Goal: Task Accomplishment & Management: Manage account settings

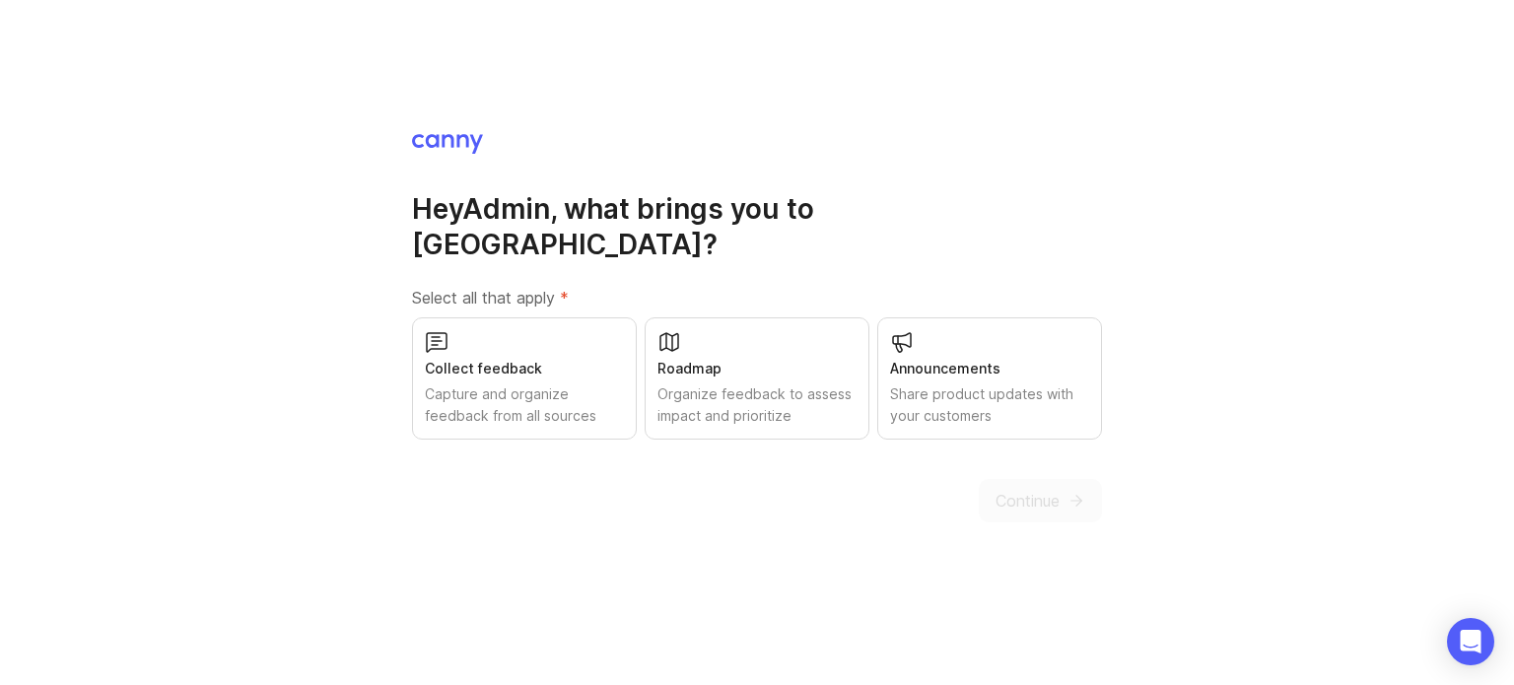
click at [569, 387] on div "Capture and organize feedback from all sources" at bounding box center [524, 404] width 199 height 43
click at [1084, 492] on icon "submit" at bounding box center [1076, 501] width 18 height 18
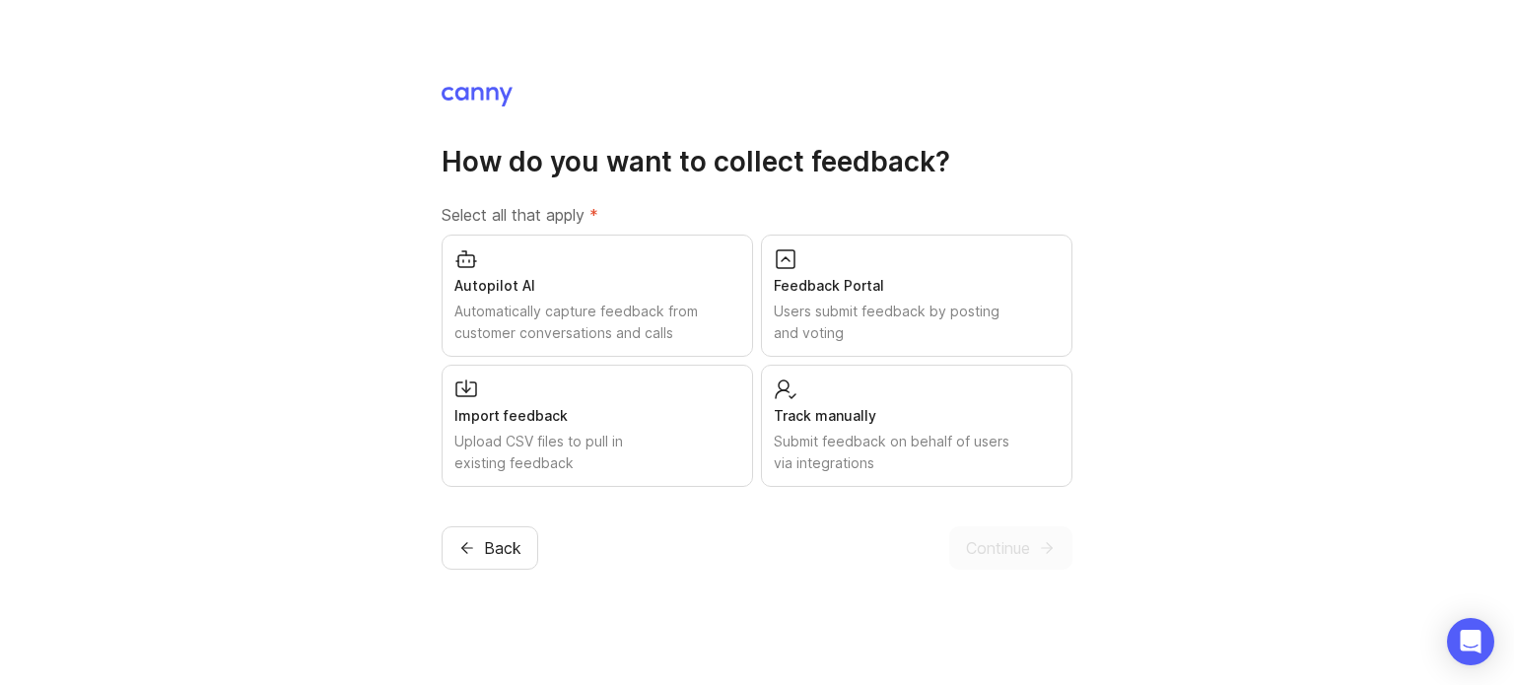
drag, startPoint x: 501, startPoint y: 535, endPoint x: 725, endPoint y: 551, distance: 225.3
click at [714, 556] on div "Back Continue" at bounding box center [757, 547] width 631 height 43
click at [812, 263] on div "Feedback Portal Users submit feedback by posting and voting" at bounding box center [916, 296] width 311 height 122
click at [1036, 559] on button "Continue" at bounding box center [1010, 547] width 123 height 43
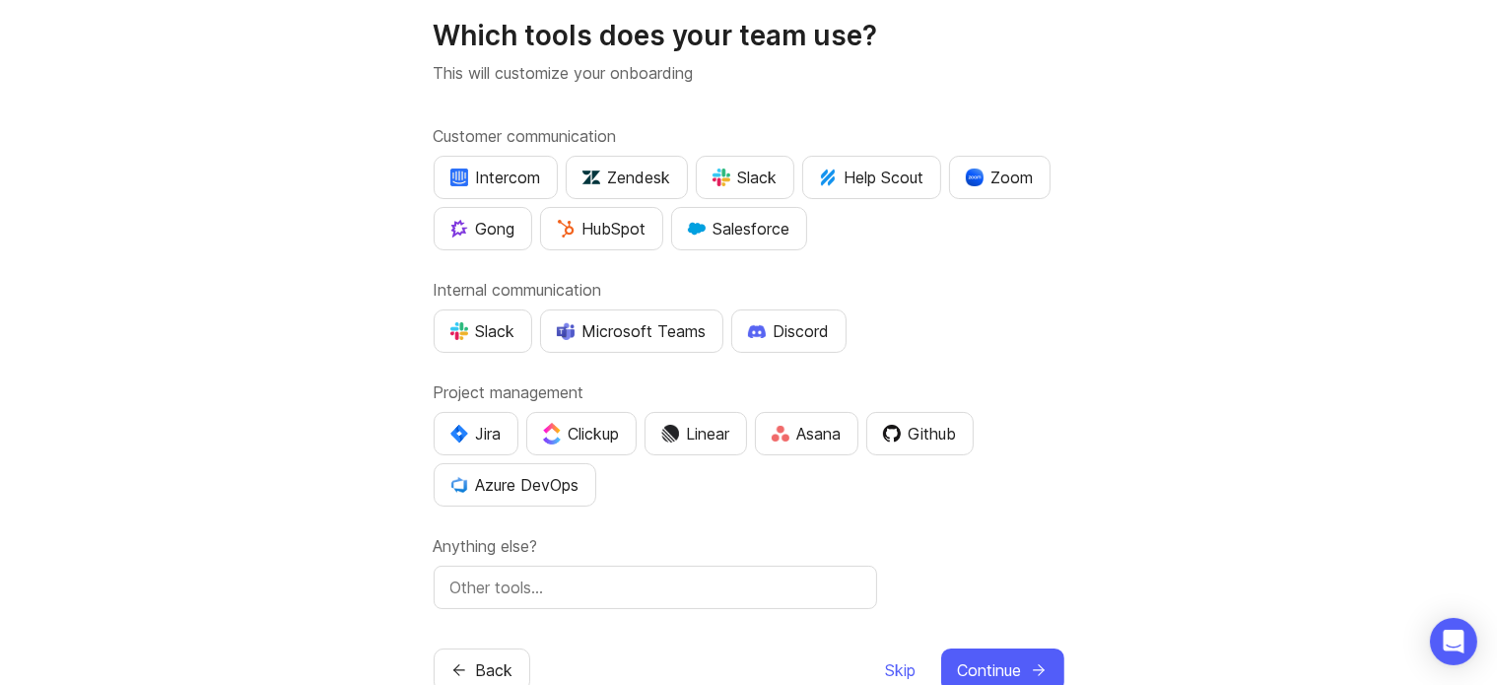
scroll to position [108, 0]
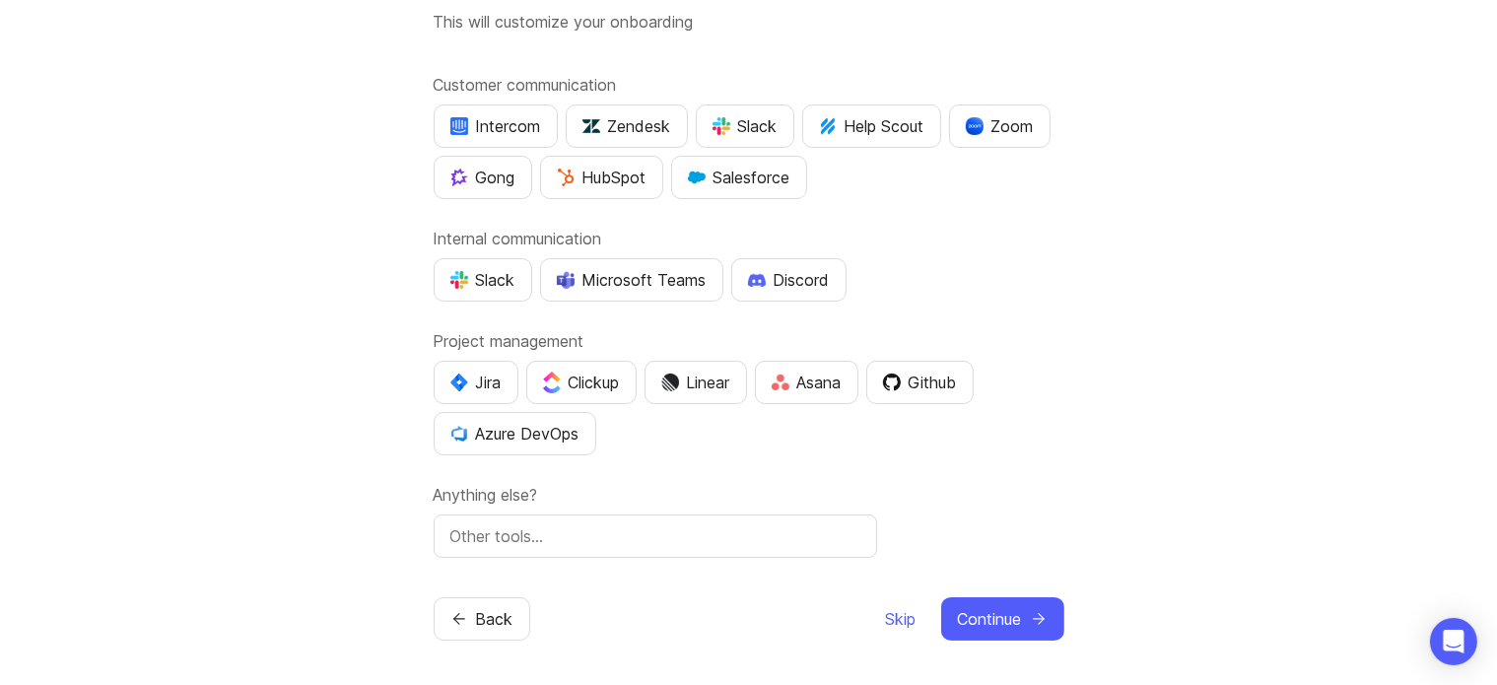
click at [899, 616] on span "Skip" at bounding box center [901, 619] width 31 height 24
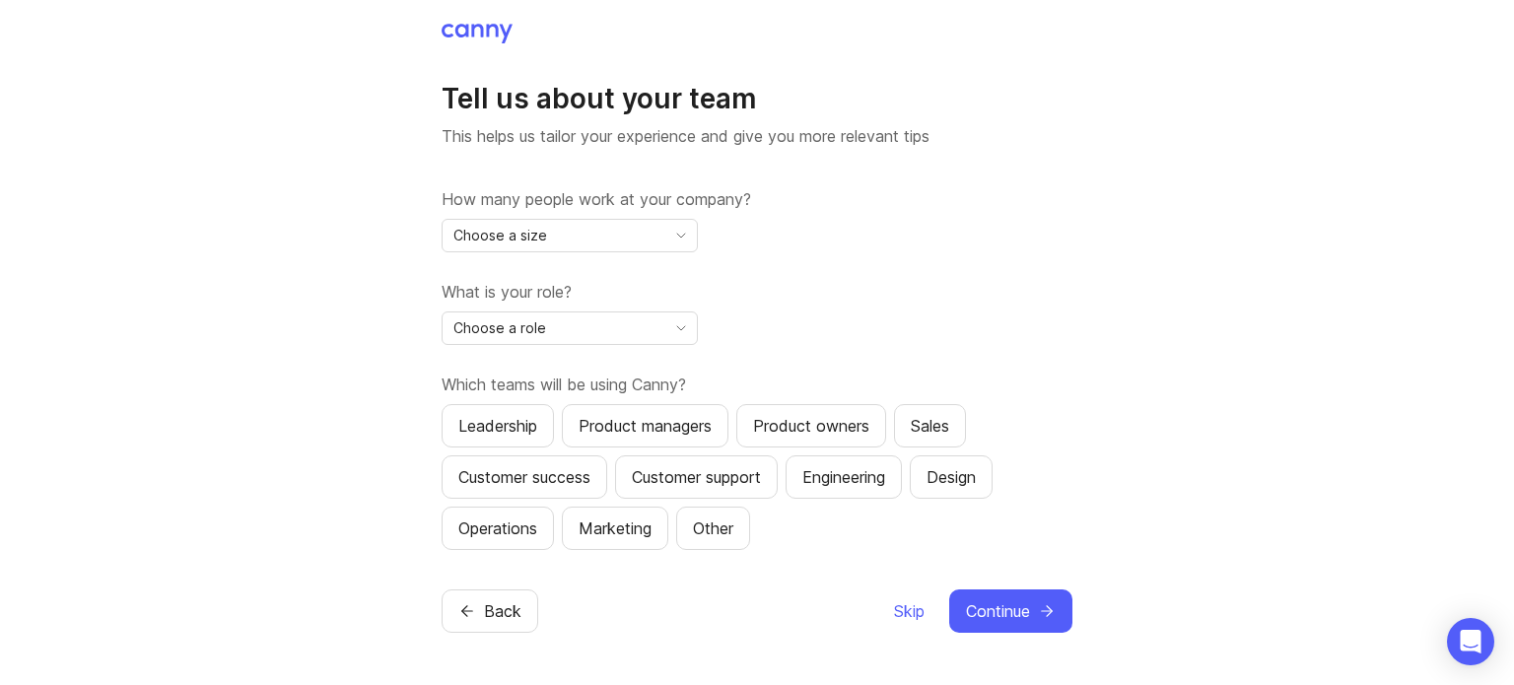
click at [639, 221] on div "Choose a size" at bounding box center [554, 236] width 223 height 32
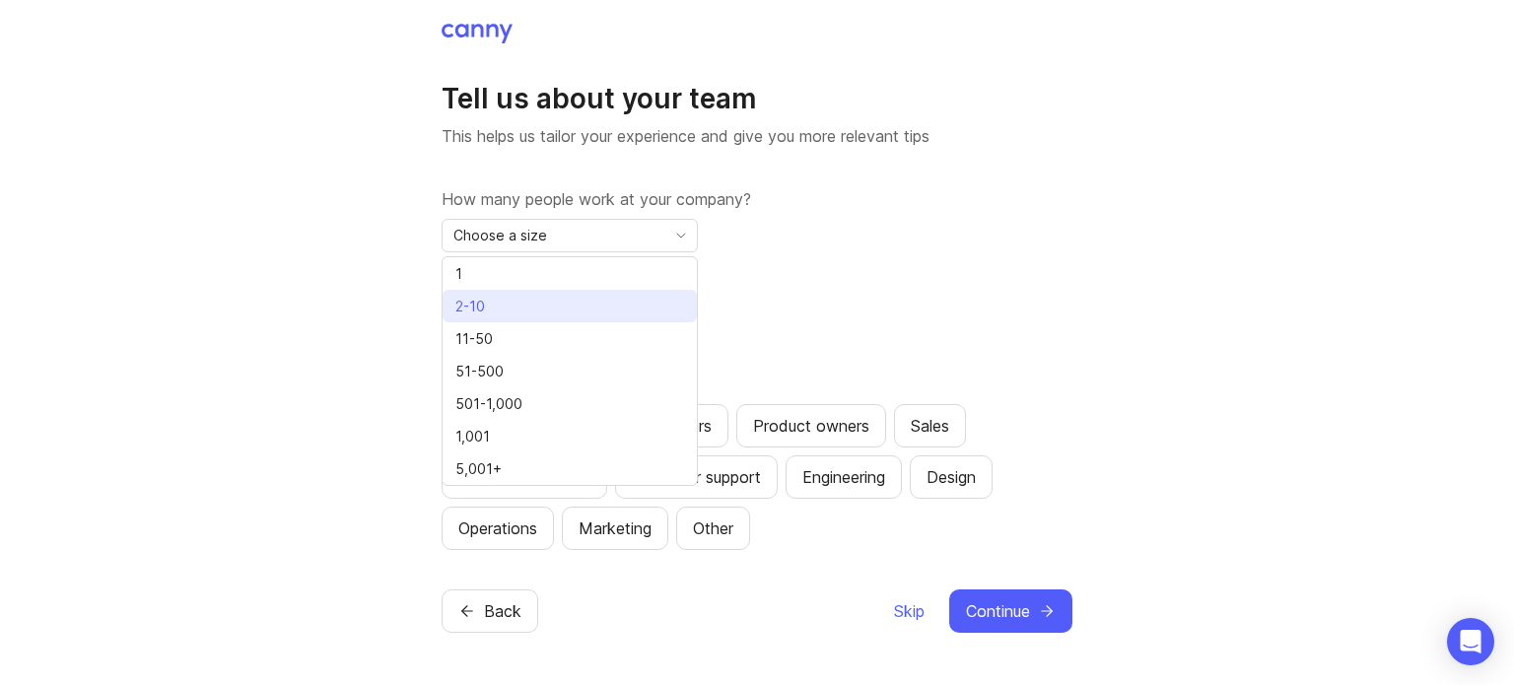
click at [511, 296] on li "2-10" at bounding box center [570, 306] width 254 height 33
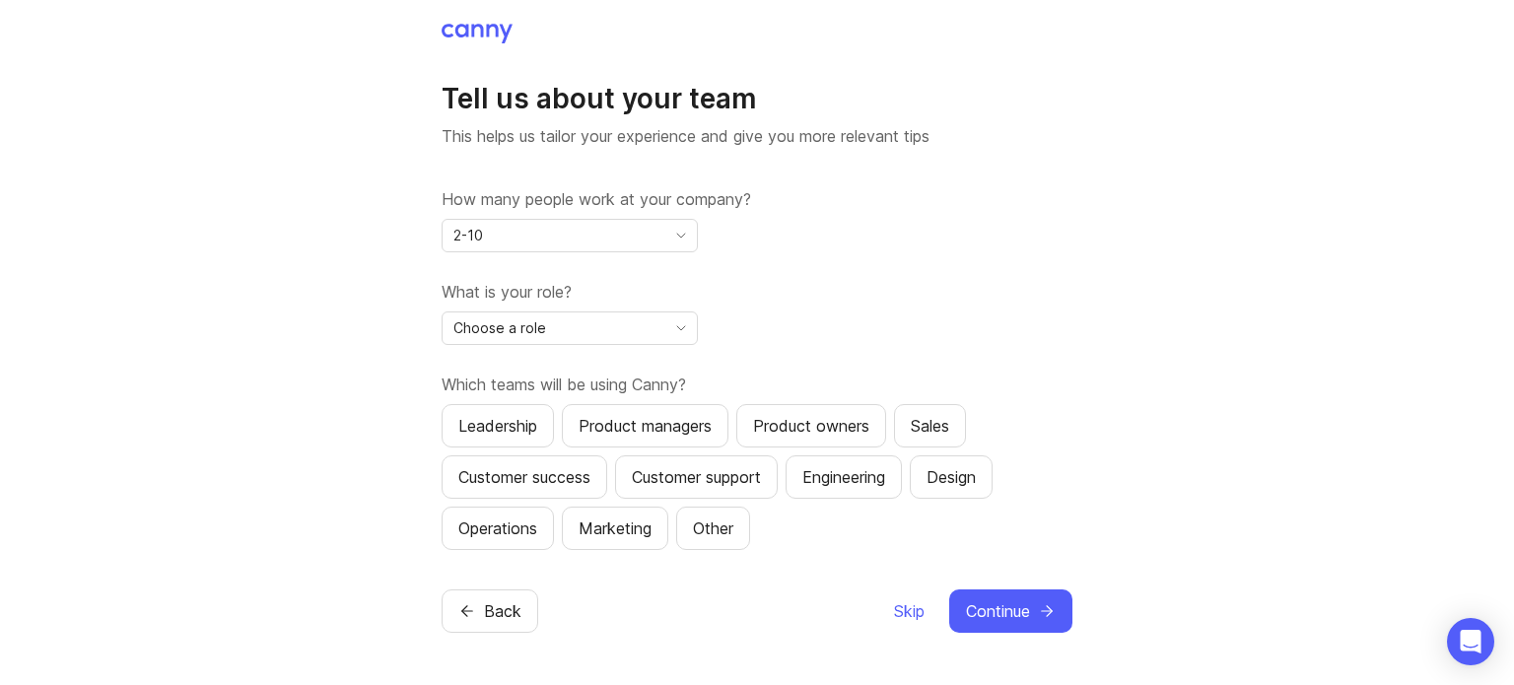
click at [520, 239] on div "2-10" at bounding box center [554, 236] width 223 height 32
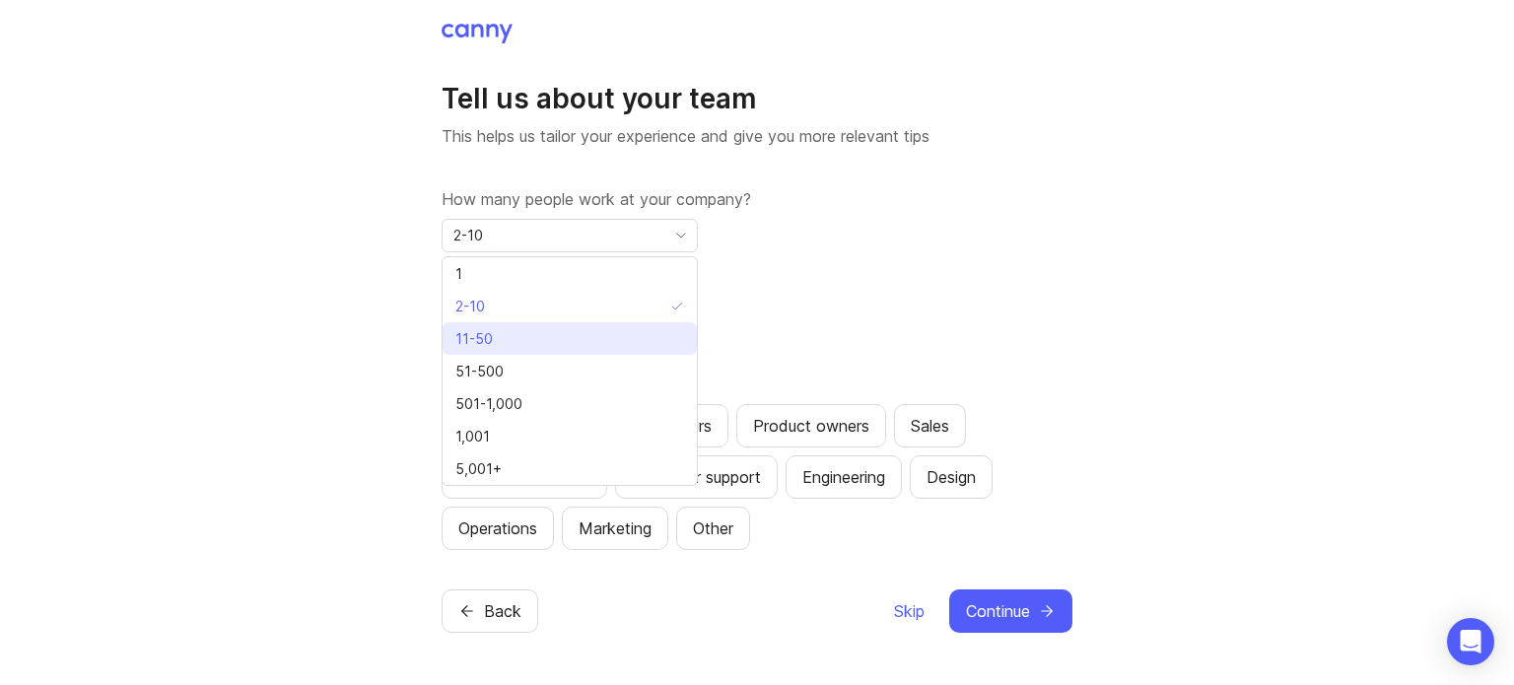
click at [514, 346] on li "11-50" at bounding box center [570, 338] width 254 height 33
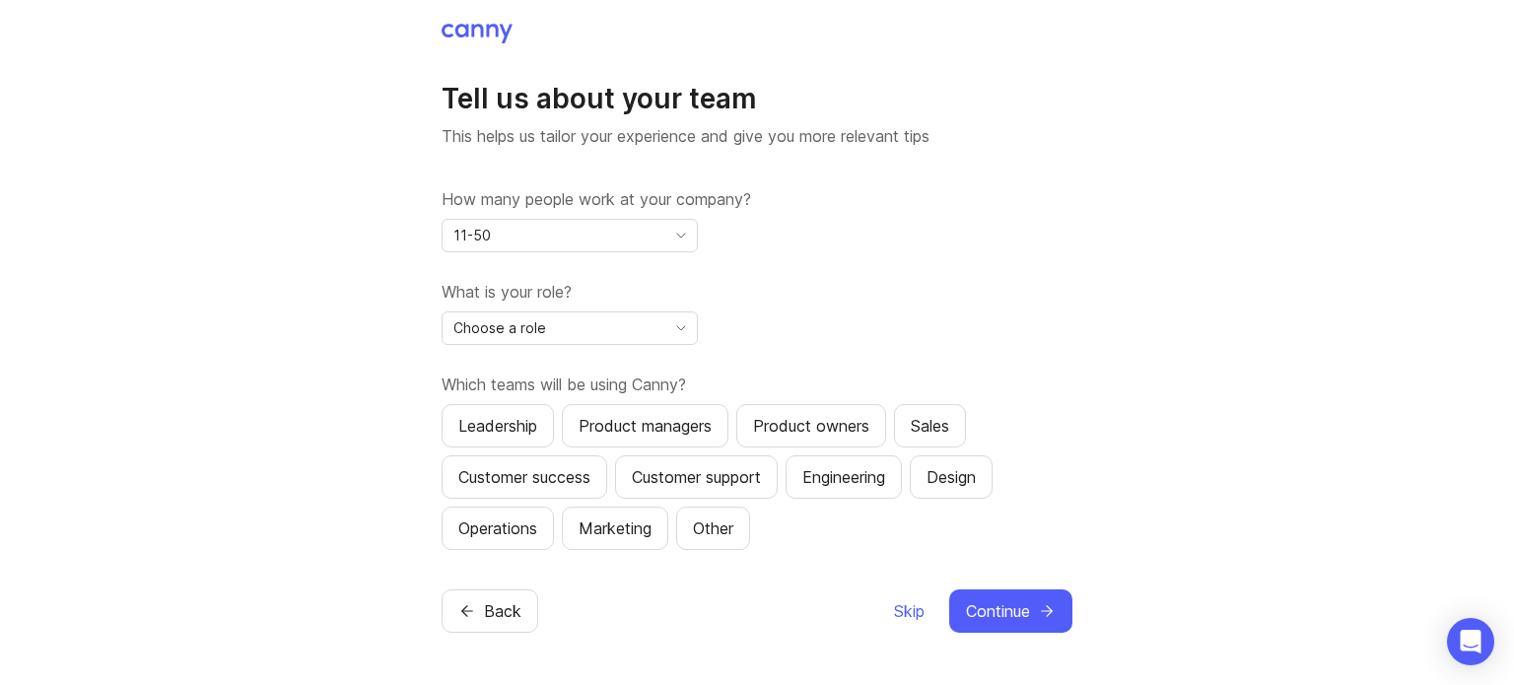
click at [513, 341] on div "Choose a role" at bounding box center [554, 328] width 223 height 32
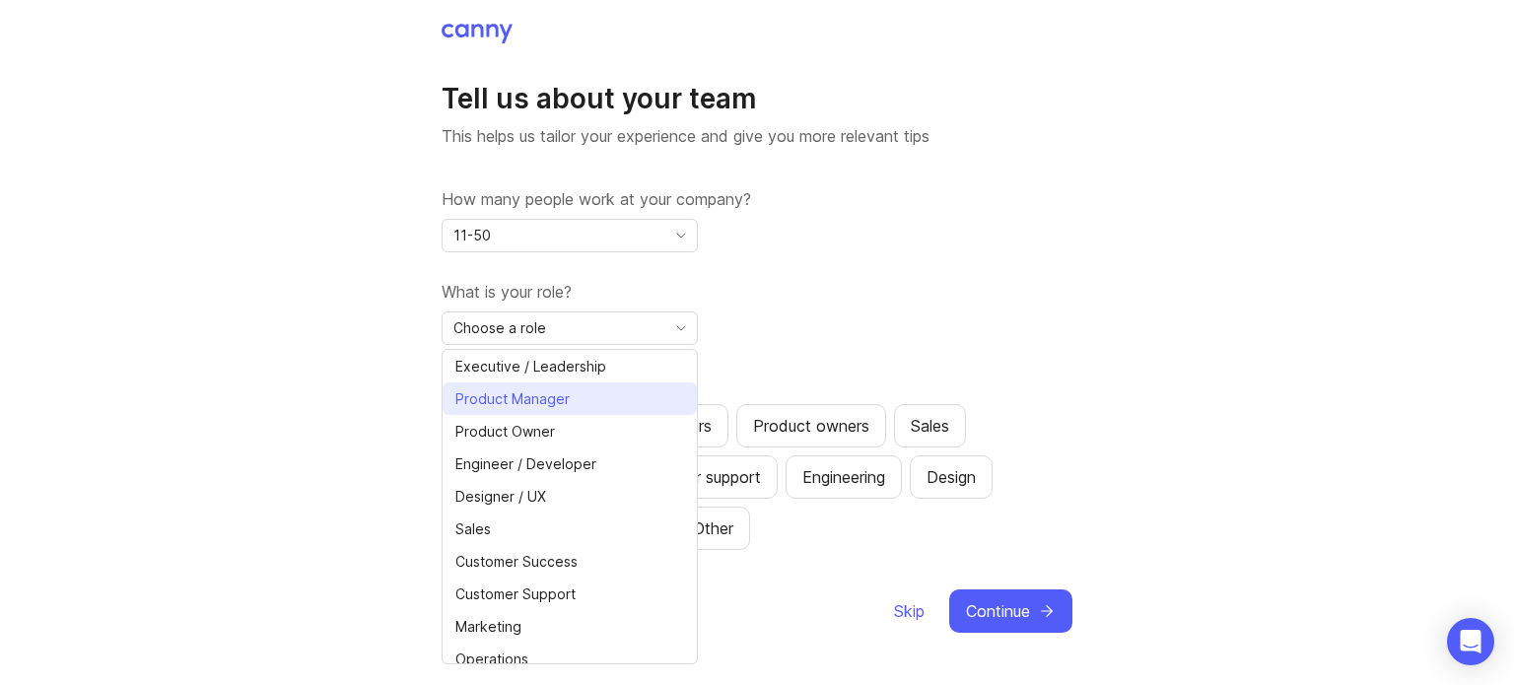
click at [529, 405] on span "Product Manager" at bounding box center [512, 399] width 114 height 22
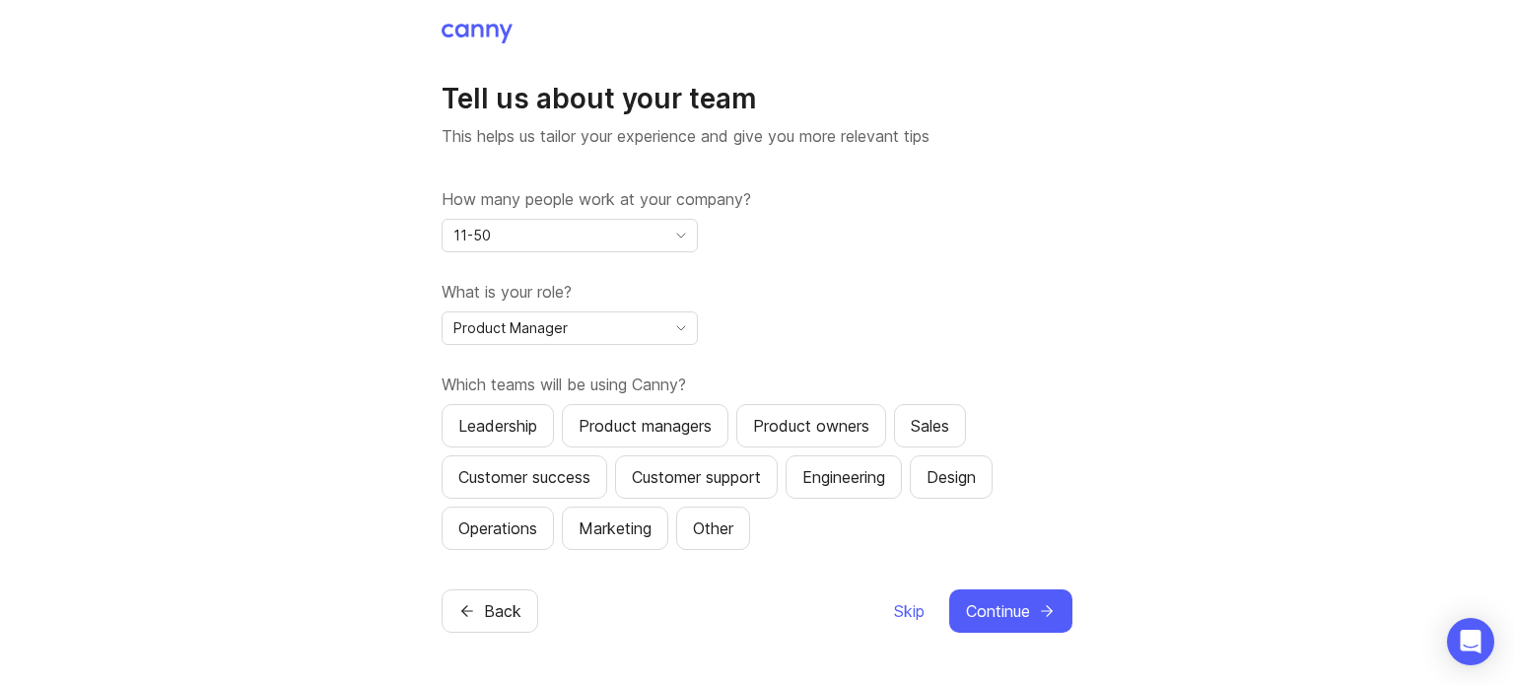
click at [641, 425] on div "Product managers" at bounding box center [645, 426] width 133 height 24
click at [790, 432] on div "Product owners" at bounding box center [811, 426] width 116 height 24
click at [979, 614] on span "Continue" at bounding box center [998, 611] width 64 height 24
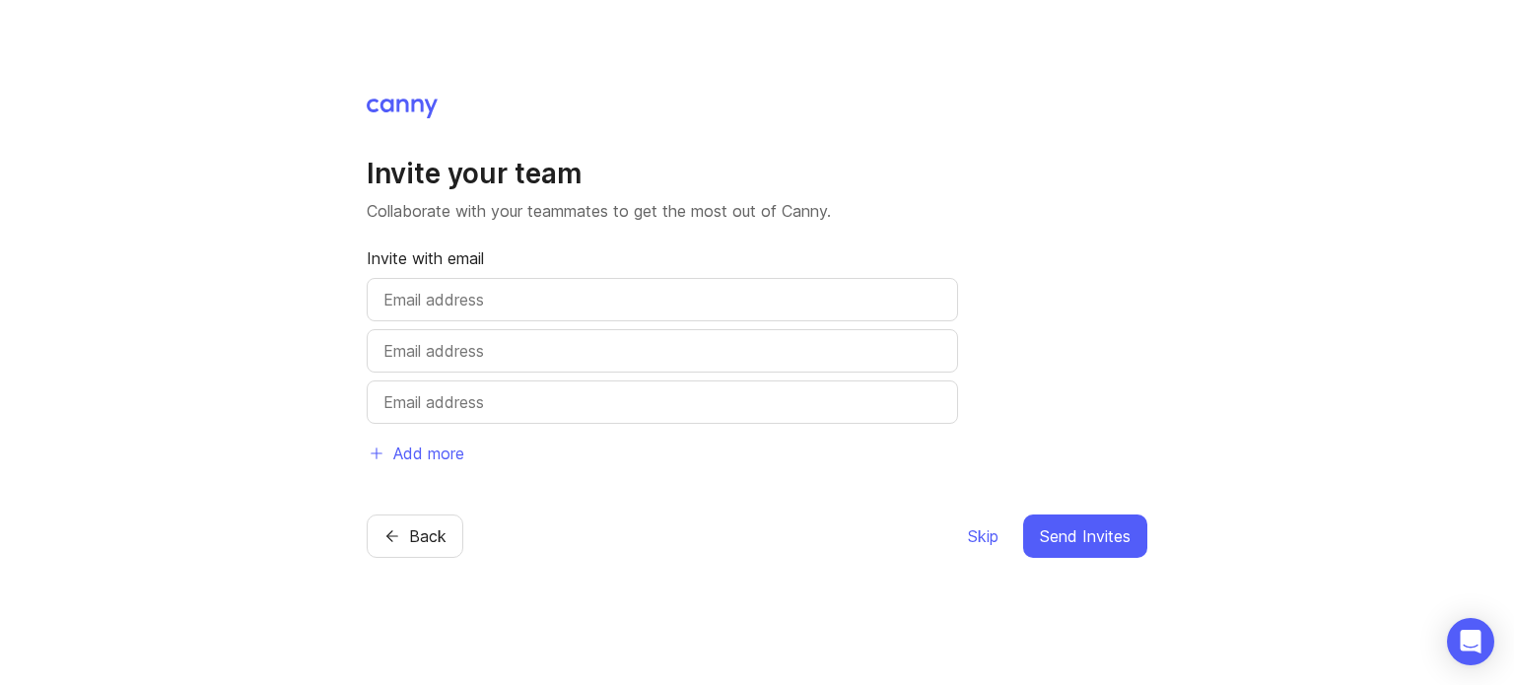
click at [568, 296] on input "text" at bounding box center [662, 300] width 558 height 24
type input "["
type input "pmat"
click at [974, 534] on span "Skip" at bounding box center [983, 536] width 31 height 24
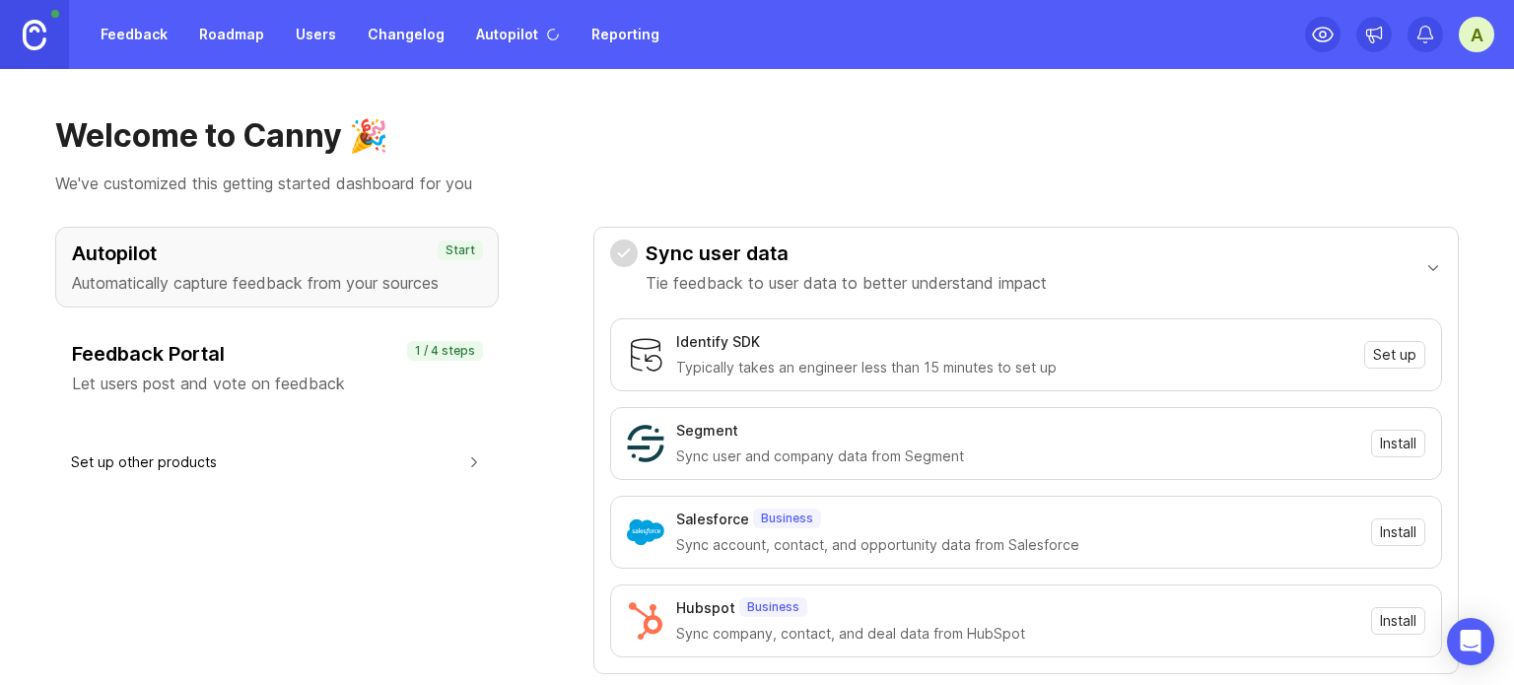
click at [517, 297] on div "Autopilot Automatically capture feedback from your sources Start Feedback Porta…" at bounding box center [756, 567] width 1403 height 680
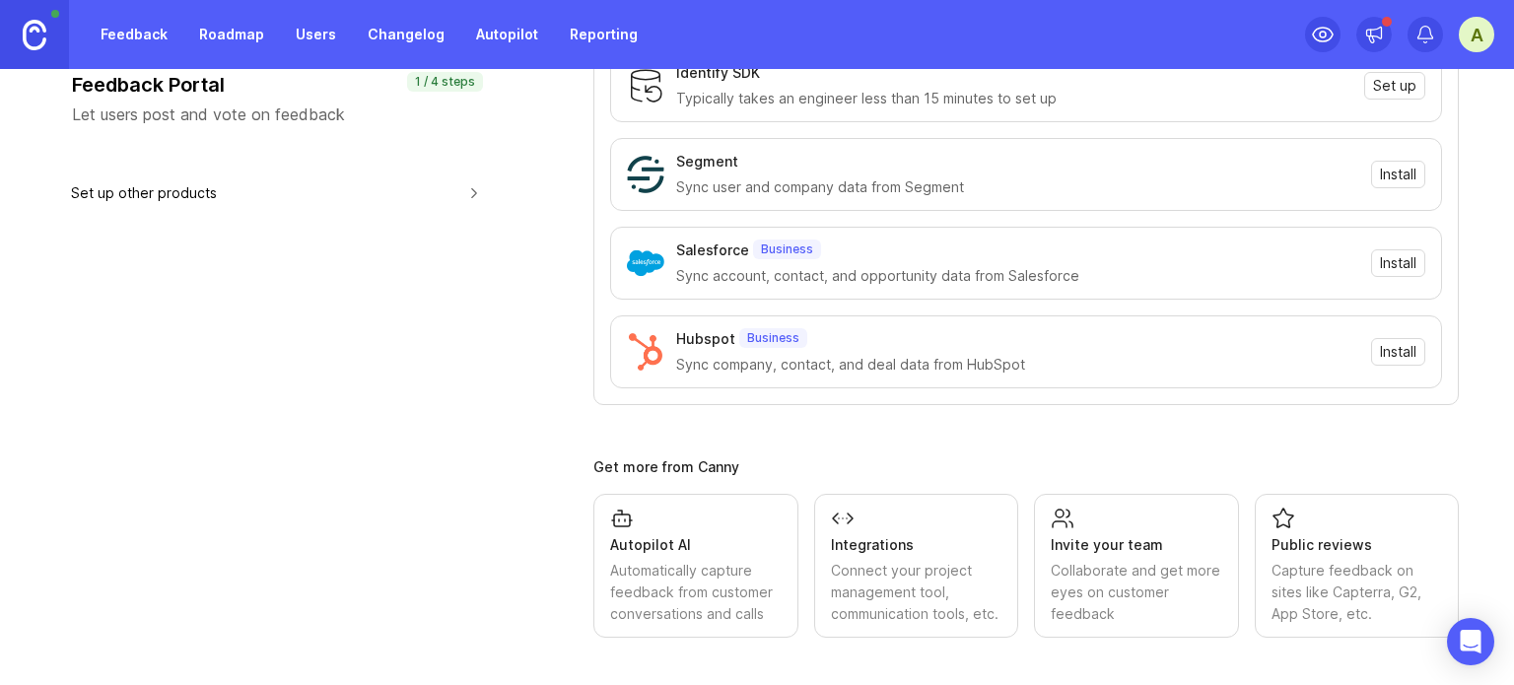
scroll to position [288, 0]
click at [52, 429] on div "Welcome to Canny 🎉 We've customized this getting started dashboard for you Auto…" at bounding box center [757, 377] width 1514 height 616
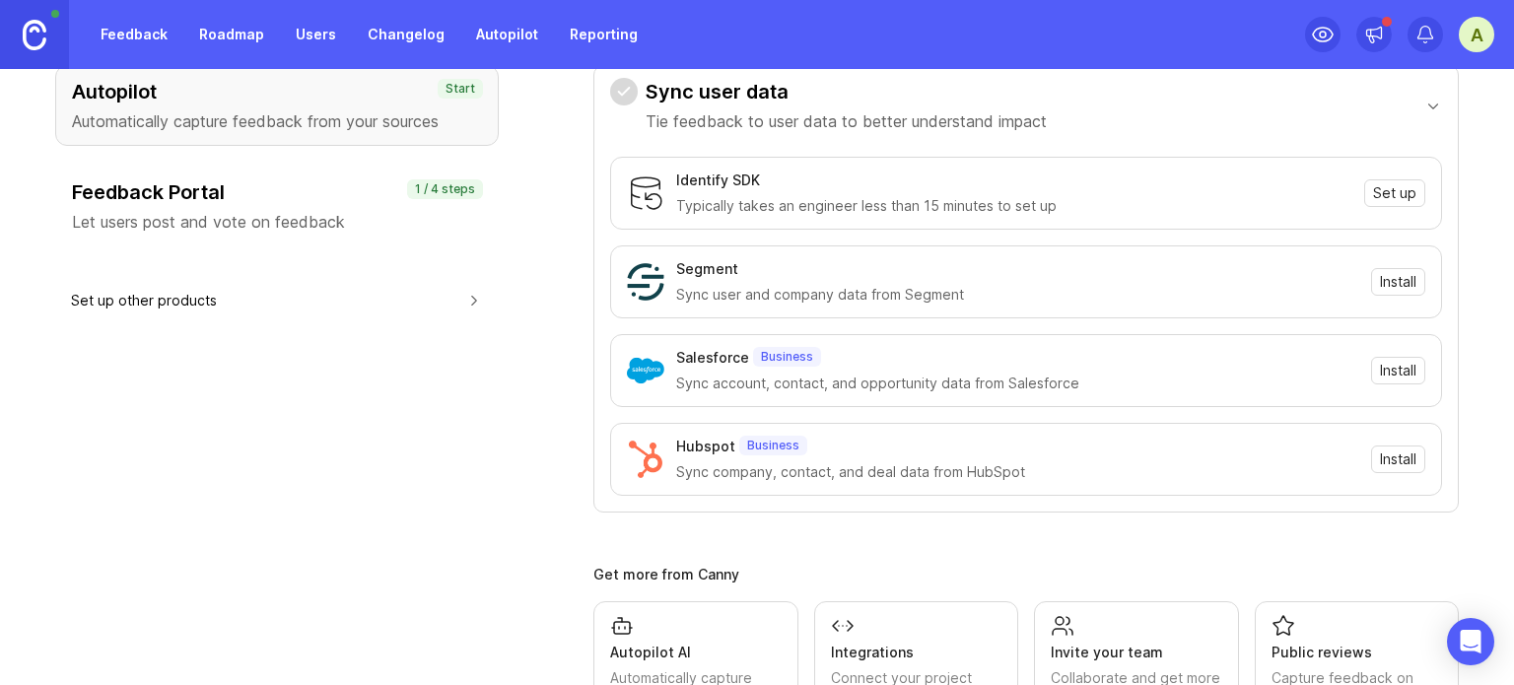
scroll to position [0, 0]
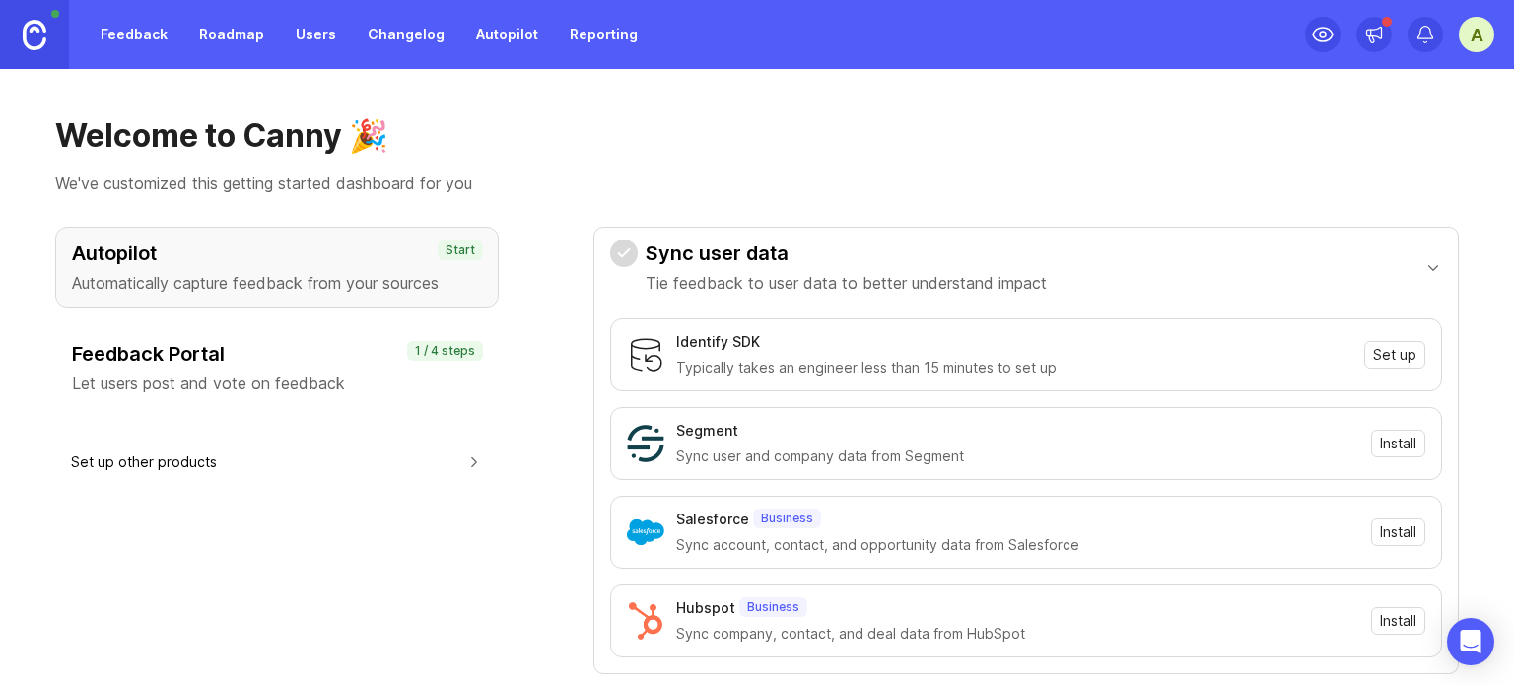
click at [1484, 46] on div "A" at bounding box center [1476, 34] width 35 height 35
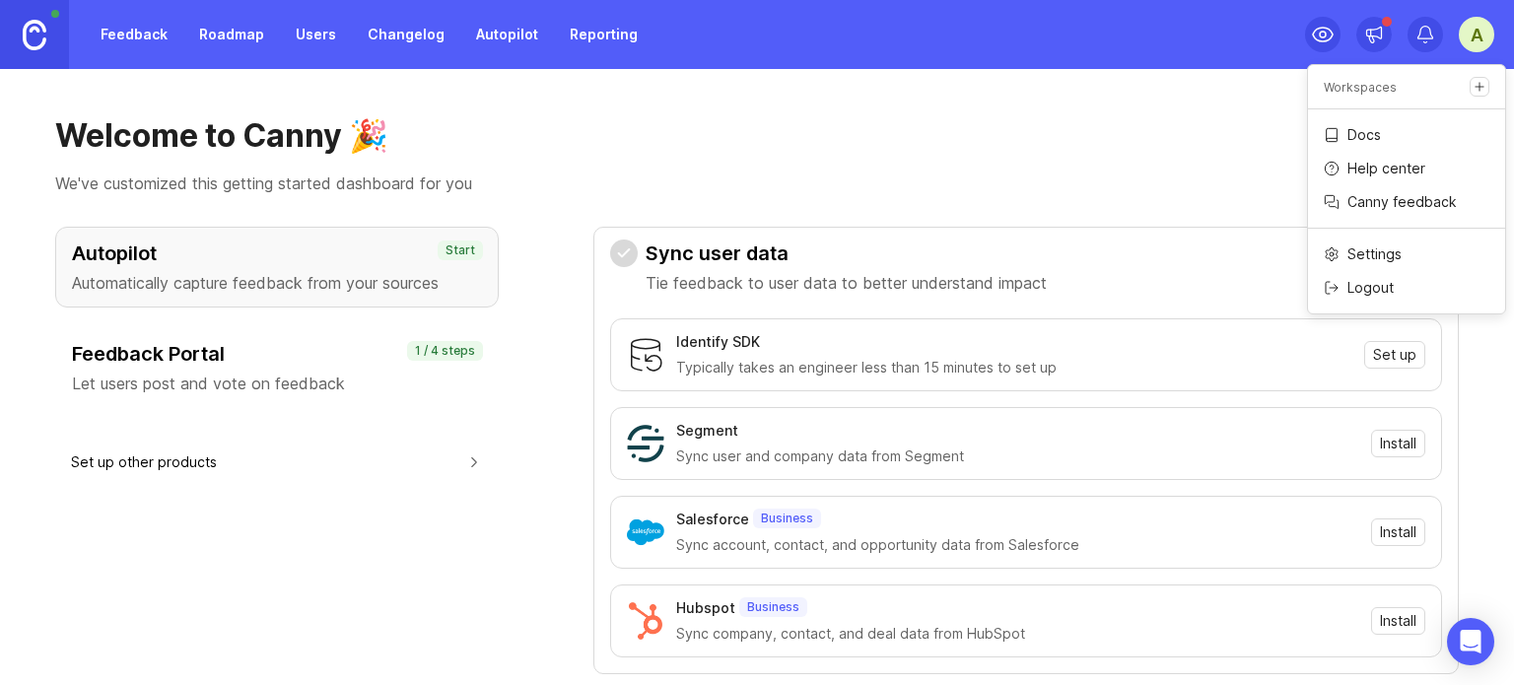
click at [1058, 180] on p "We've customized this getting started dashboard for you" at bounding box center [756, 183] width 1403 height 24
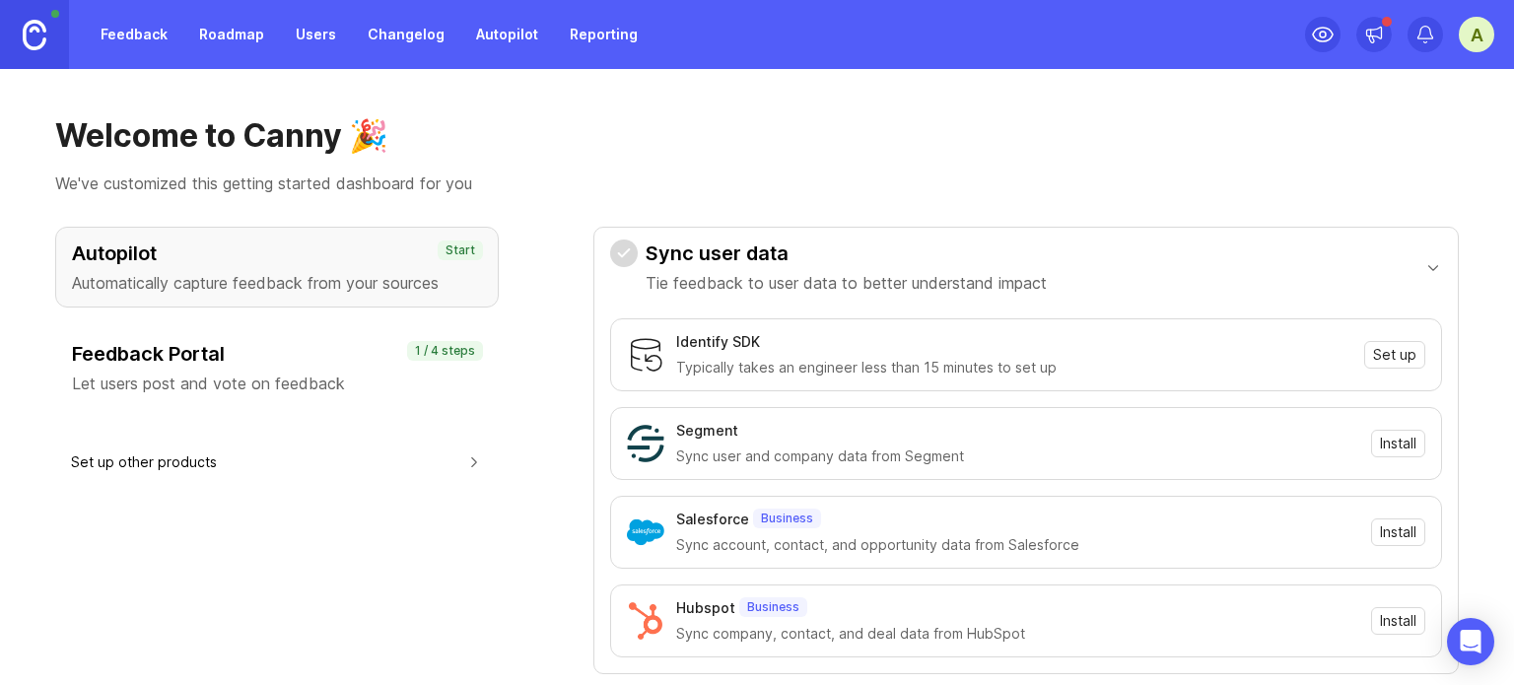
click at [1482, 31] on div "A" at bounding box center [1476, 34] width 35 height 35
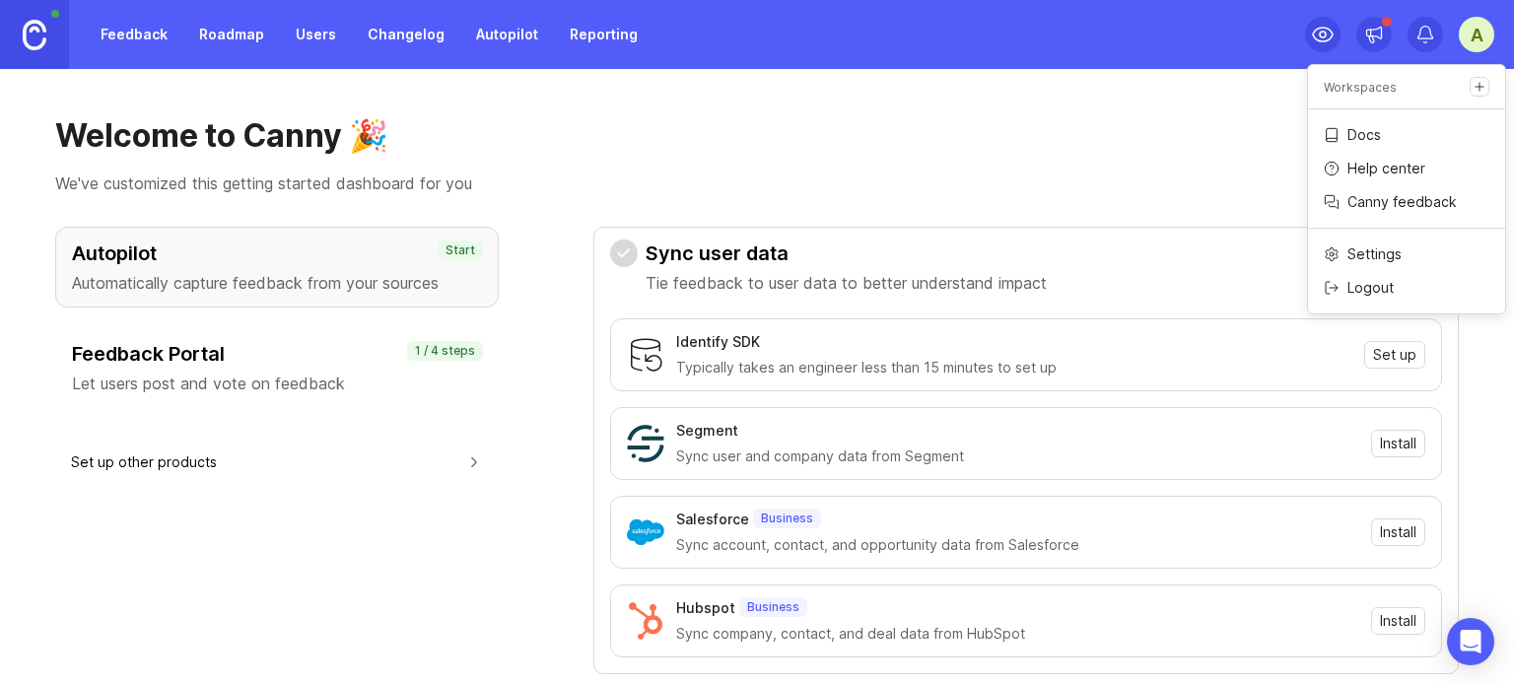
click at [1365, 251] on p "Settings" at bounding box center [1374, 254] width 54 height 20
click at [852, 168] on div "Welcome to Canny 🎉 We've customized this getting started dashboard for you" at bounding box center [756, 155] width 1403 height 79
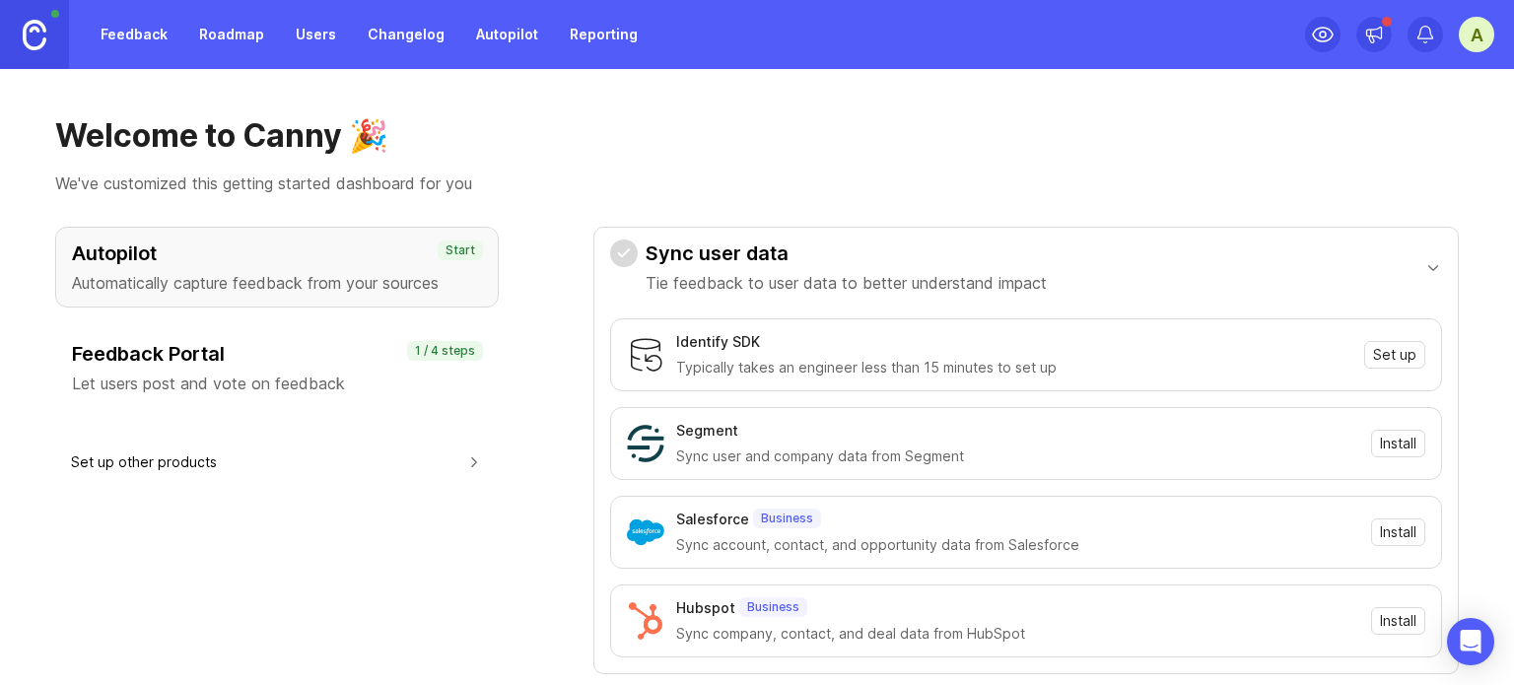
click at [1463, 34] on div "A" at bounding box center [1476, 34] width 35 height 35
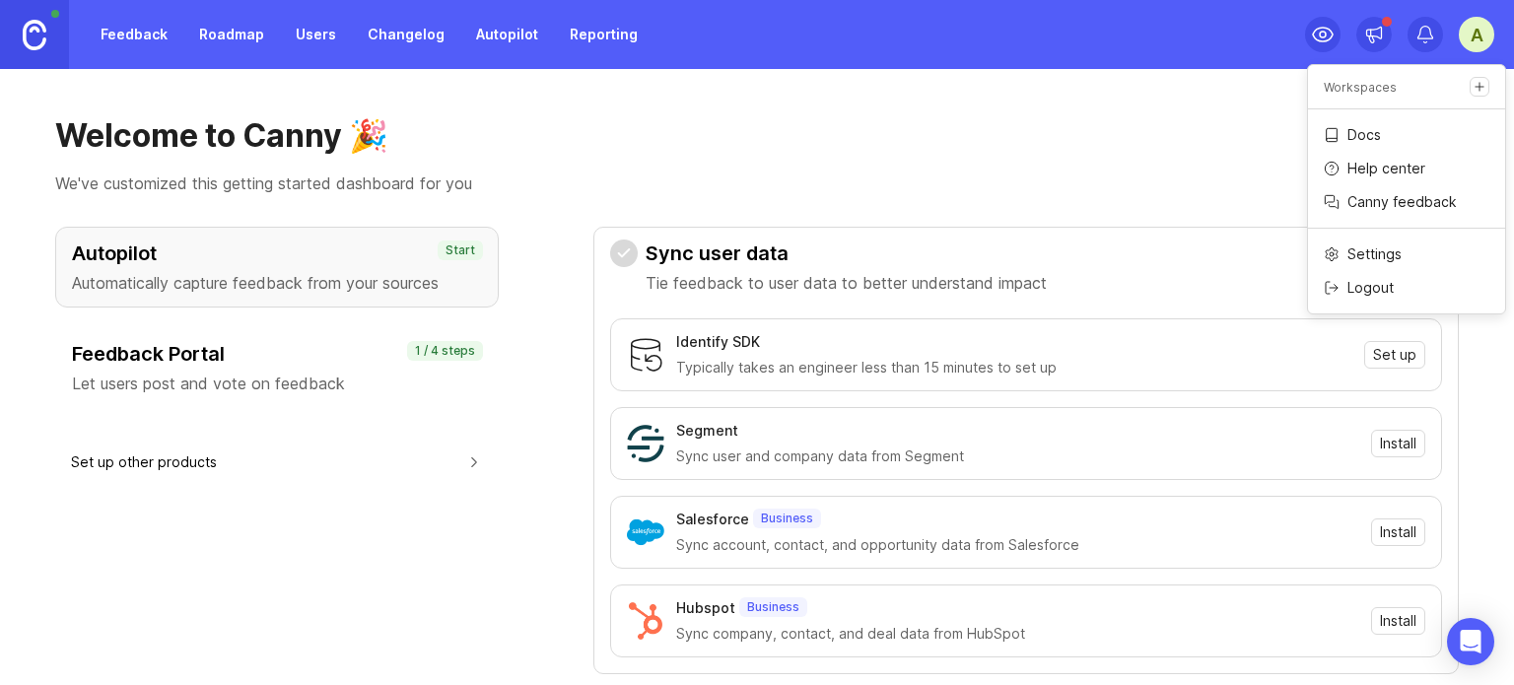
click at [974, 255] on h3 "Sync user data" at bounding box center [846, 253] width 401 height 28
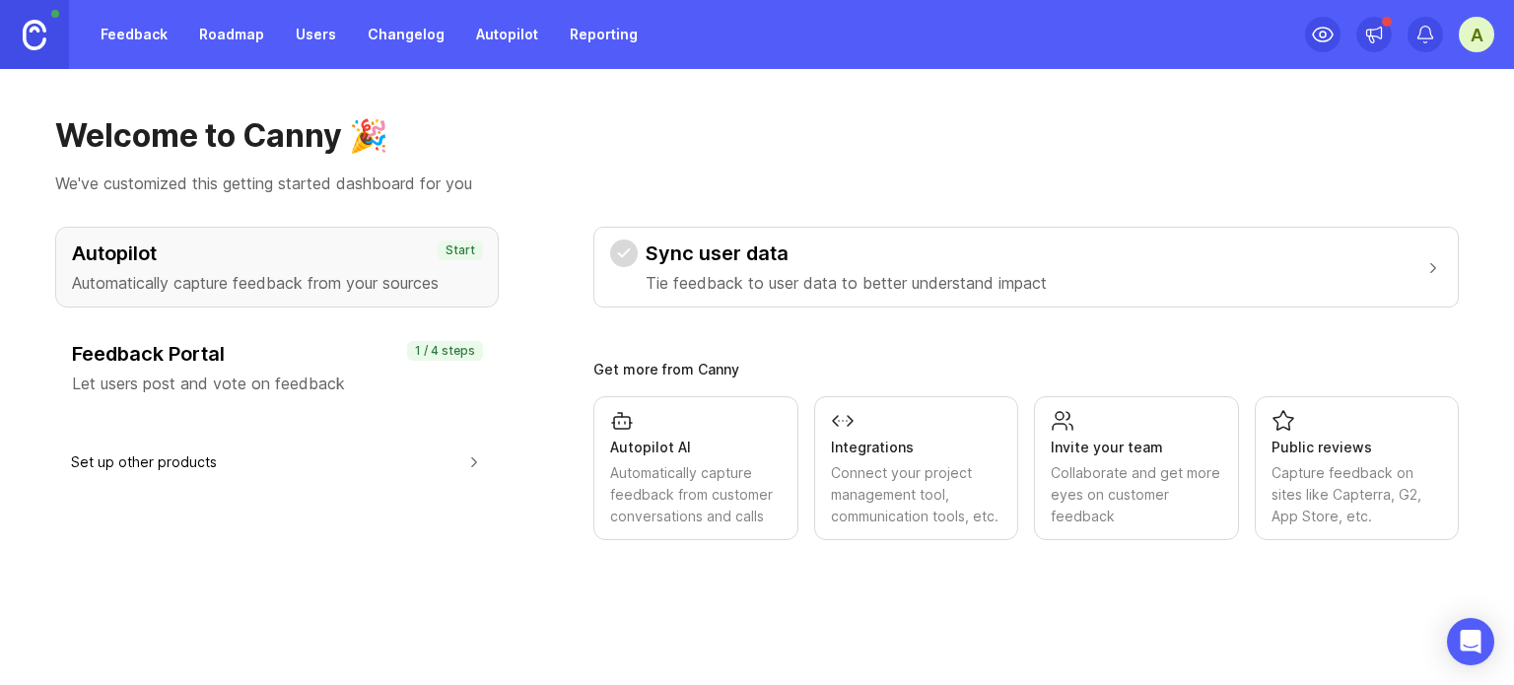
click at [960, 158] on div "Welcome to Canny 🎉 We've customized this getting started dashboard for you" at bounding box center [756, 155] width 1403 height 79
click at [1158, 444] on div "Invite your team" at bounding box center [1136, 448] width 171 height 22
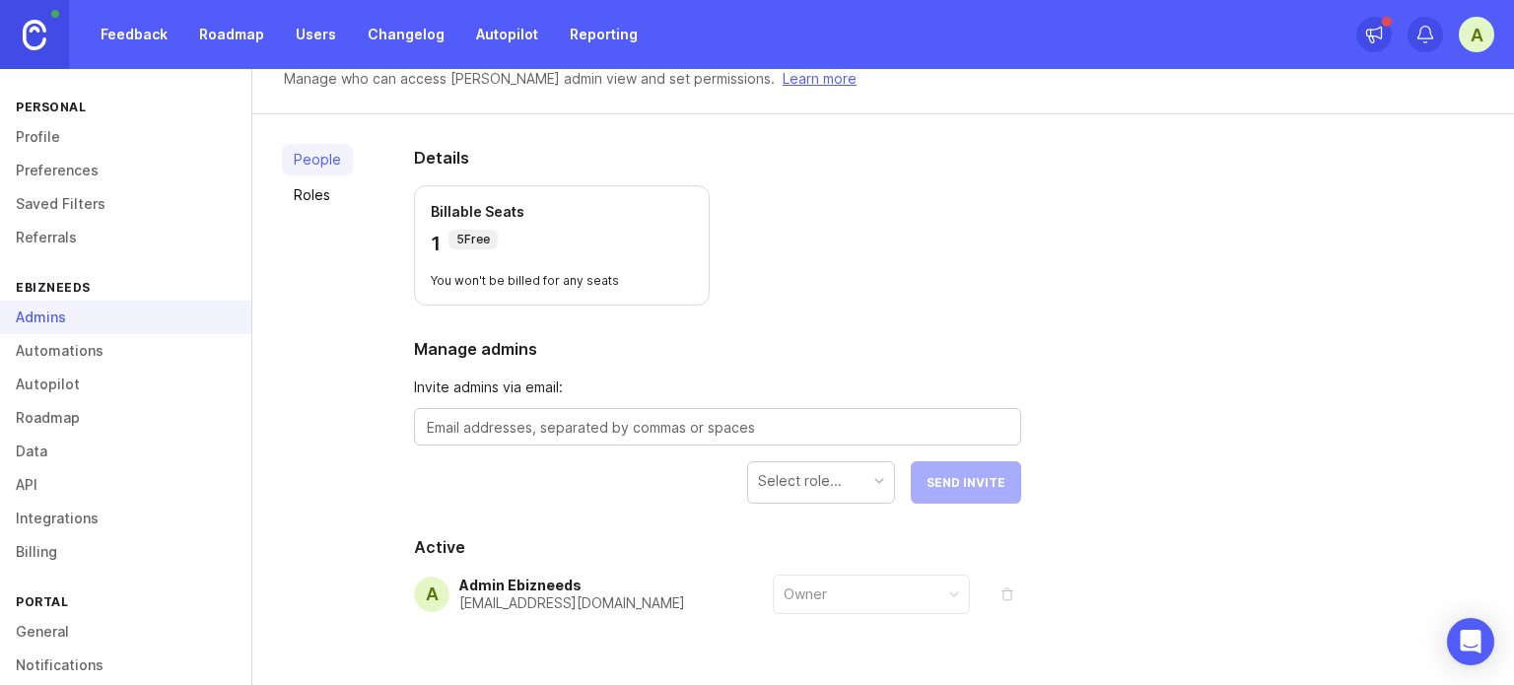
scroll to position [110, 0]
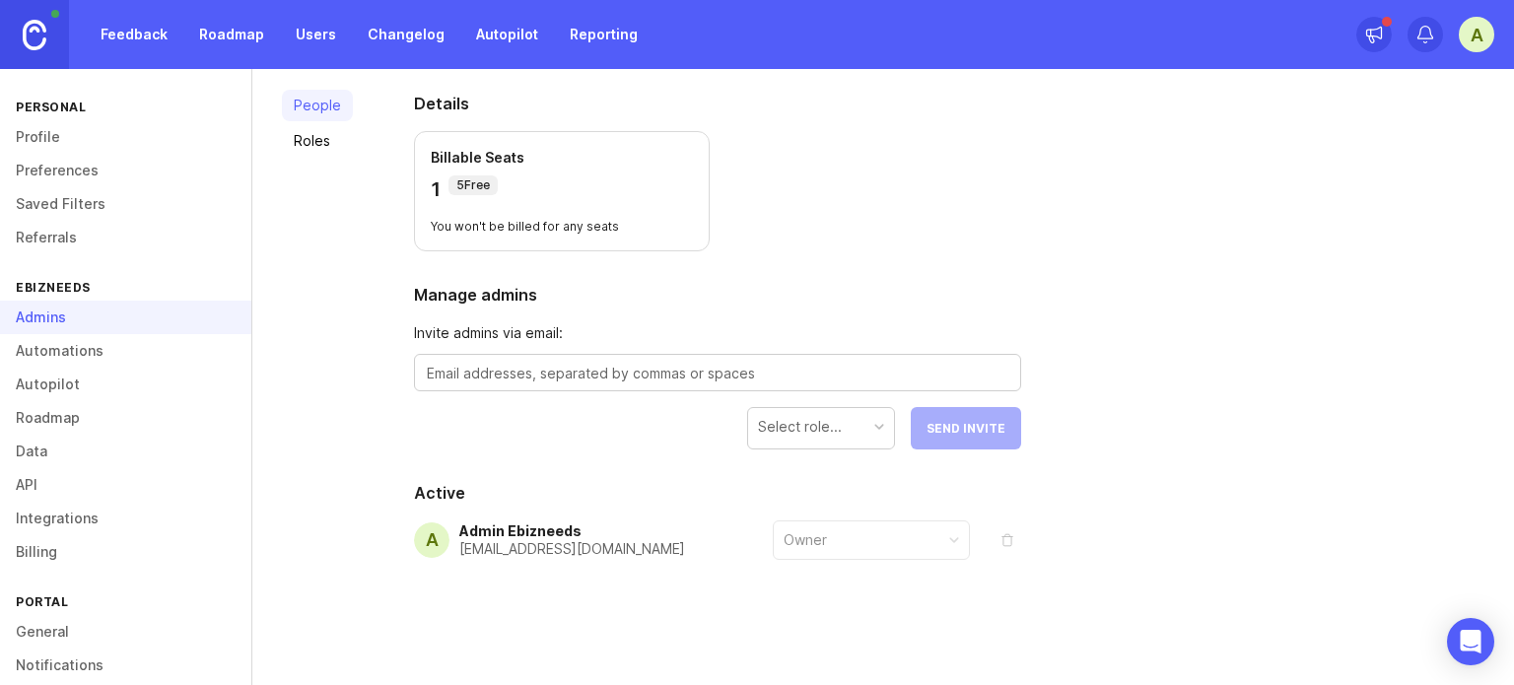
click at [587, 370] on textarea at bounding box center [717, 374] width 581 height 22
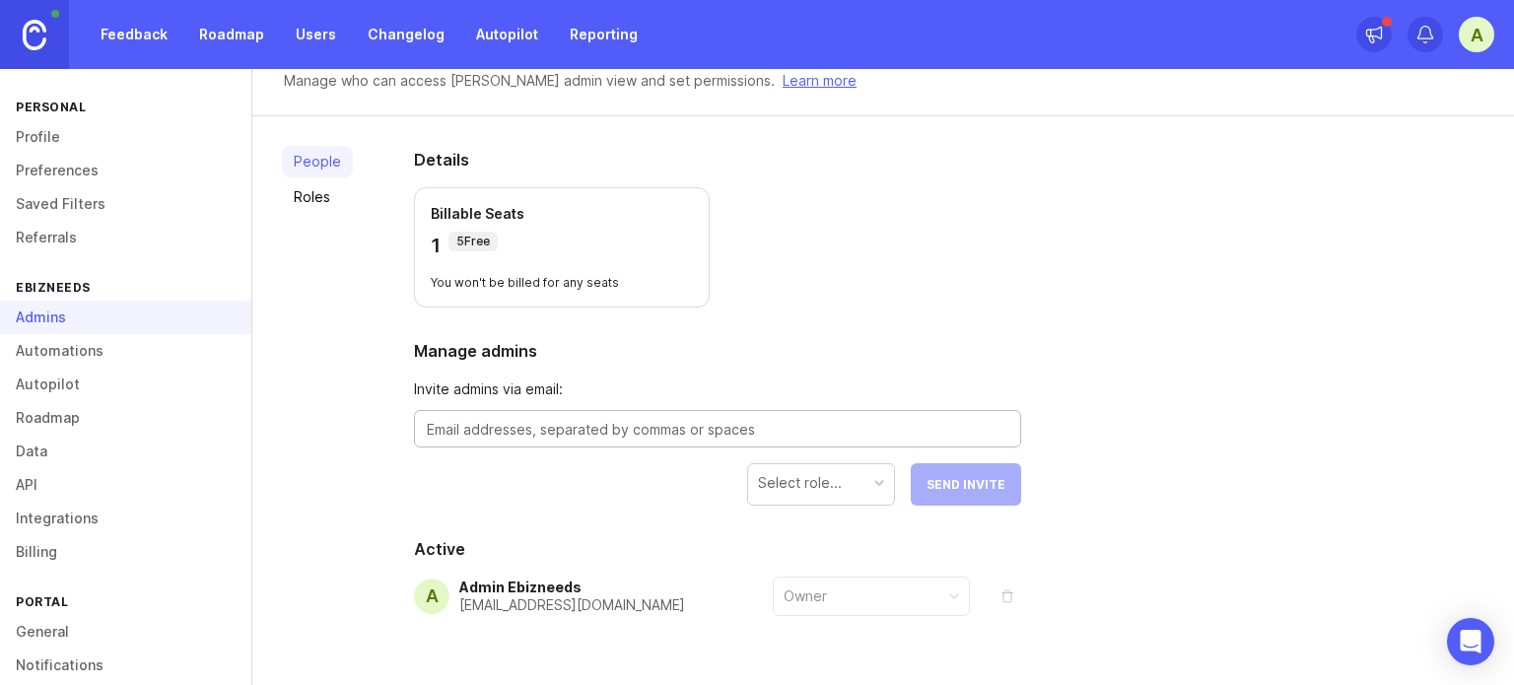
scroll to position [0, 0]
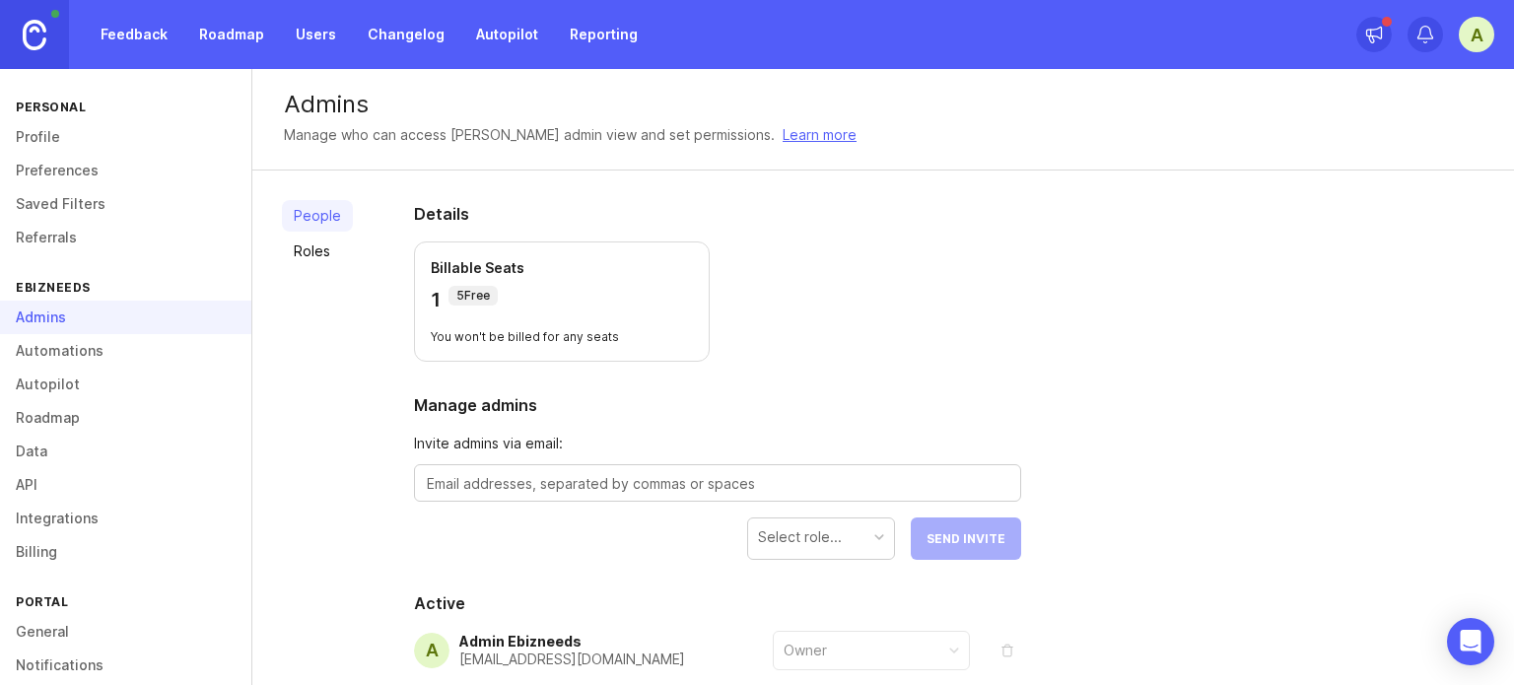
click at [465, 298] on p "5 Free" at bounding box center [473, 296] width 34 height 16
click at [1041, 330] on div "Details Billable Seats 1 5 Free You won't be billed for any seats Manage admins…" at bounding box center [717, 483] width 670 height 626
click at [595, 469] on div at bounding box center [717, 482] width 607 height 37
type textarea "[EMAIL_ADDRESS][DOMAIN_NAME]"
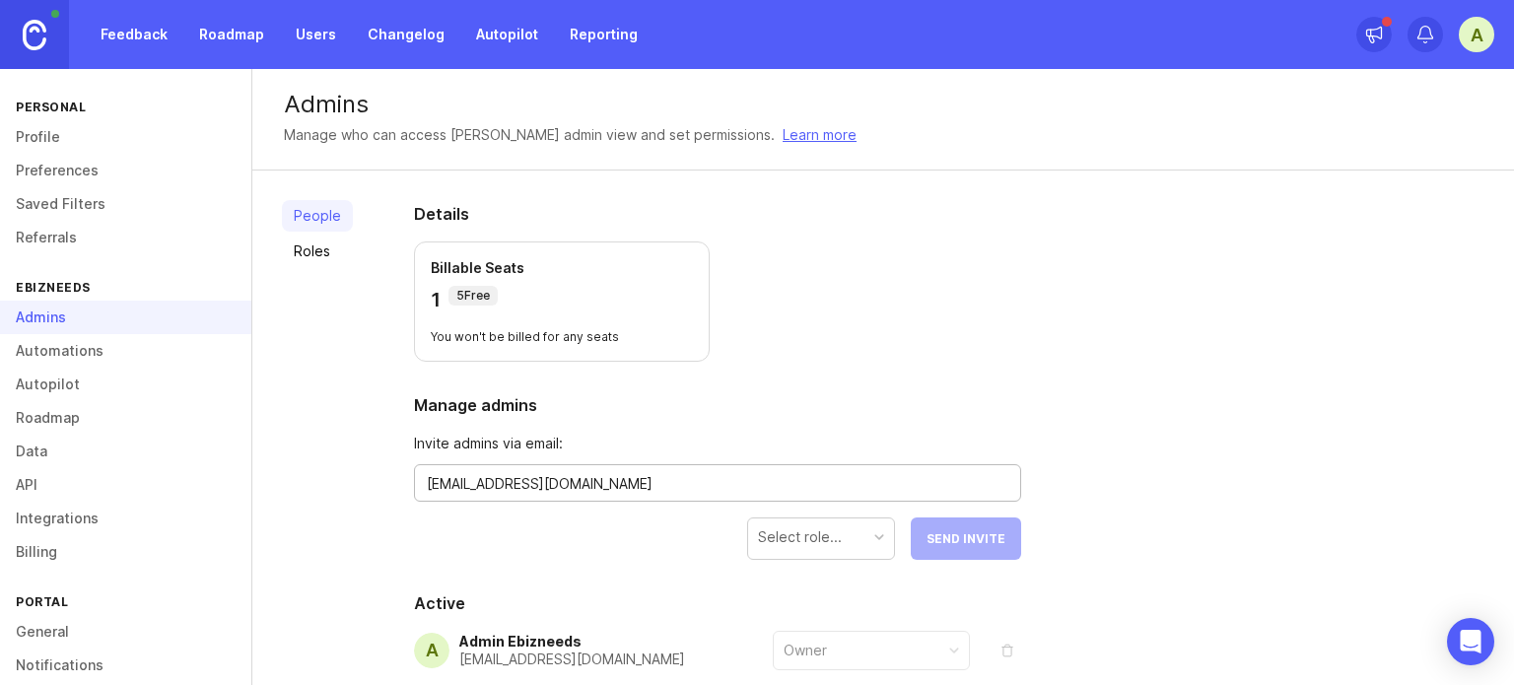
click at [838, 521] on div "Select role..." at bounding box center [821, 536] width 146 height 37
click at [969, 531] on span "Send Invite" at bounding box center [965, 538] width 79 height 15
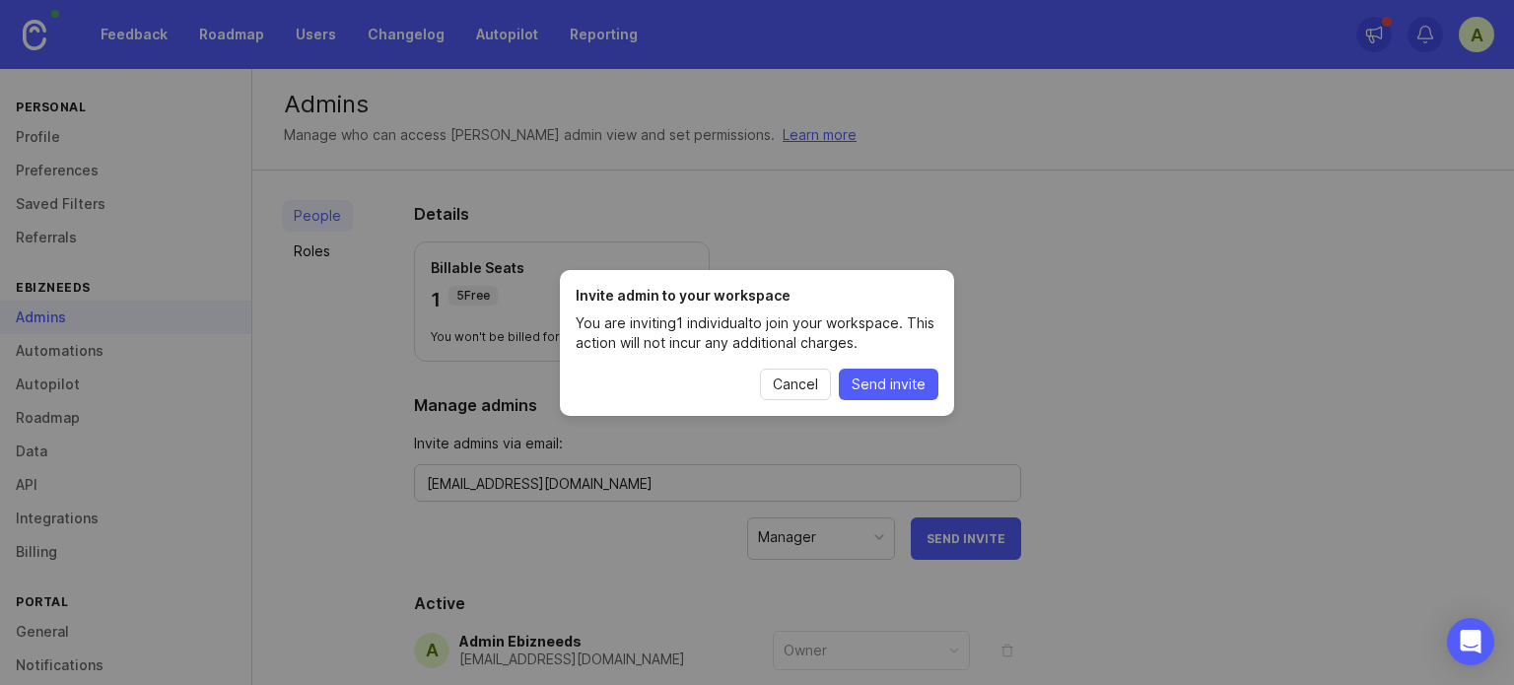
click at [903, 379] on span "Send invite" at bounding box center [889, 385] width 74 height 20
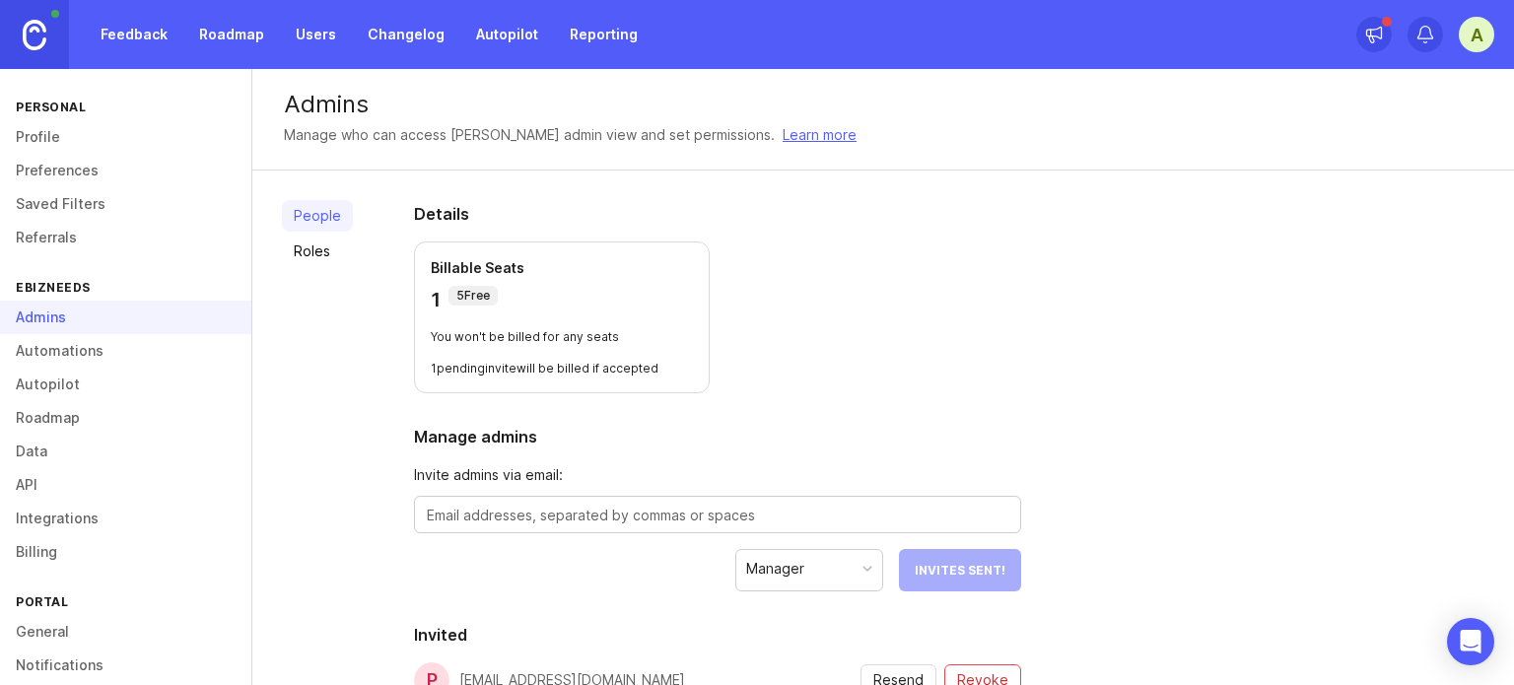
click at [676, 496] on div at bounding box center [717, 514] width 607 height 37
type textarea "n"
type textarea "[EMAIL_ADDRESS][DOMAIN_NAME]"
click at [810, 580] on div "Manager" at bounding box center [821, 568] width 146 height 37
click at [994, 567] on span "Send Invite" at bounding box center [965, 570] width 79 height 15
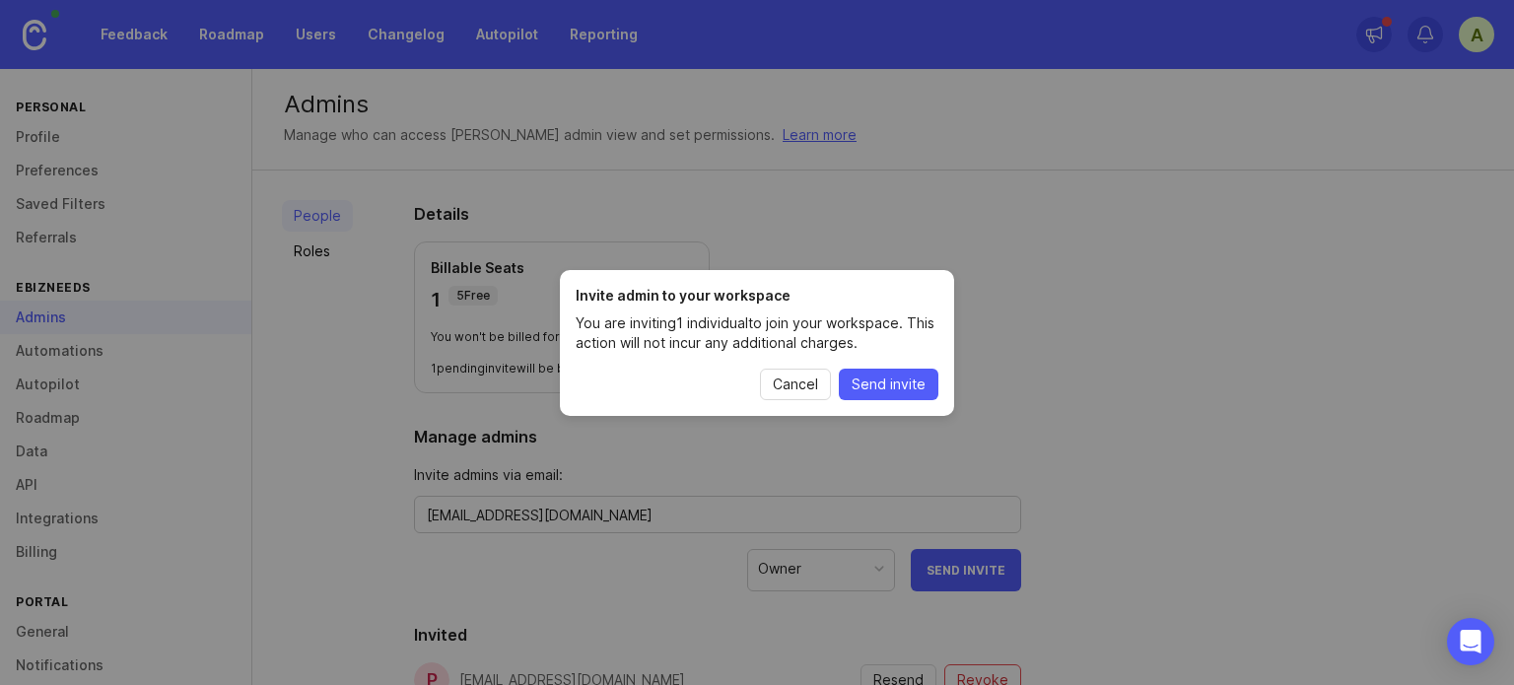
click at [884, 378] on span "Send invite" at bounding box center [889, 385] width 74 height 20
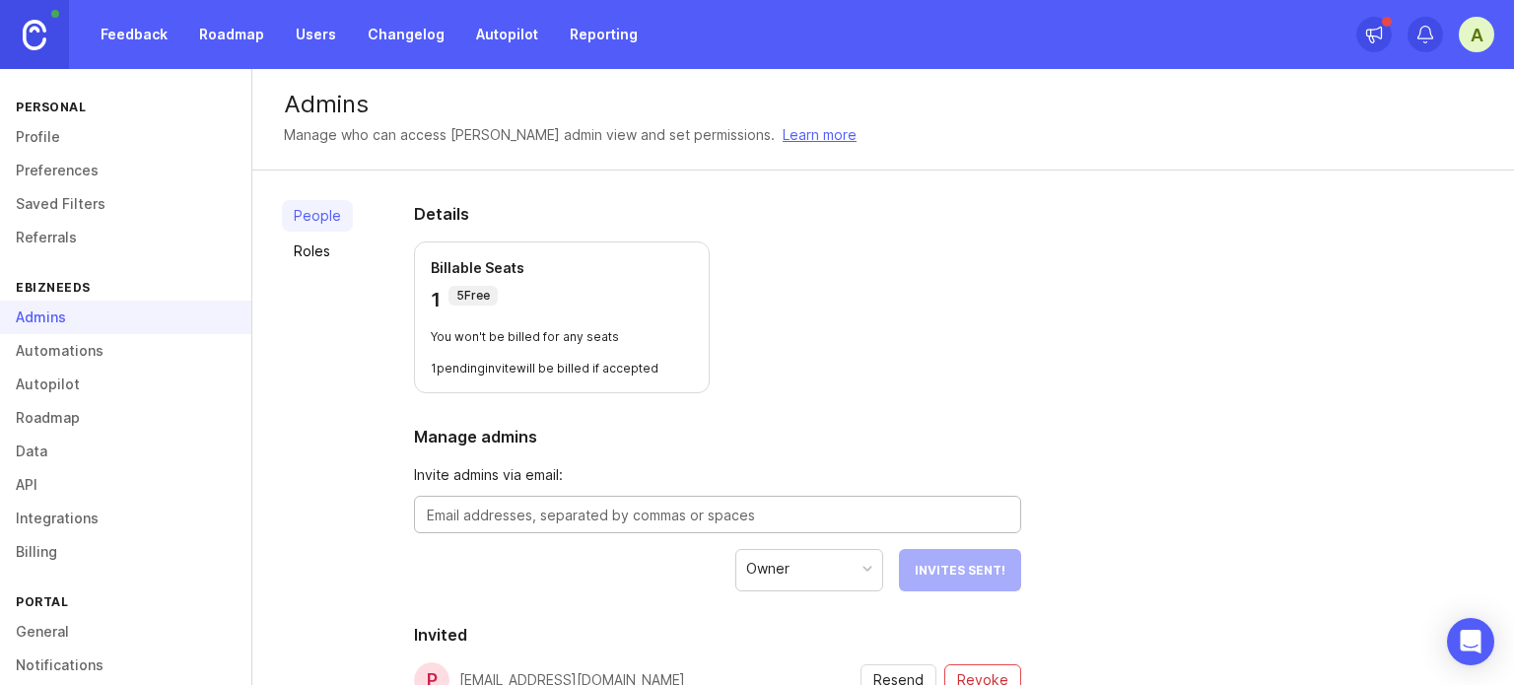
click at [631, 517] on textarea at bounding box center [717, 516] width 581 height 22
type textarea "[EMAIL_ADDRESS][DOMAIN_NAME]"
click at [852, 561] on div "Owner" at bounding box center [821, 568] width 146 height 37
click at [978, 582] on button "Send Invite" at bounding box center [966, 570] width 110 height 42
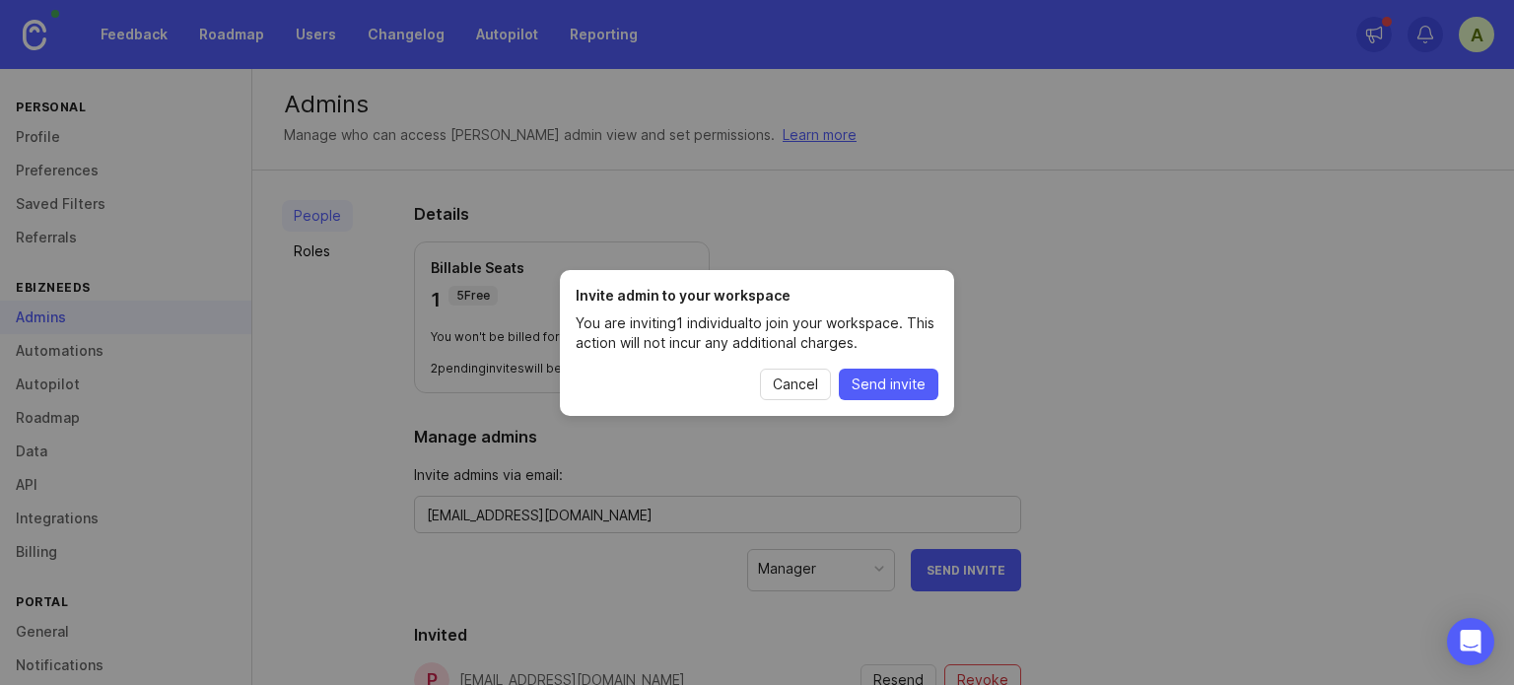
click at [934, 390] on button "Send invite" at bounding box center [889, 385] width 100 height 32
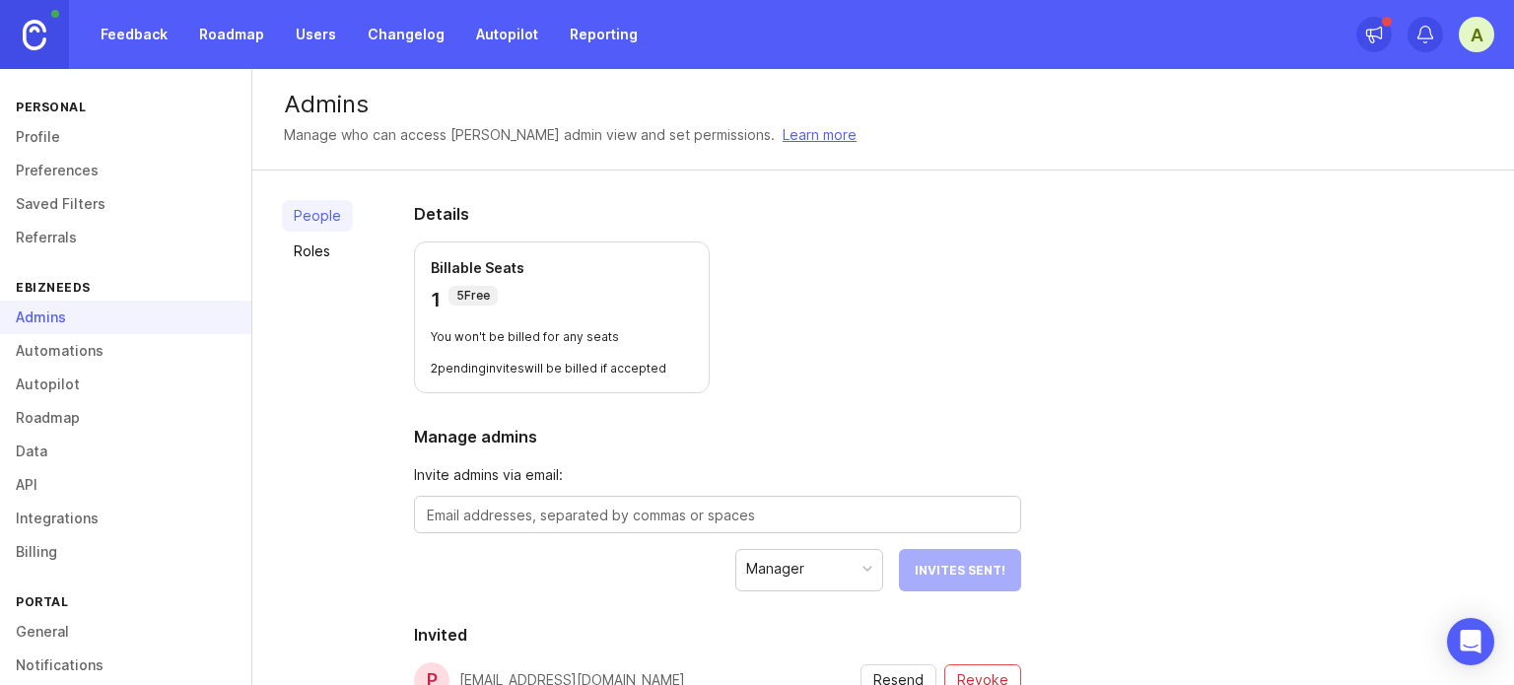
click at [626, 526] on div at bounding box center [717, 514] width 607 height 37
click at [832, 402] on div "Details Billable Seats 1 5 Free You won't be billed for any seats 3 pending inv…" at bounding box center [717, 627] width 670 height 914
click at [580, 510] on textarea "ykataria" at bounding box center [717, 516] width 581 height 22
type textarea "[EMAIL_ADDRESS][DOMAIN_NAME]"
click at [833, 407] on div "Details Billable Seats 1 5 Free You won't be billed for any seats 3 pending inv…" at bounding box center [717, 627] width 670 height 914
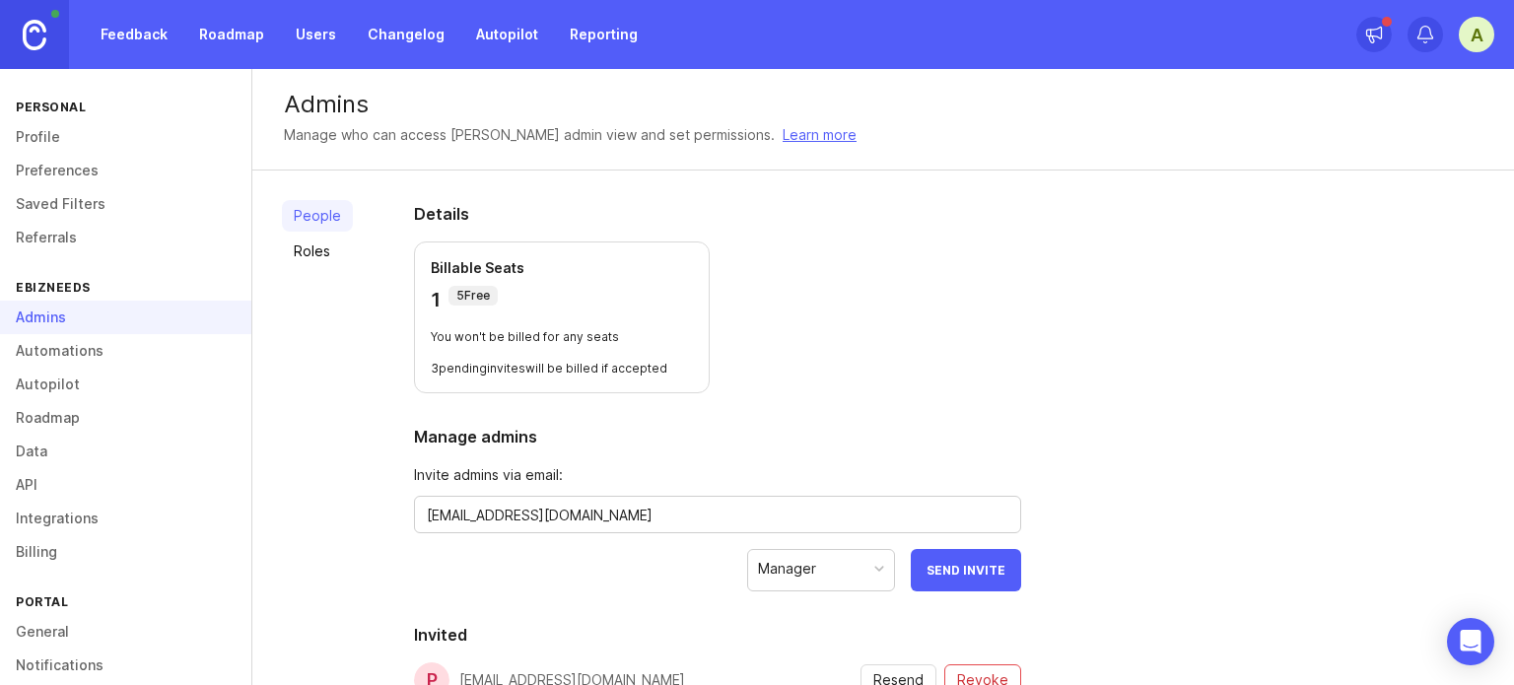
click at [871, 575] on div "Manager" at bounding box center [821, 568] width 146 height 37
click at [871, 566] on div "Manager" at bounding box center [821, 568] width 146 height 37
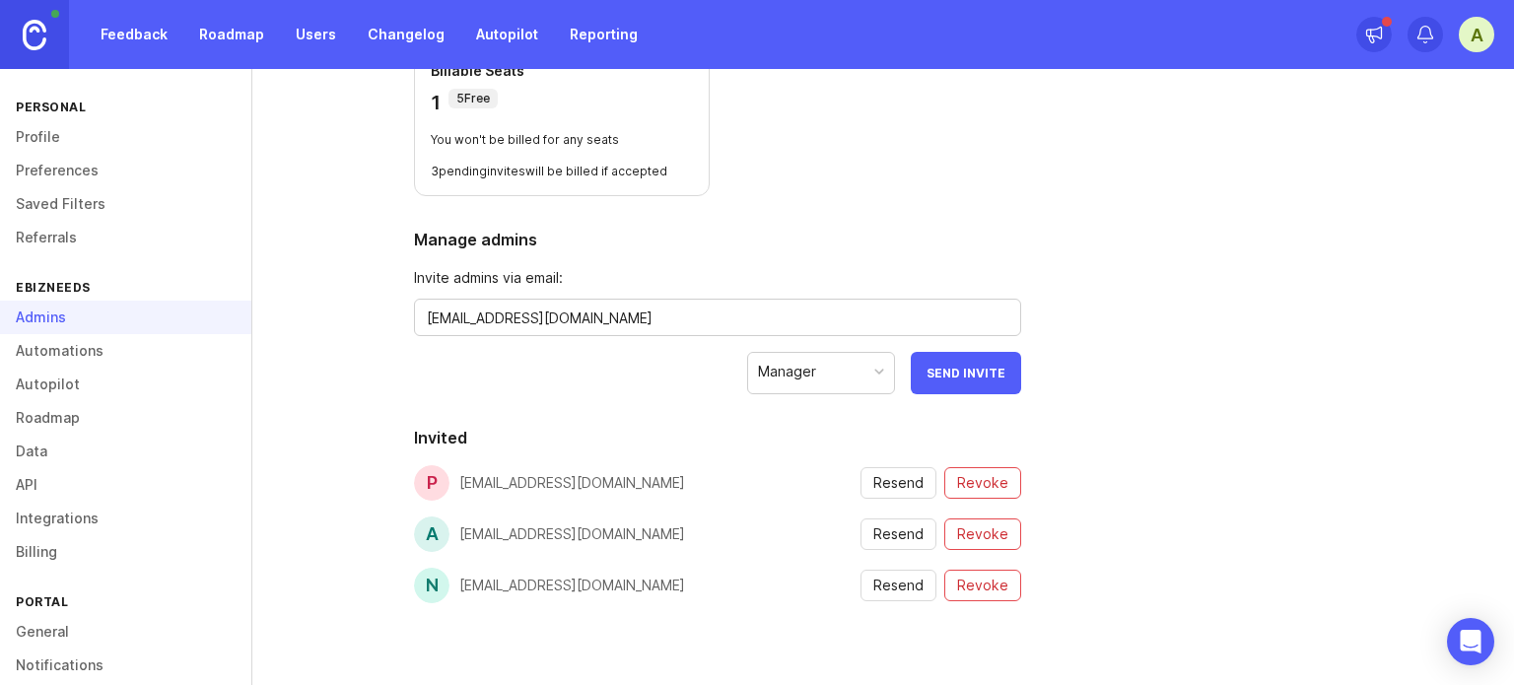
click at [978, 388] on button "Send Invite" at bounding box center [966, 373] width 110 height 42
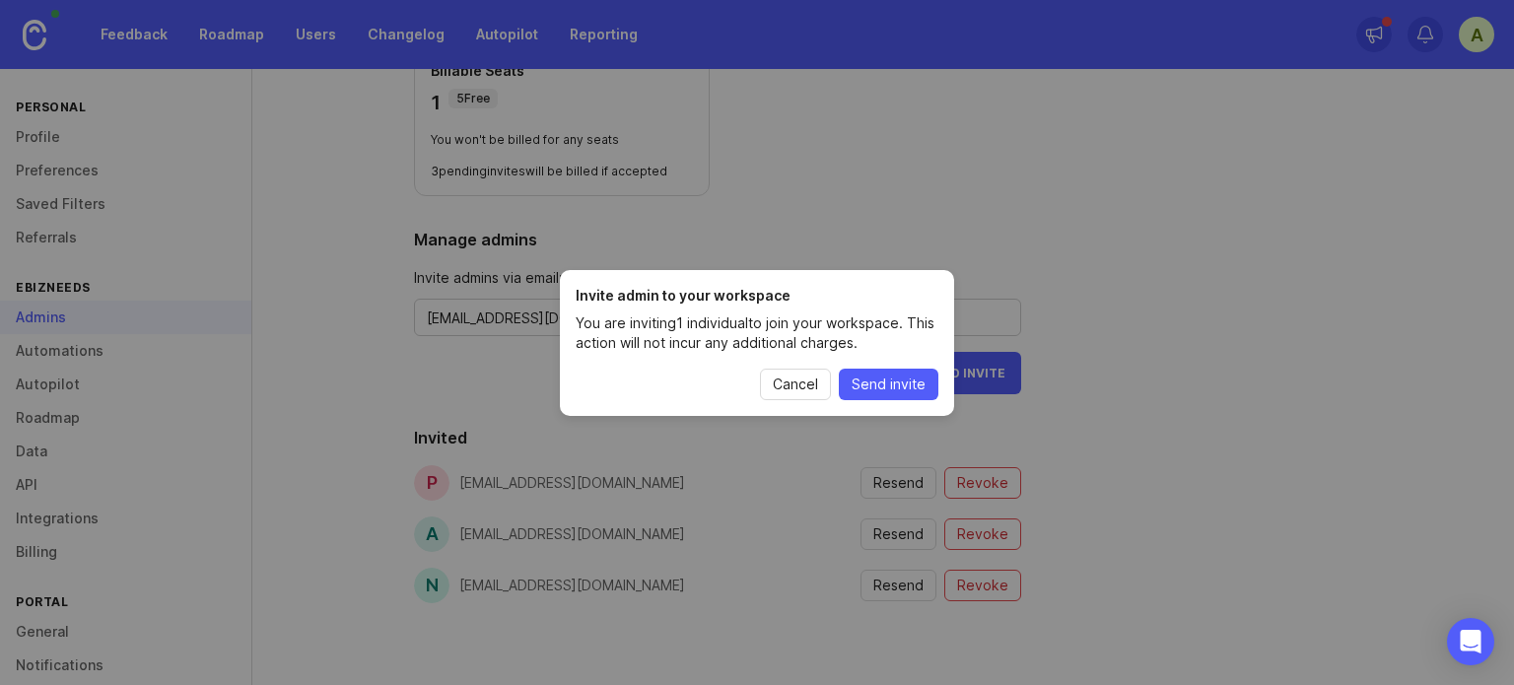
click at [899, 376] on span "Send invite" at bounding box center [889, 385] width 74 height 20
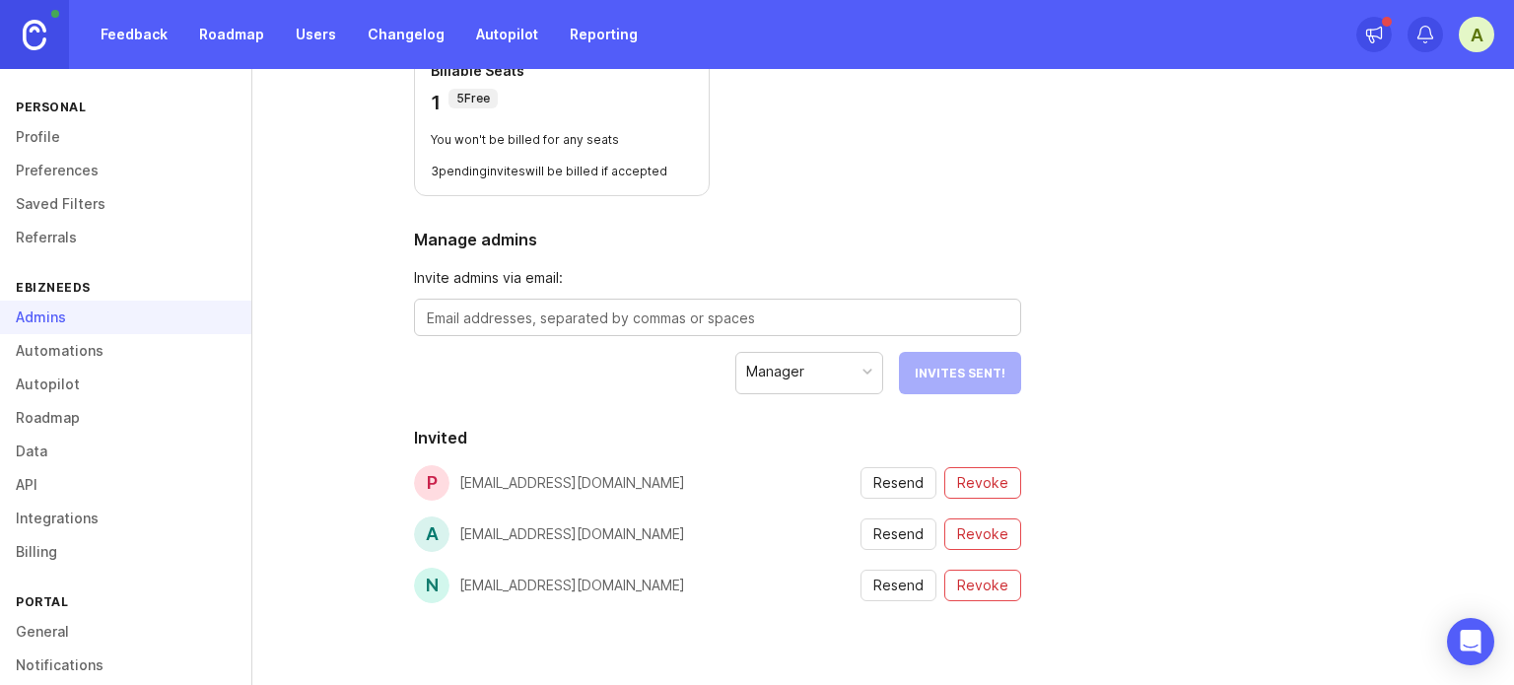
click at [761, 326] on textarea at bounding box center [717, 318] width 581 height 22
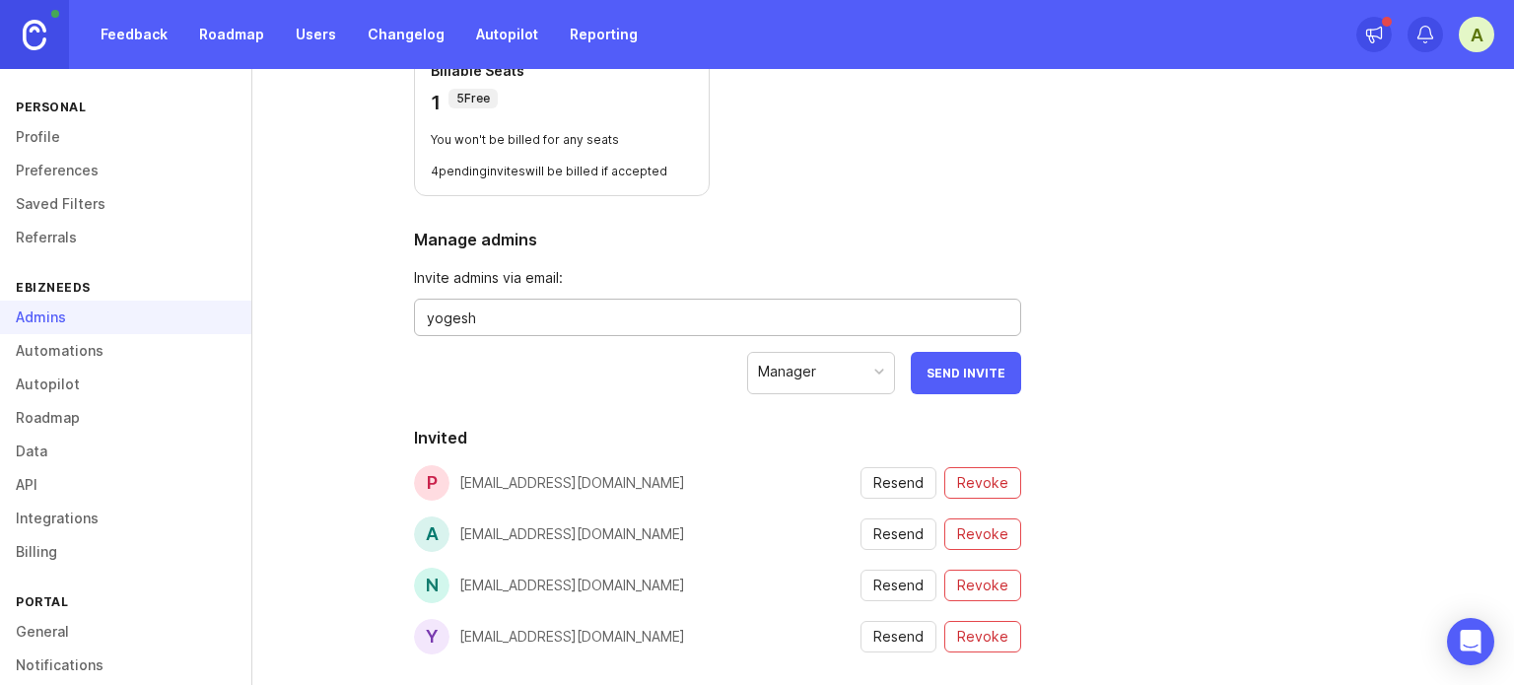
click at [552, 324] on textarea "yogesh" at bounding box center [717, 318] width 581 height 22
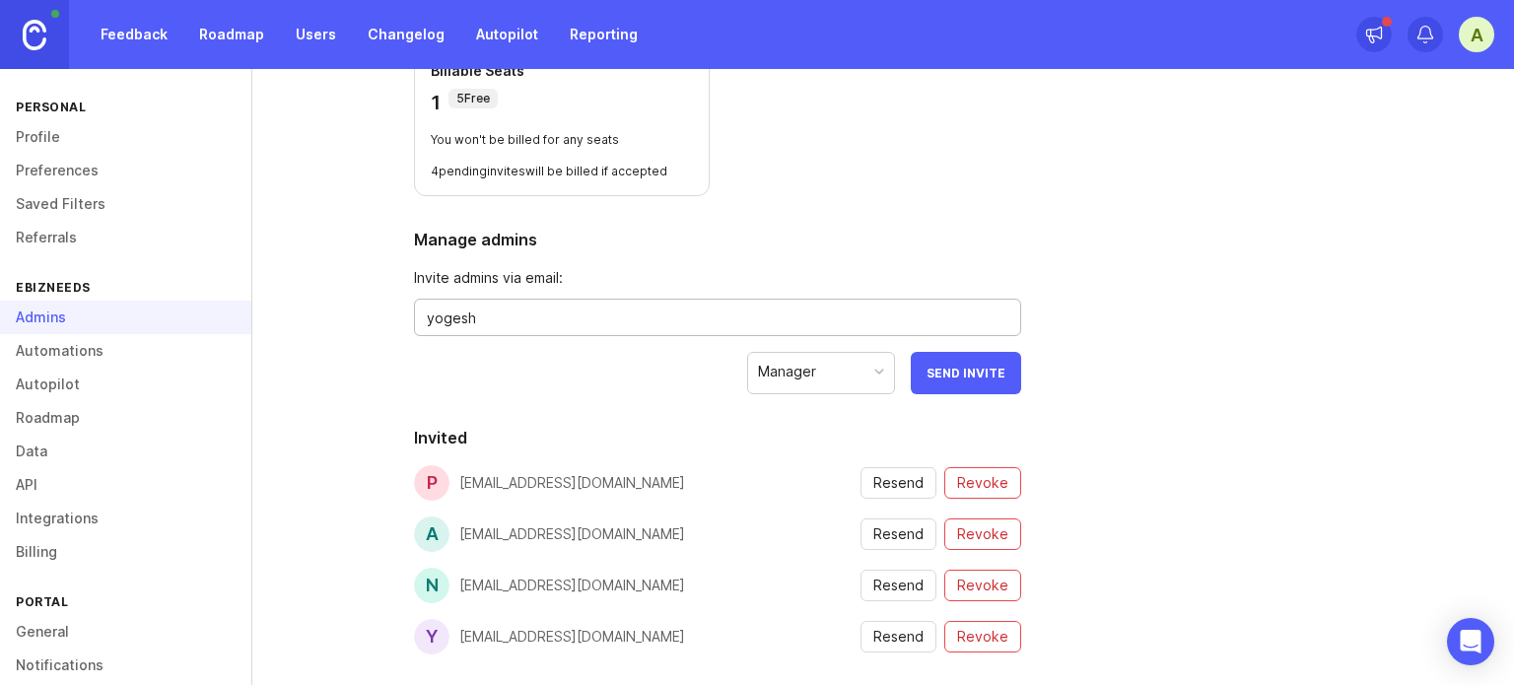
click at [552, 324] on textarea "yogesh" at bounding box center [717, 318] width 581 height 22
type textarea "[EMAIL_ADDRESS][DOMAIN_NAME]"
click at [826, 370] on div "Manager" at bounding box center [821, 371] width 146 height 37
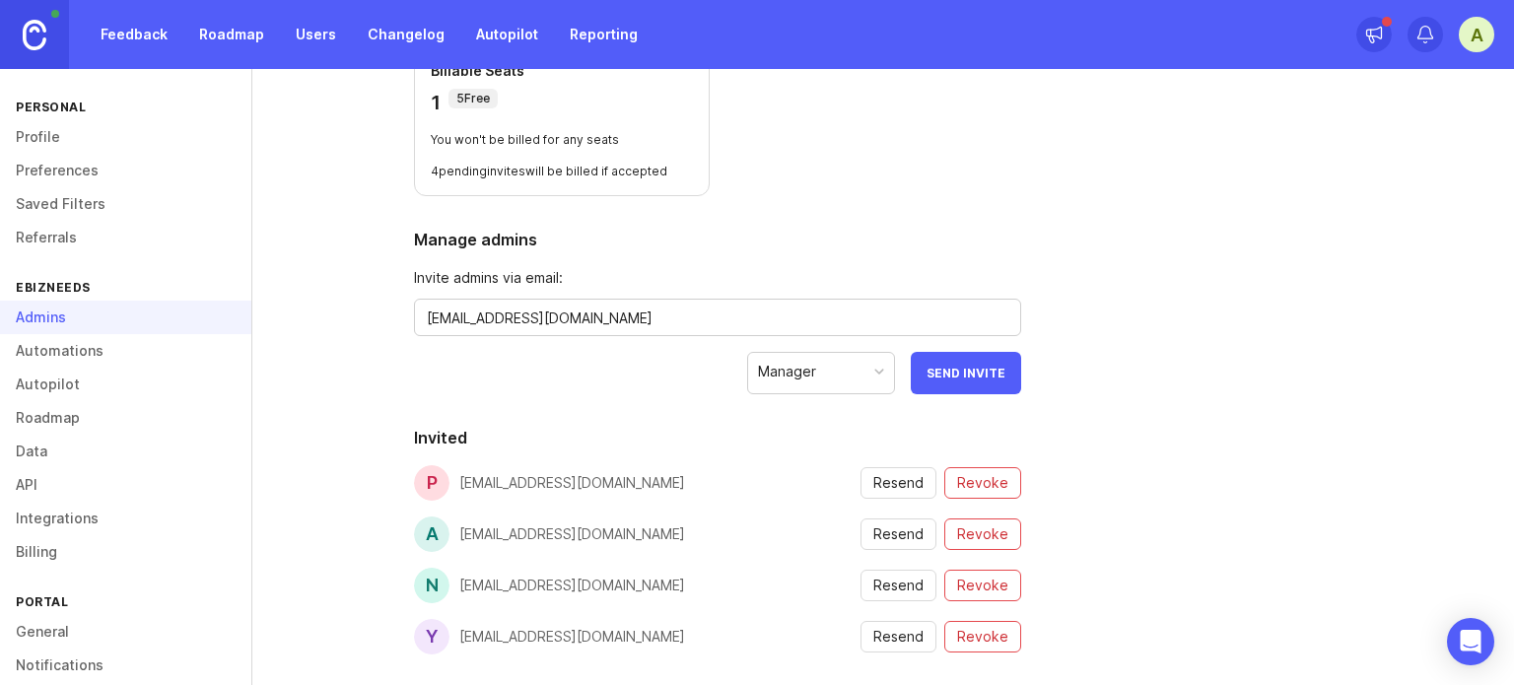
click at [841, 381] on div "Manager" at bounding box center [821, 371] width 146 height 37
click at [941, 377] on span "Send Invite" at bounding box center [965, 373] width 79 height 15
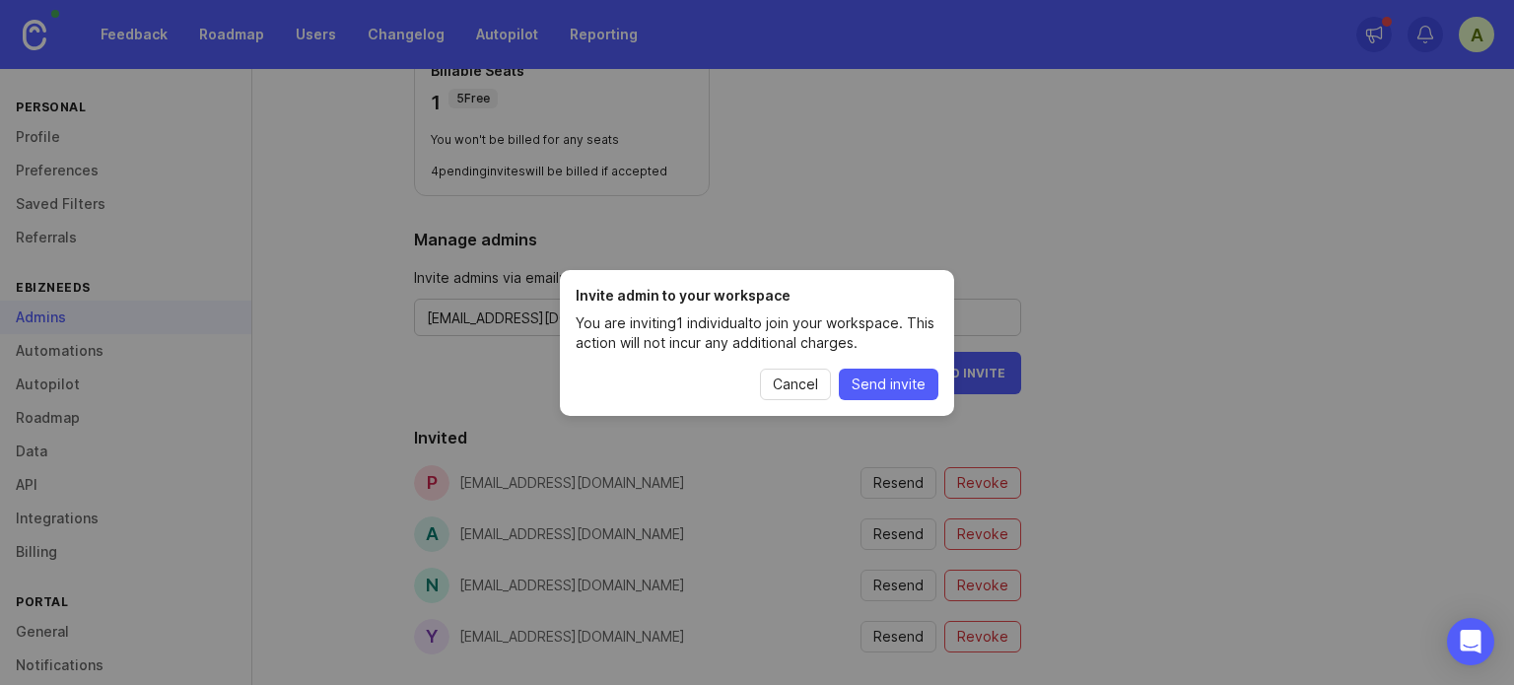
click at [889, 384] on span "Send invite" at bounding box center [889, 385] width 74 height 20
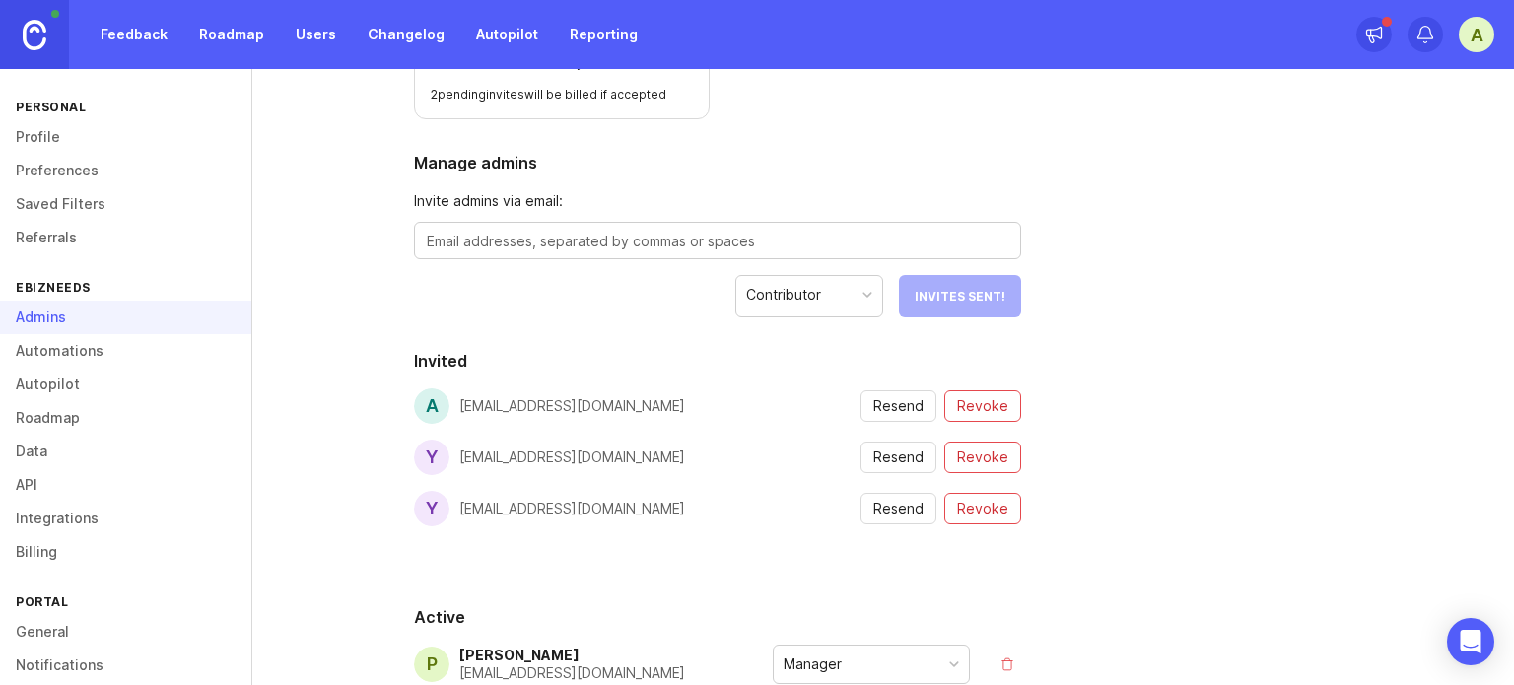
scroll to position [493, 0]
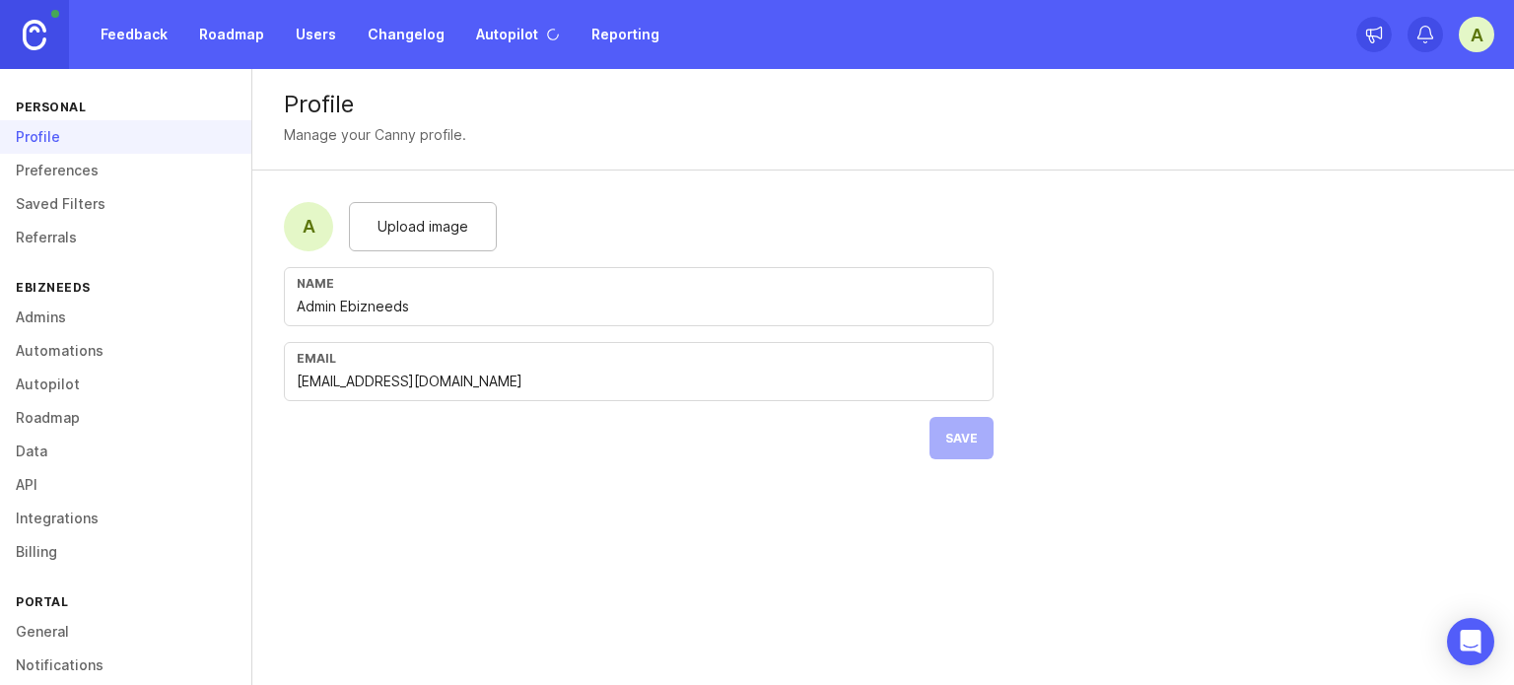
click at [404, 229] on span "Upload image" at bounding box center [422, 227] width 91 height 22
click at [497, 304] on input "Admin Ebizneeds" at bounding box center [639, 307] width 684 height 22
type input "ebizneeds.ai"
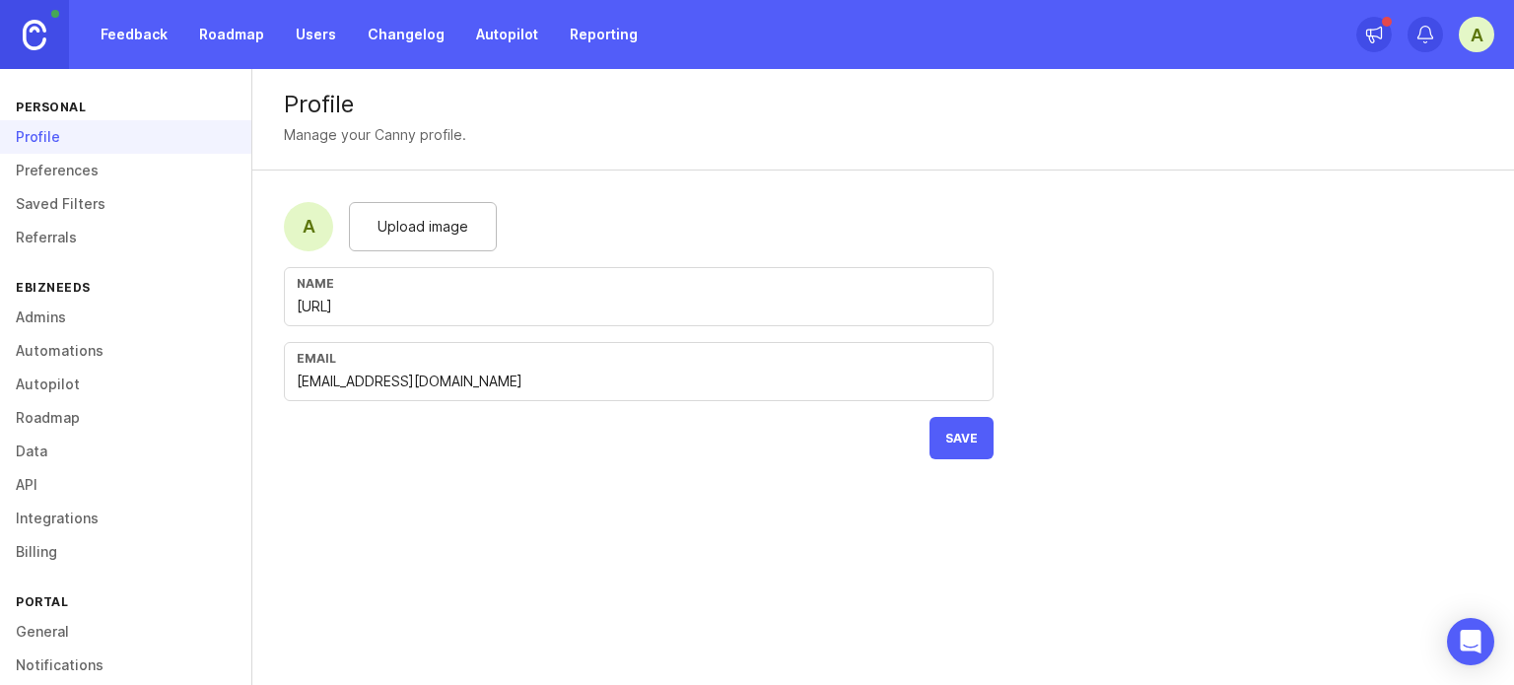
drag, startPoint x: 955, startPoint y: 425, endPoint x: 828, endPoint y: 582, distance: 202.6
click at [796, 580] on div "Profile Manage your Canny profile. A Upload image Name ebizneeds.ai Email admin…" at bounding box center [882, 377] width 1261 height 616
drag, startPoint x: 395, startPoint y: 191, endPoint x: 405, endPoint y: 217, distance: 27.5
click at [395, 192] on form "A Upload image Name ebizneeds.ai Email administrator@ebizneeds.com Save" at bounding box center [638, 330] width 773 height 320
click at [408, 224] on span "Upload image" at bounding box center [422, 227] width 91 height 22
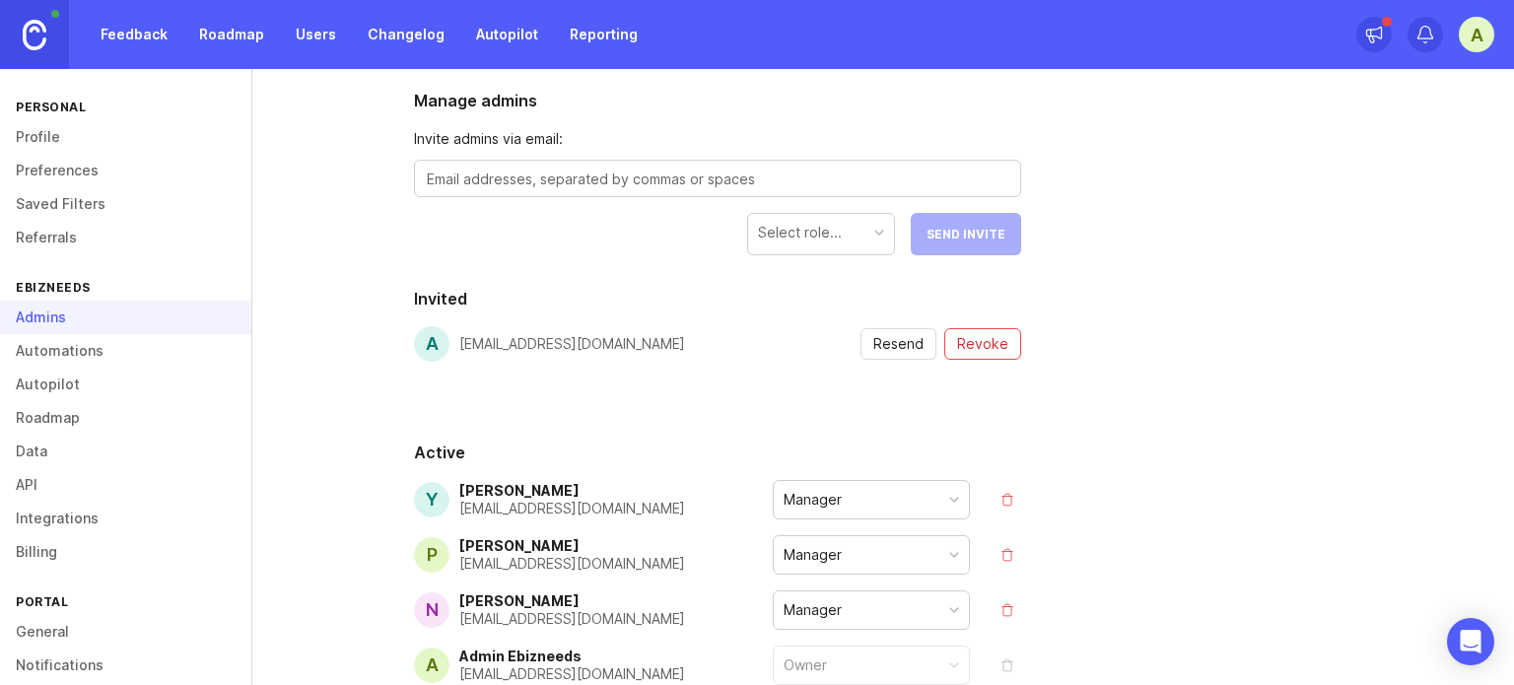
scroll to position [120, 0]
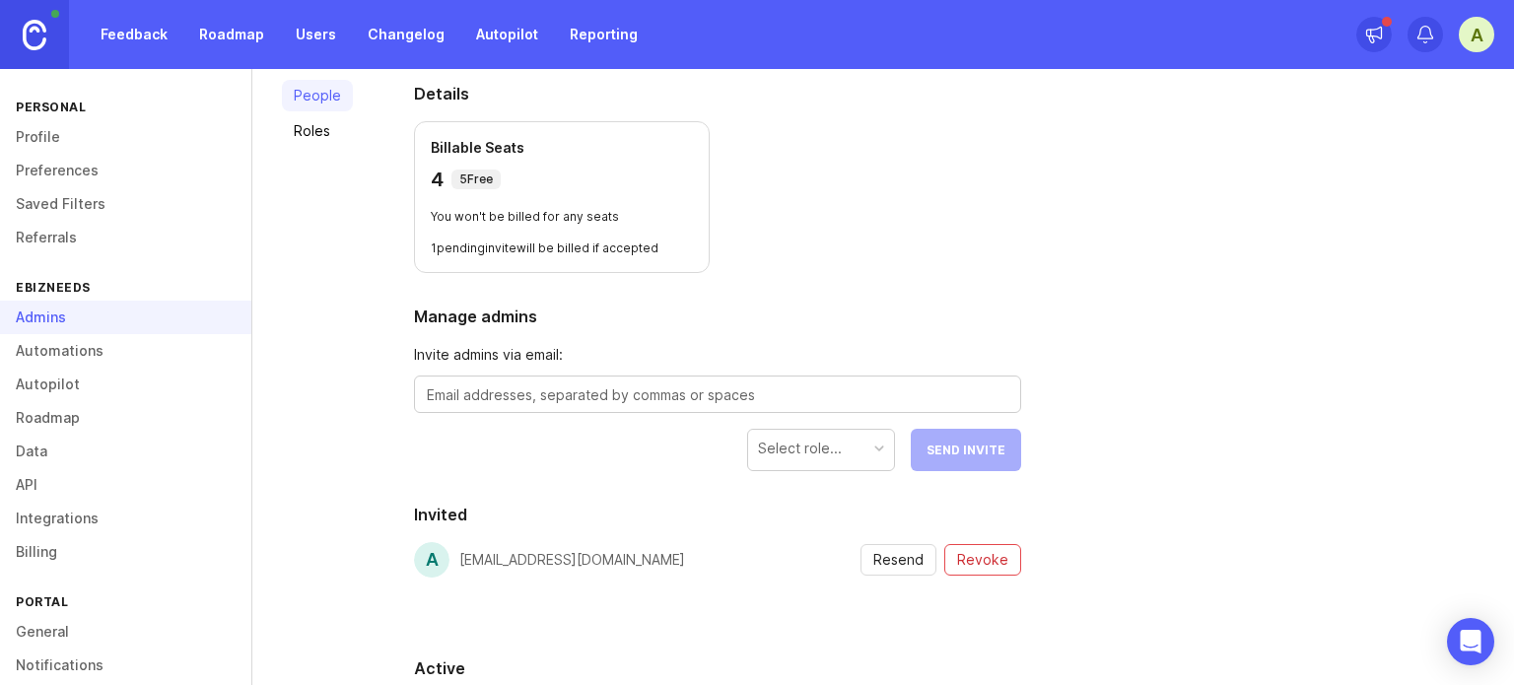
click at [691, 384] on textarea at bounding box center [717, 395] width 581 height 22
type textarea "a"
type textarea "m"
click at [804, 389] on textarea "[EMAIL_ADDRESS][DOMAIN_NAME]" at bounding box center [717, 395] width 581 height 22
type textarea "[EMAIL_ADDRESS][DOMAIN_NAME]"
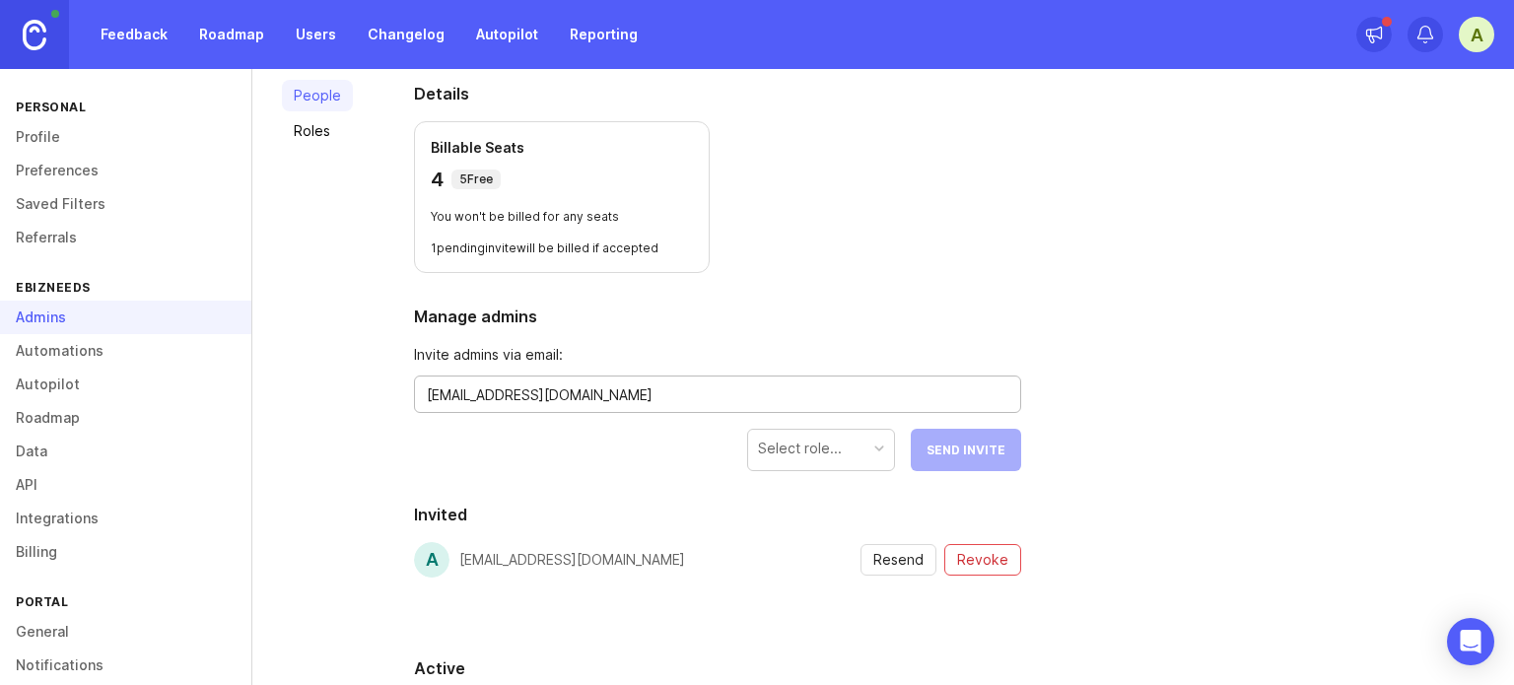
click at [824, 478] on div "Details Billable Seats 4 5 Free You won't be billed for any seats 1 pending inv…" at bounding box center [717, 566] width 670 height 1032
click at [828, 460] on div "Select role..." at bounding box center [821, 448] width 146 height 37
drag, startPoint x: 800, startPoint y: 488, endPoint x: 917, endPoint y: 484, distance: 116.4
click at [1006, 460] on button "Send Invite" at bounding box center [966, 450] width 110 height 42
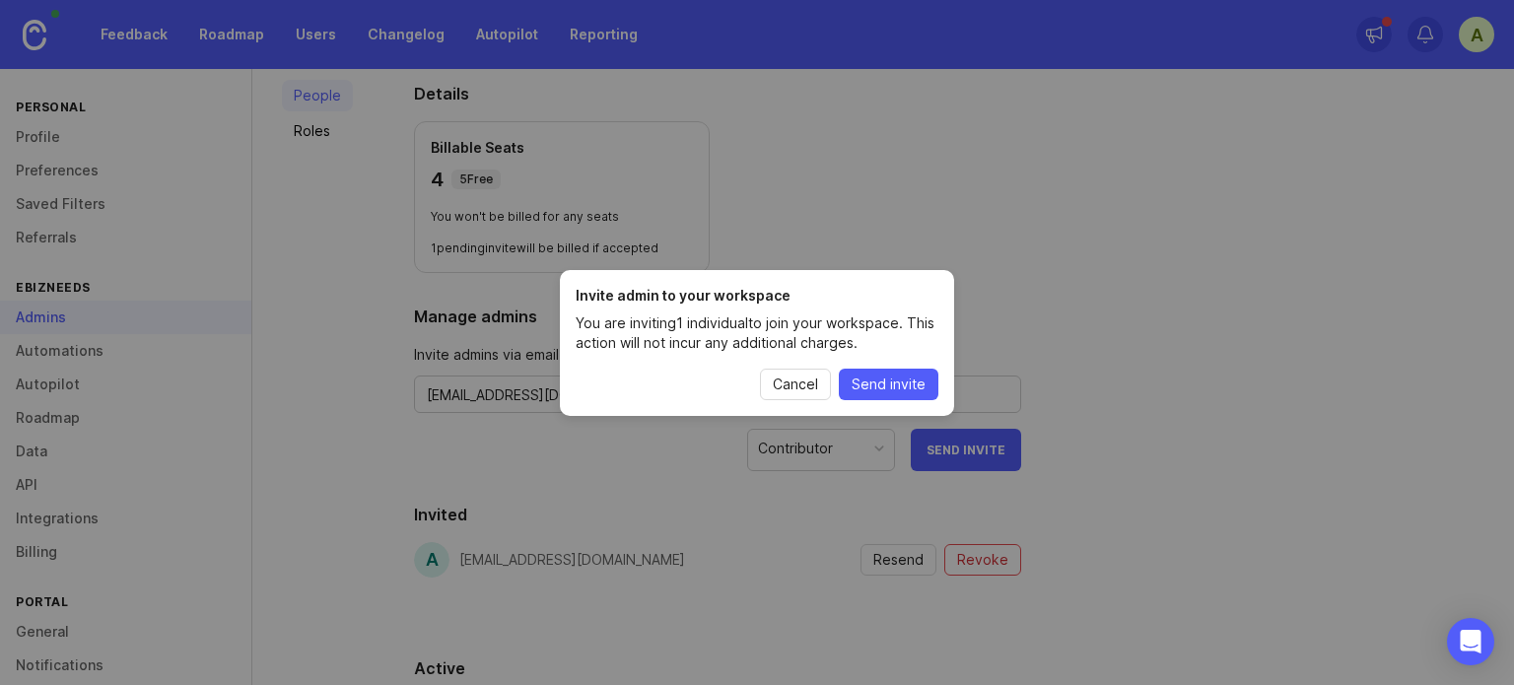
click at [868, 396] on button "Send invite" at bounding box center [889, 385] width 100 height 32
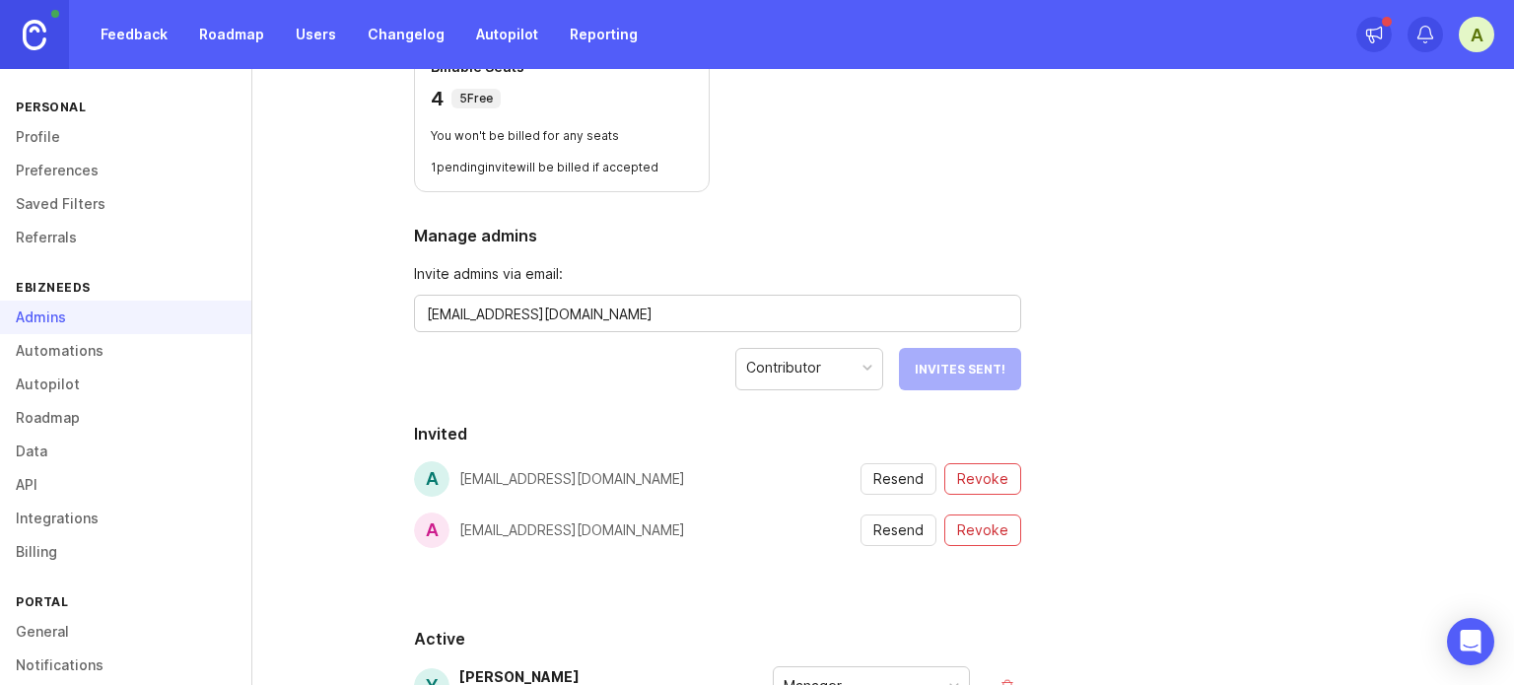
scroll to position [317, 0]
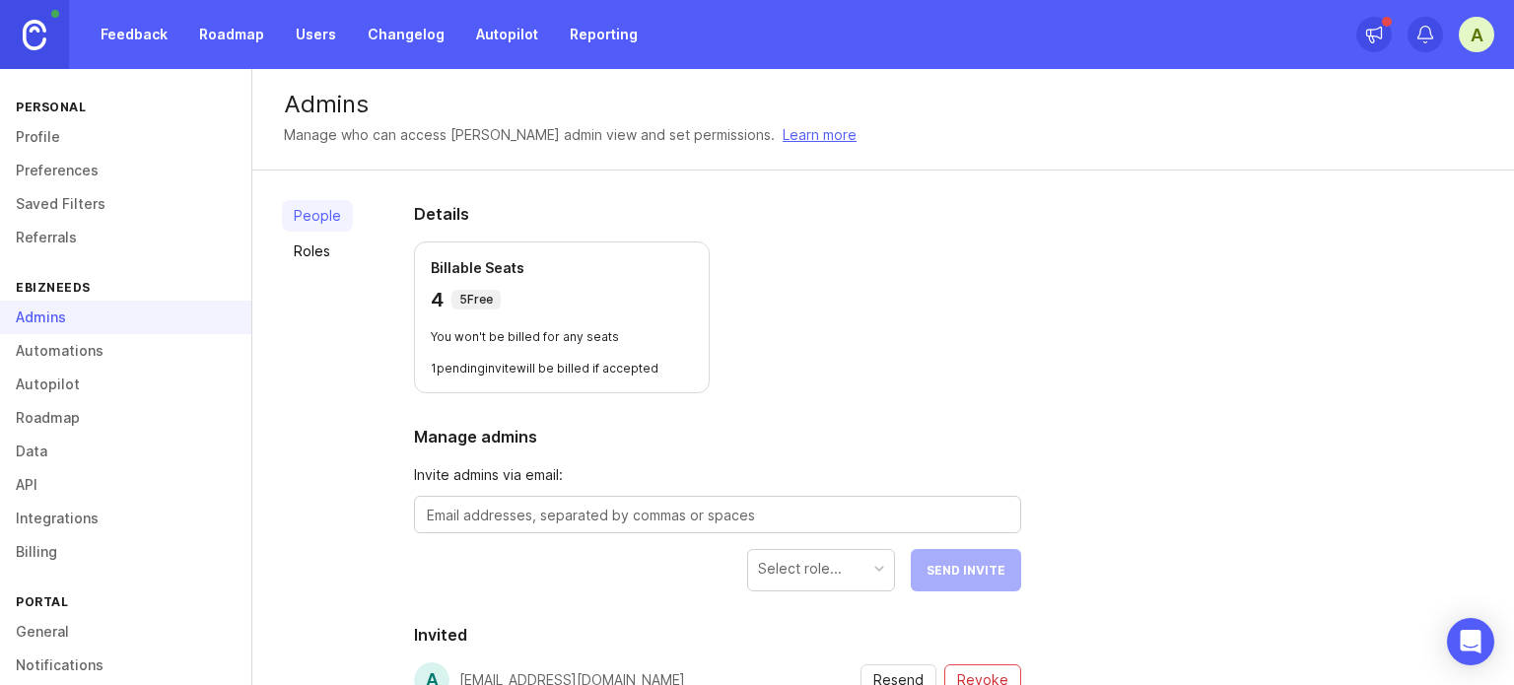
click at [686, 507] on textarea at bounding box center [717, 516] width 581 height 22
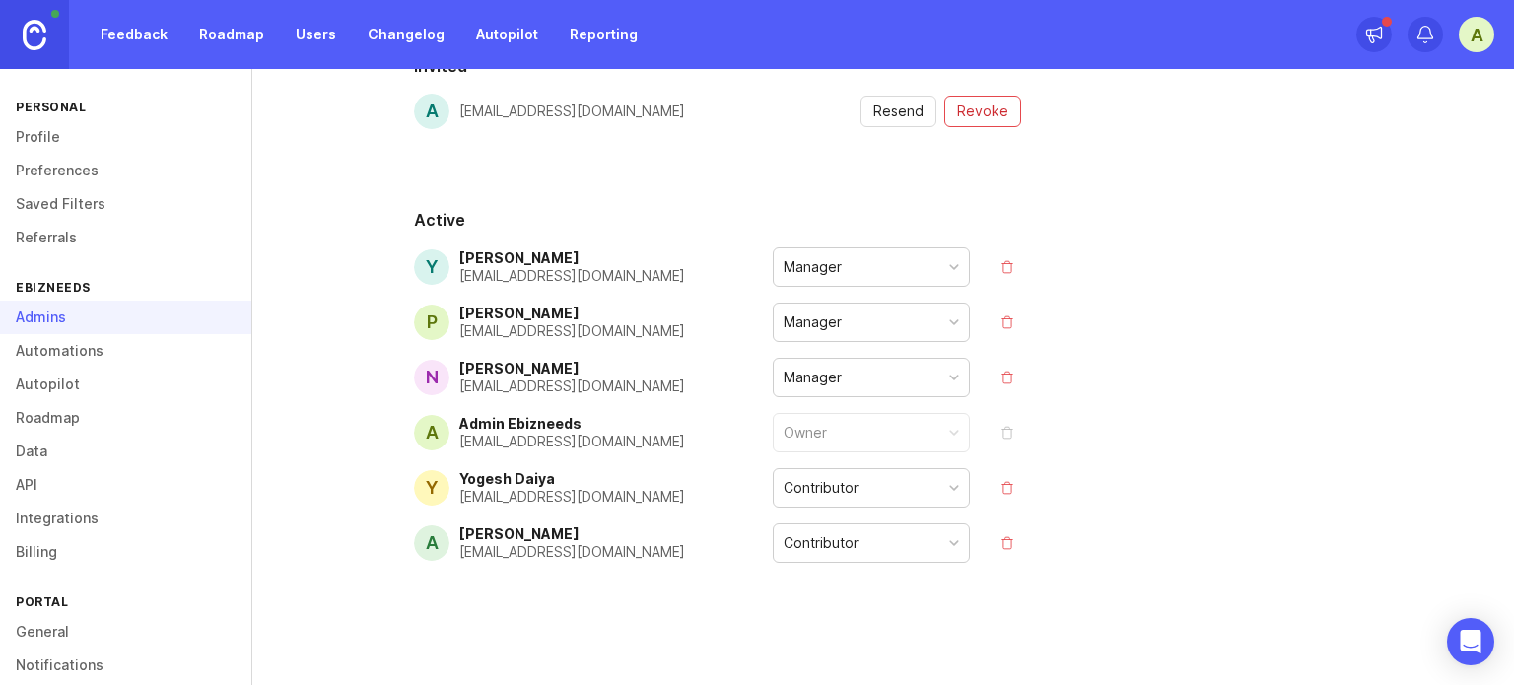
scroll to position [76, 0]
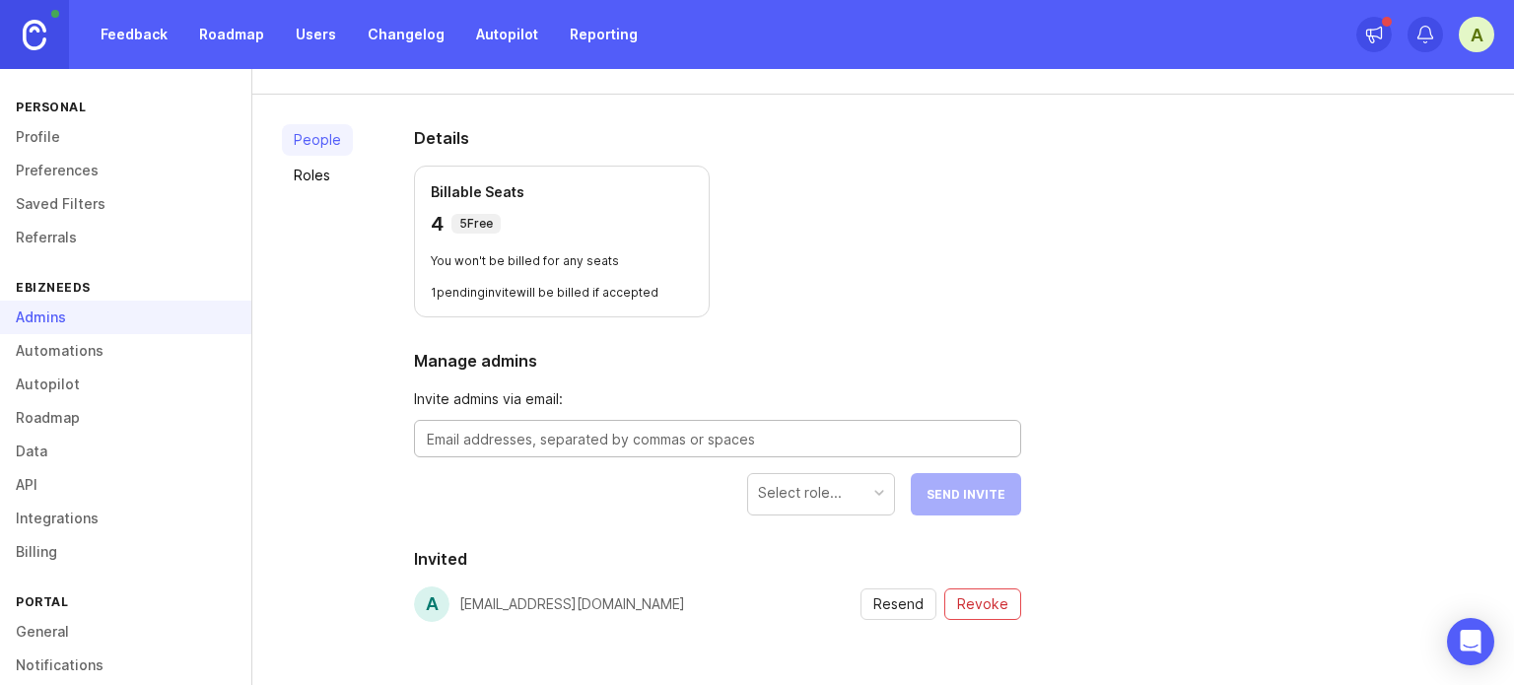
click at [563, 437] on textarea at bounding box center [717, 440] width 581 height 22
type textarea "m"
type textarea "a"
type textarea "marketing@ebizneeds.com"
click at [825, 475] on div "Select role..." at bounding box center [821, 492] width 146 height 37
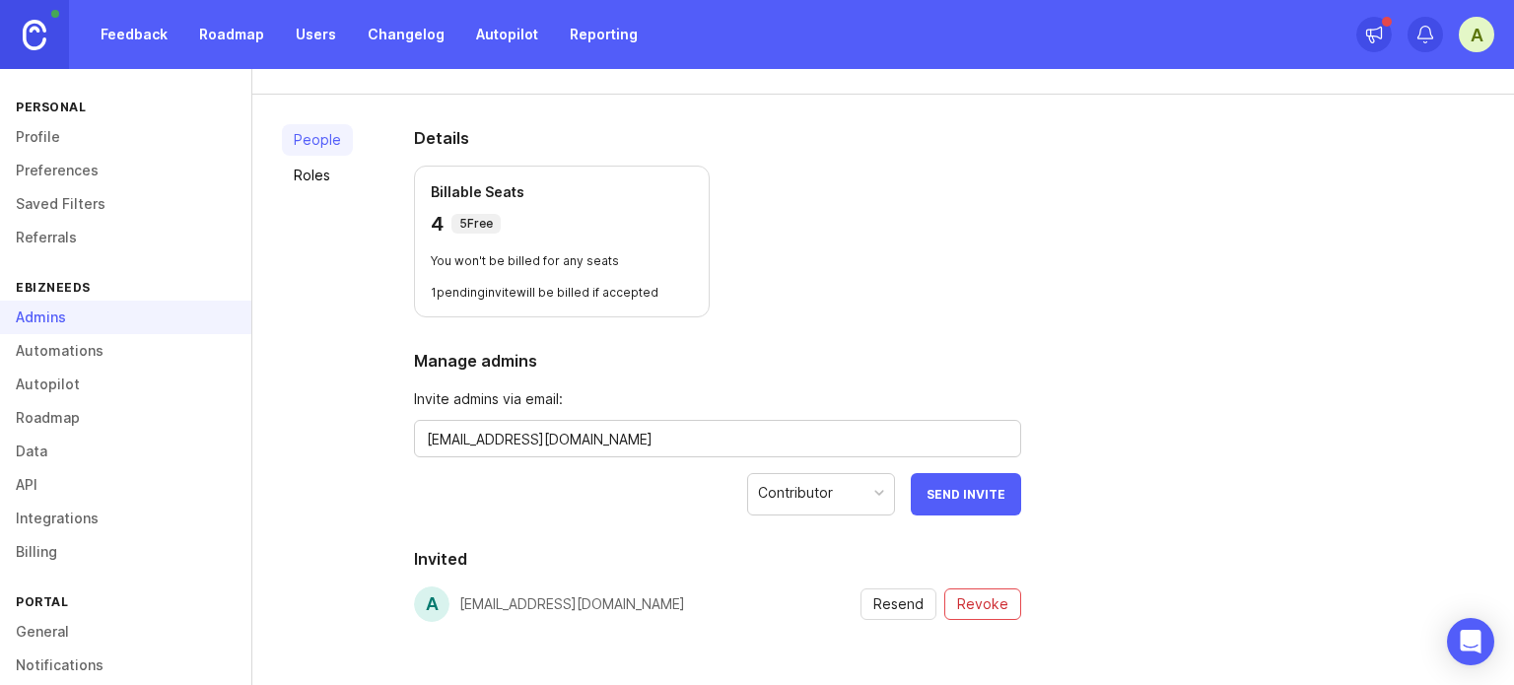
click at [982, 507] on button "Send Invite" at bounding box center [966, 494] width 110 height 42
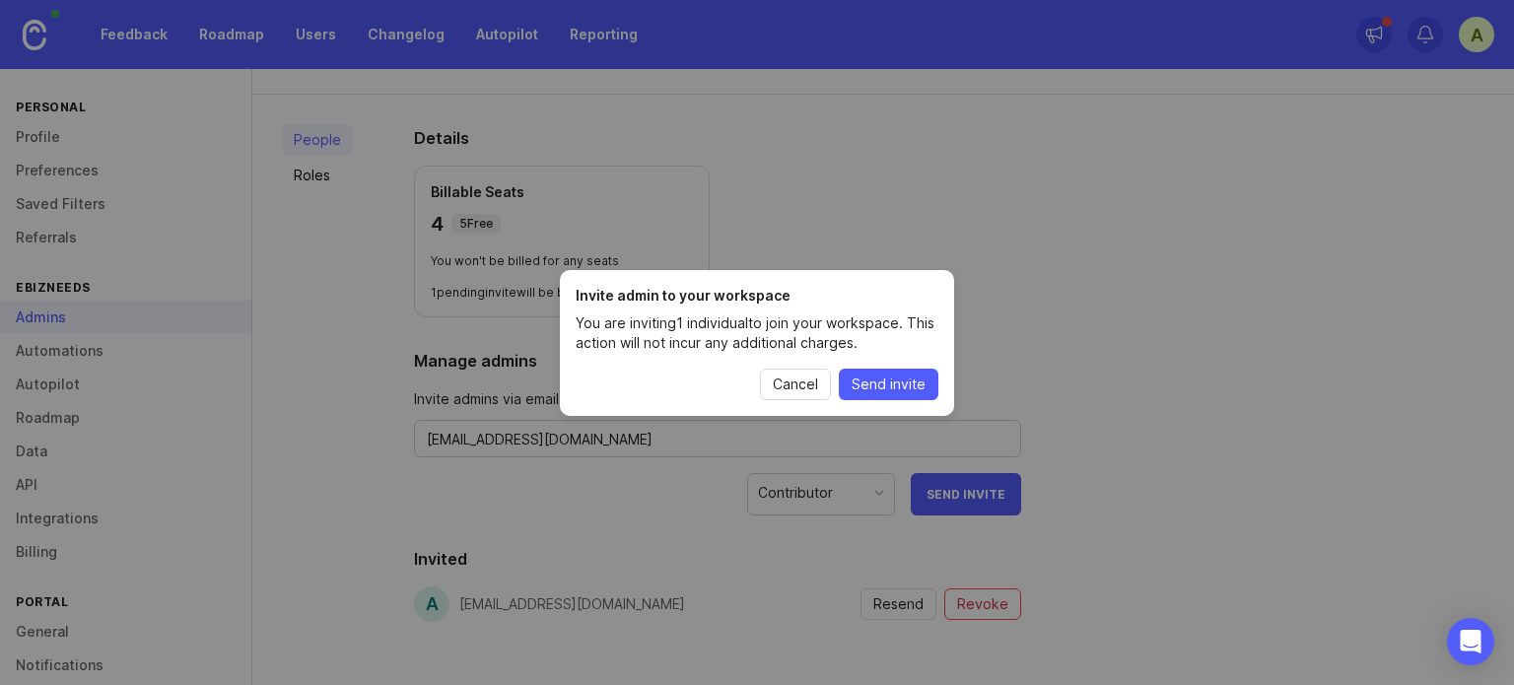
click at [914, 359] on div "Invite admin to your workspace You are inviting 1 individual to join your works…" at bounding box center [757, 343] width 394 height 146
click at [903, 393] on button "Send invite" at bounding box center [889, 385] width 100 height 32
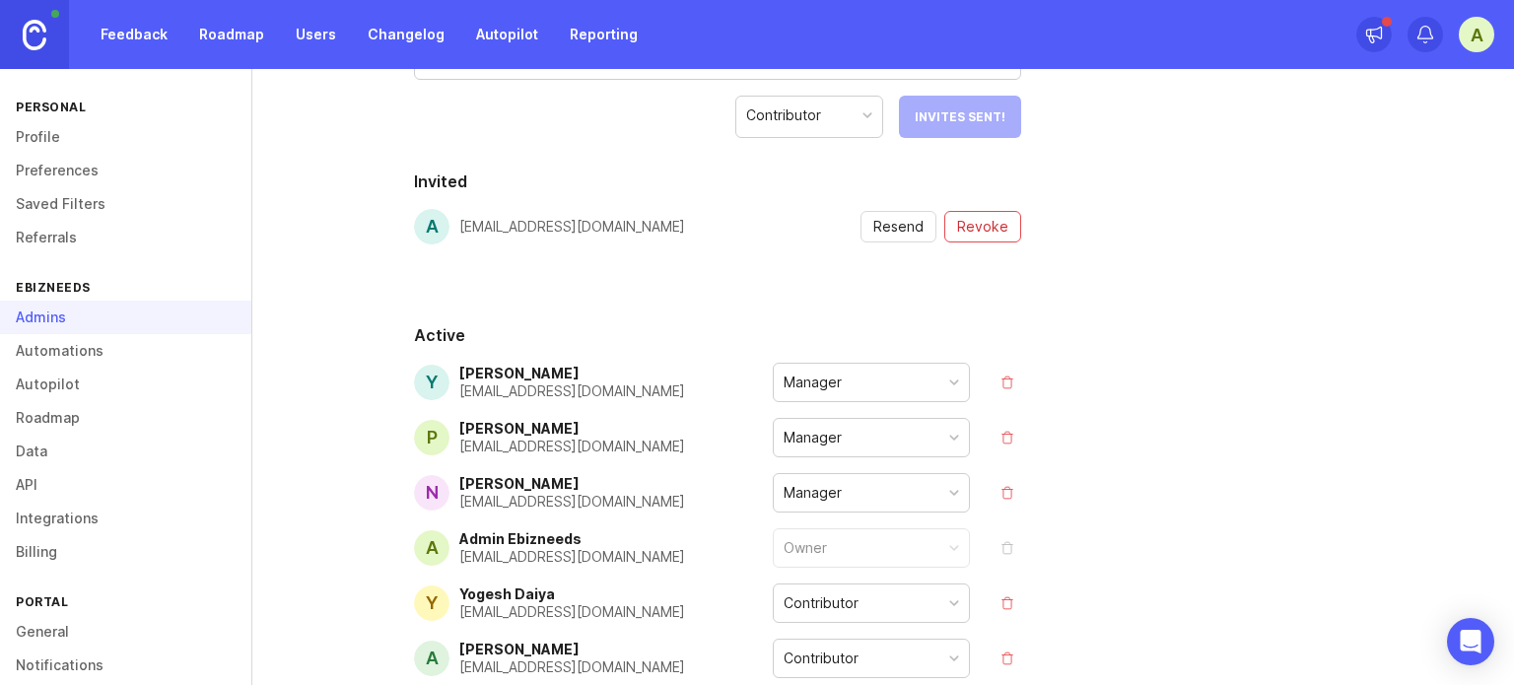
scroll to position [470, 0]
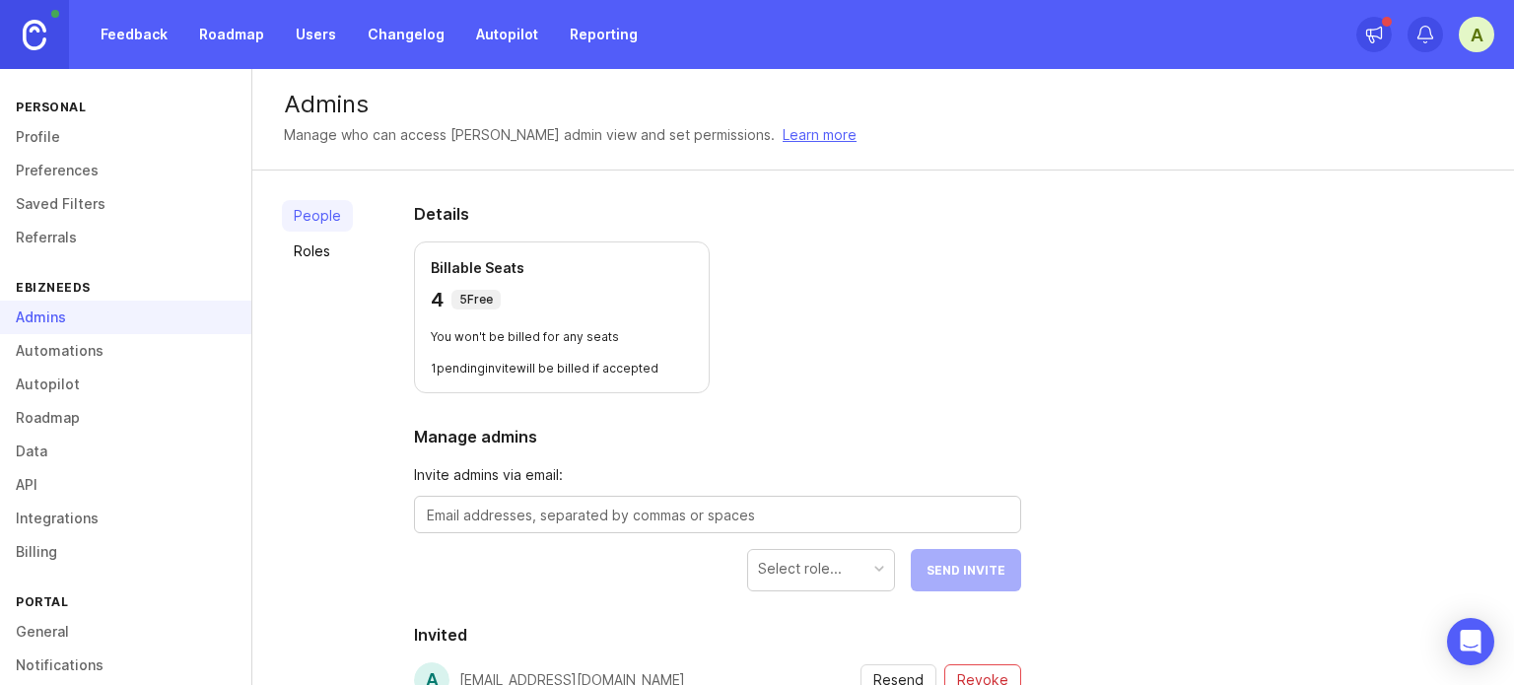
click at [449, 286] on div "4 5 Free" at bounding box center [562, 300] width 262 height 28
click at [753, 328] on section "Details Billable Seats 4 5 Free You won't be billed for any seats 1 pending inv…" at bounding box center [717, 297] width 607 height 191
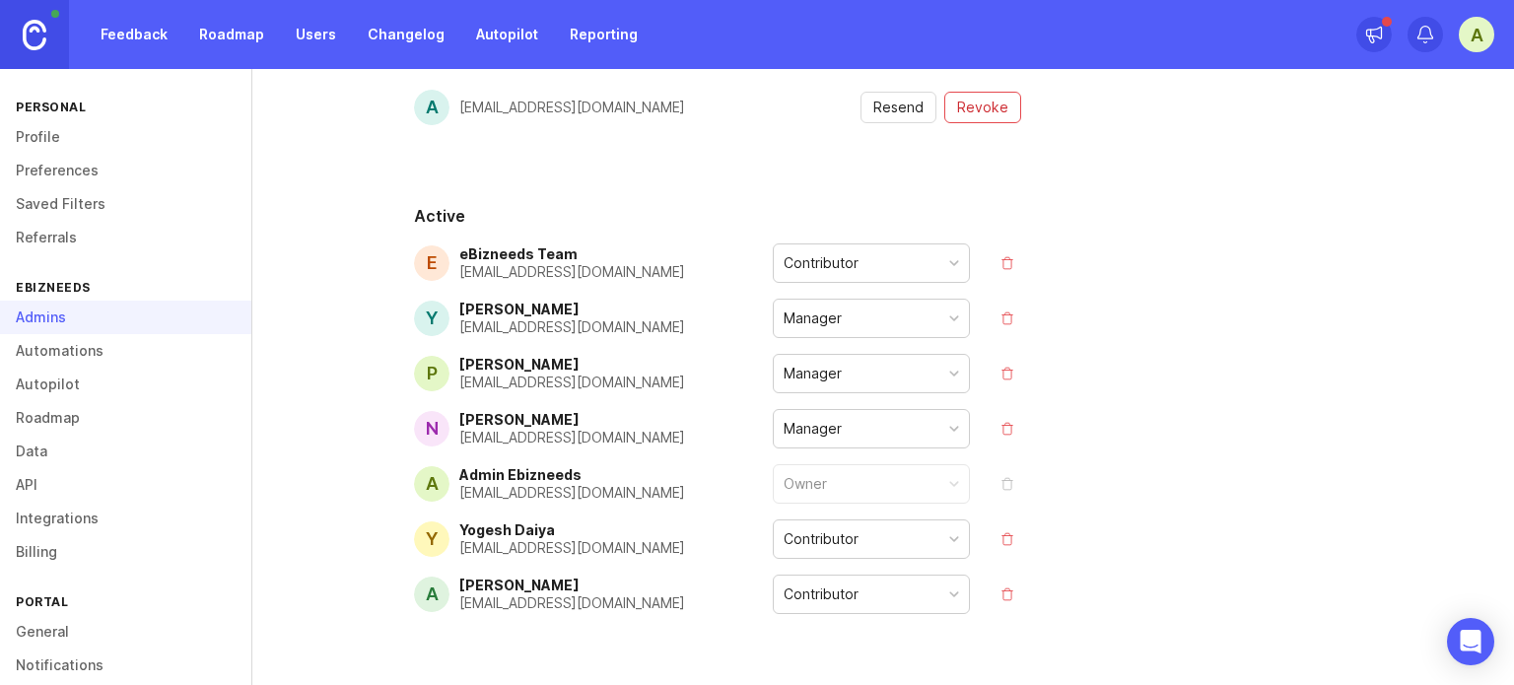
scroll to position [591, 0]
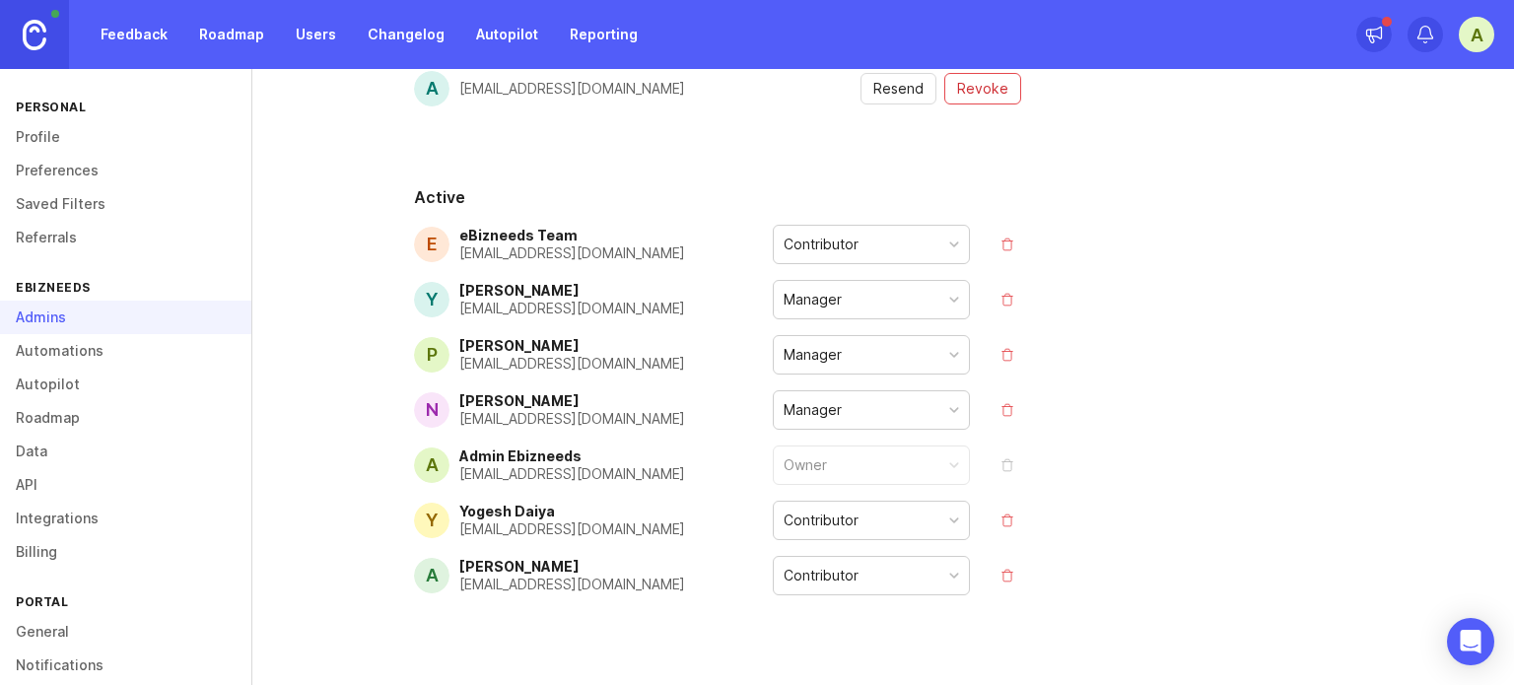
click at [49, 544] on link "Billing" at bounding box center [125, 552] width 251 height 34
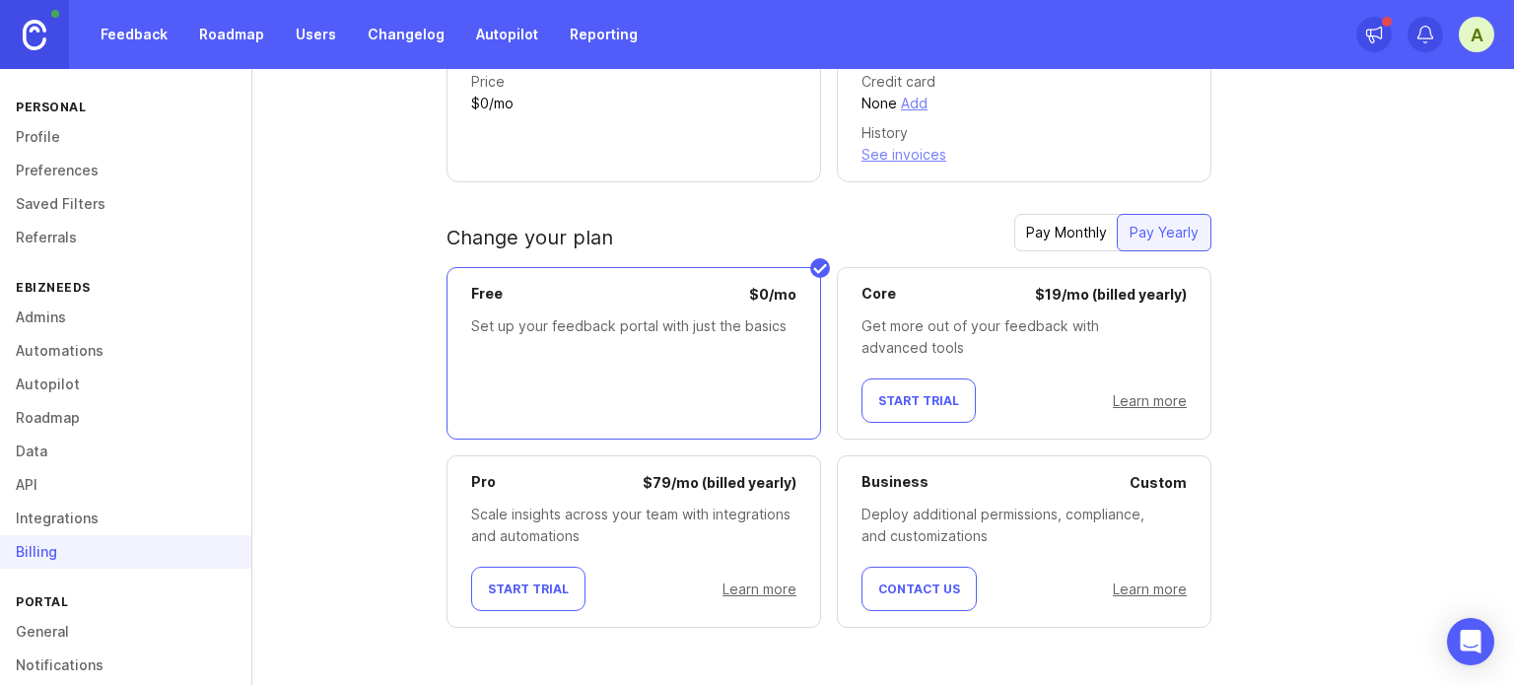
click at [623, 305] on div "Free $ 0 / mo Set up your feedback portal with just the basics" at bounding box center [633, 353] width 375 height 172
click at [1154, 397] on link "Learn more" at bounding box center [1150, 400] width 74 height 17
click at [1472, 43] on div "A" at bounding box center [1476, 34] width 35 height 35
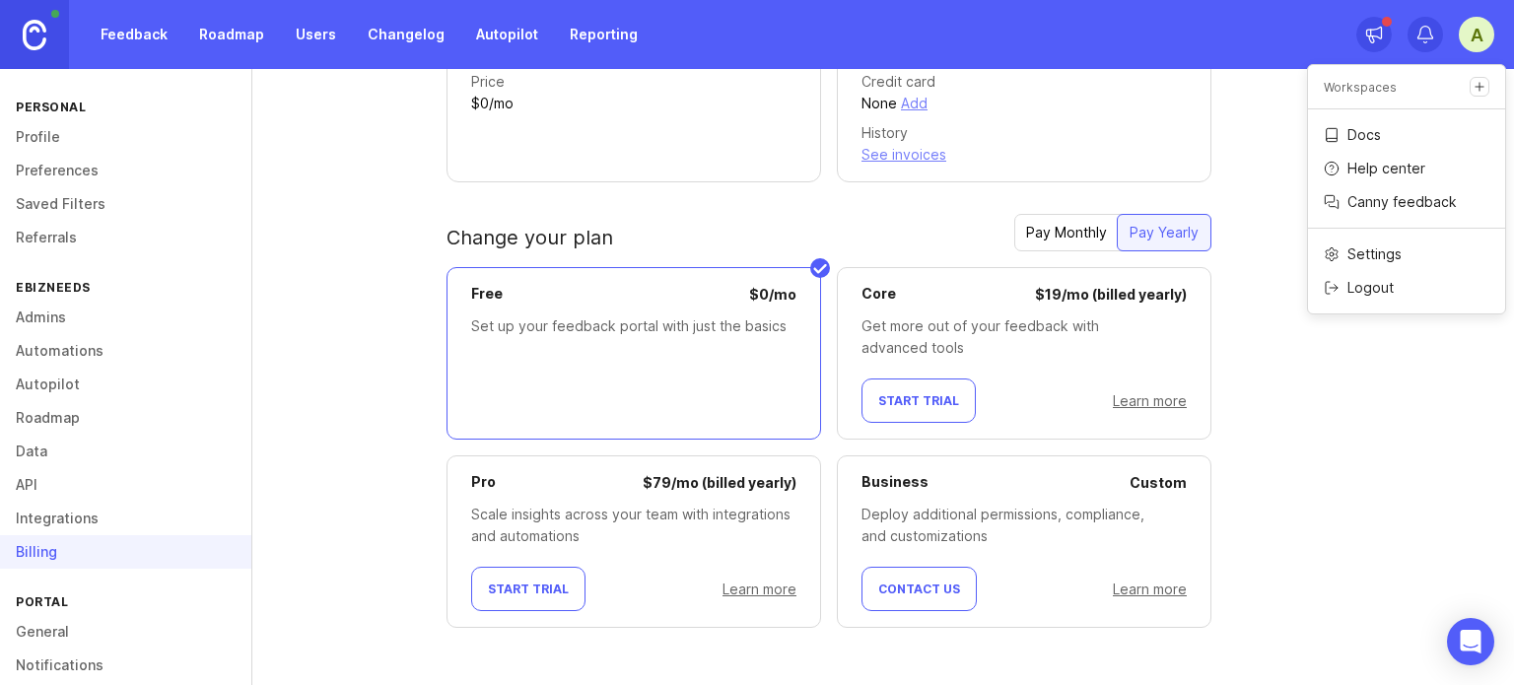
click at [1465, 34] on div "A" at bounding box center [1476, 34] width 35 height 35
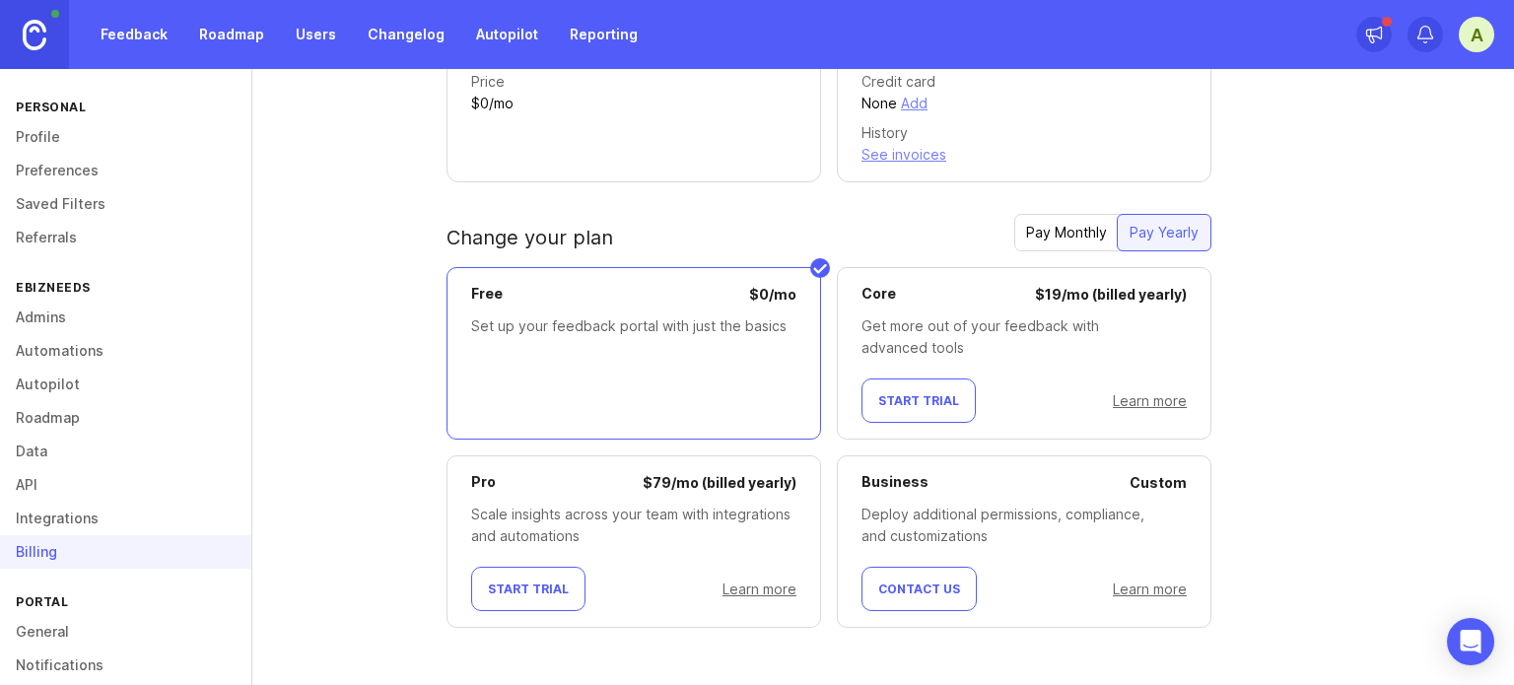
click at [1465, 34] on div "A" at bounding box center [1476, 34] width 35 height 35
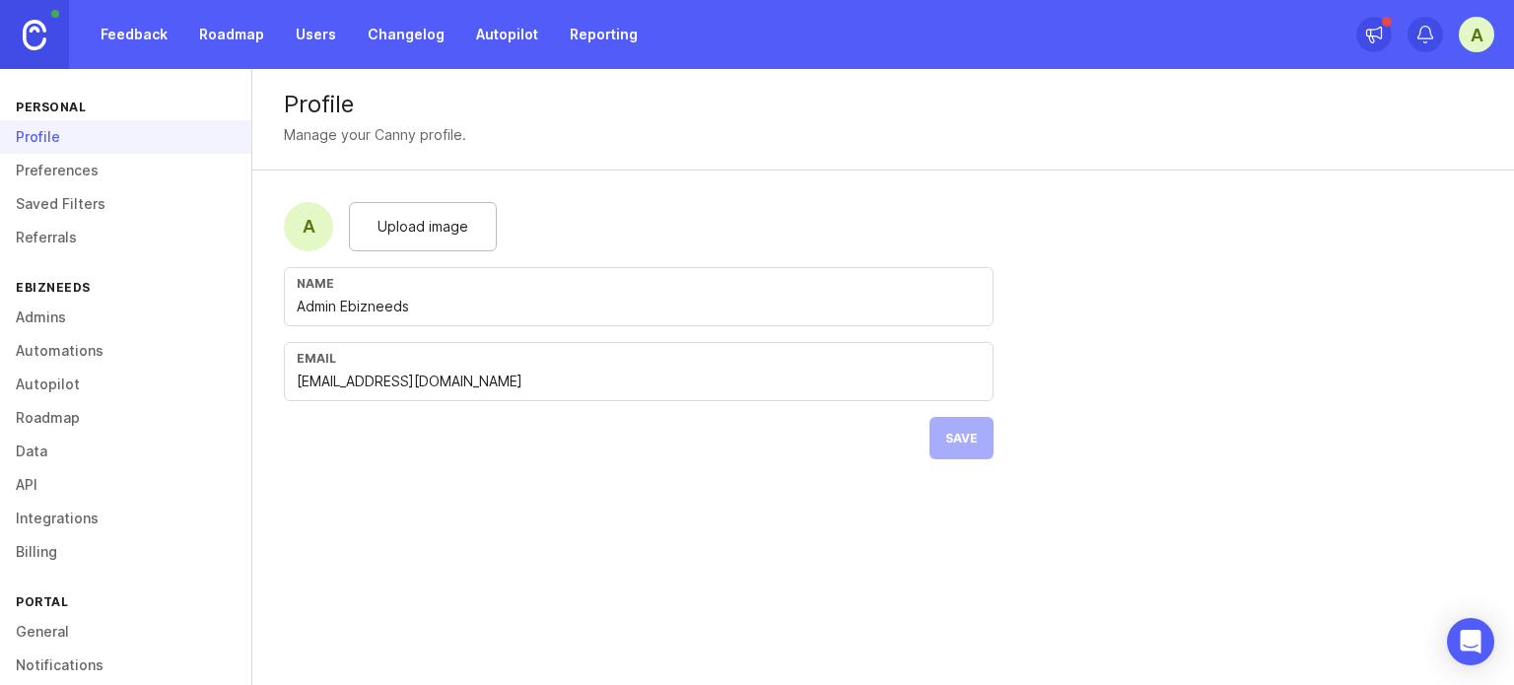
click at [304, 229] on div "A" at bounding box center [308, 226] width 49 height 49
click at [402, 214] on div "Upload image" at bounding box center [423, 226] width 148 height 49
click at [965, 441] on span "Save" at bounding box center [961, 438] width 33 height 15
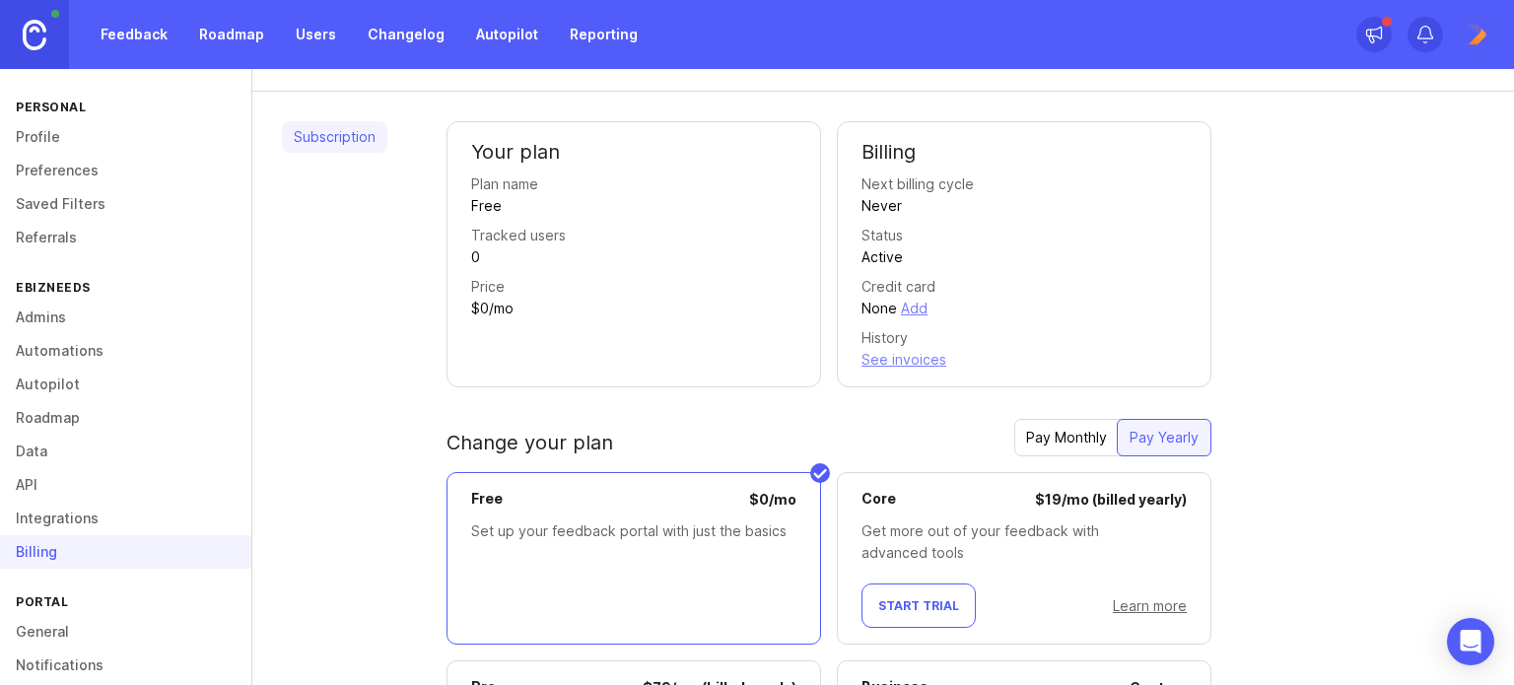
scroll to position [284, 0]
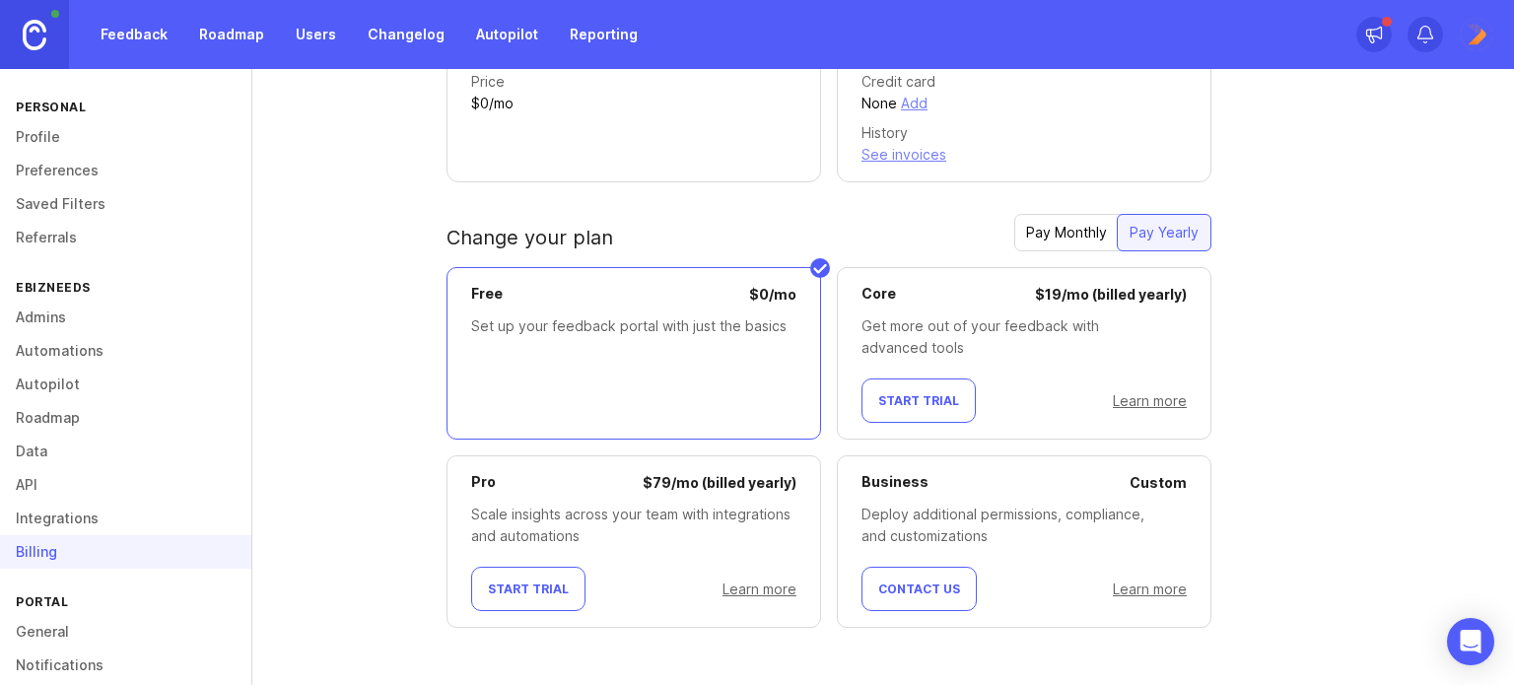
click at [893, 404] on span "Start Trial" at bounding box center [918, 400] width 81 height 15
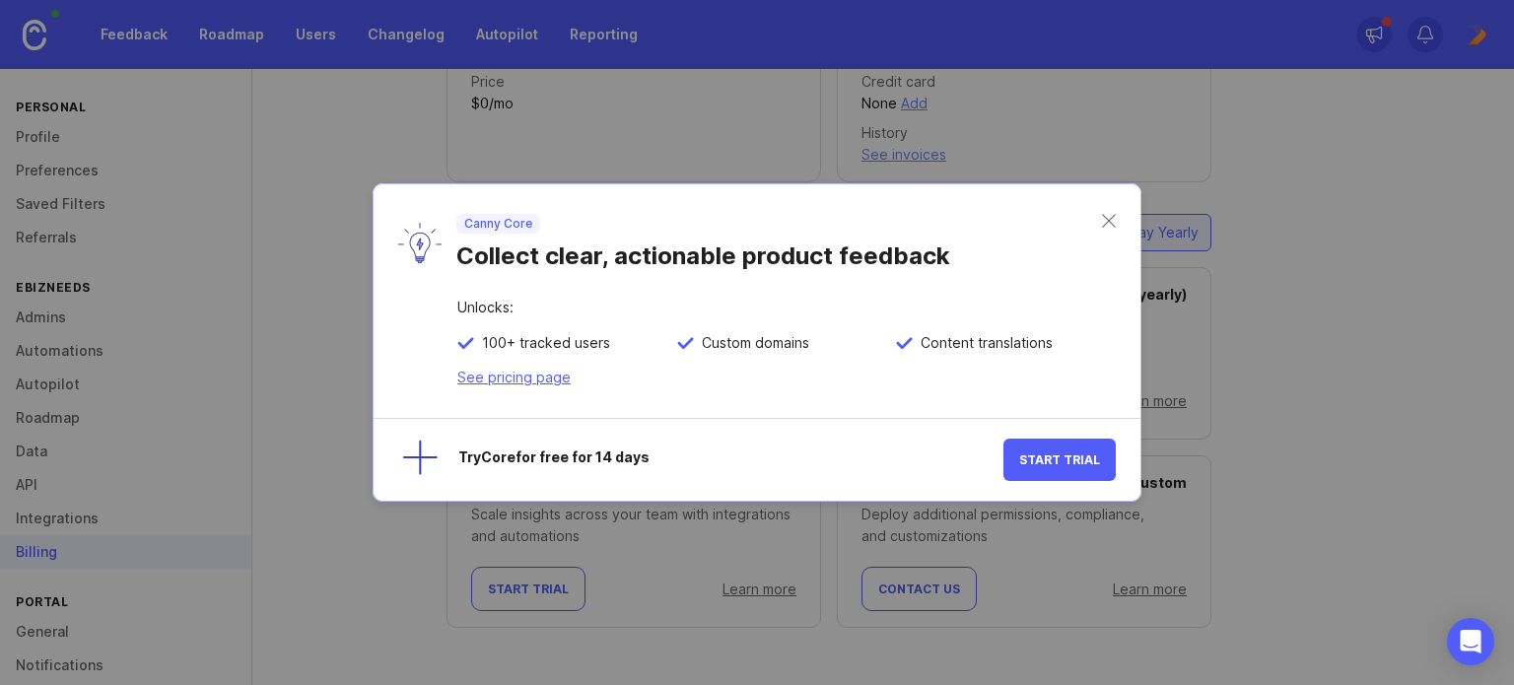
drag, startPoint x: 1101, startPoint y: 484, endPoint x: 1090, endPoint y: 460, distance: 26.0
click at [1100, 475] on div "Try Core for free for 14 days Start Trial" at bounding box center [757, 459] width 767 height 83
click at [1090, 460] on span "Start Trial" at bounding box center [1059, 459] width 81 height 15
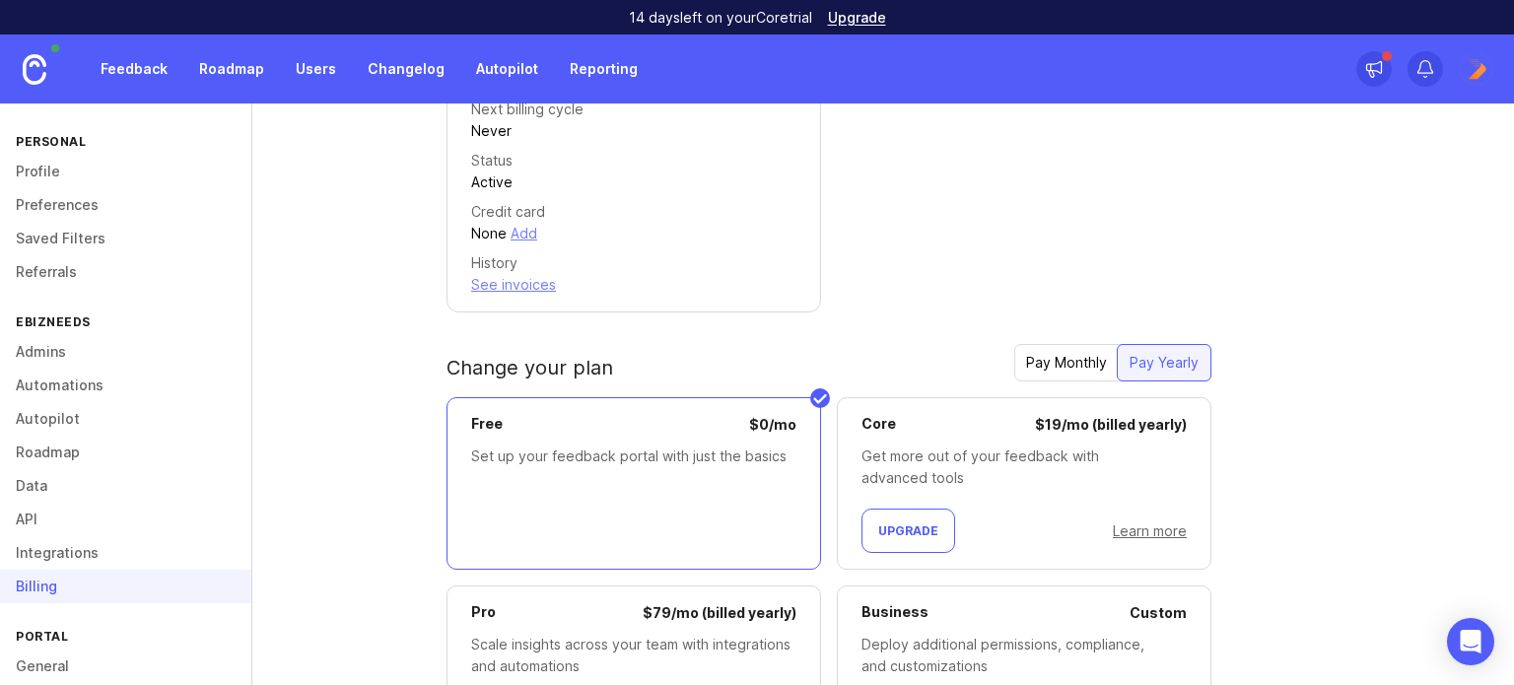
scroll to position [549, 0]
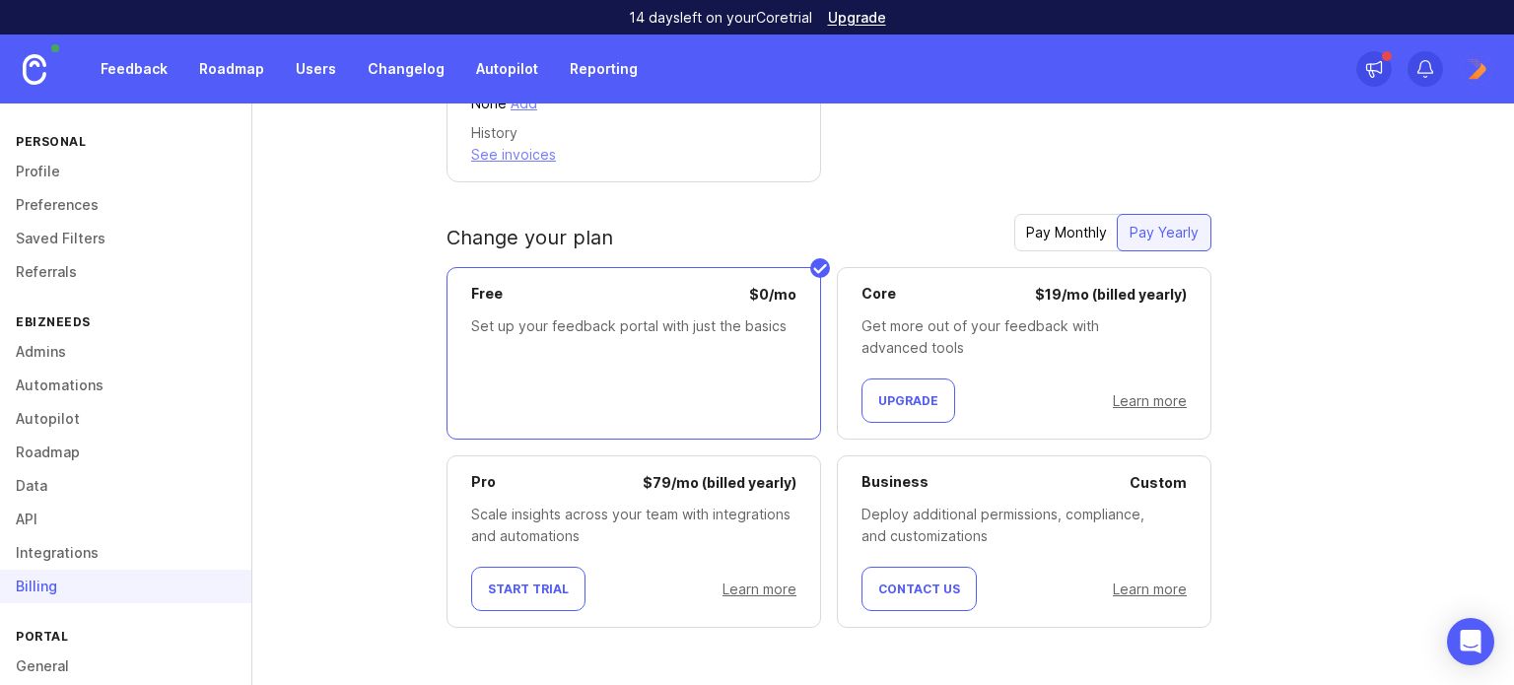
click at [875, 386] on button "Upgrade" at bounding box center [908, 400] width 94 height 44
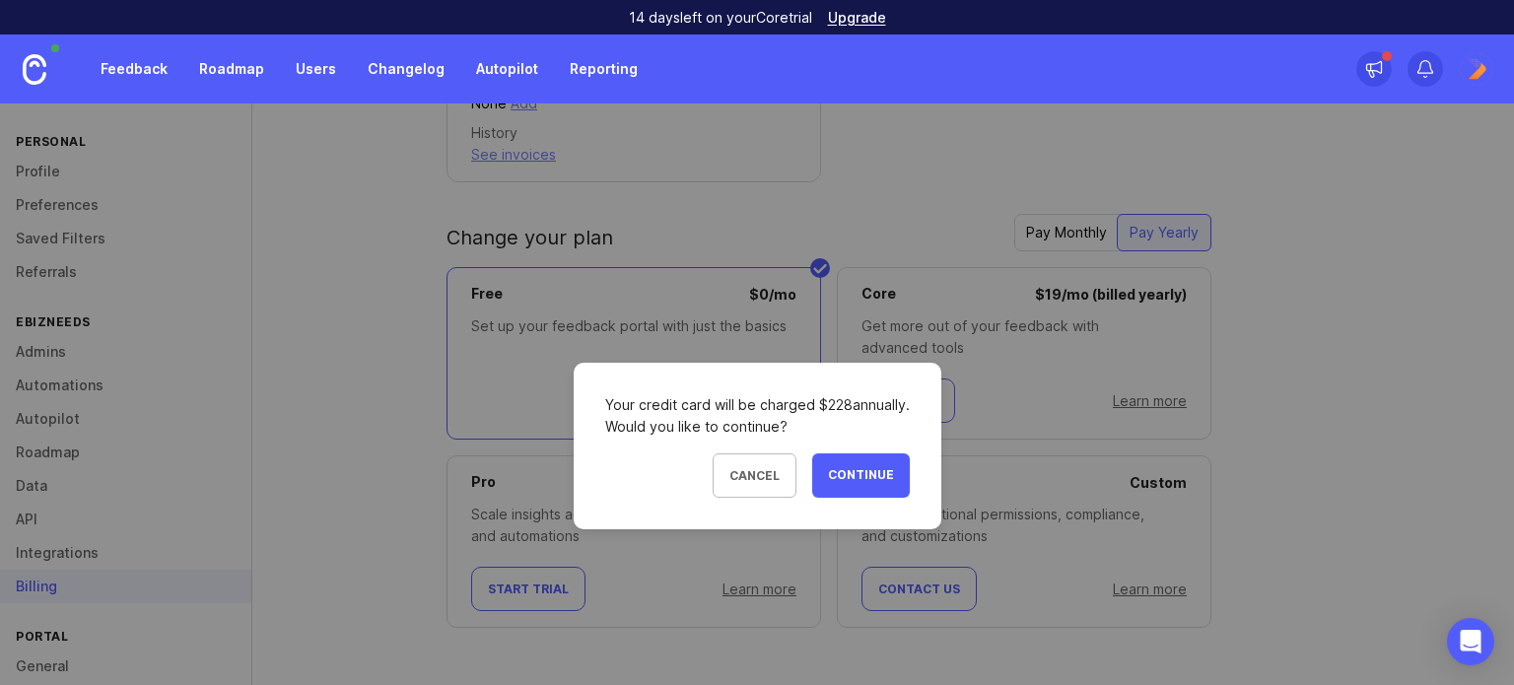
click at [828, 401] on div "Your credit card will be charged $ 228 annually. Would you like to continue?" at bounding box center [757, 415] width 305 height 43
drag, startPoint x: 828, startPoint y: 401, endPoint x: 819, endPoint y: 407, distance: 10.7
click at [827, 402] on div "Your credit card will be charged $ 228 annually. Would you like to continue?" at bounding box center [757, 415] width 305 height 43
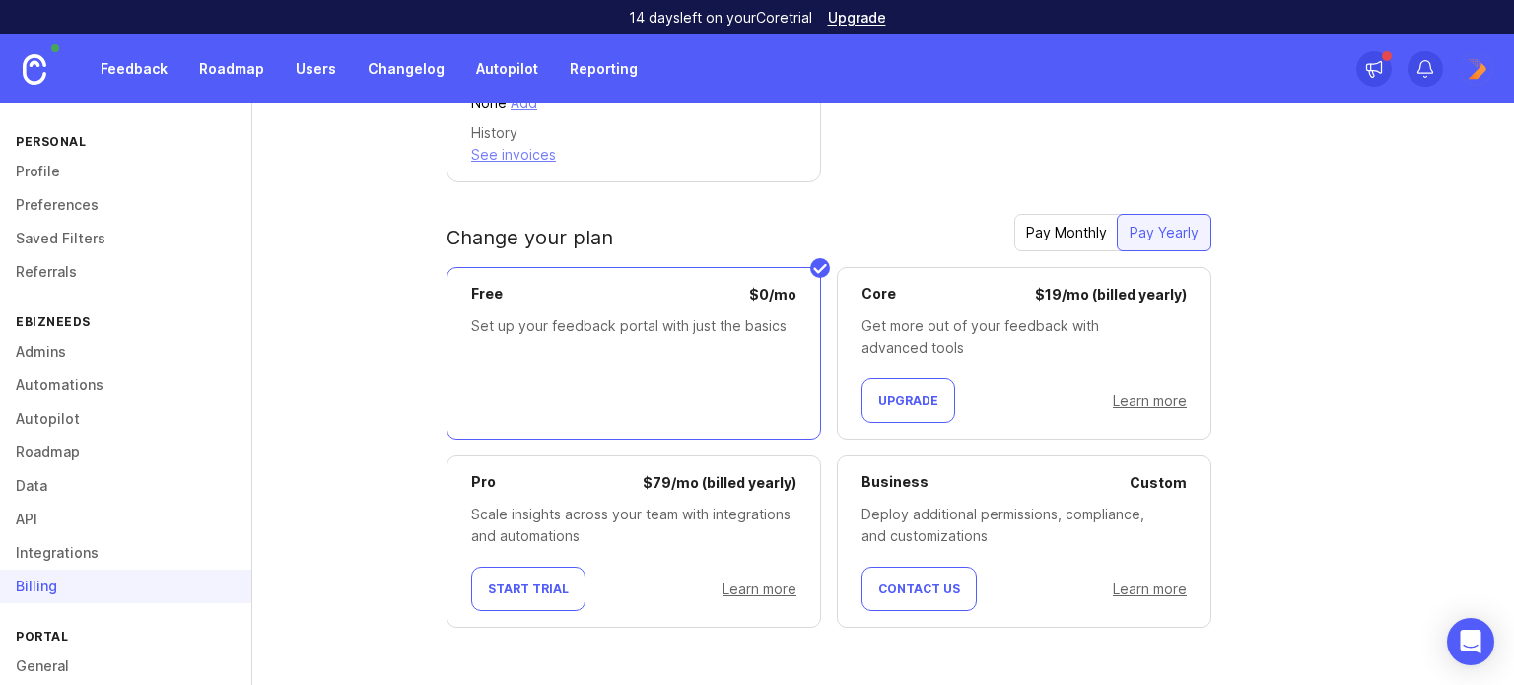
click at [1088, 215] on div "Pay Monthly" at bounding box center [1066, 232] width 104 height 35
click at [967, 319] on div "Get more out of your feedback with advanced tools" at bounding box center [1023, 336] width 325 height 43
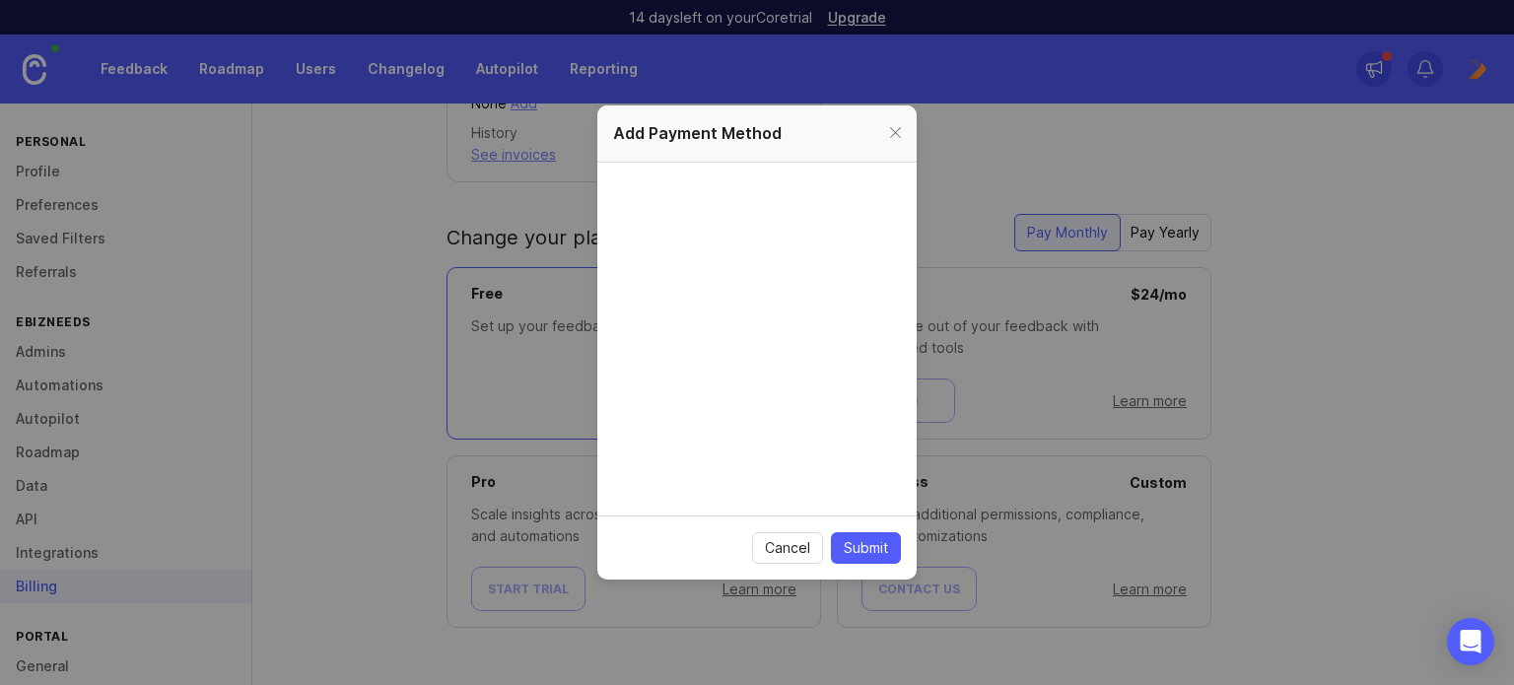
click at [859, 534] on button "Submit" at bounding box center [866, 548] width 70 height 32
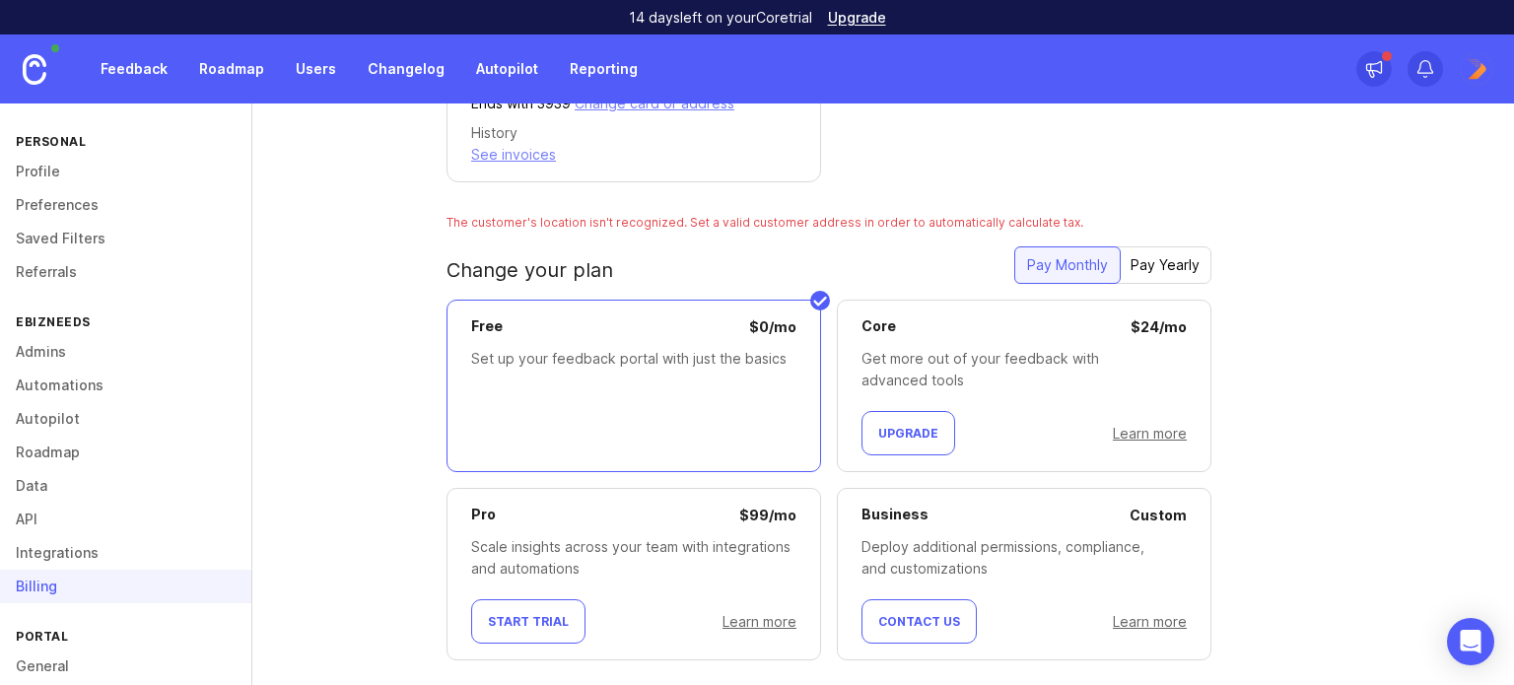
click at [1470, 70] on img at bounding box center [1476, 68] width 35 height 35
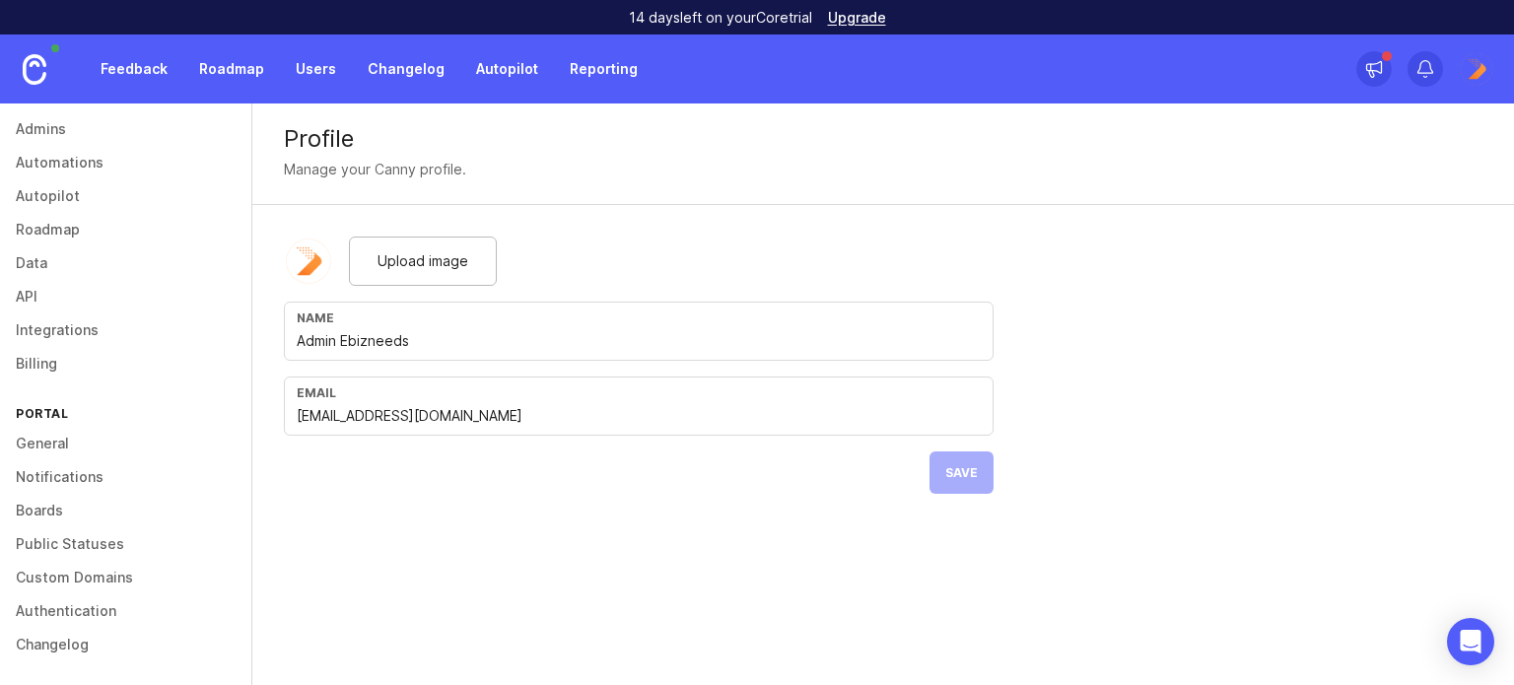
click at [42, 436] on link "General" at bounding box center [125, 444] width 251 height 34
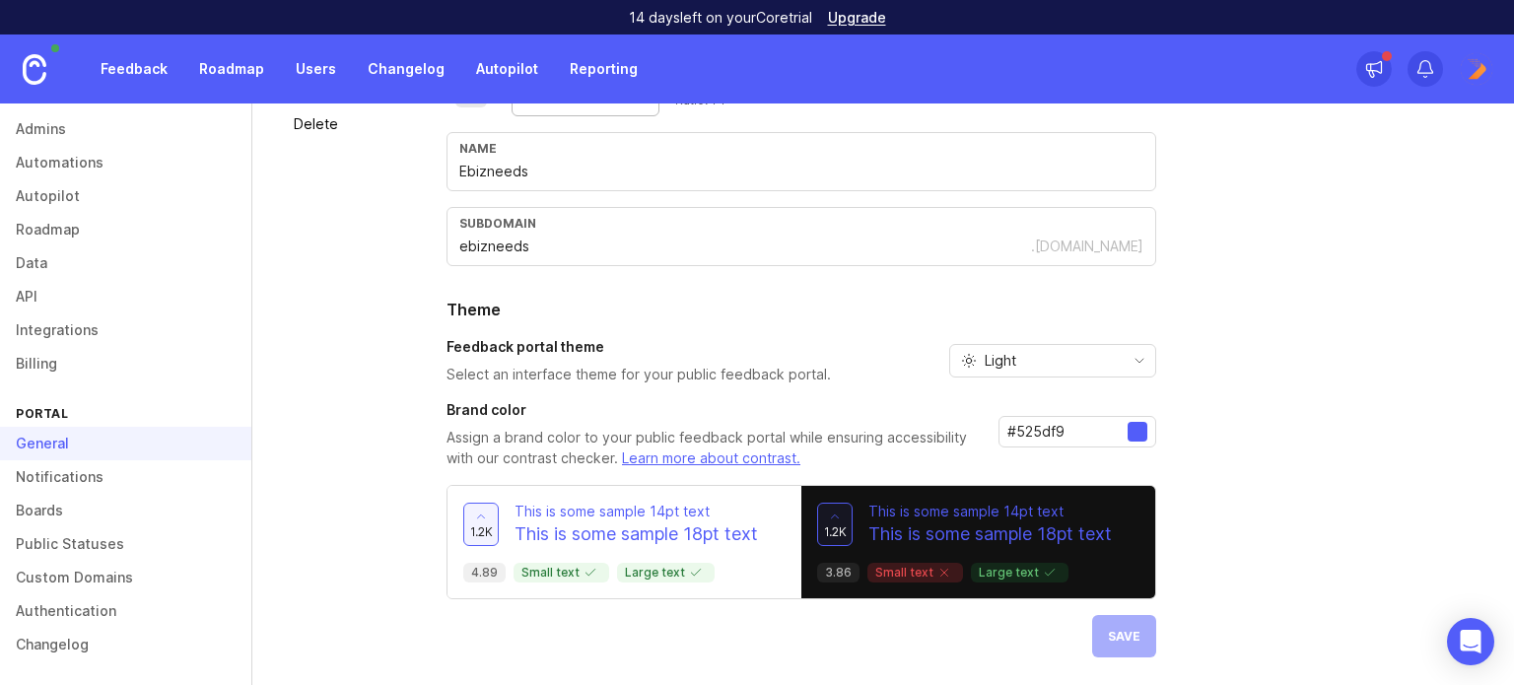
scroll to position [35, 0]
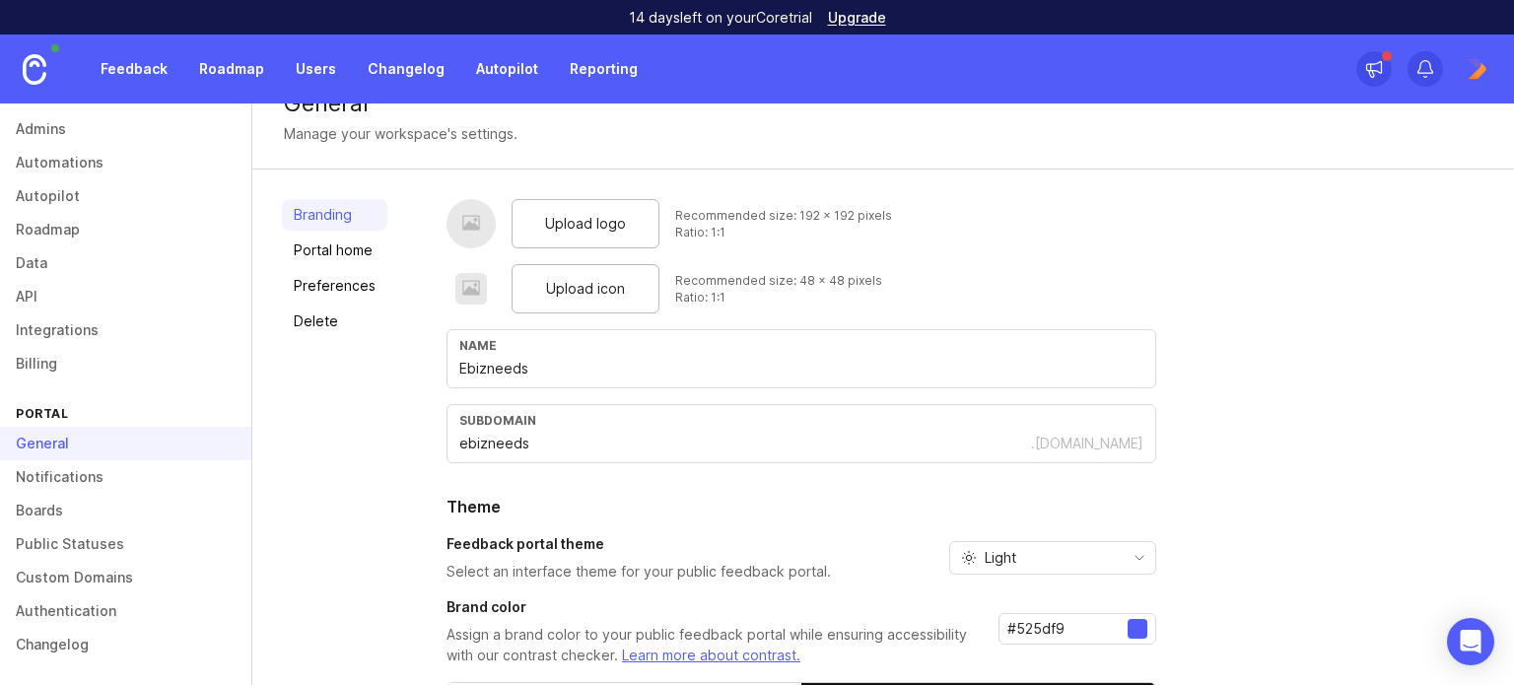
click at [314, 248] on link "Portal home" at bounding box center [334, 251] width 105 height 32
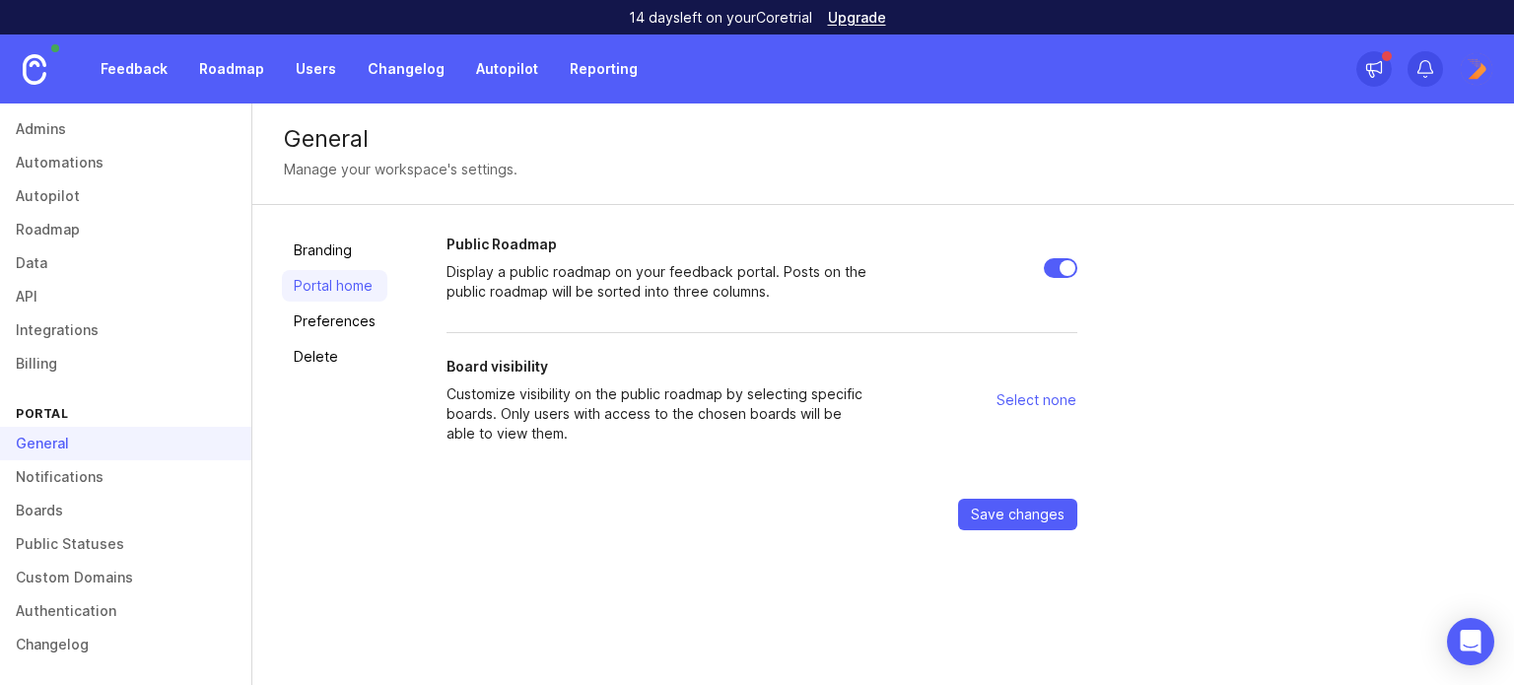
click at [323, 318] on link "Preferences" at bounding box center [334, 322] width 105 height 32
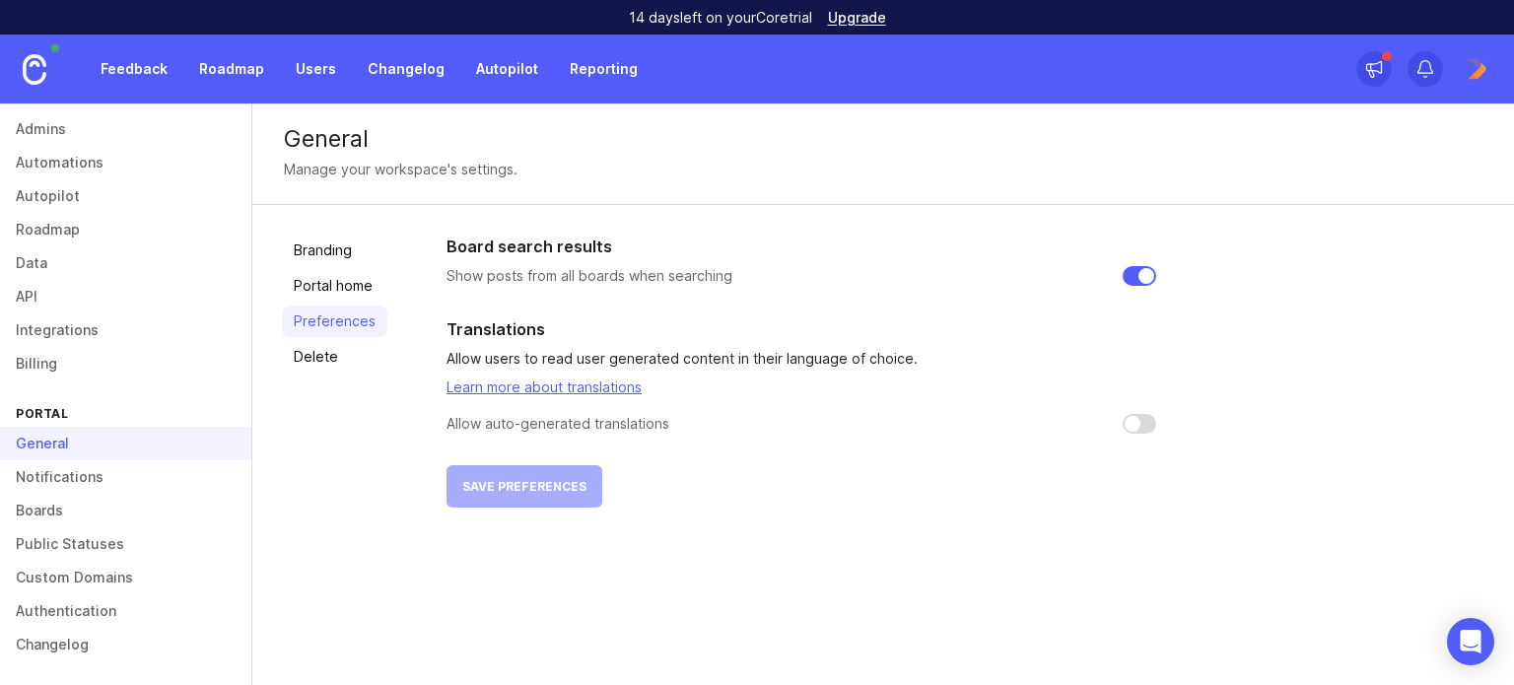
click at [104, 476] on link "Notifications" at bounding box center [125, 477] width 251 height 34
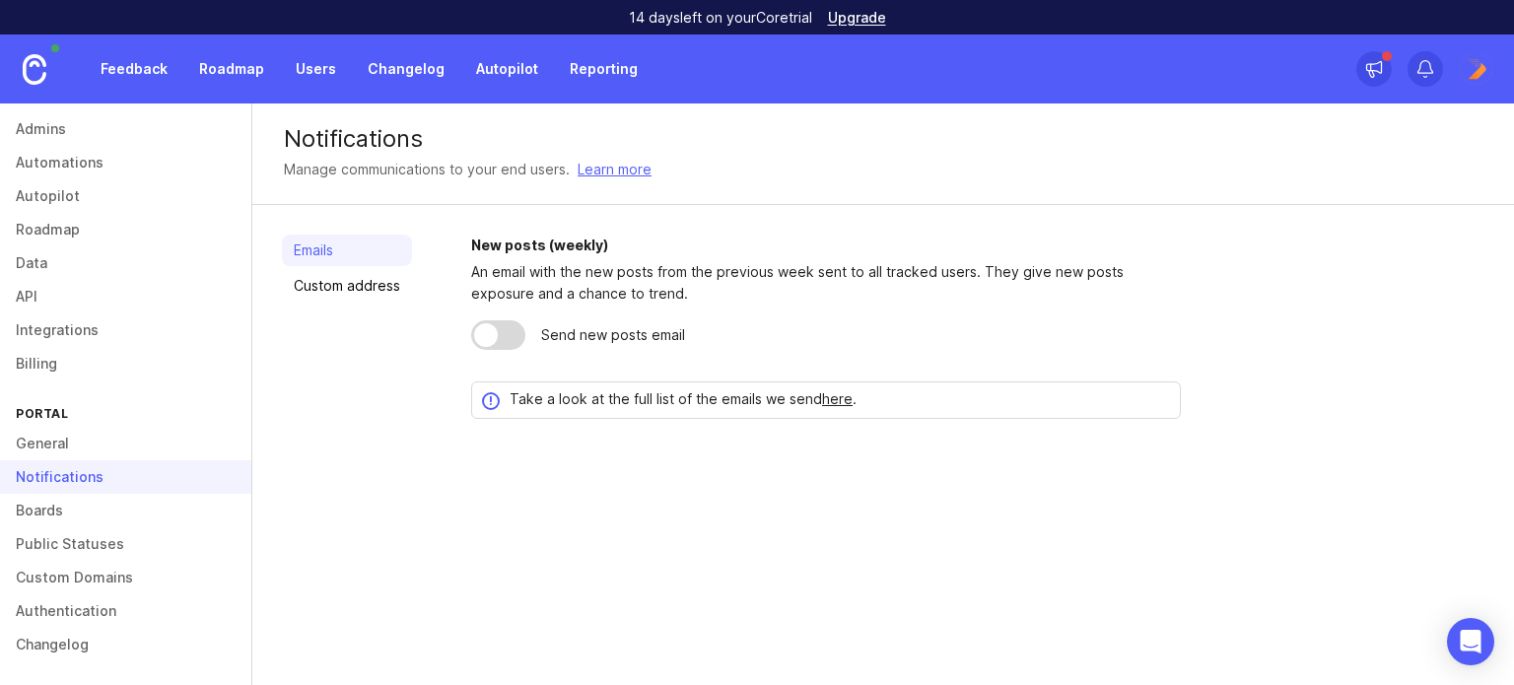
click at [73, 508] on link "Boards" at bounding box center [125, 511] width 251 height 34
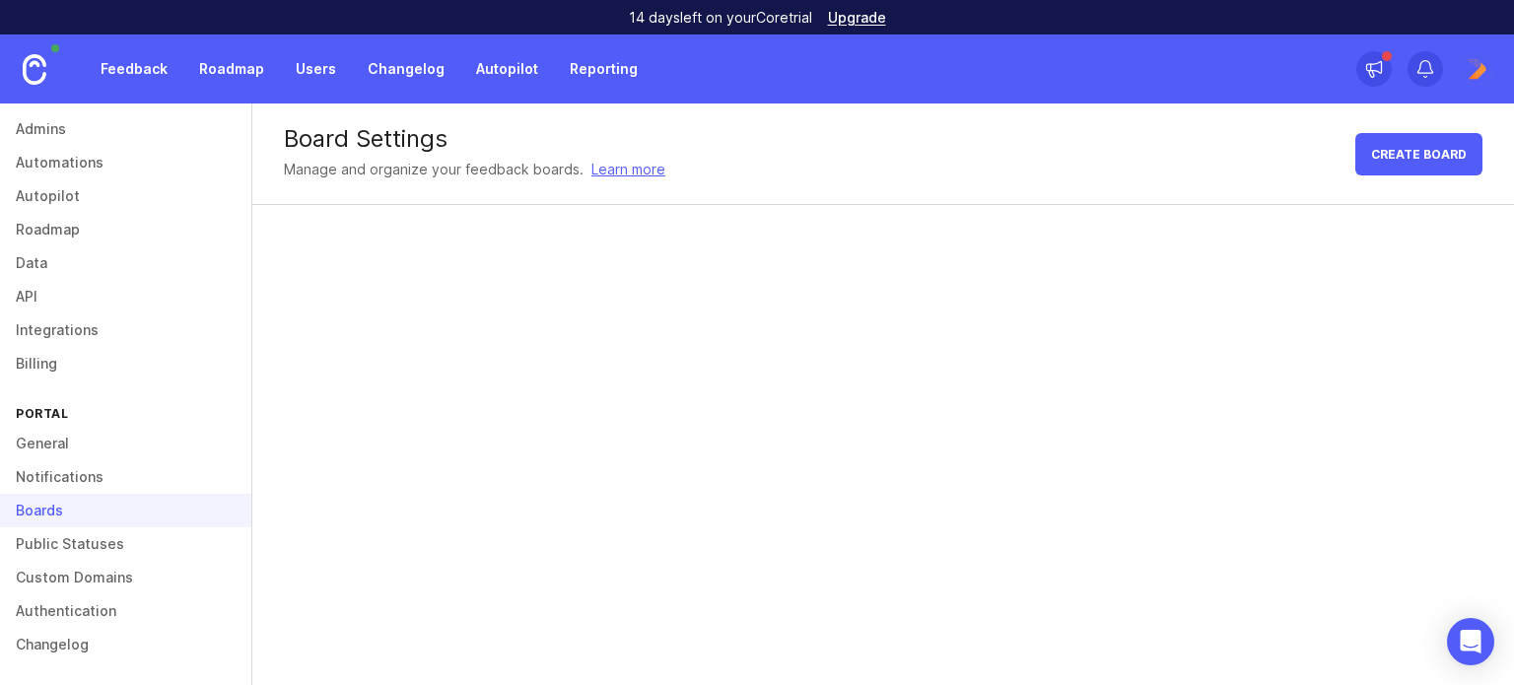
click at [105, 547] on link "Public Statuses" at bounding box center [125, 544] width 251 height 34
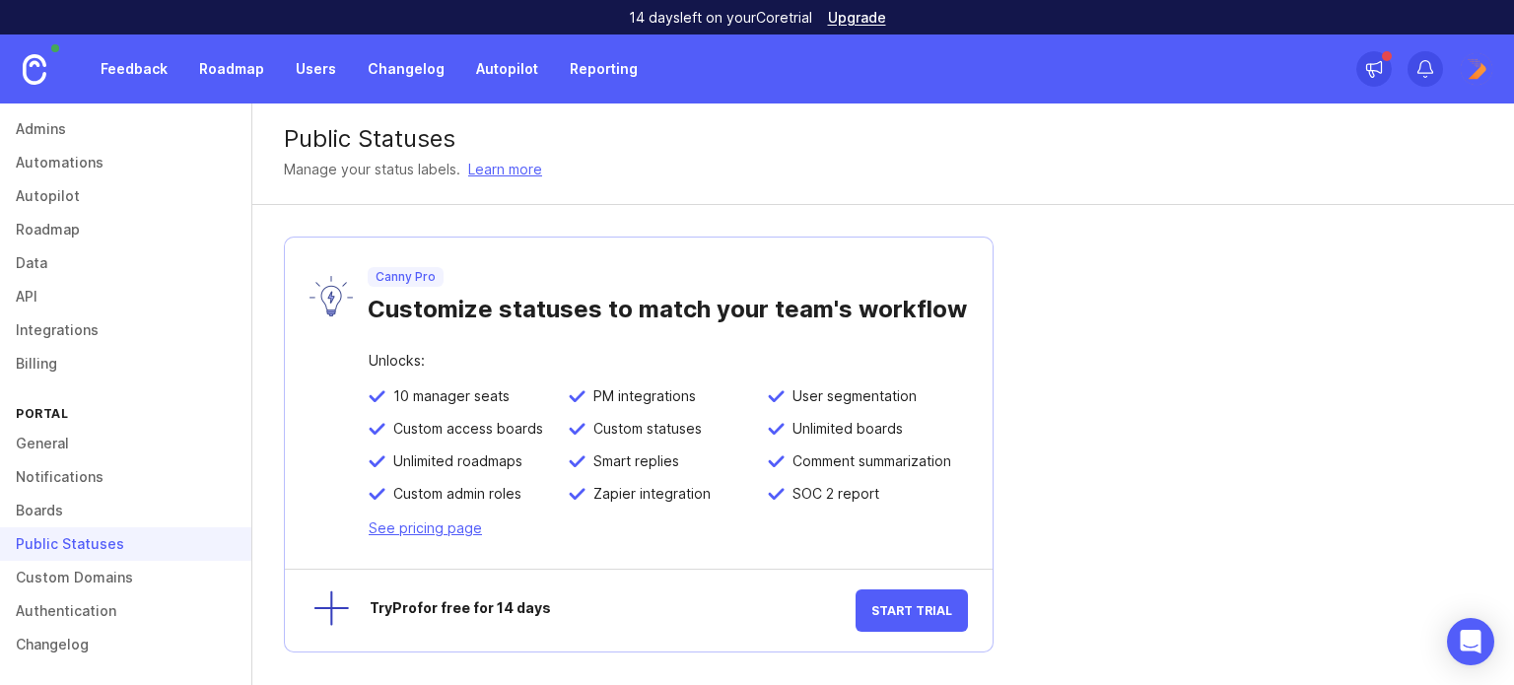
click at [87, 591] on link "Custom Domains" at bounding box center [125, 578] width 251 height 34
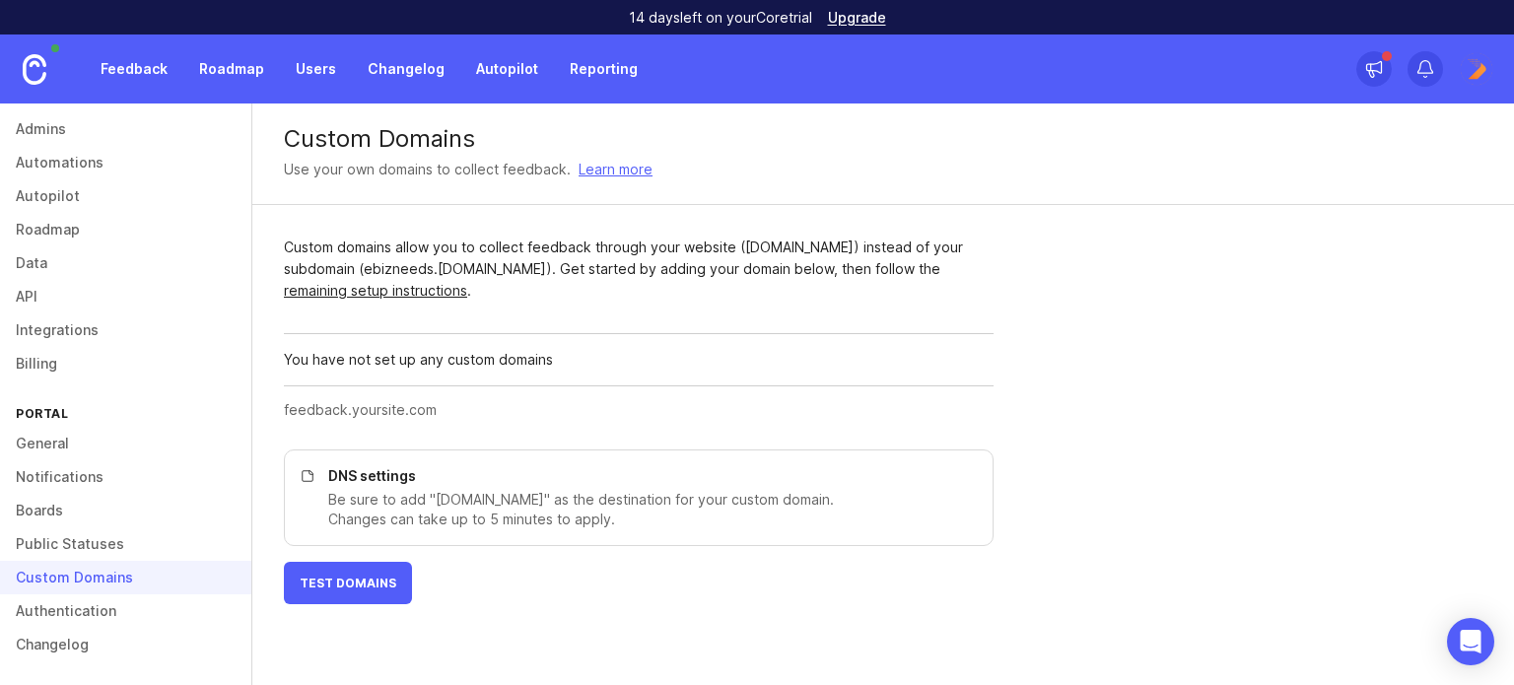
click at [77, 607] on link "Authentication" at bounding box center [125, 611] width 251 height 34
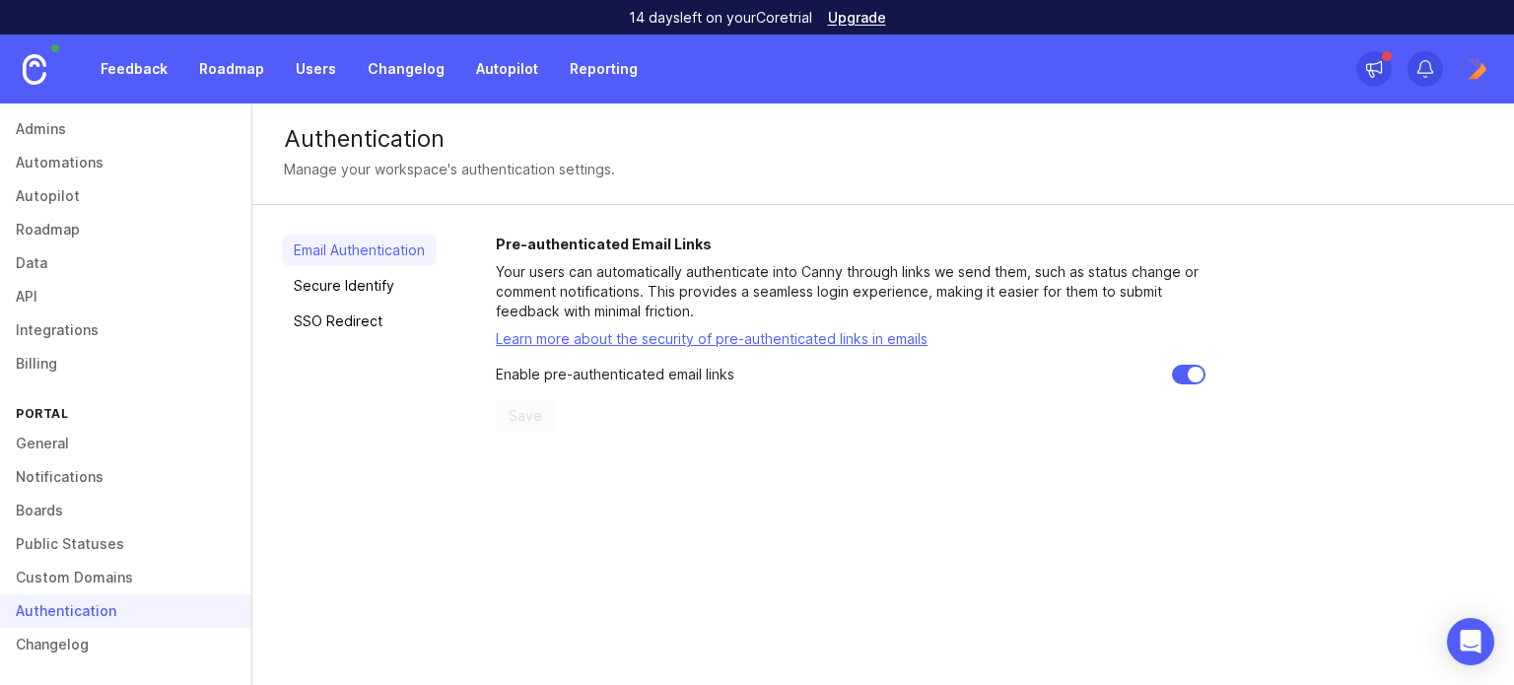
click at [75, 577] on link "Custom Domains" at bounding box center [125, 578] width 251 height 34
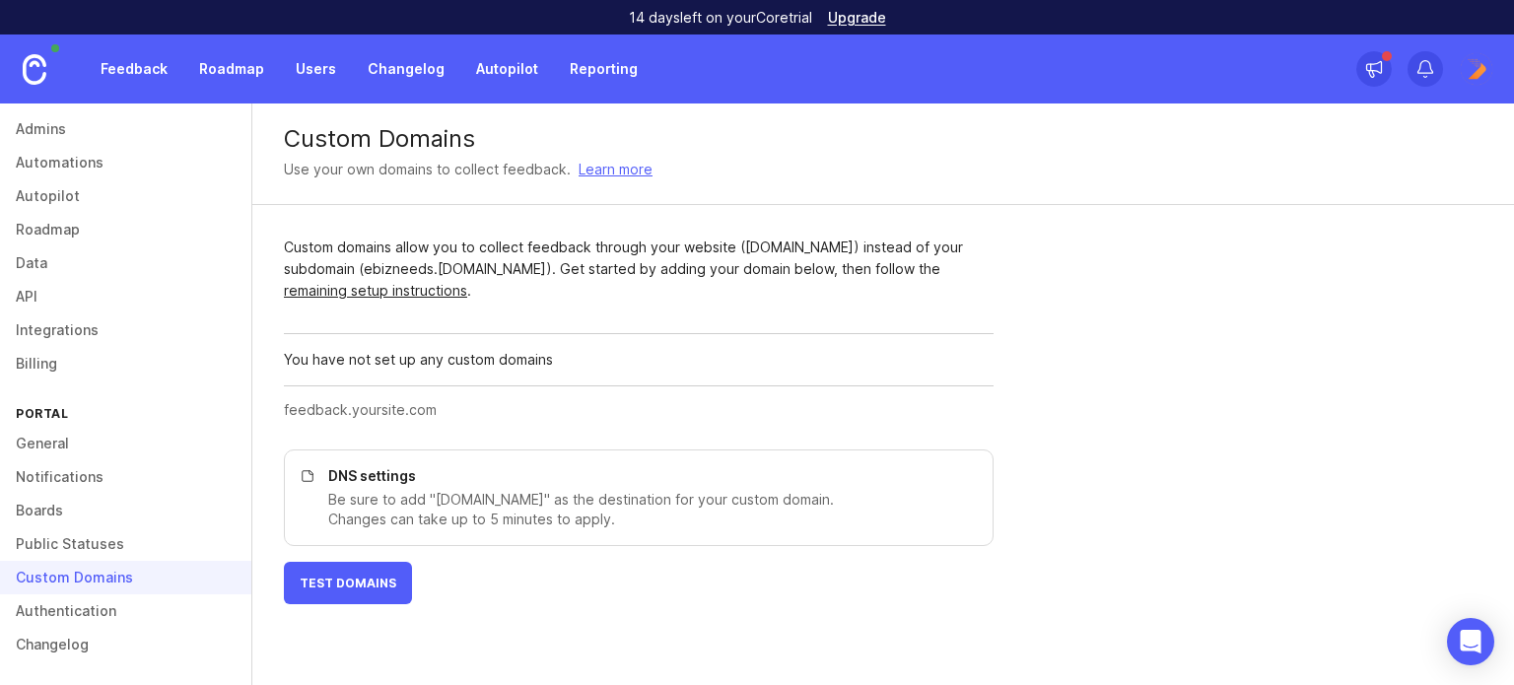
click at [73, 362] on link "Billing" at bounding box center [125, 364] width 251 height 34
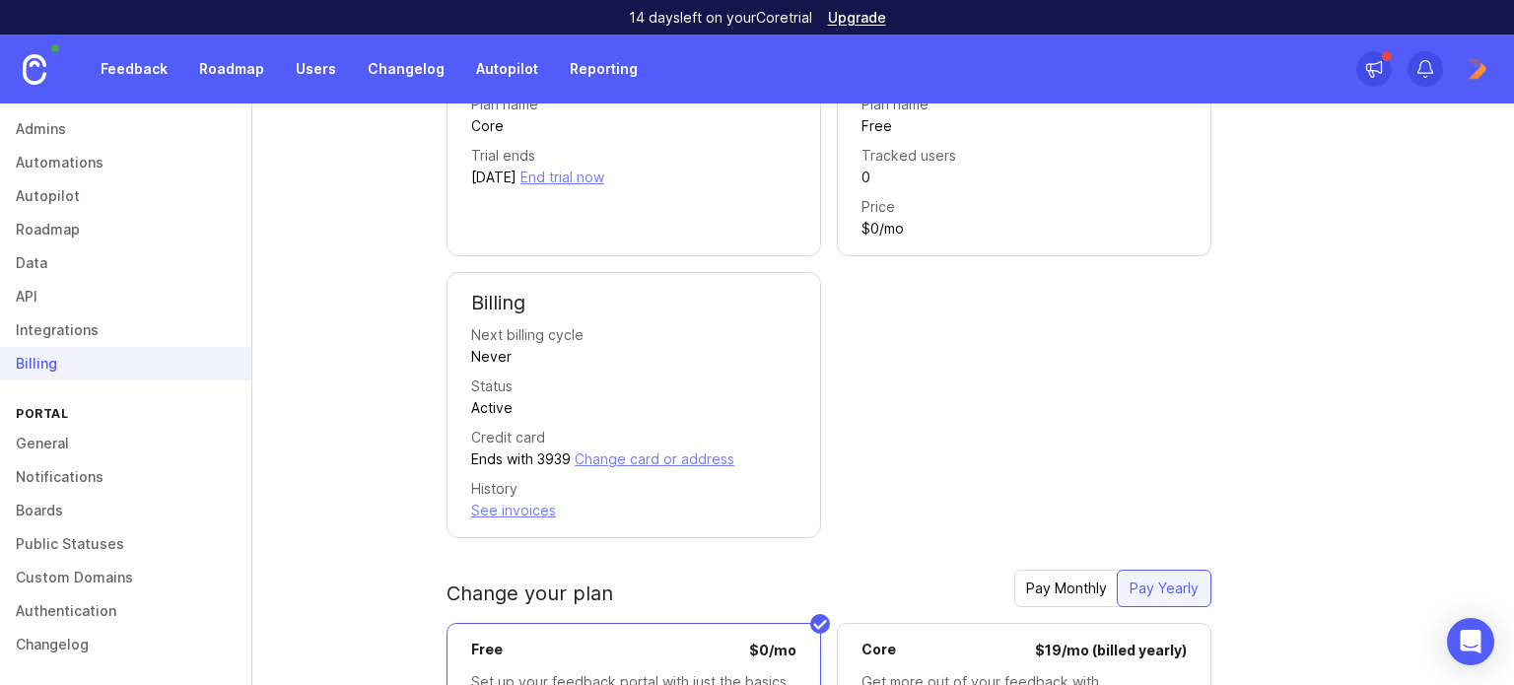
scroll to position [197, 0]
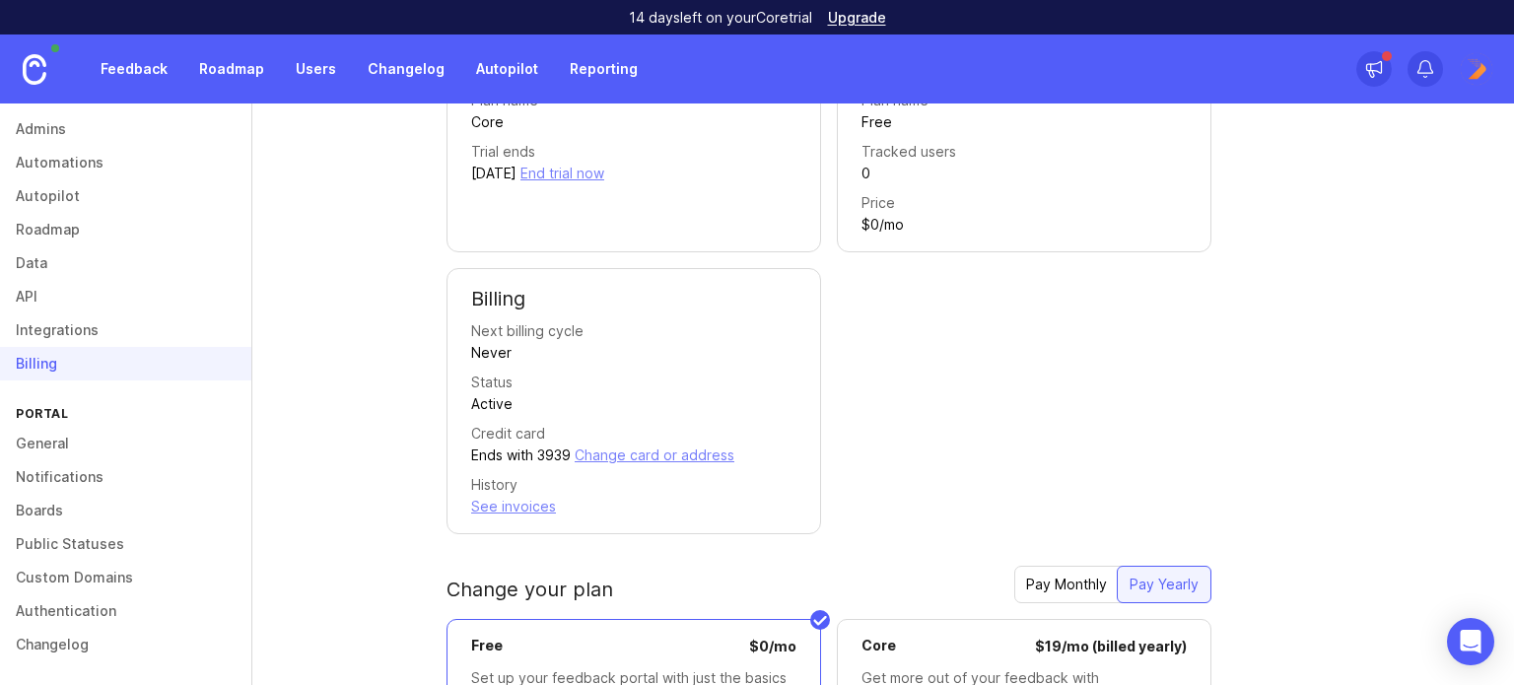
click at [672, 460] on button "Change card or address" at bounding box center [655, 455] width 160 height 22
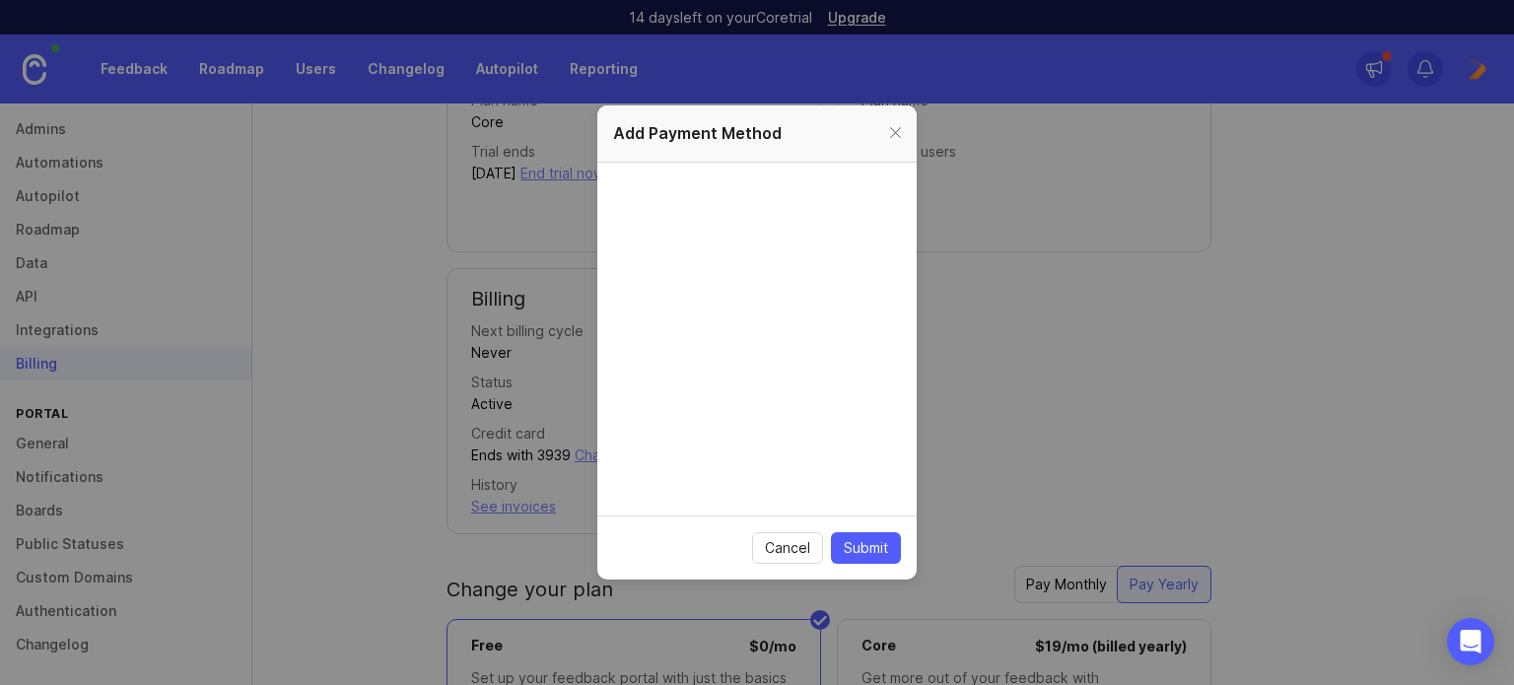
click at [794, 545] on span "Cancel" at bounding box center [787, 548] width 45 height 20
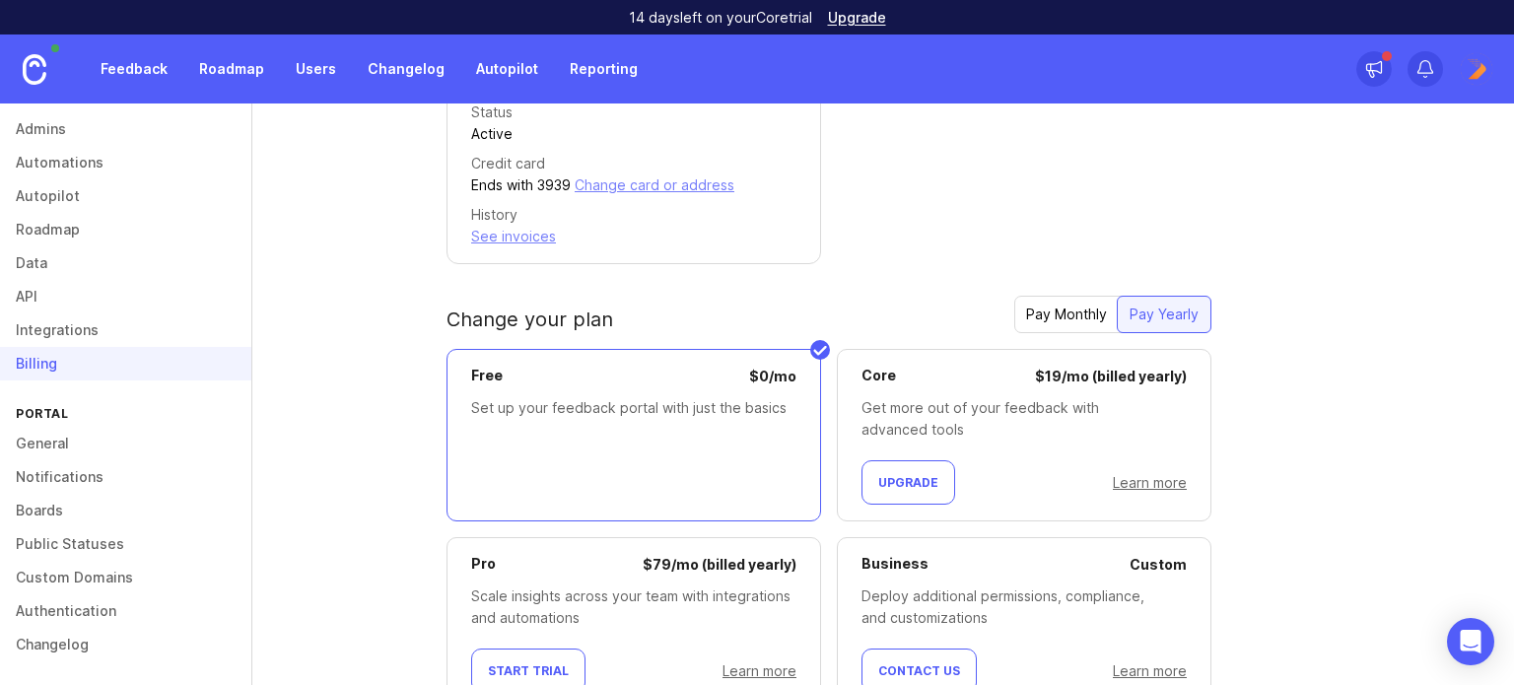
scroll to position [549, 0]
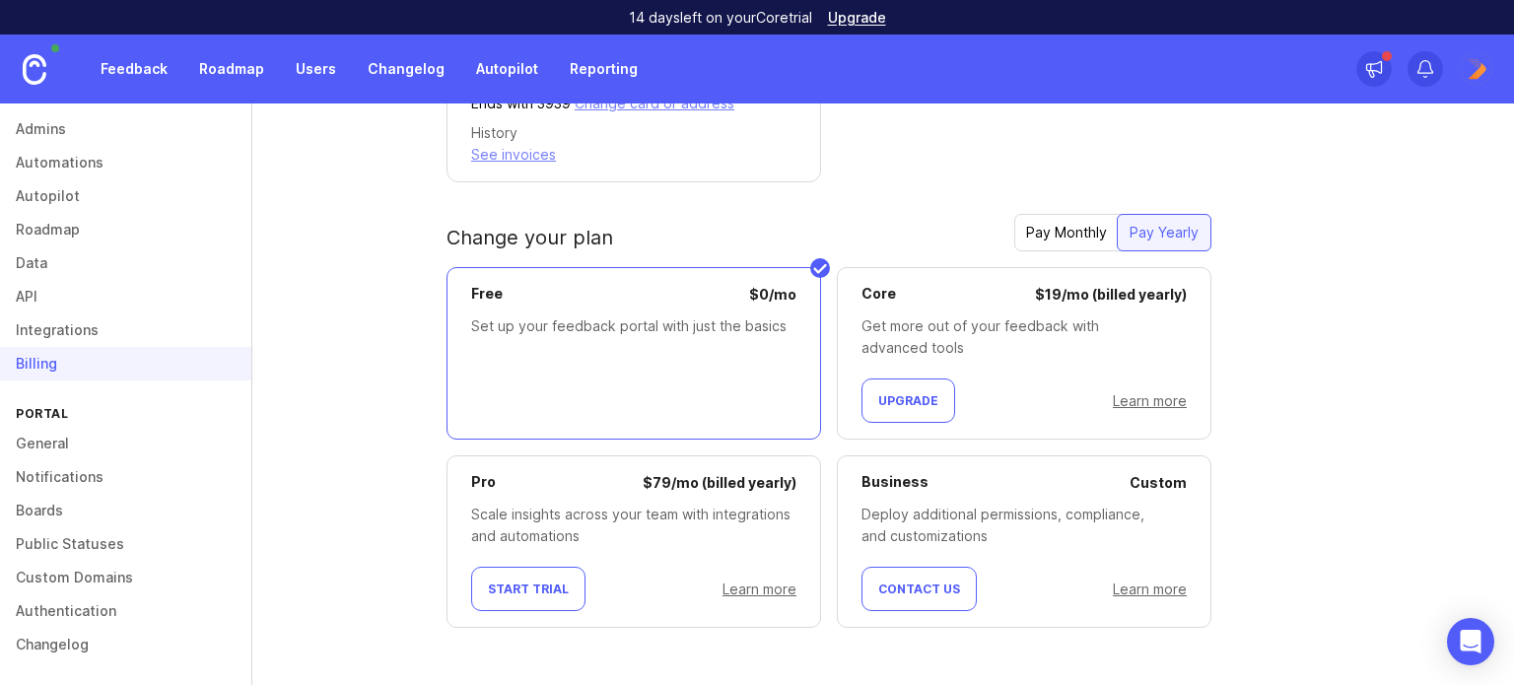
click at [1047, 238] on div "Pay Monthly" at bounding box center [1066, 232] width 104 height 35
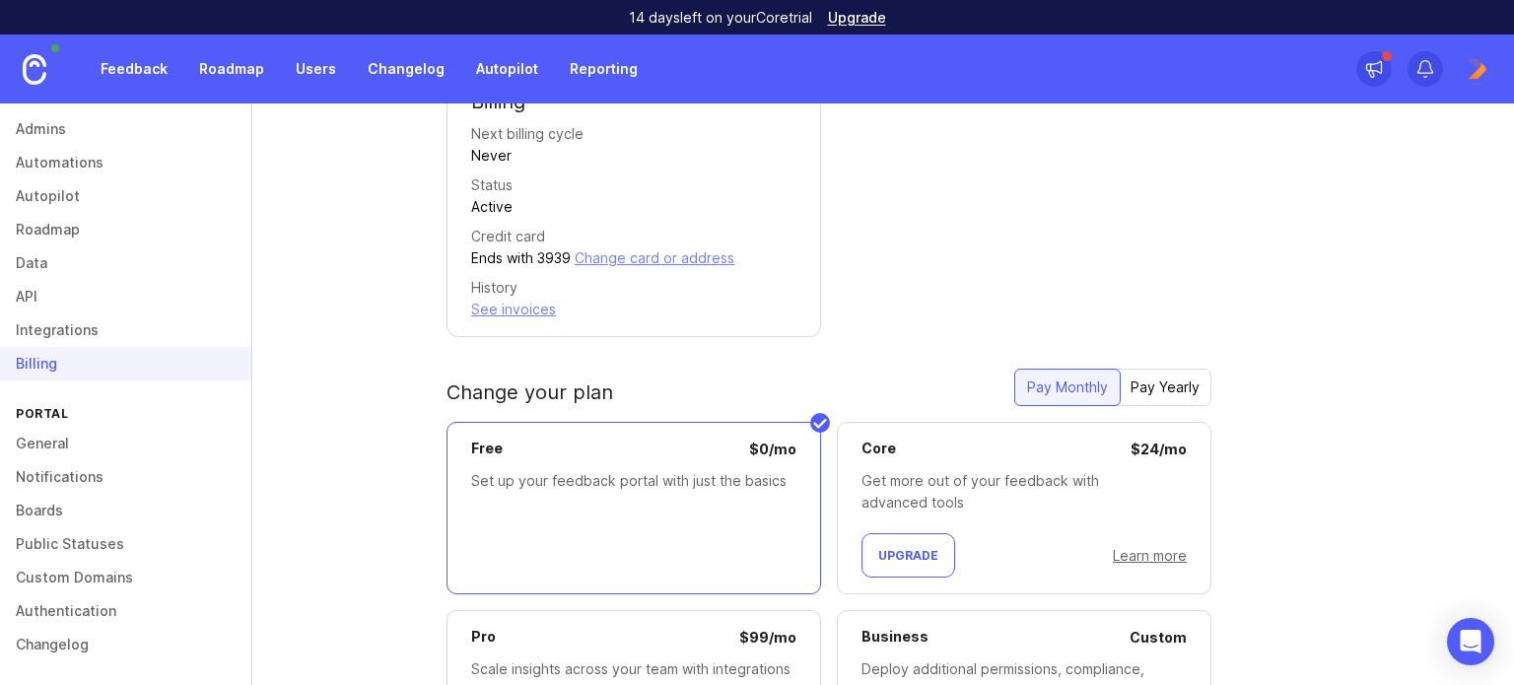
scroll to position [0, 0]
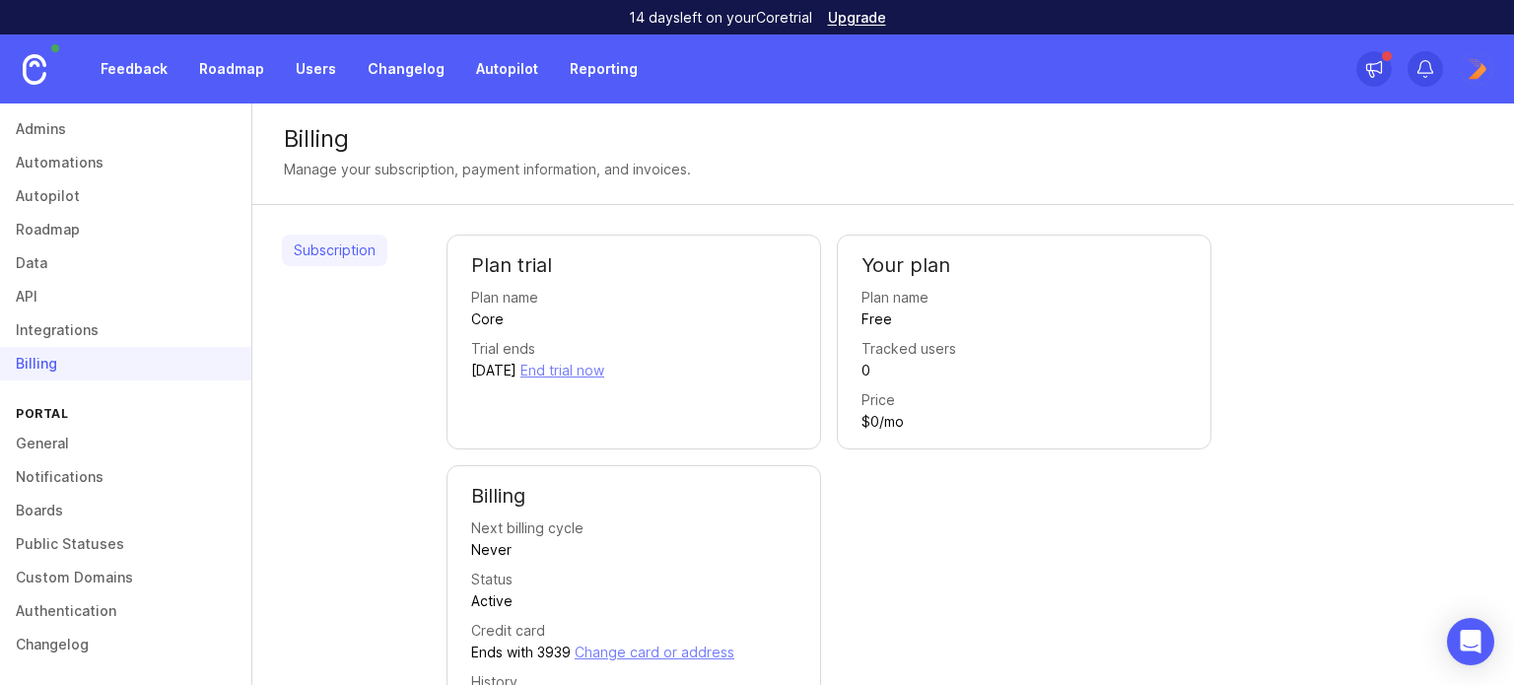
click at [499, 322] on div "Core" at bounding box center [487, 319] width 33 height 22
click at [453, 310] on div "Plan trial Plan name Core Trial ends October 8, 2025 End trial now" at bounding box center [633, 342] width 375 height 215
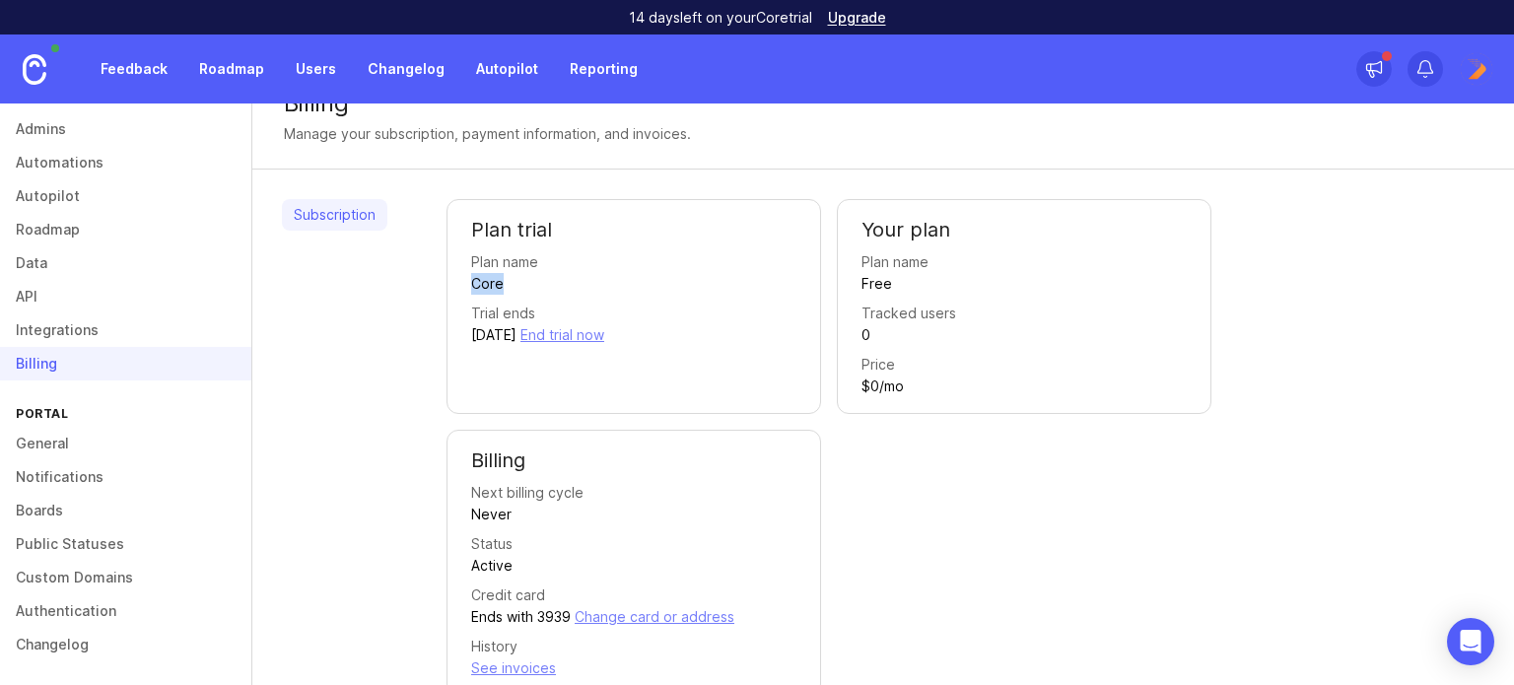
scroll to position [99, 0]
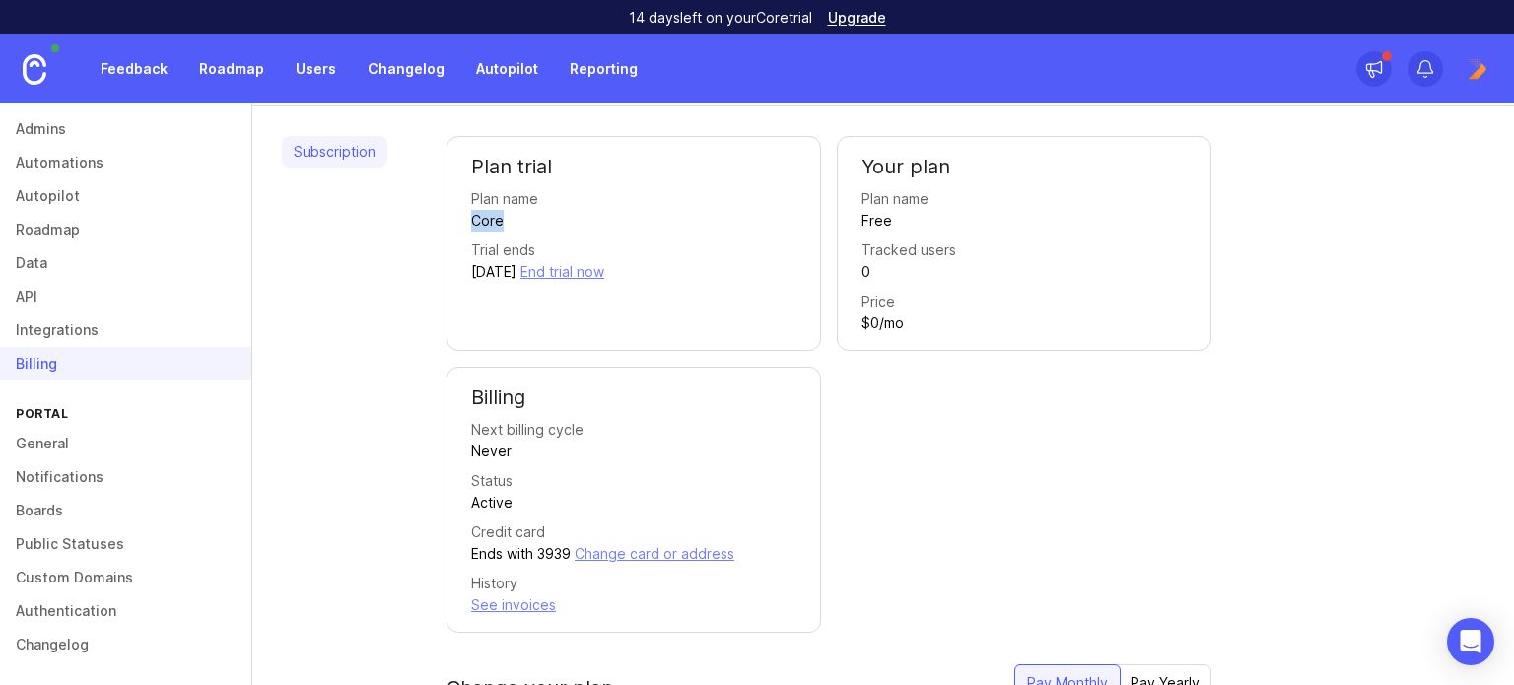
click at [54, 547] on link "Public Statuses" at bounding box center [125, 544] width 251 height 34
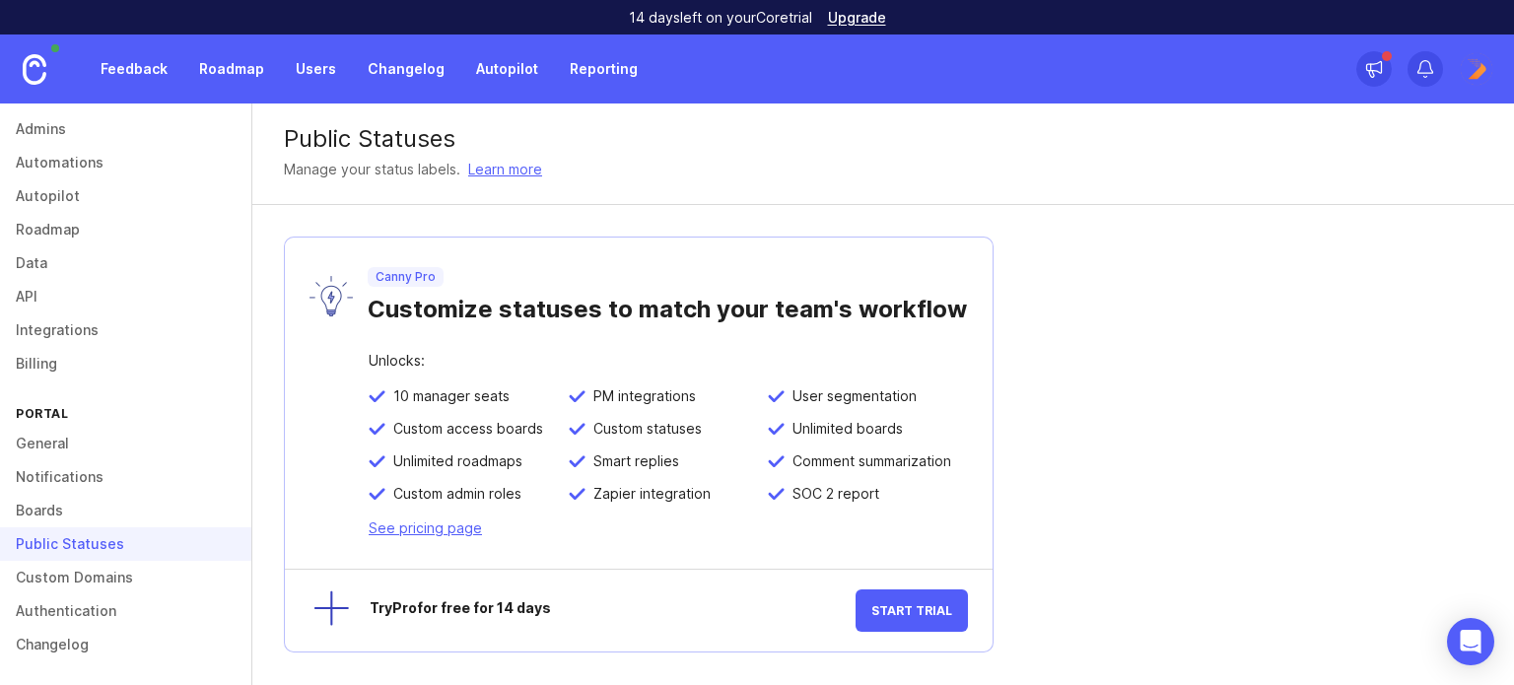
click at [58, 566] on link "Custom Domains" at bounding box center [125, 578] width 251 height 34
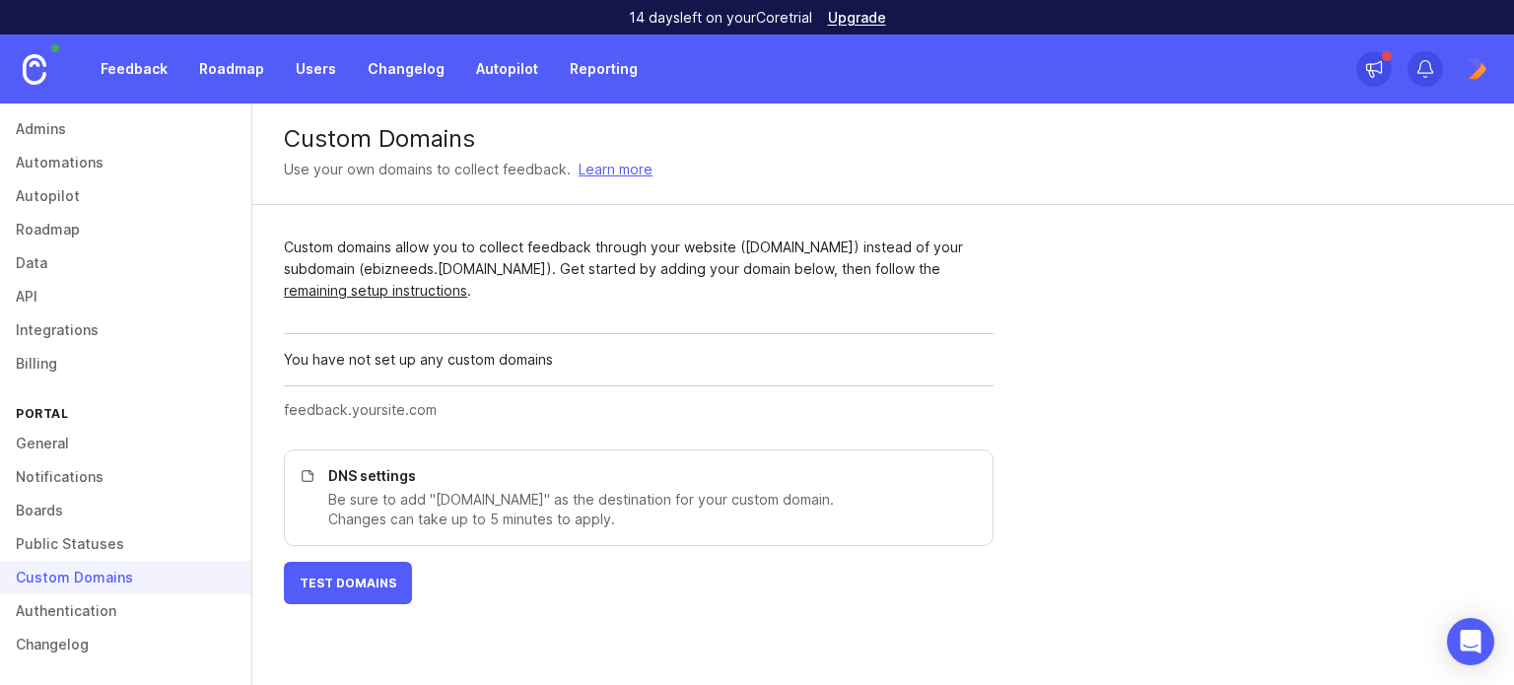
drag, startPoint x: 354, startPoint y: 381, endPoint x: 349, endPoint y: 405, distance: 24.2
click at [354, 390] on div "Custom domains allow you to collect feedback through your website (feedback.you…" at bounding box center [638, 420] width 773 height 431
click at [346, 409] on input "text" at bounding box center [633, 410] width 698 height 22
type input "e"
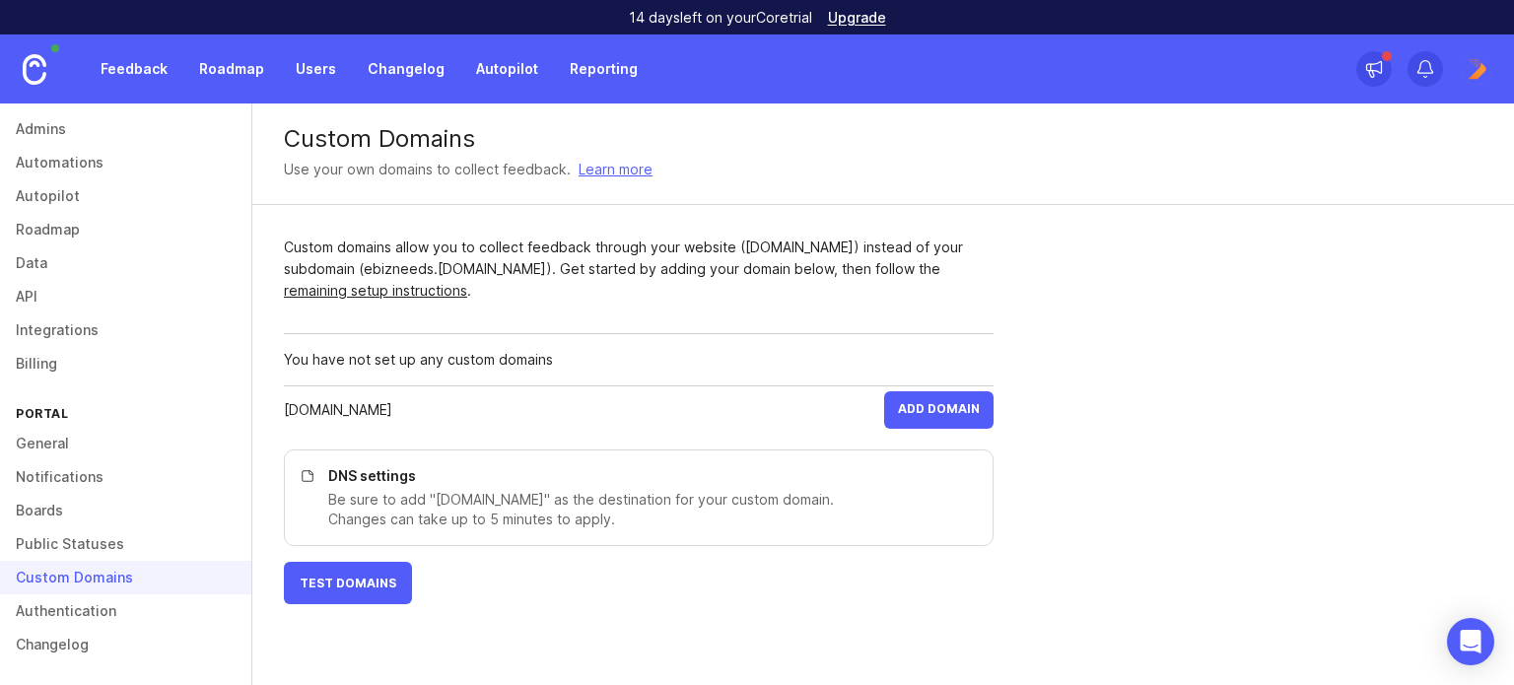
type input "[DOMAIN_NAME]"
click at [920, 410] on span "Add Domain" at bounding box center [939, 410] width 82 height 18
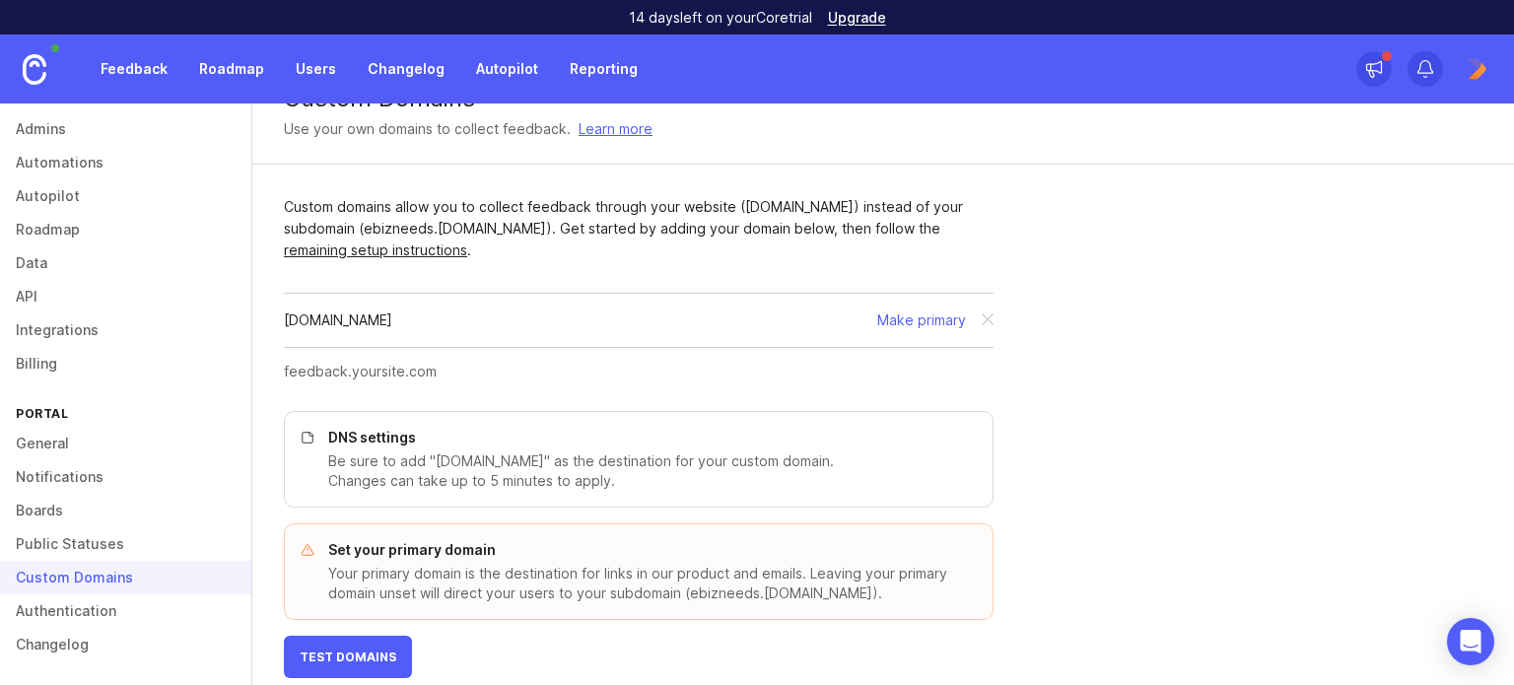
scroll to position [63, 0]
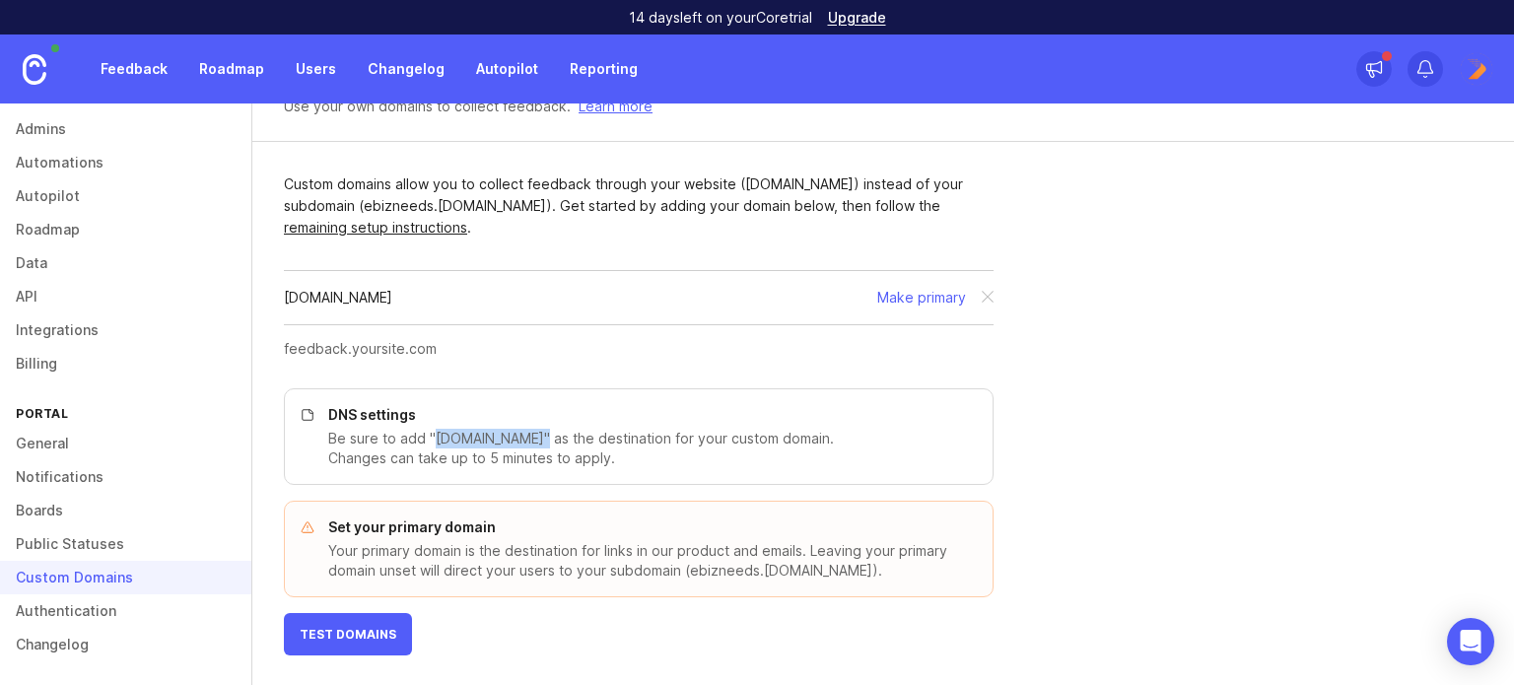
drag, startPoint x: 434, startPoint y: 435, endPoint x: 530, endPoint y: 434, distance: 96.6
click at [530, 434] on p "Be sure to add "cname.canny.io" as the destination for your custom domain. Chan…" at bounding box center [648, 448] width 641 height 39
copy p "cname.canny.io"
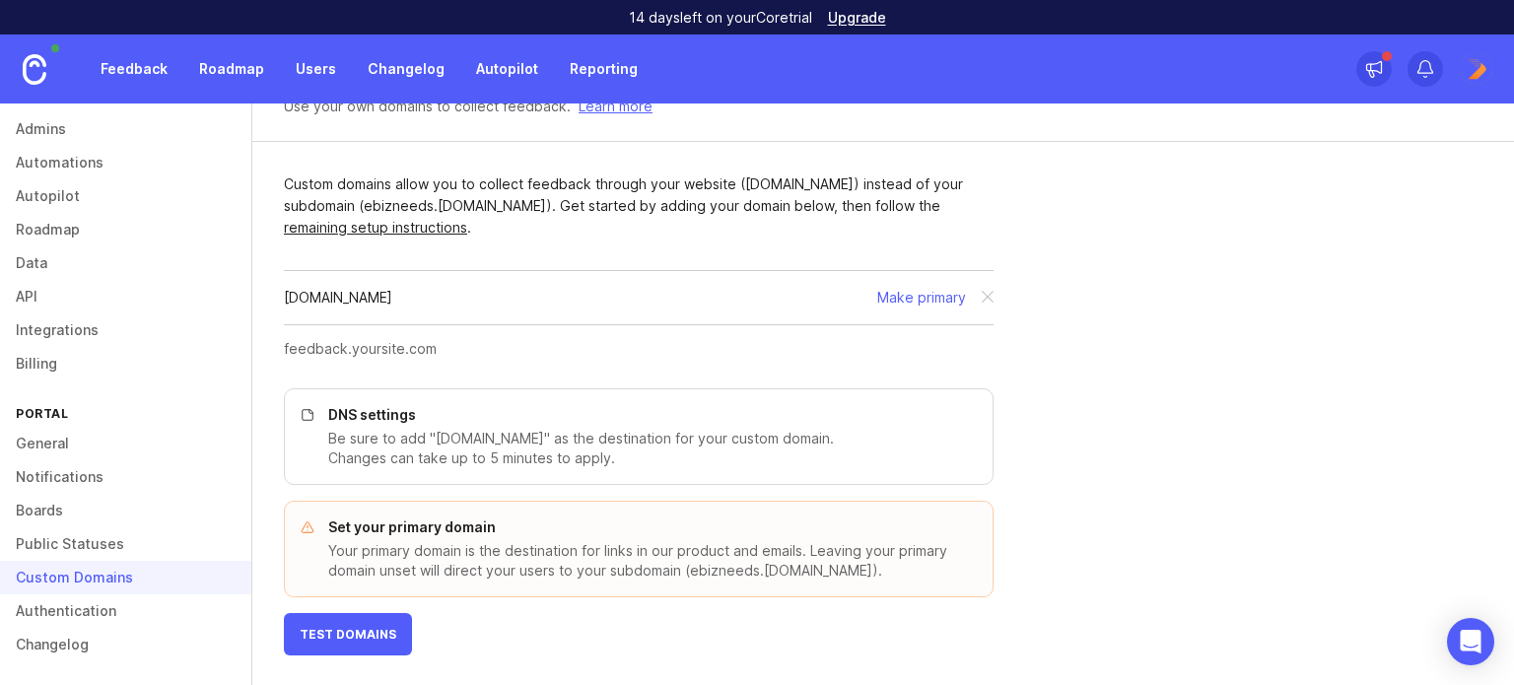
click at [501, 346] on input "text" at bounding box center [633, 349] width 698 height 22
click at [921, 295] on button "Make primary" at bounding box center [921, 298] width 89 height 22
click at [336, 633] on span "Test Domains" at bounding box center [348, 634] width 97 height 15
click at [605, 291] on div "This domain isn't set up. Please follow the DNS instructions." at bounding box center [633, 298] width 345 height 22
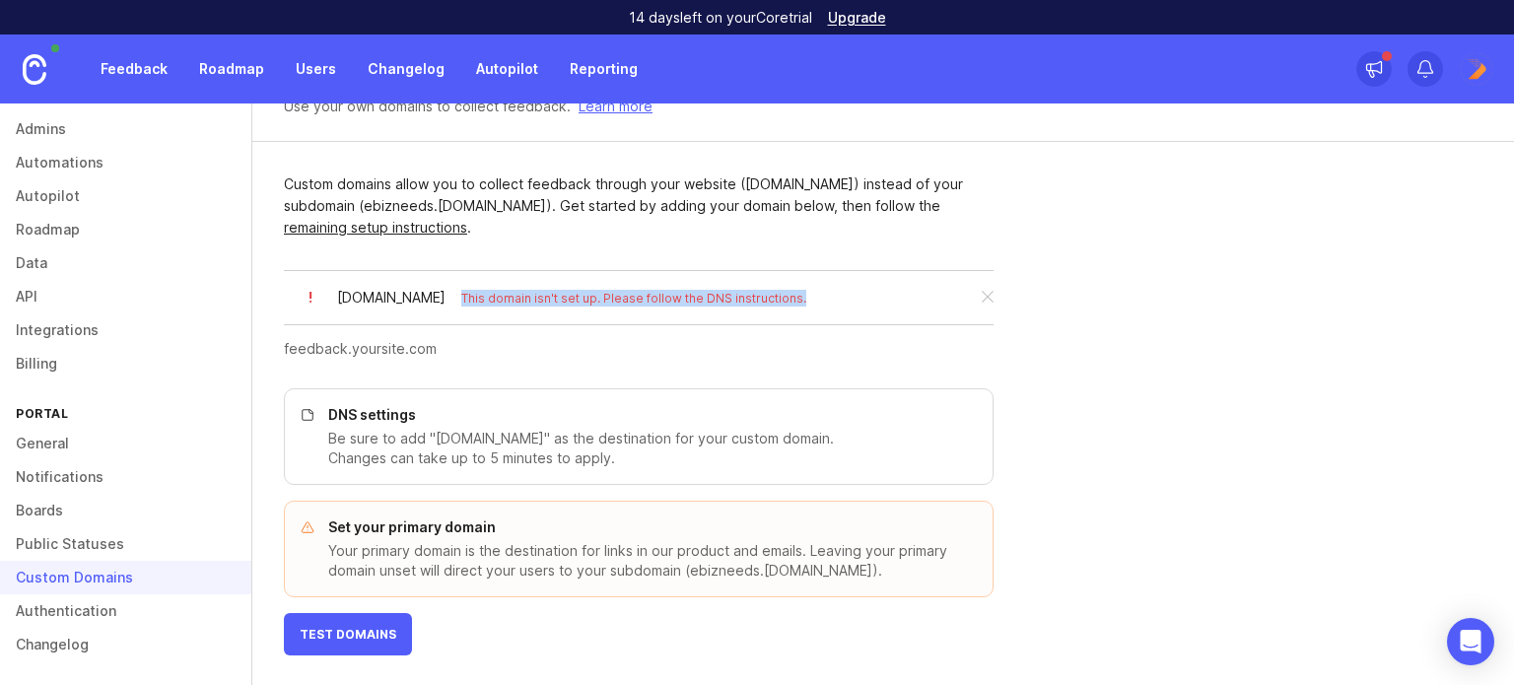
click at [605, 291] on div "This domain isn't set up. Please follow the DNS instructions." at bounding box center [633, 298] width 345 height 22
click at [530, 347] on input "text" at bounding box center [633, 349] width 698 height 22
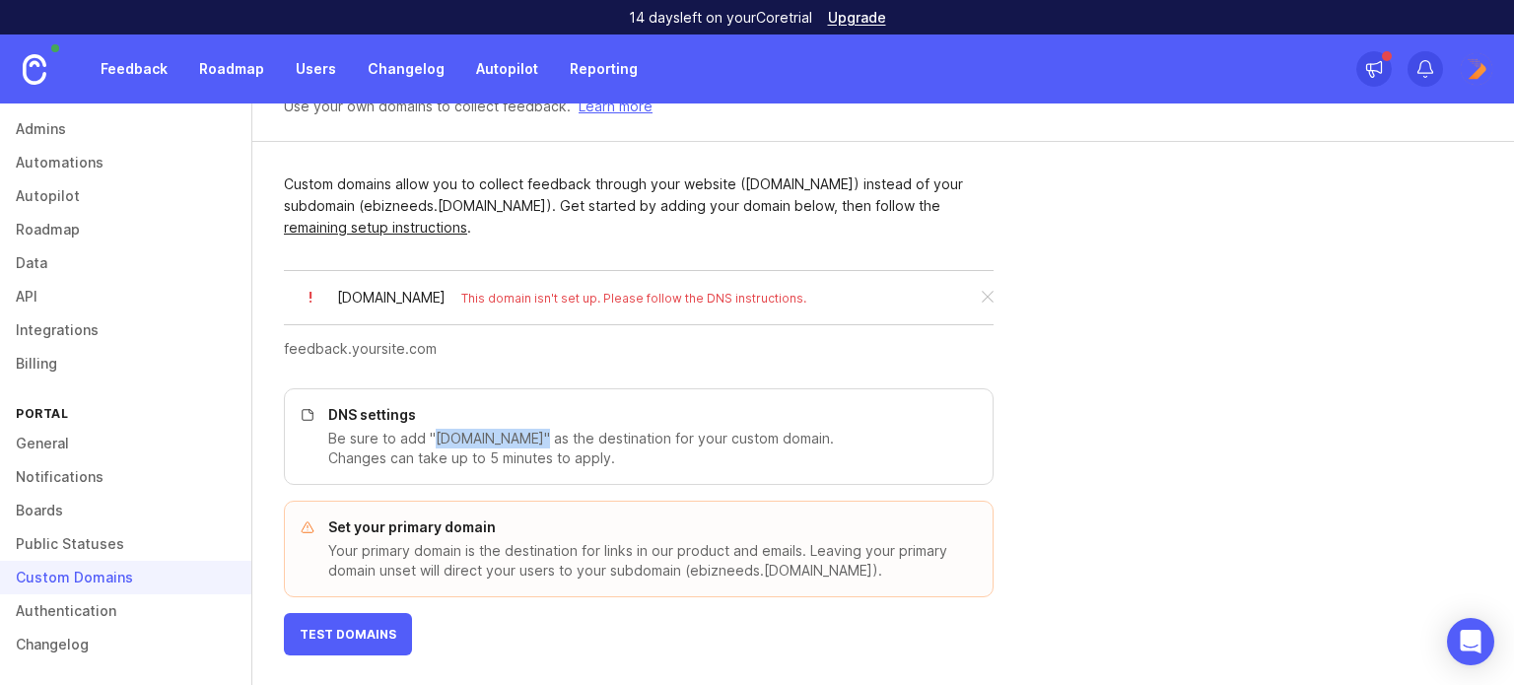
drag, startPoint x: 430, startPoint y: 436, endPoint x: 530, endPoint y: 430, distance: 100.7
click at [530, 430] on p "Be sure to add "cname.canny.io" as the destination for your custom domain. Chan…" at bounding box center [648, 448] width 641 height 39
copy p "cname.canny.io"
click at [595, 417] on p "DNS settings" at bounding box center [648, 415] width 641 height 20
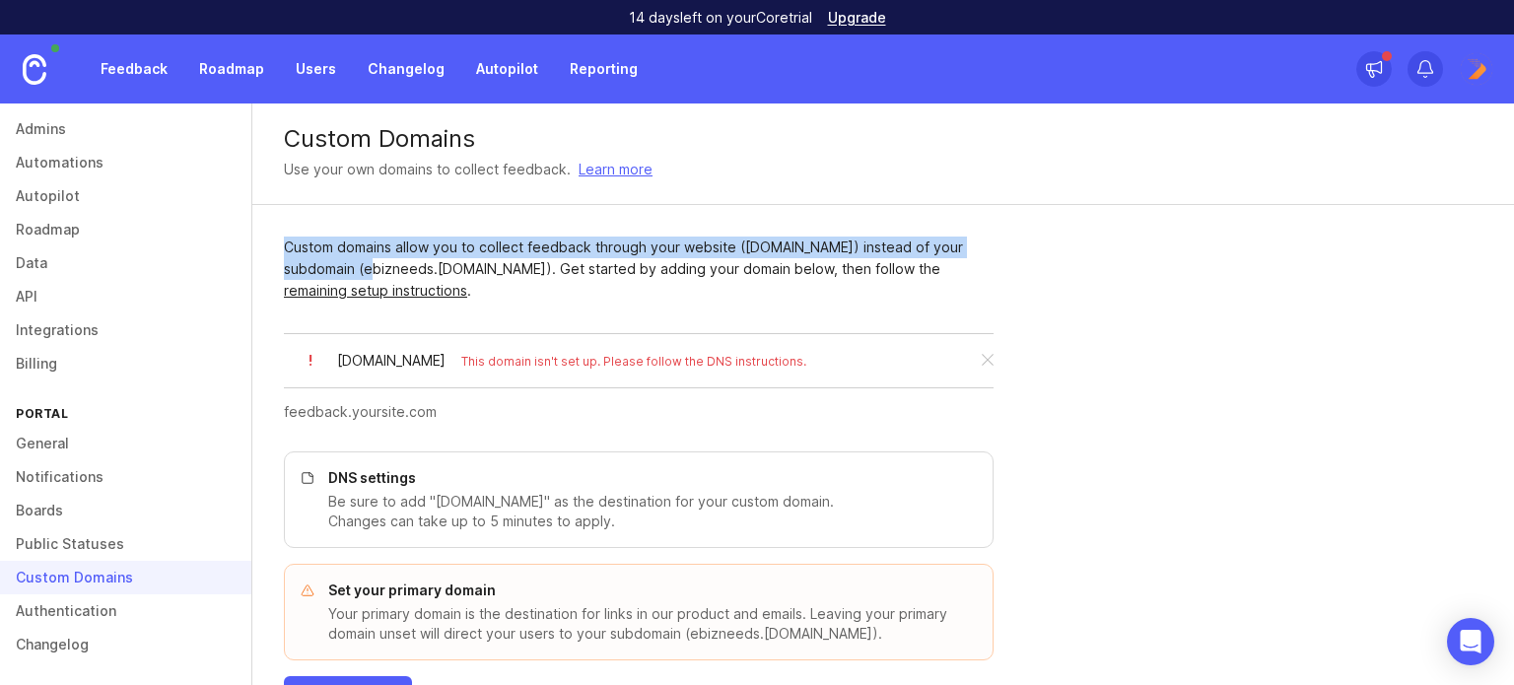
drag, startPoint x: 330, startPoint y: 252, endPoint x: 603, endPoint y: 291, distance: 275.7
click at [402, 268] on div "Custom domains allow you to collect feedback through your website (feedback.you…" at bounding box center [639, 269] width 710 height 65
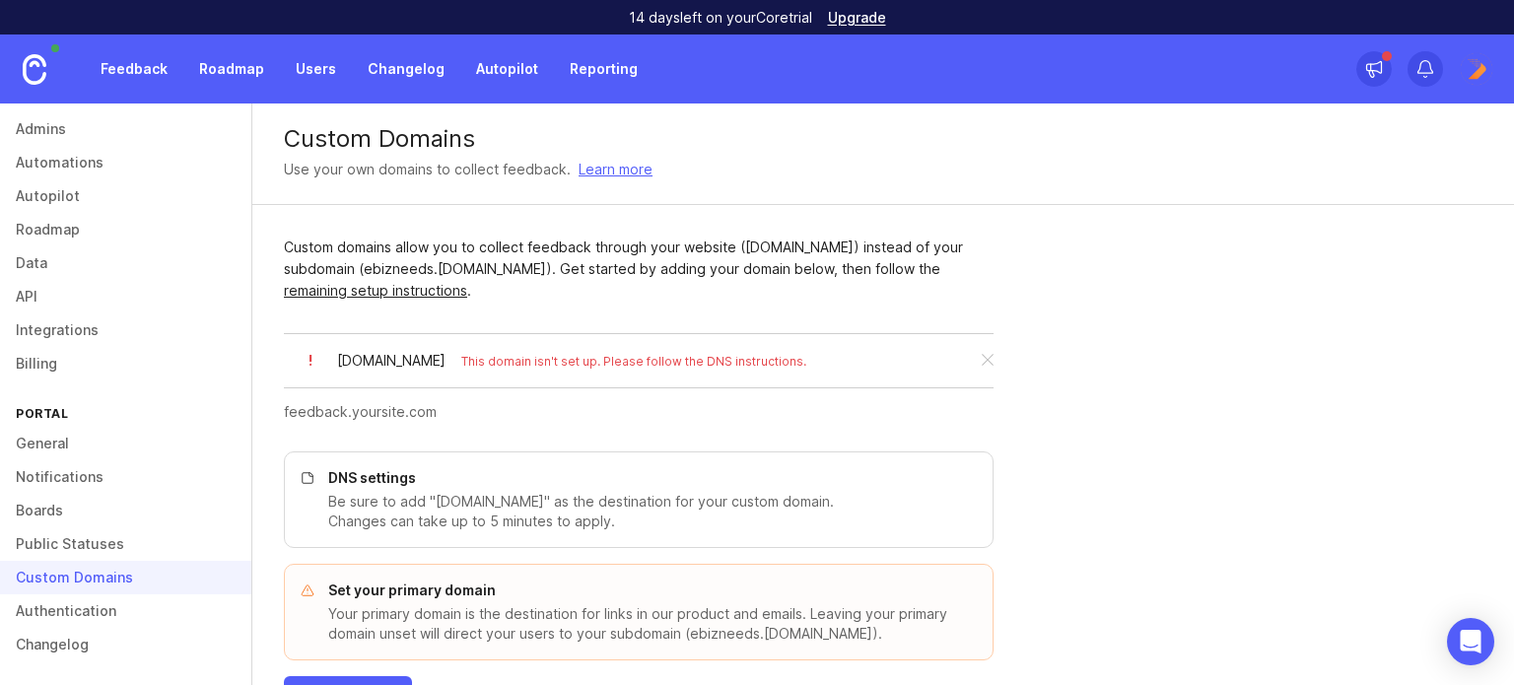
click at [603, 291] on div "Custom domains allow you to collect feedback through your website (feedback.you…" at bounding box center [639, 269] width 710 height 65
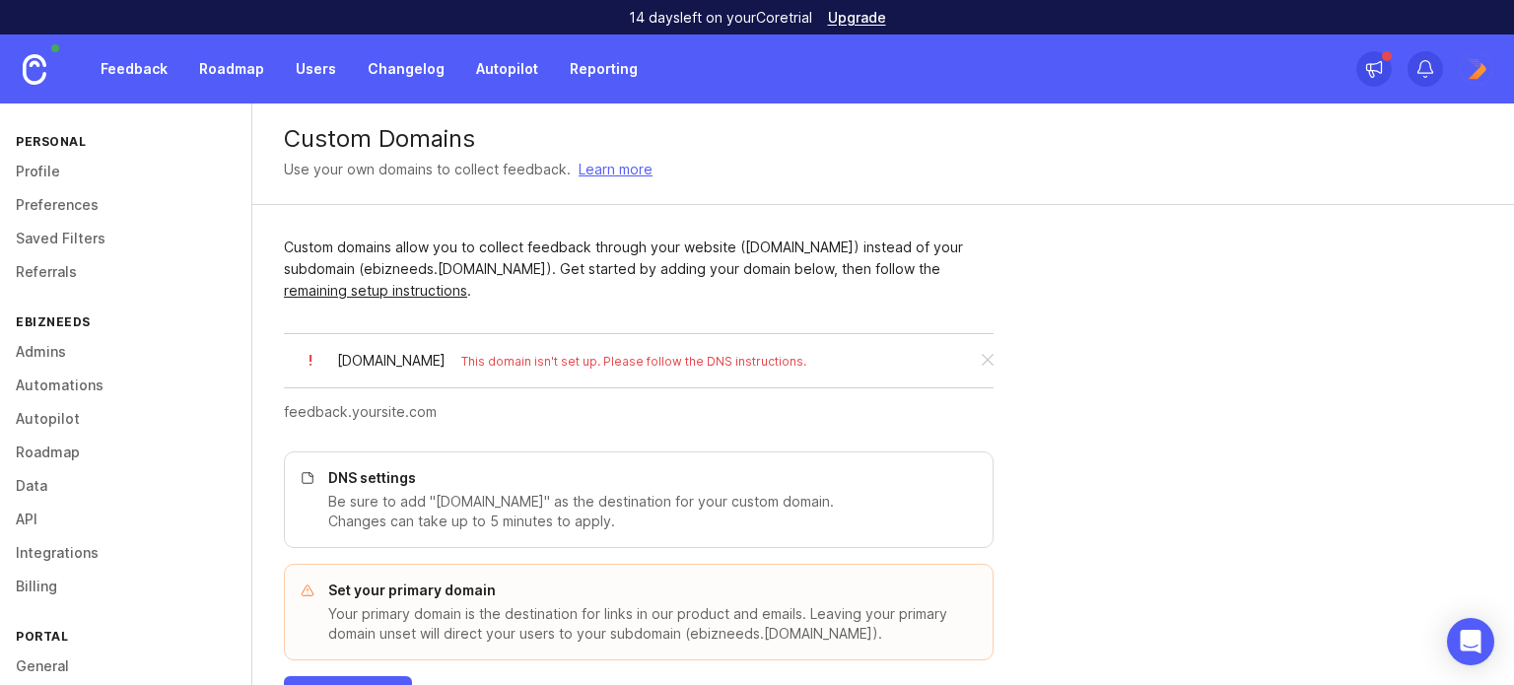
click at [205, 76] on link "Roadmap" at bounding box center [231, 68] width 89 height 35
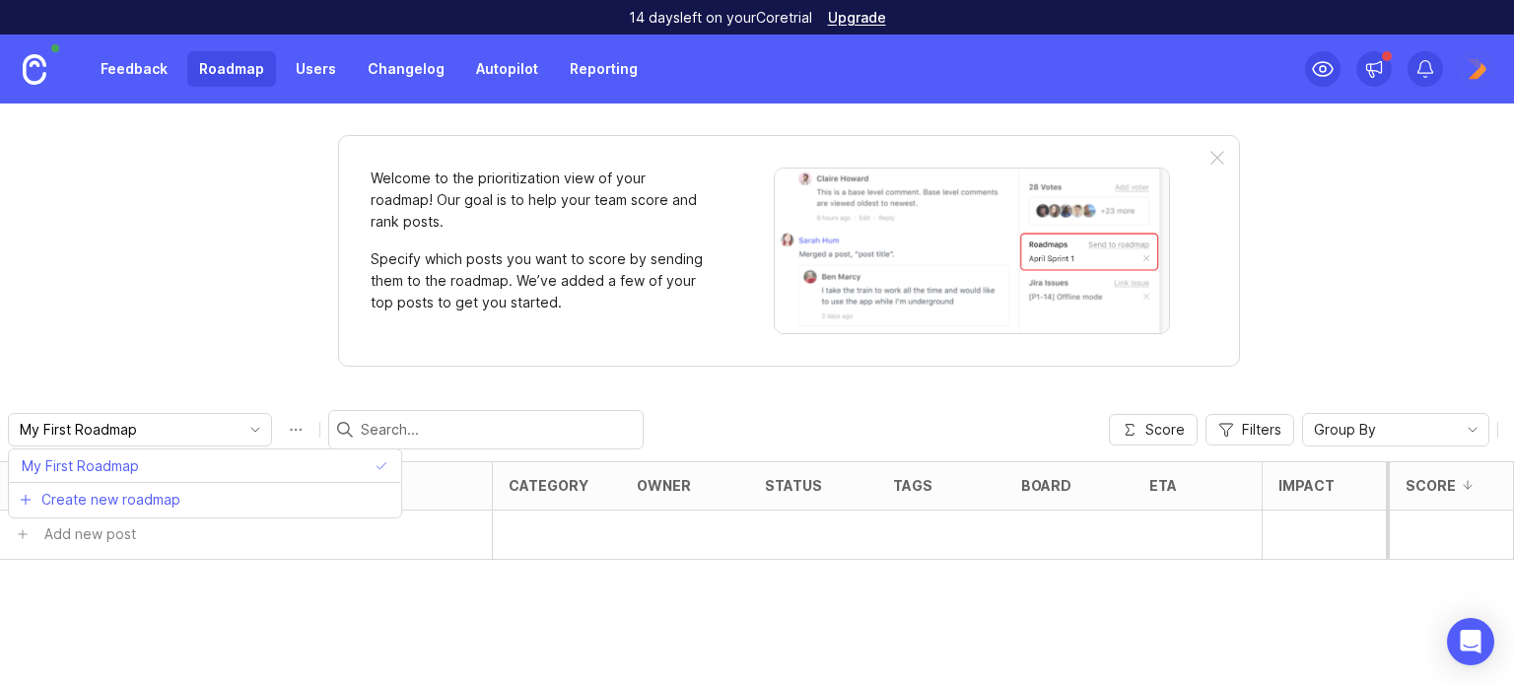
click at [130, 427] on input "My First Roadmap" at bounding box center [129, 430] width 218 height 22
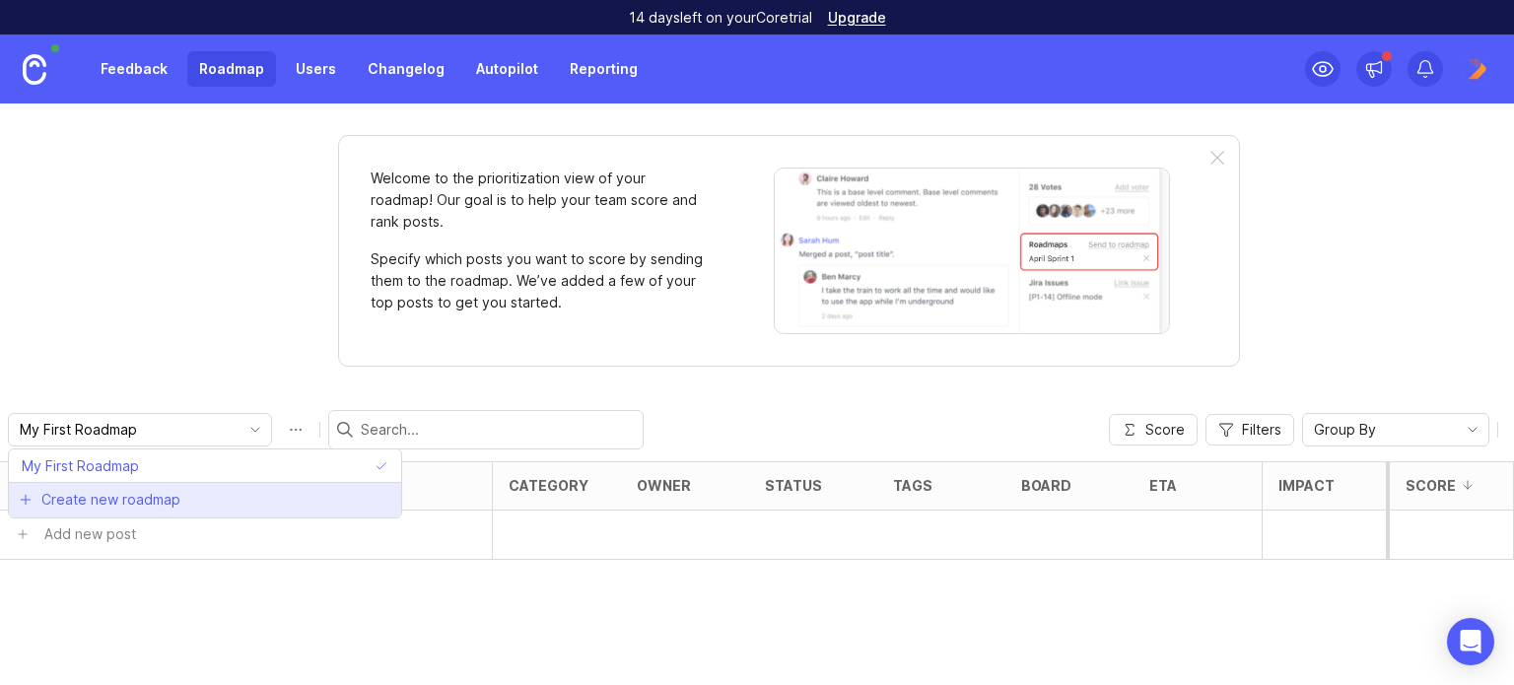
click at [139, 486] on li "Create new roadmap" at bounding box center [205, 499] width 392 height 35
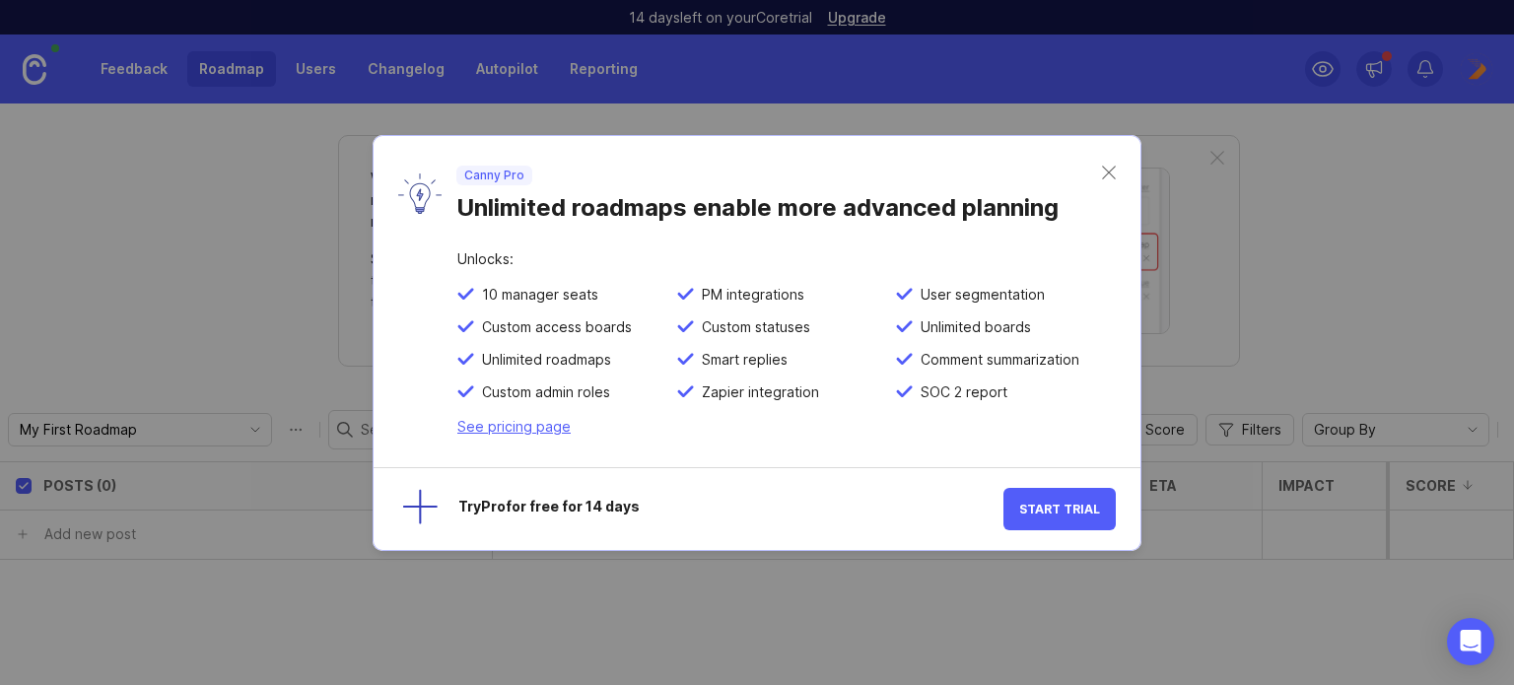
click at [1070, 488] on button "Start Trial" at bounding box center [1059, 509] width 112 height 42
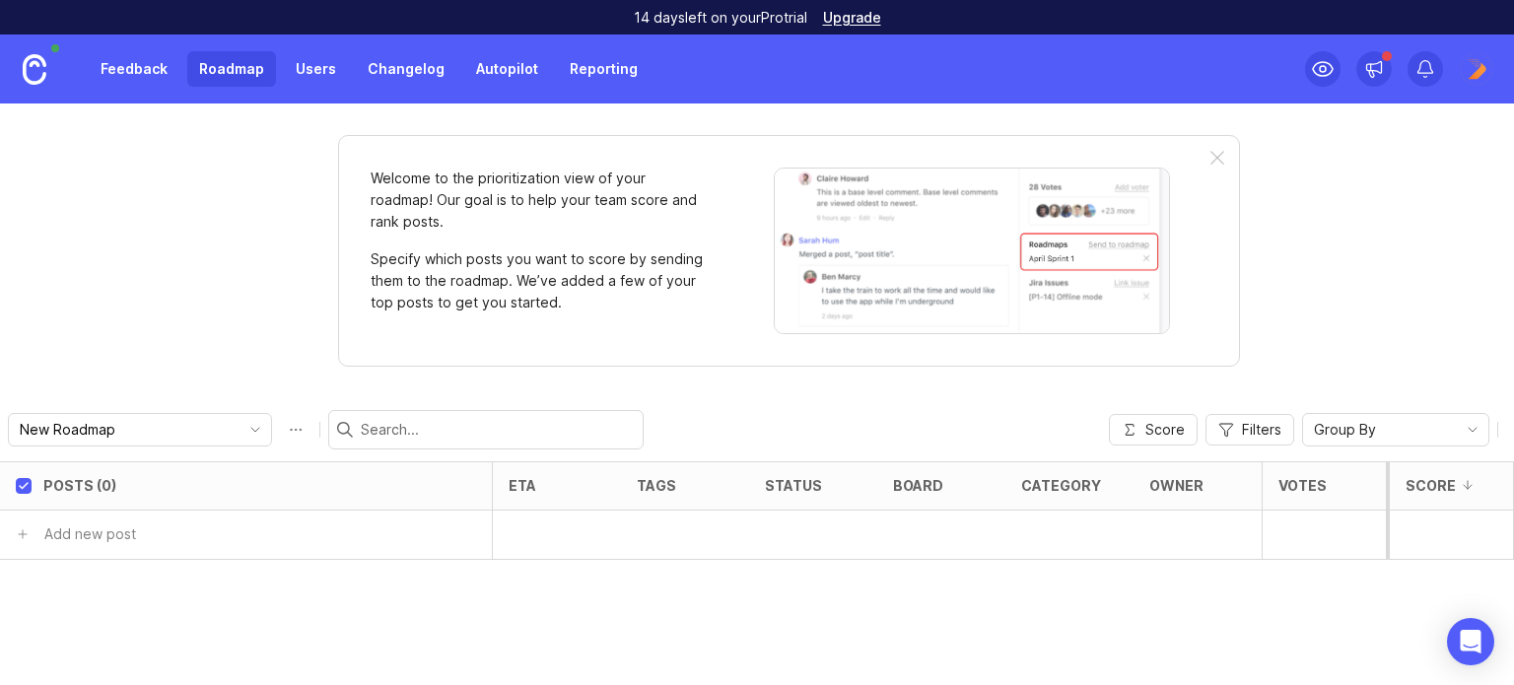
click at [280, 434] on button "Roadmap options" at bounding box center [296, 430] width 32 height 32
drag, startPoint x: 155, startPoint y: 436, endPoint x: 134, endPoint y: 421, distance: 25.4
click at [134, 421] on input "New Roadmap" at bounding box center [142, 430] width 252 height 27
type input "v"
type input "VMG Hawks"
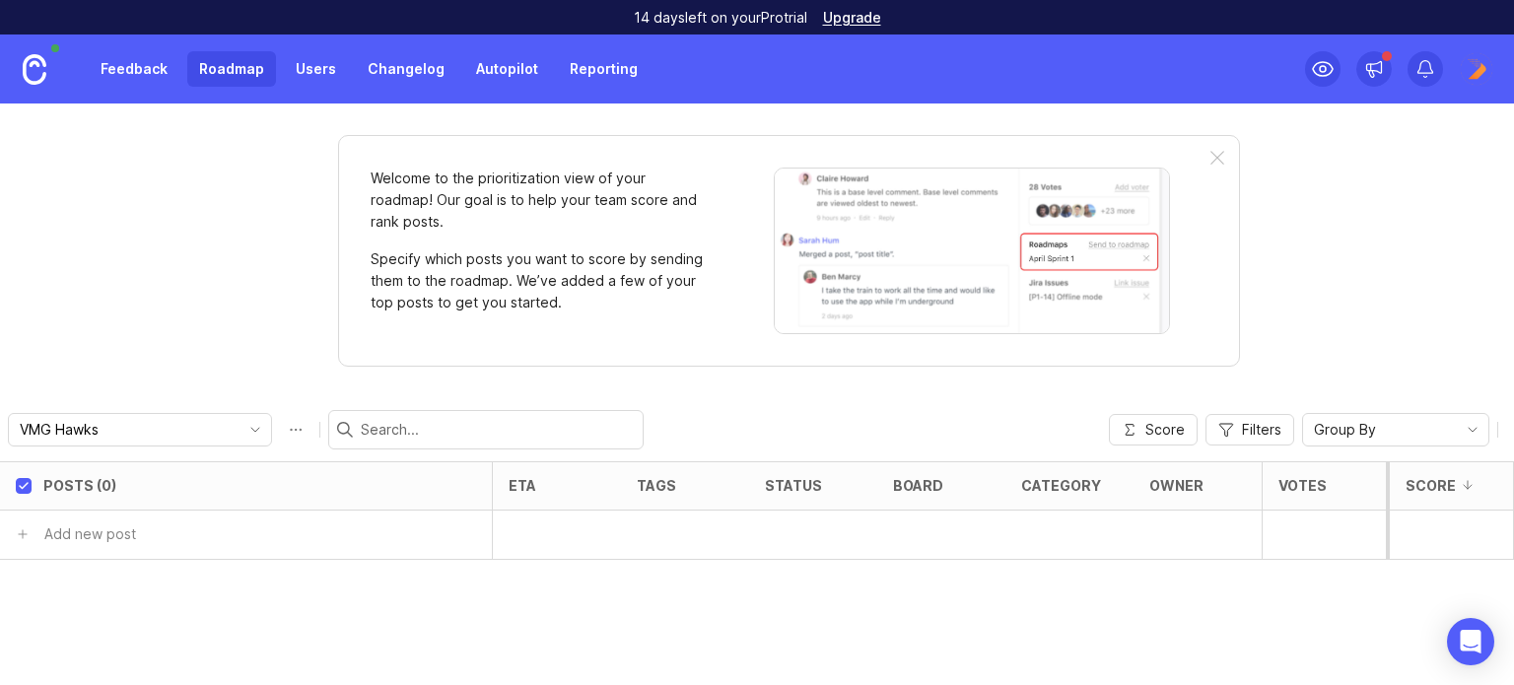
type input "VMG Hawks"
click at [126, 596] on div "Posts (0) eta tags status board category owner Votes Impact Effort Score in" at bounding box center [757, 573] width 1514 height 224
click at [1217, 156] on div at bounding box center [1217, 159] width 14 height 16
click at [1215, 161] on div at bounding box center [1217, 159] width 14 height 16
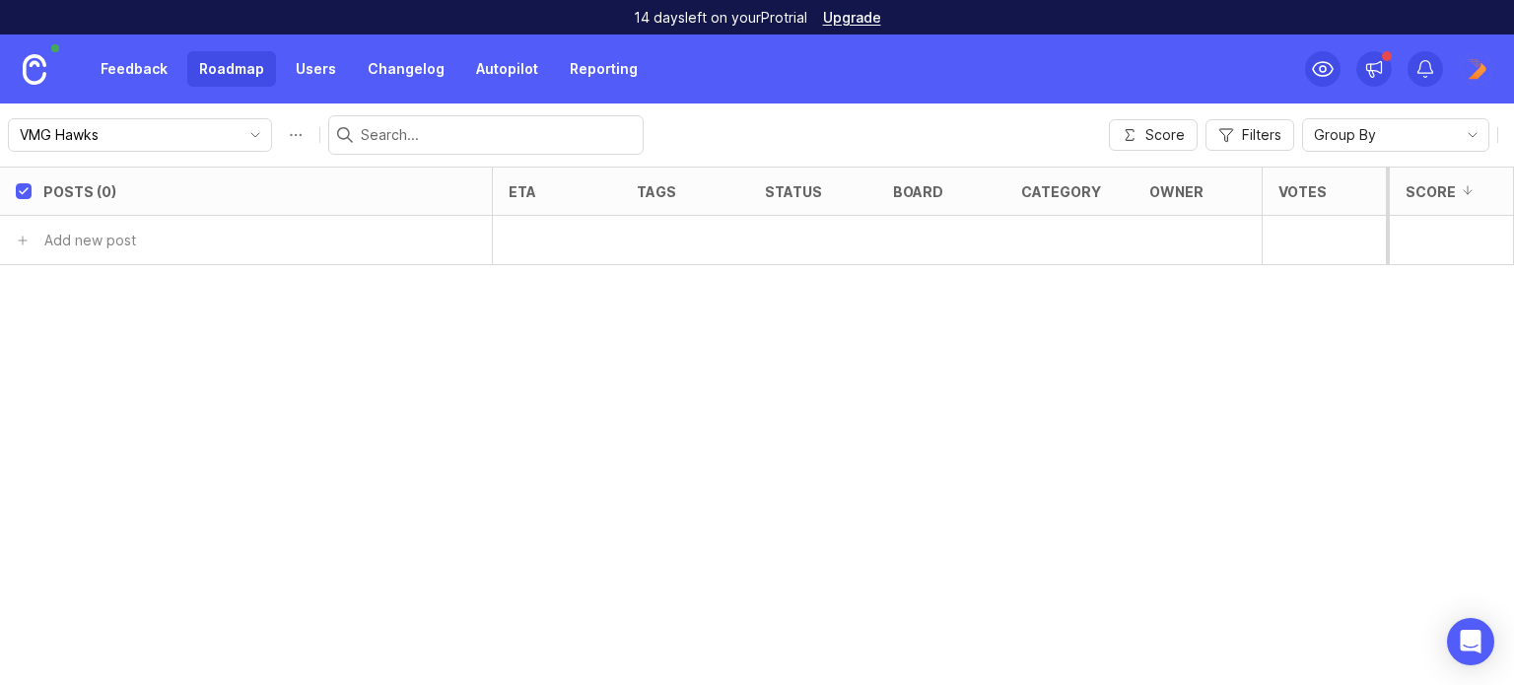
click at [34, 73] on img at bounding box center [35, 69] width 24 height 31
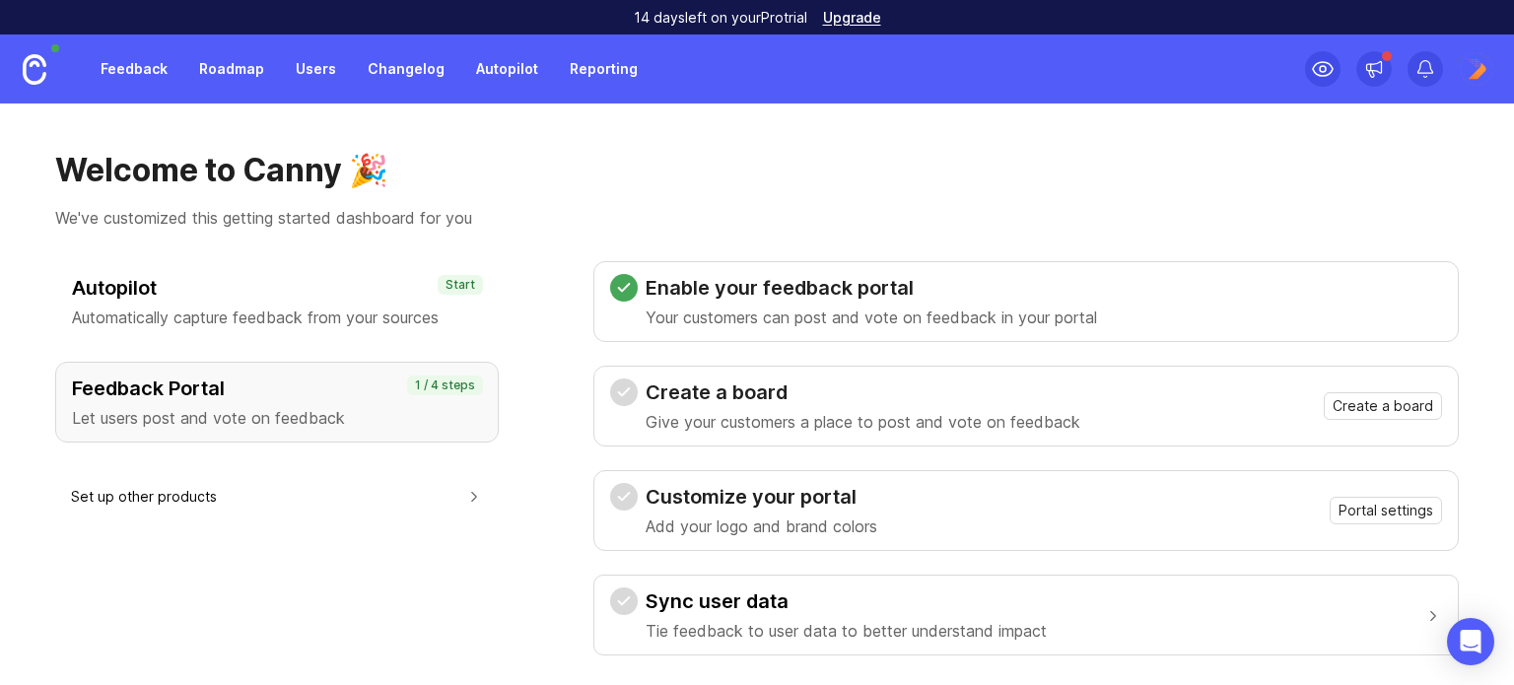
click at [1461, 74] on img at bounding box center [1476, 68] width 35 height 35
click at [1376, 402] on span "Create a board" at bounding box center [1382, 406] width 101 height 20
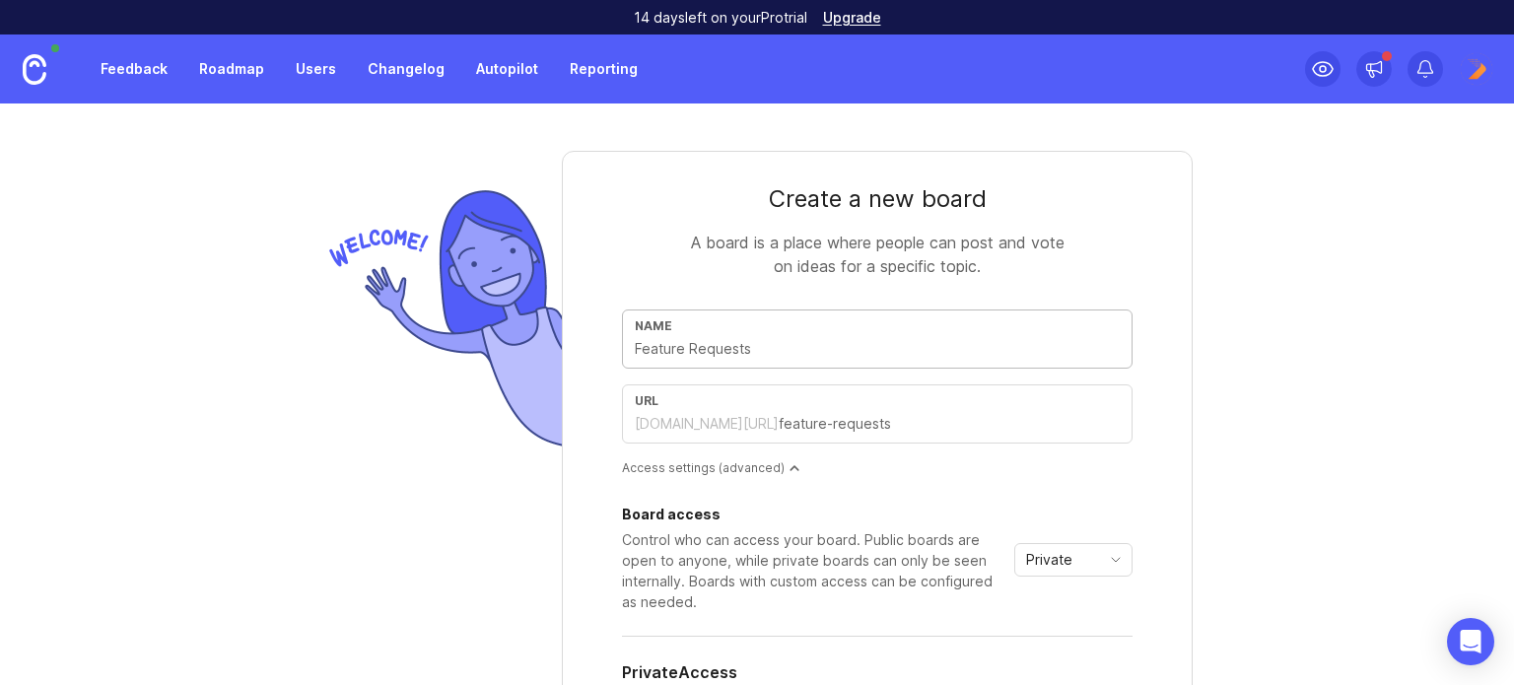
click at [766, 360] on div "Name" at bounding box center [877, 338] width 511 height 59
type input "W"
type input "w"
type input "Wi"
type input "wi"
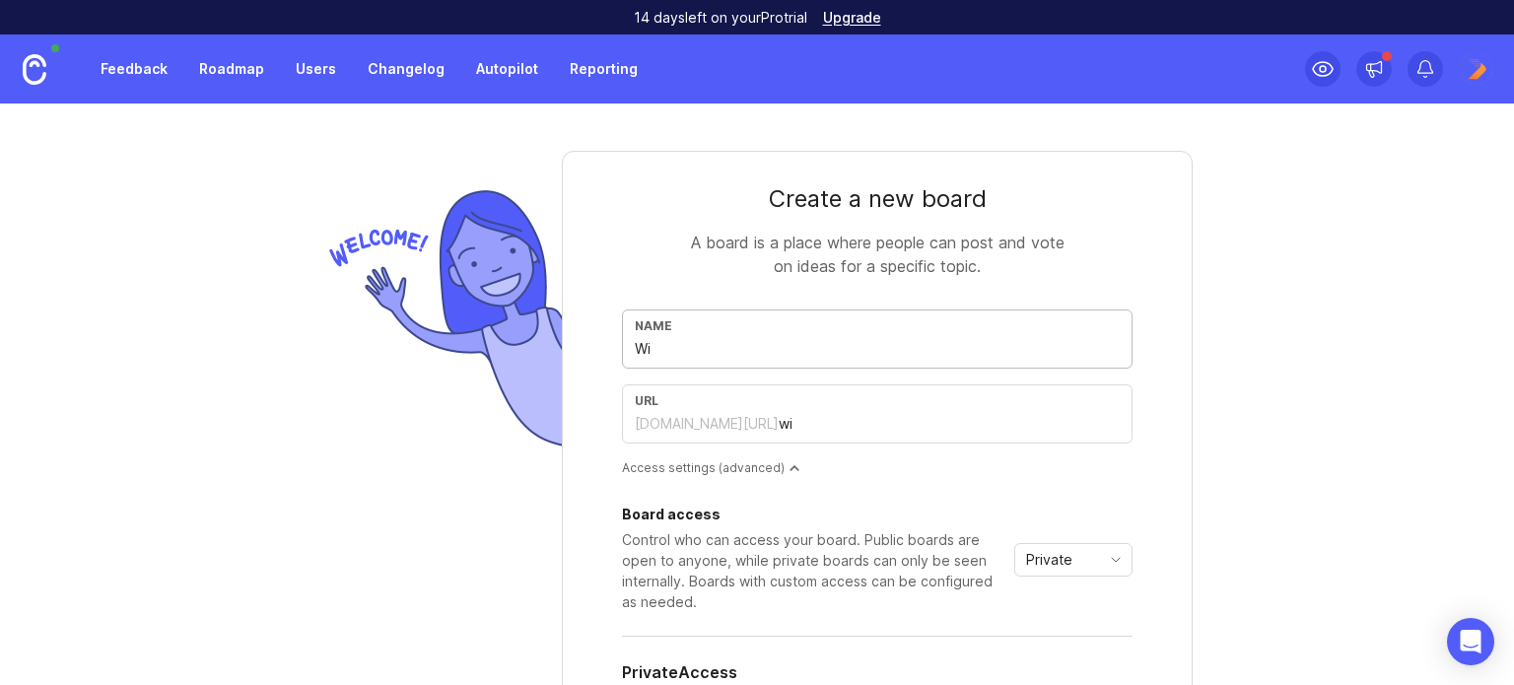
type input "Wis"
type input "wis"
type input "Wi"
type input "wi"
type input "W"
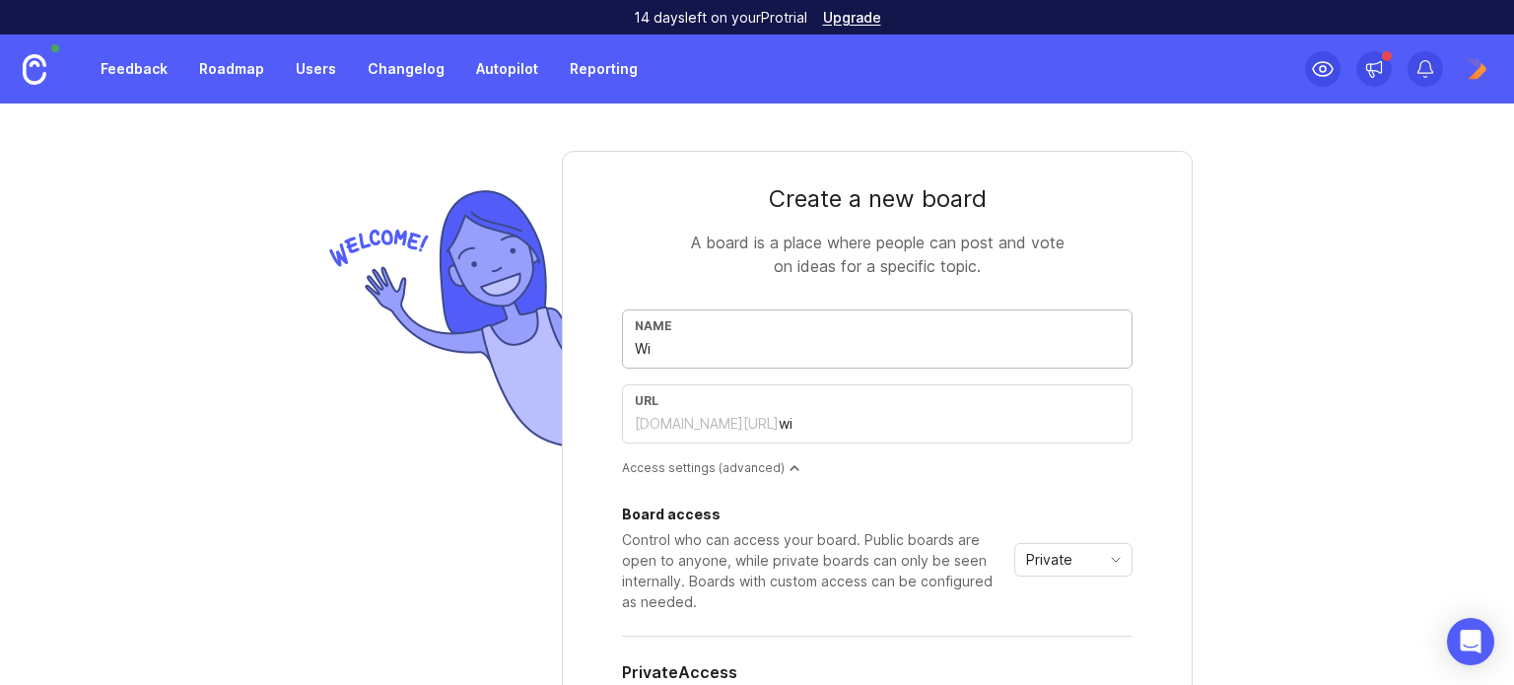
type input "w"
type input "V"
type input "v"
type input "VM"
type input "vm"
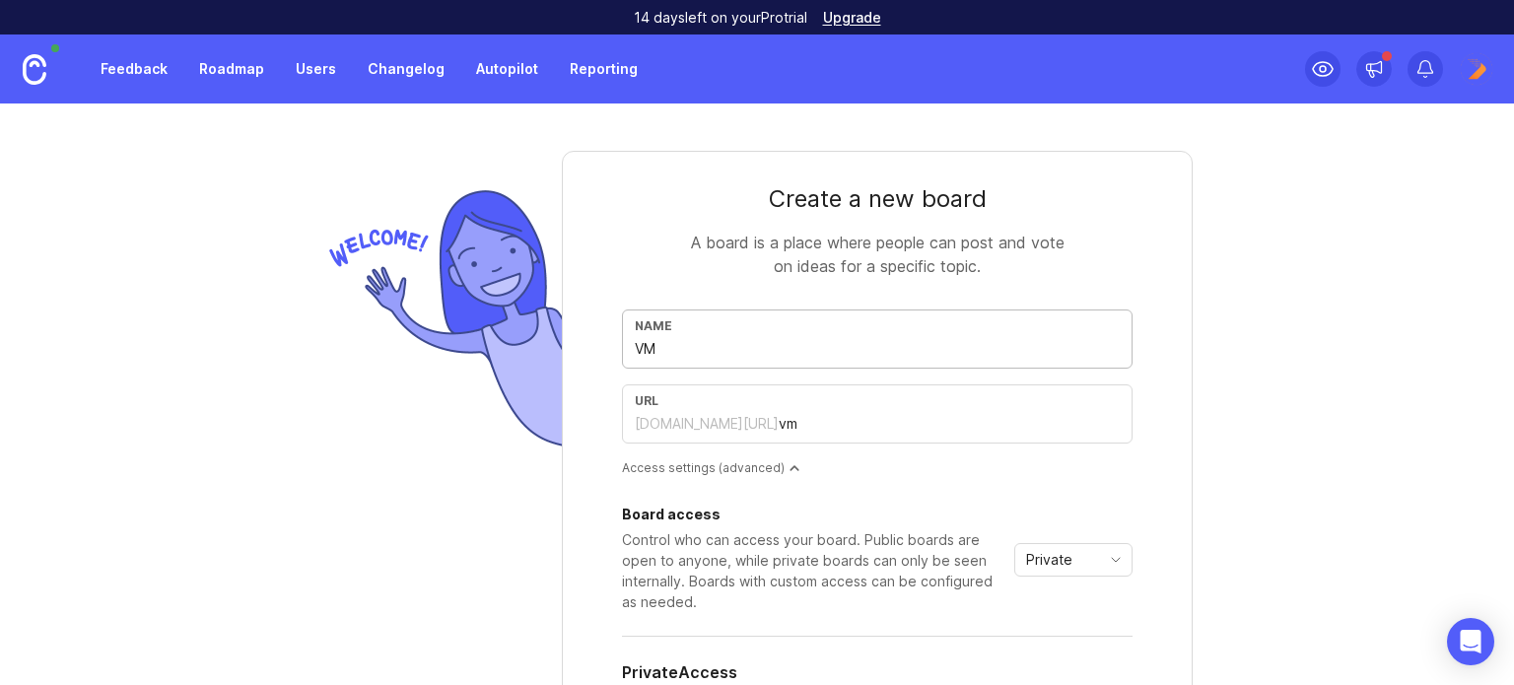
type input "VMG"
type input "vmg"
type input "VMG H"
type input "vmg-h"
type input "VMG Ha"
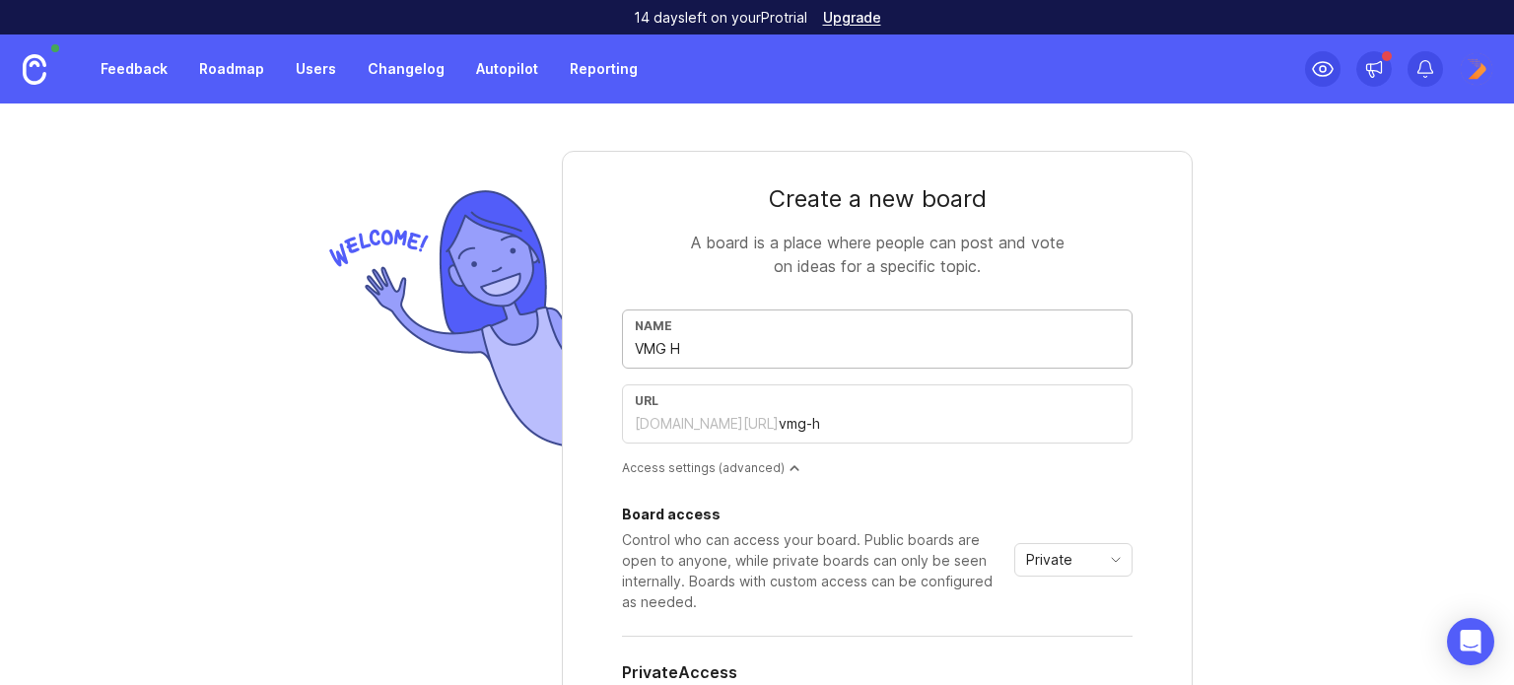
type input "vmg-ha"
type input "VMG Haw"
type input "vmg-haw"
type input "VMG Hawk"
type input "vmg-hawk"
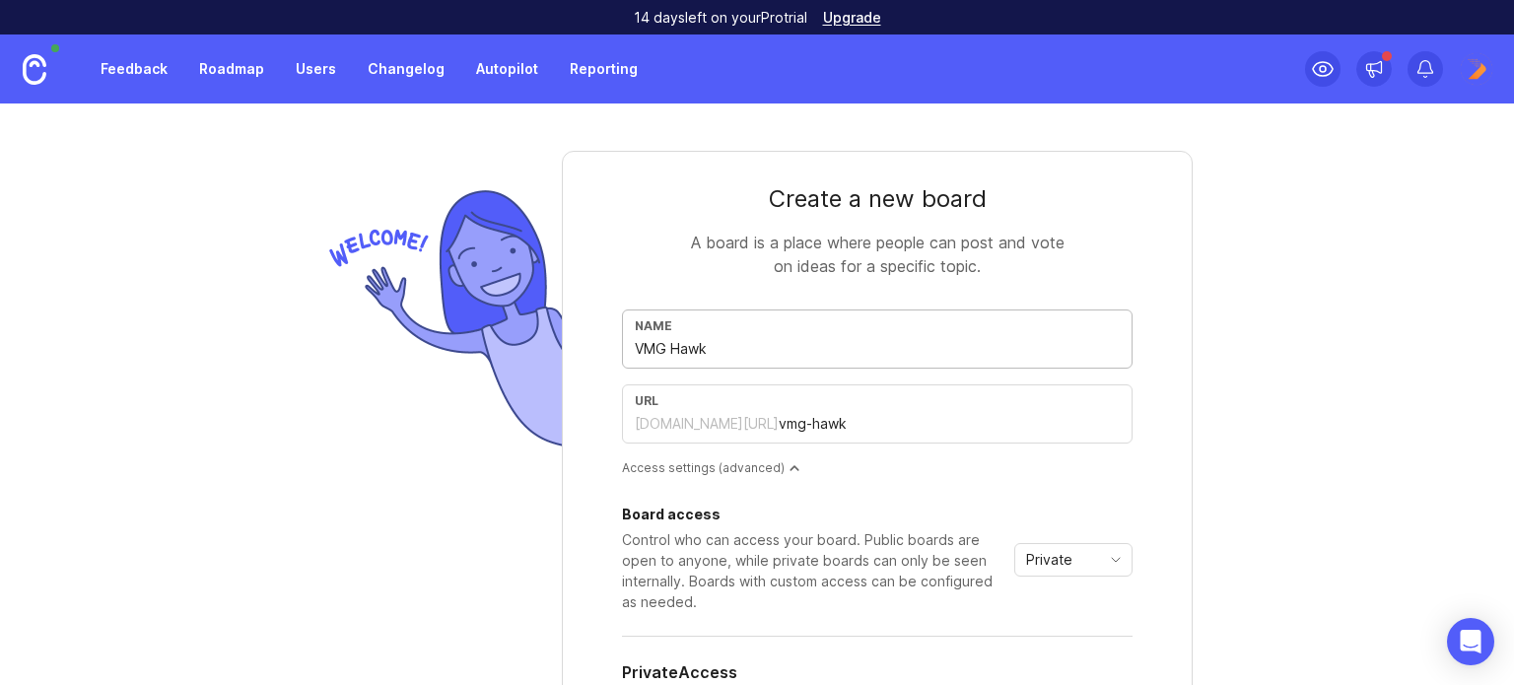
type input "VMG Hawks"
type input "vmg-hawks"
type input "VMG Hawks W"
type input "vmg-hawks-w"
type input "VMG Hawks Wi"
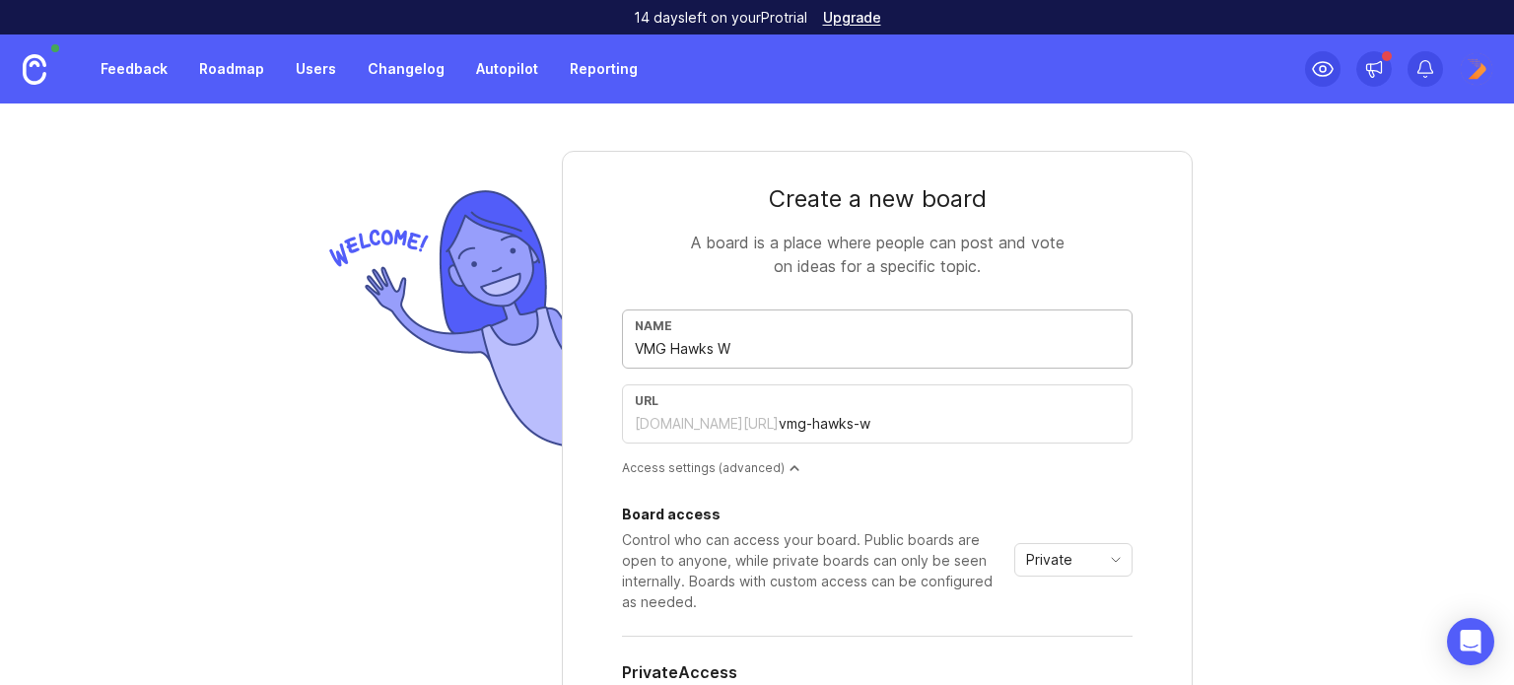
type input "vmg-hawks-wi"
type input "VMG Hawks Wis"
type input "vmg-hawks-wis"
type input "VMG Hawks Wish"
type input "vmg-hawks-wish"
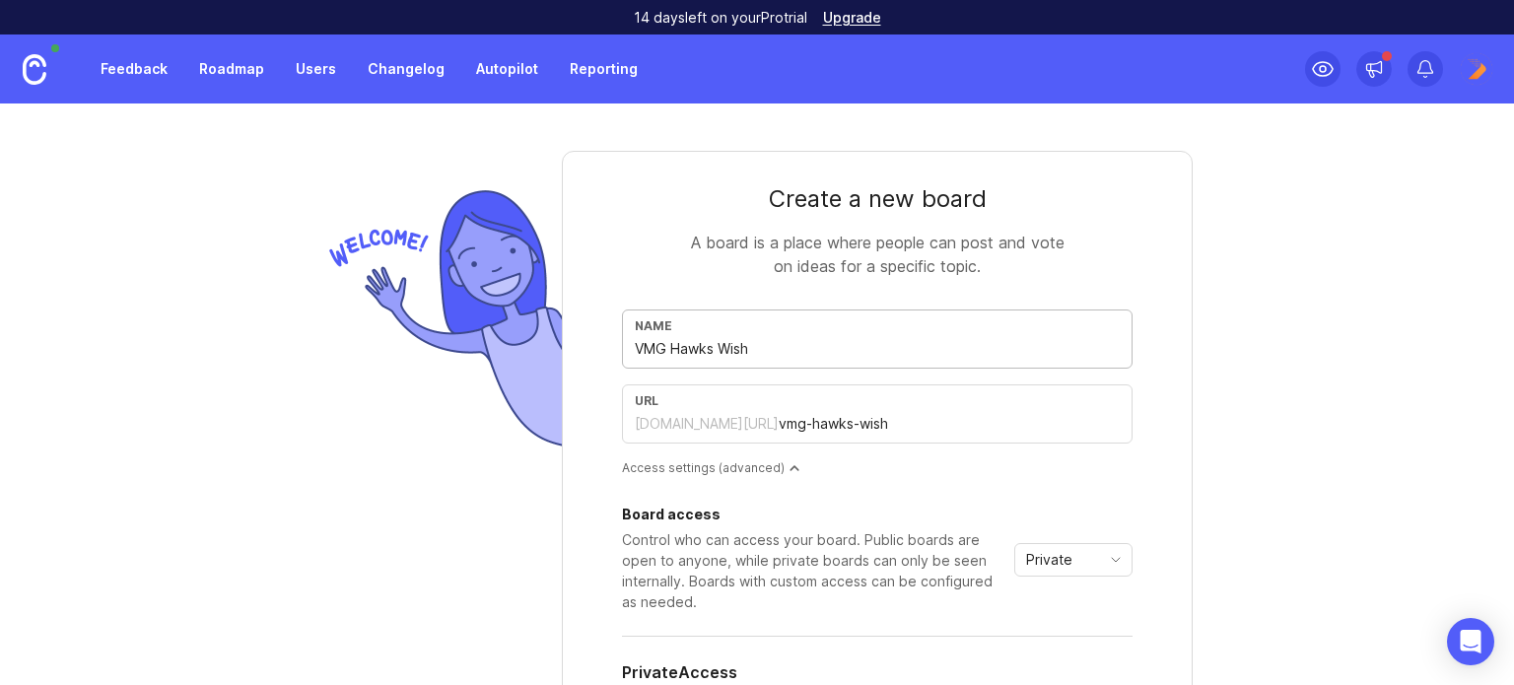
type input "VMG Hawks Wishl"
type input "vmg-hawks-wishl"
type input "VMG Hawks Wishli"
type input "vmg-hawks-wishli"
type input "VMG Hawks Wishlis"
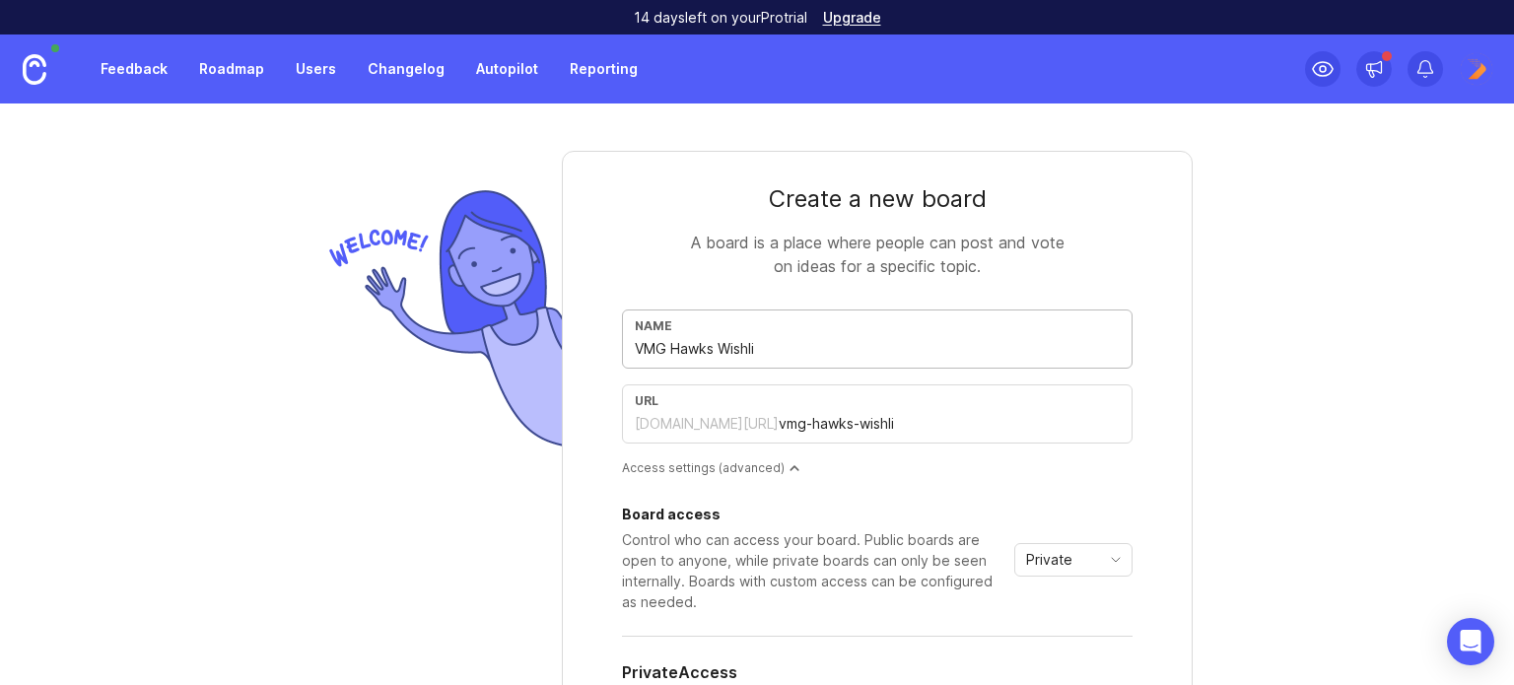
type input "vmg-hawks-wishlis"
type input "VMG Hawks Wishlist"
type input "vmg-hawks-wishlist"
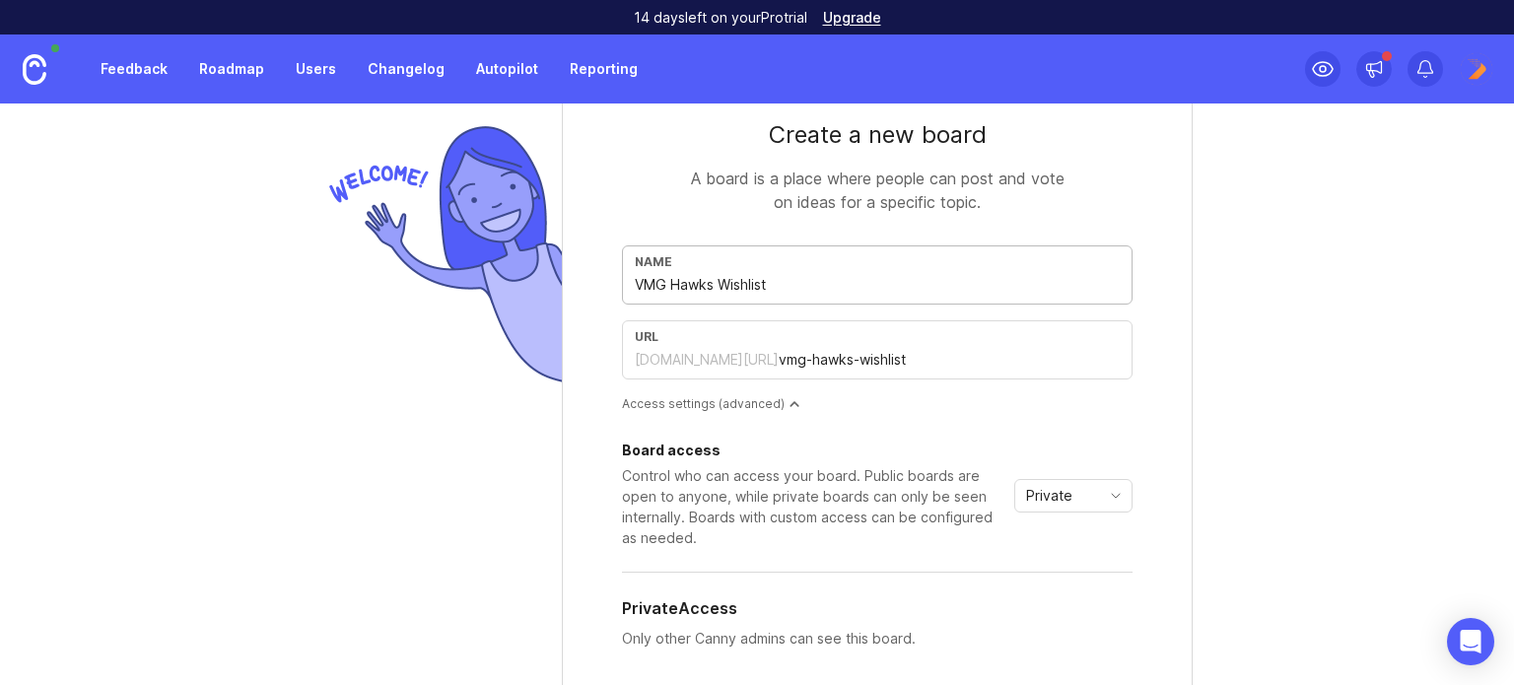
scroll to position [99, 0]
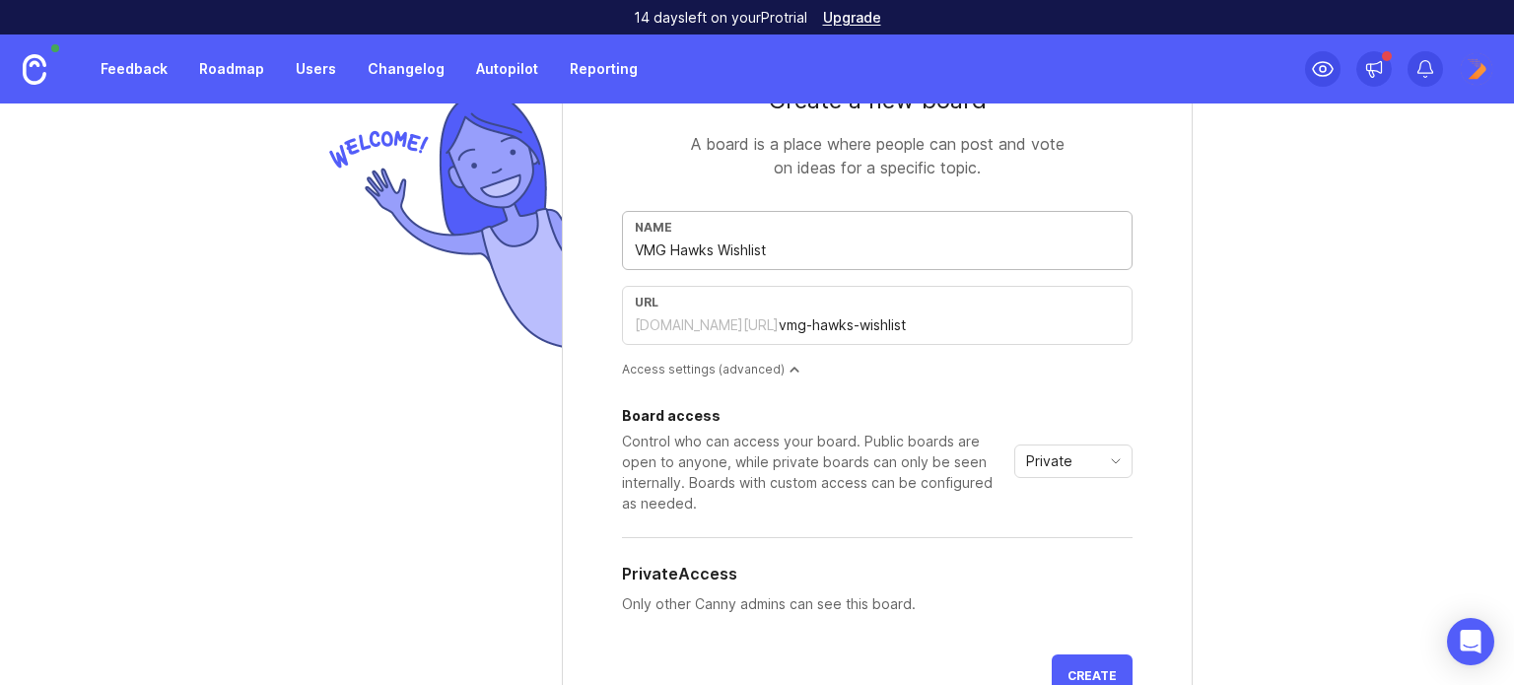
type input "VMG Hawks Wishlist"
click at [844, 419] on div "Board access" at bounding box center [814, 416] width 384 height 14
click at [1085, 470] on div "Private" at bounding box center [1057, 461] width 85 height 32
click at [1091, 445] on div "Private" at bounding box center [1057, 461] width 85 height 32
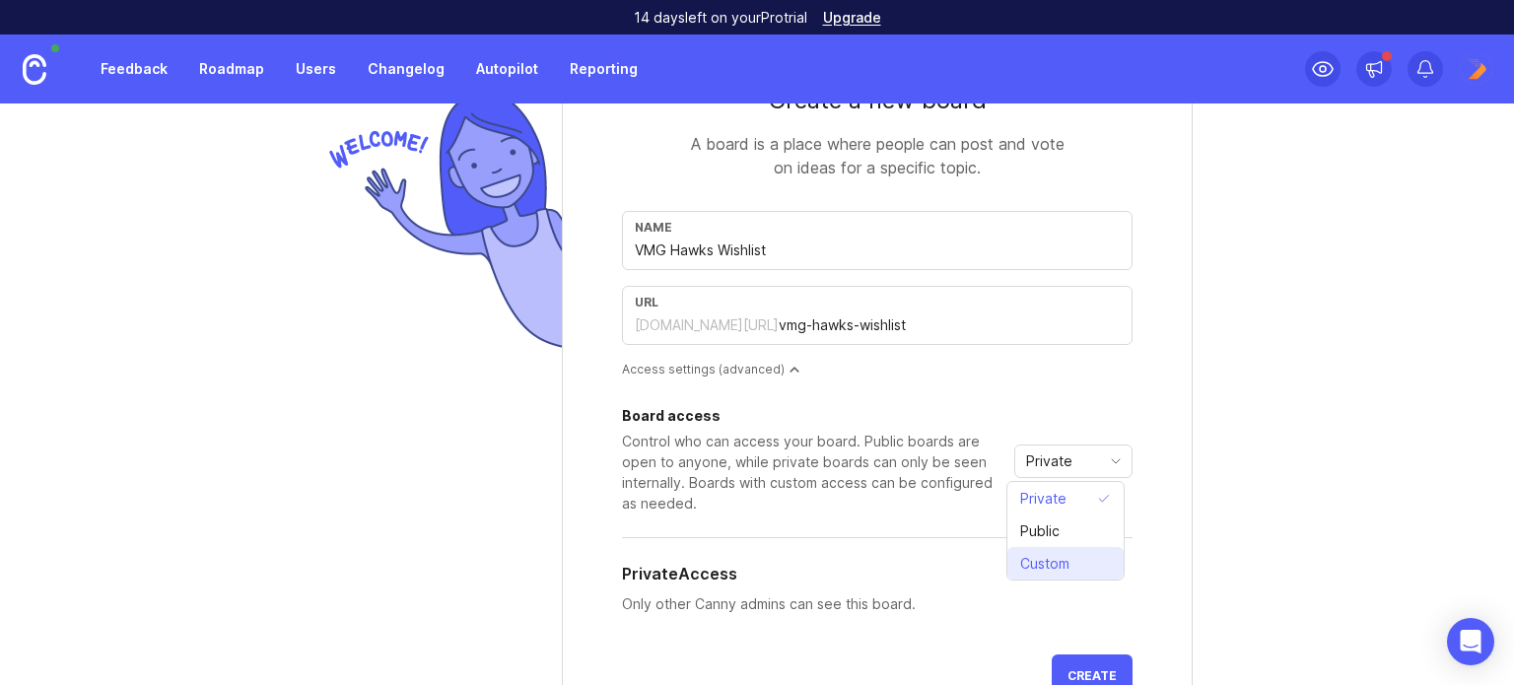
click at [1054, 560] on span "Custom" at bounding box center [1044, 564] width 49 height 22
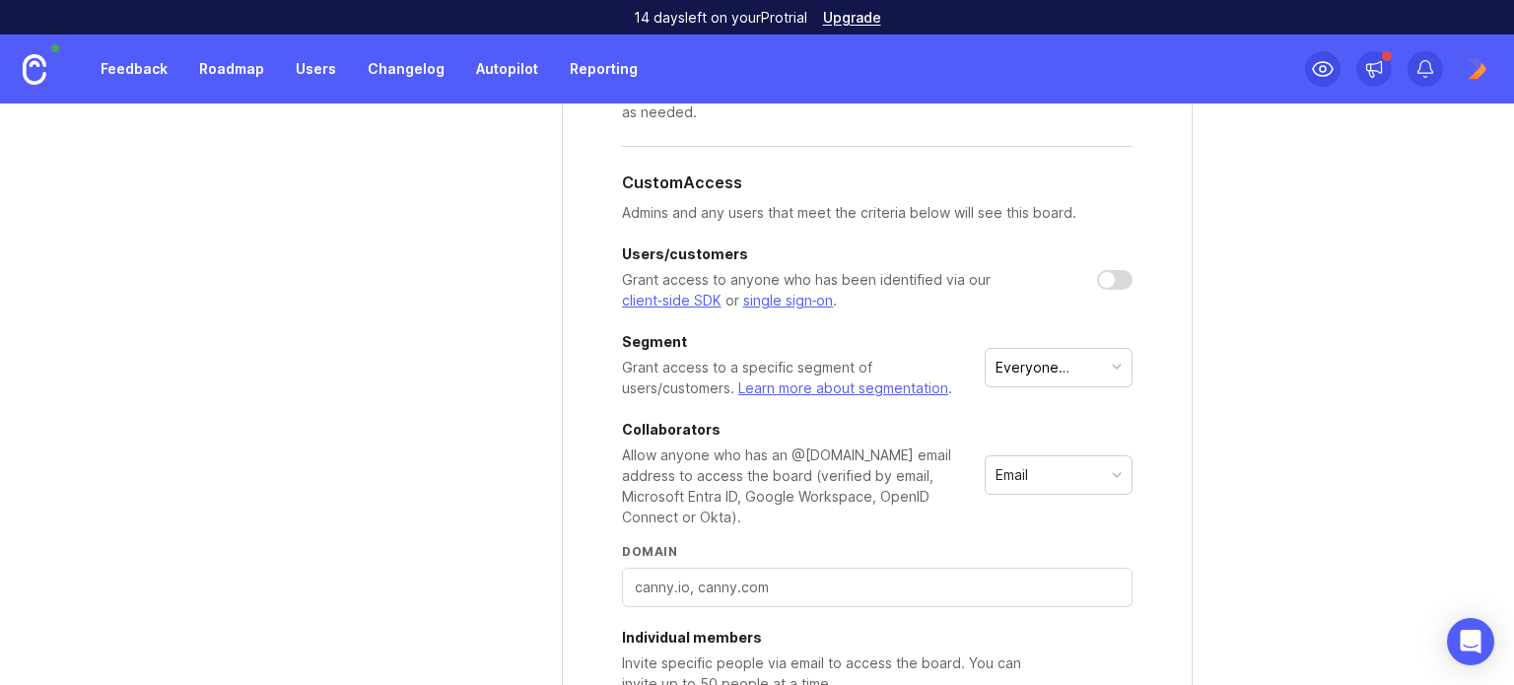
scroll to position [493, 0]
click at [1034, 363] on div "Everyone (default)" at bounding box center [1049, 365] width 108 height 22
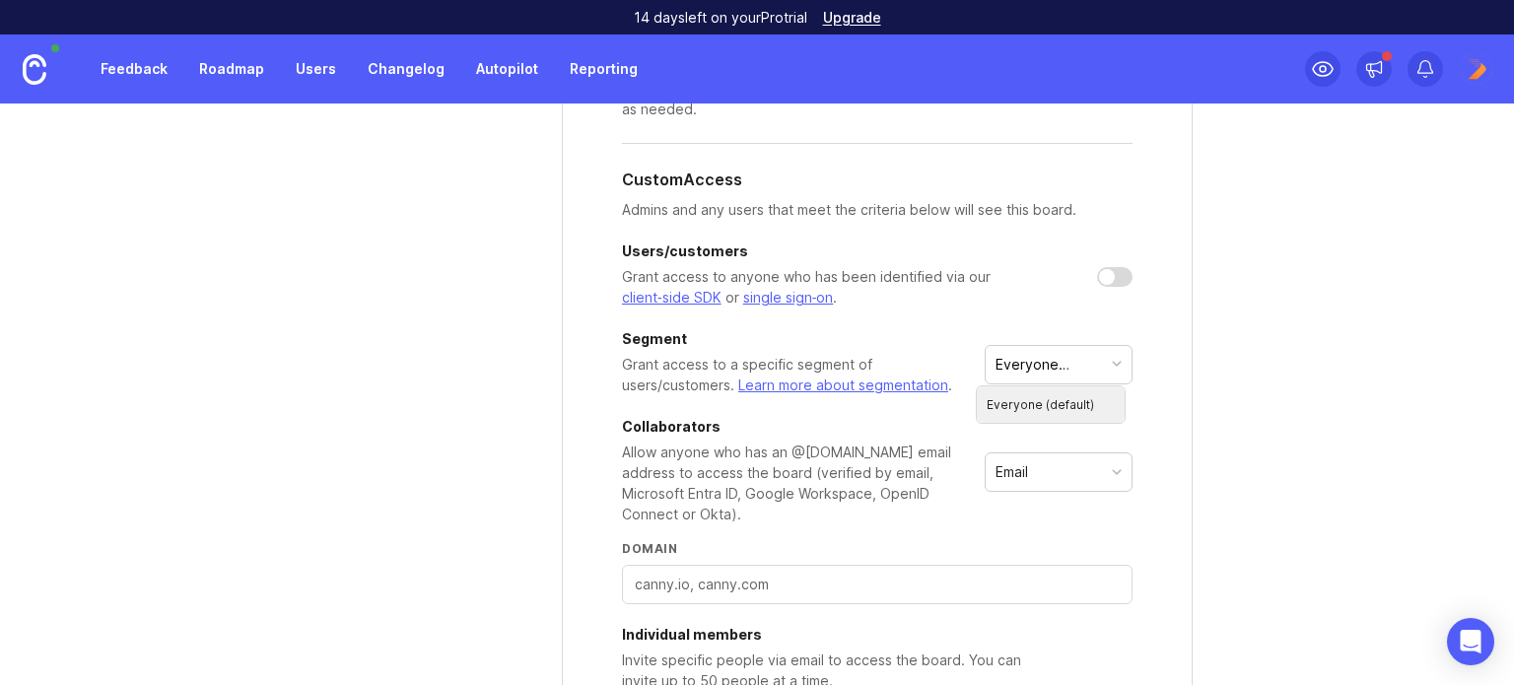
click at [1034, 363] on div "Everyone (default)" at bounding box center [1049, 365] width 108 height 22
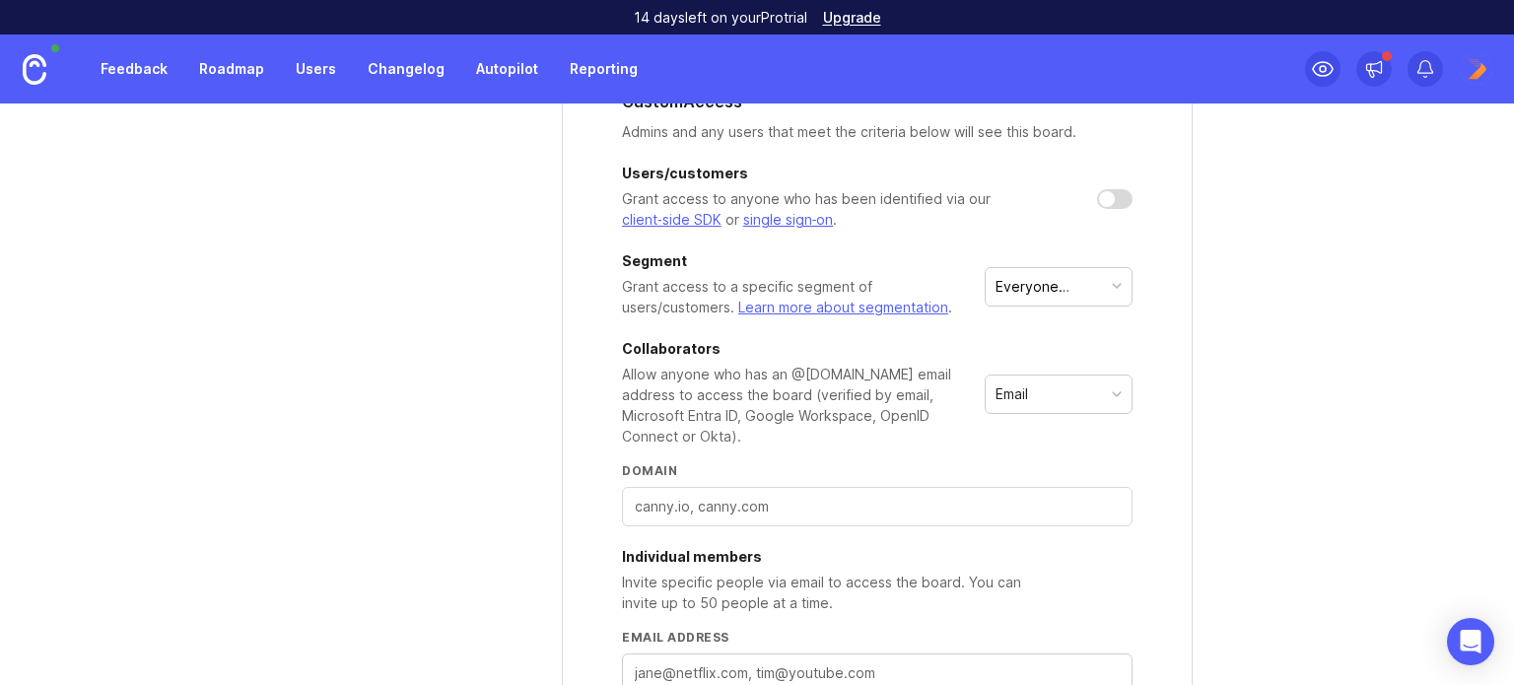
scroll to position [690, 0]
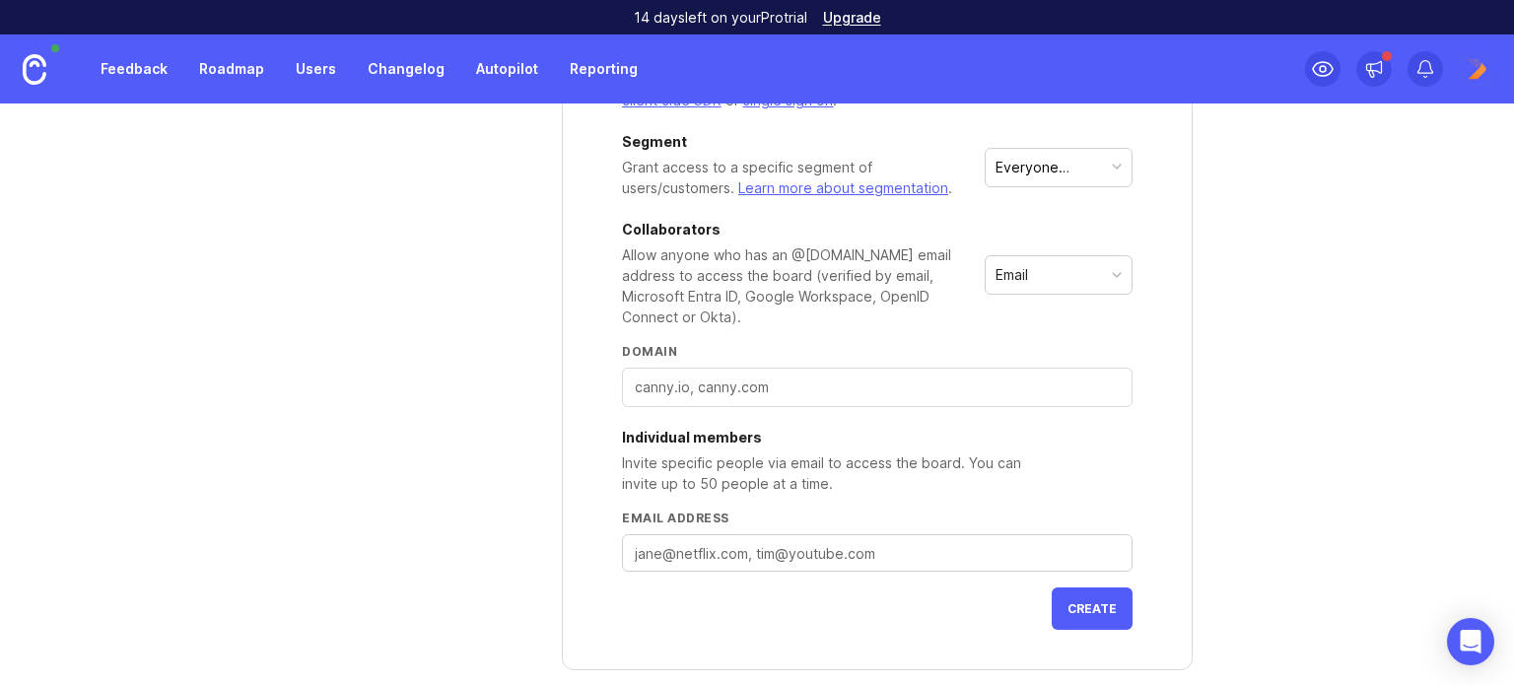
click at [1013, 389] on input "Domain" at bounding box center [877, 387] width 485 height 22
click at [1052, 294] on div "Collaborators Allow anyone who has an @yourcompany.com email address to access …" at bounding box center [877, 275] width 511 height 104
click at [1055, 278] on div "Email" at bounding box center [1059, 274] width 146 height 37
click at [1083, 271] on div "Email" at bounding box center [1059, 274] width 146 height 37
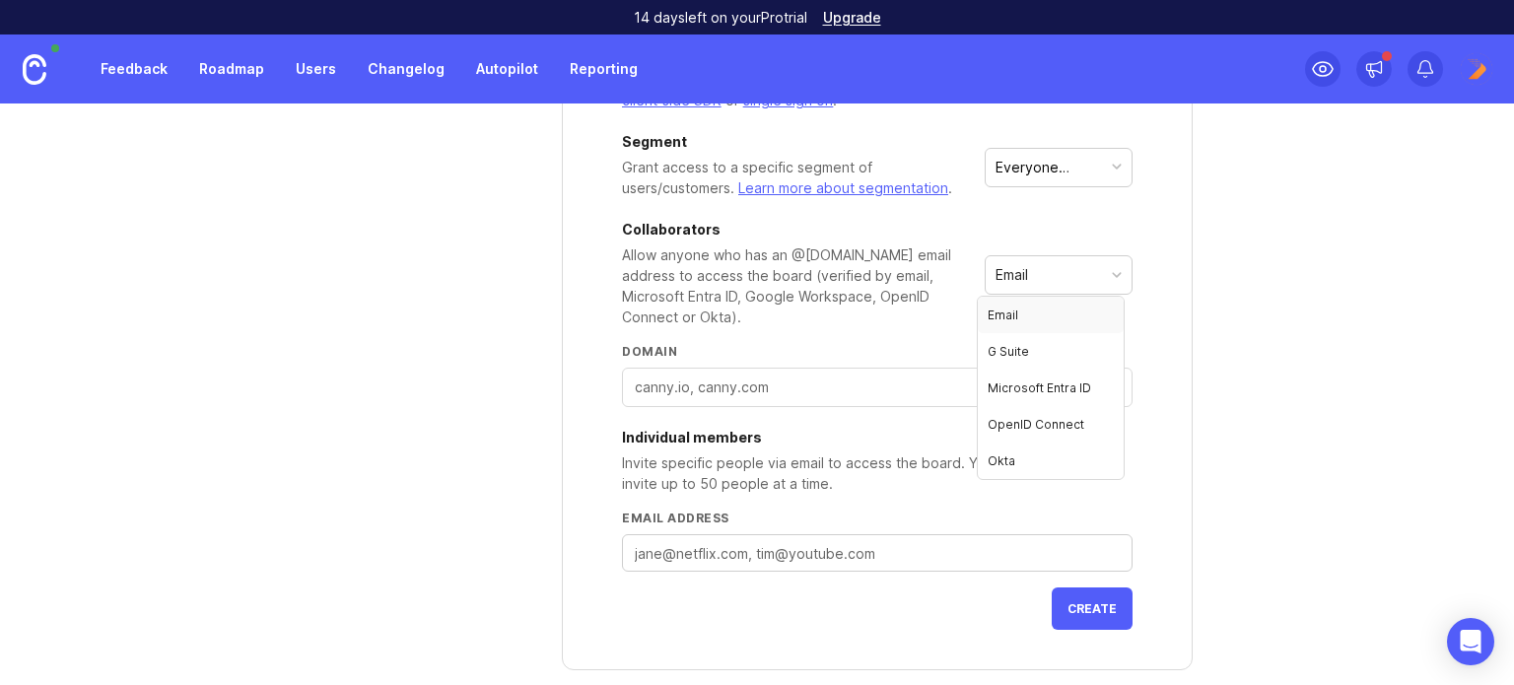
click at [875, 306] on div "Allow anyone who has an @yourcompany.com email address to access the board (ver…" at bounding box center [791, 285] width 339 height 83
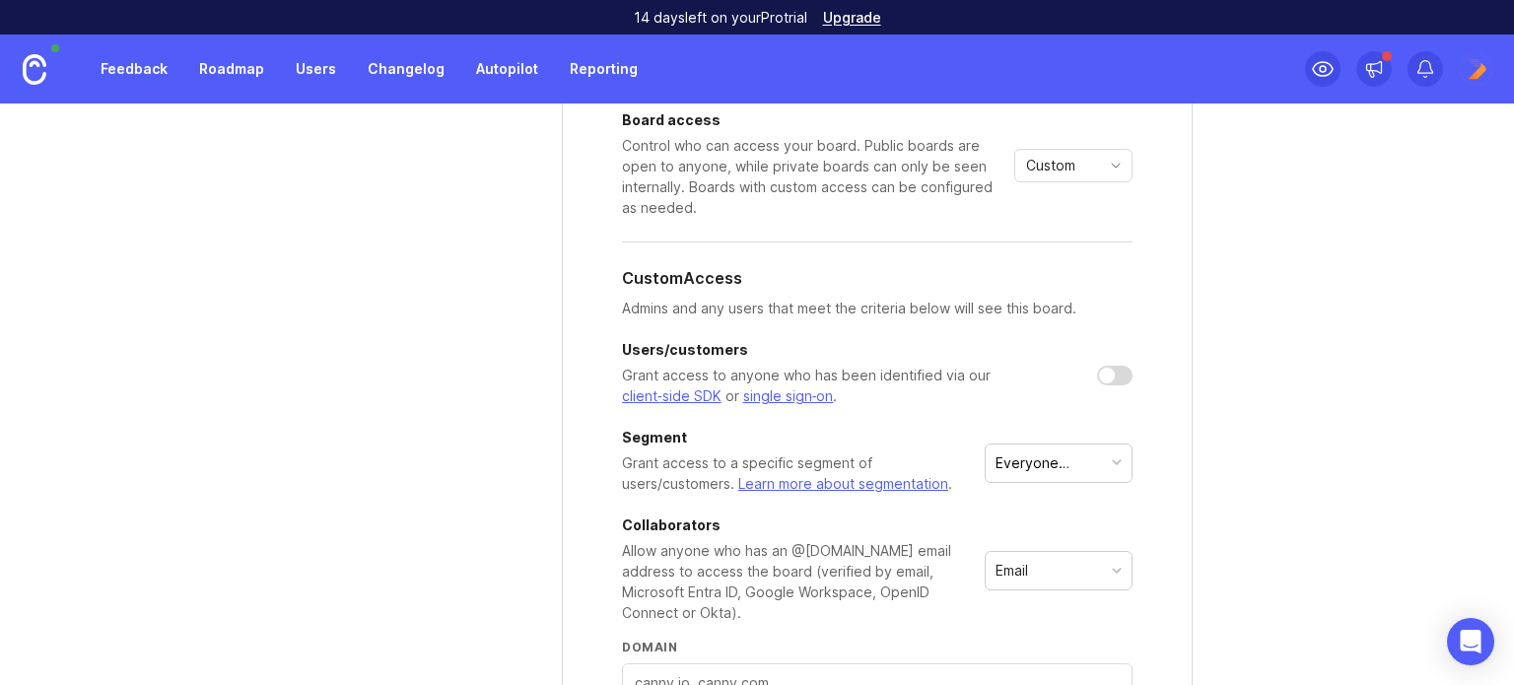
scroll to position [591, 0]
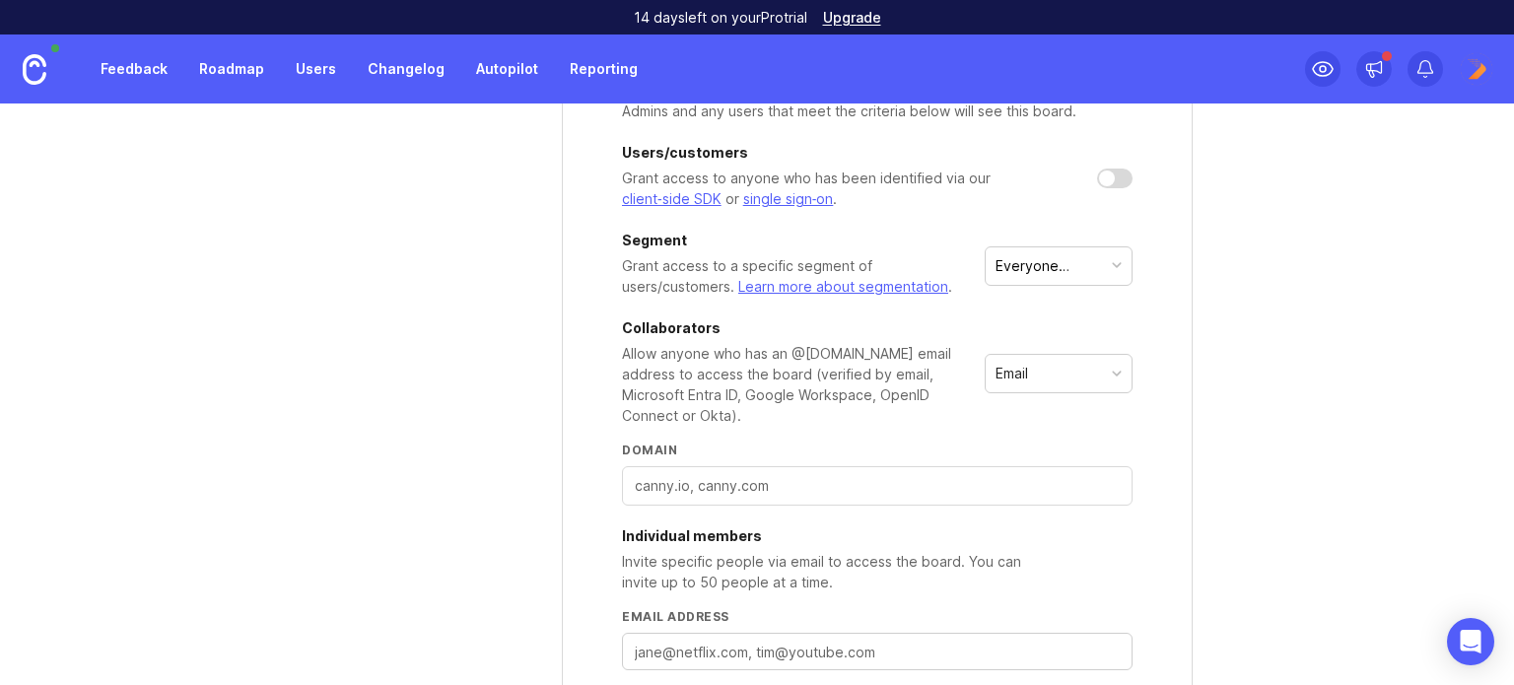
click at [1062, 263] on div "Everyone (default)" at bounding box center [1049, 266] width 108 height 22
drag, startPoint x: 1109, startPoint y: 179, endPoint x: 1024, endPoint y: 220, distance: 93.9
click at [1024, 220] on div "Board access Control who can access your board. Public boards are open to anyon…" at bounding box center [877, 293] width 511 height 754
click at [1104, 178] on div at bounding box center [1107, 178] width 16 height 16
click at [726, 172] on div "Grant access to anyone who has been identified via our client‑side SDK or singl…" at bounding box center [839, 189] width 434 height 42
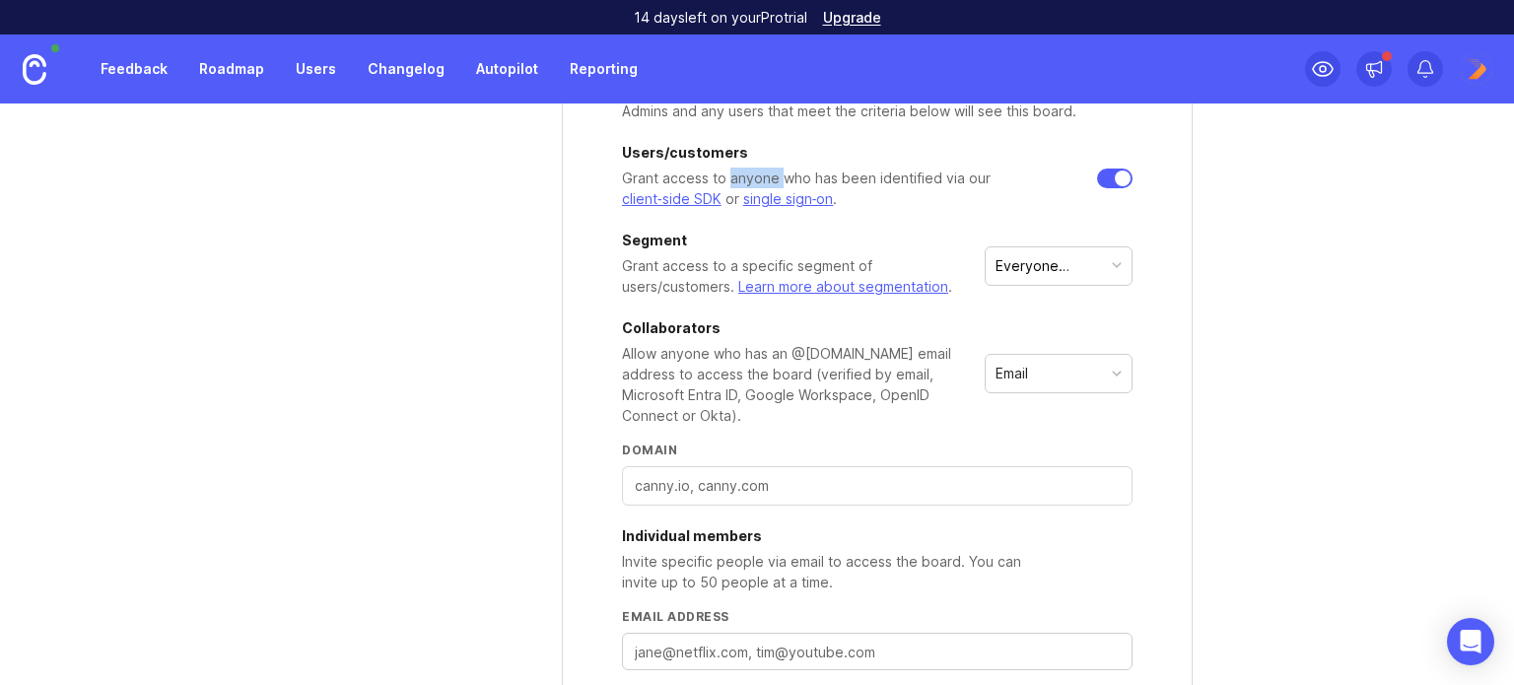
click at [726, 172] on div "Grant access to anyone who has been identified via our client‑side SDK or singl…" at bounding box center [839, 189] width 434 height 42
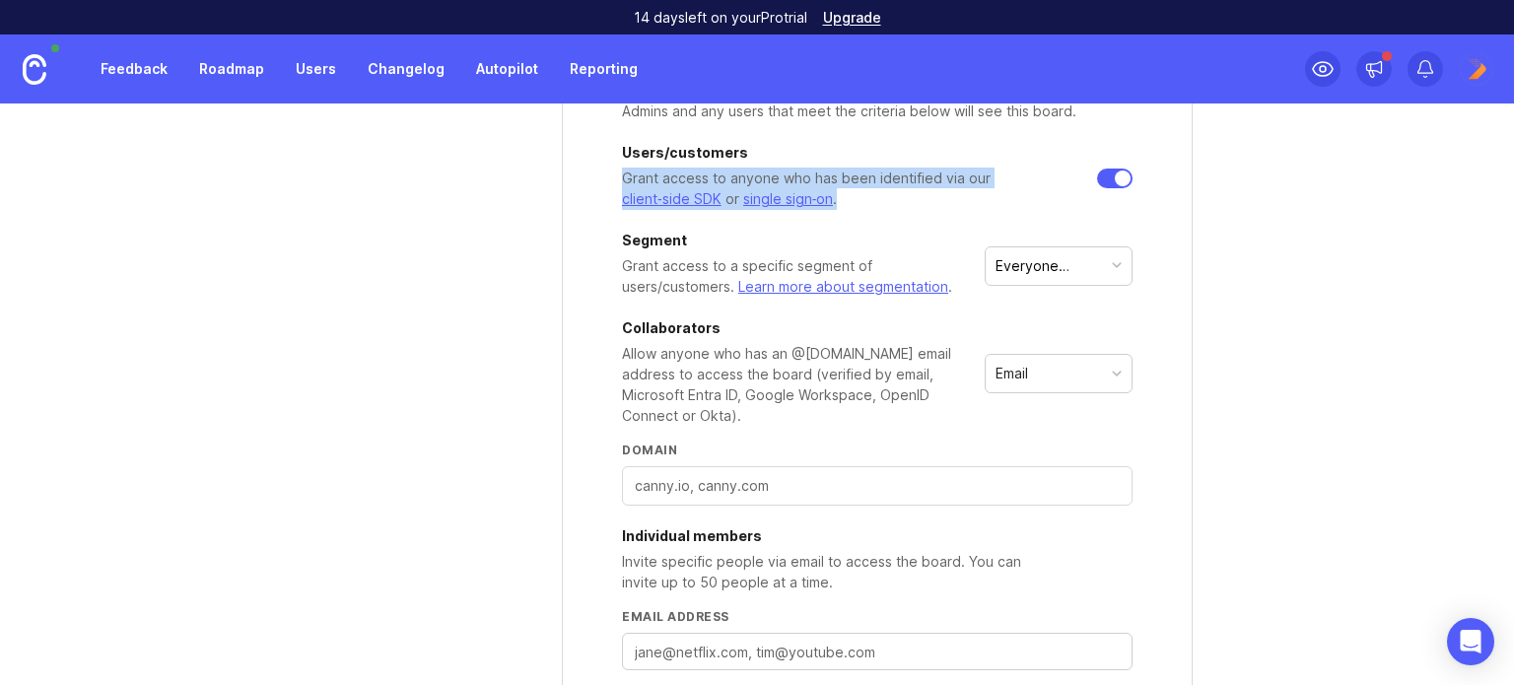
click at [726, 172] on div "Grant access to anyone who has been identified via our client‑side SDK or singl…" at bounding box center [839, 189] width 434 height 42
click at [1102, 176] on div at bounding box center [1114, 179] width 35 height 20
click at [1088, 194] on div "Users/customers Grant access to anyone who has been identified via our client‑s…" at bounding box center [877, 178] width 511 height 64
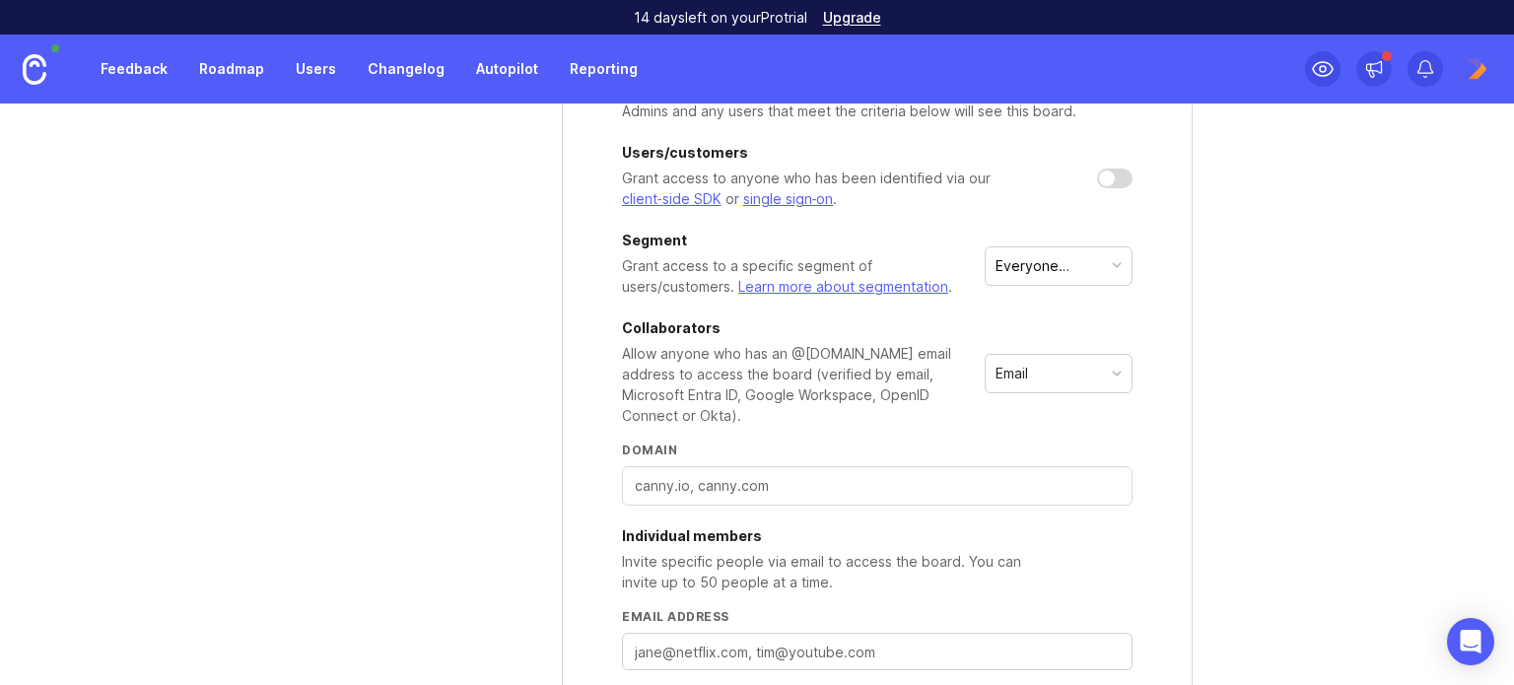
click at [1033, 374] on div "Email" at bounding box center [1059, 373] width 146 height 37
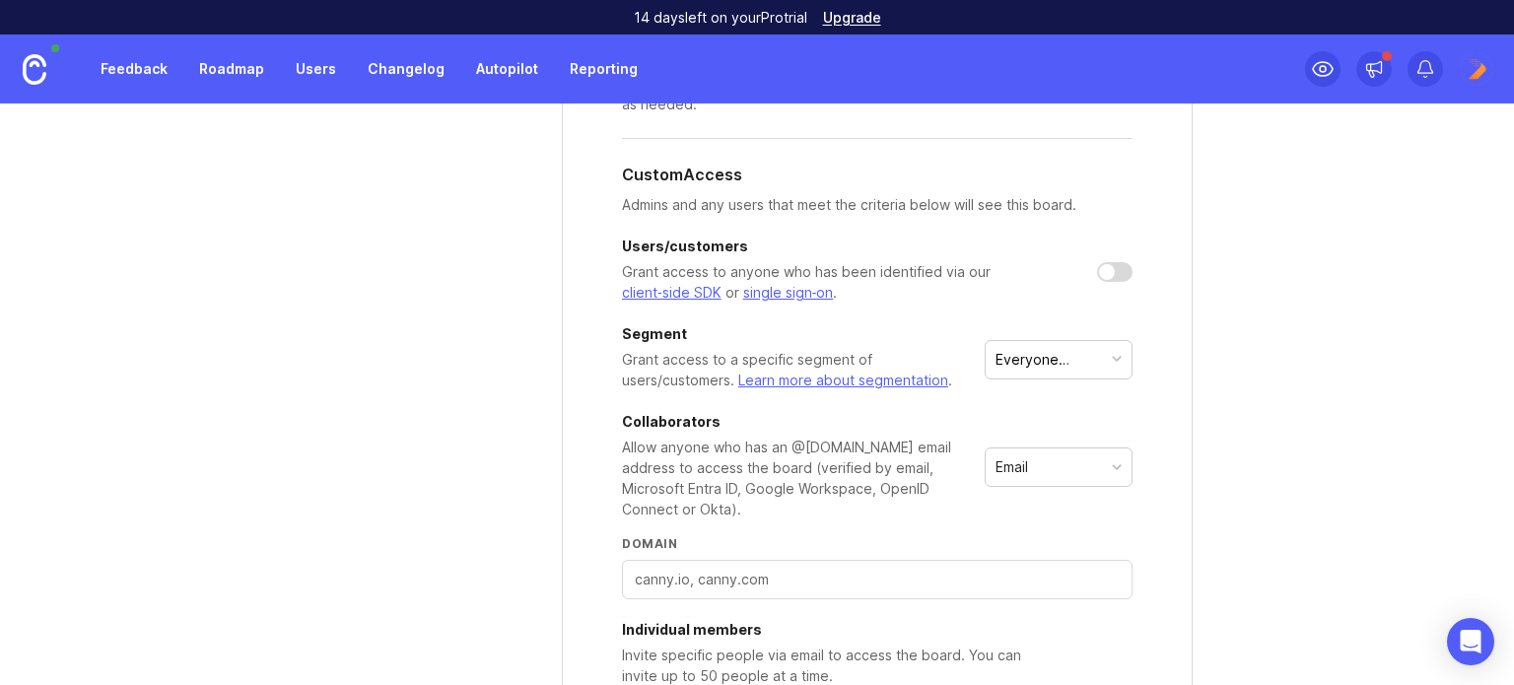
scroll to position [497, 0]
click at [1110, 267] on div at bounding box center [1114, 273] width 35 height 20
click at [1115, 267] on div at bounding box center [1123, 273] width 16 height 16
click at [1017, 452] on div "Email" at bounding box center [1059, 467] width 146 height 37
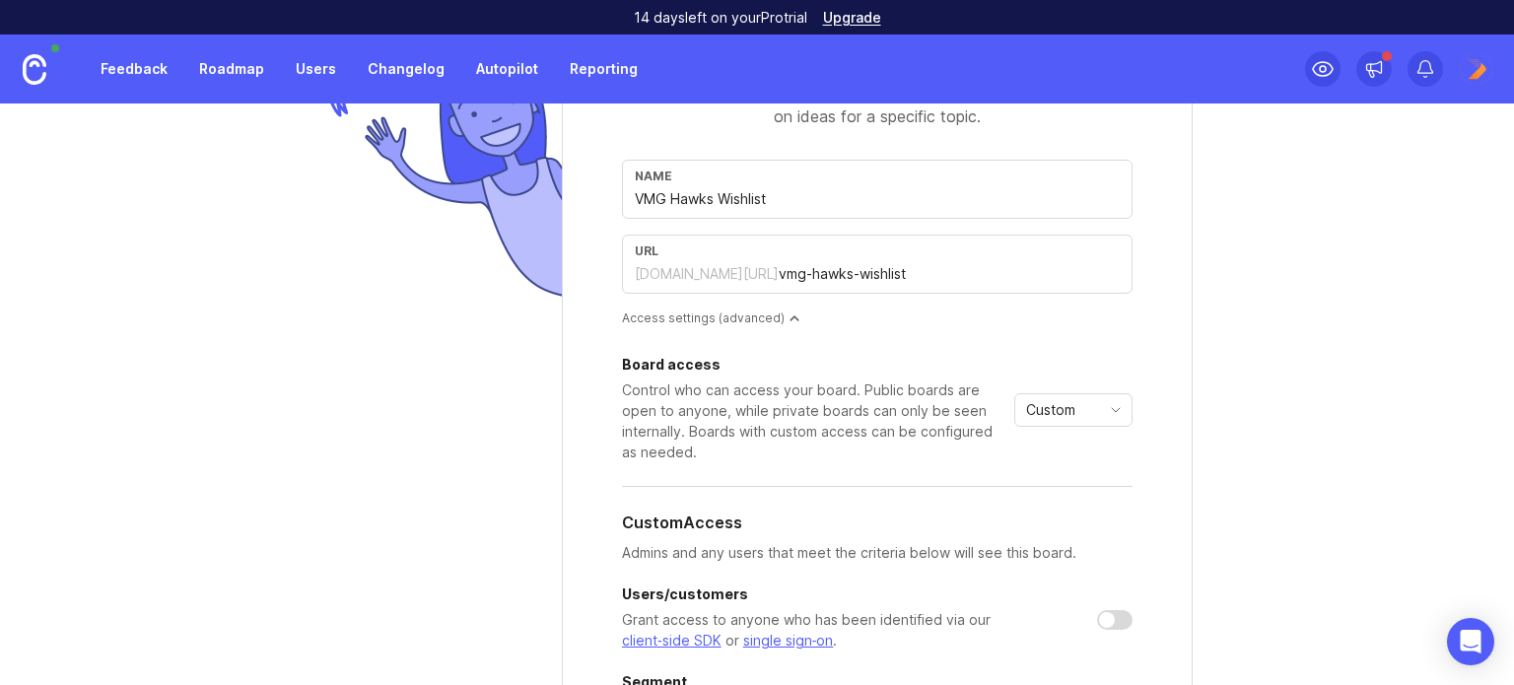
scroll to position [148, 0]
click at [1026, 405] on span "Custom" at bounding box center [1050, 412] width 49 height 22
click at [1026, 456] on span "Private" at bounding box center [1043, 449] width 46 height 22
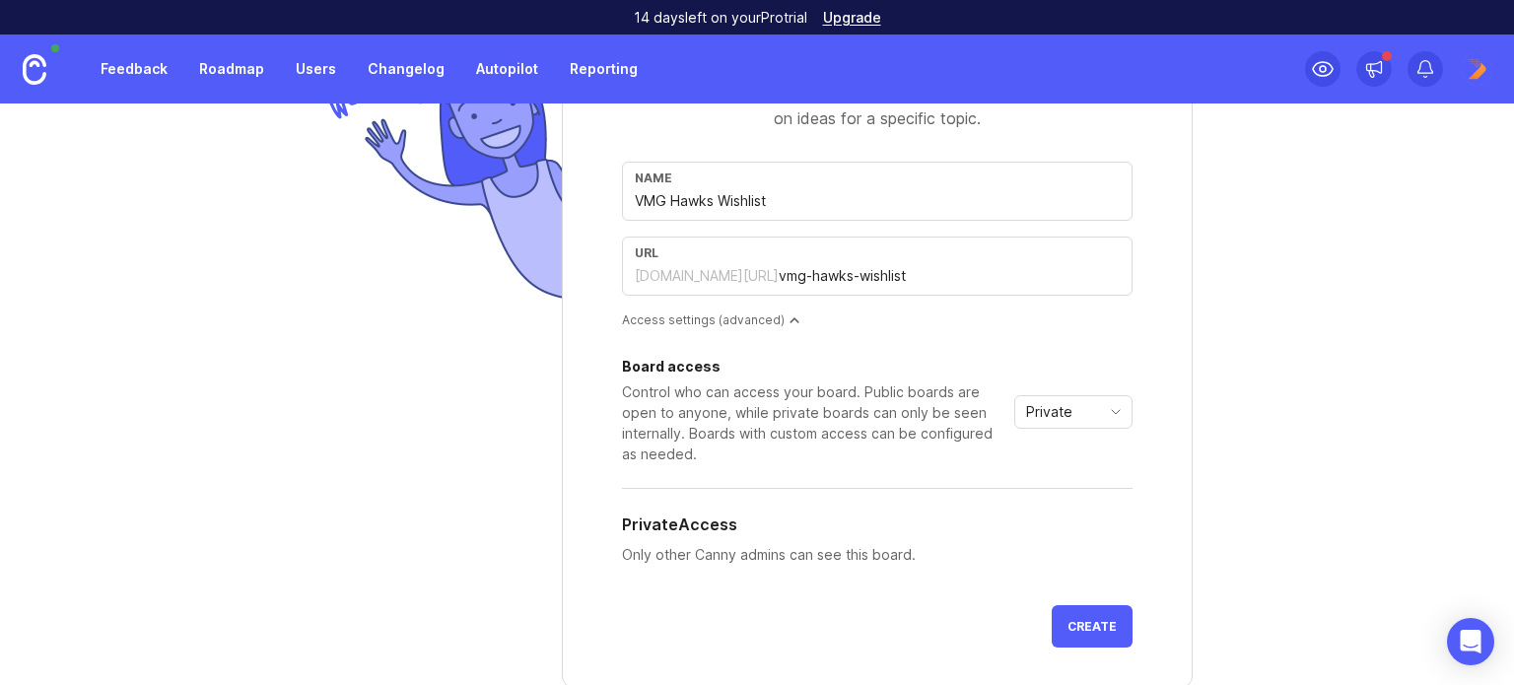
click at [1050, 401] on span "Private" at bounding box center [1049, 412] width 46 height 22
click at [1041, 466] on li "Public" at bounding box center [1065, 480] width 116 height 33
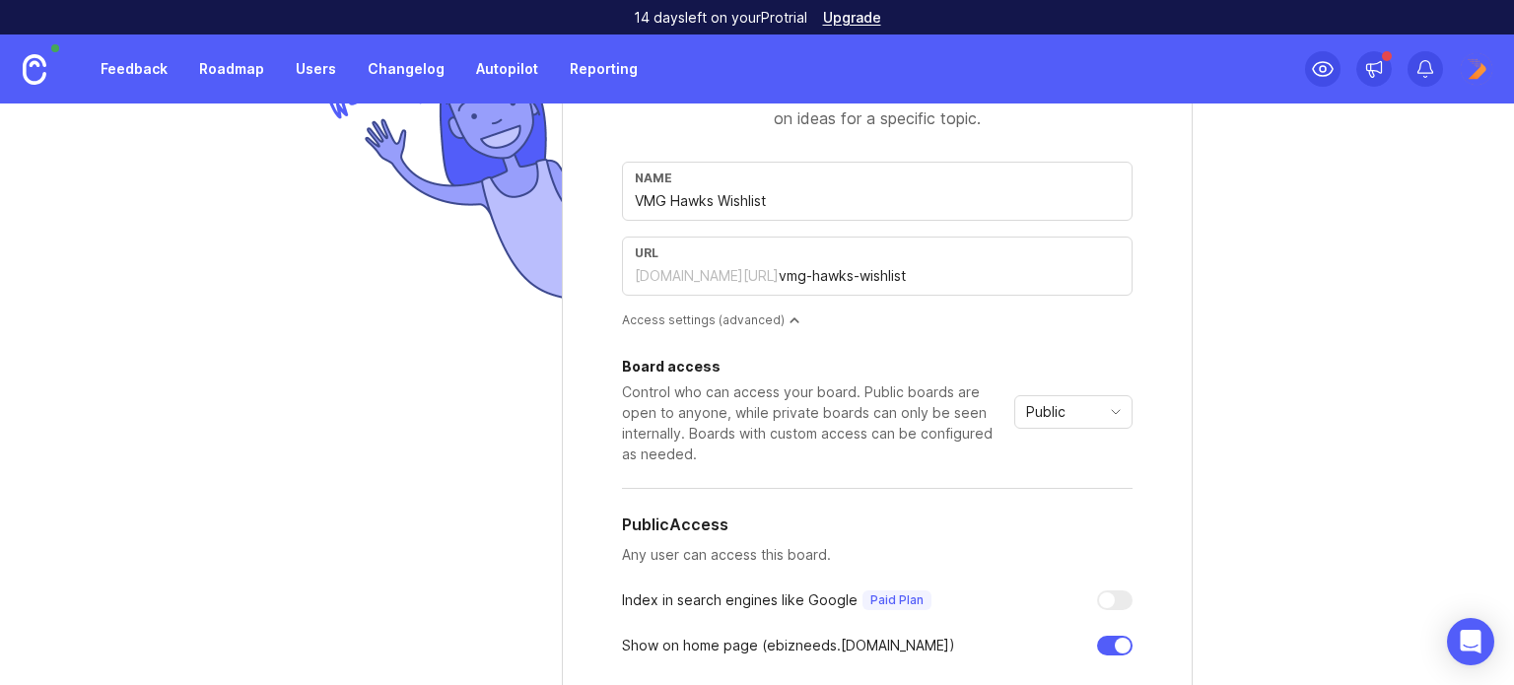
click at [769, 318] on div "Access settings (advanced)" at bounding box center [877, 319] width 511 height 17
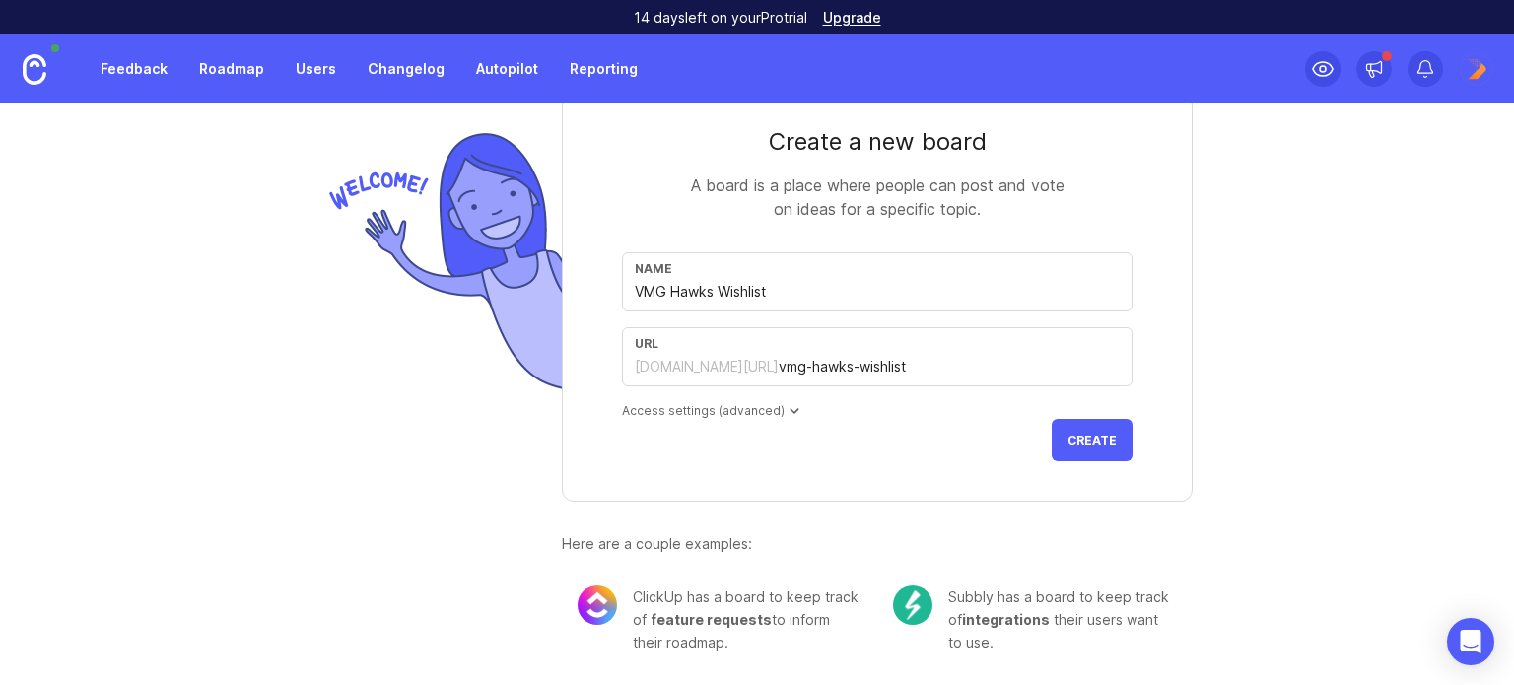
scroll to position [55, 0]
click at [772, 413] on div "Access settings (advanced)" at bounding box center [877, 412] width 511 height 17
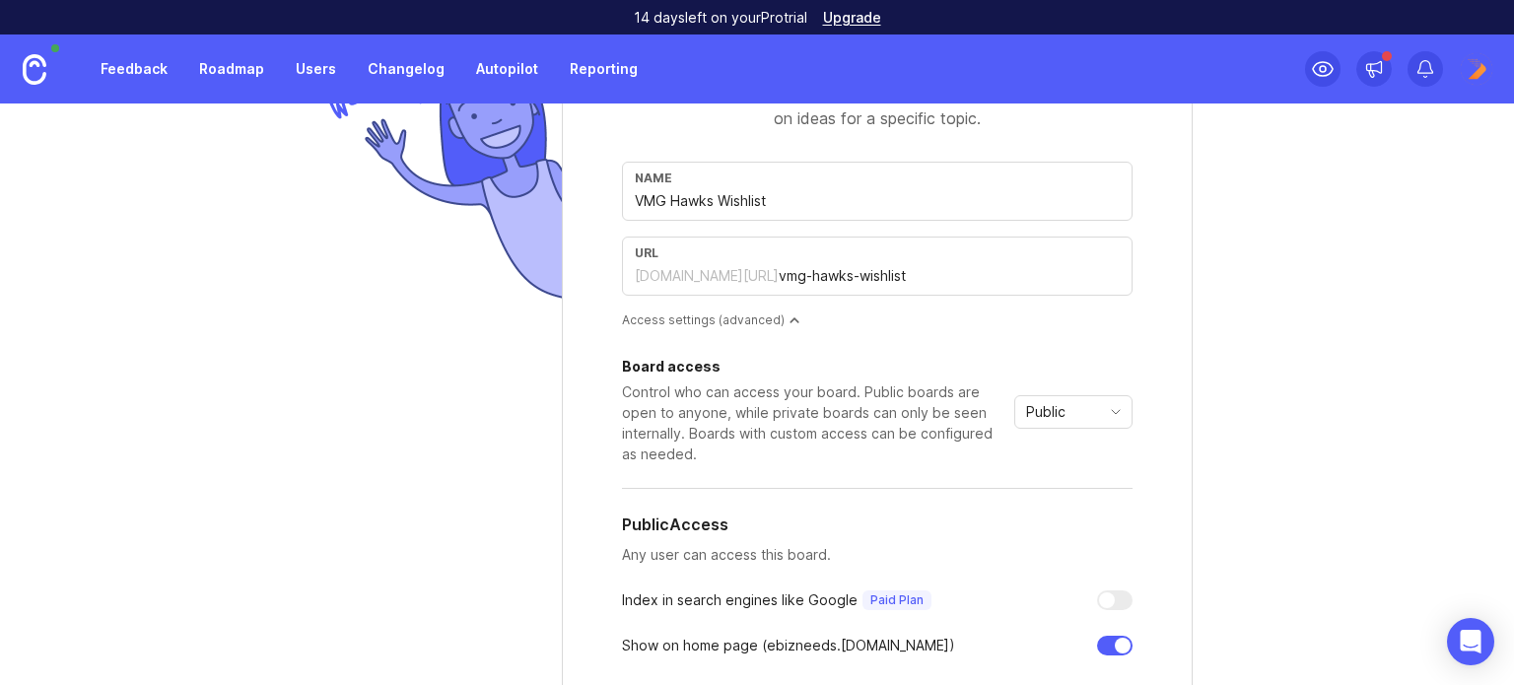
click at [798, 355] on div "Board access Control who can access your board. Public boards are open to anyon…" at bounding box center [877, 536] width 511 height 385
click at [1066, 426] on div "Public" at bounding box center [1073, 412] width 118 height 34
click at [1061, 445] on span "Private" at bounding box center [1043, 449] width 46 height 22
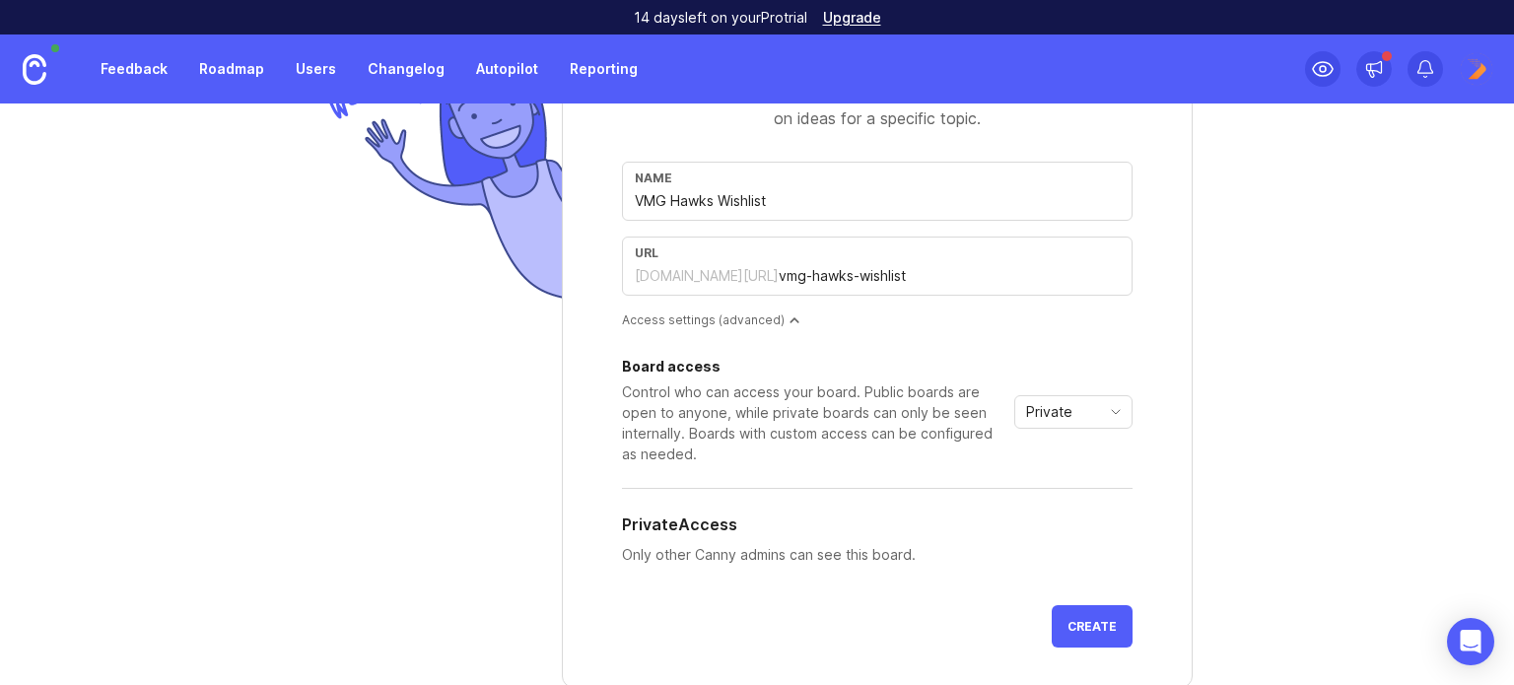
click at [1075, 401] on div "Private" at bounding box center [1057, 412] width 85 height 32
click at [1057, 482] on span "Public" at bounding box center [1039, 481] width 39 height 22
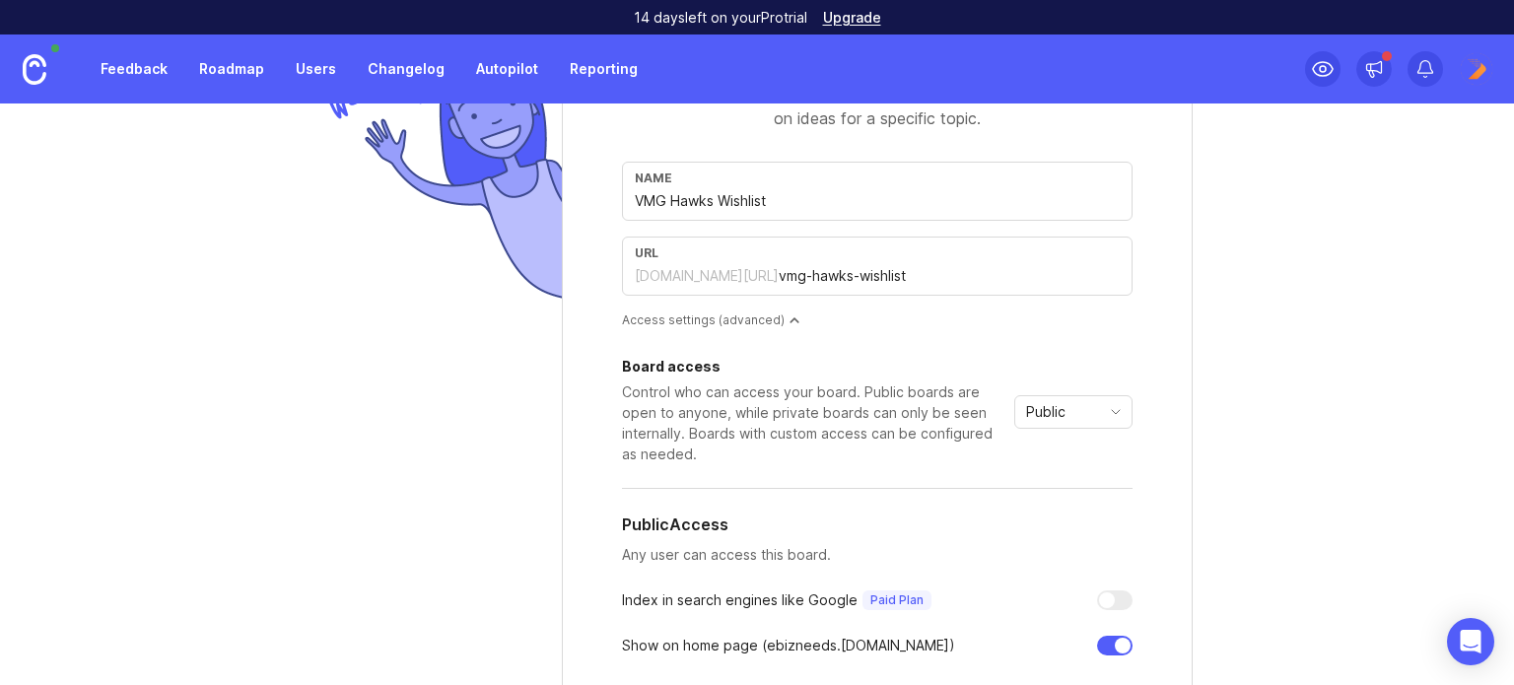
click at [1069, 397] on div "Public" at bounding box center [1057, 412] width 85 height 32
click at [1046, 508] on span "Custom" at bounding box center [1044, 514] width 49 height 22
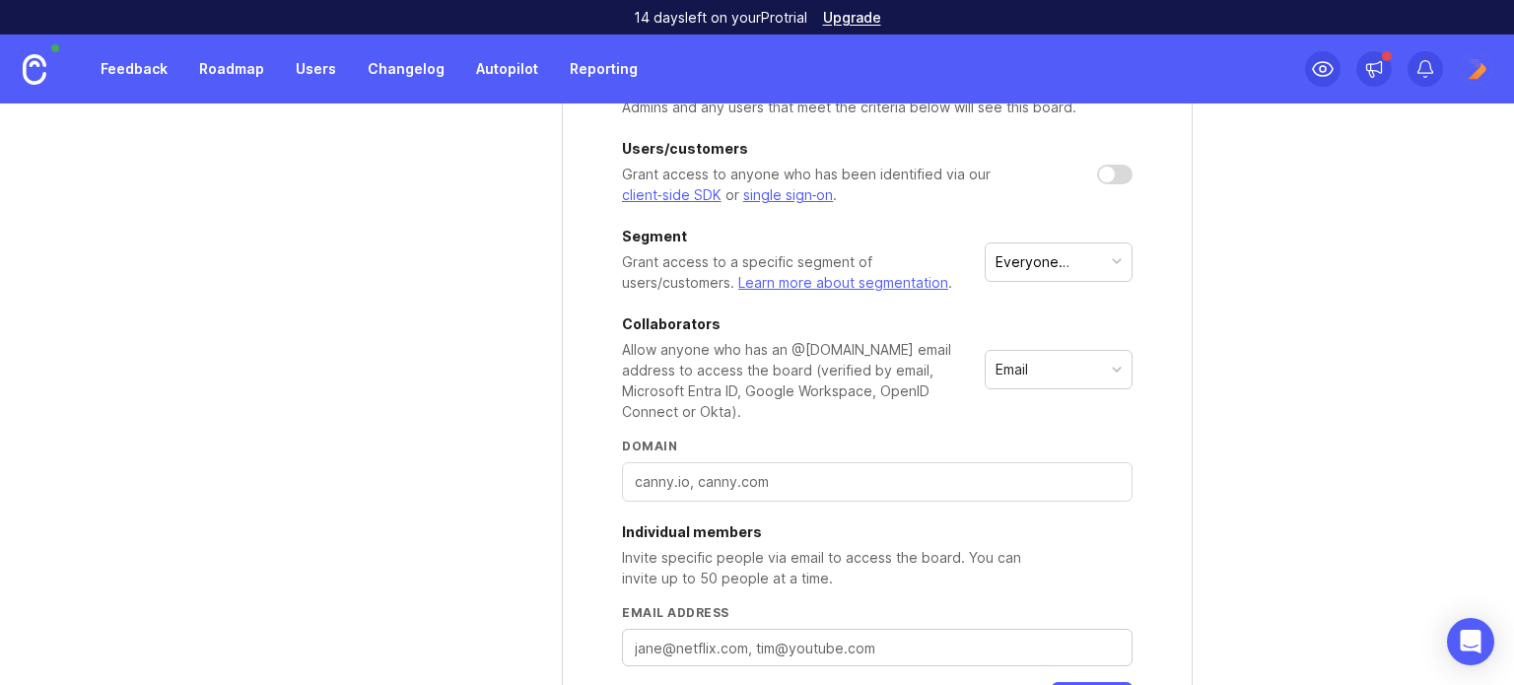
scroll to position [595, 0]
click at [816, 492] on div at bounding box center [877, 481] width 511 height 39
type input "v"
type input "vicgroup.com.au"
click at [410, 590] on div at bounding box center [441, 252] width 240 height 1393
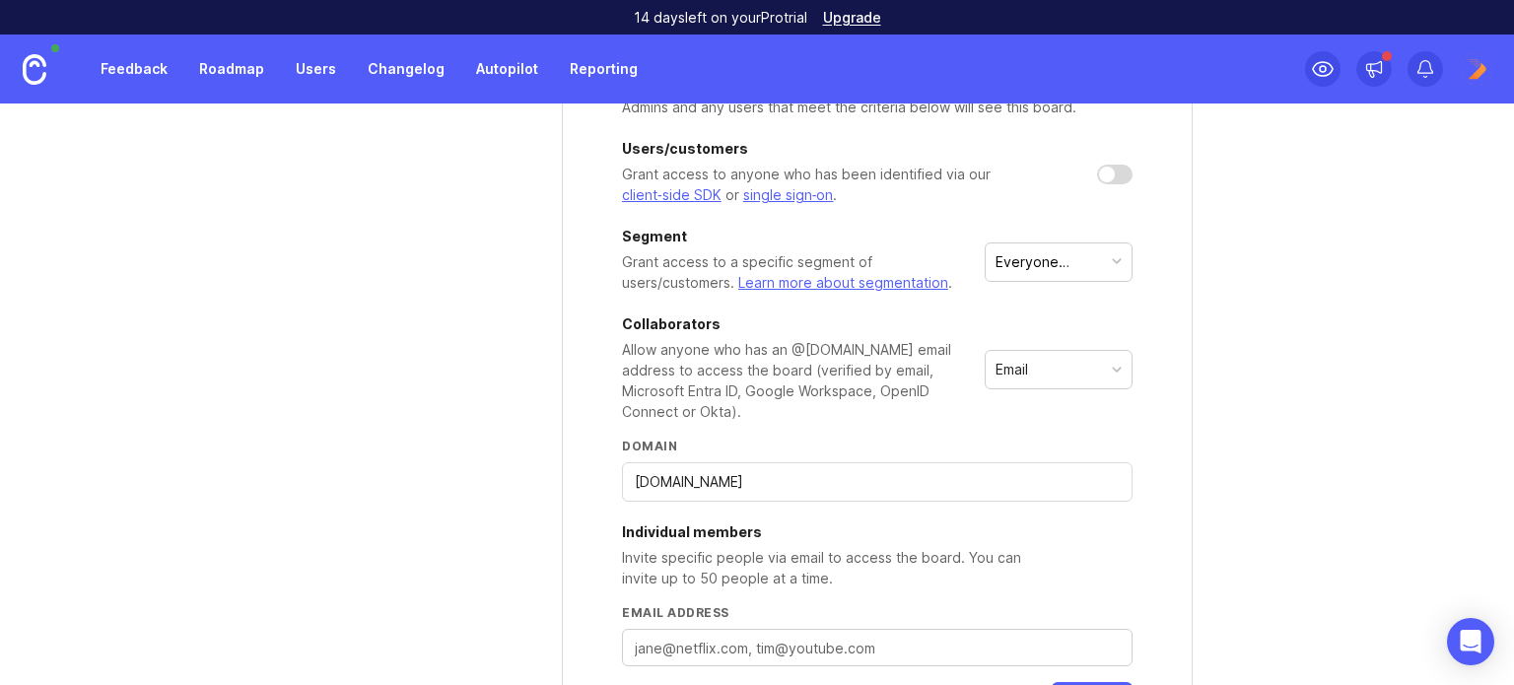
click at [793, 492] on div "vicgroup.com.au" at bounding box center [877, 481] width 511 height 39
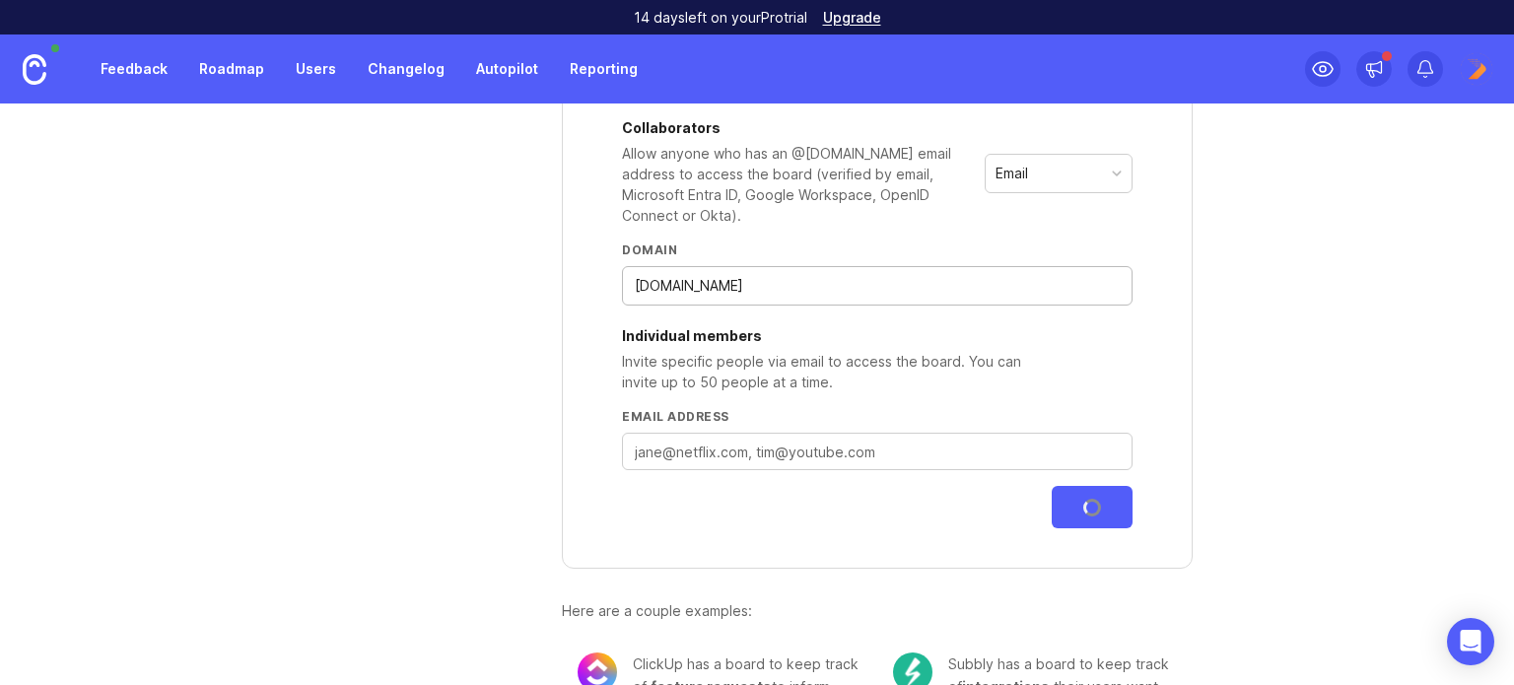
scroll to position [792, 0]
click at [807, 448] on textarea "Email address" at bounding box center [877, 452] width 485 height 22
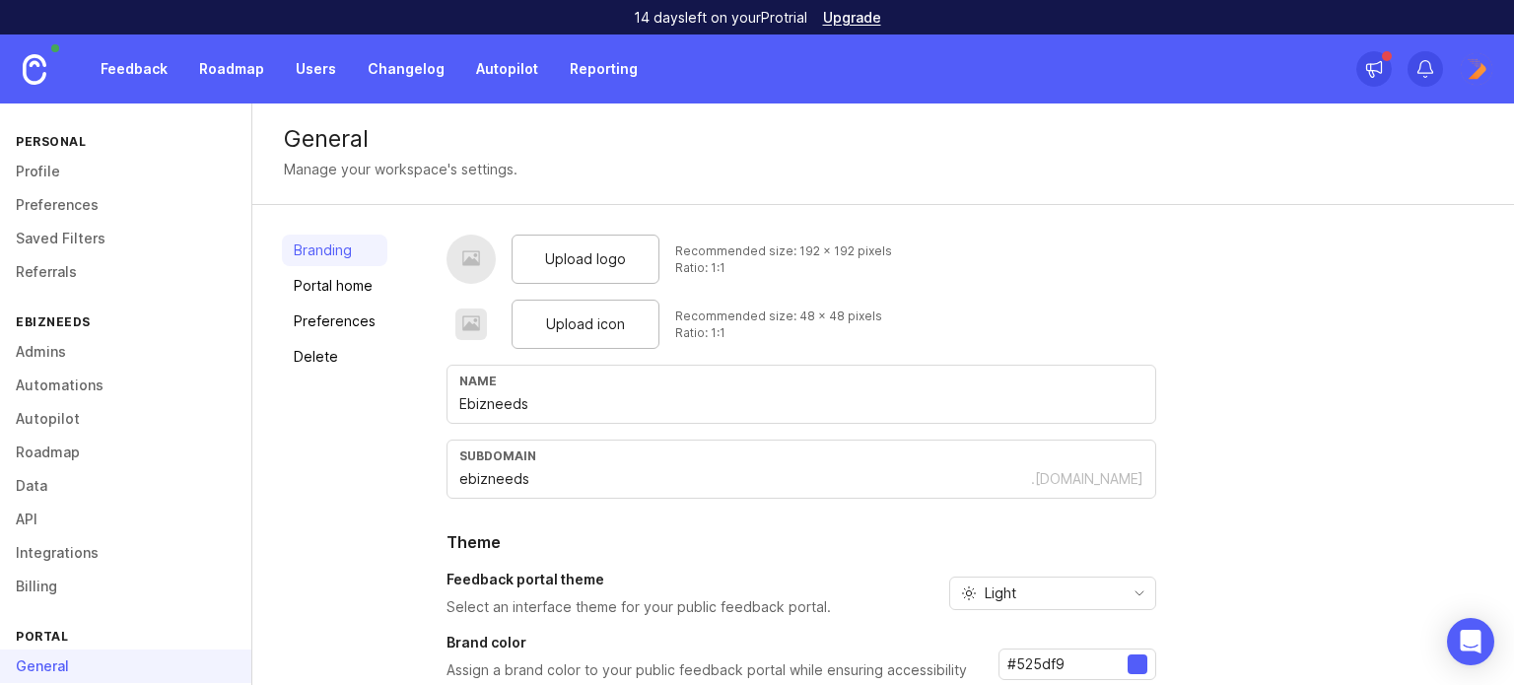
click at [580, 262] on span "Upload logo" at bounding box center [585, 259] width 81 height 22
click at [578, 324] on span "Upload icon" at bounding box center [585, 324] width 79 height 22
click at [465, 322] on div at bounding box center [471, 324] width 32 height 32
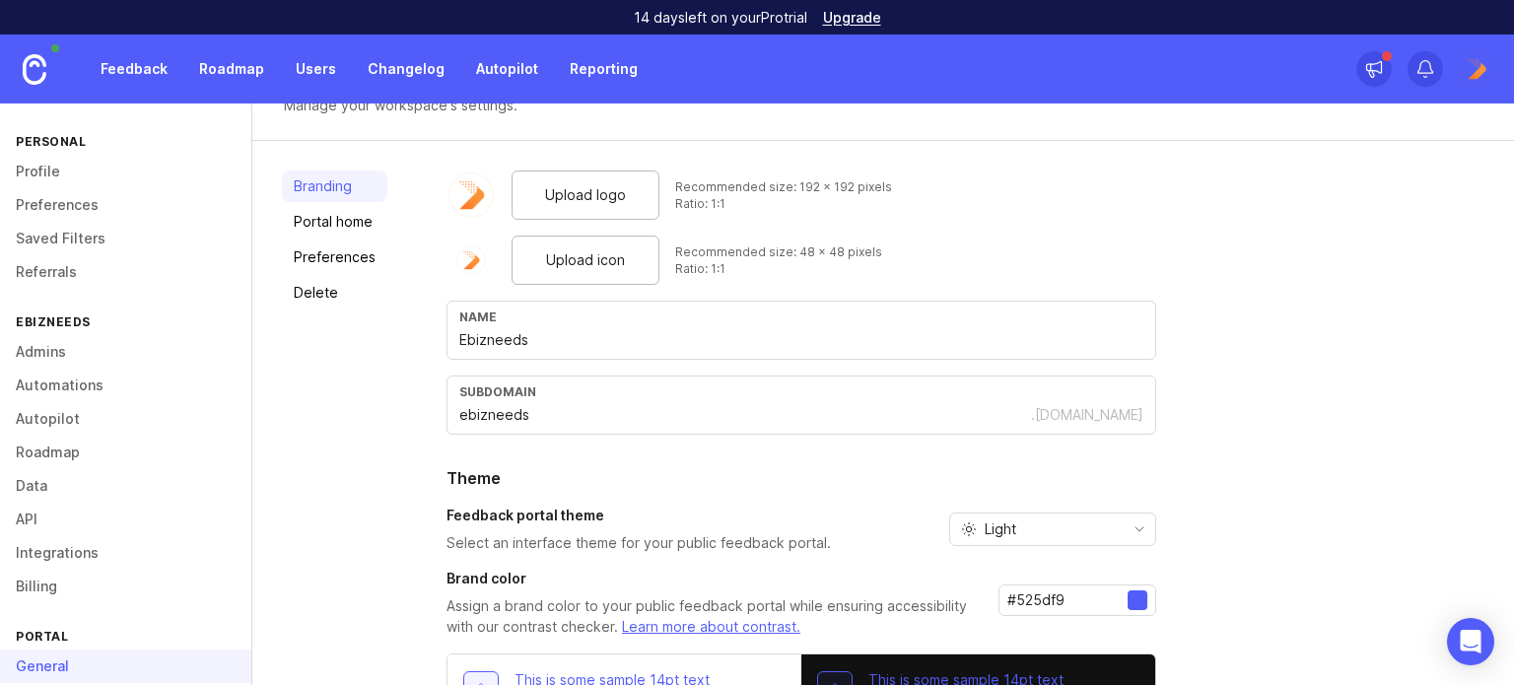
scroll to position [99, 0]
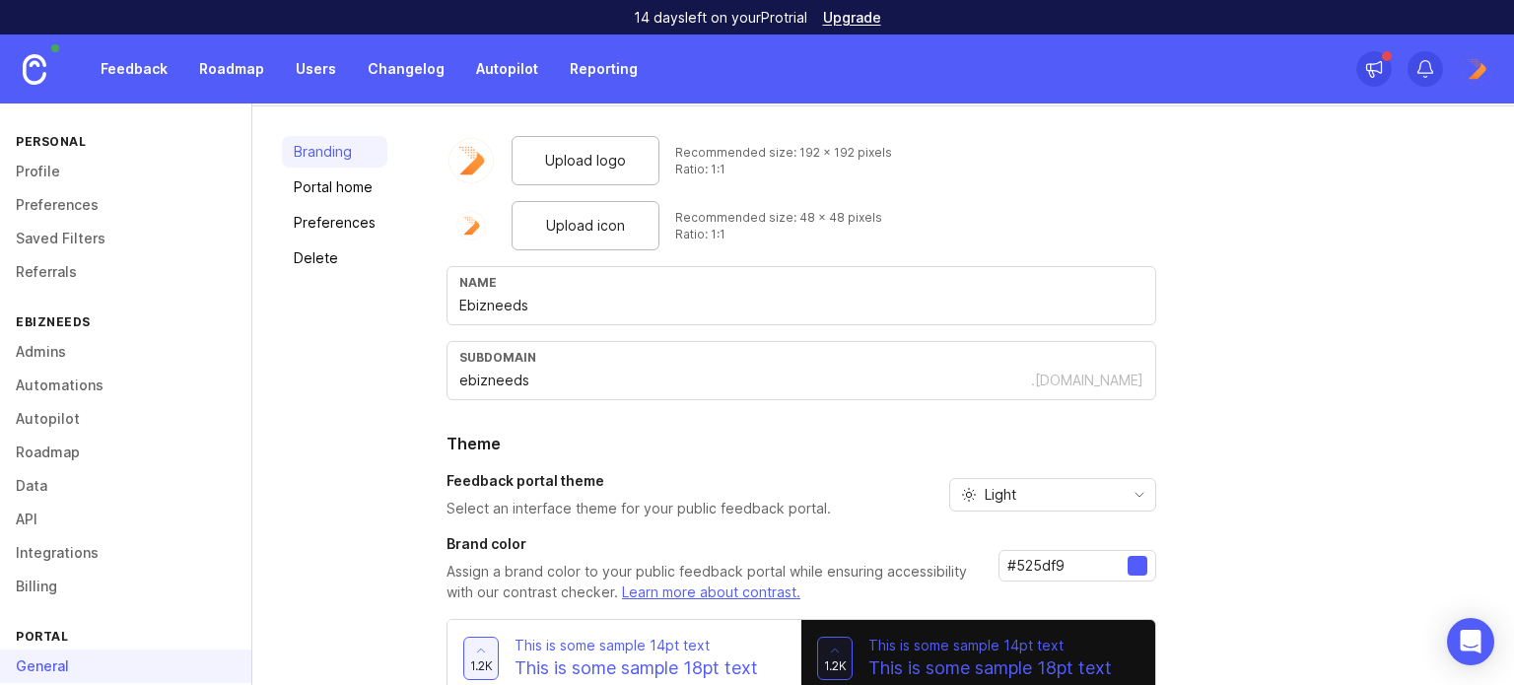
click at [1130, 568] on div at bounding box center [1137, 566] width 20 height 20
click at [1136, 557] on div at bounding box center [1137, 566] width 20 height 20
click at [1079, 562] on input "#525df9" at bounding box center [1067, 566] width 120 height 22
click at [1079, 563] on input "#525df9" at bounding box center [1067, 566] width 120 height 22
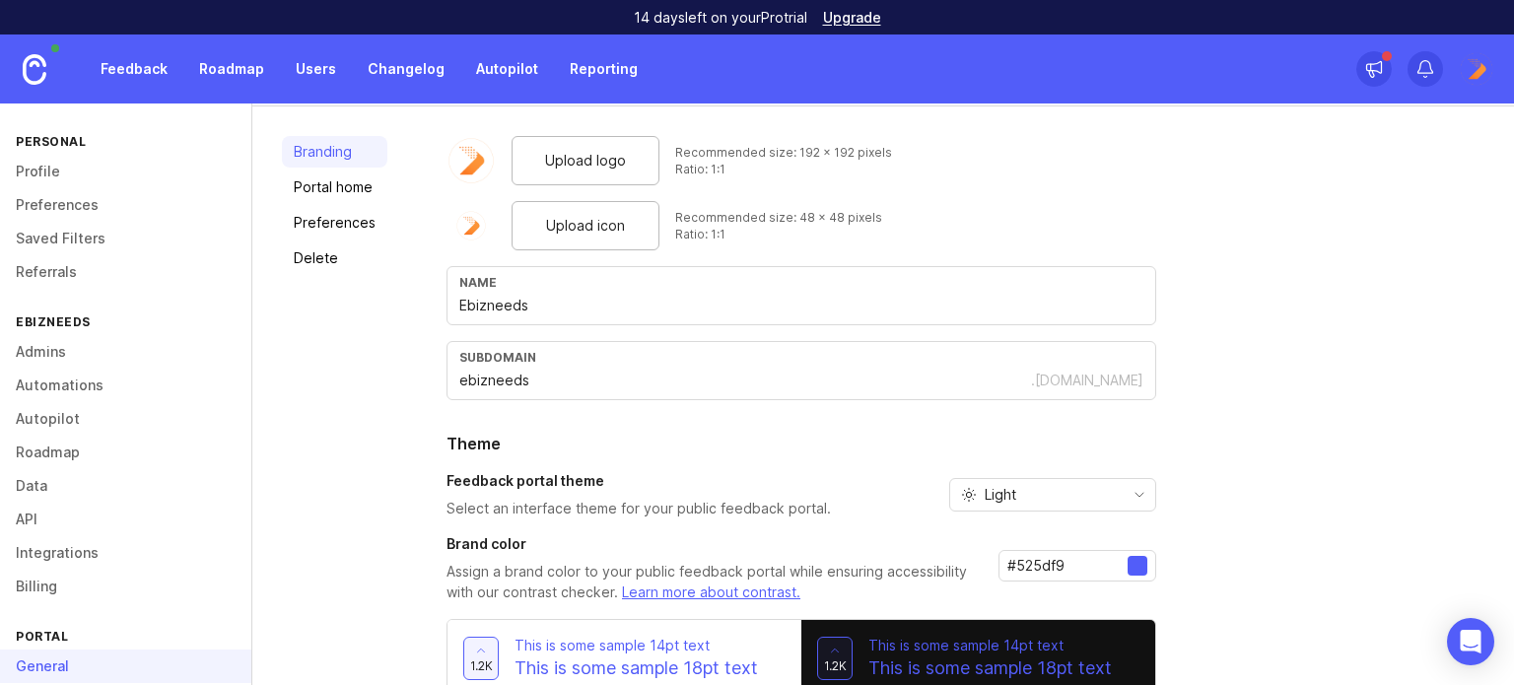
click at [1079, 563] on input "#525df9" at bounding box center [1067, 566] width 120 height 22
paste input "ffa500"
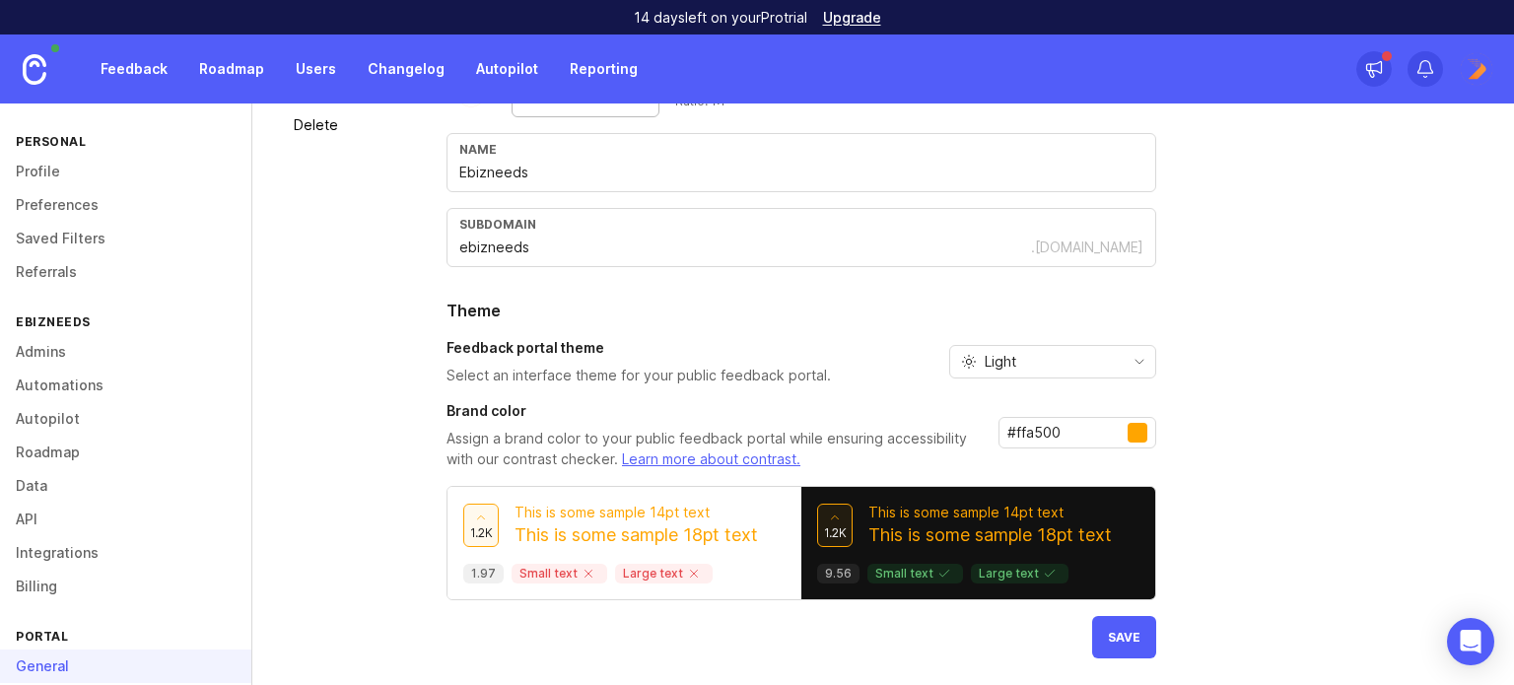
scroll to position [233, 0]
type input "#ffa500"
click at [1017, 315] on h2 "Theme" at bounding box center [801, 310] width 710 height 24
click at [1014, 362] on div "Light" at bounding box center [1036, 361] width 173 height 32
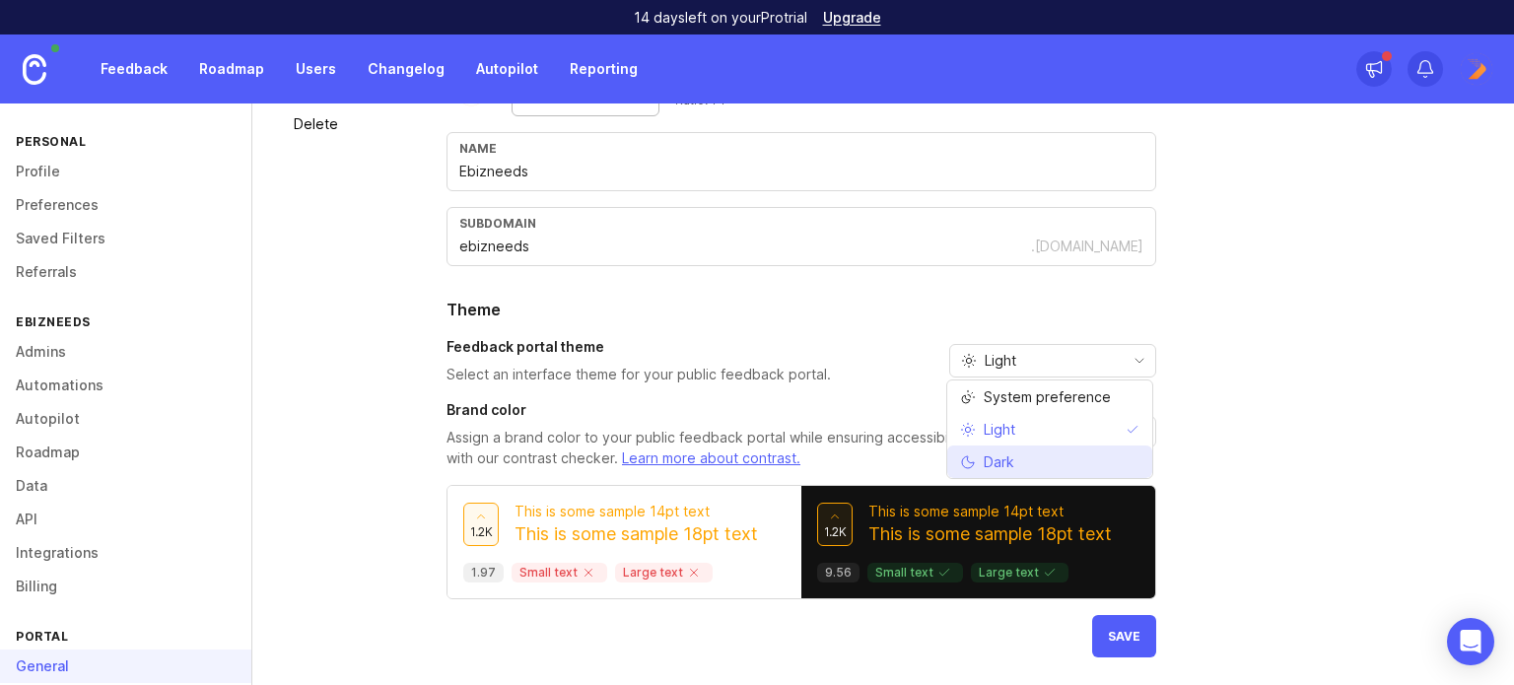
click at [1015, 455] on span "Dark" at bounding box center [991, 462] width 62 height 22
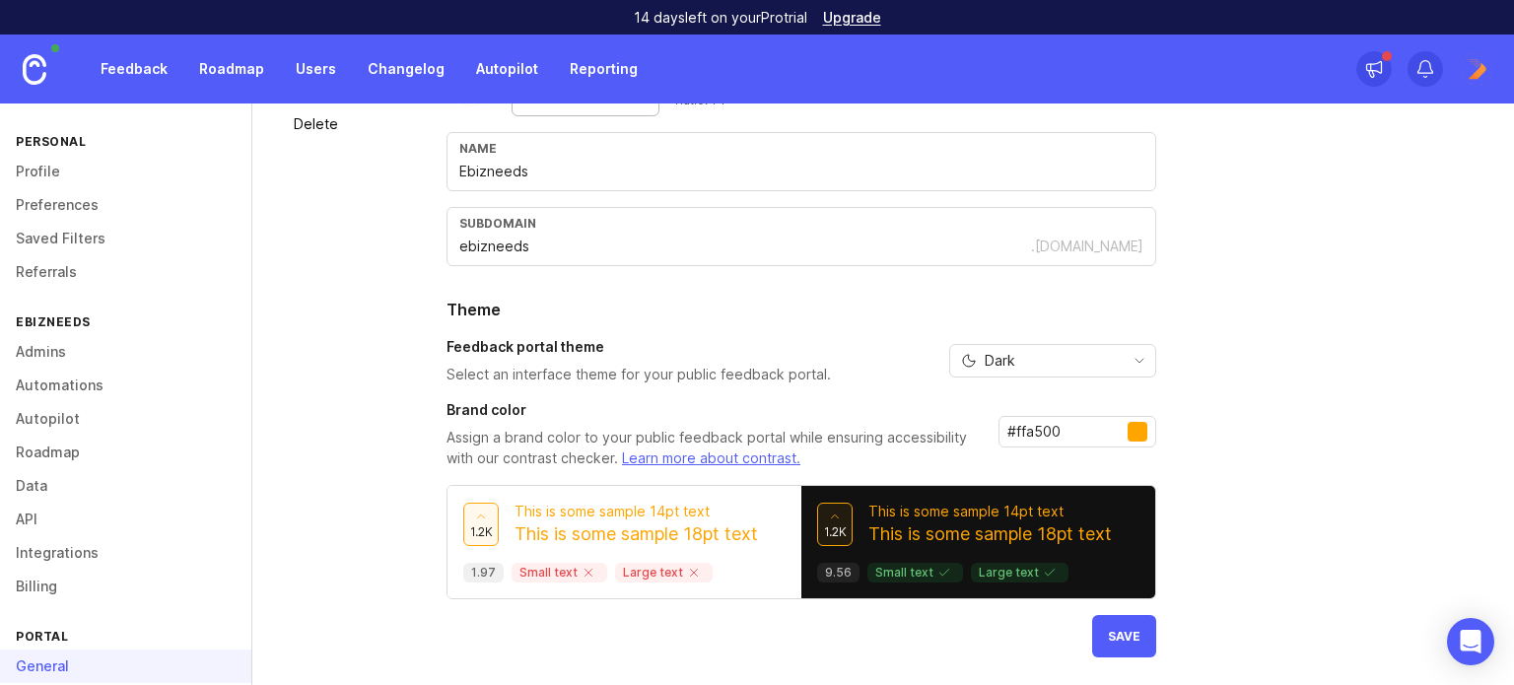
click at [1125, 624] on button "Save" at bounding box center [1124, 636] width 64 height 42
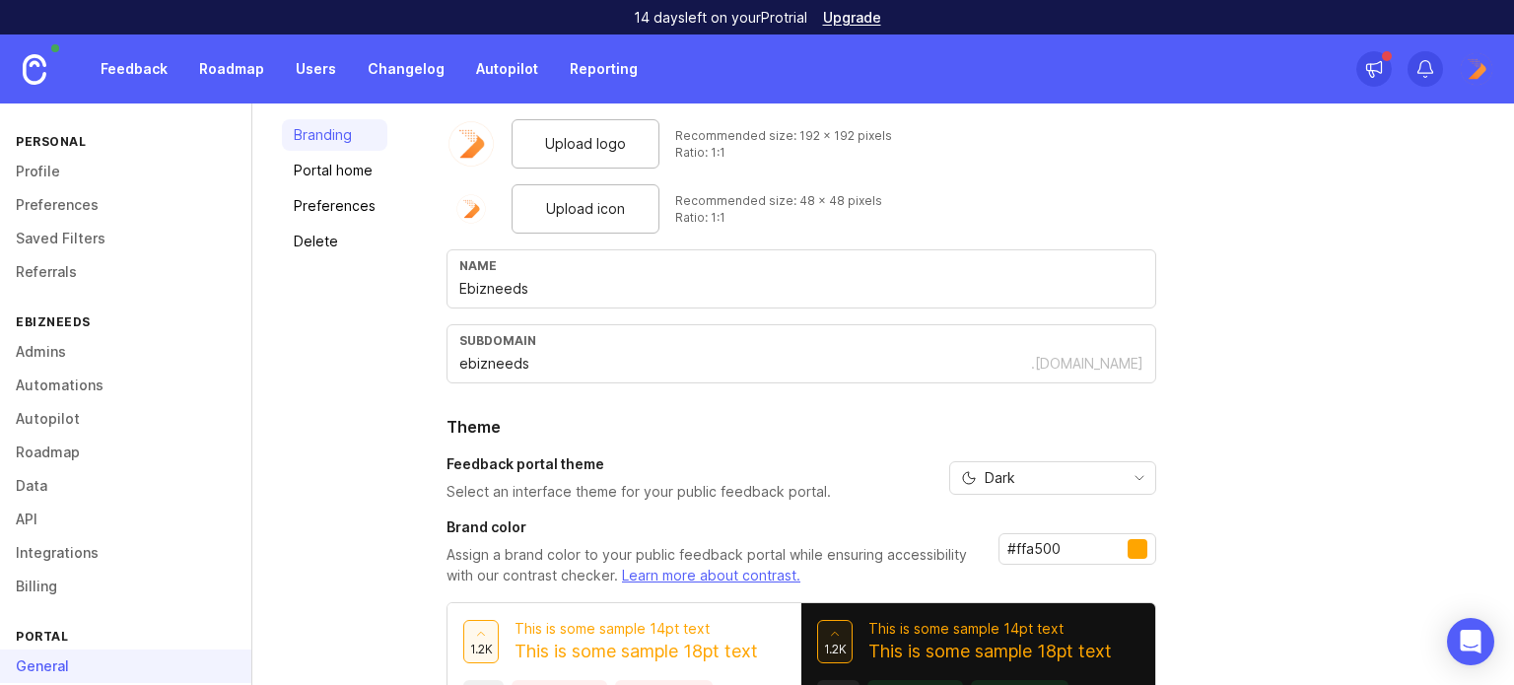
scroll to position [0, 0]
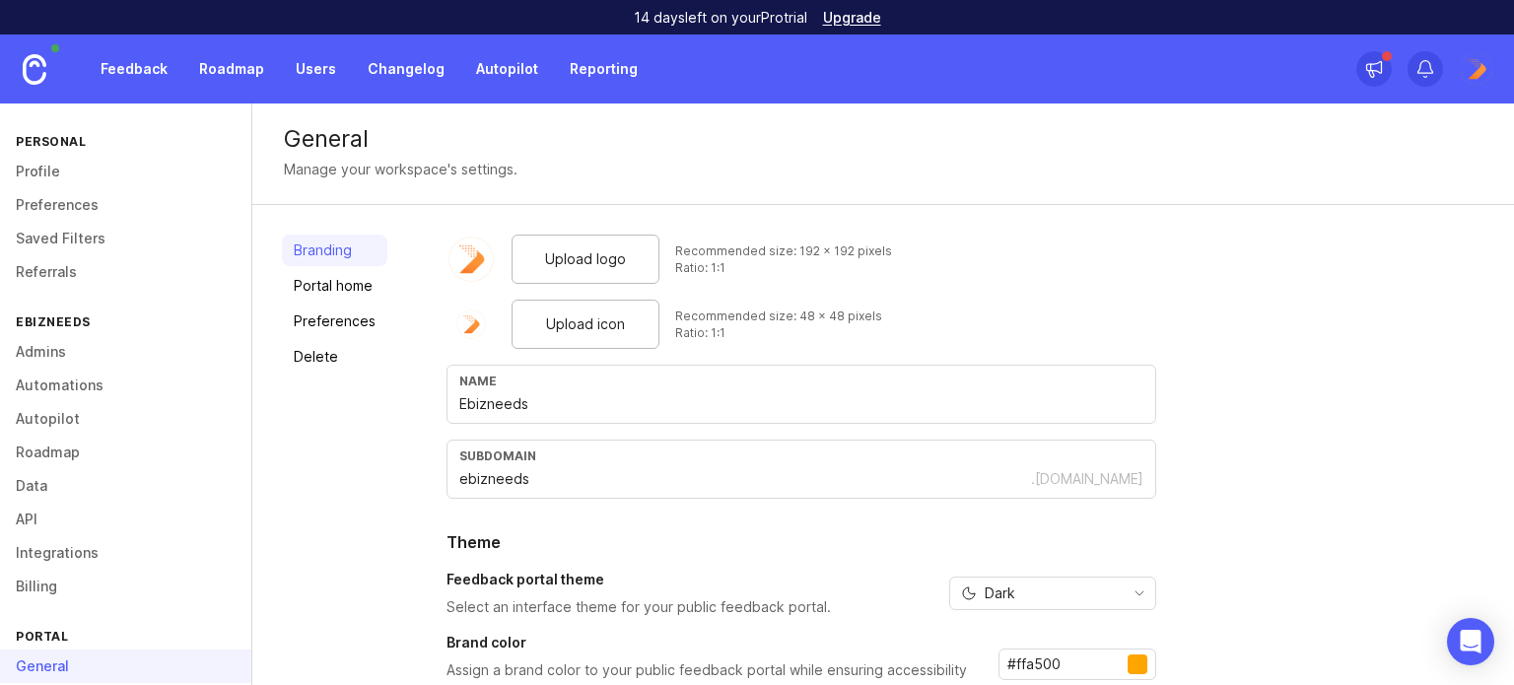
click at [359, 279] on link "Portal home" at bounding box center [334, 286] width 105 height 32
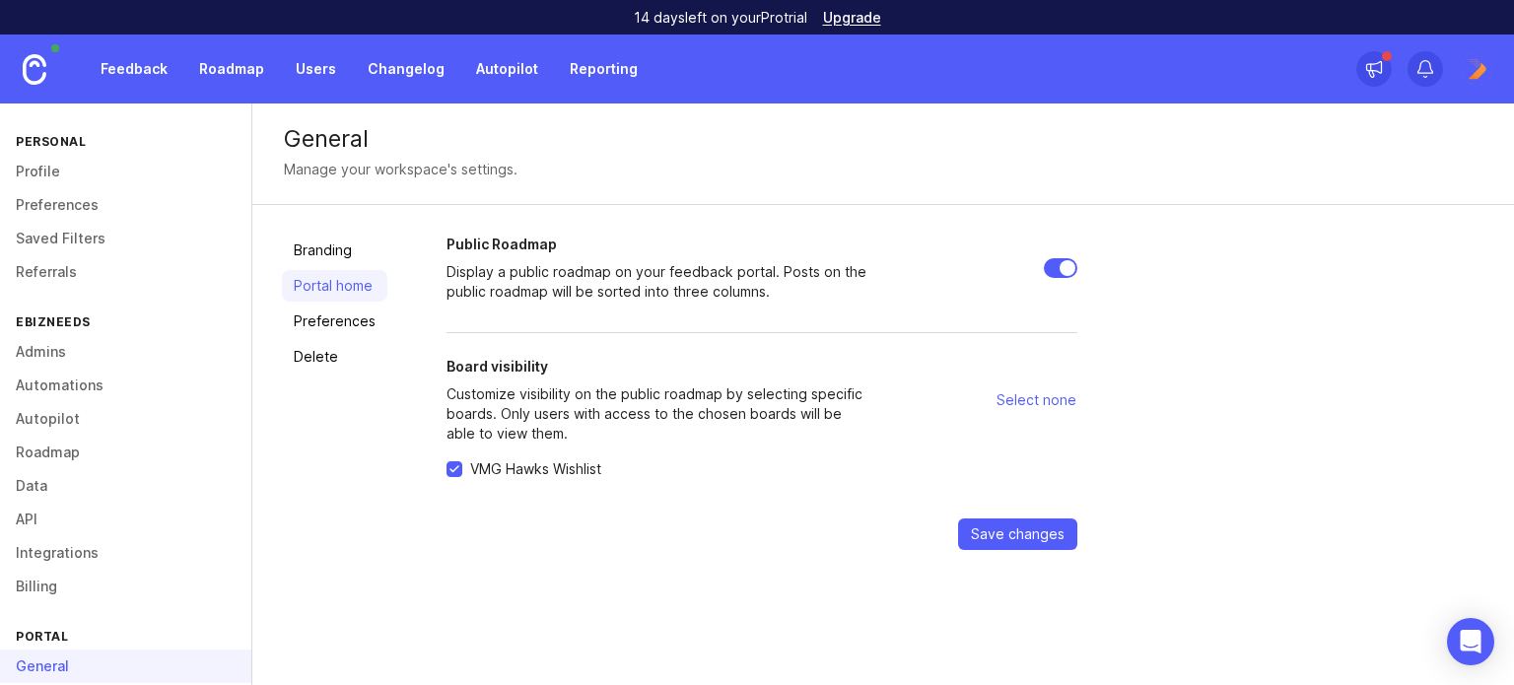
click at [327, 322] on link "Preferences" at bounding box center [334, 322] width 105 height 32
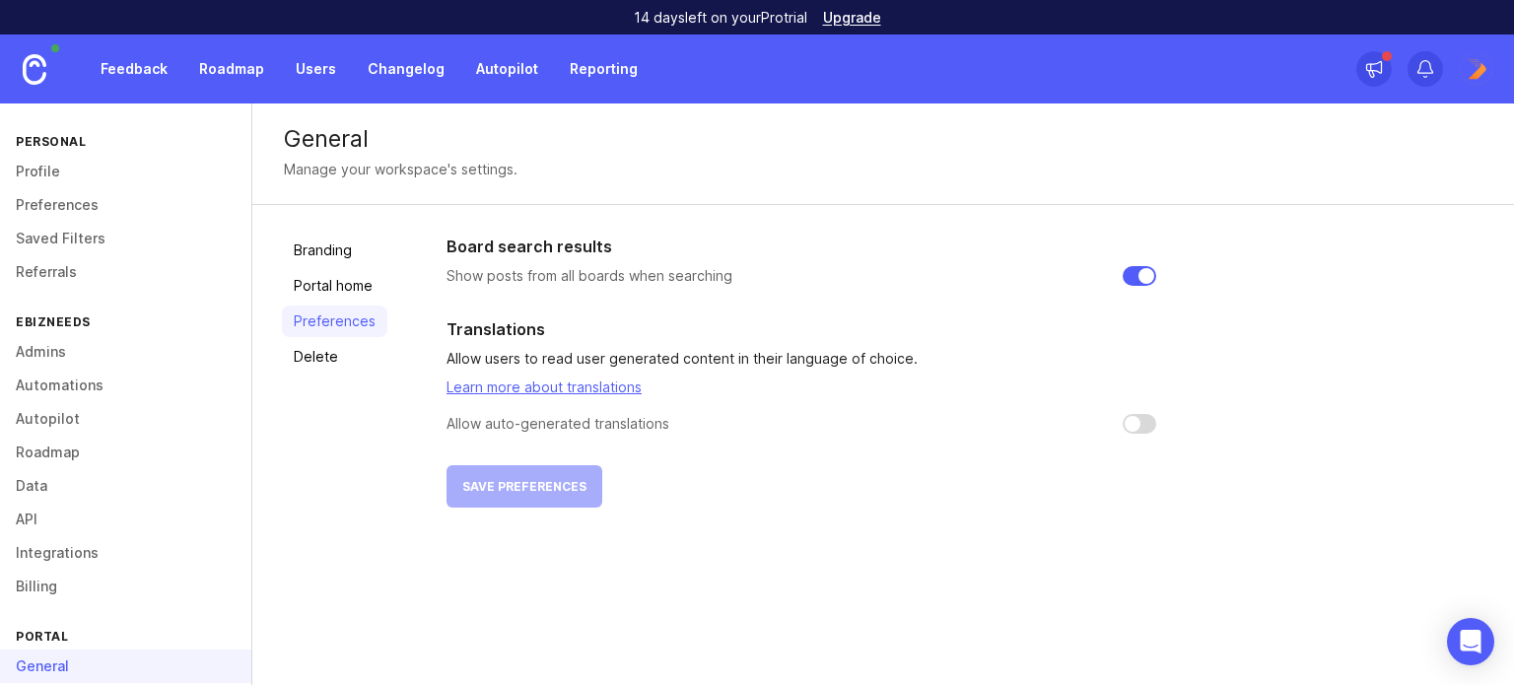
click at [328, 350] on link "Delete" at bounding box center [334, 357] width 105 height 32
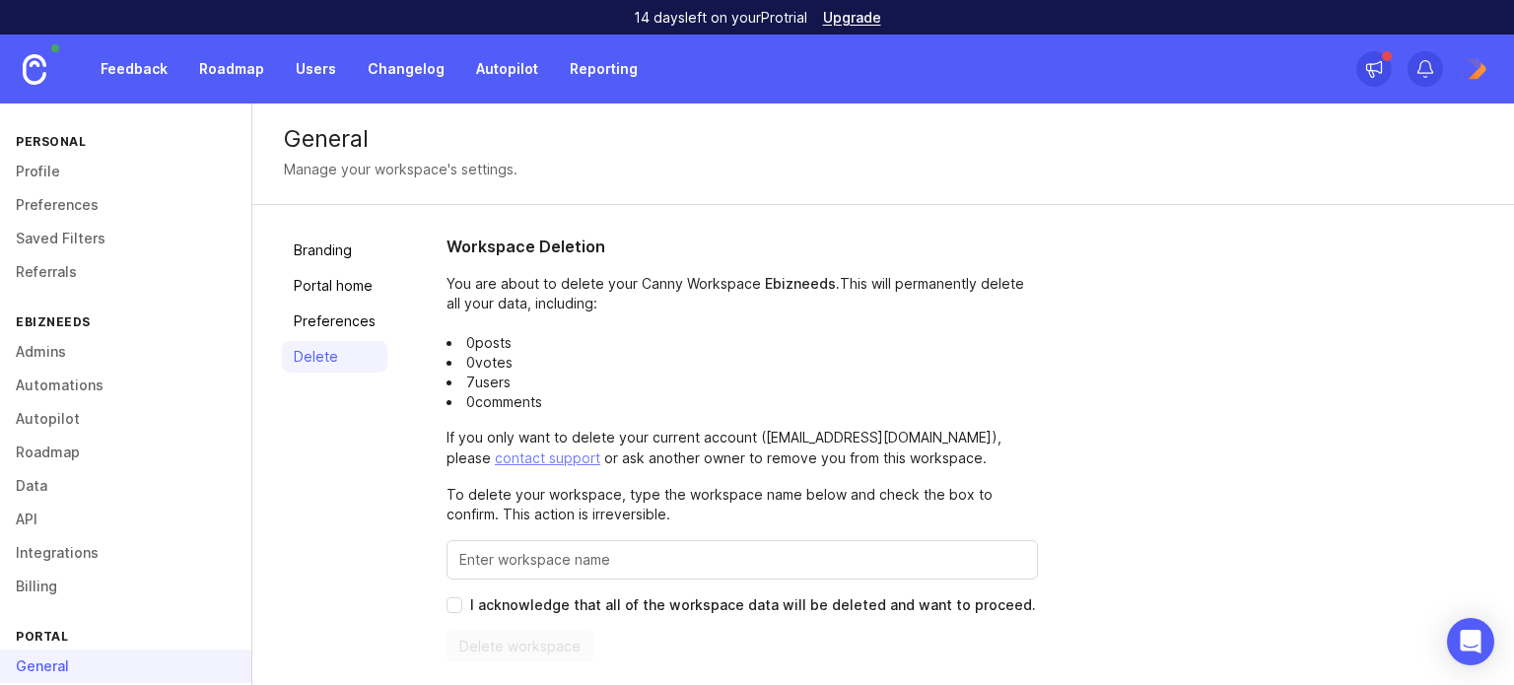
click at [320, 250] on link "Branding" at bounding box center [334, 251] width 105 height 32
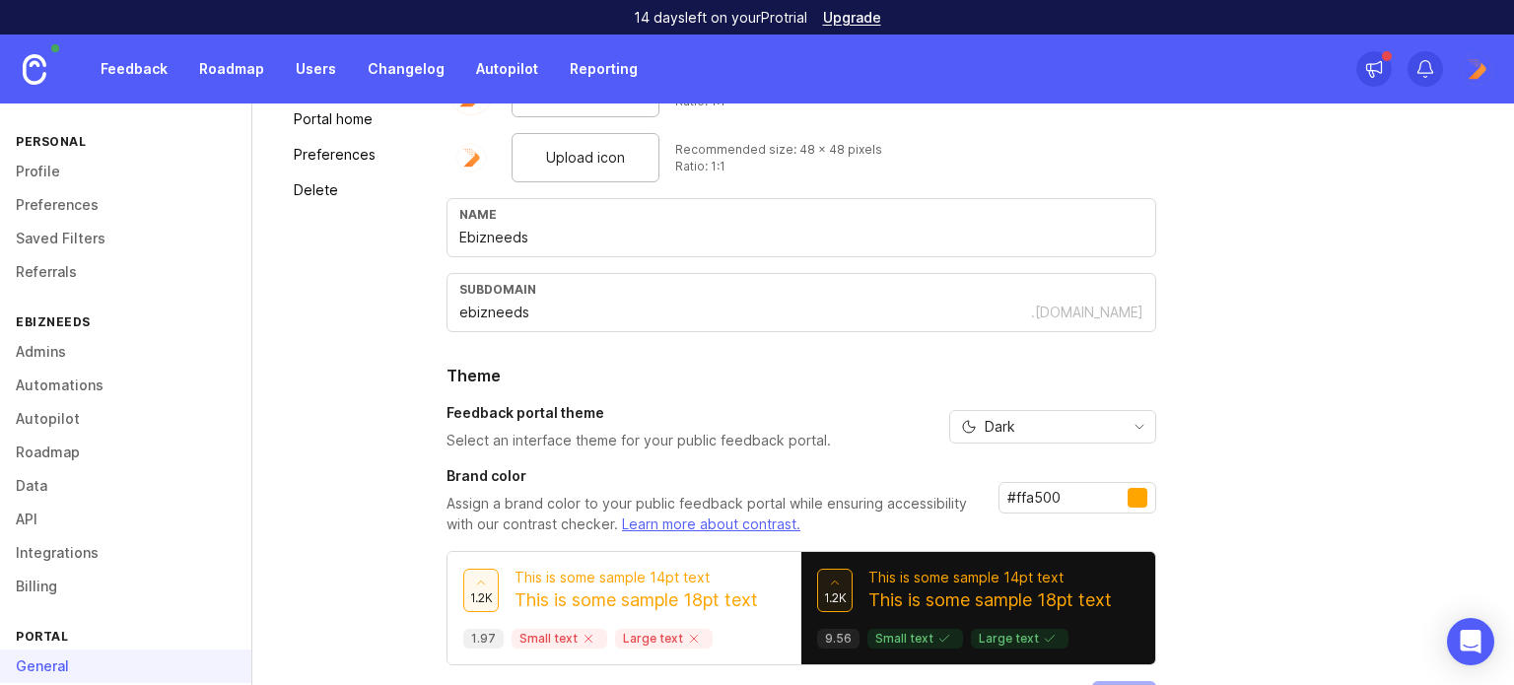
scroll to position [233, 0]
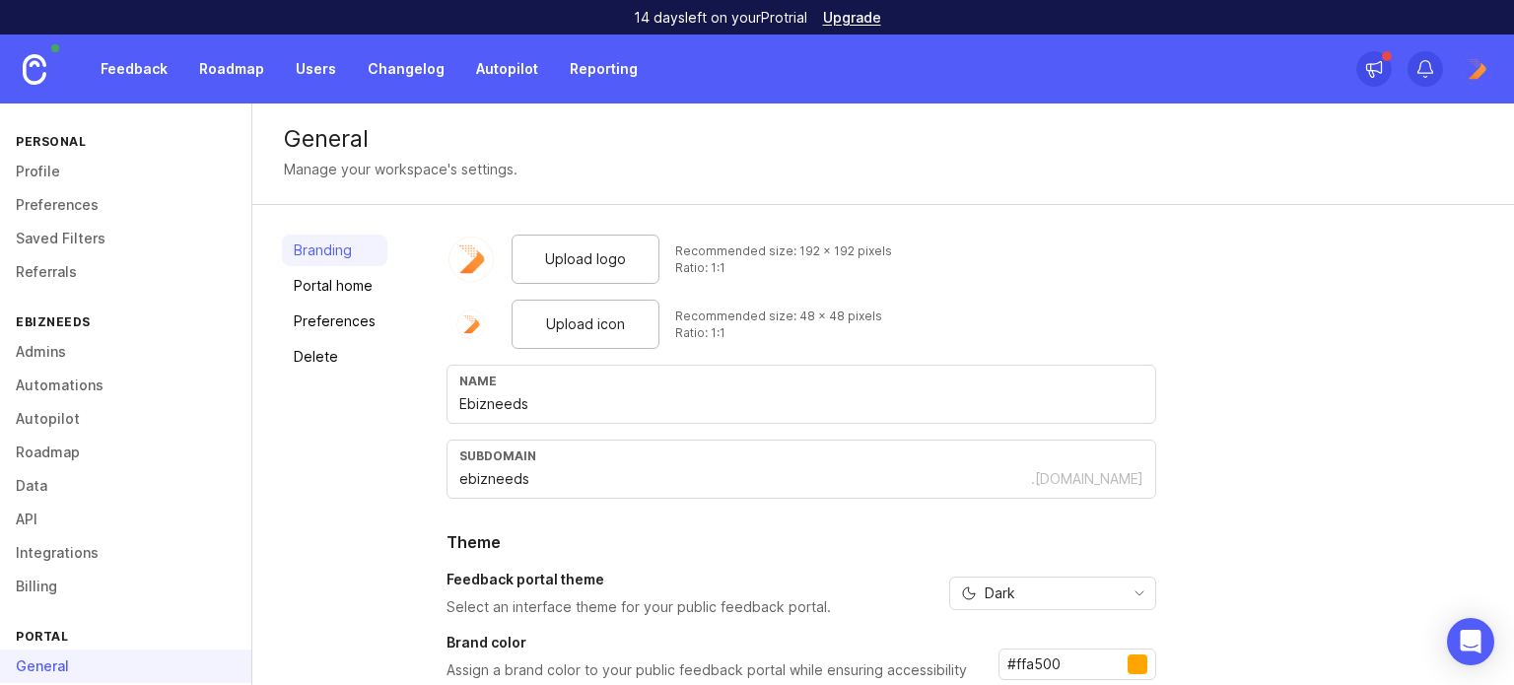
click at [838, 18] on link "Upgrade" at bounding box center [852, 18] width 58 height 14
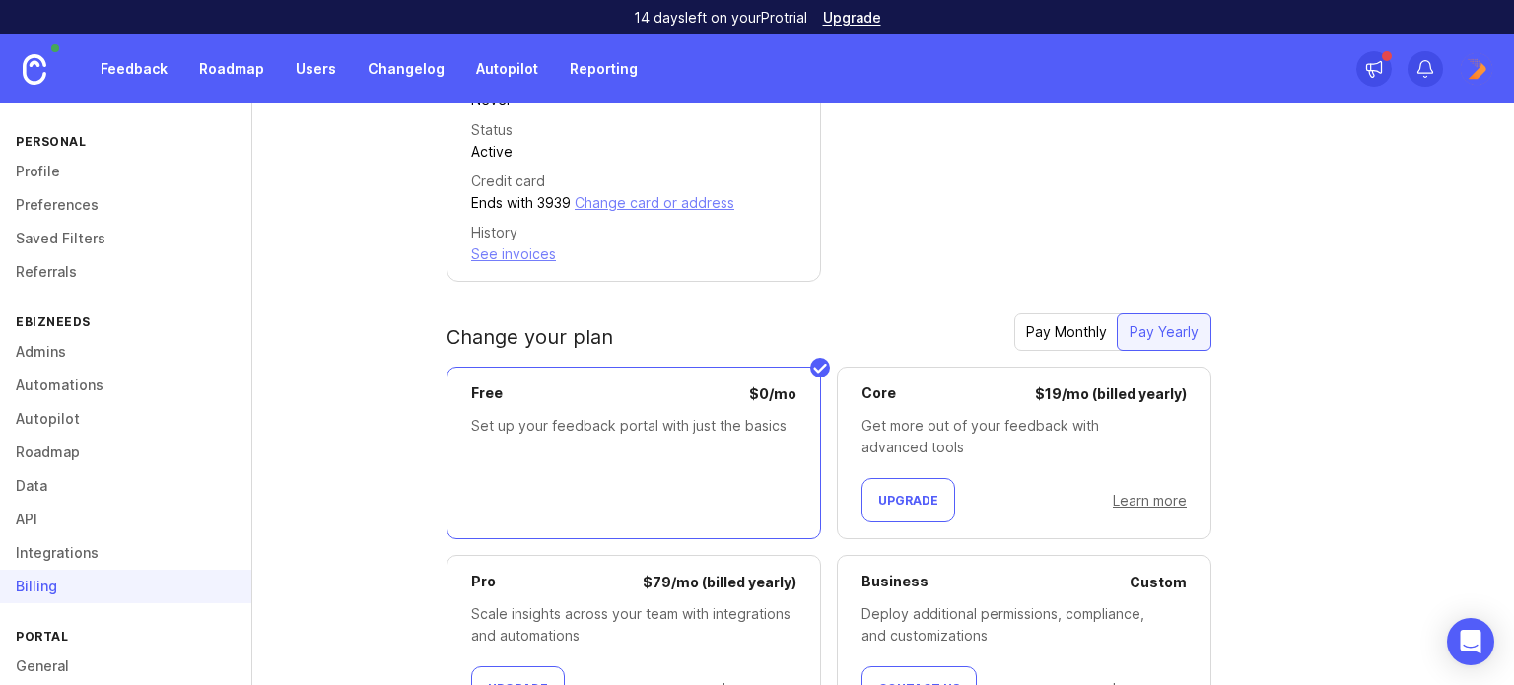
scroll to position [450, 0]
drag, startPoint x: 885, startPoint y: 524, endPoint x: 887, endPoint y: 512, distance: 12.0
click at [885, 523] on div "Core $ 19 / mo (billed yearly) Get more out of your feedback with advanced tool…" at bounding box center [1024, 452] width 375 height 172
click at [888, 512] on button "Upgrade" at bounding box center [908, 499] width 94 height 44
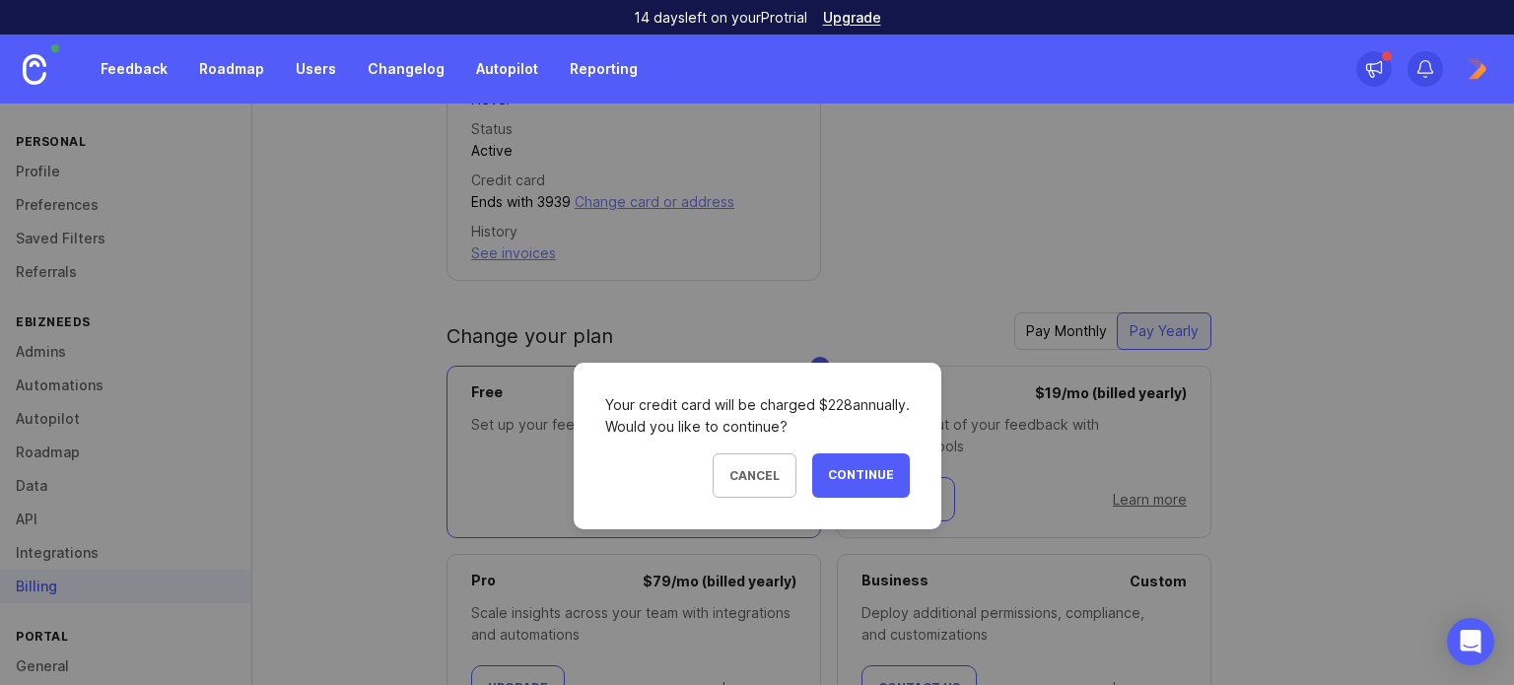
drag, startPoint x: 735, startPoint y: 480, endPoint x: 1135, endPoint y: 348, distance: 421.4
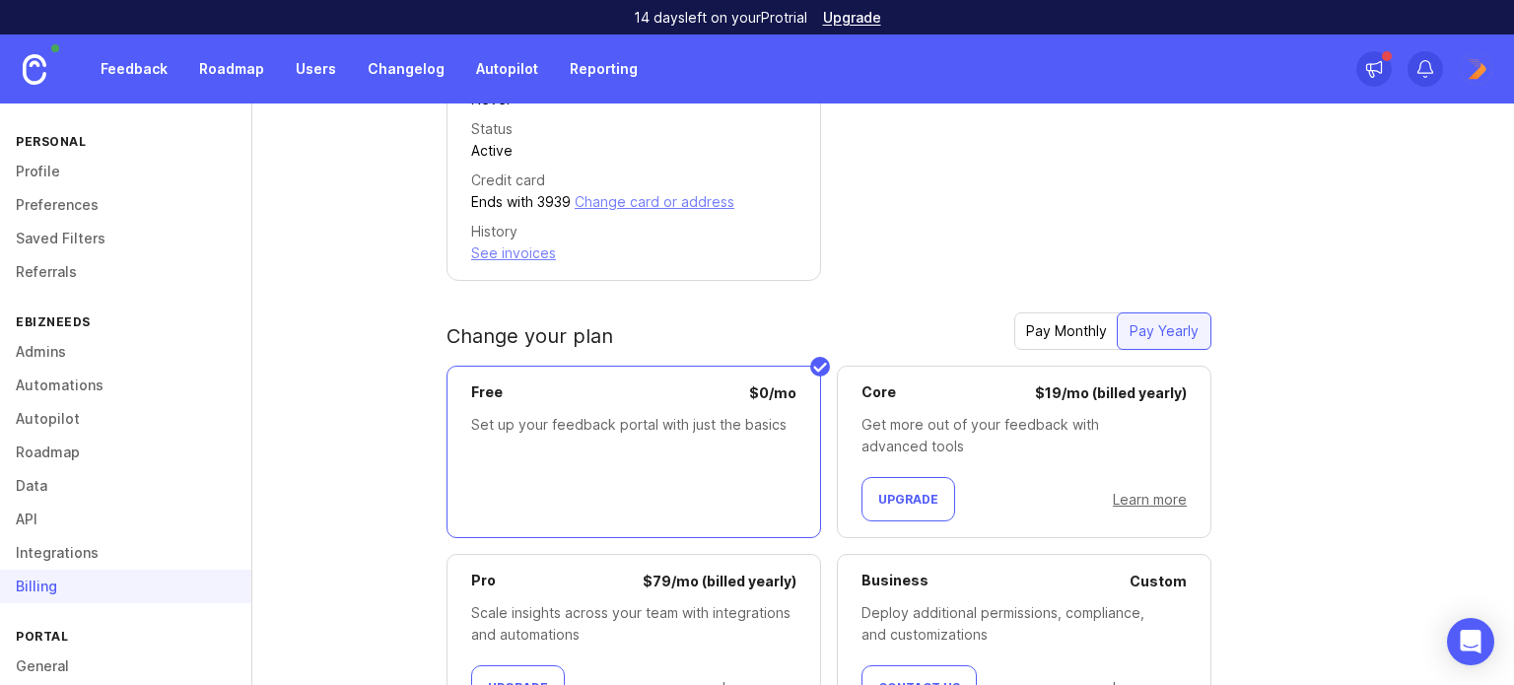
click at [1080, 308] on div "Plan trial Plan name Pro Trial ends [DATE] End trial now Your plan Plan name Fr…" at bounding box center [965, 271] width 1038 height 974
click at [1076, 319] on div "Pay Monthly" at bounding box center [1066, 330] width 104 height 35
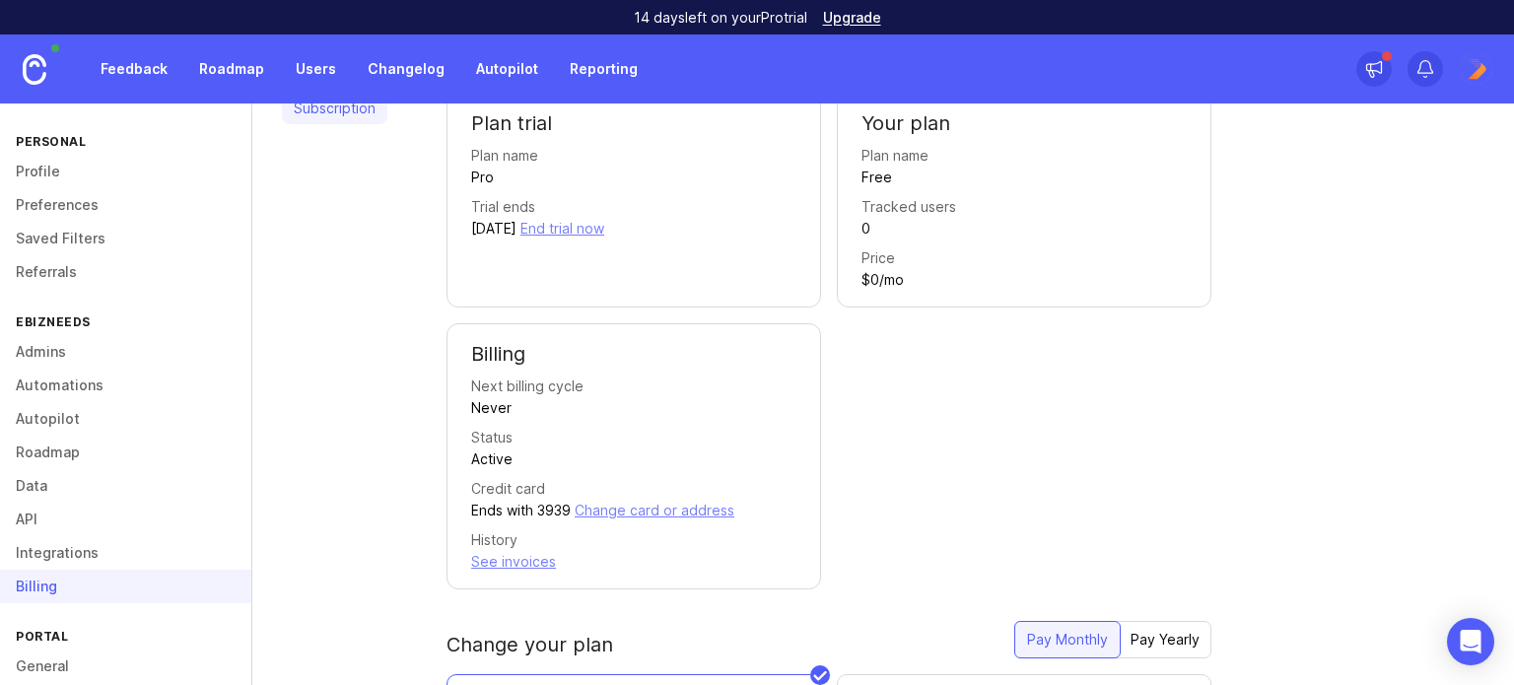
scroll to position [0, 0]
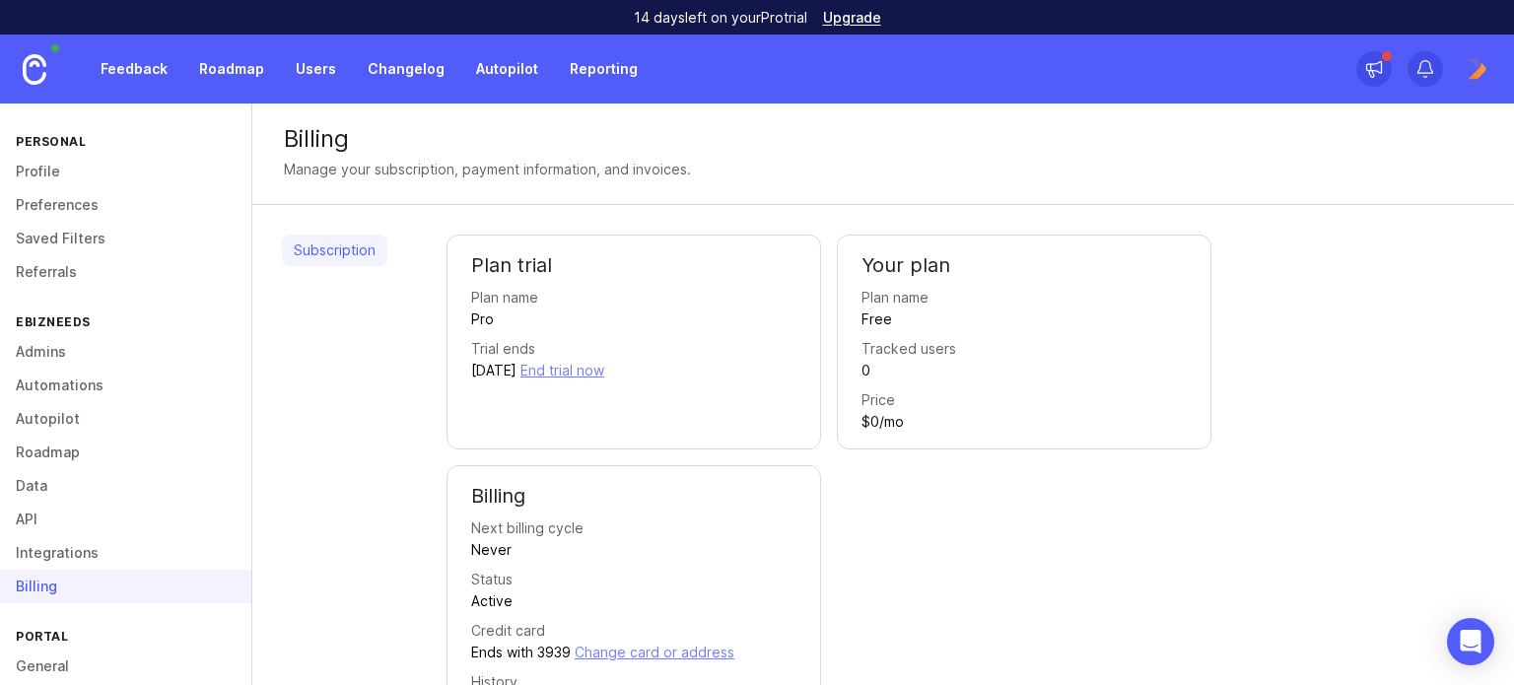
click at [15, 62] on link at bounding box center [34, 68] width 69 height 69
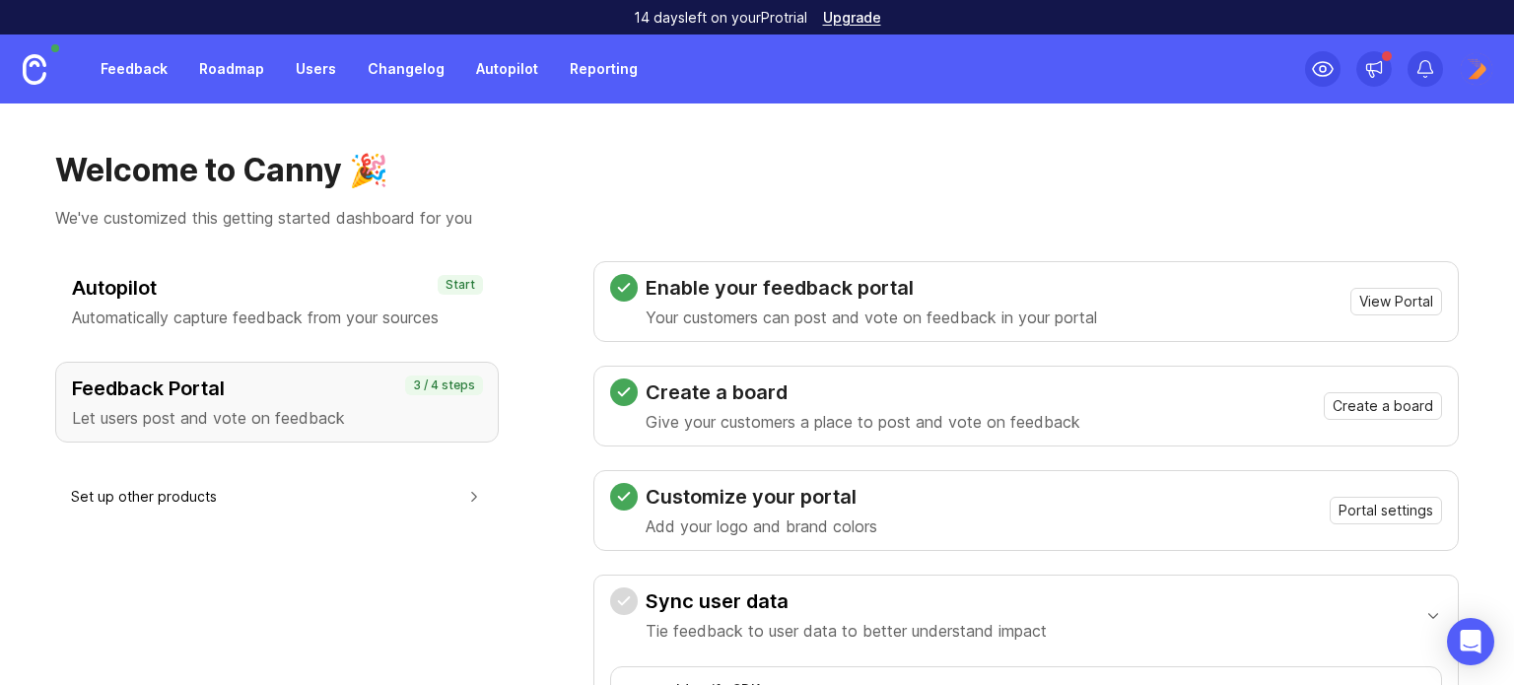
click at [866, 25] on link "Upgrade" at bounding box center [852, 18] width 58 height 14
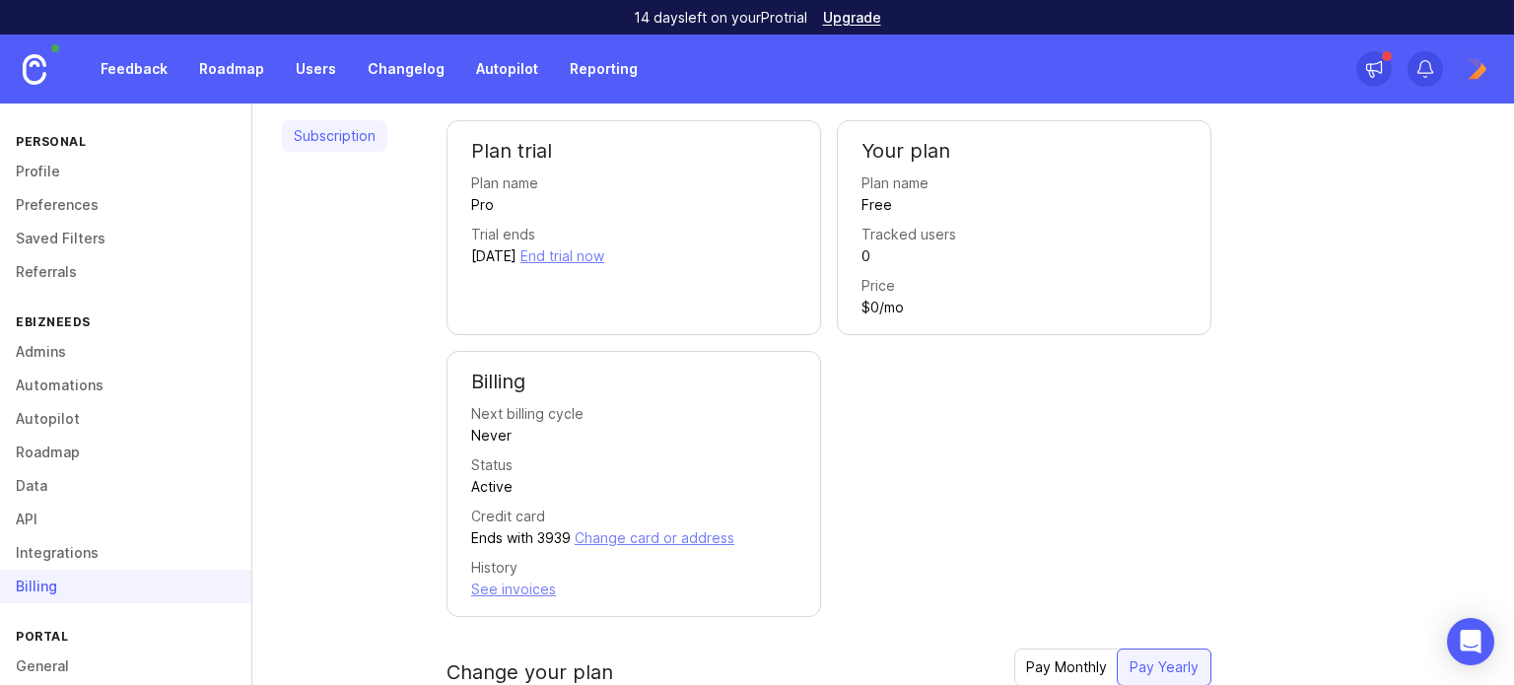
scroll to position [394, 0]
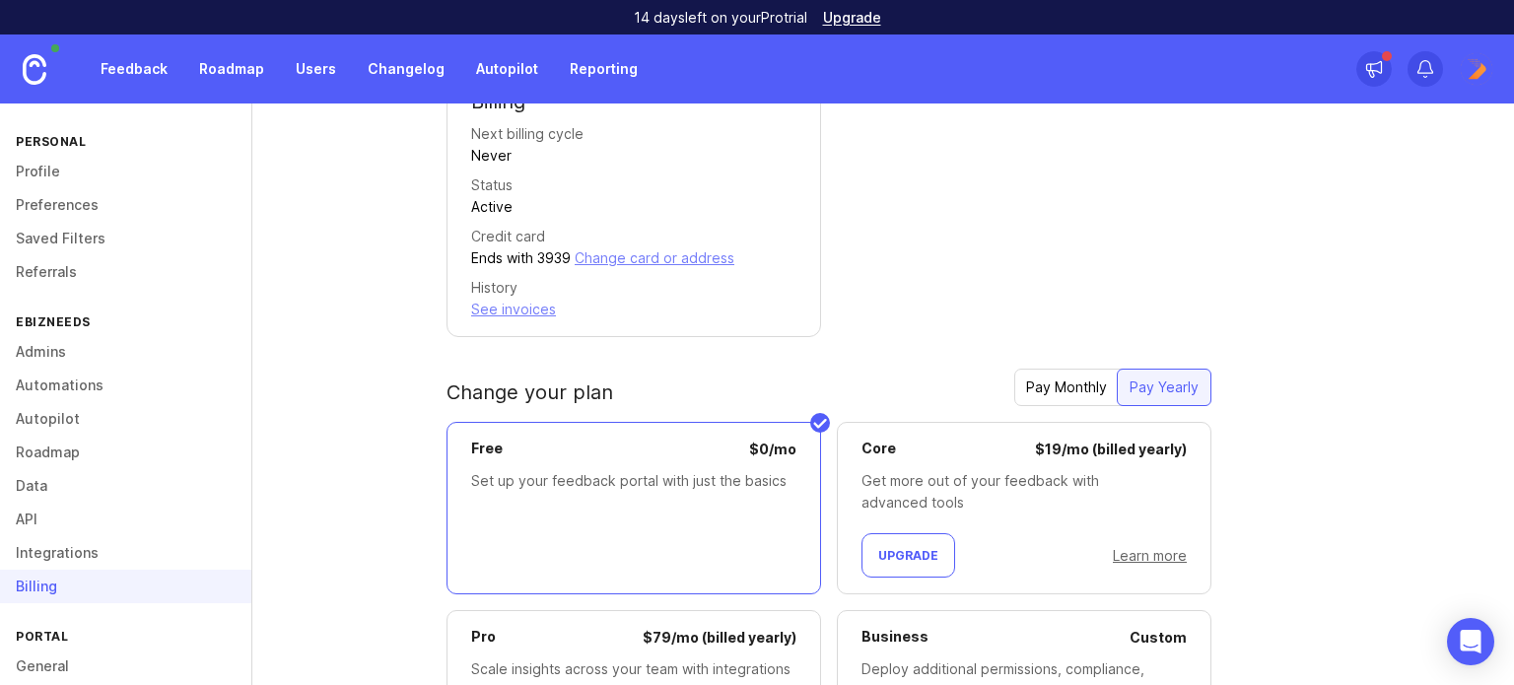
click at [1063, 389] on div "Pay Monthly" at bounding box center [1066, 387] width 104 height 35
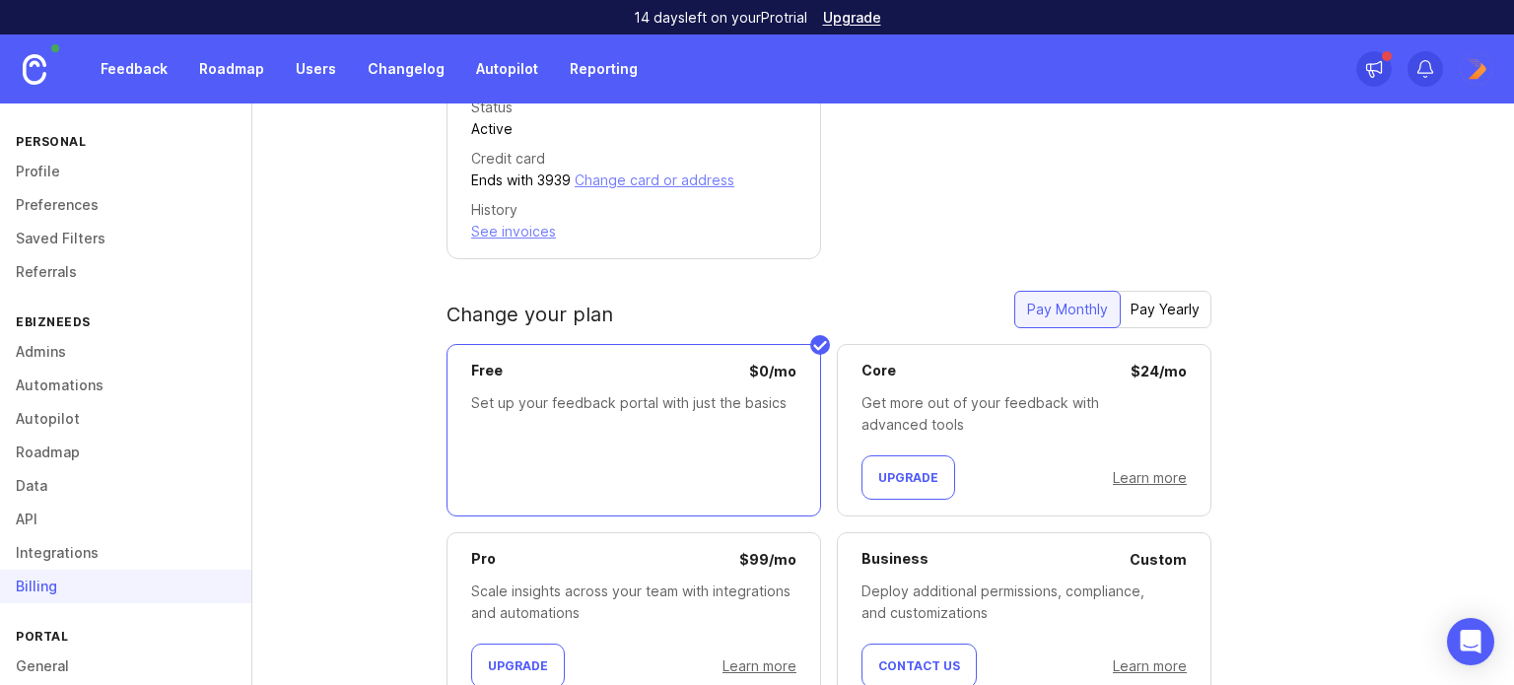
scroll to position [549, 0]
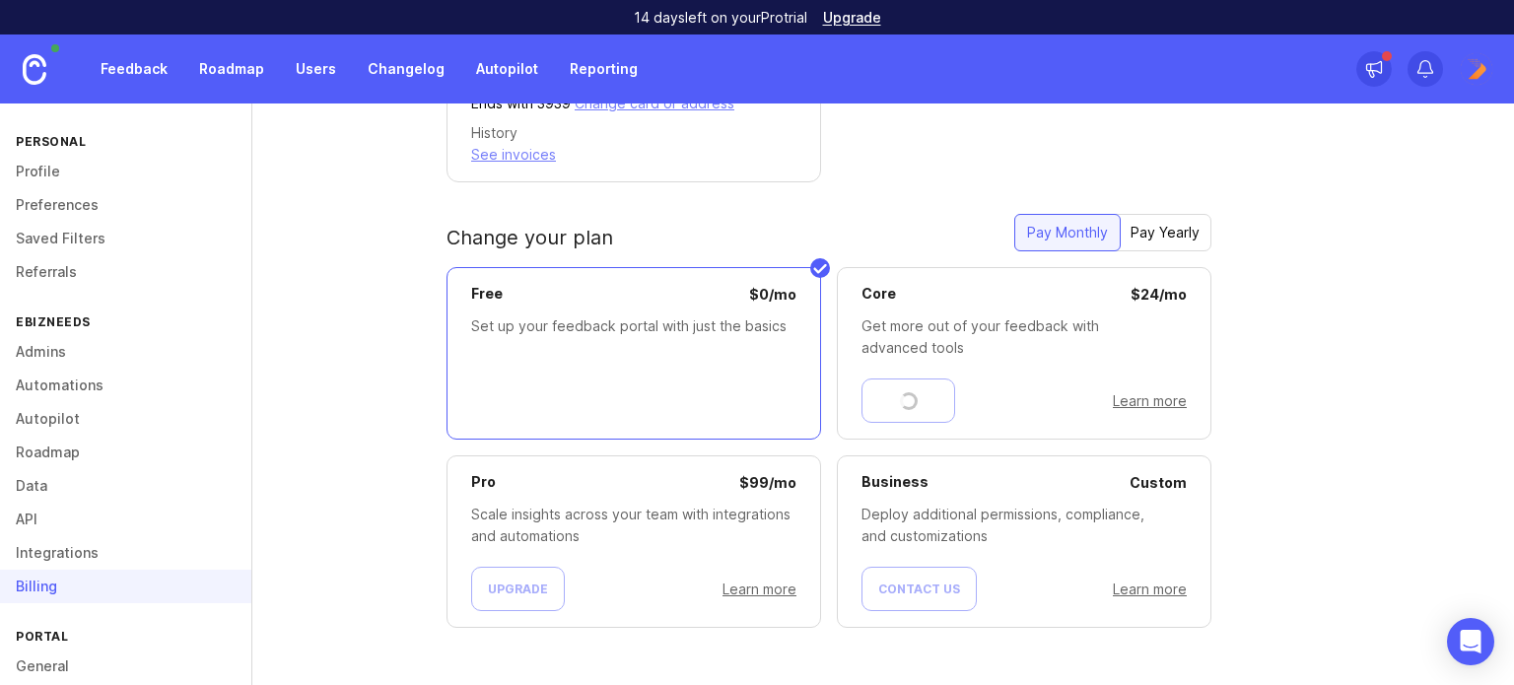
click at [938, 404] on div "Upgrade Learn more" at bounding box center [1023, 400] width 325 height 44
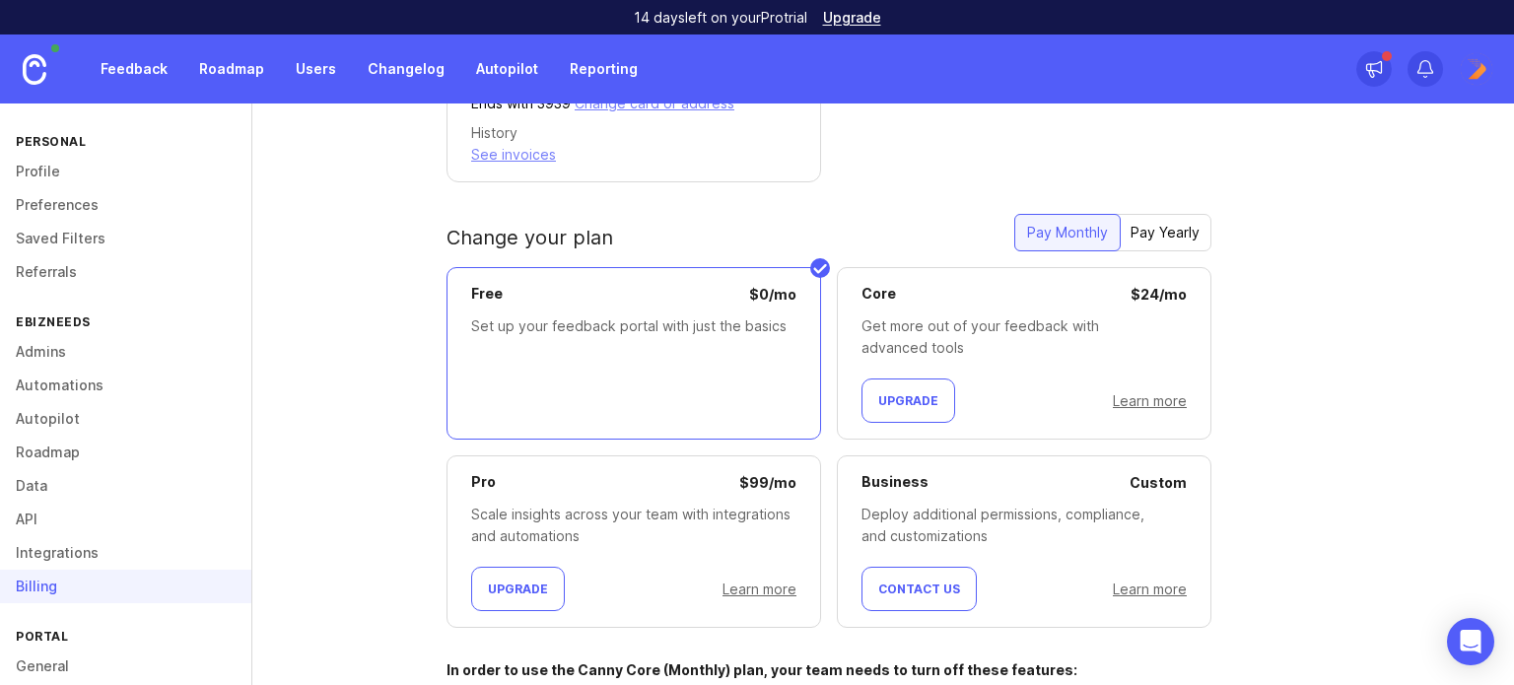
click at [885, 361] on div "Core $ 24 / mo Get more out of your feedback with advanced tools Upgrade Learn …" at bounding box center [1024, 353] width 375 height 172
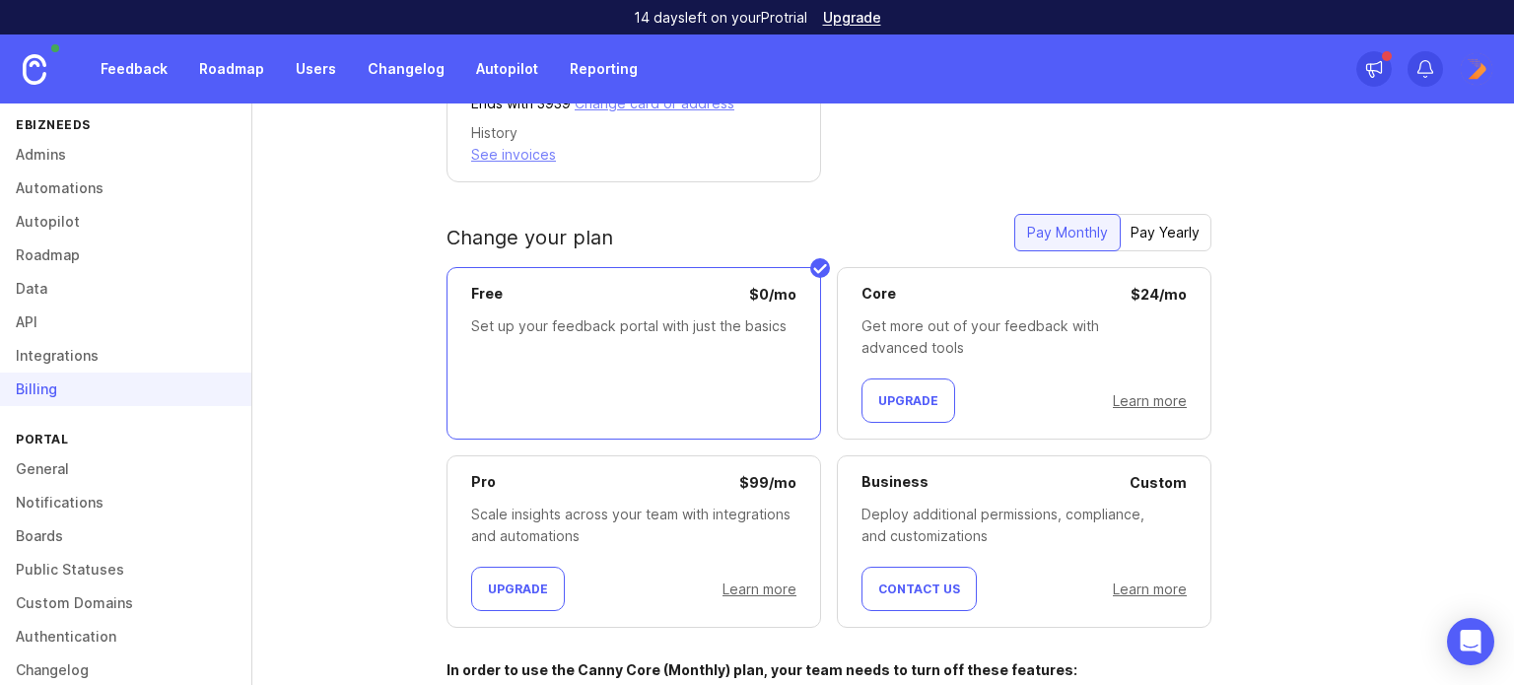
scroll to position [0, 0]
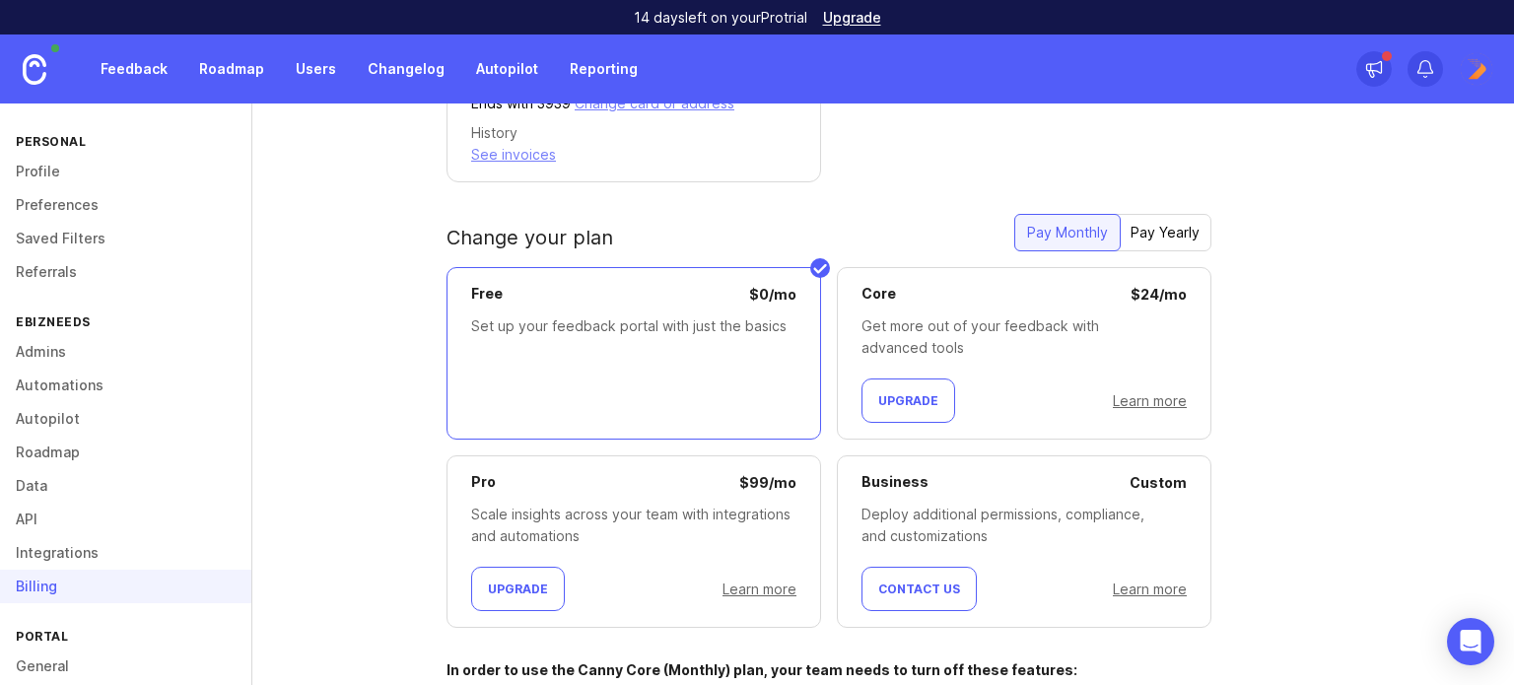
click at [59, 350] on link "Admins" at bounding box center [125, 352] width 251 height 34
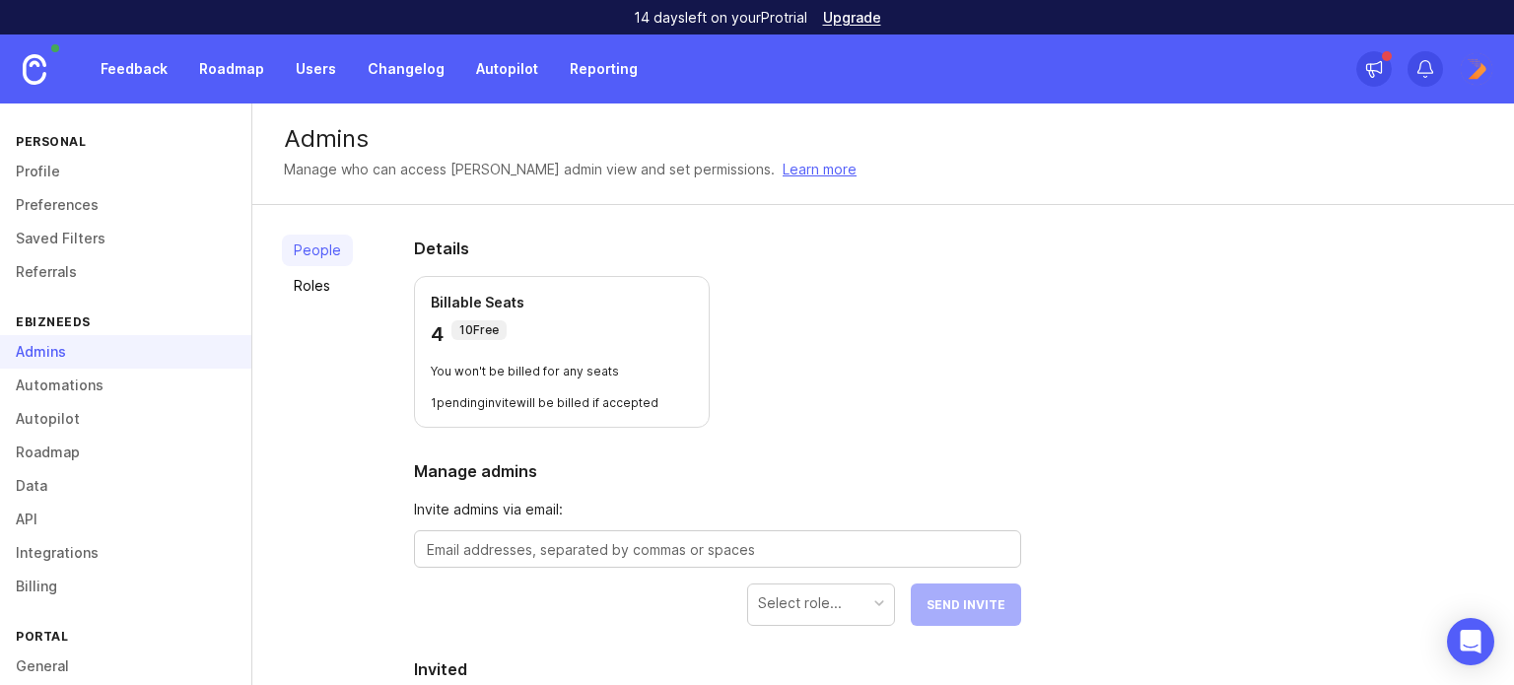
click at [55, 374] on link "Automations" at bounding box center [125, 386] width 251 height 34
click at [55, 387] on link "Automations" at bounding box center [125, 386] width 251 height 34
click at [55, 405] on link "Autopilot" at bounding box center [125, 419] width 251 height 34
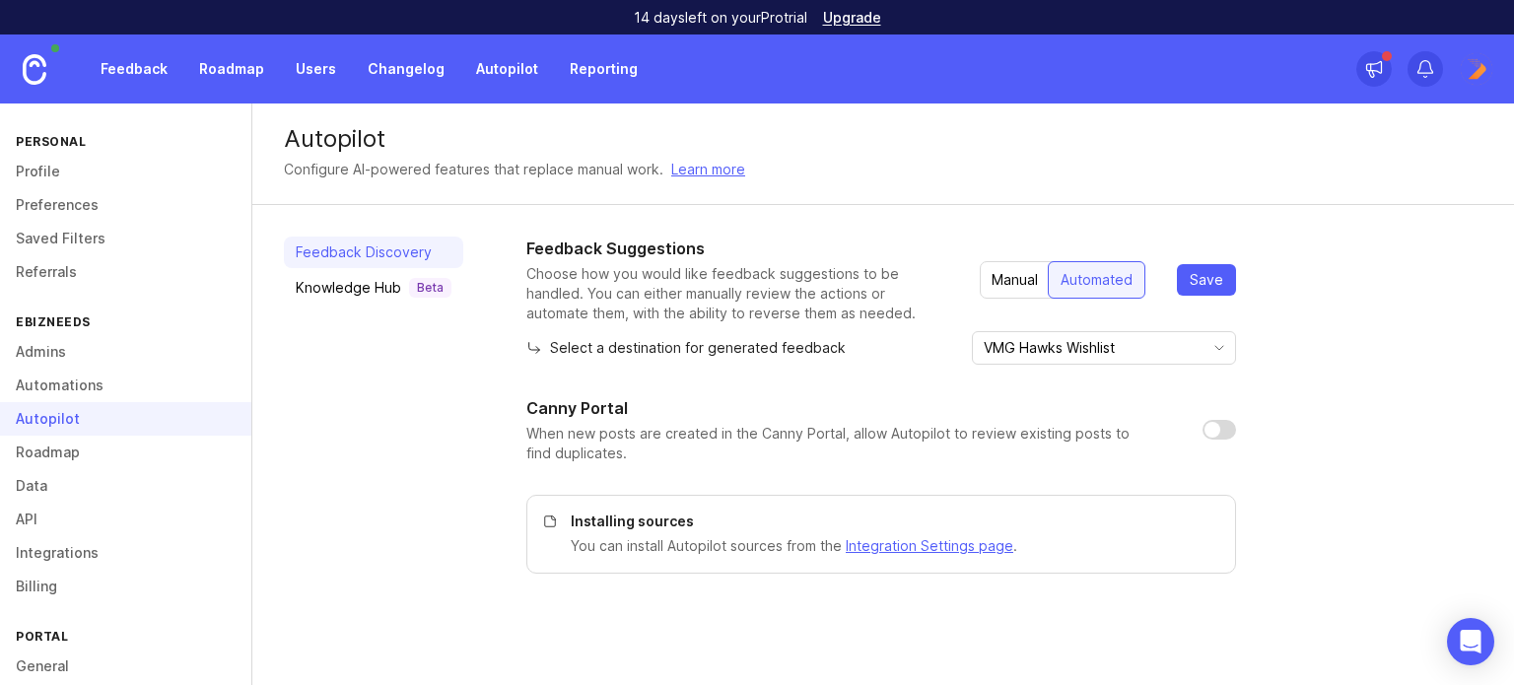
click at [63, 447] on link "Roadmap" at bounding box center [125, 453] width 251 height 34
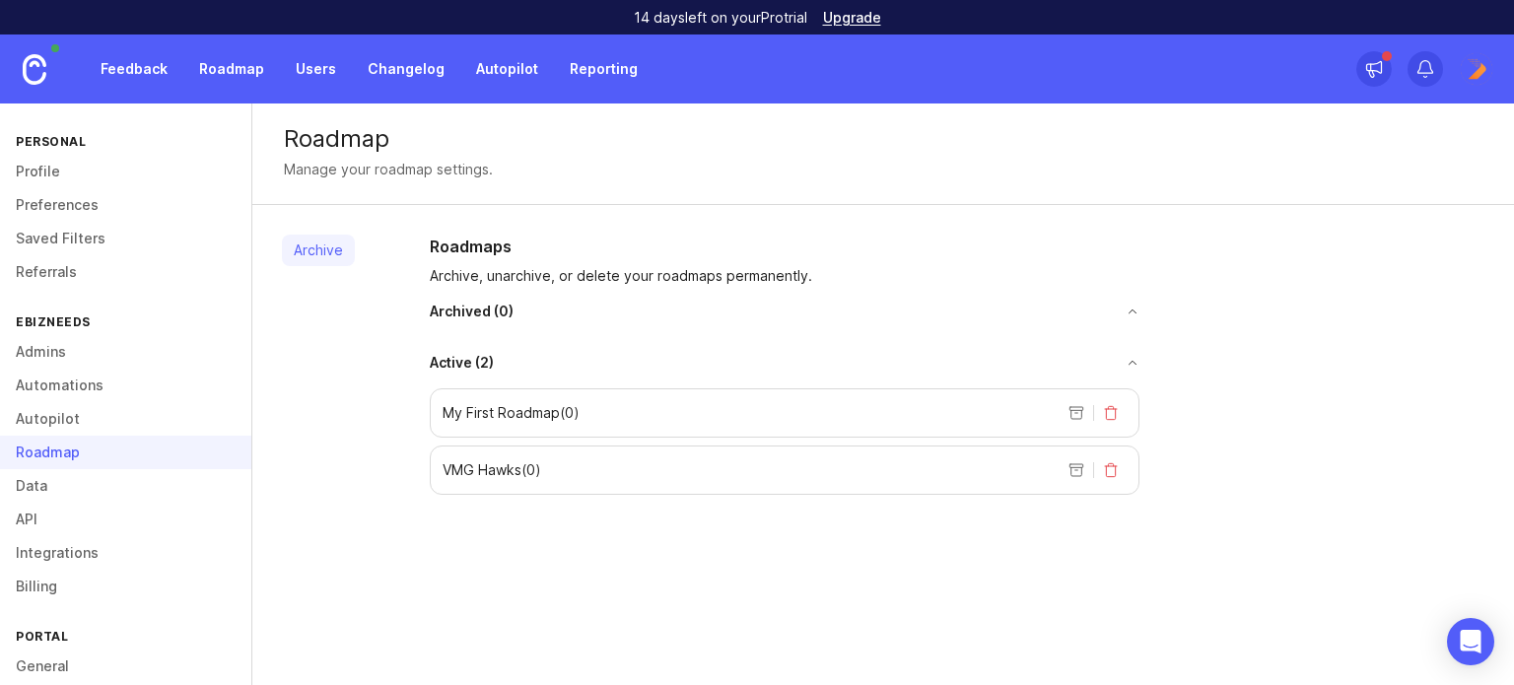
click at [557, 399] on div "My First Roadmap ( 0 )" at bounding box center [785, 412] width 710 height 49
click at [1116, 406] on button "delete roadmap" at bounding box center [1111, 413] width 32 height 32
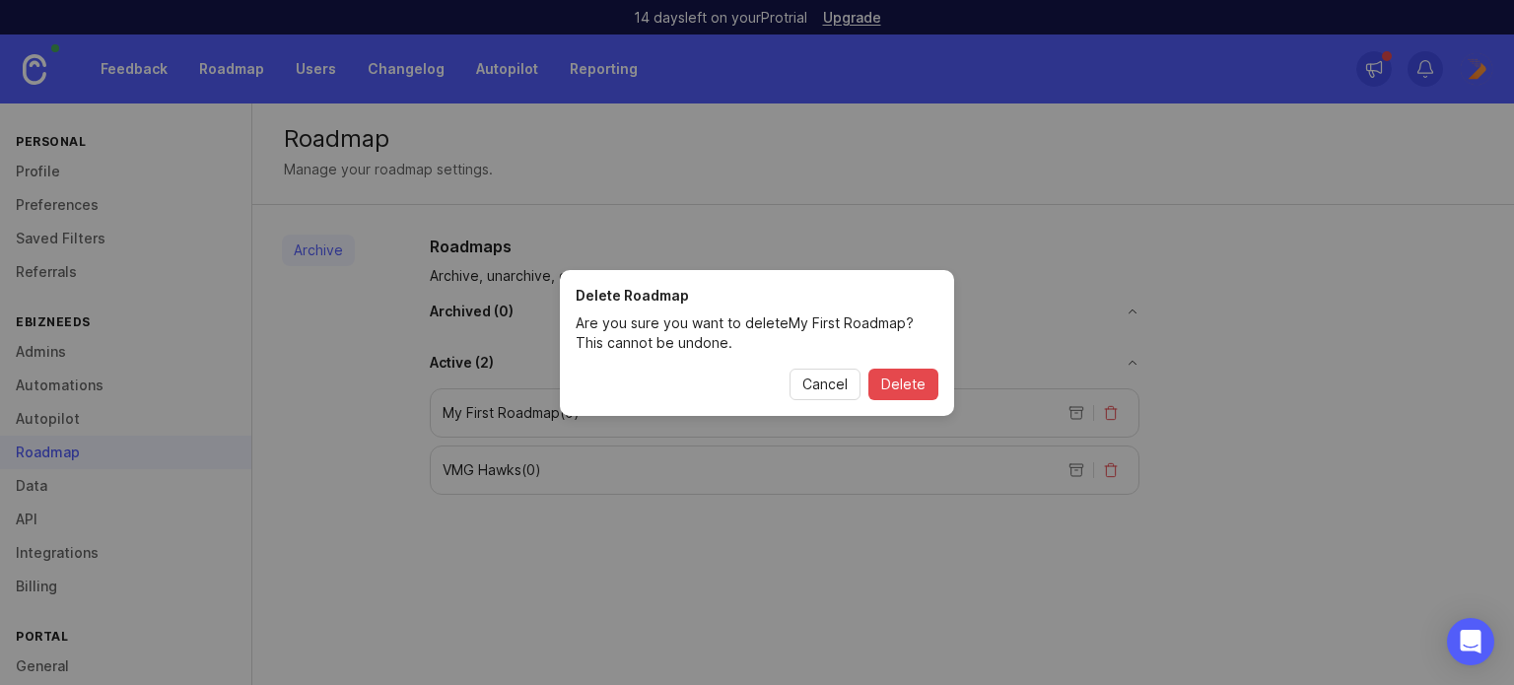
click at [912, 391] on span "Delete" at bounding box center [903, 385] width 44 height 20
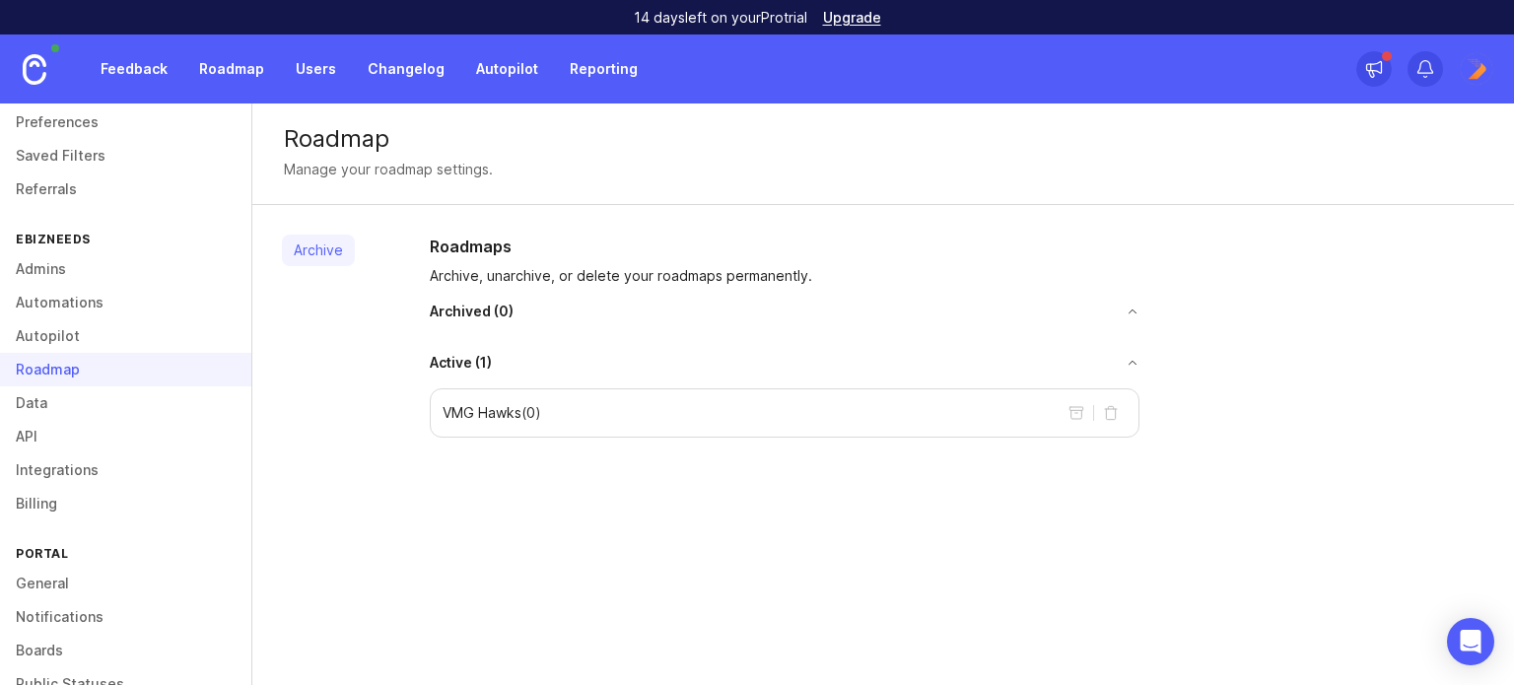
scroll to position [223, 0]
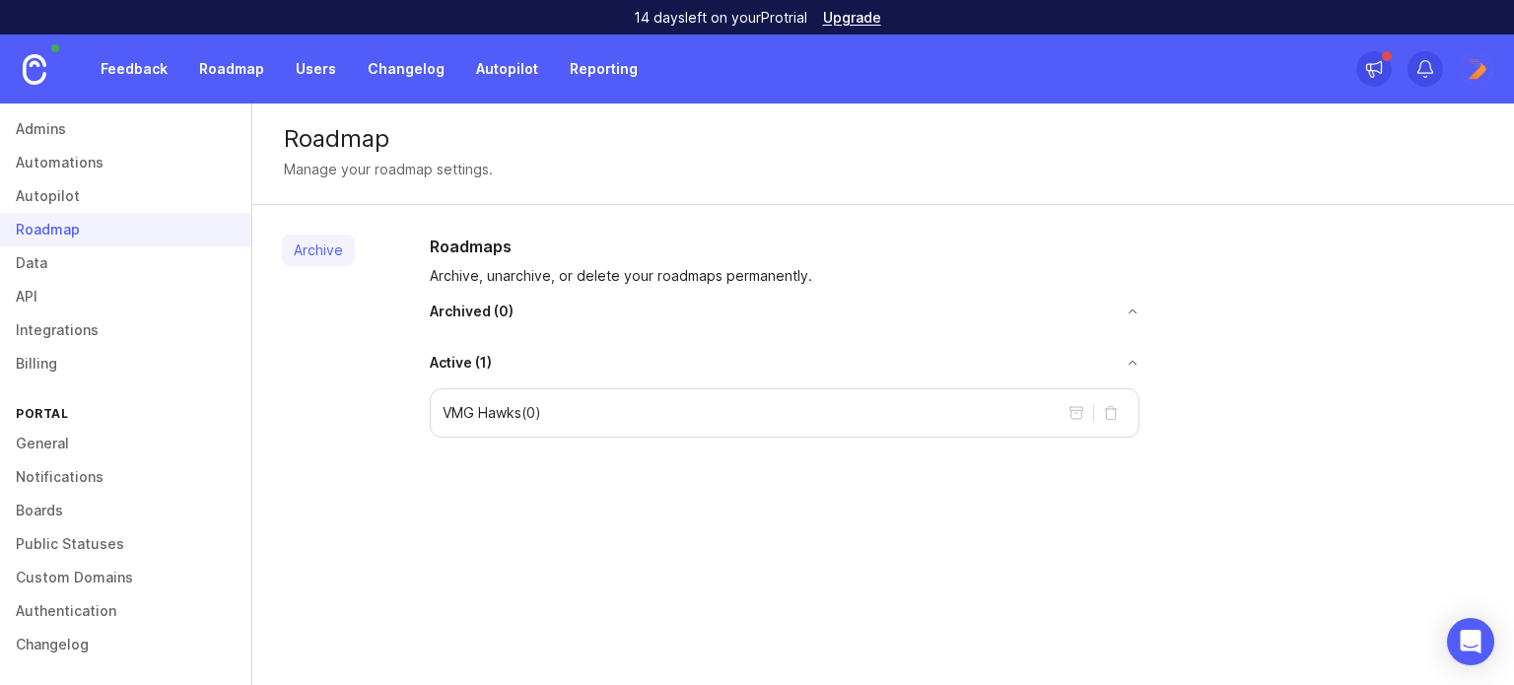
click at [70, 362] on link "Billing" at bounding box center [125, 364] width 251 height 34
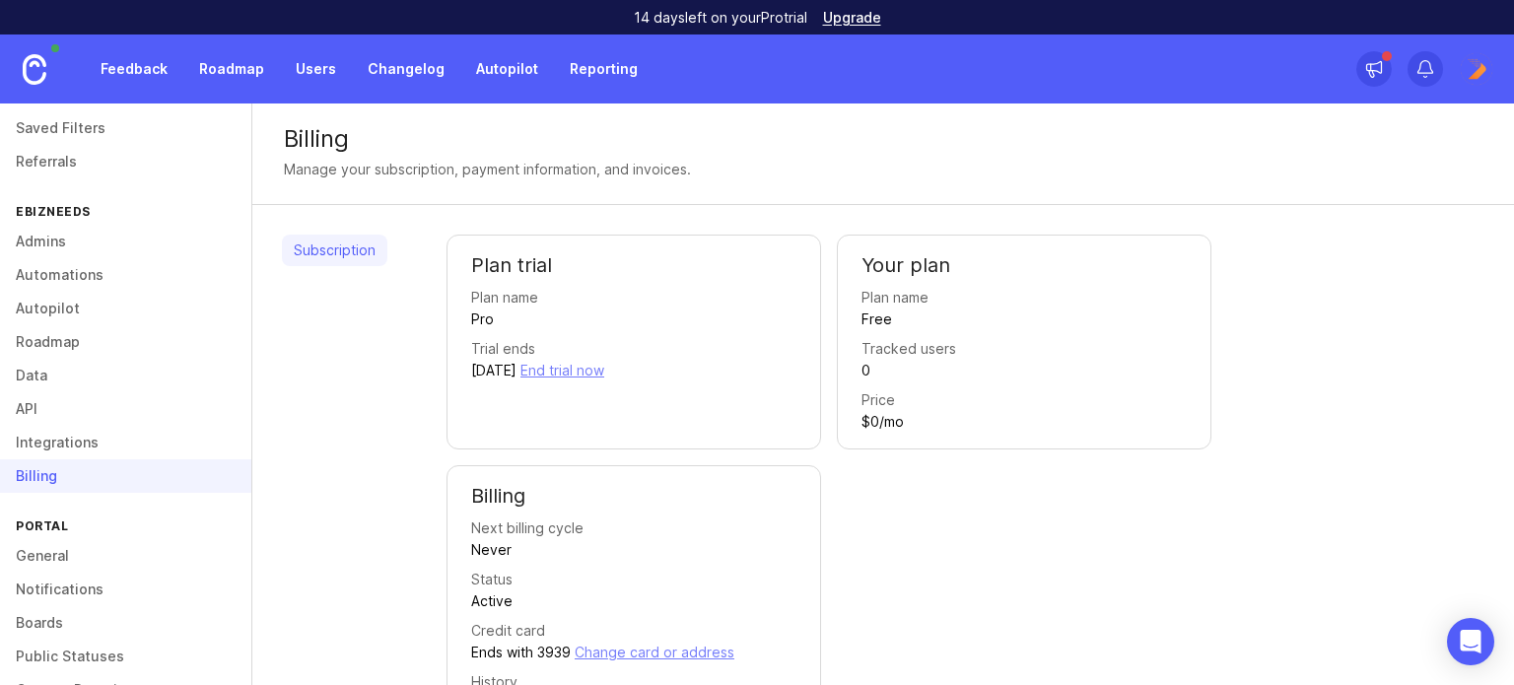
scroll to position [26, 0]
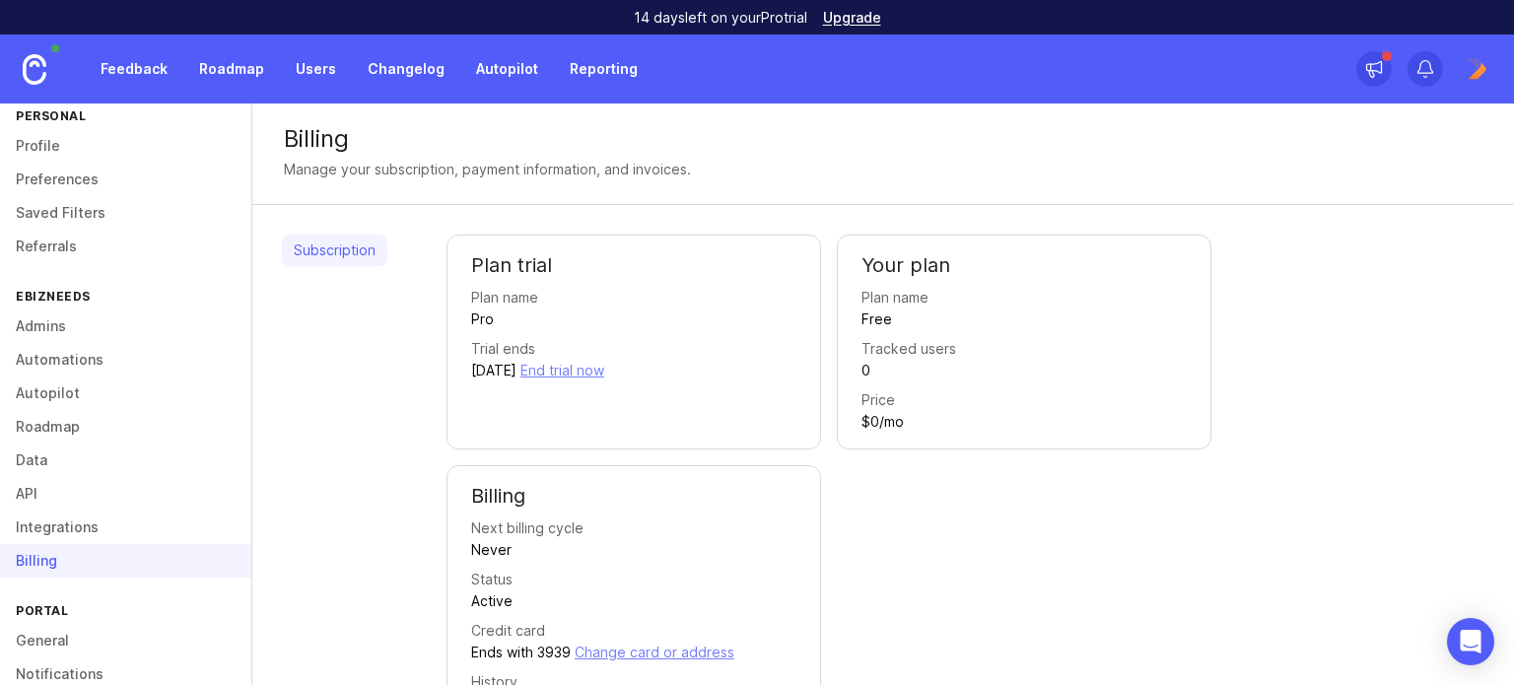
click at [56, 315] on link "Admins" at bounding box center [125, 326] width 251 height 34
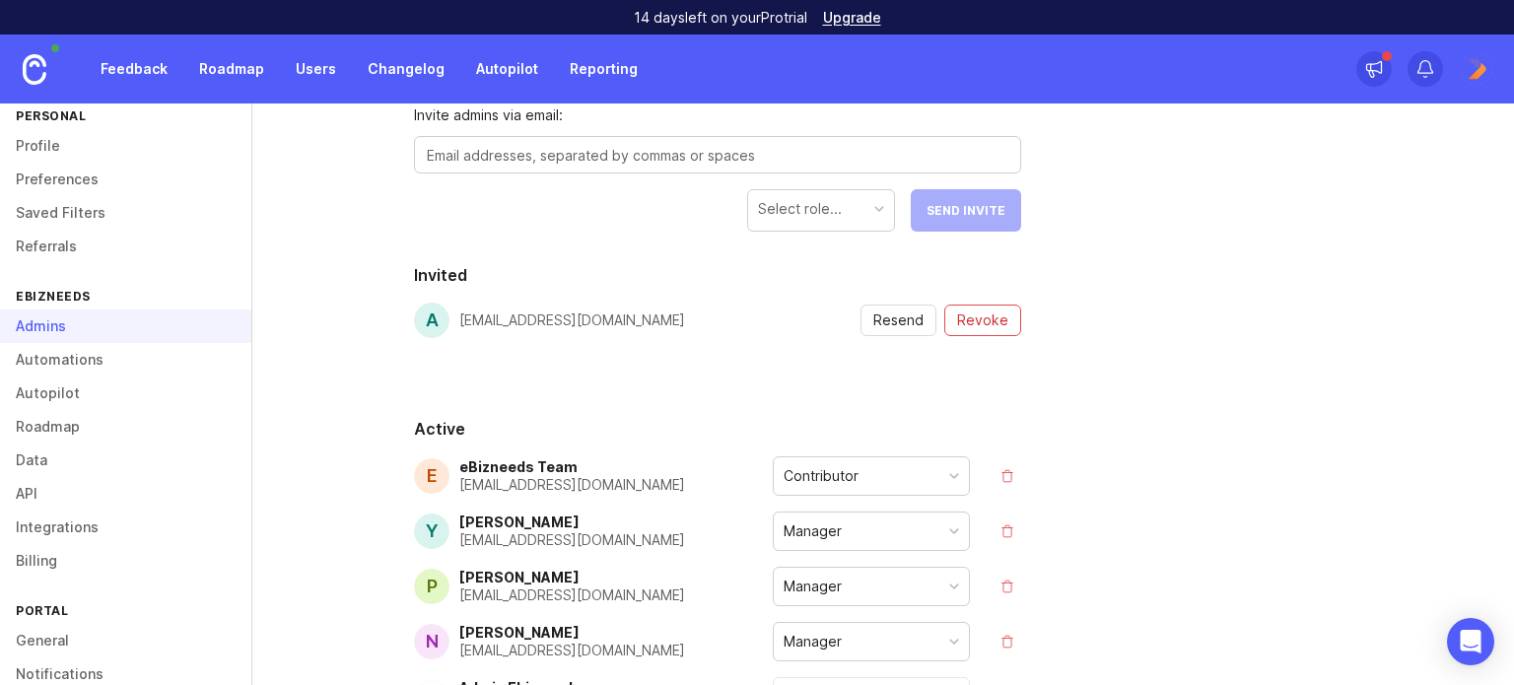
scroll to position [591, 0]
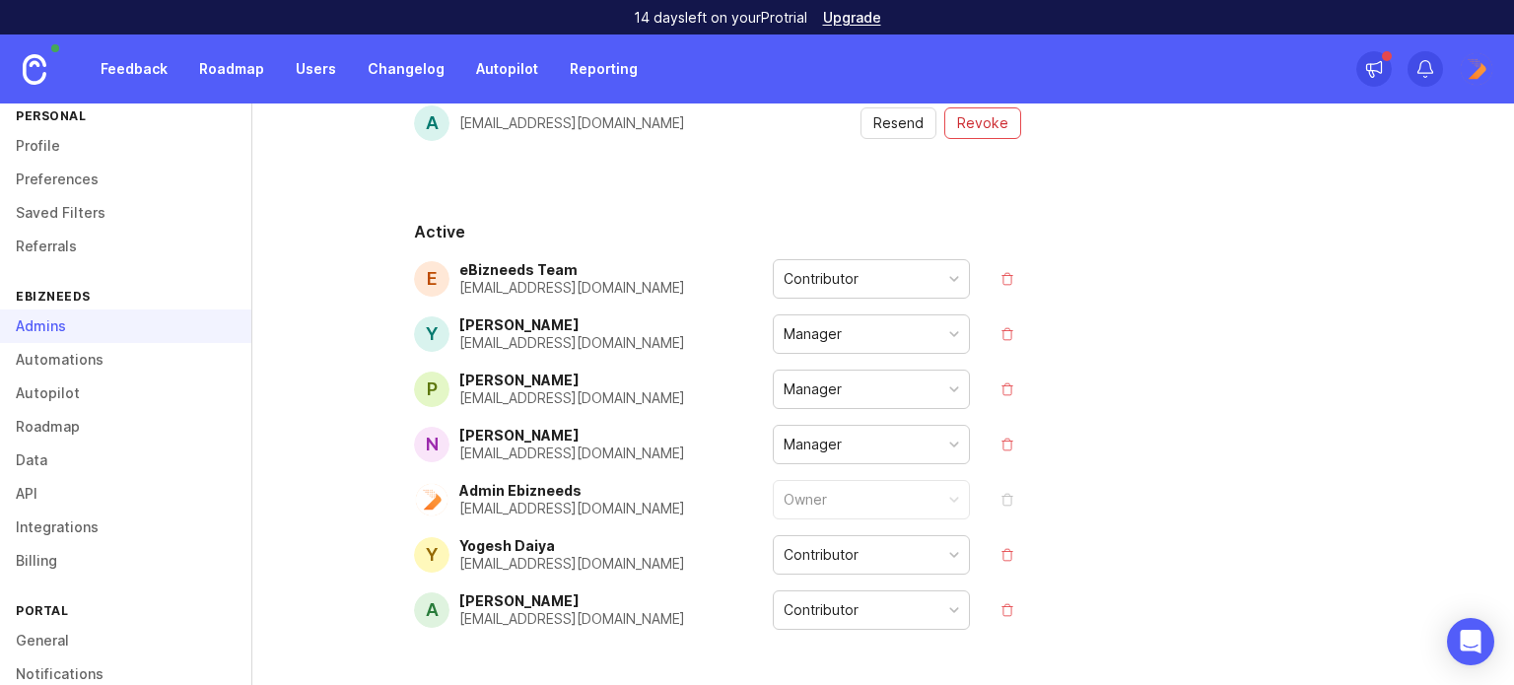
click at [62, 431] on link "Roadmap" at bounding box center [125, 427] width 251 height 34
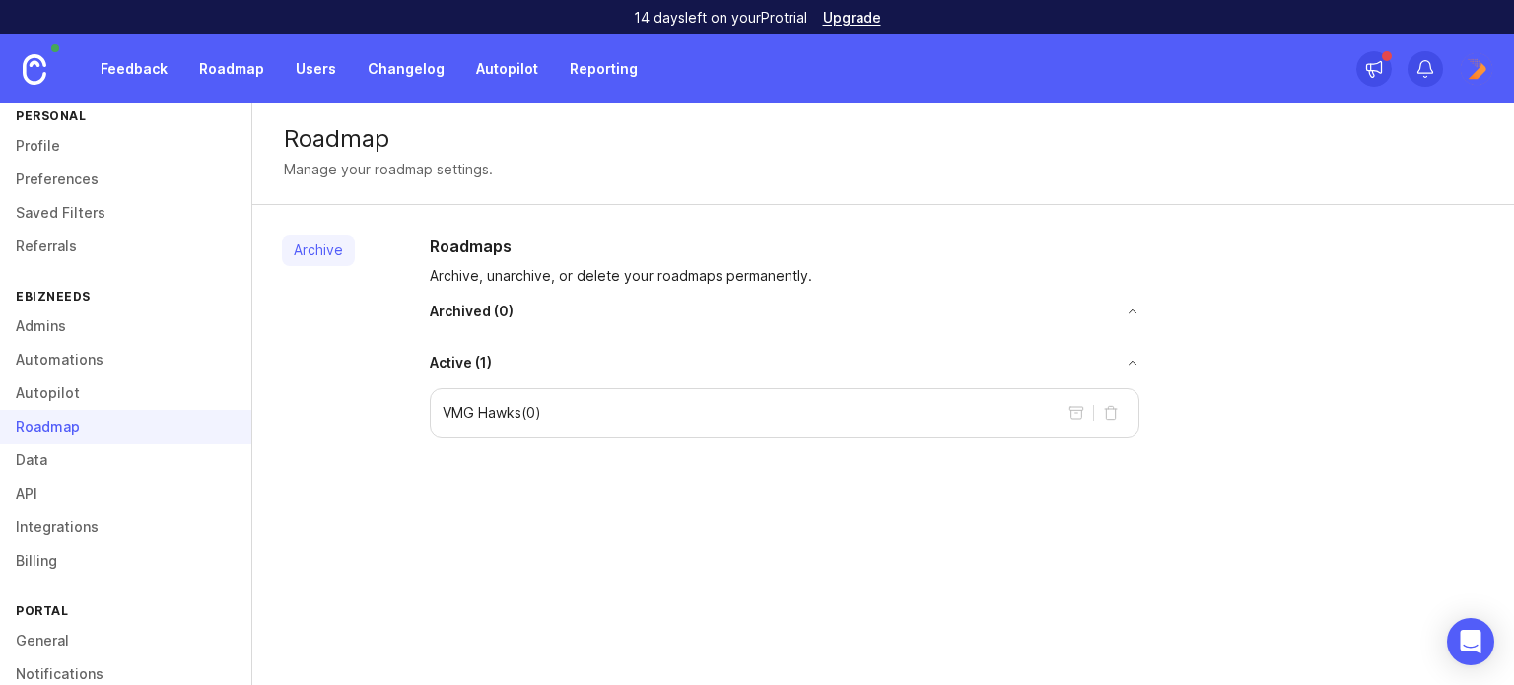
click at [62, 444] on link "Data" at bounding box center [125, 460] width 251 height 34
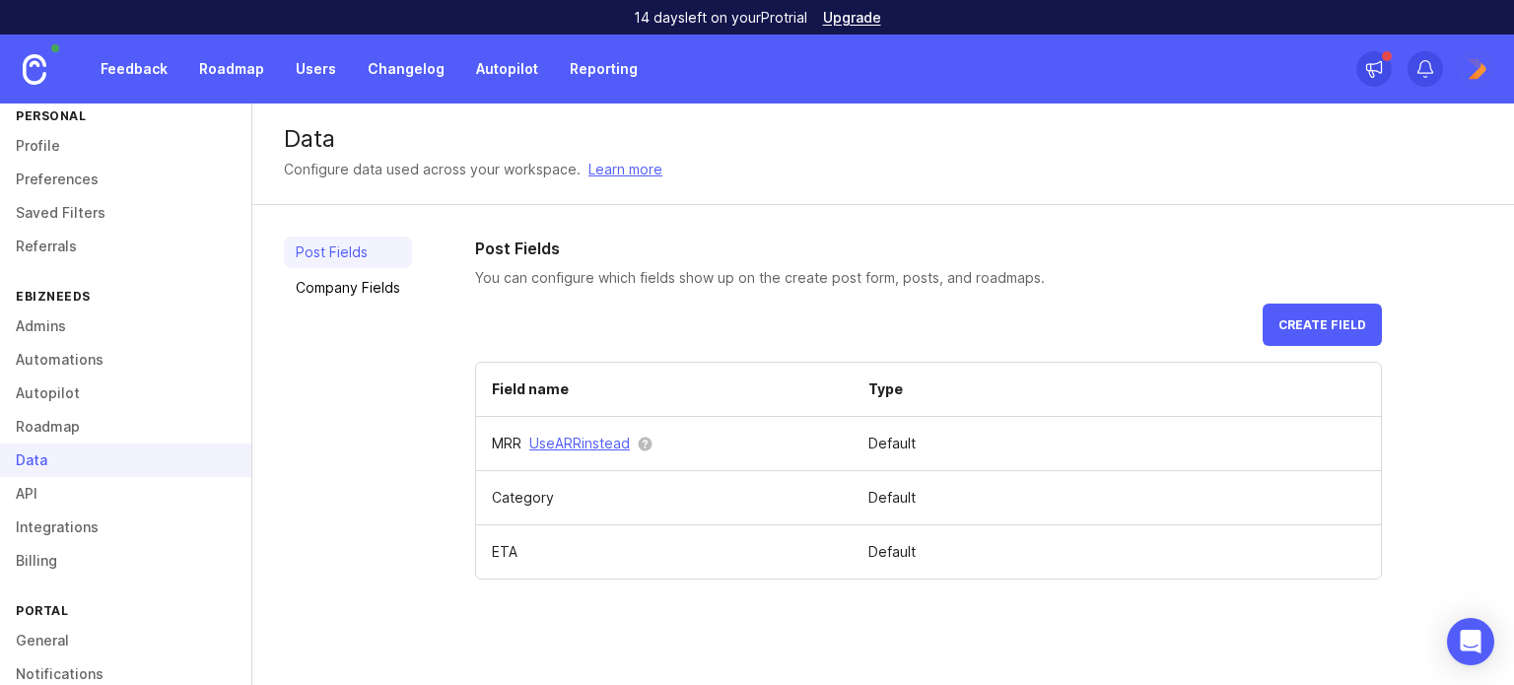
click at [40, 505] on link "API" at bounding box center [125, 494] width 251 height 34
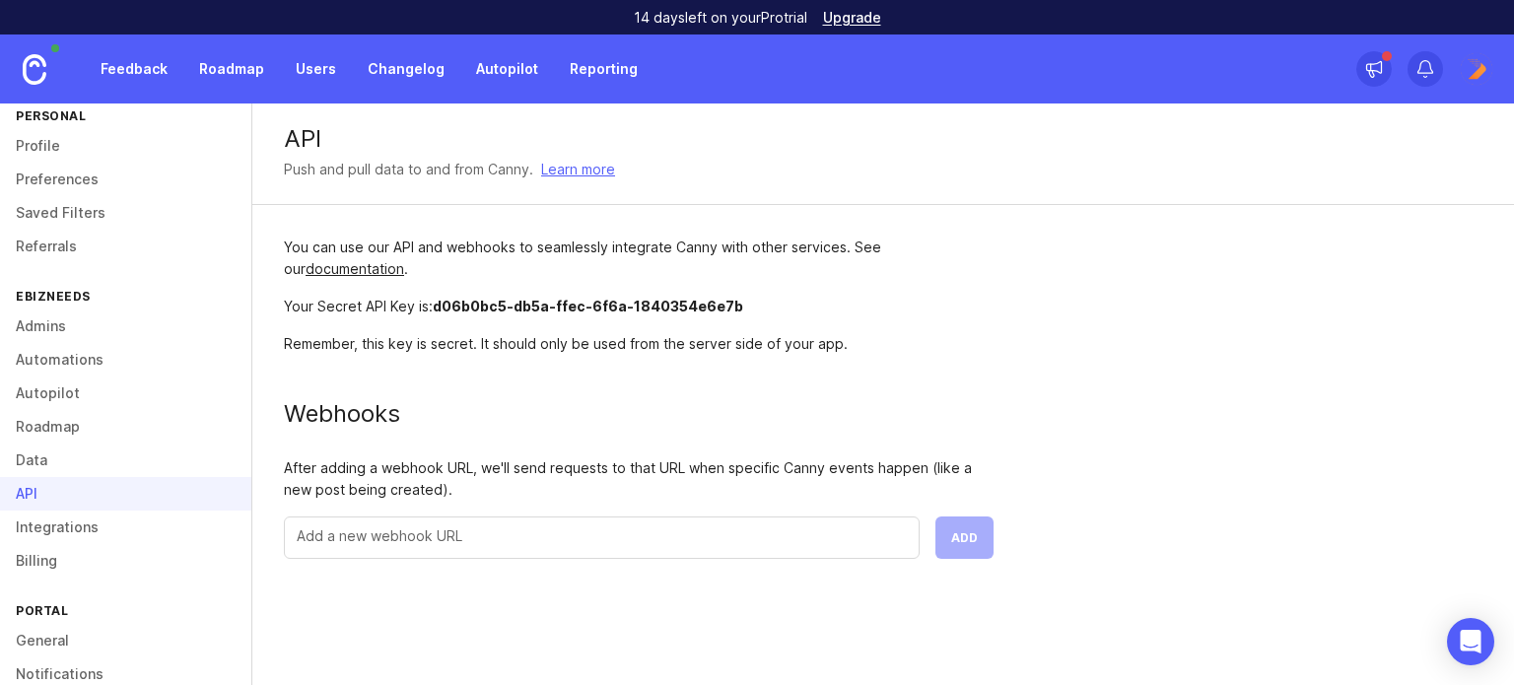
click at [45, 531] on link "Integrations" at bounding box center [125, 528] width 251 height 34
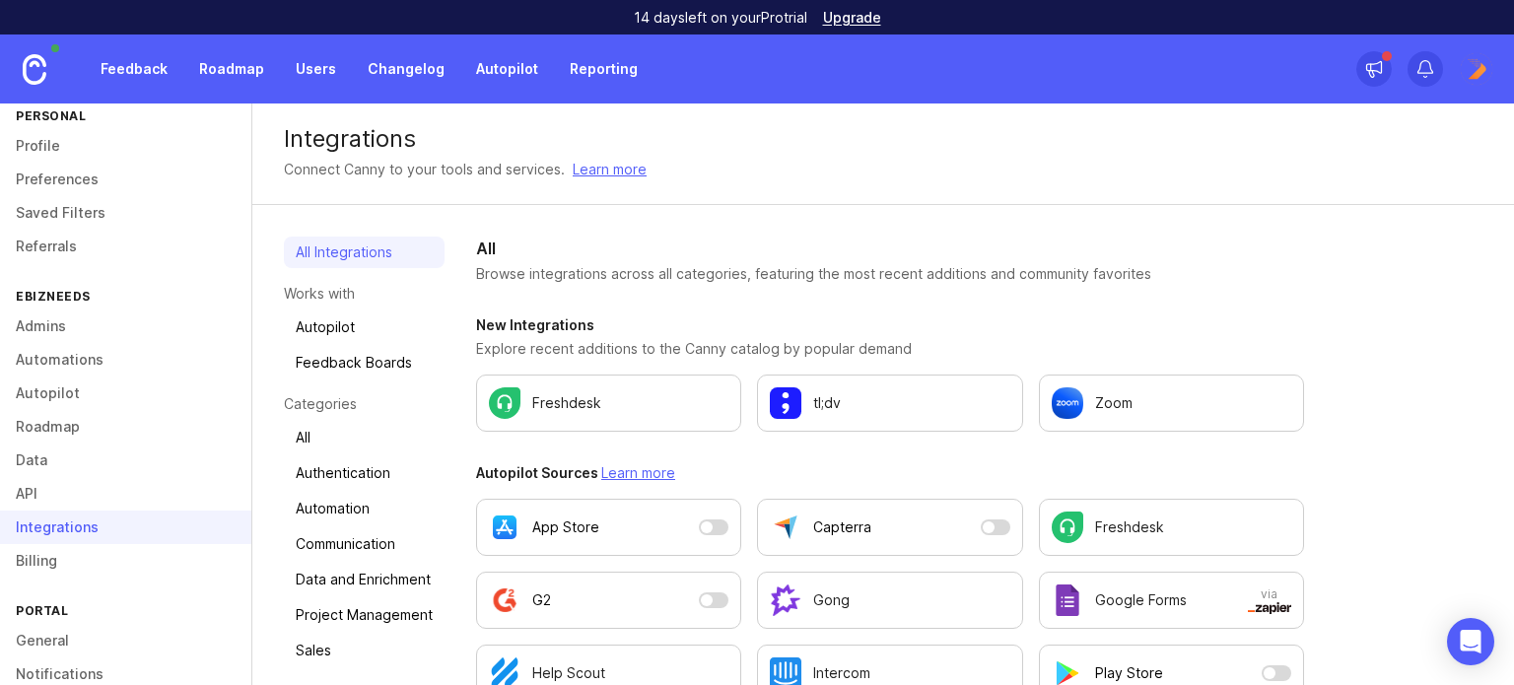
click at [75, 559] on link "Billing" at bounding box center [125, 561] width 251 height 34
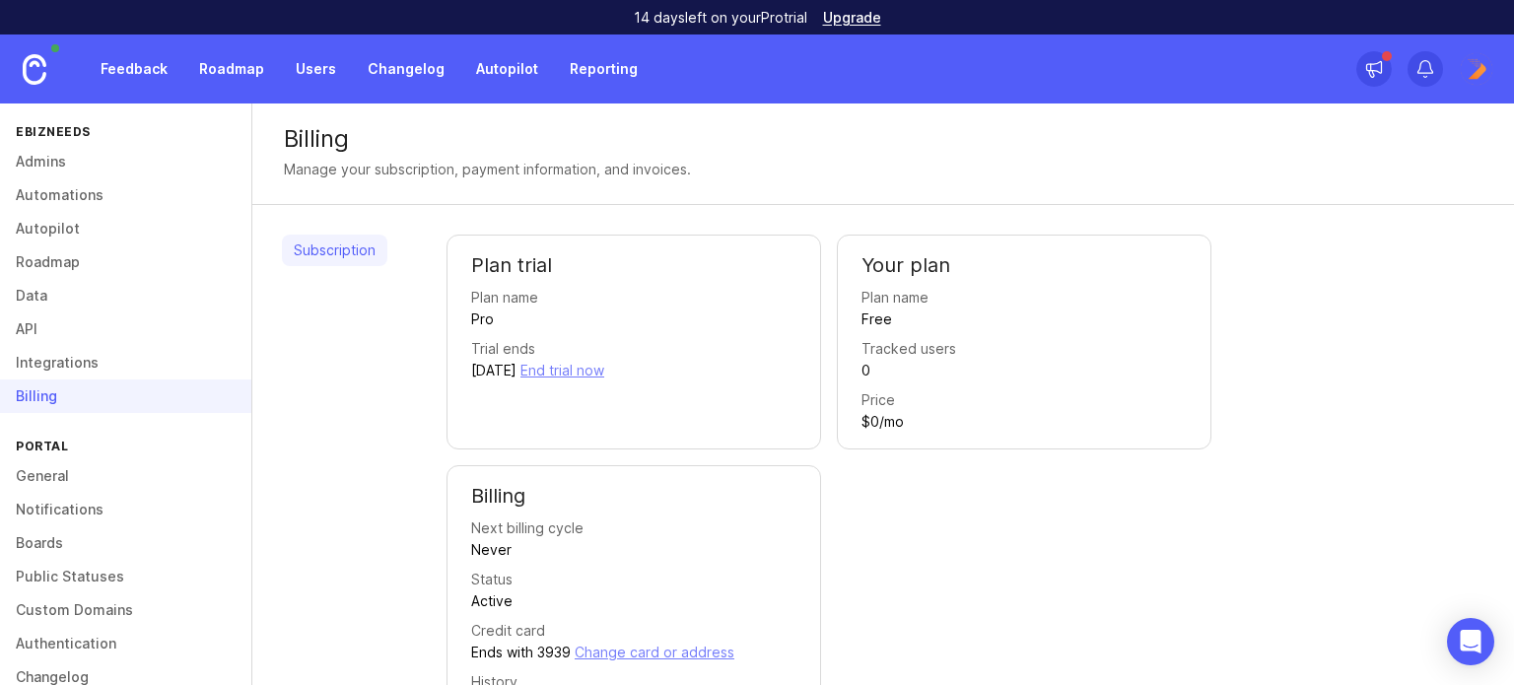
scroll to position [223, 0]
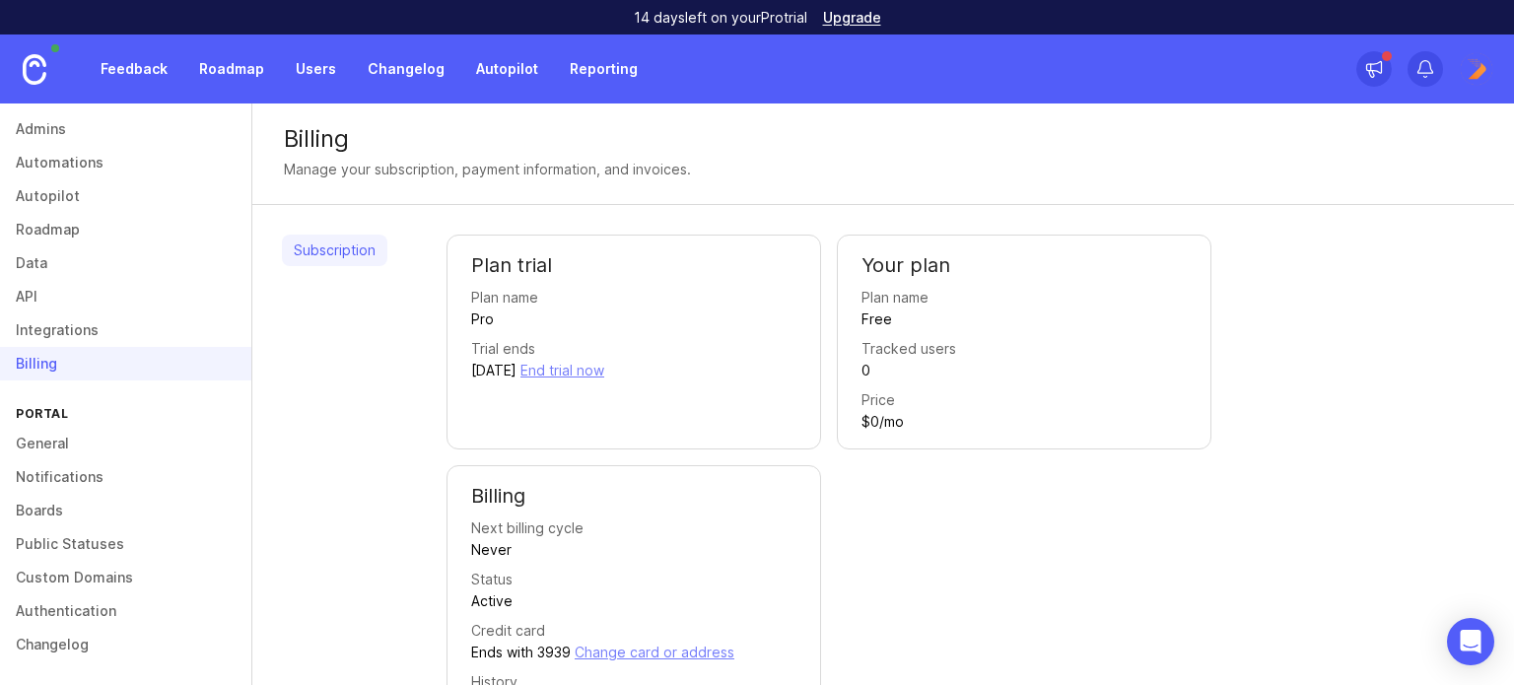
click at [43, 437] on link "General" at bounding box center [125, 444] width 251 height 34
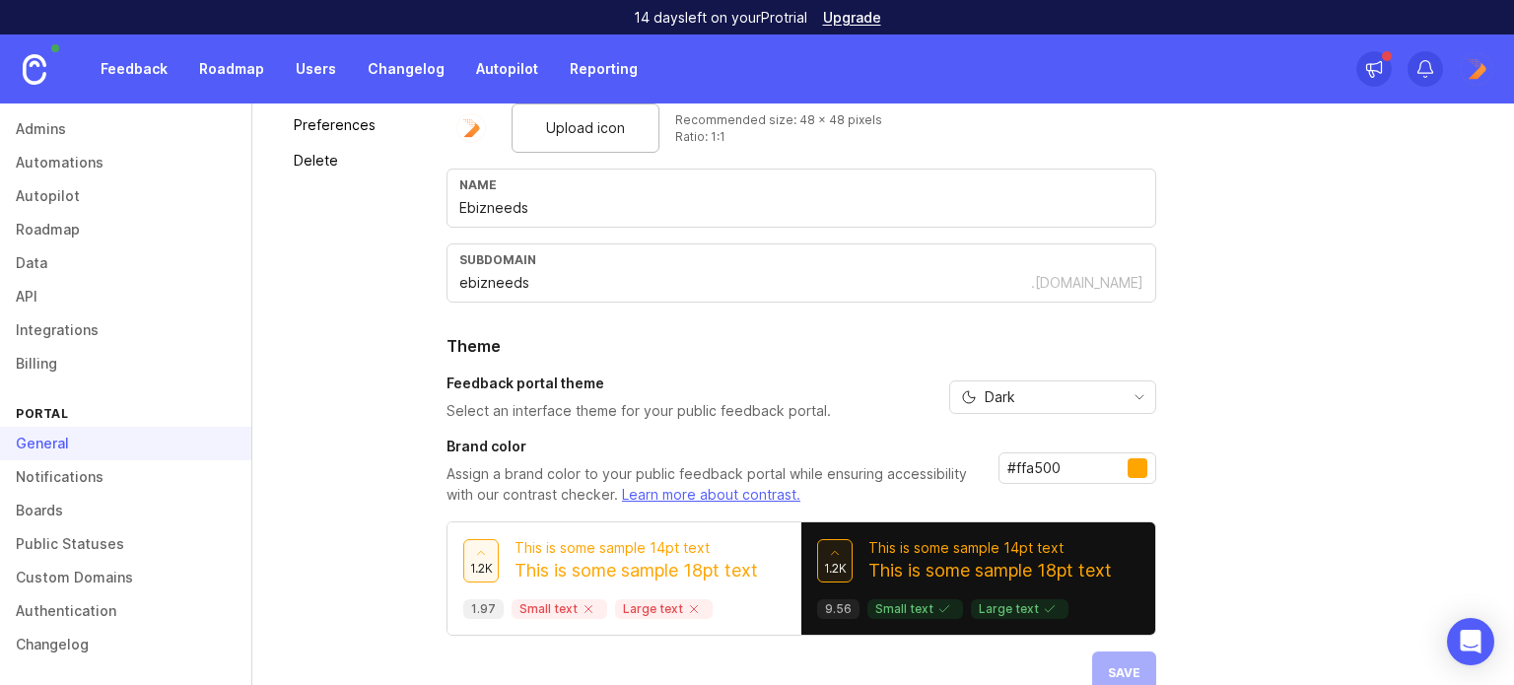
scroll to position [197, 0]
click at [12, 473] on link "Notifications" at bounding box center [125, 477] width 251 height 34
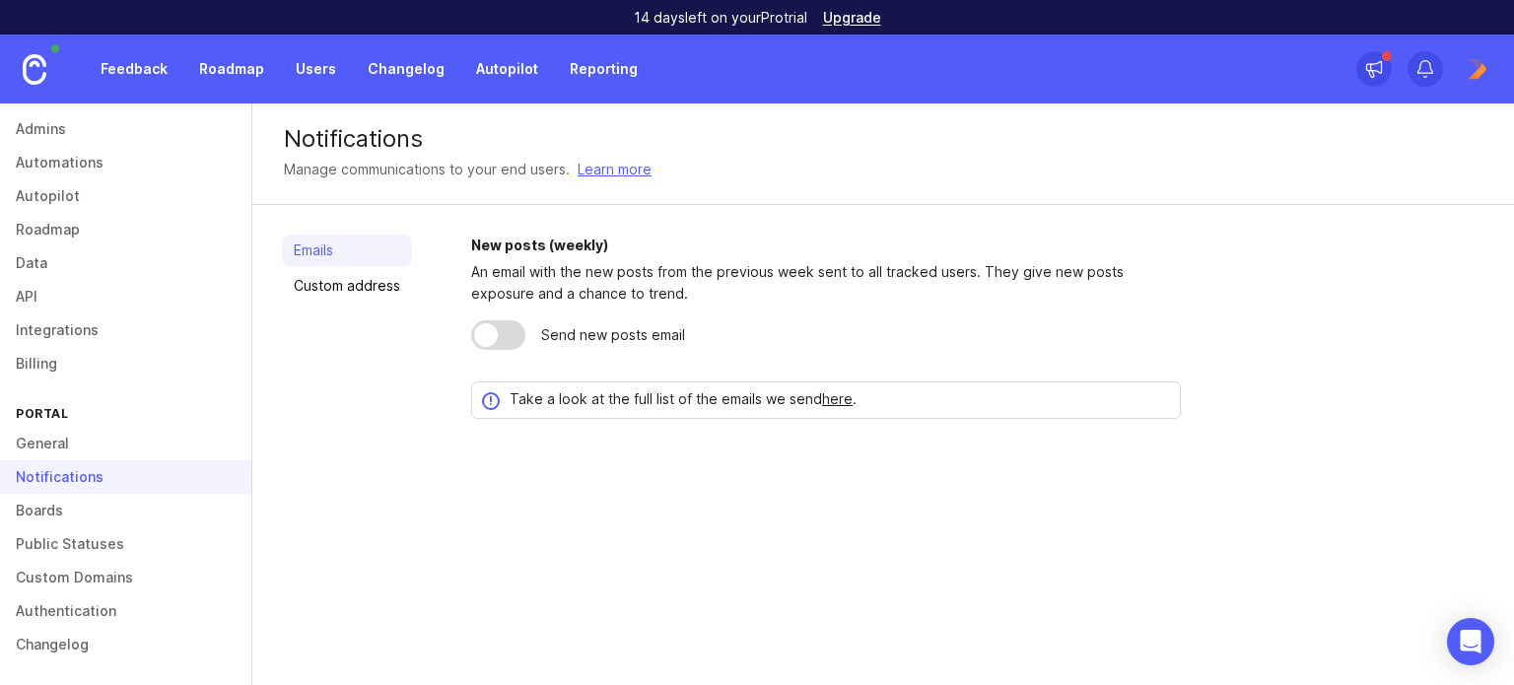
click at [43, 514] on link "Boards" at bounding box center [125, 511] width 251 height 34
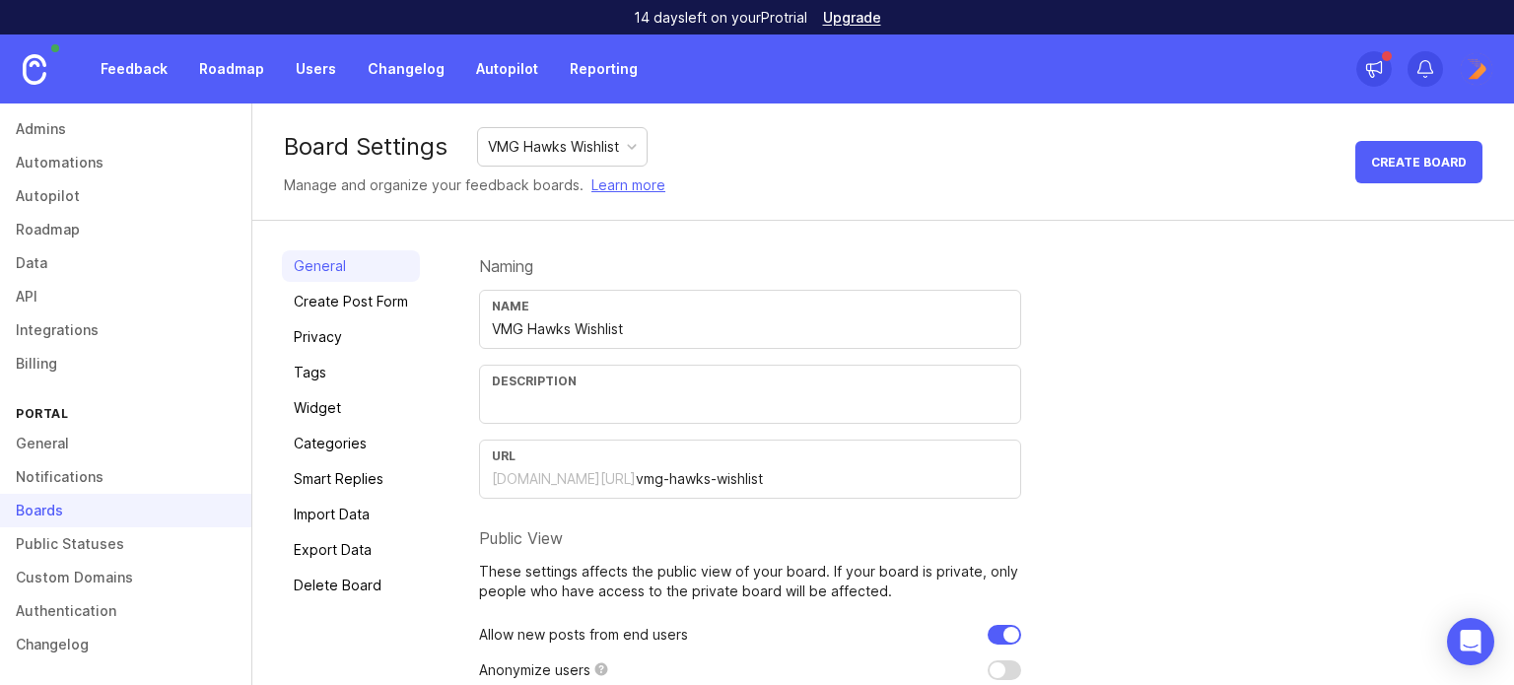
click at [49, 547] on link "Public Statuses" at bounding box center [125, 544] width 251 height 34
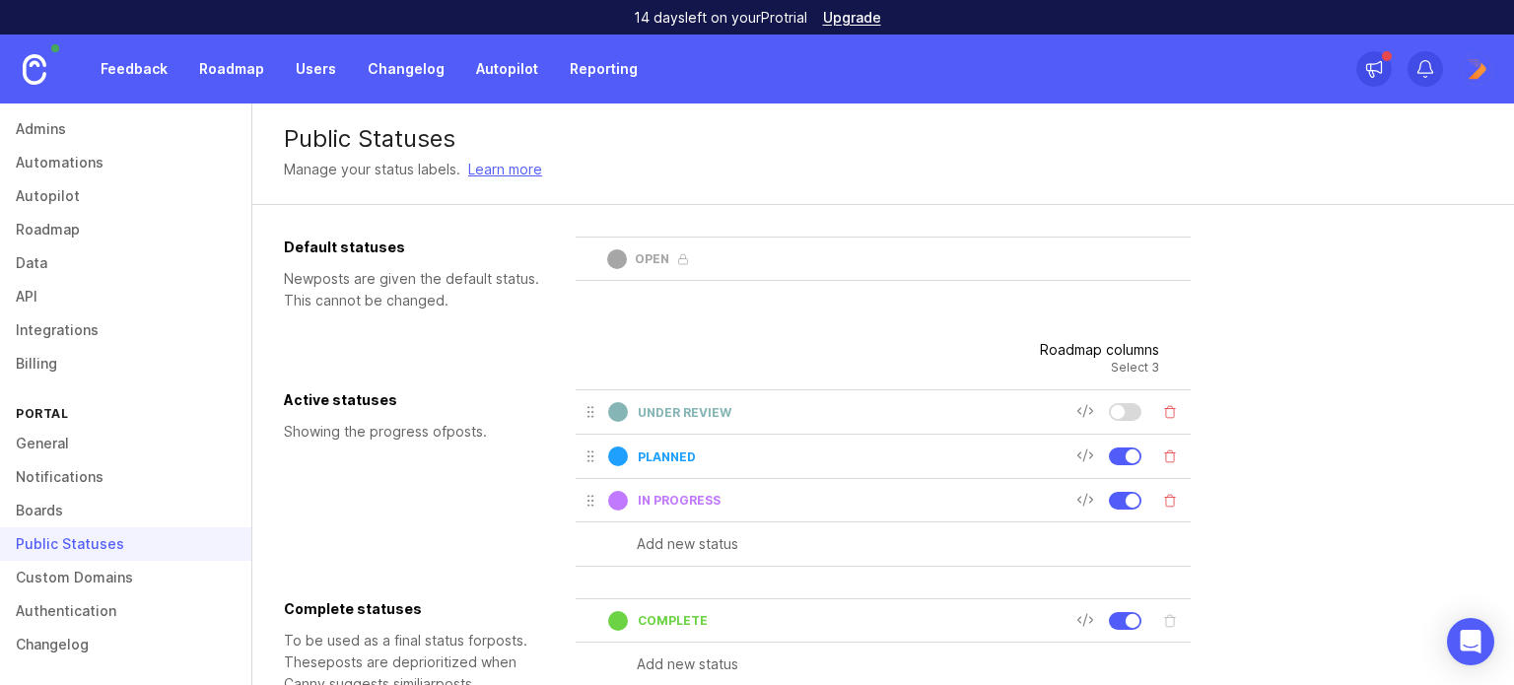
click at [58, 569] on link "Custom Domains" at bounding box center [125, 578] width 251 height 34
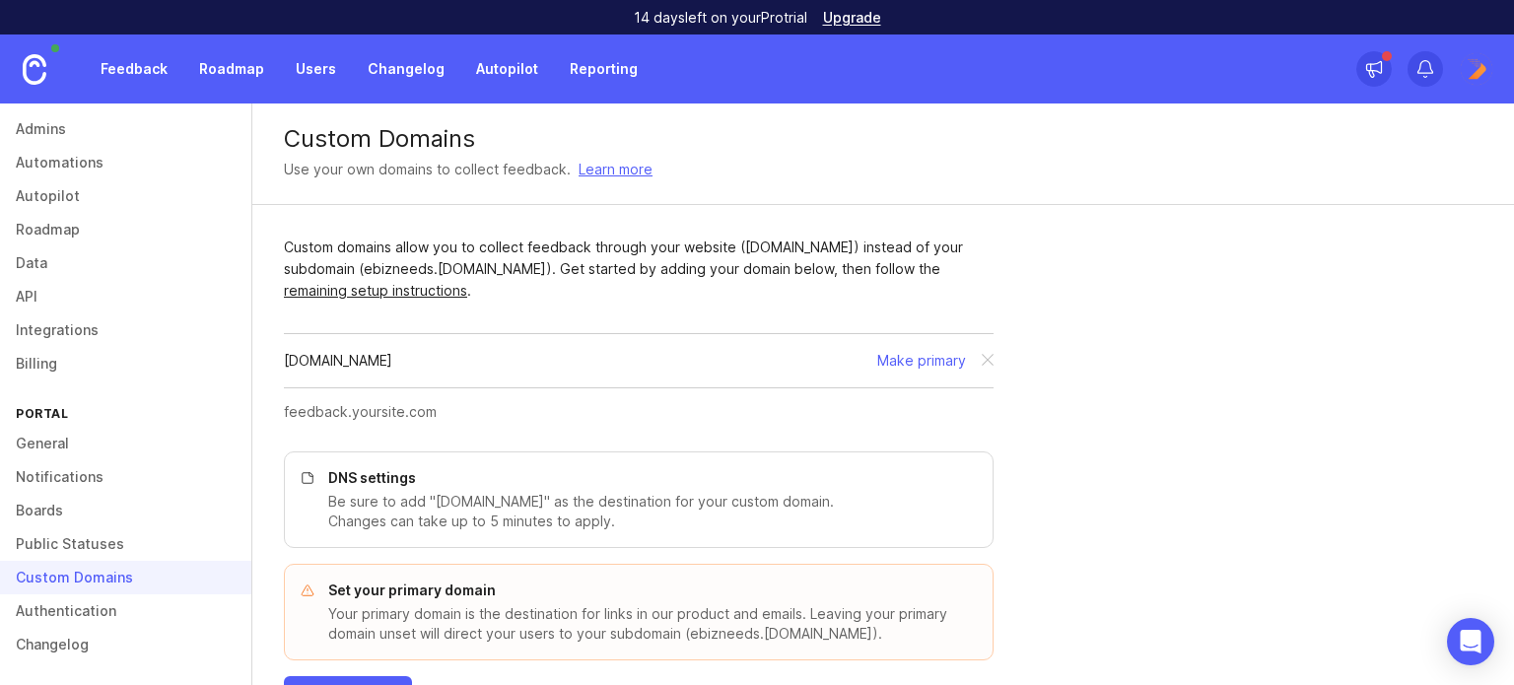
click at [72, 530] on link "Public Statuses" at bounding box center [125, 544] width 251 height 34
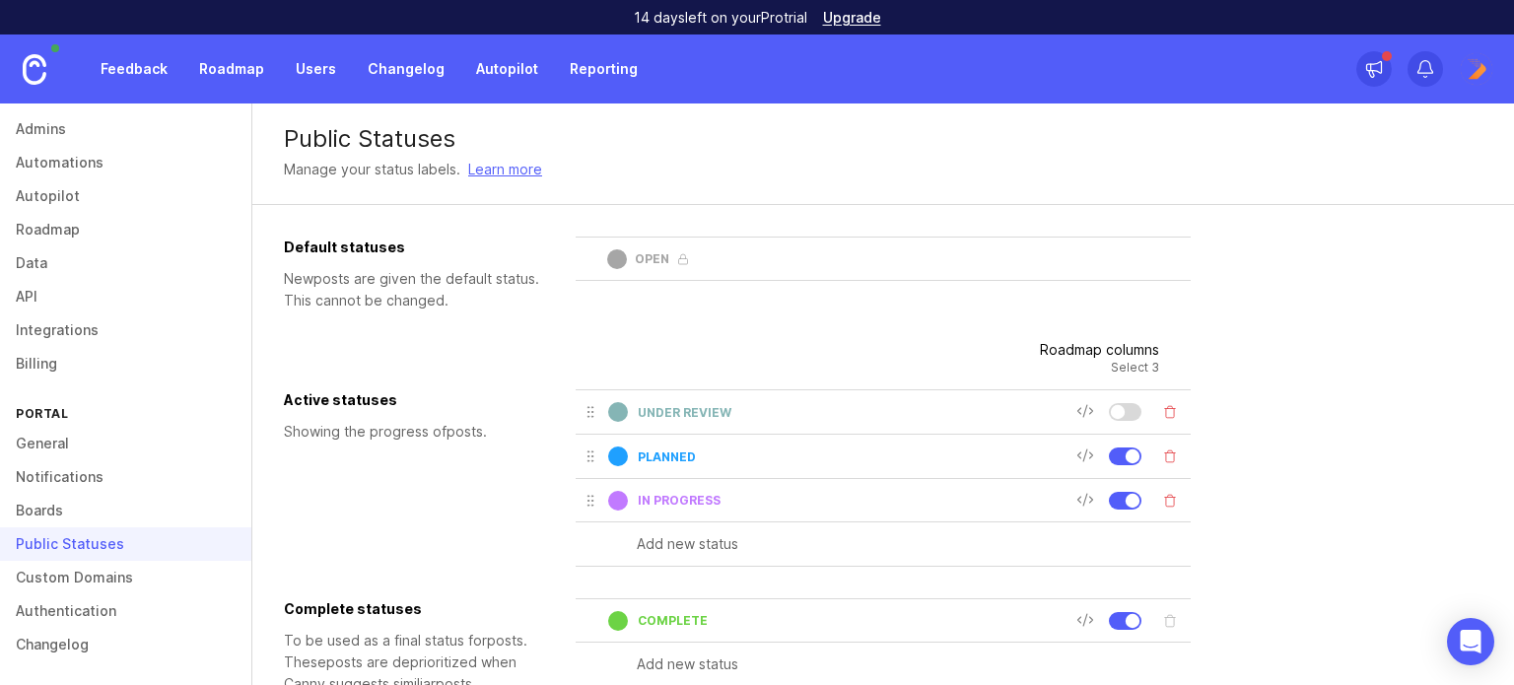
click at [80, 574] on link "Custom Domains" at bounding box center [125, 578] width 251 height 34
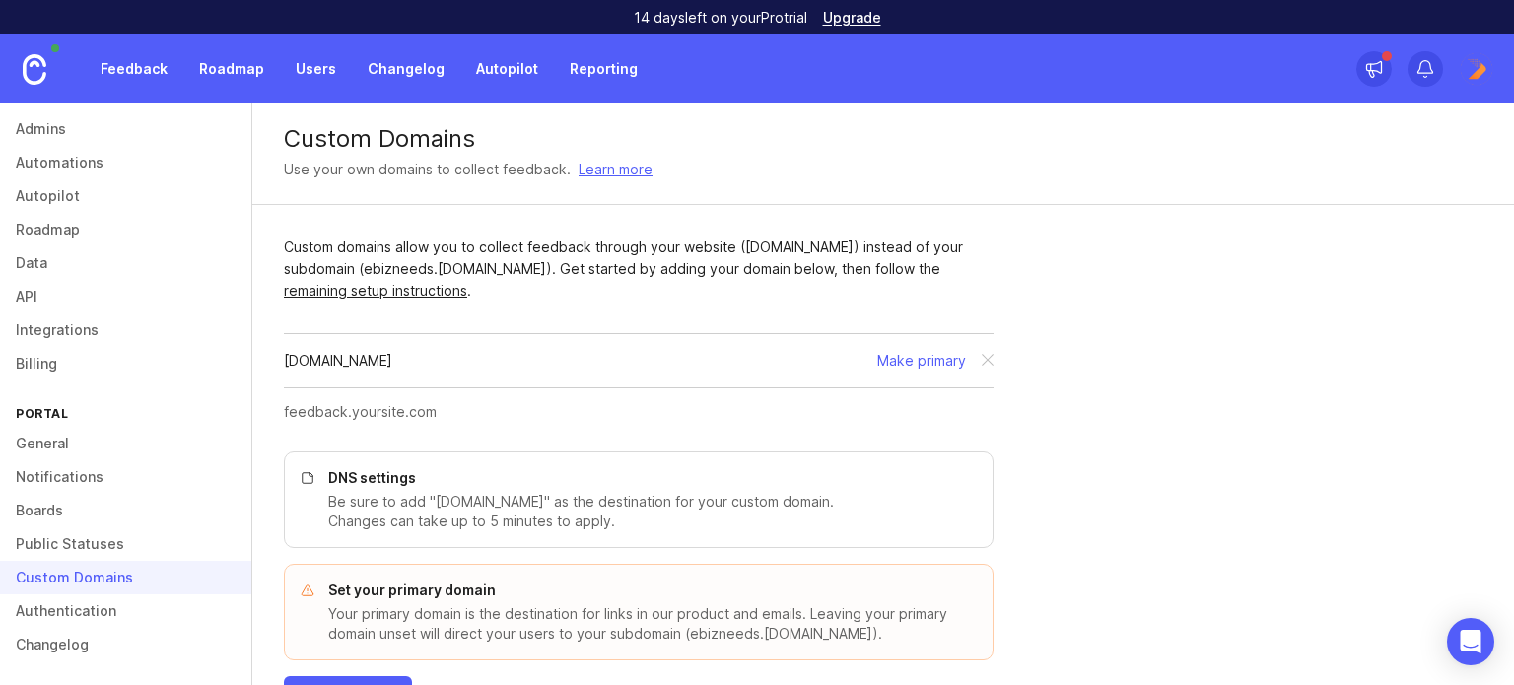
click at [80, 537] on link "Public Statuses" at bounding box center [125, 544] width 251 height 34
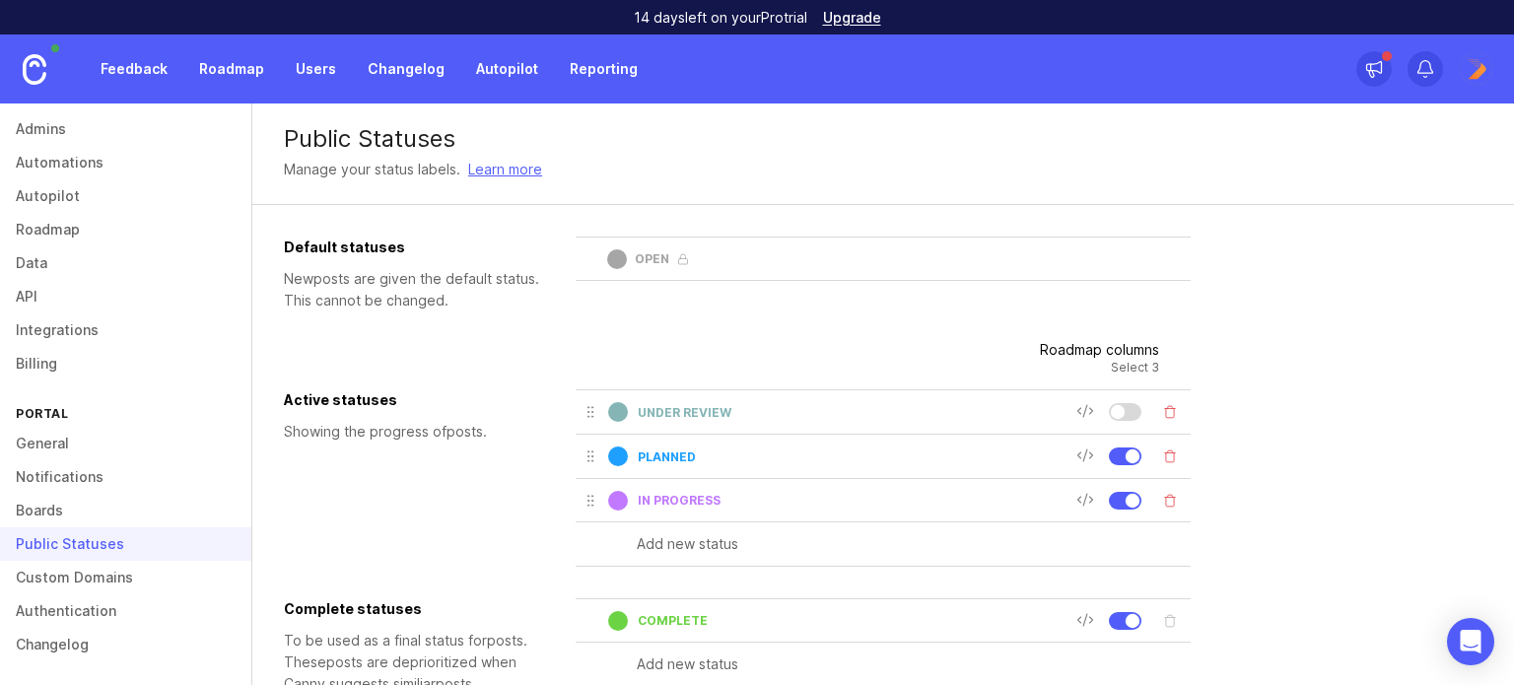
click at [63, 503] on link "Boards" at bounding box center [125, 511] width 251 height 34
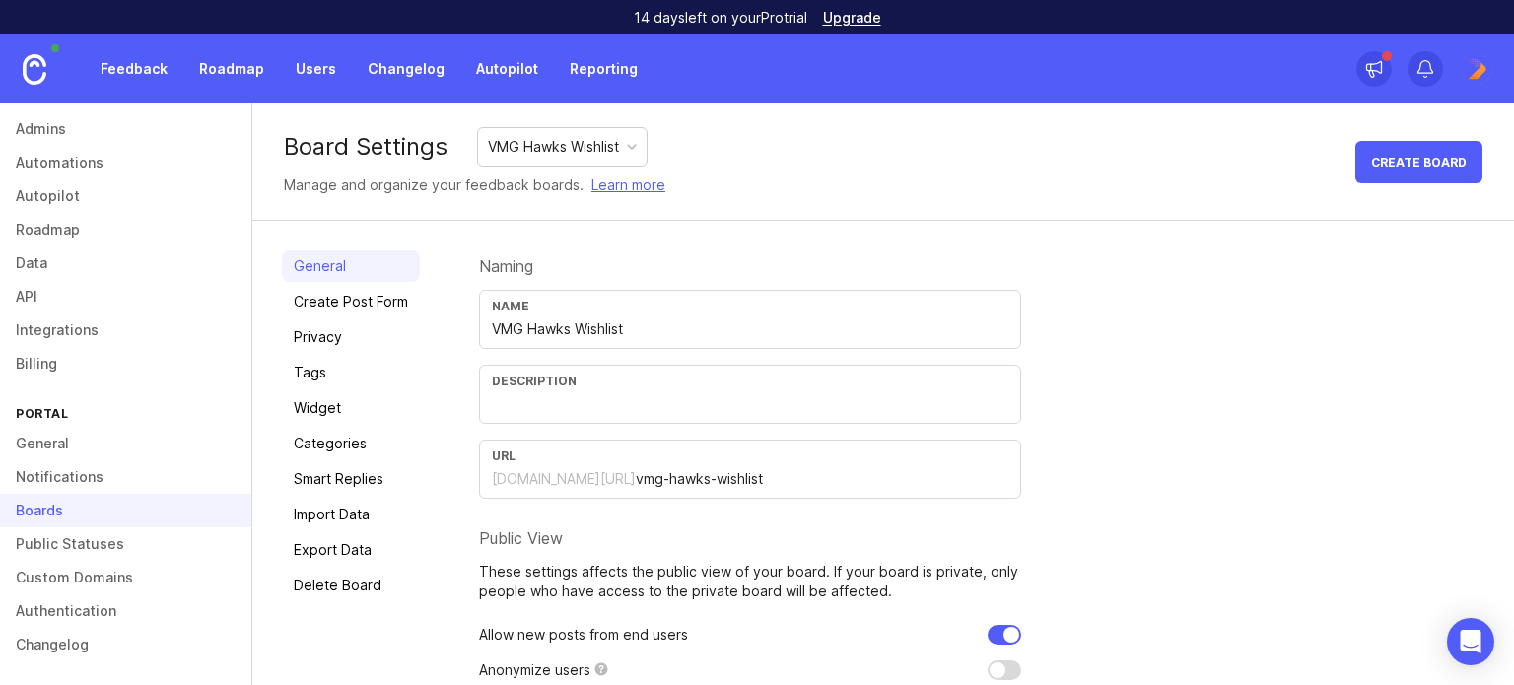
click at [594, 405] on input "text" at bounding box center [750, 404] width 516 height 22
click at [658, 476] on input "vmg-hawks-wishlist" at bounding box center [822, 479] width 373 height 22
click at [610, 410] on input "text" at bounding box center [750, 404] width 516 height 22
paste input "Please share your product wishlist ideas. This will help us prioritize improvem…"
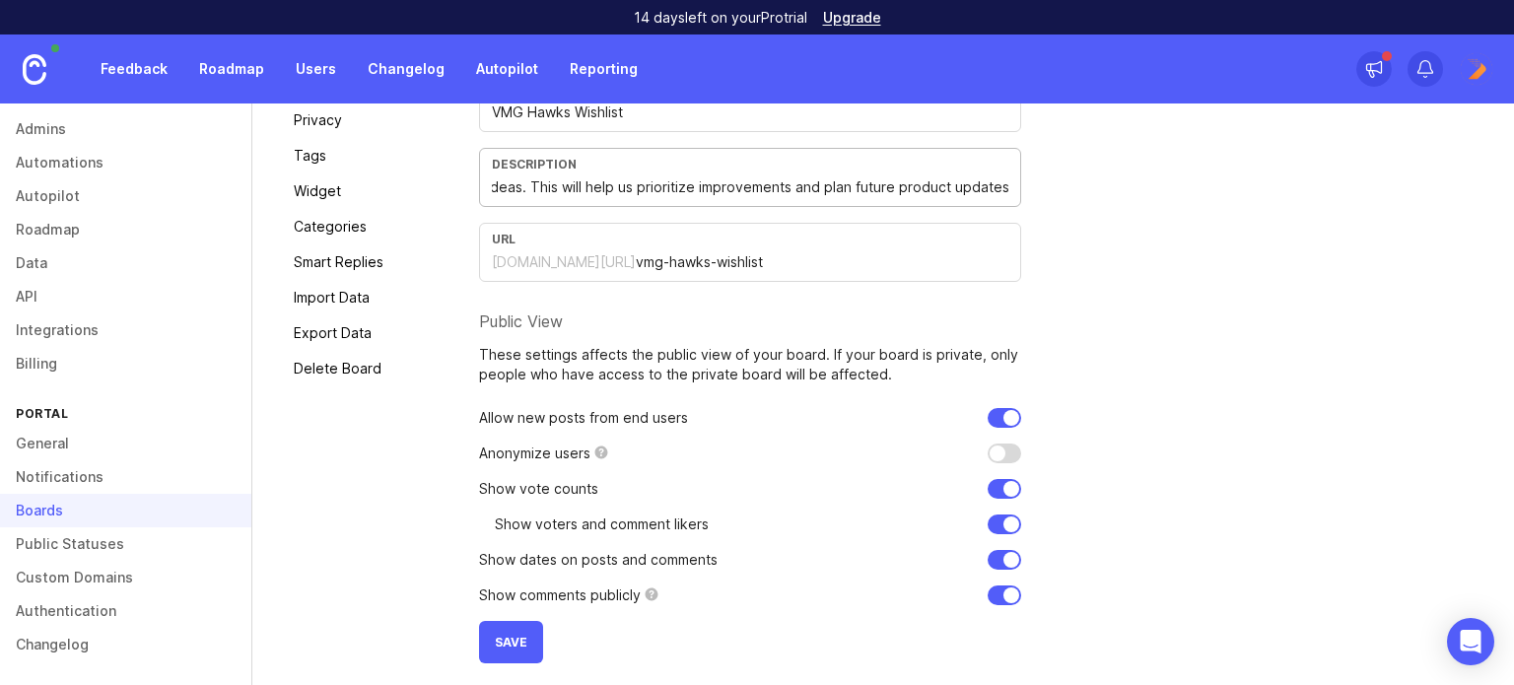
scroll to position [223, 0]
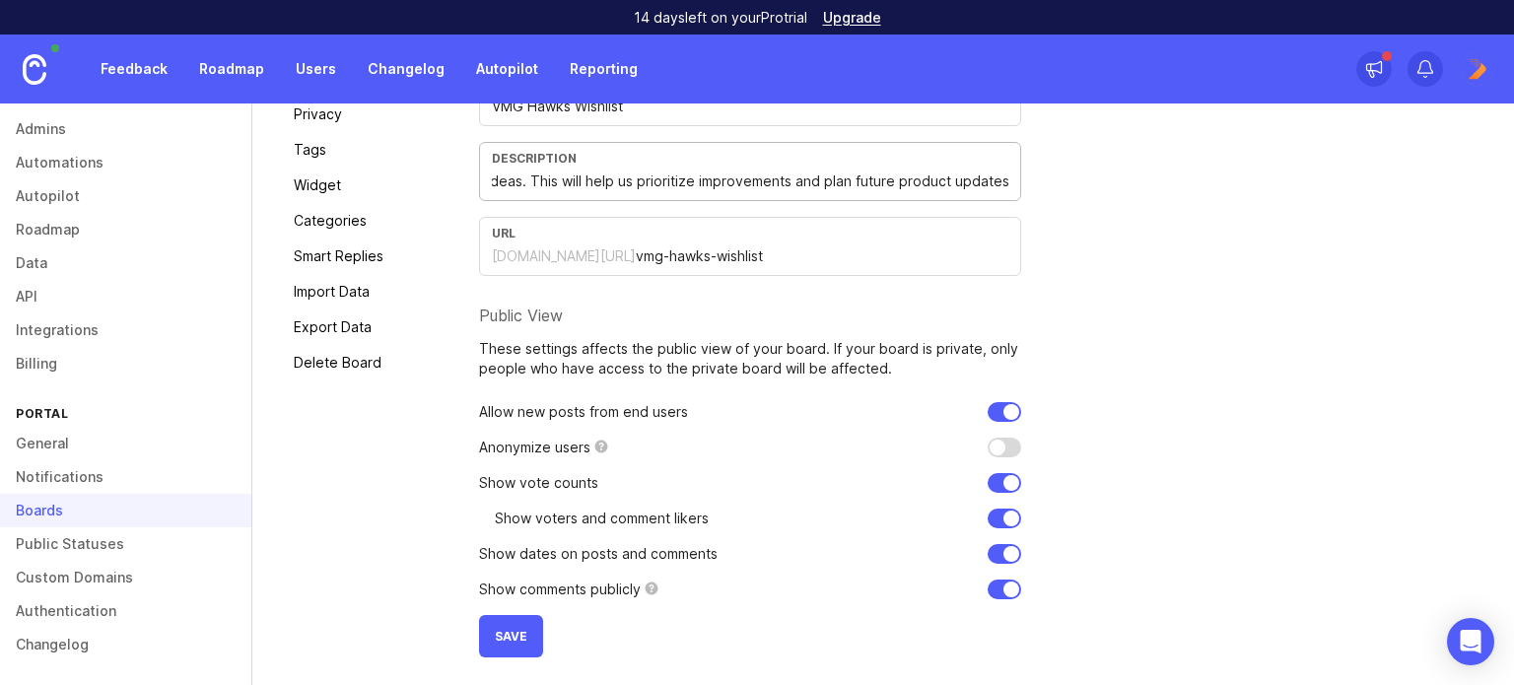
type input "Please share your product wishlist ideas. This will help us prioritize improvem…"
click at [512, 619] on button "Save" at bounding box center [511, 636] width 64 height 42
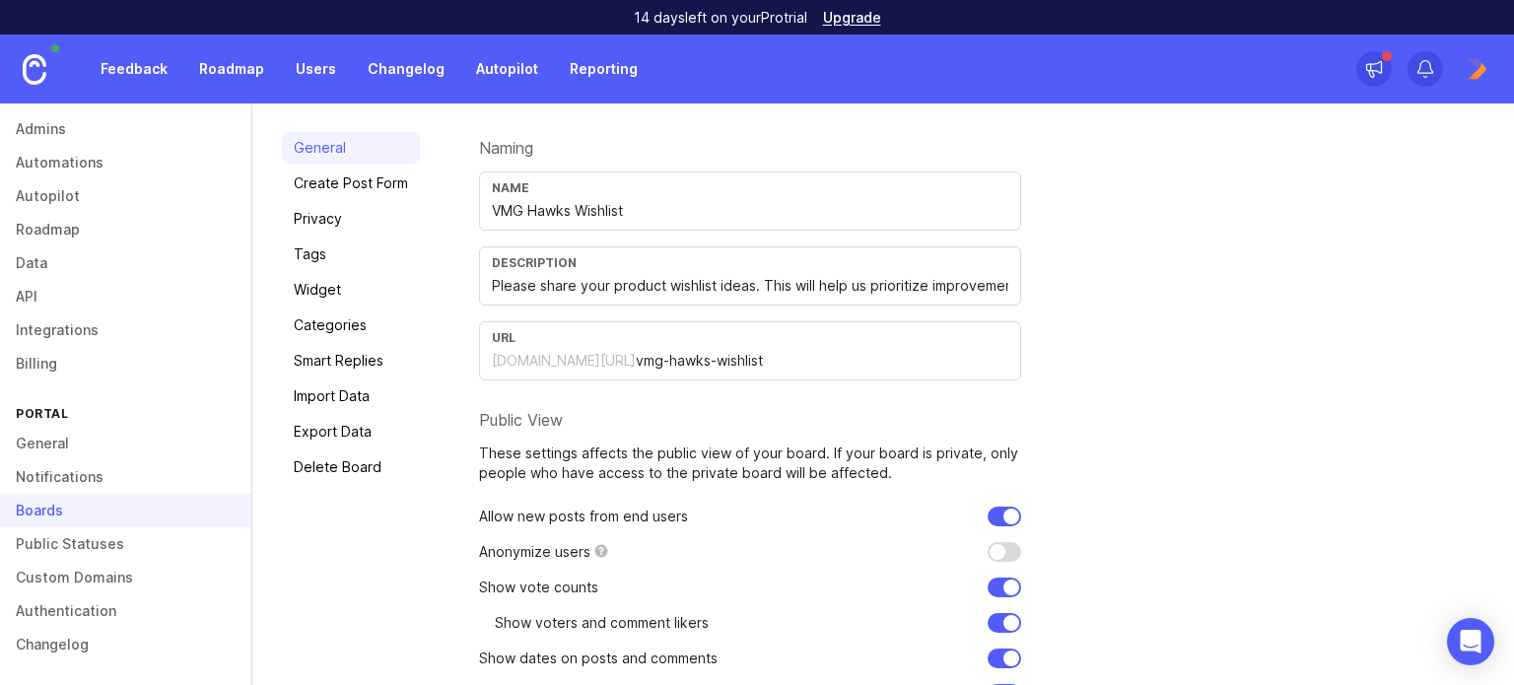
scroll to position [26, 0]
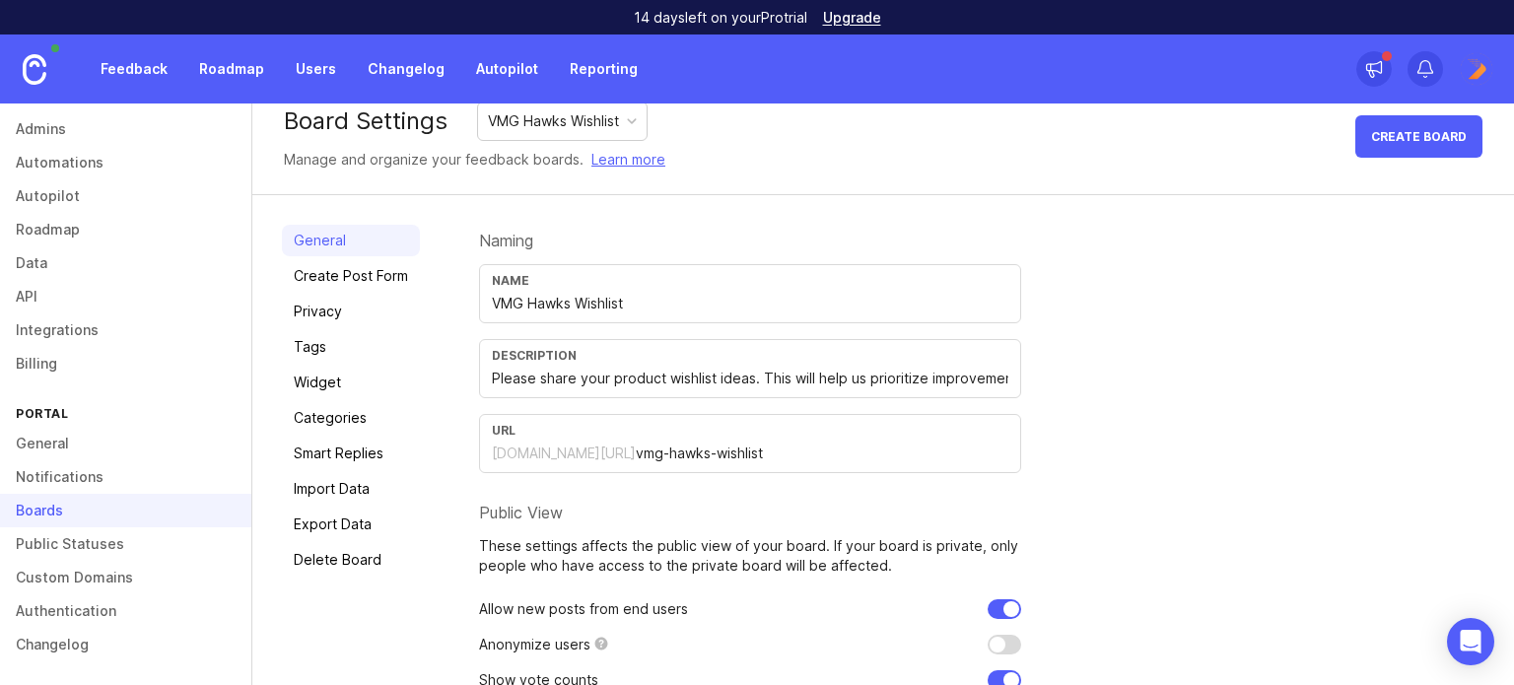
click at [369, 317] on link "Privacy" at bounding box center [351, 312] width 138 height 32
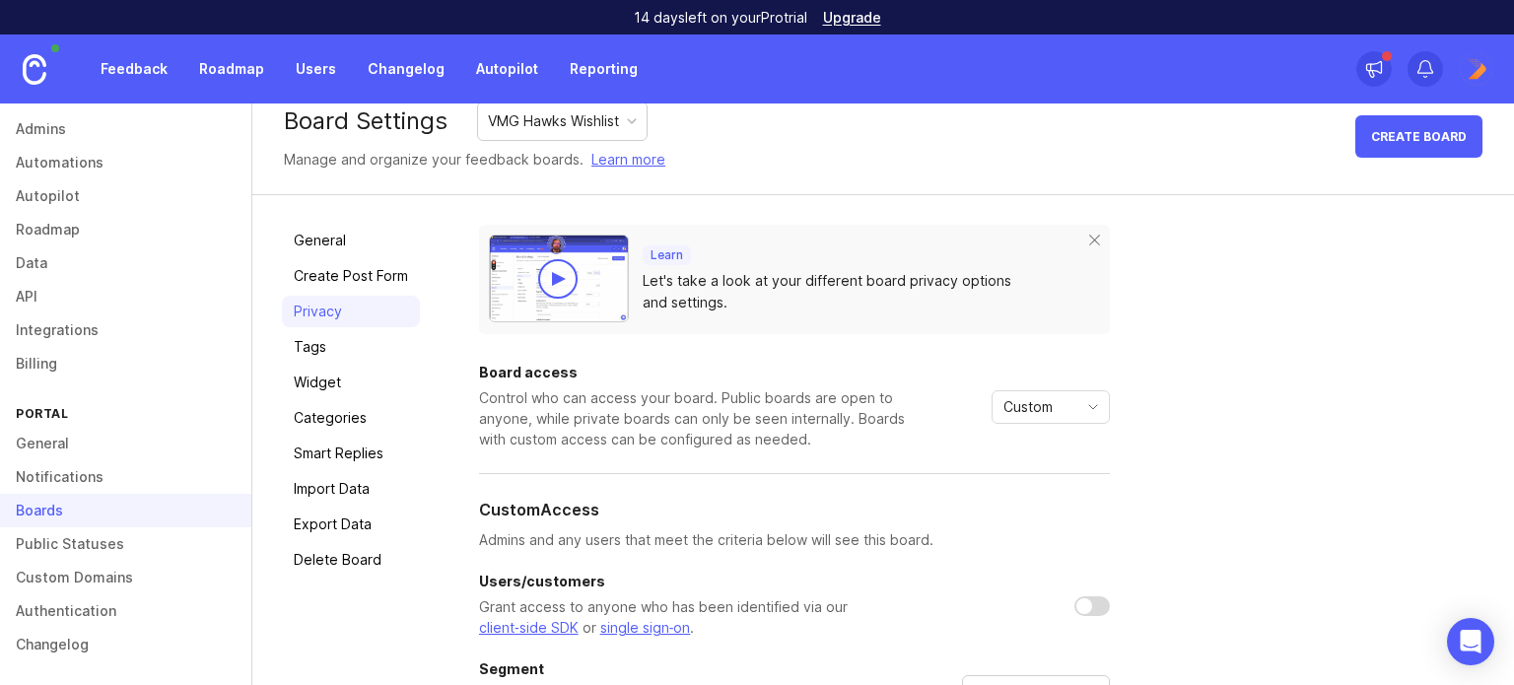
click at [330, 412] on link "Categories" at bounding box center [351, 418] width 138 height 32
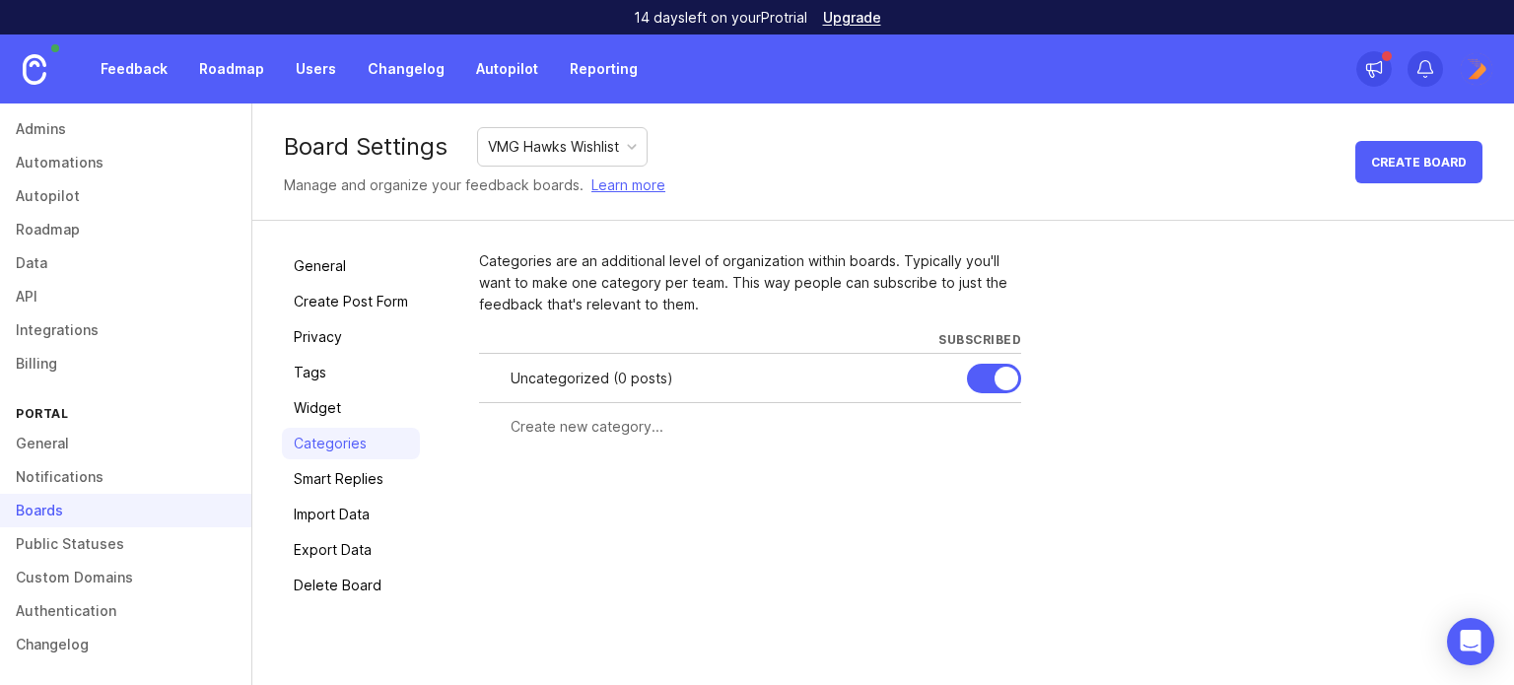
click at [587, 442] on div at bounding box center [750, 426] width 542 height 37
type input "UI/UX"
click at [984, 459] on span "Create" at bounding box center [982, 462] width 49 height 15
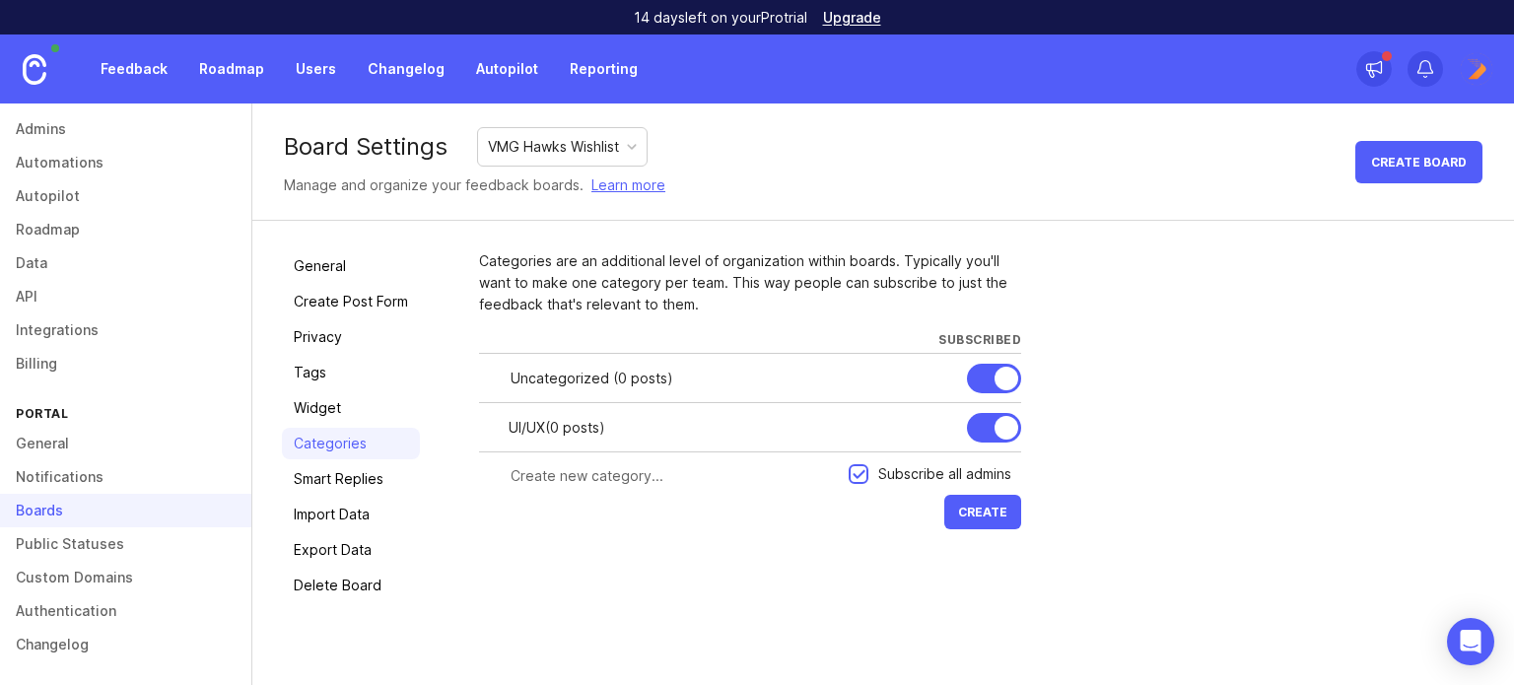
click at [646, 480] on input "text" at bounding box center [674, 476] width 326 height 22
paste input "Reporting"
type input "Reporting"
click at [989, 522] on button "Create" at bounding box center [982, 512] width 77 height 34
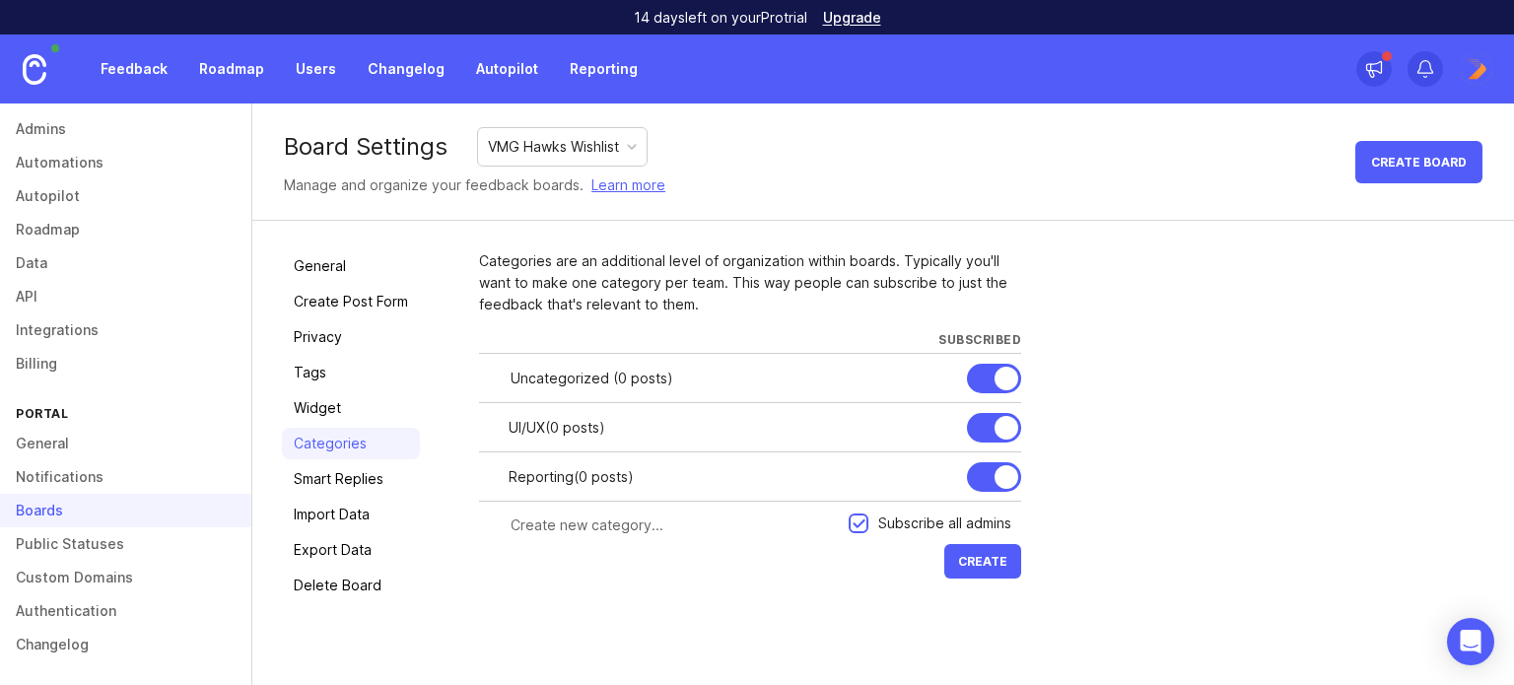
drag, startPoint x: 646, startPoint y: 547, endPoint x: 647, endPoint y: 536, distance: 10.9
click at [646, 543] on form "Subscribe all admins Create" at bounding box center [750, 542] width 542 height 83
click at [647, 536] on div at bounding box center [664, 525] width 370 height 37
paste input "Performance"
type input "Performance"
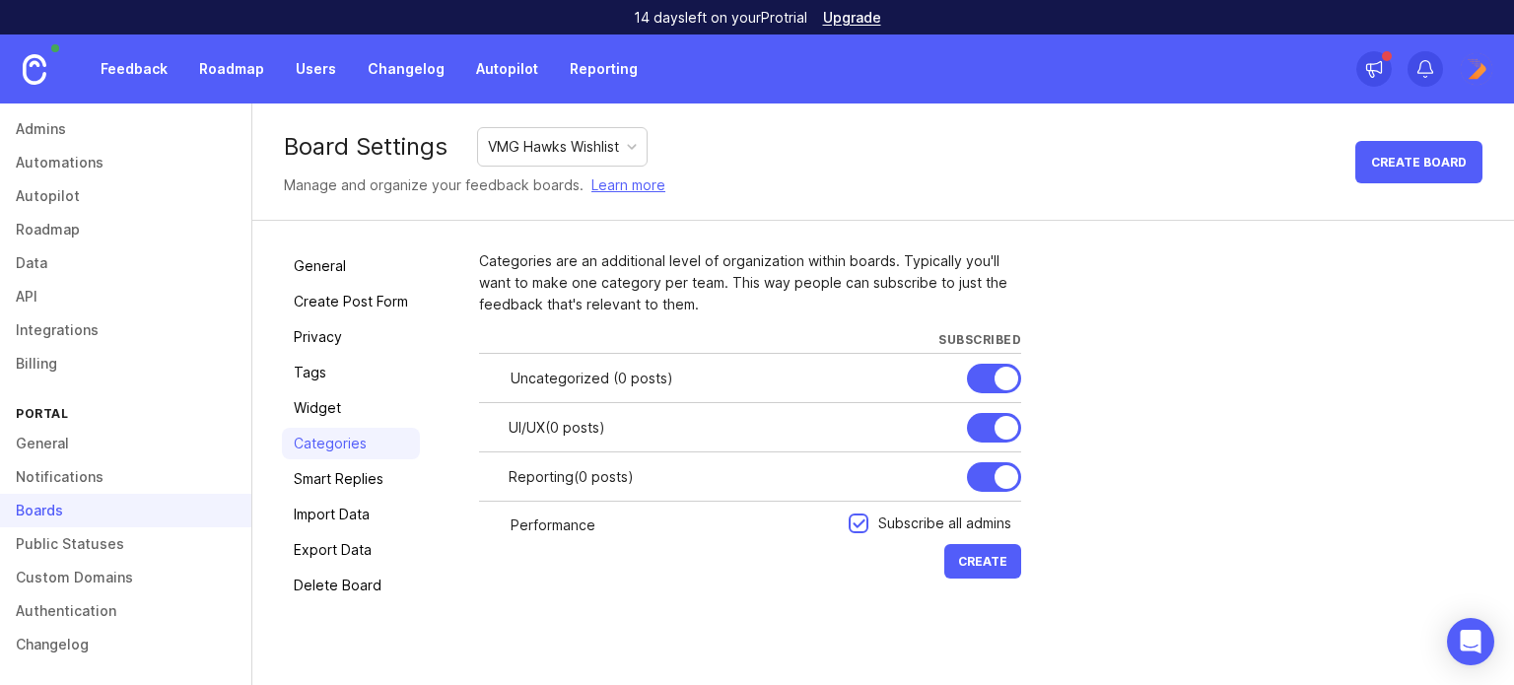
click at [984, 565] on span "Create" at bounding box center [982, 561] width 49 height 15
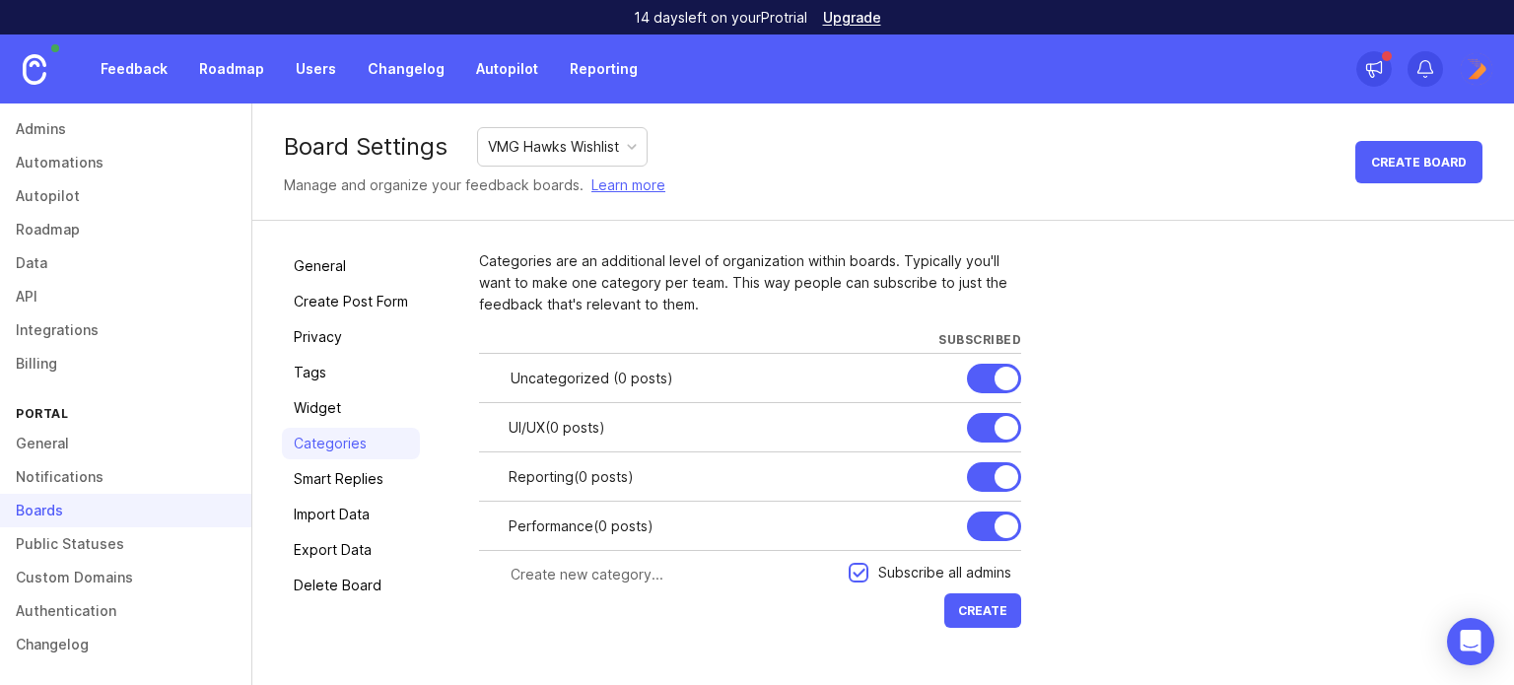
click at [627, 579] on input "text" at bounding box center [674, 575] width 326 height 22
paste input "Integrations"
type input "Integrations"
click at [960, 603] on span "Create" at bounding box center [982, 610] width 49 height 15
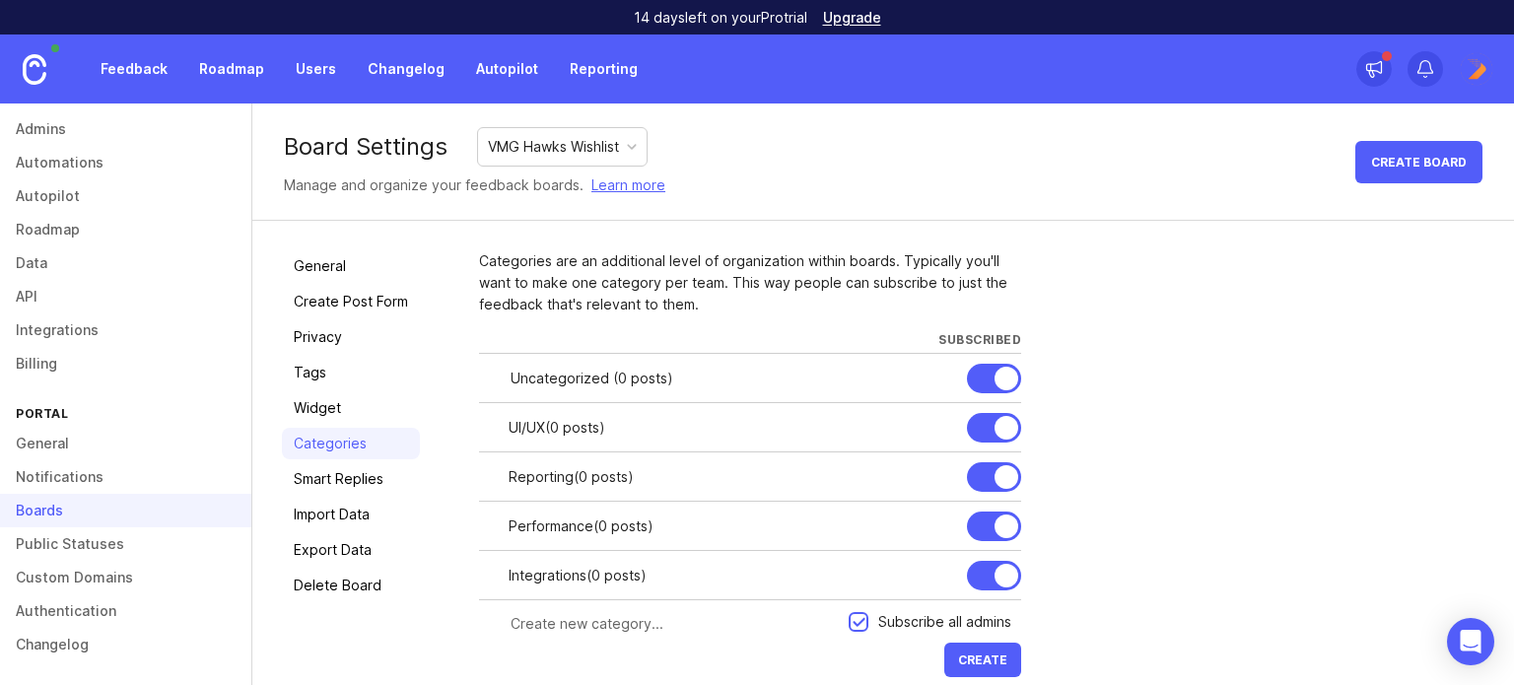
click at [631, 619] on input "text" at bounding box center [674, 624] width 326 height 22
paste input "New Feature"
type input "New Feature"
click at [954, 651] on button "Create" at bounding box center [982, 660] width 77 height 34
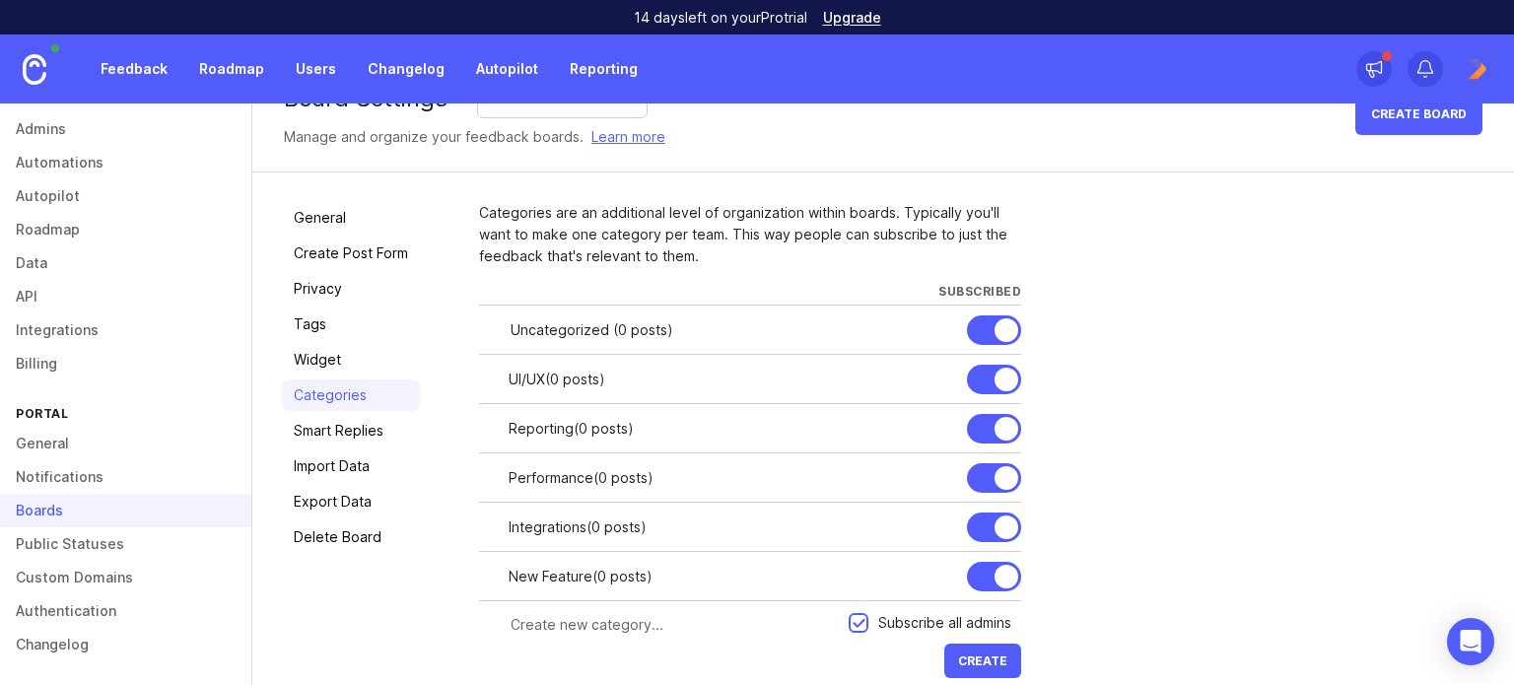
scroll to position [75, 0]
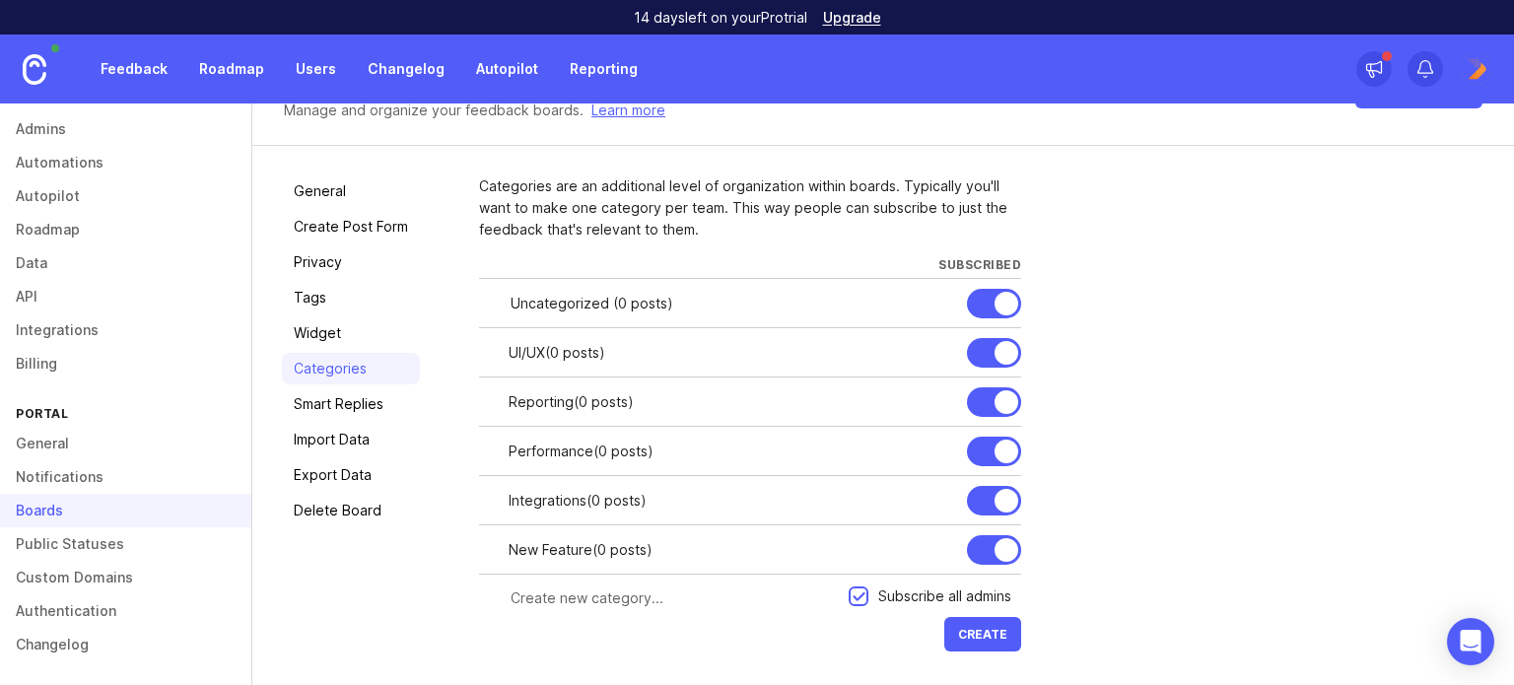
drag, startPoint x: 603, startPoint y: 594, endPoint x: 762, endPoint y: 615, distance: 160.0
click at [604, 594] on input "text" at bounding box center [674, 598] width 326 height 22
paste input "Other"
type input "Other"
click at [977, 629] on span "Create" at bounding box center [982, 634] width 49 height 15
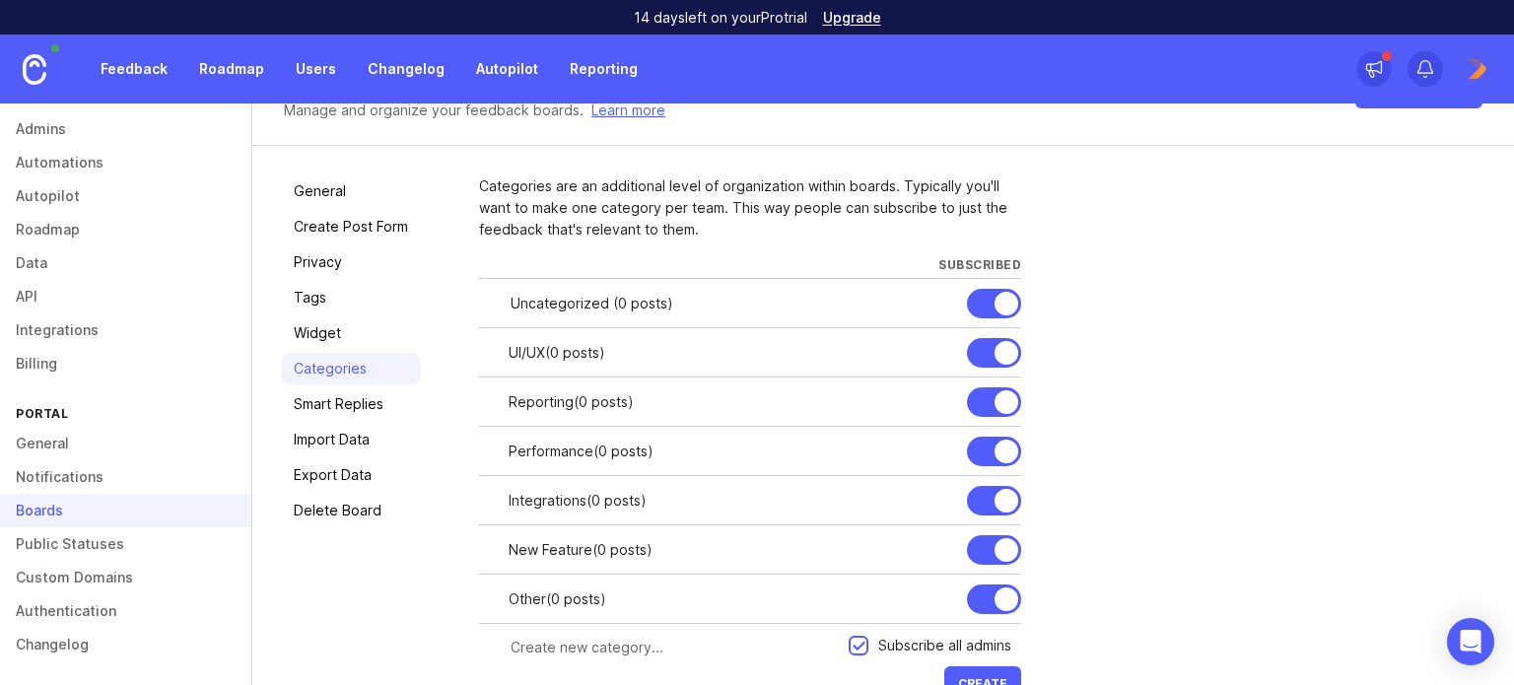
scroll to position [124, 0]
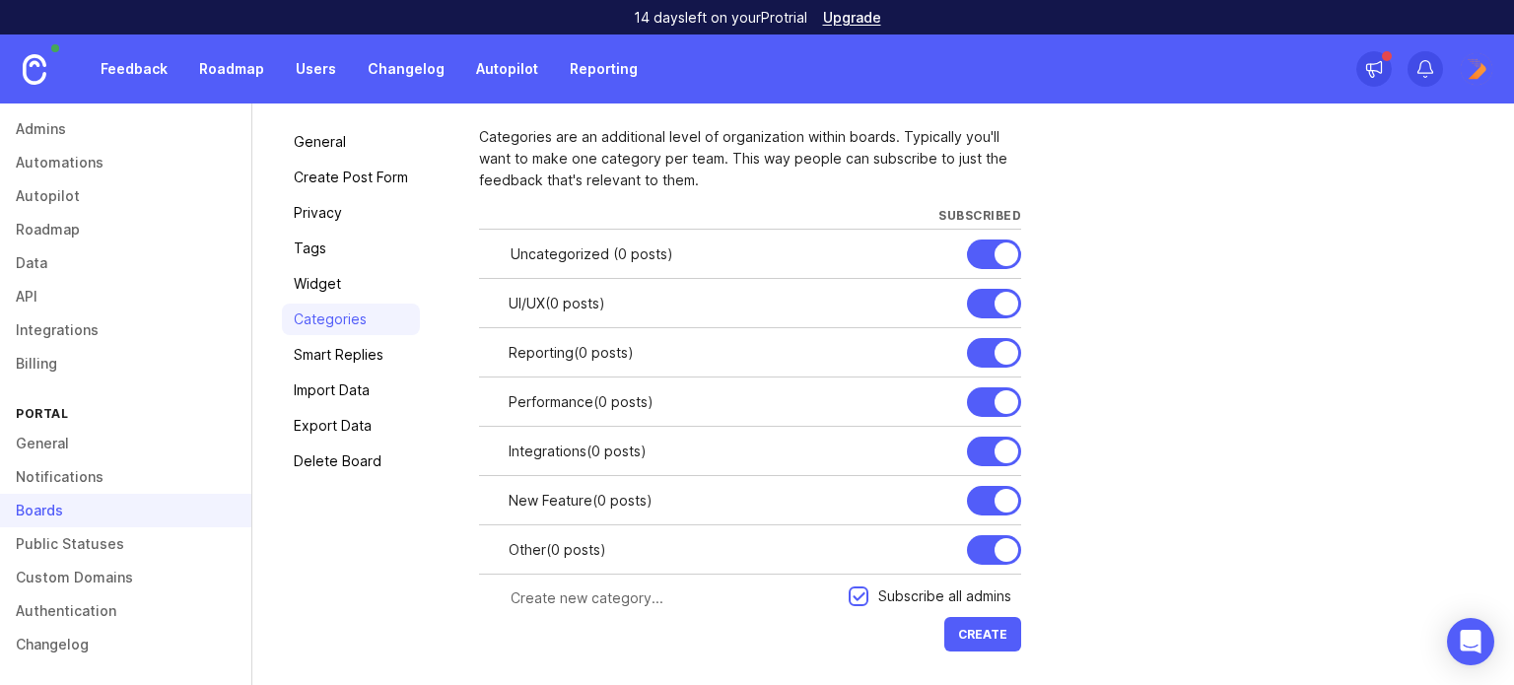
click at [332, 348] on link "Smart Replies" at bounding box center [351, 355] width 138 height 32
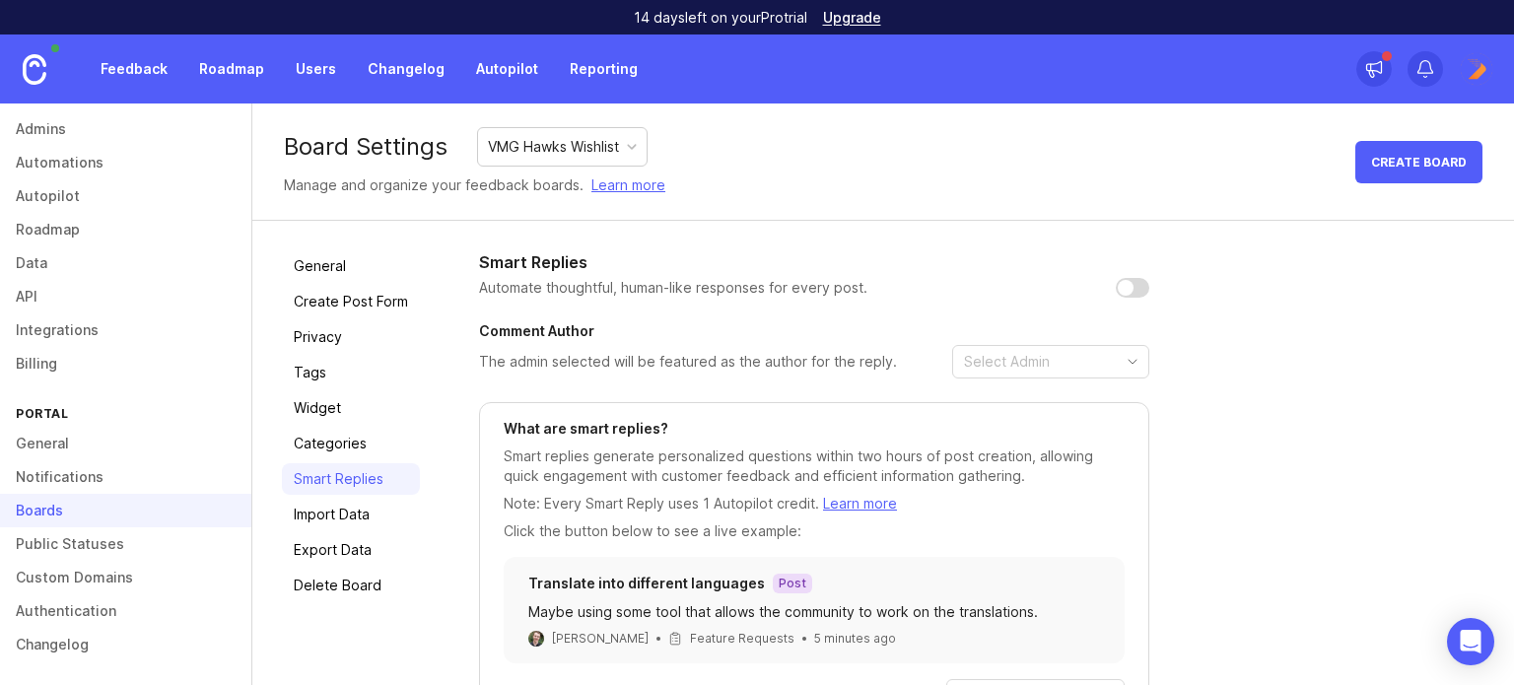
click at [323, 374] on link "Tags" at bounding box center [351, 373] width 138 height 32
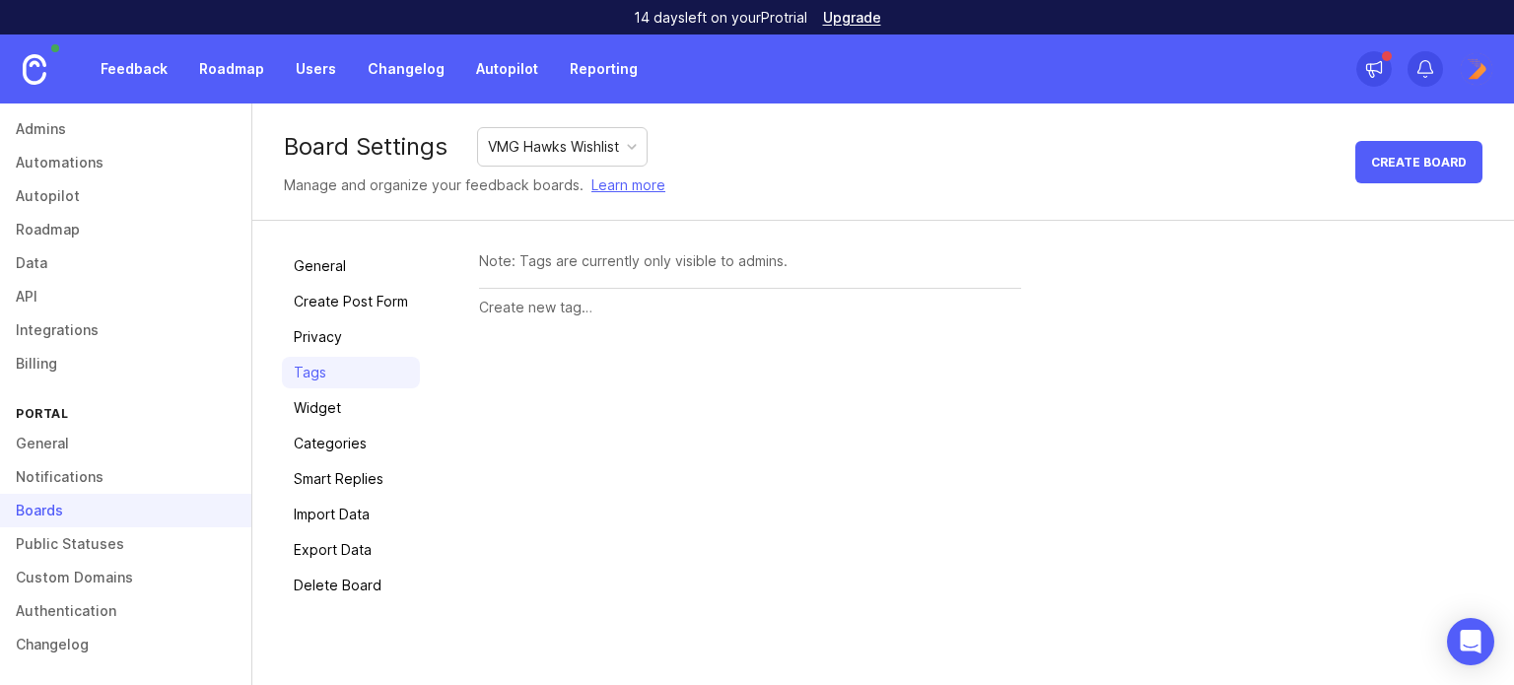
click at [711, 262] on div "Note: Tags are currently only visible to admins." at bounding box center [750, 261] width 542 height 22
click at [536, 293] on div at bounding box center [750, 307] width 542 height 37
paste input "UI/UX"
type input "UI/UX"
click at [999, 310] on span "Create" at bounding box center [982, 309] width 49 height 15
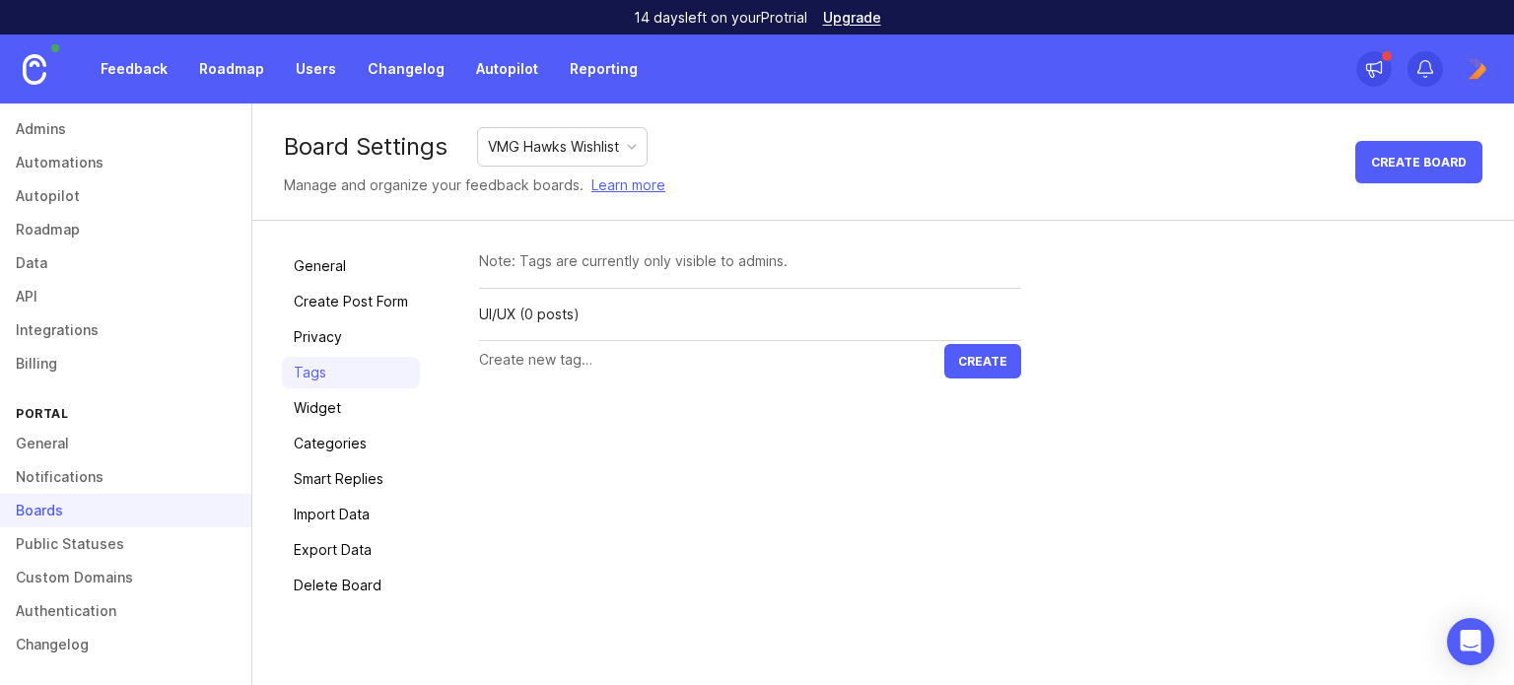
click at [657, 353] on input "text" at bounding box center [711, 360] width 465 height 22
paste input "Reporting"
type input "Reporting"
click at [984, 375] on button "Create" at bounding box center [982, 361] width 77 height 34
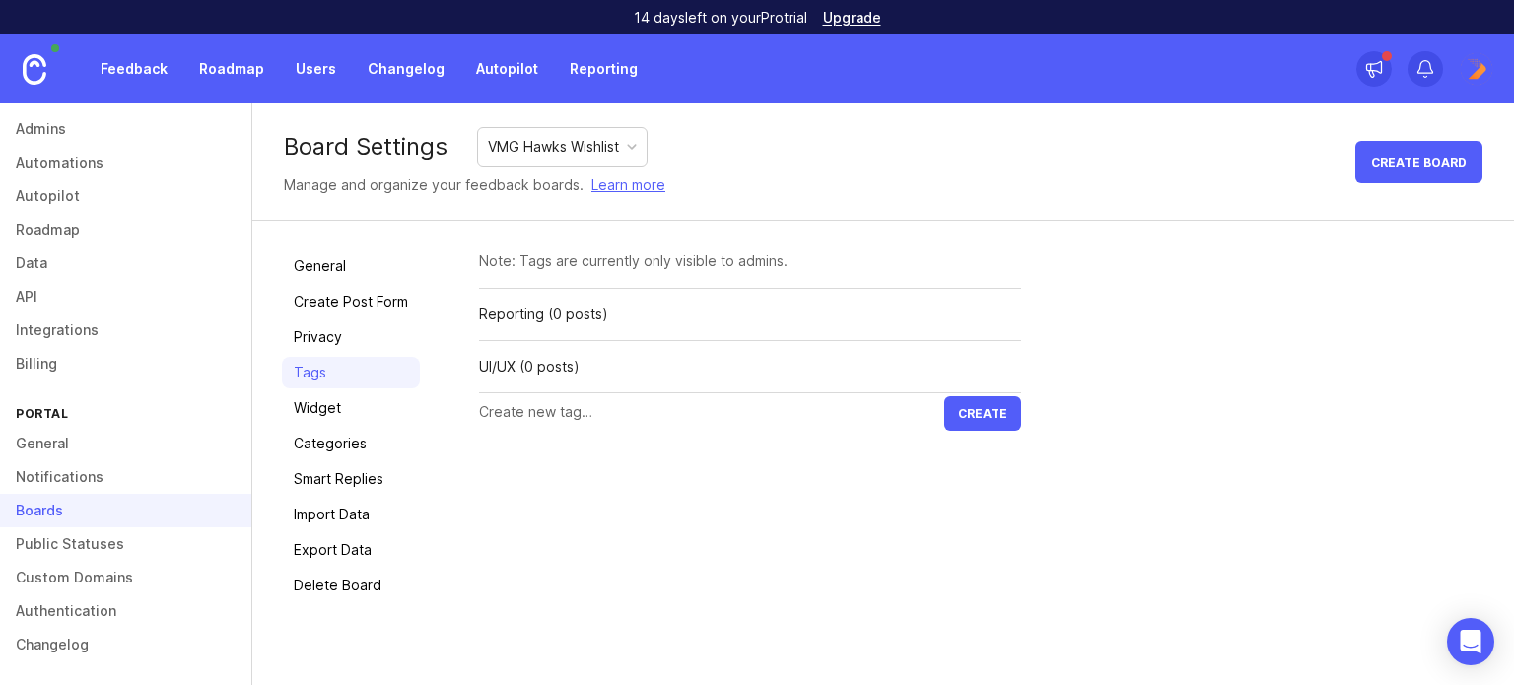
click at [631, 421] on input "text" at bounding box center [711, 412] width 465 height 22
paste input "Performance"
type input "Performance"
click at [953, 409] on button "Create" at bounding box center [982, 413] width 77 height 34
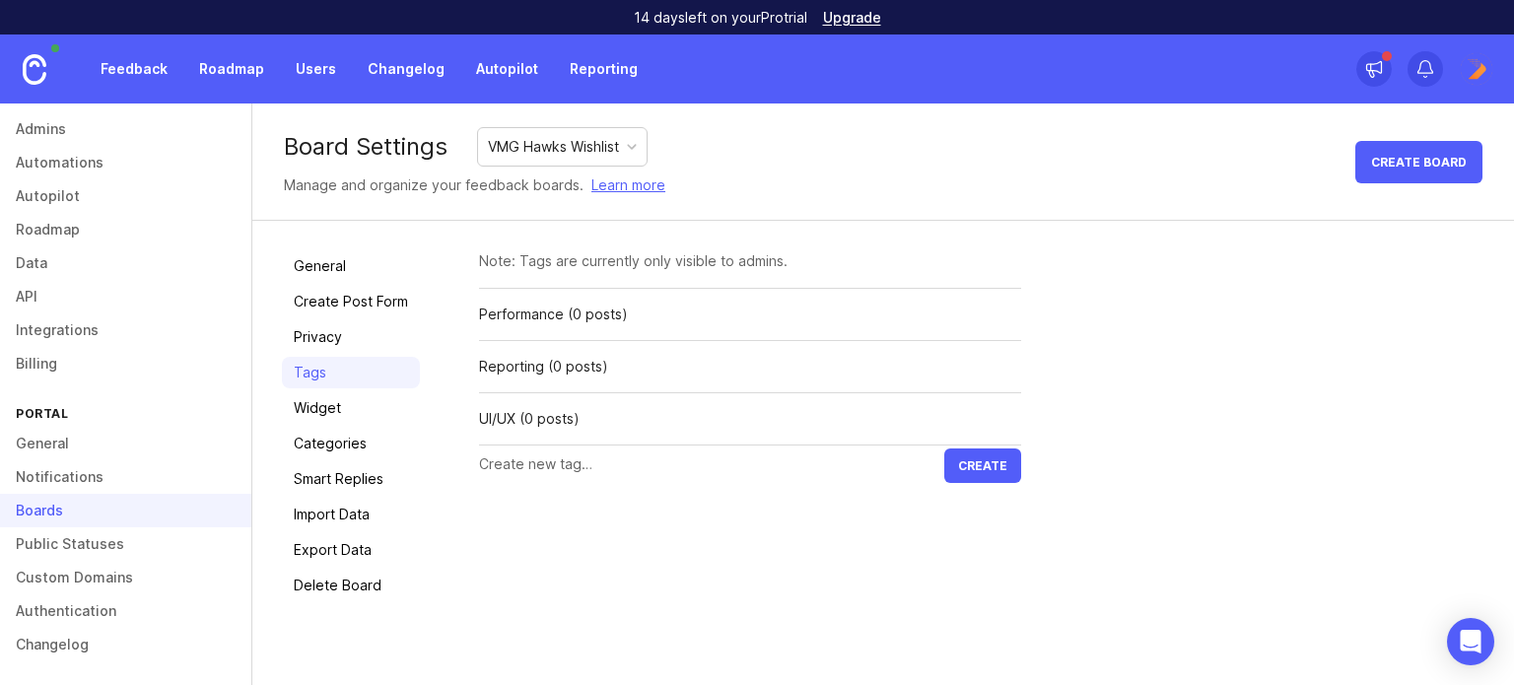
click at [612, 464] on input "text" at bounding box center [711, 464] width 465 height 22
paste input "Integrations"
type input "Integrations"
click at [954, 469] on button "Create" at bounding box center [982, 465] width 77 height 34
click at [589, 523] on input "text" at bounding box center [711, 517] width 465 height 22
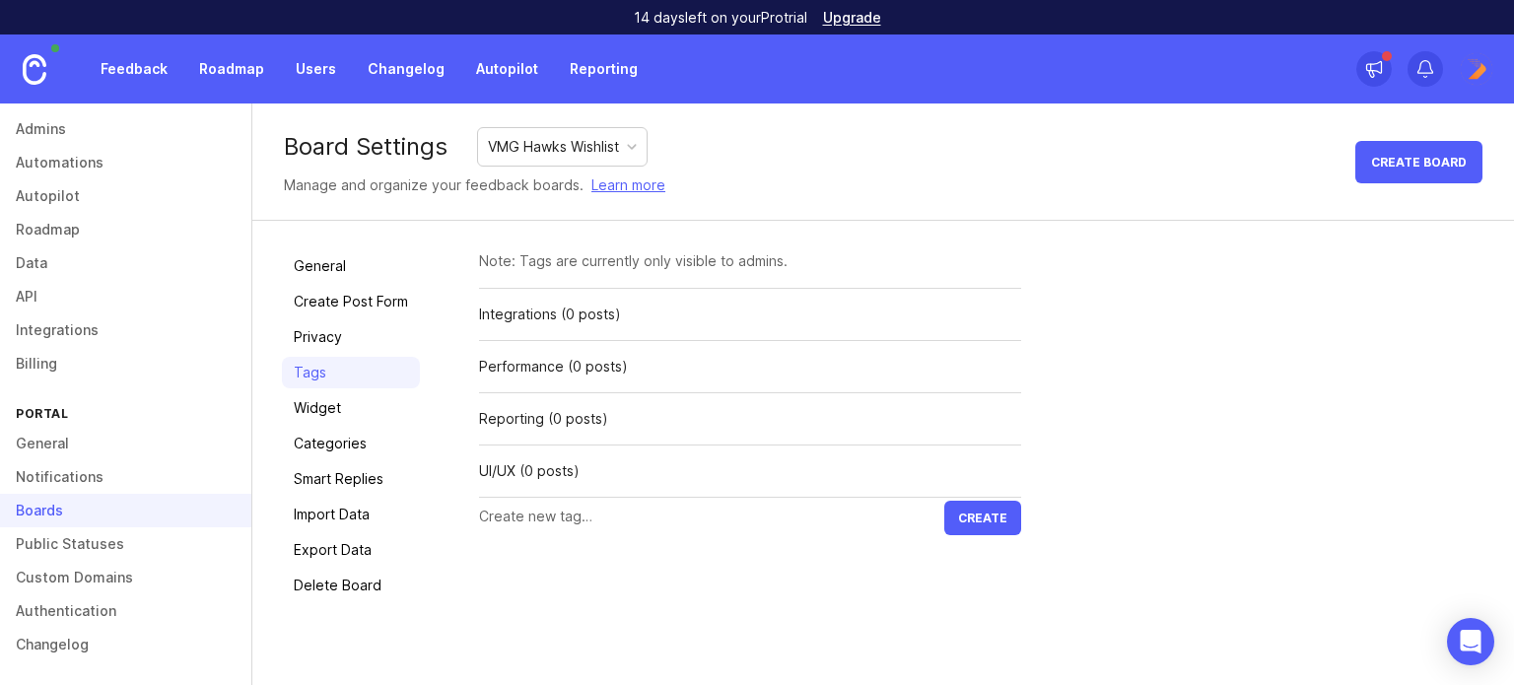
paste input "New Feature"
type input "New Feature"
click at [973, 525] on button "Create" at bounding box center [982, 518] width 77 height 34
click at [689, 565] on input "text" at bounding box center [711, 569] width 465 height 22
paste input "Other"
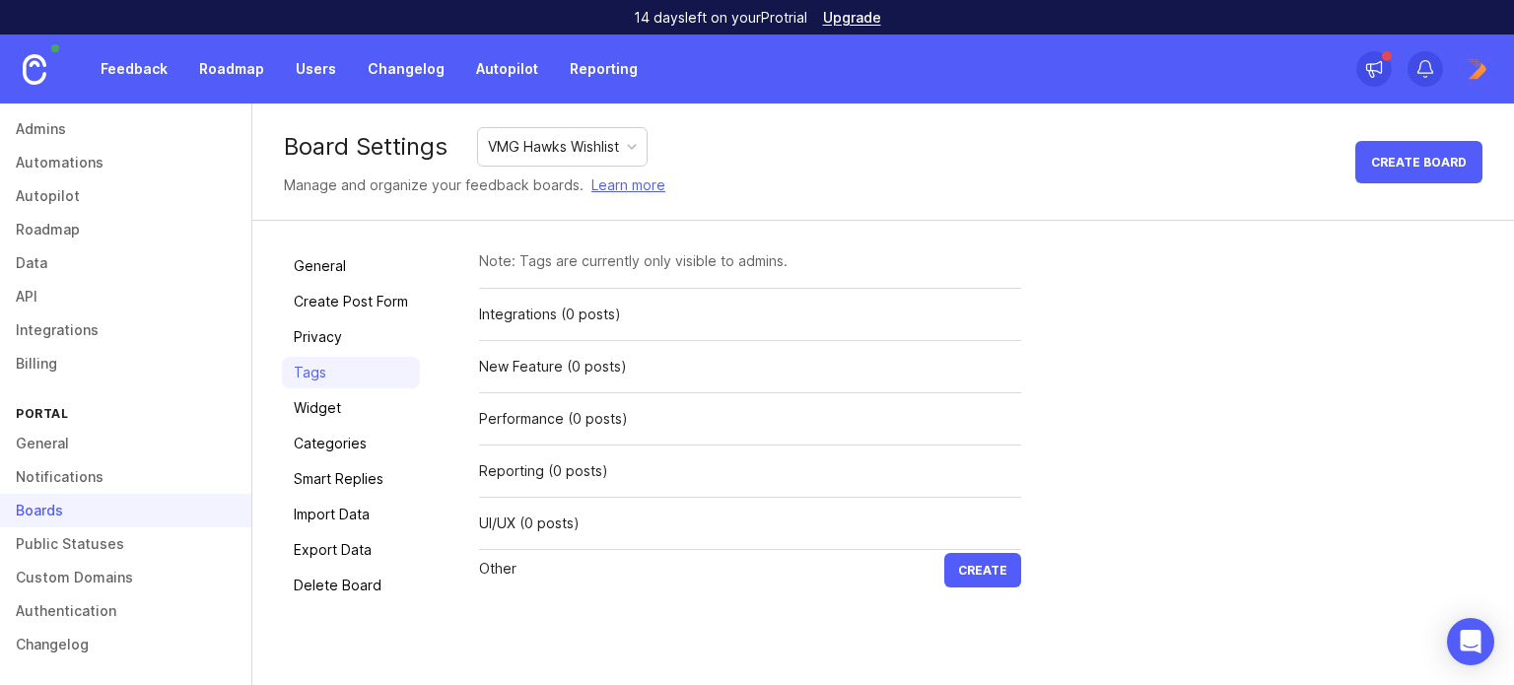
type input "Other"
click at [1010, 564] on button "Create" at bounding box center [982, 570] width 77 height 34
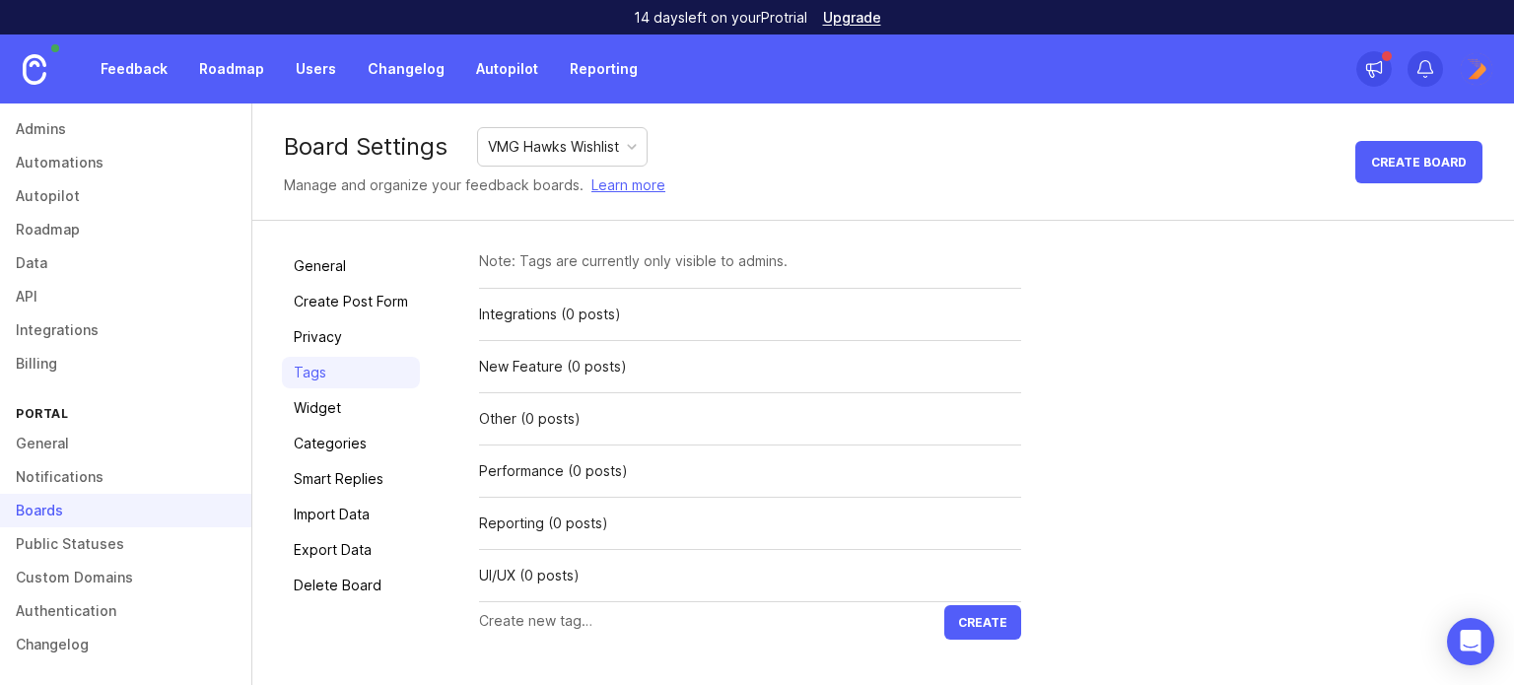
click at [72, 542] on link "Public Statuses" at bounding box center [125, 544] width 251 height 34
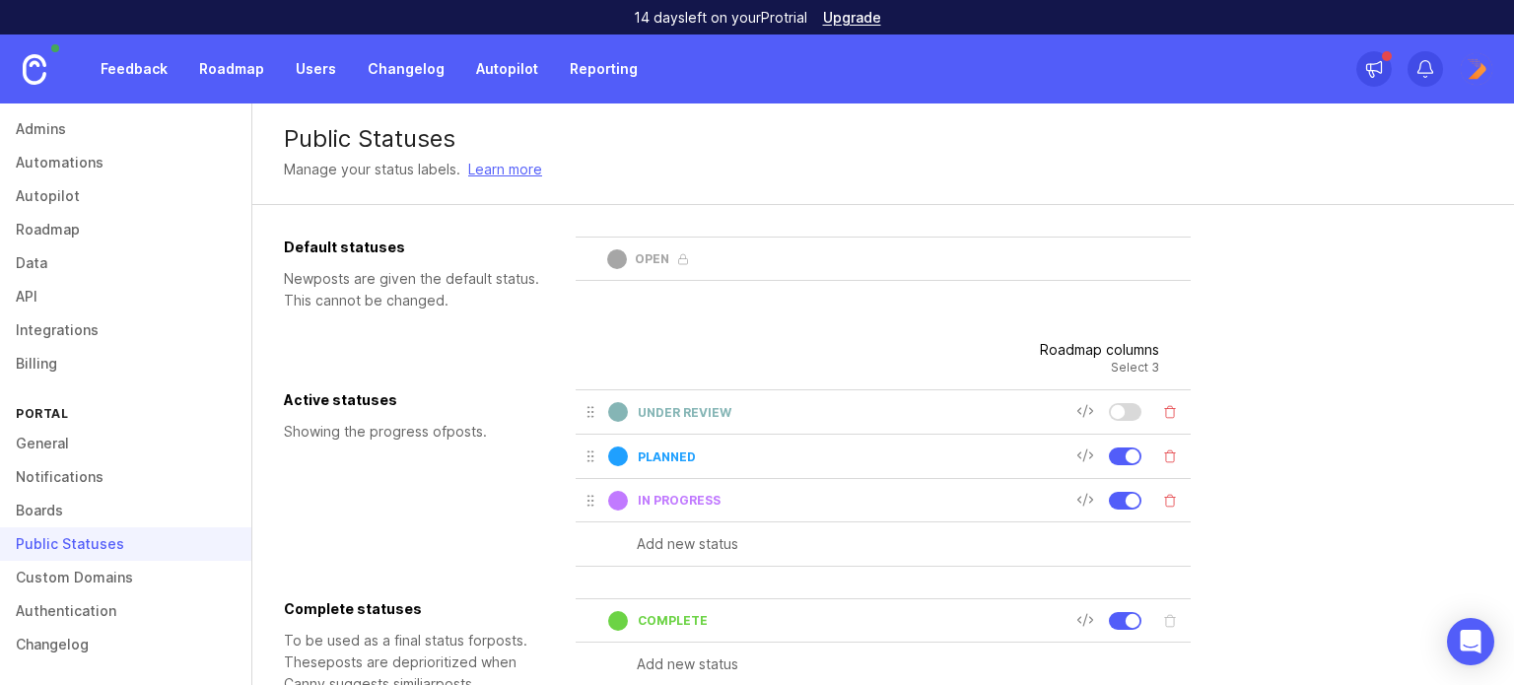
click at [68, 565] on link "Custom Domains" at bounding box center [125, 578] width 251 height 34
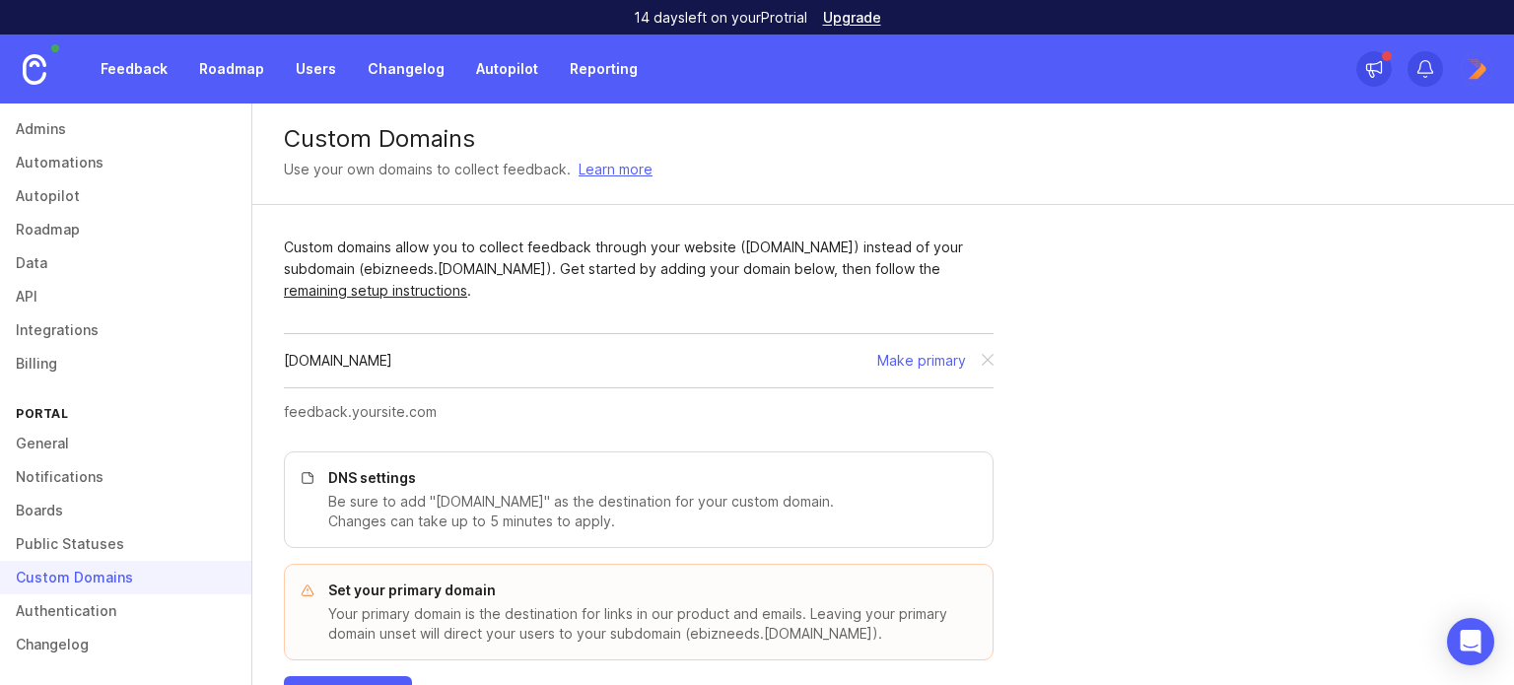
click at [918, 362] on button "Make primary" at bounding box center [921, 361] width 89 height 22
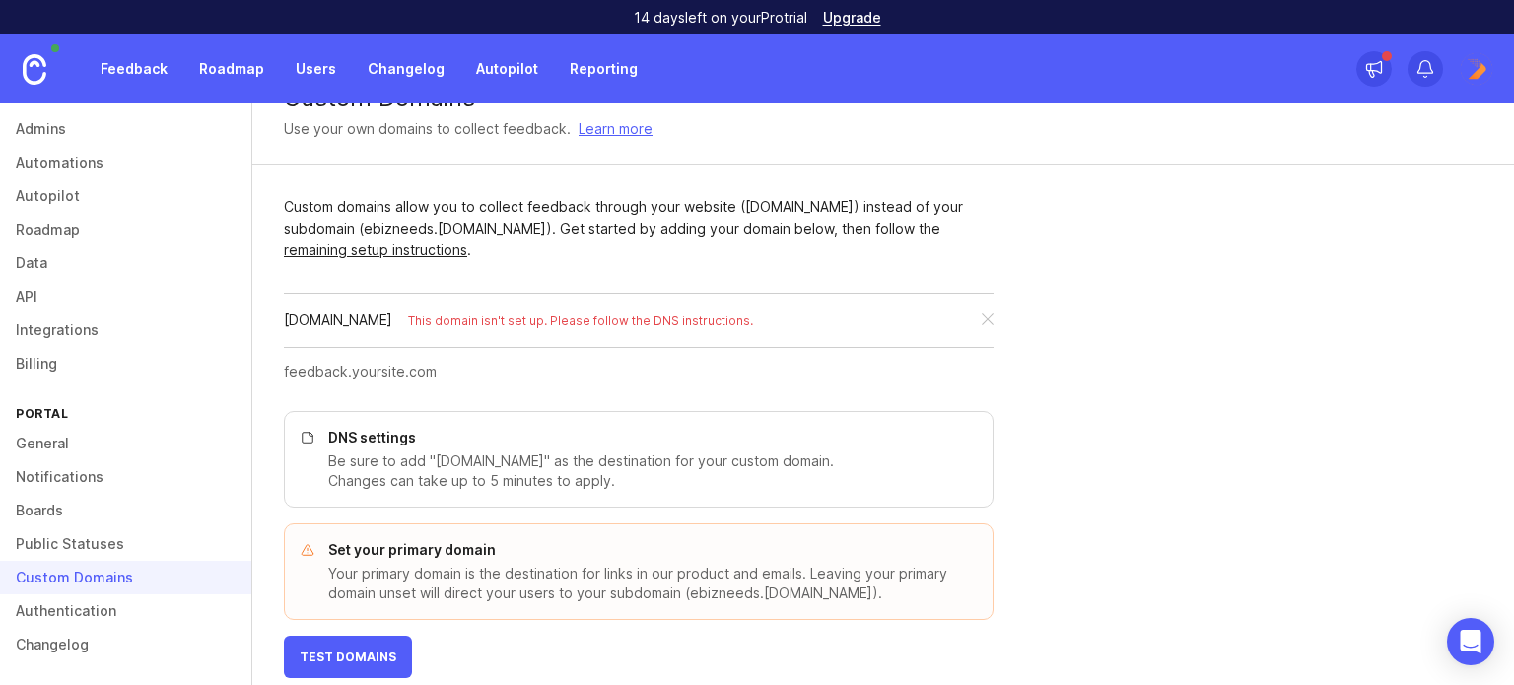
scroll to position [63, 0]
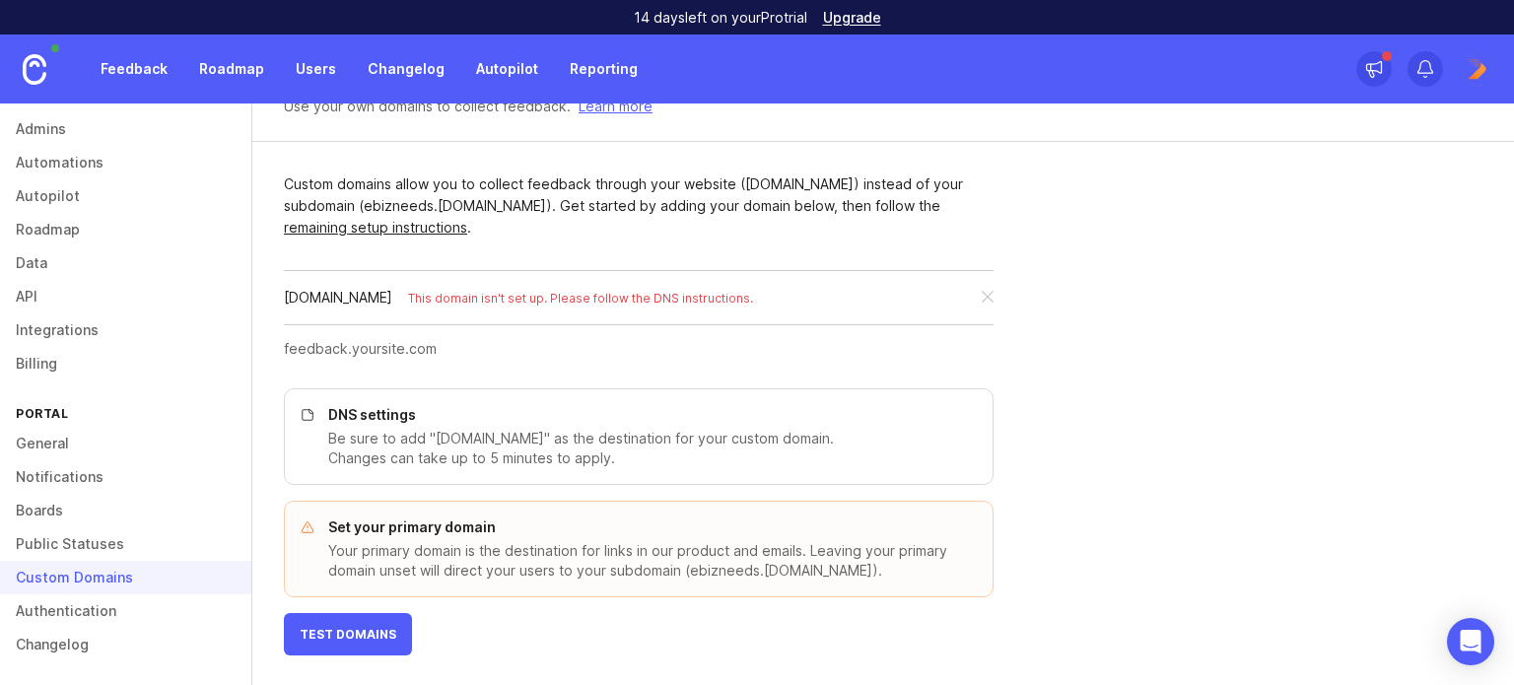
click at [383, 629] on span "Test Domains" at bounding box center [348, 634] width 97 height 15
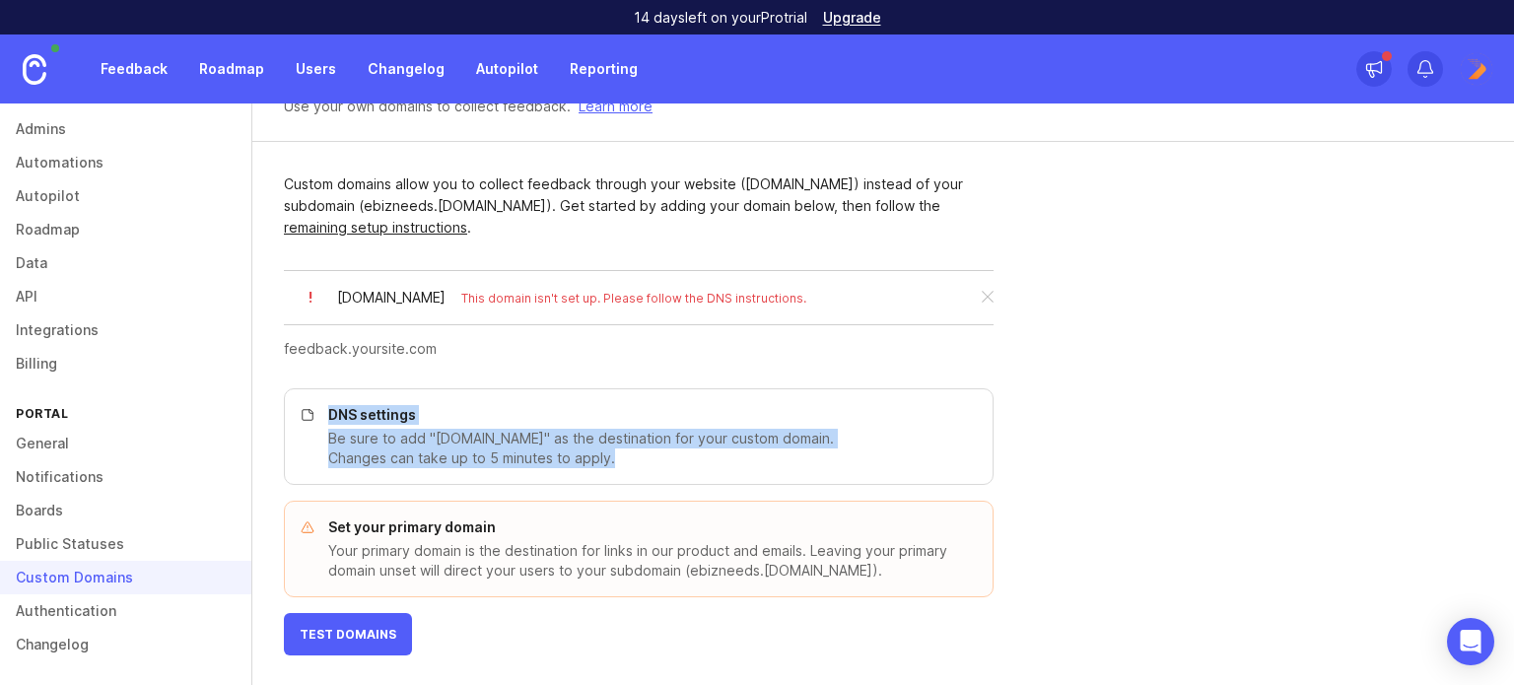
drag, startPoint x: 313, startPoint y: 427, endPoint x: 654, endPoint y: 457, distance: 342.4
click at [654, 457] on div "DNS settings Be sure to add "cname.canny.io" as the destination for your custom…" at bounding box center [639, 436] width 710 height 97
copy div "DNS settings Be sure to add "cname.canny.io" as the destination for your custom…"
click at [403, 456] on p "Be sure to add "cname.canny.io" as the destination for your custom domain. Chan…" at bounding box center [648, 448] width 641 height 39
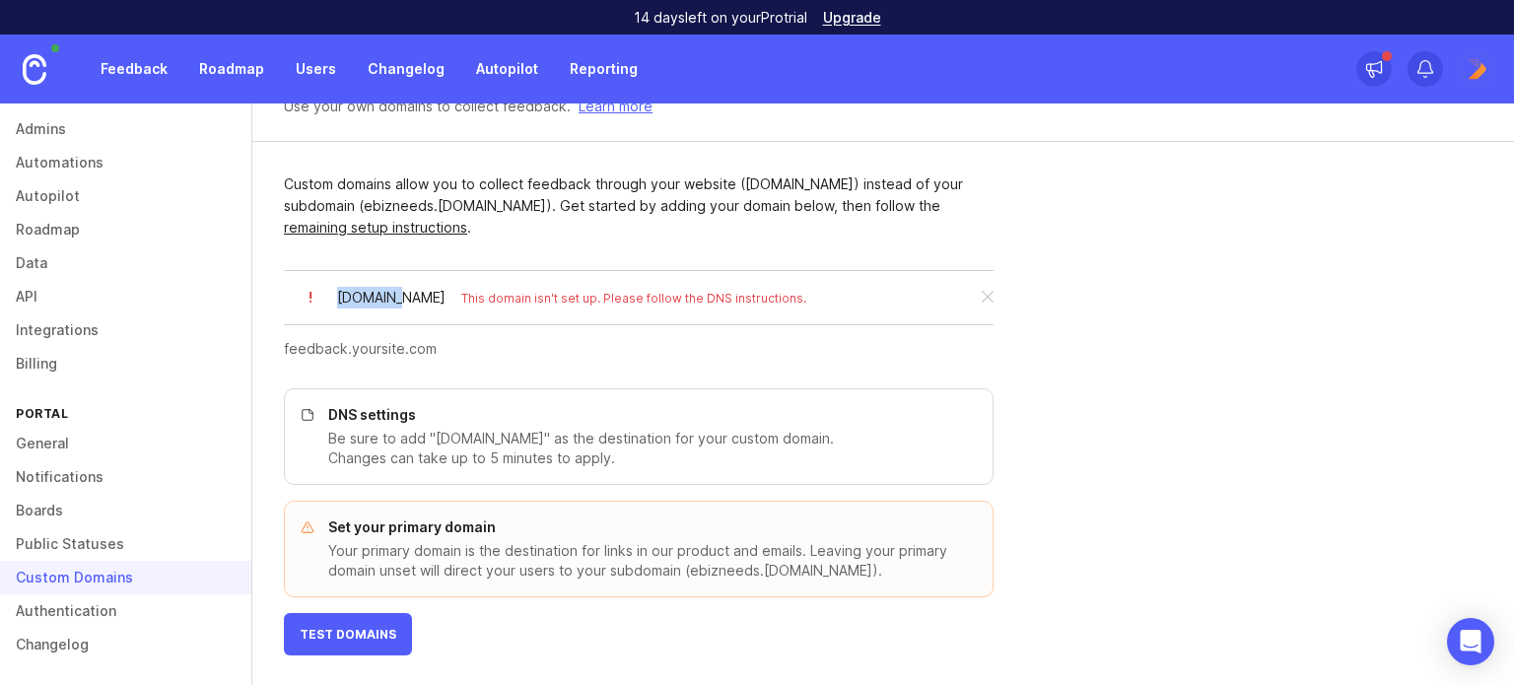
drag, startPoint x: 331, startPoint y: 298, endPoint x: 394, endPoint y: 291, distance: 63.5
click at [394, 291] on div "! feedback.ebizneeds.com This domain isn't set up. Please follow the DNS instru…" at bounding box center [633, 298] width 698 height 22
copy div "feedback"
click at [351, 614] on button "Test Domains" at bounding box center [348, 634] width 128 height 42
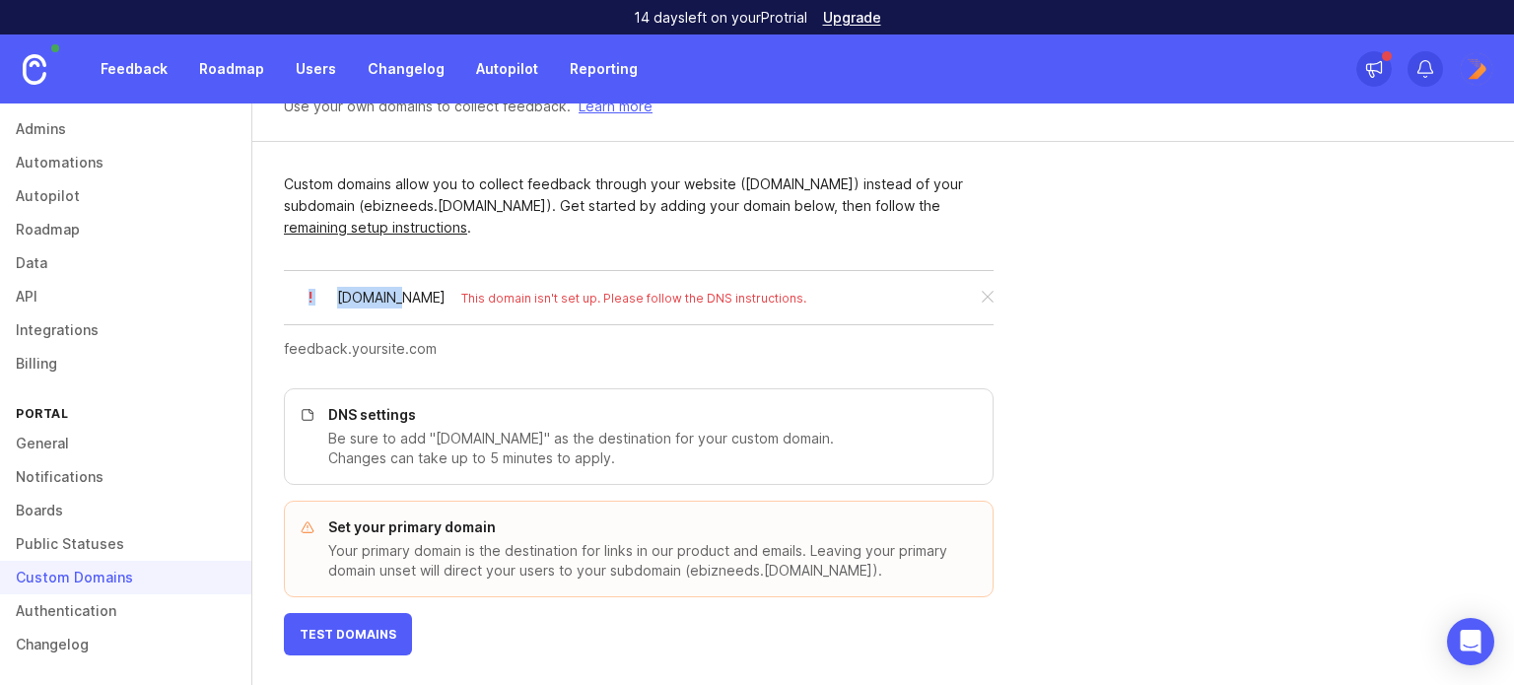
click at [351, 614] on button "Test Domains" at bounding box center [348, 634] width 128 height 42
click at [355, 645] on button "Test Domains" at bounding box center [348, 634] width 128 height 42
click at [978, 296] on div at bounding box center [987, 297] width 35 height 37
click at [974, 330] on div at bounding box center [639, 348] width 710 height 37
click at [351, 640] on button "Test Domains" at bounding box center [348, 634] width 128 height 42
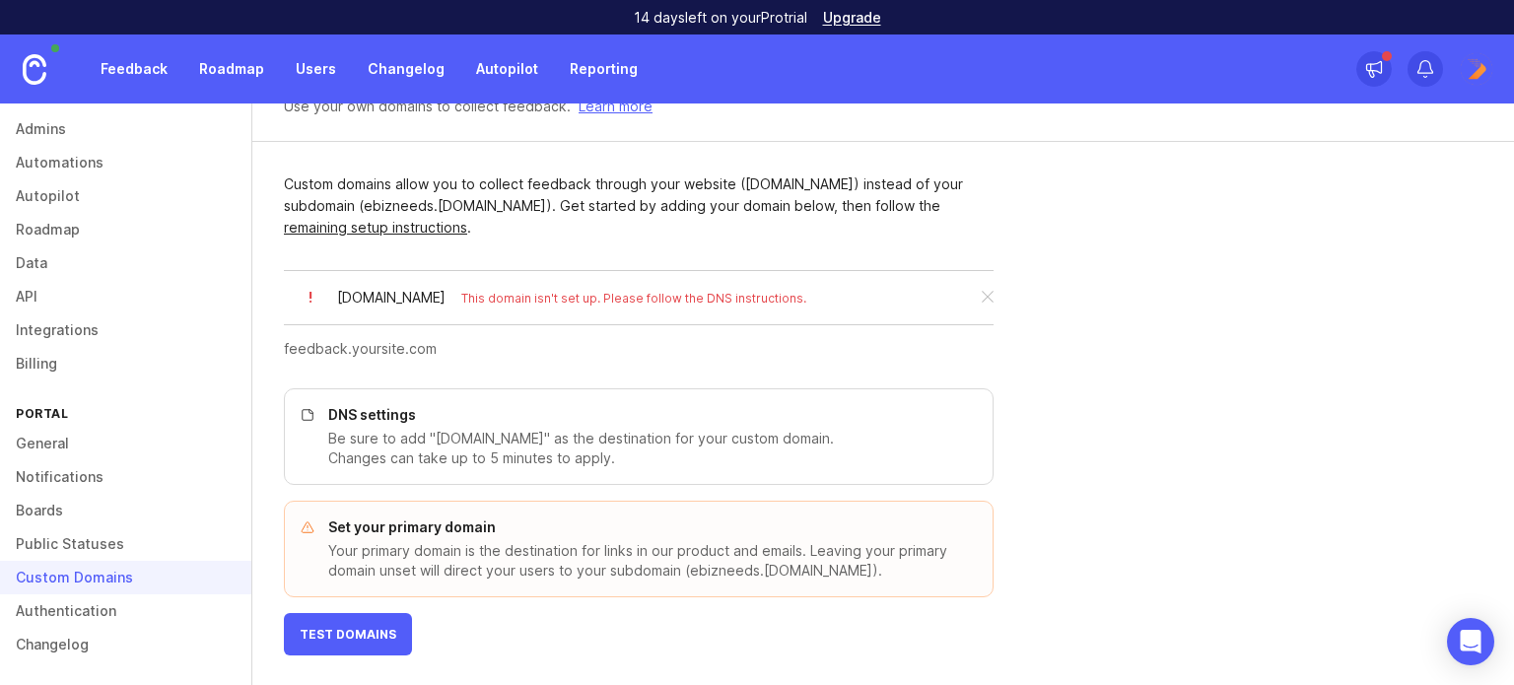
click at [351, 640] on button "Test Domains" at bounding box center [348, 634] width 128 height 42
click at [348, 640] on button "Test Domains" at bounding box center [348, 634] width 128 height 42
click at [377, 355] on input "text" at bounding box center [633, 349] width 698 height 22
paste input "ny.ebizneeds.com"
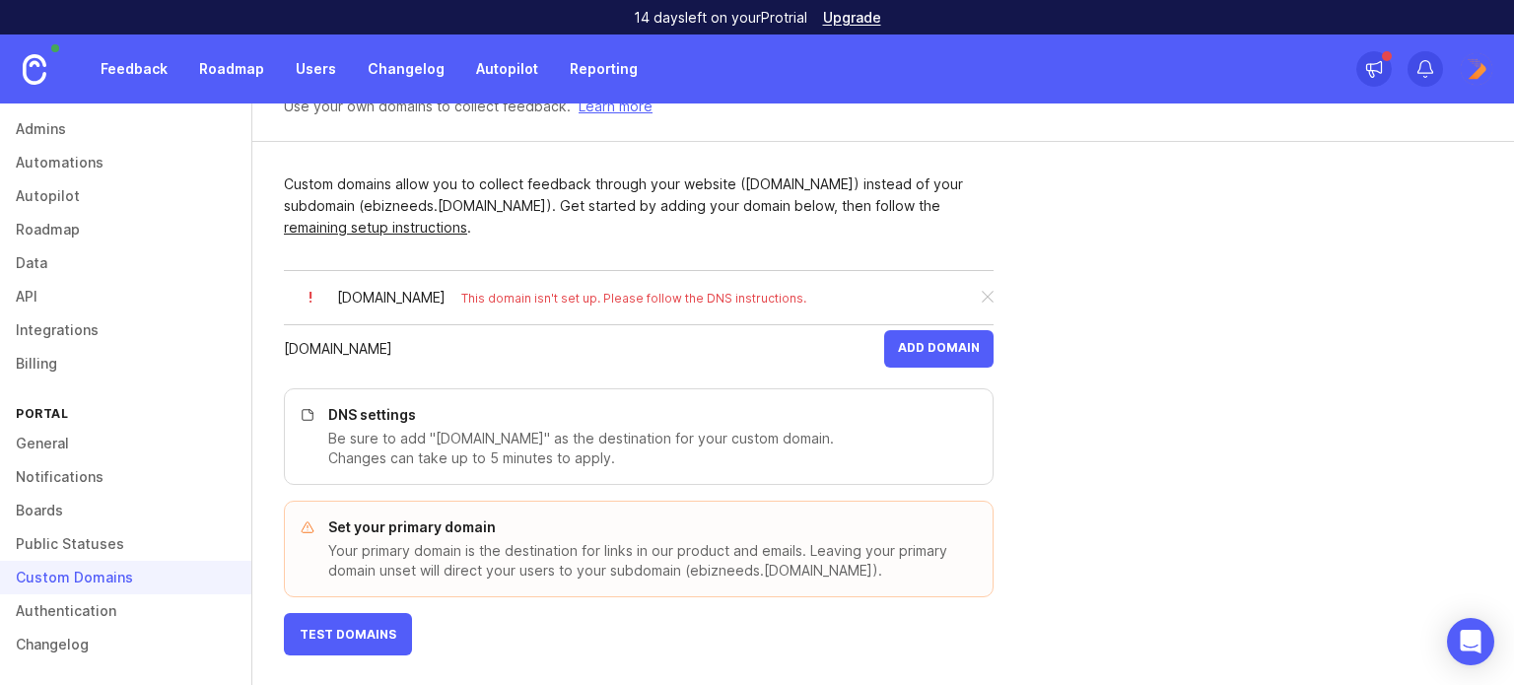
type input "[DOMAIN_NAME]"
click at [951, 357] on button "Add Domain" at bounding box center [938, 348] width 109 height 37
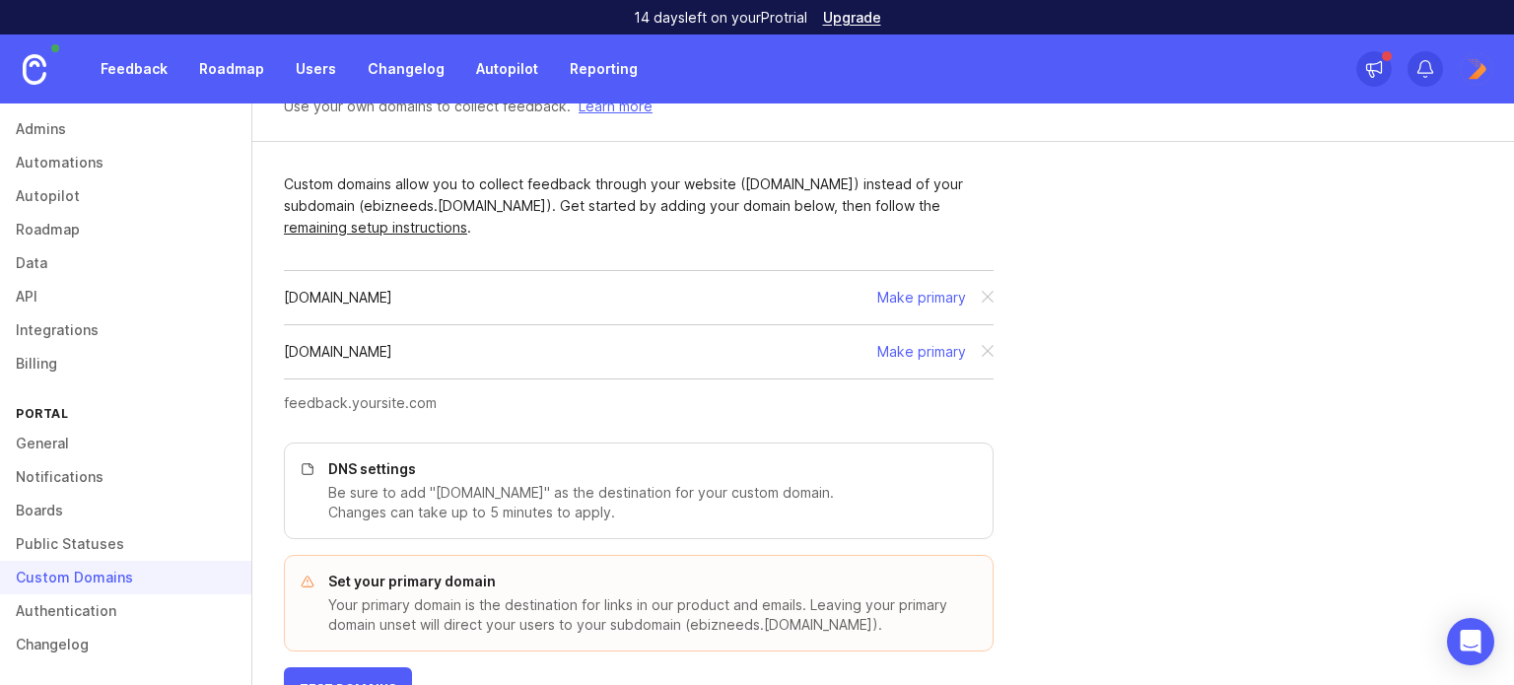
click at [373, 667] on button "Test Domains" at bounding box center [348, 688] width 128 height 42
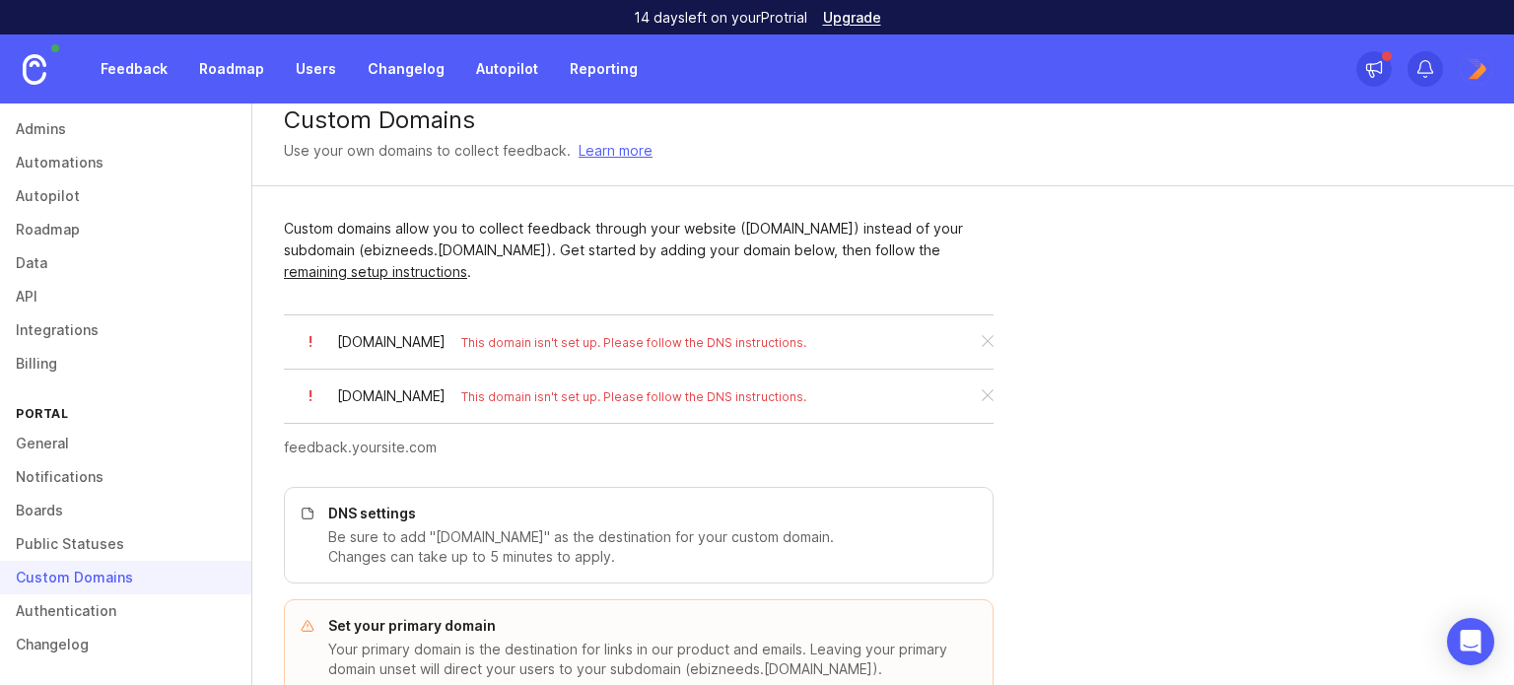
scroll to position [117, 0]
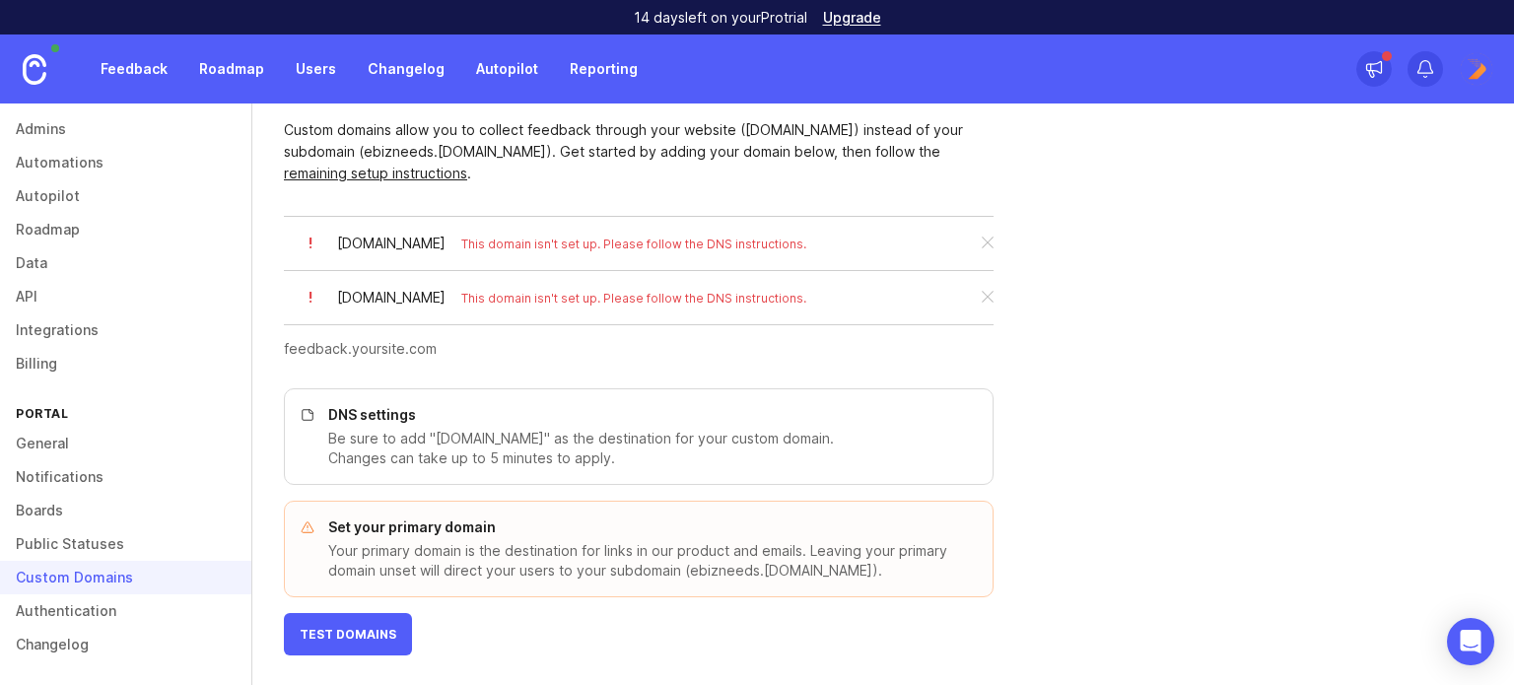
click at [400, 618] on button "Test Domains" at bounding box center [348, 634] width 128 height 42
click at [381, 259] on div "canny.ebizneeds.com Make primary" at bounding box center [639, 243] width 710 height 54
click at [378, 236] on div "[DOMAIN_NAME]" at bounding box center [391, 244] width 108 height 22
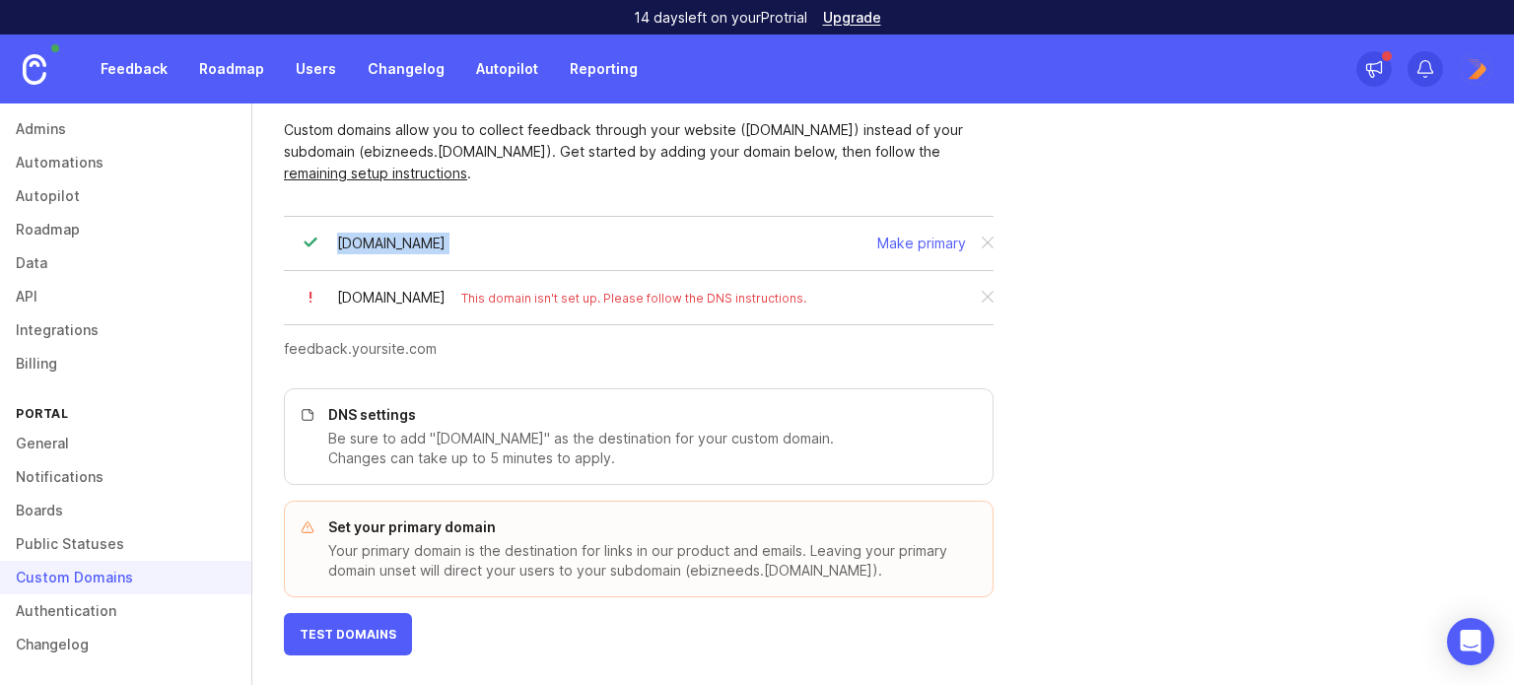
copy div "[DOMAIN_NAME]"
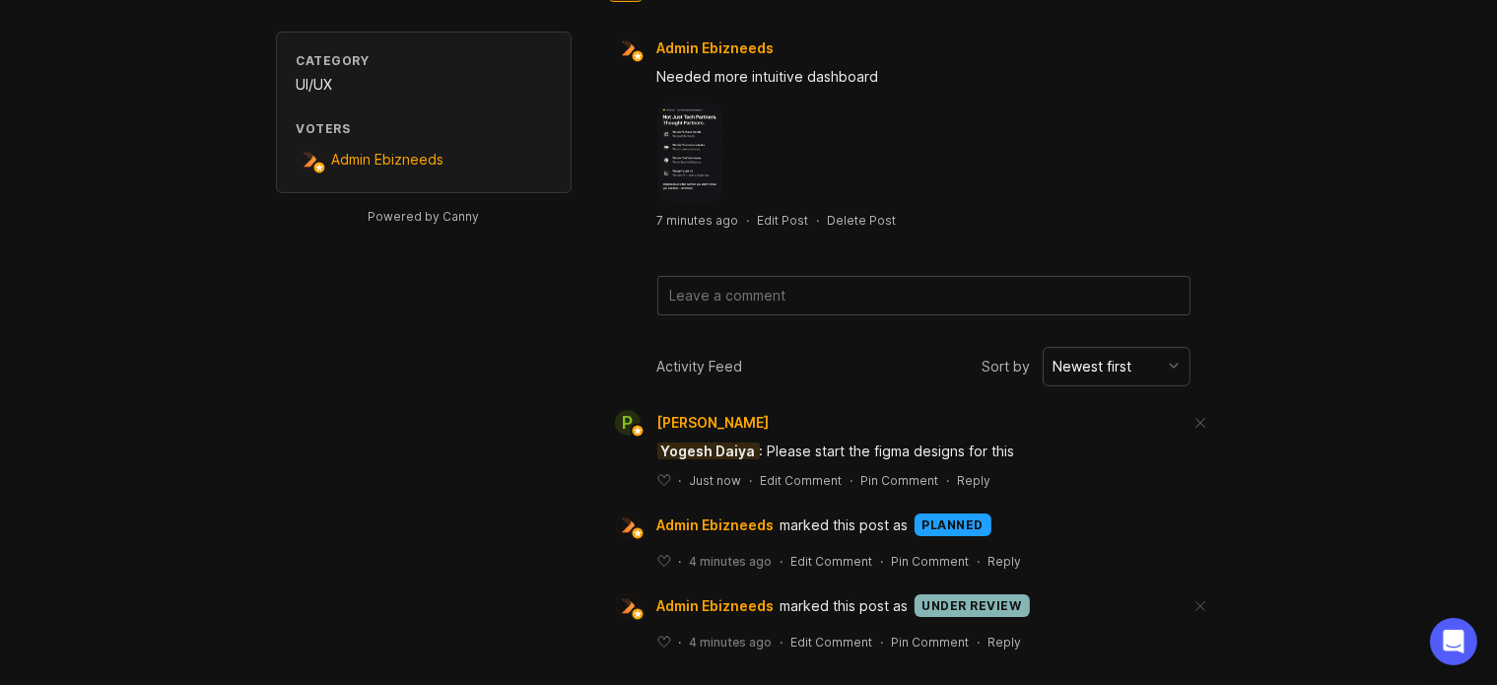
scroll to position [181, 0]
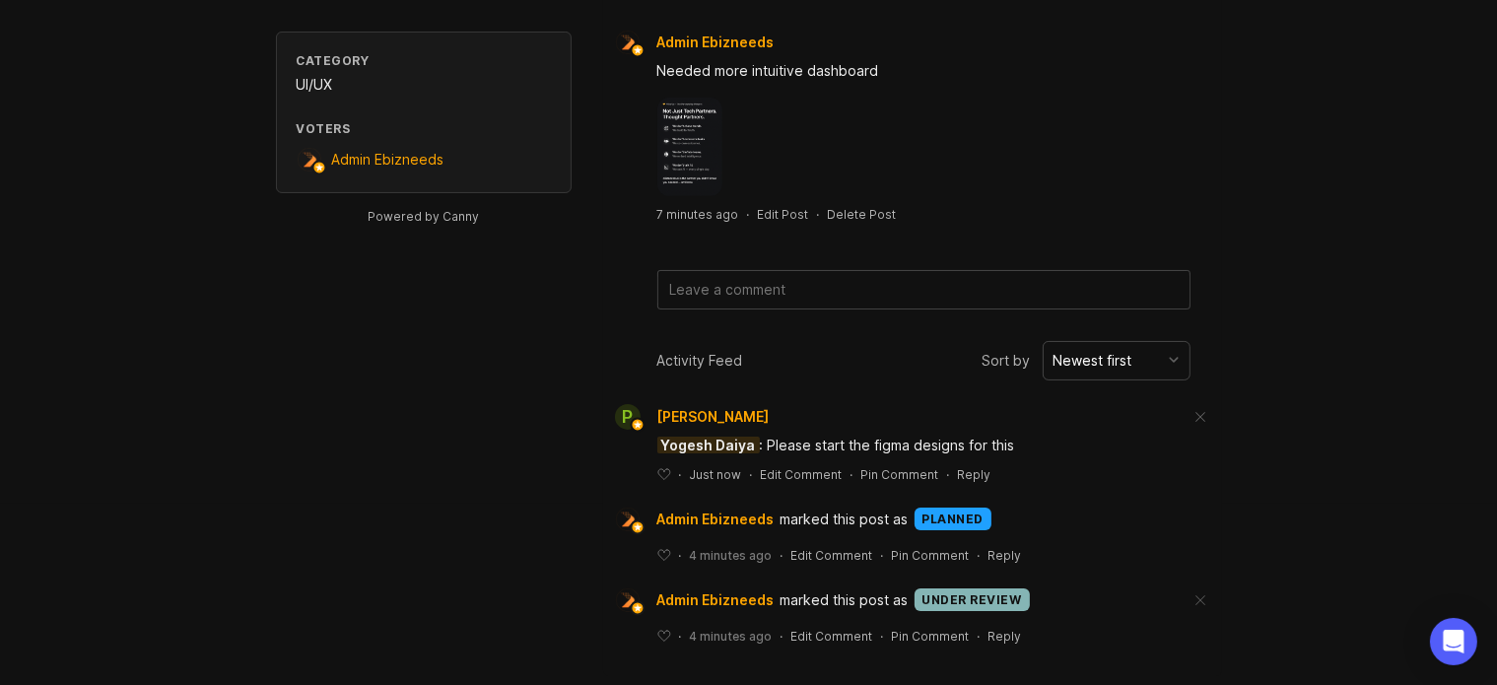
click at [963, 467] on div "Reply" at bounding box center [975, 474] width 34 height 17
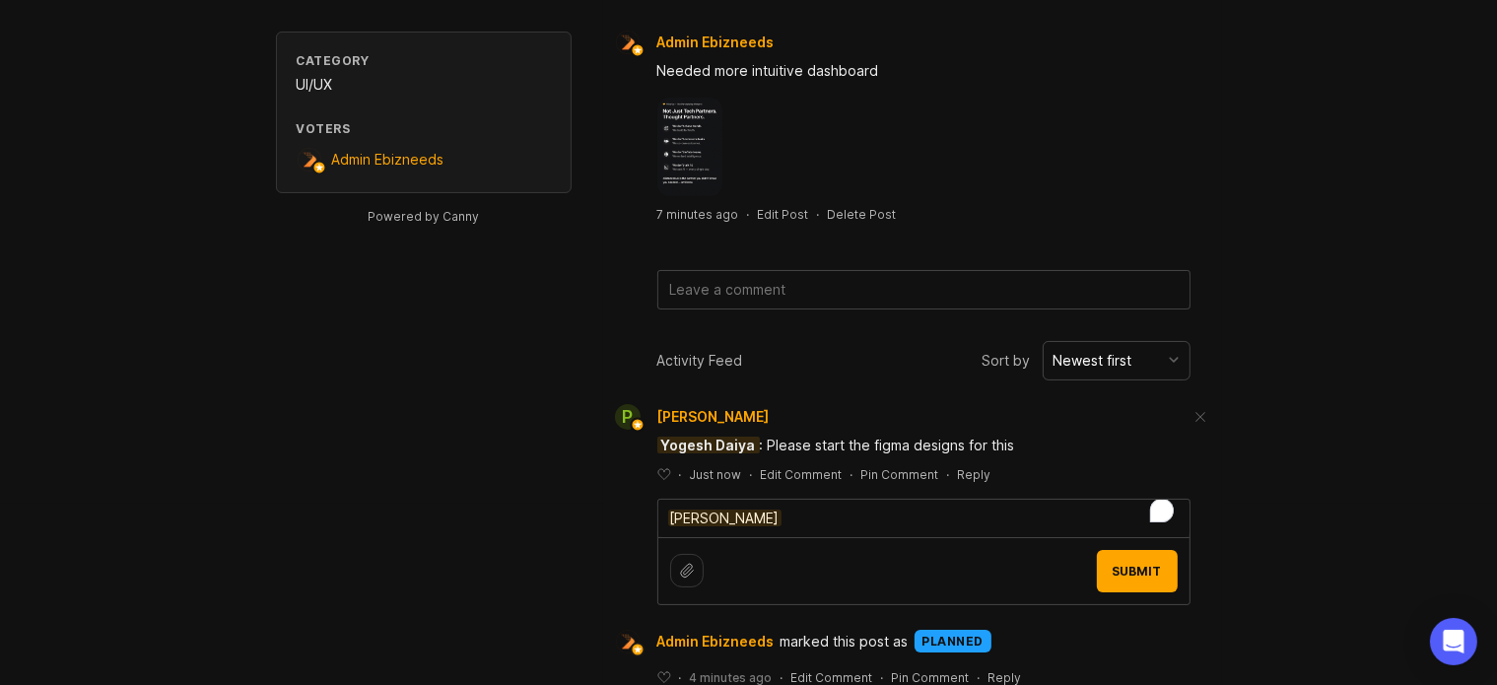
click at [784, 509] on textarea "[PERSON_NAME]" at bounding box center [923, 518] width 531 height 37
type textarea "[PERSON_NAME] Noted sir"
click at [1136, 568] on span "Submit" at bounding box center [1137, 571] width 49 height 15
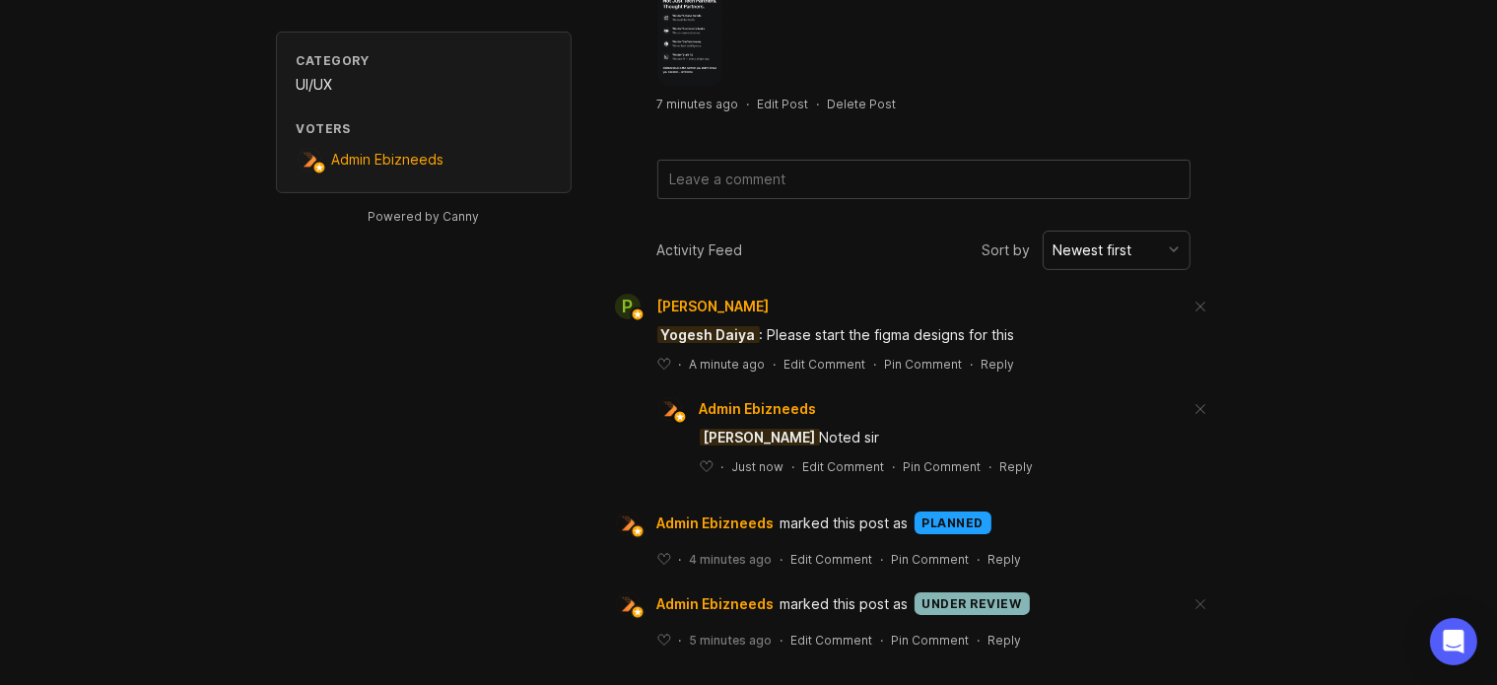
scroll to position [296, 0]
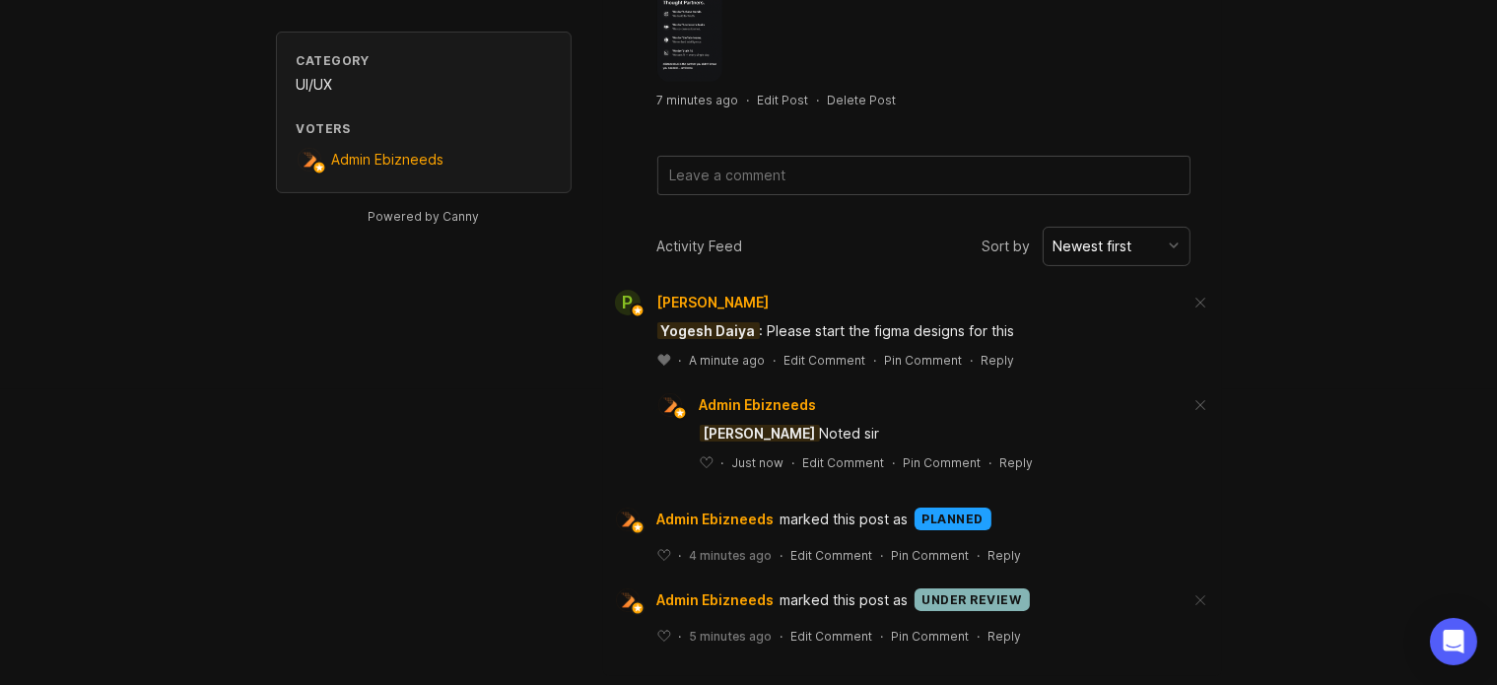
drag, startPoint x: 670, startPoint y: 357, endPoint x: 640, endPoint y: 370, distance: 33.1
click at [671, 357] on div "﻿ · A minute ago · Edit Comment · Pin Comment · Reply" at bounding box center [923, 360] width 533 height 17
click at [663, 355] on icon at bounding box center [664, 360] width 12 height 11
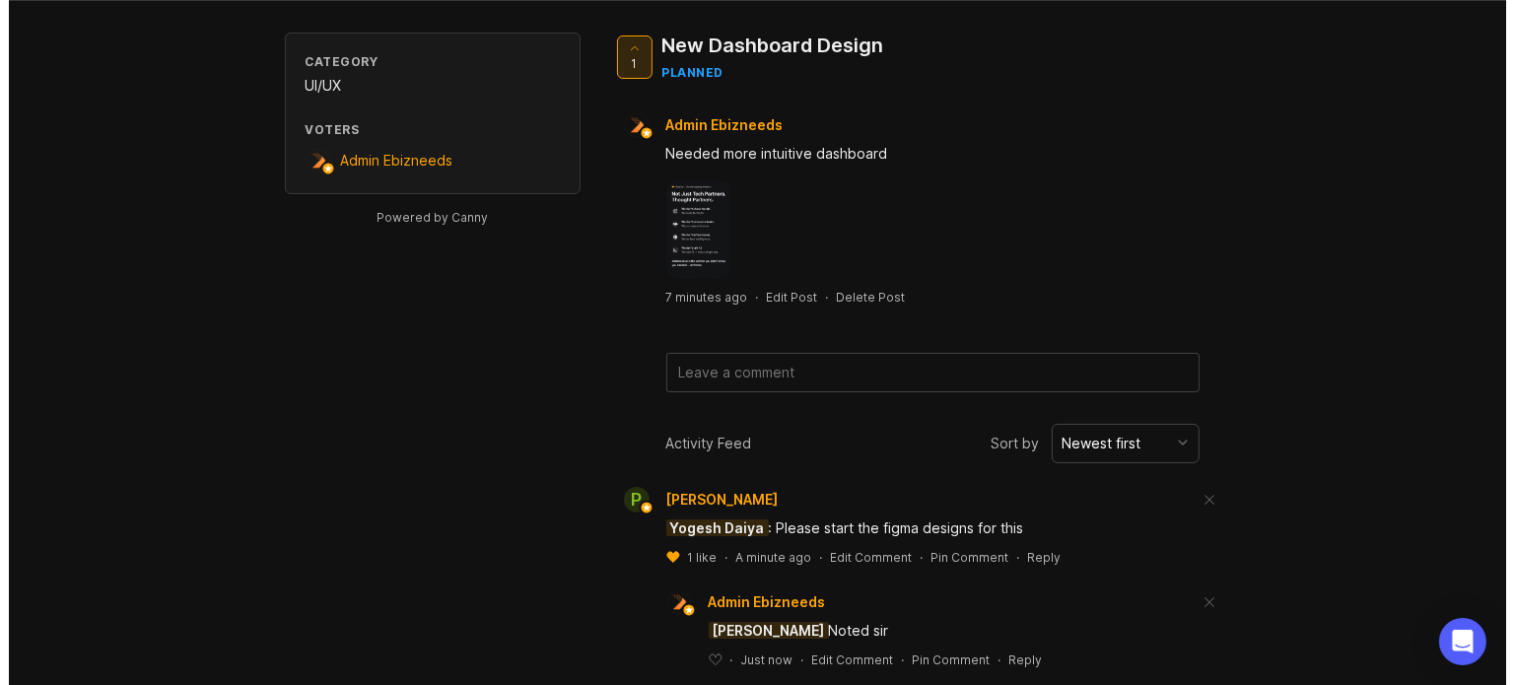
scroll to position [0, 0]
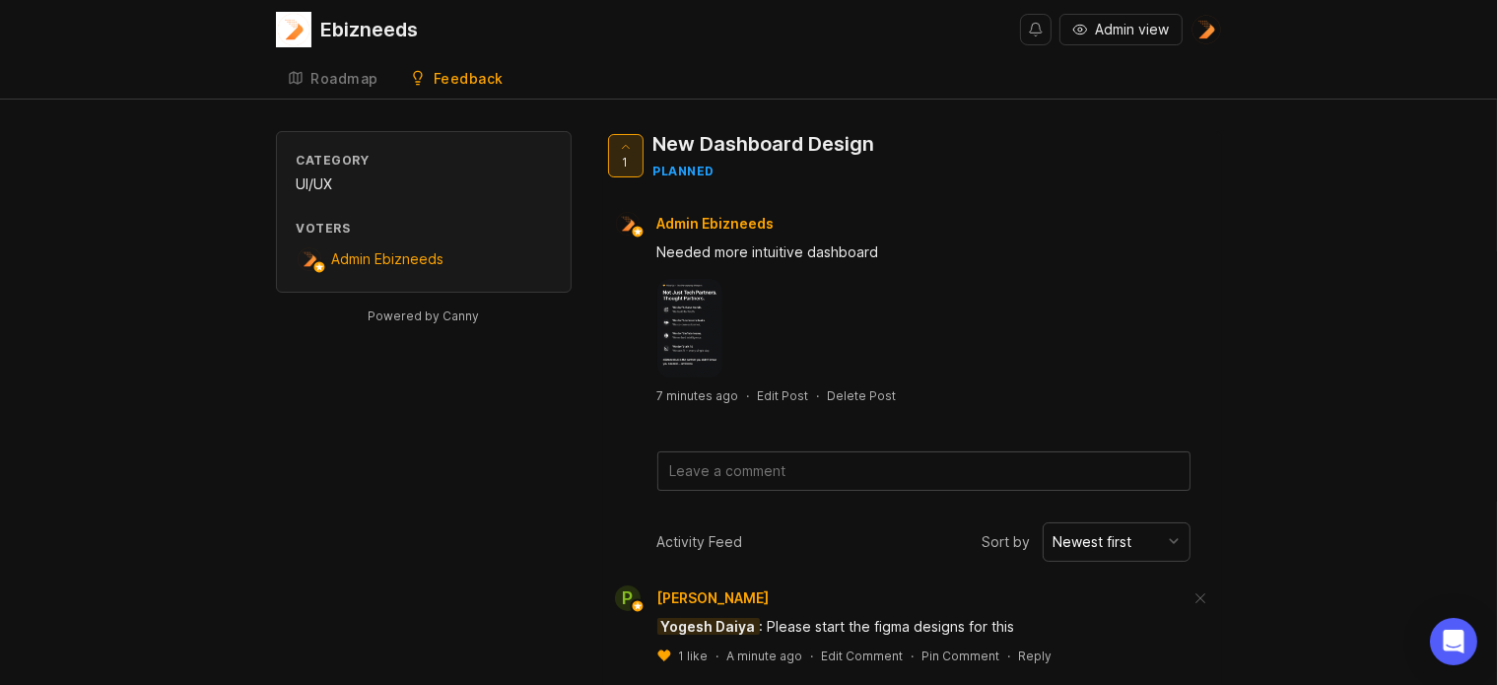
click at [1127, 35] on span "Admin view" at bounding box center [1133, 30] width 74 height 20
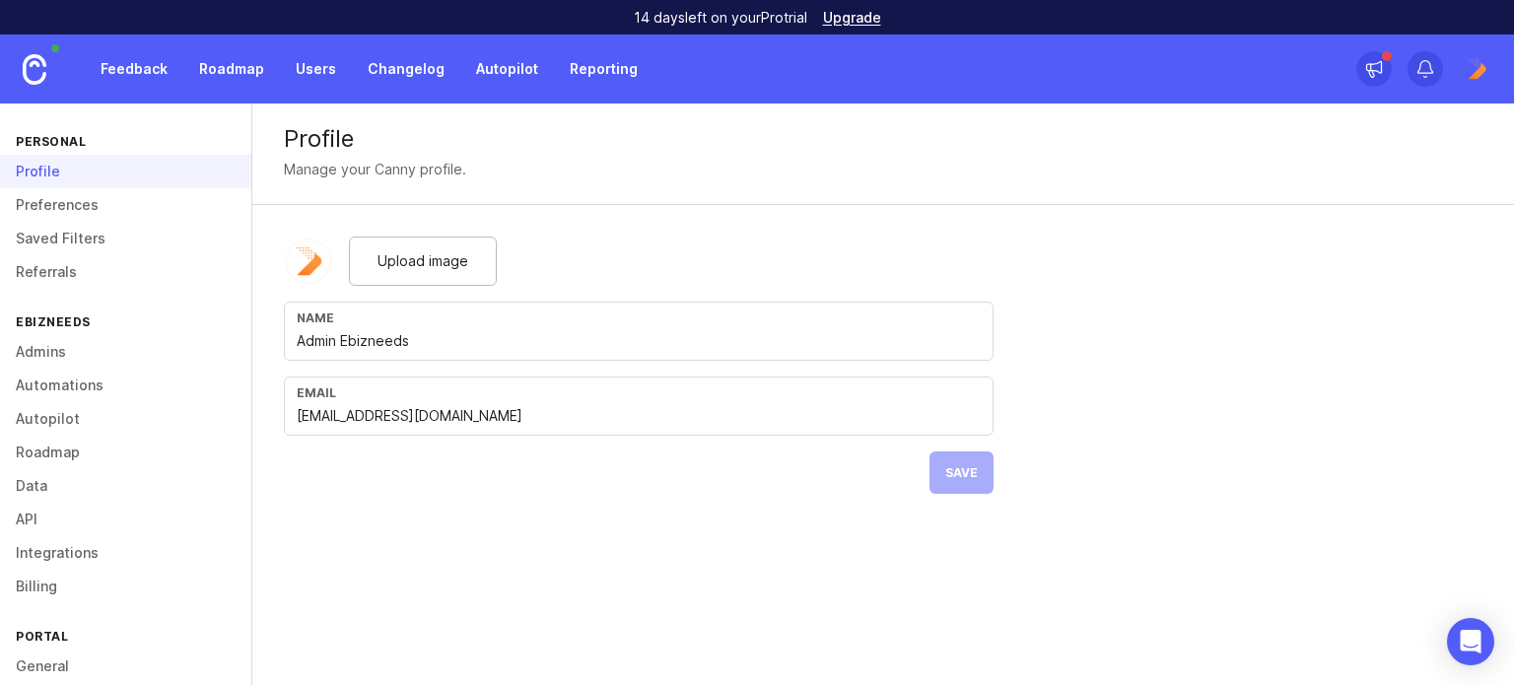
click at [69, 353] on link "Admins" at bounding box center [125, 352] width 251 height 34
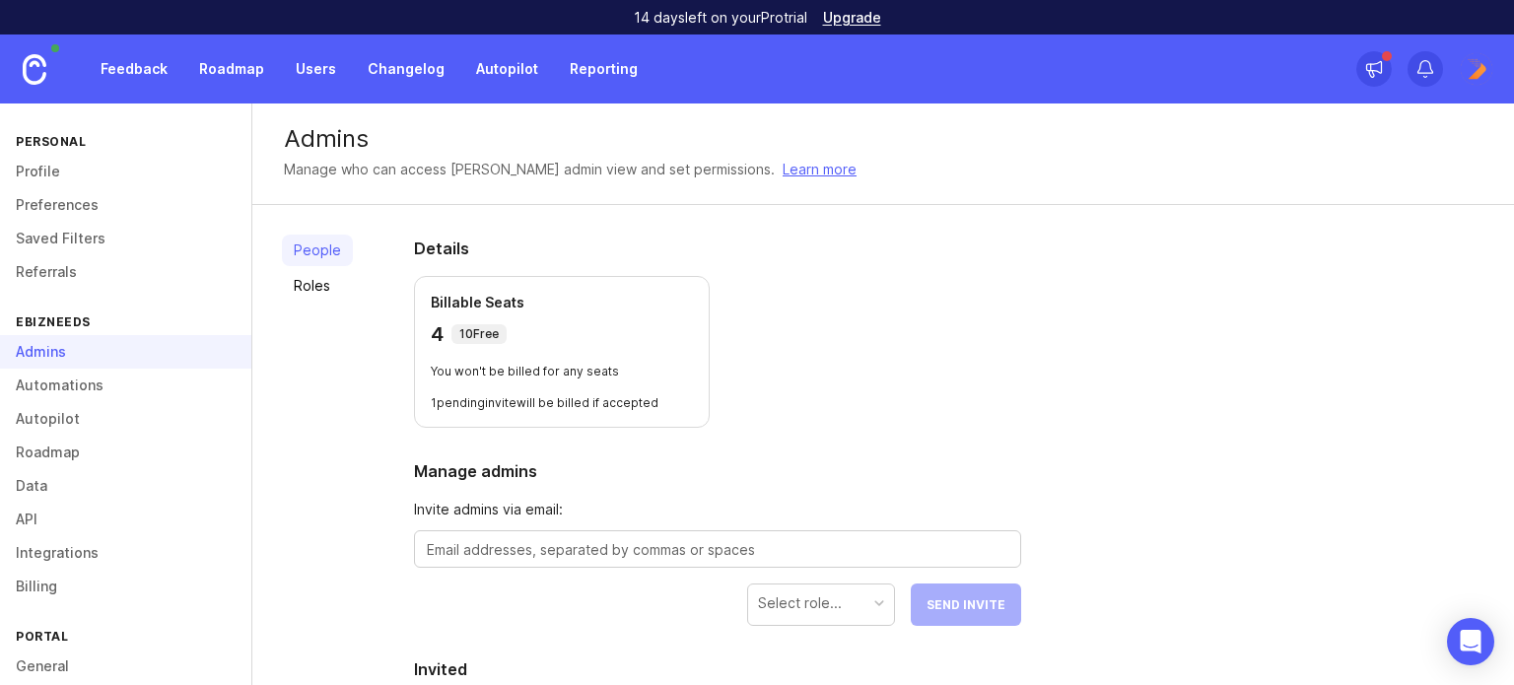
click at [49, 170] on link "Profile" at bounding box center [125, 172] width 251 height 34
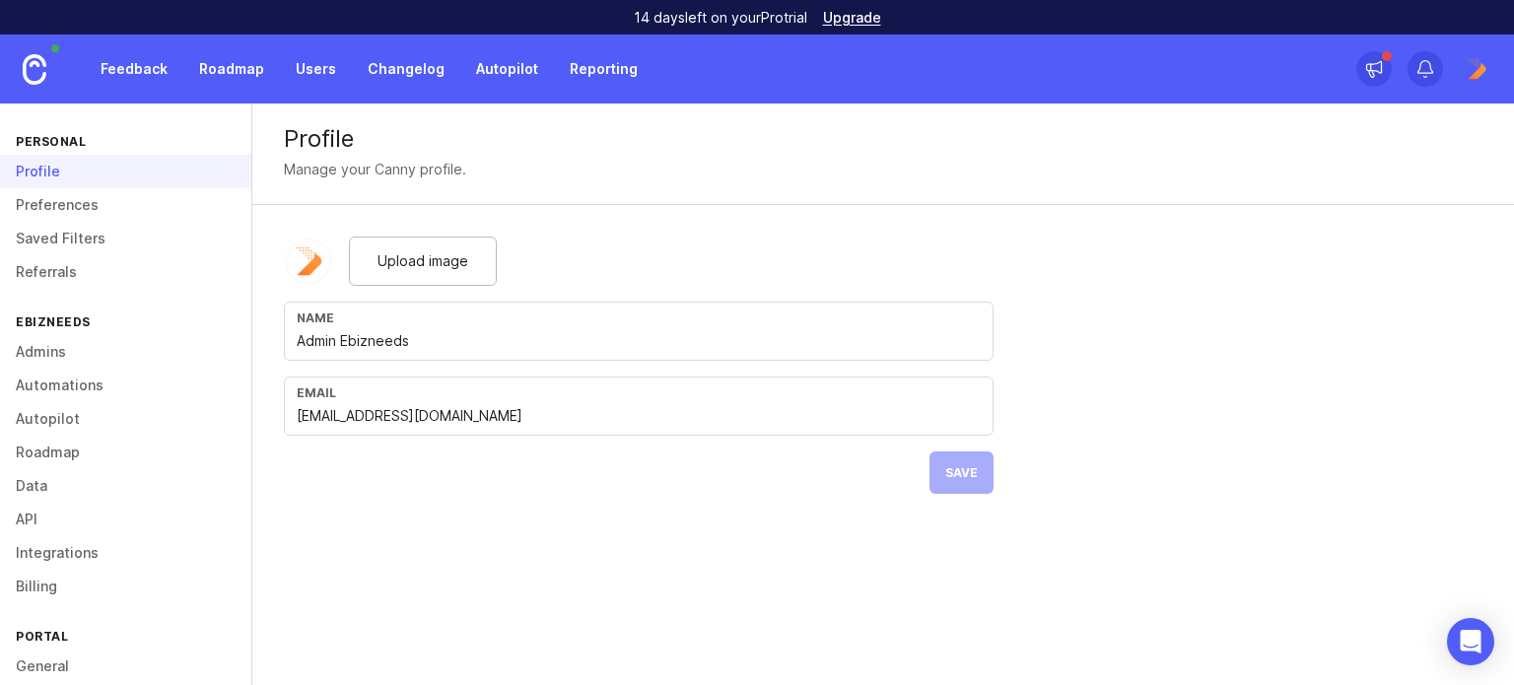
click at [50, 216] on link "Preferences" at bounding box center [125, 205] width 251 height 34
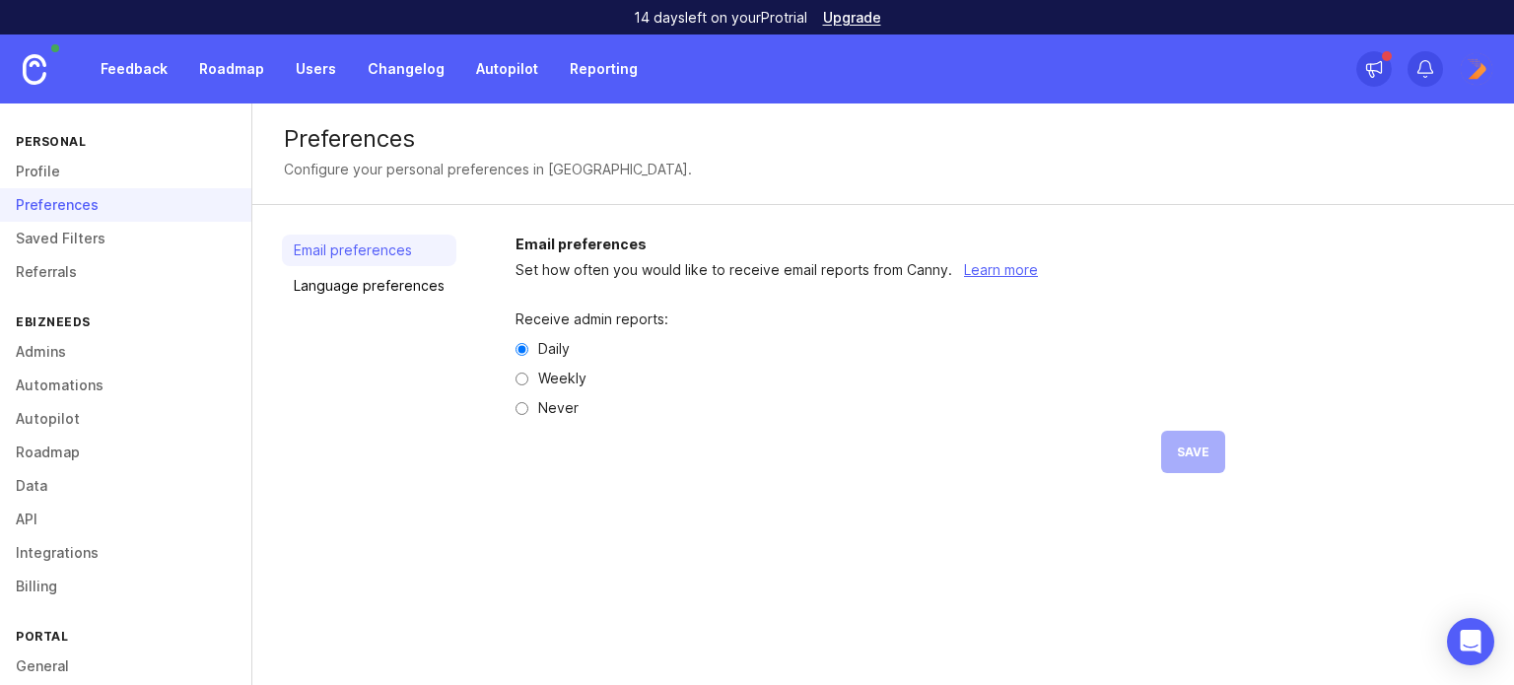
click at [37, 184] on link "Profile" at bounding box center [125, 172] width 251 height 34
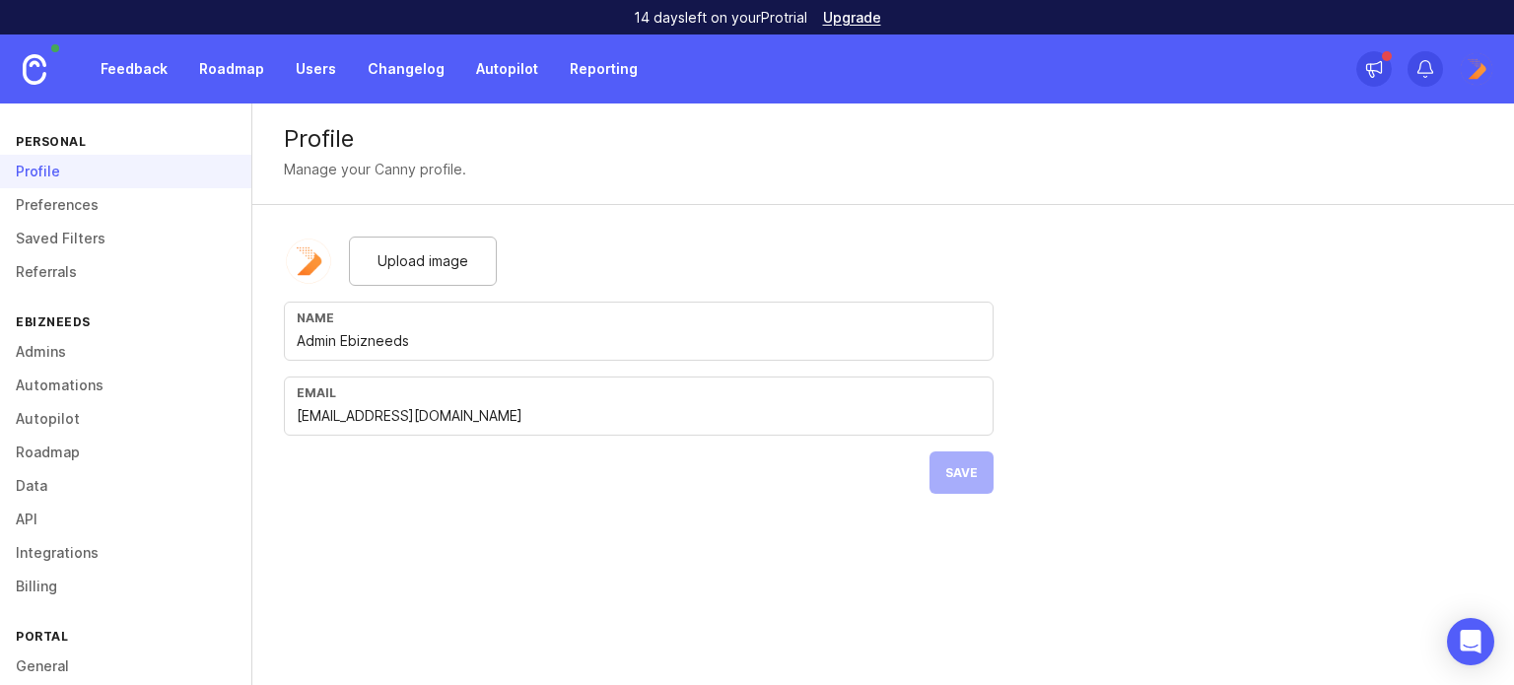
click at [88, 204] on link "Preferences" at bounding box center [125, 205] width 251 height 34
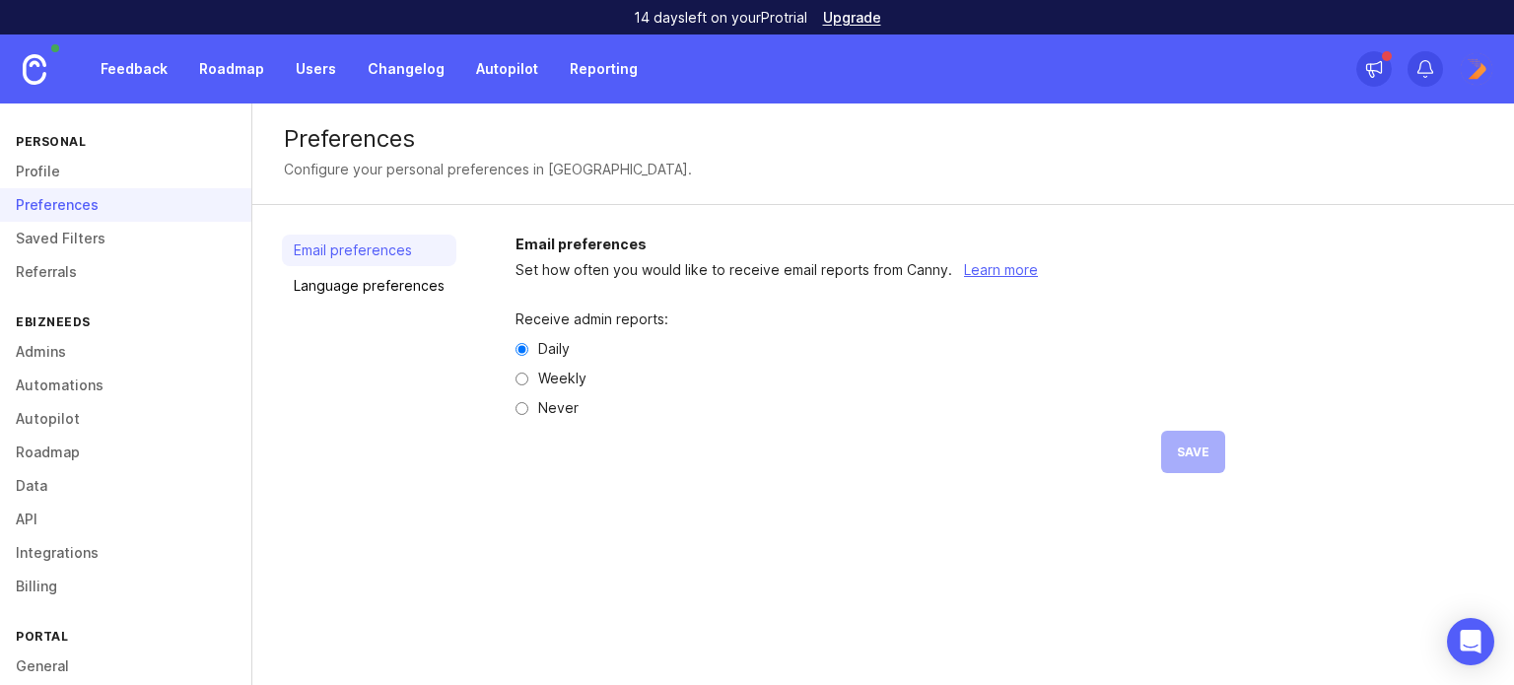
click at [95, 243] on link "Saved Filters" at bounding box center [125, 239] width 251 height 34
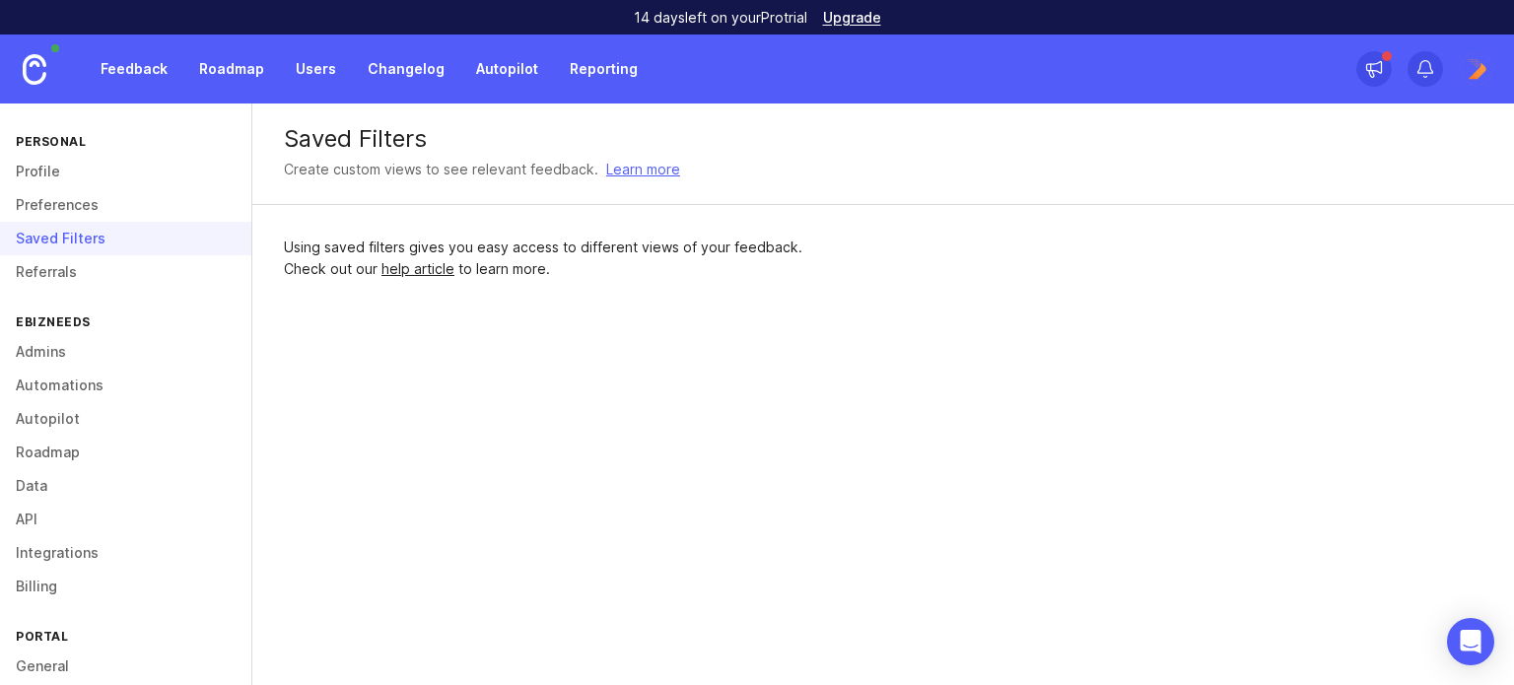
click at [76, 278] on link "Referrals" at bounding box center [125, 272] width 251 height 34
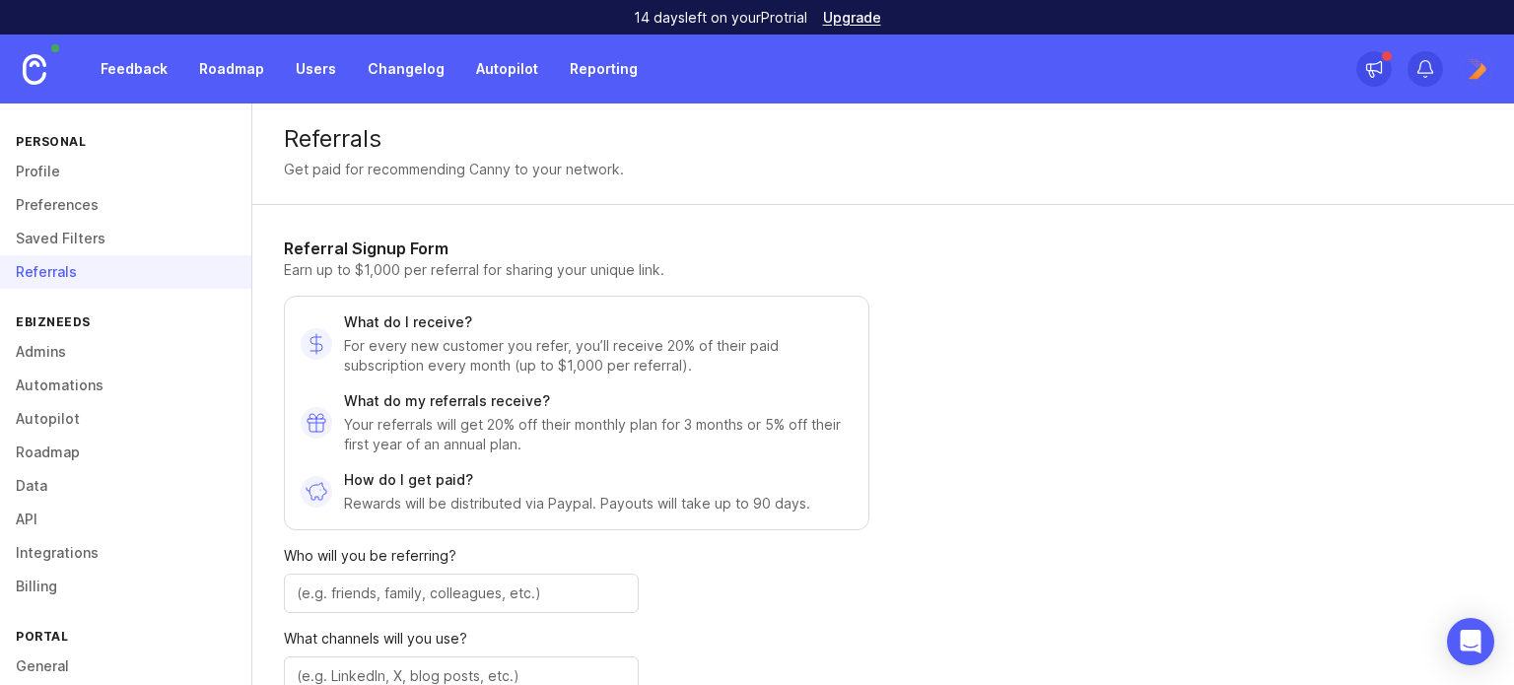
click at [75, 338] on link "Admins" at bounding box center [125, 352] width 251 height 34
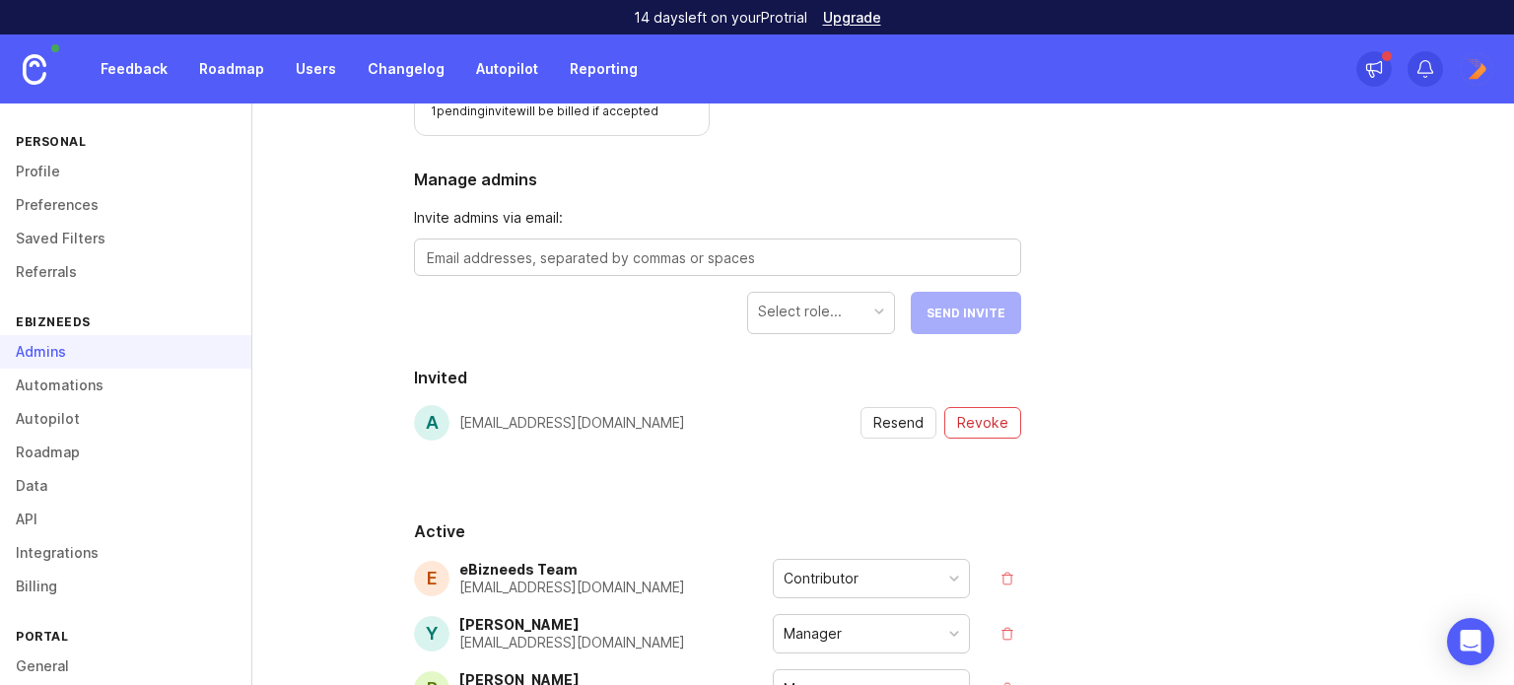
scroll to position [264, 0]
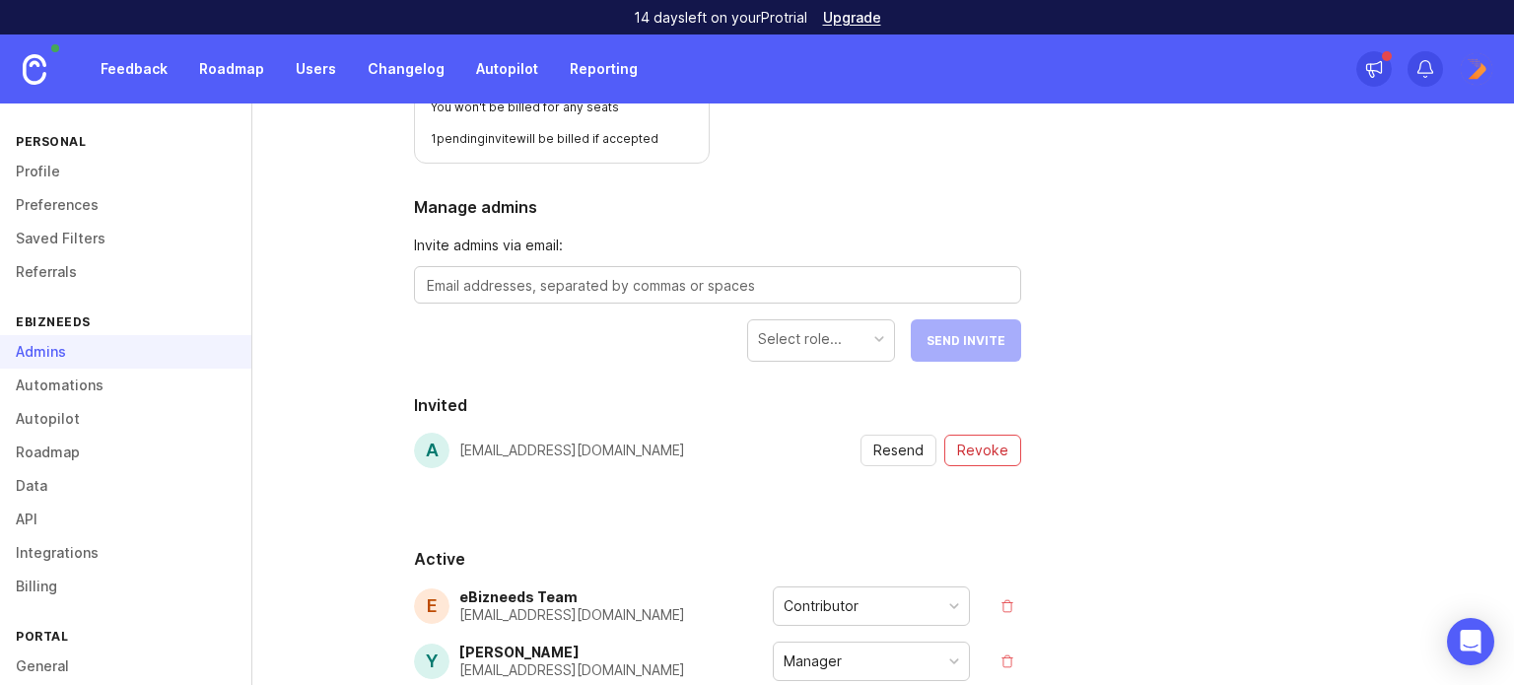
click at [607, 259] on form "Invite admins via email: Select role... Send Invite" at bounding box center [717, 298] width 607 height 127
click at [605, 283] on textarea at bounding box center [717, 286] width 581 height 22
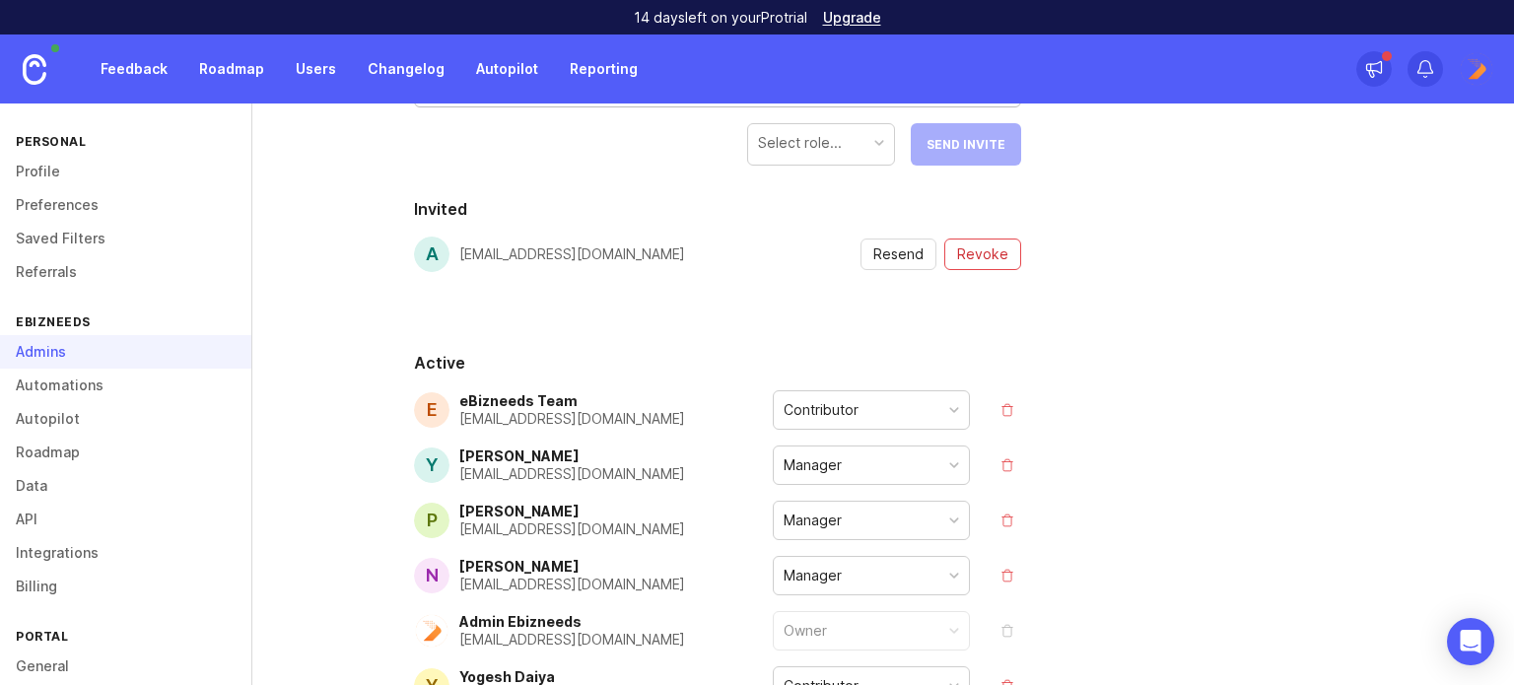
scroll to position [461, 0]
click at [1002, 416] on button "remove" at bounding box center [1007, 409] width 28 height 28
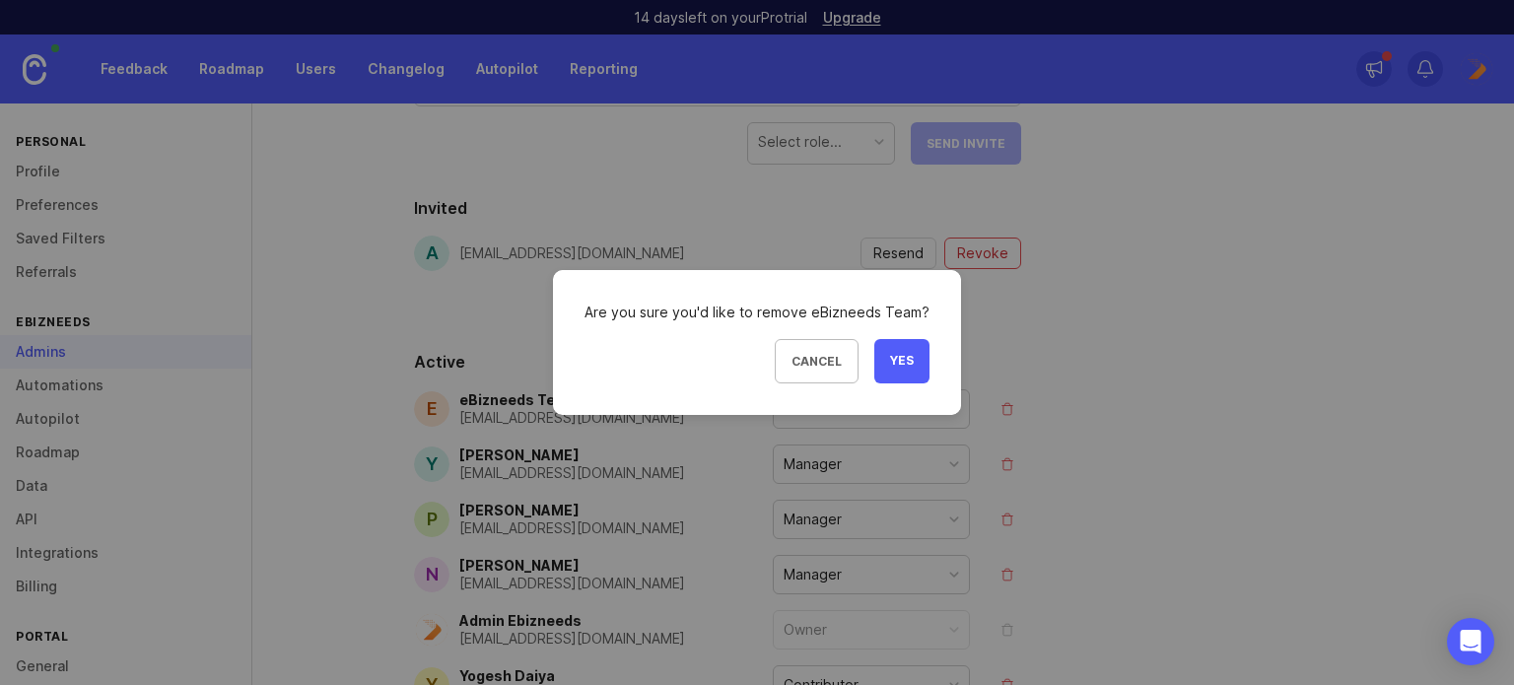
click at [913, 373] on button "Yes" at bounding box center [901, 361] width 55 height 44
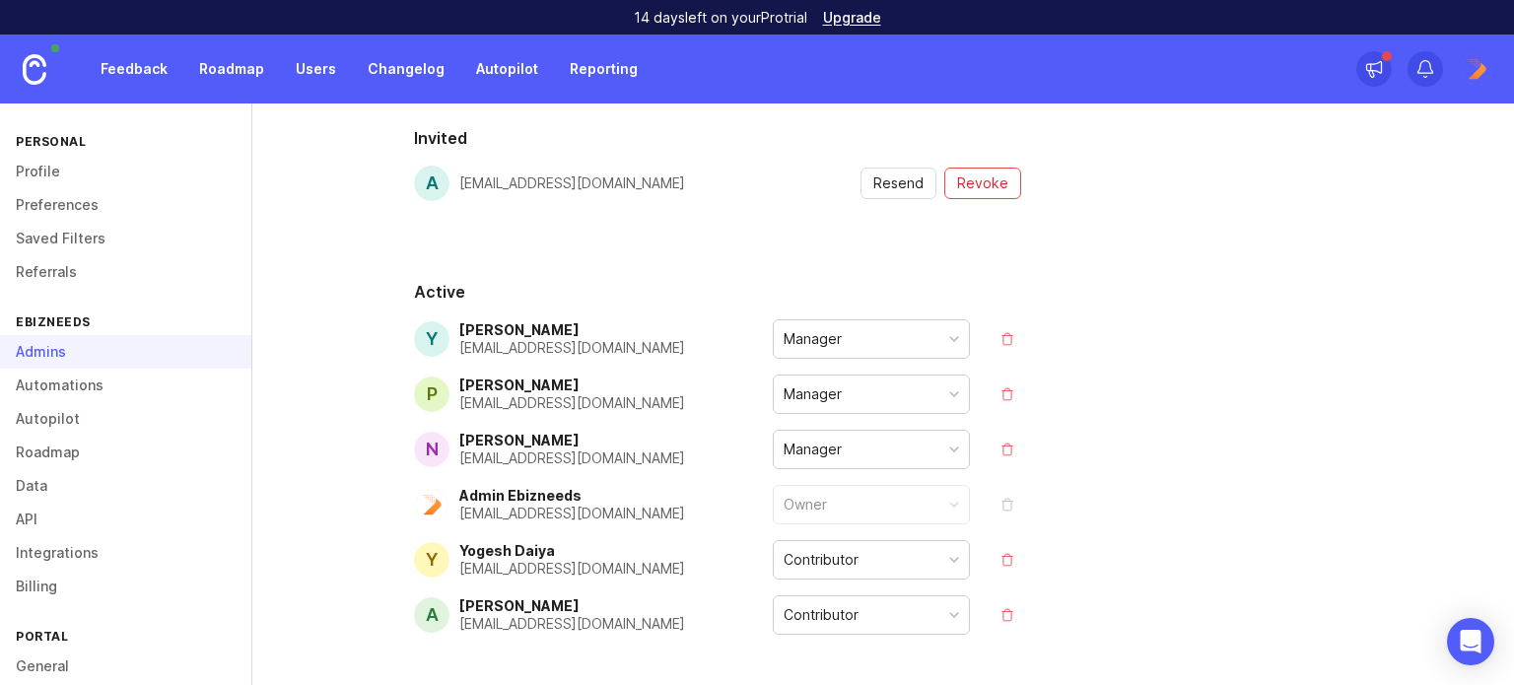
scroll to position [603, 0]
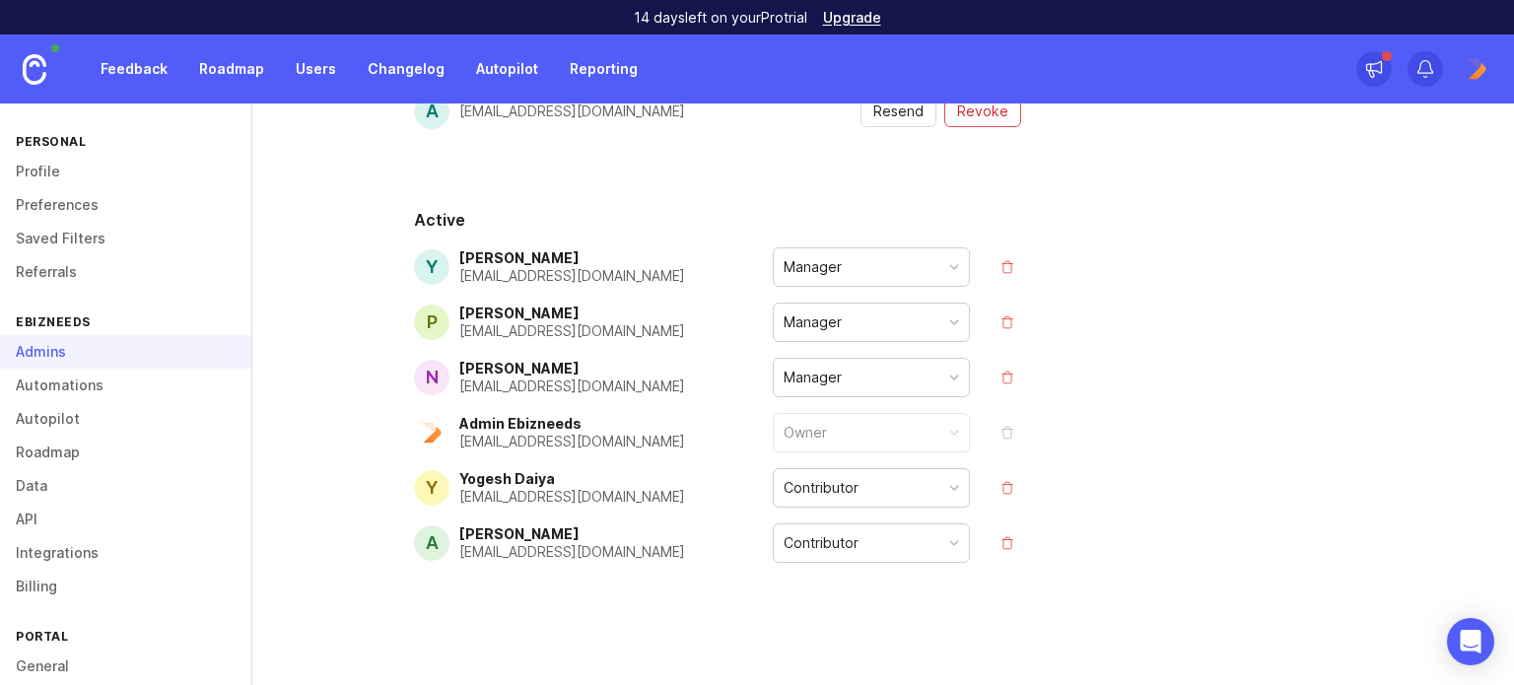
click at [993, 480] on button "remove" at bounding box center [1007, 488] width 28 height 28
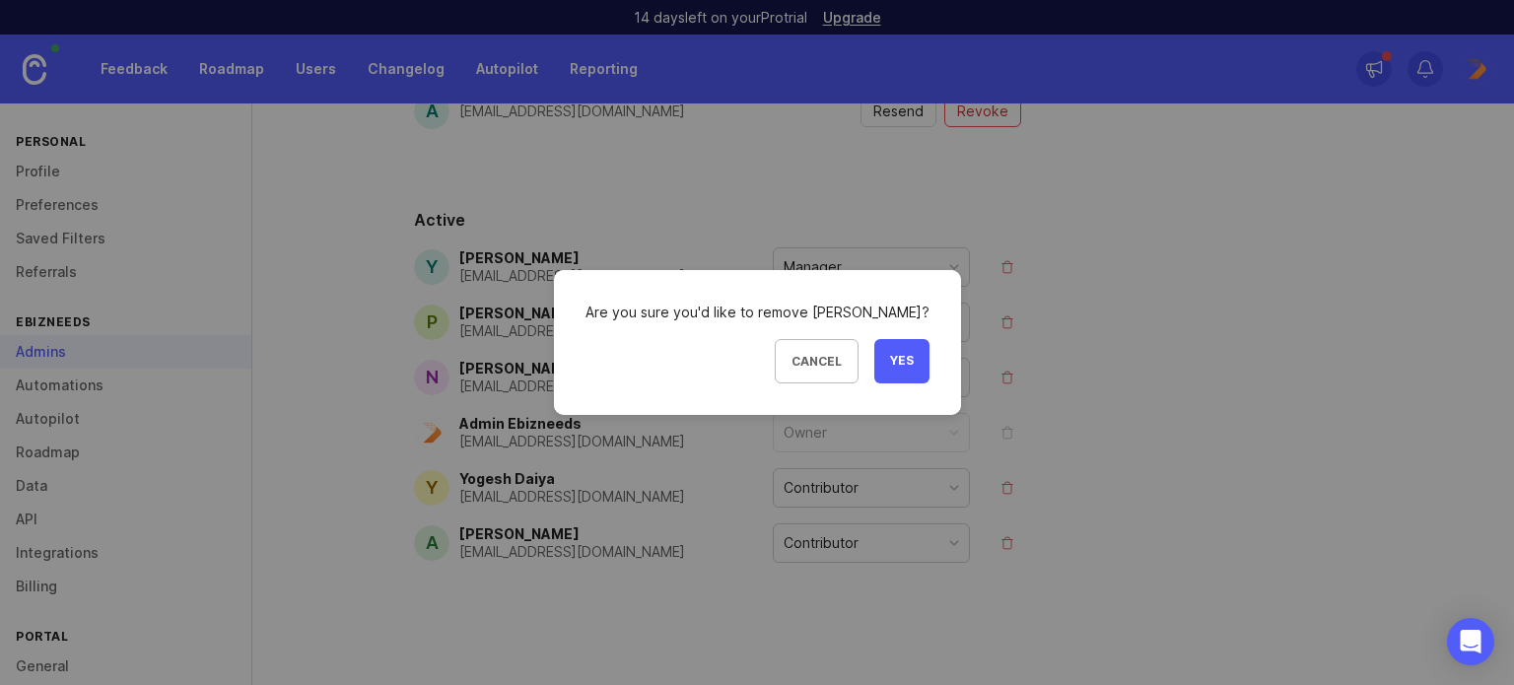
click at [887, 369] on button "Yes" at bounding box center [901, 361] width 55 height 44
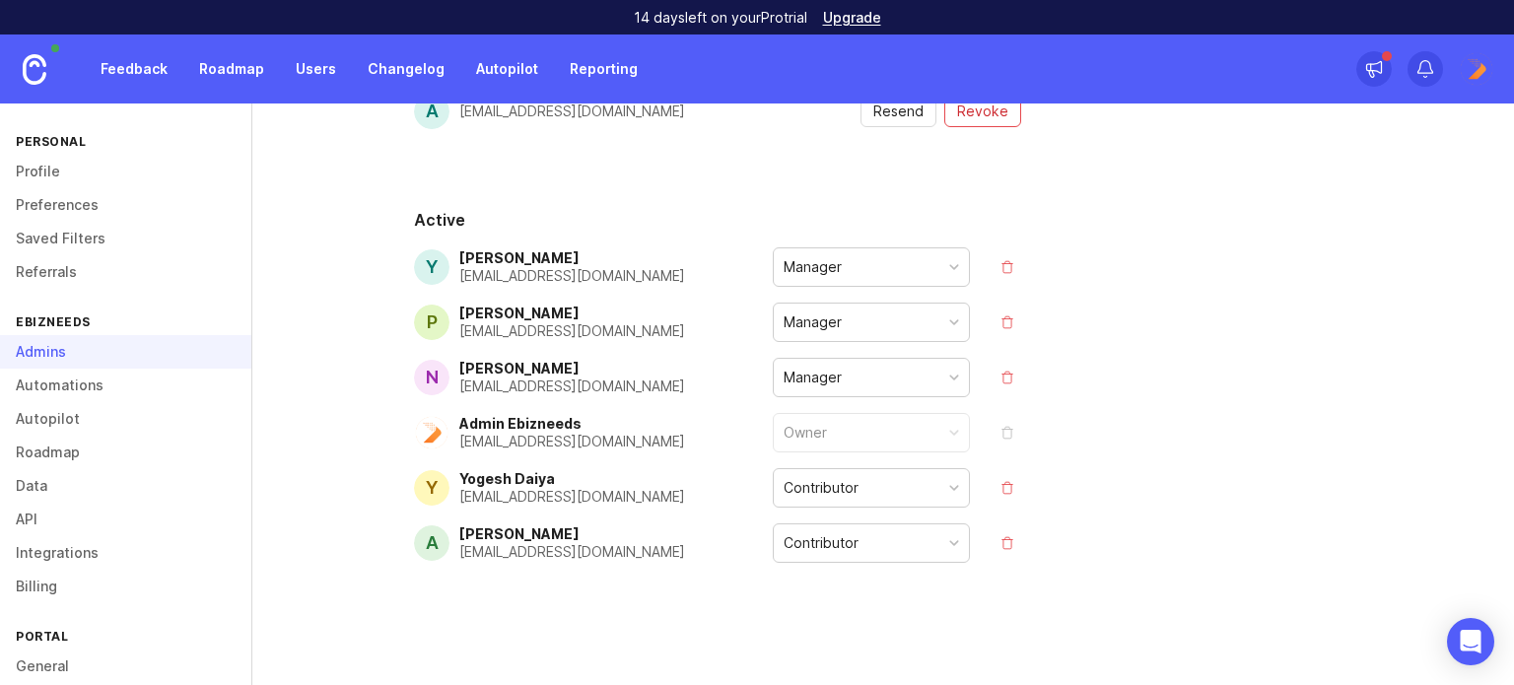
scroll to position [549, 0]
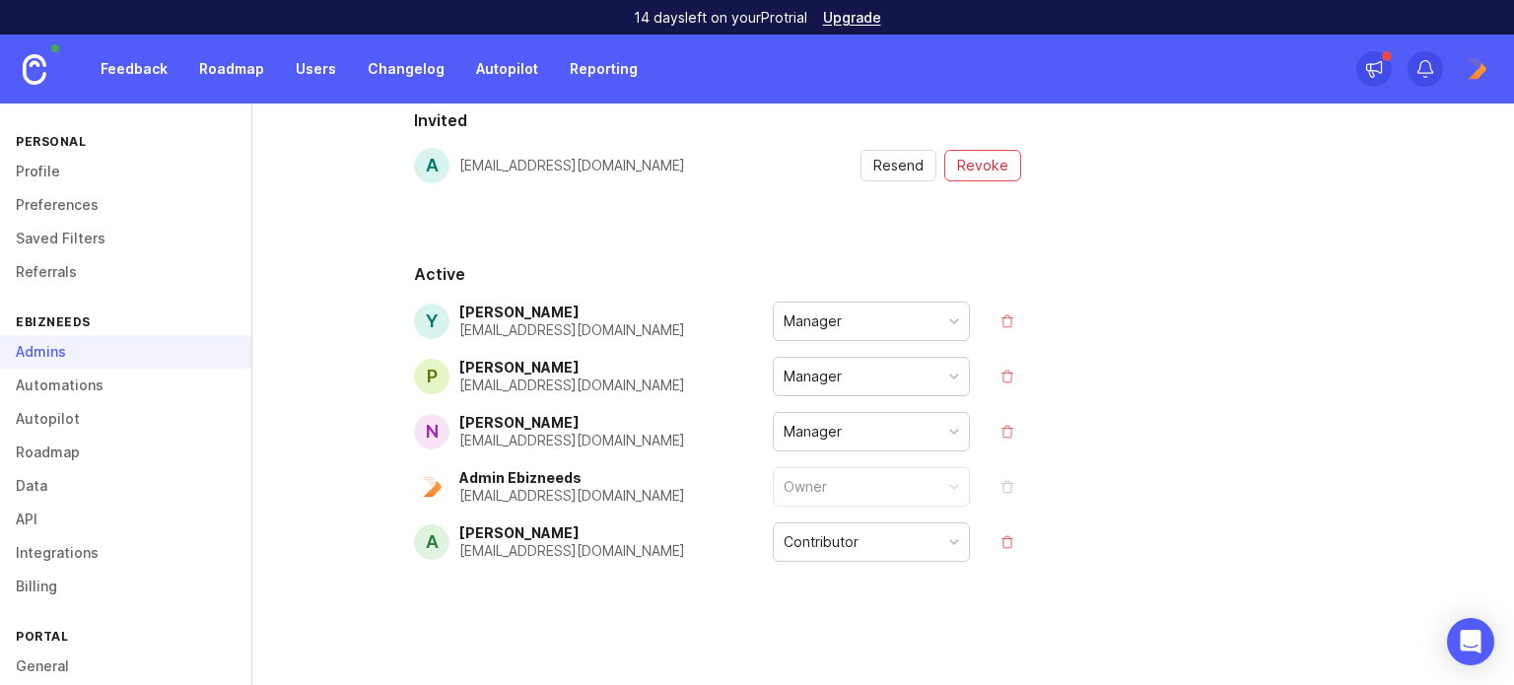
click at [1000, 543] on button "remove" at bounding box center [1007, 542] width 28 height 28
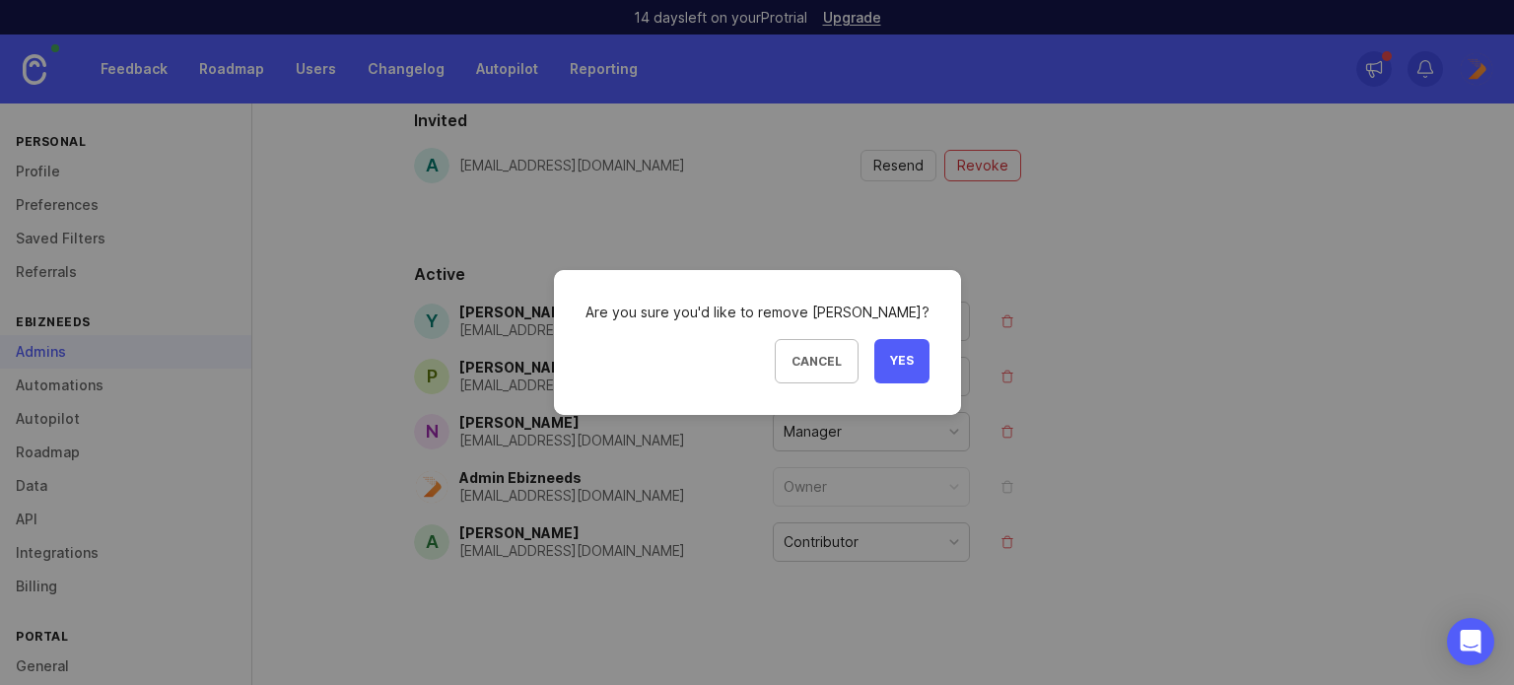
click at [890, 362] on span "Yes" at bounding box center [902, 361] width 24 height 17
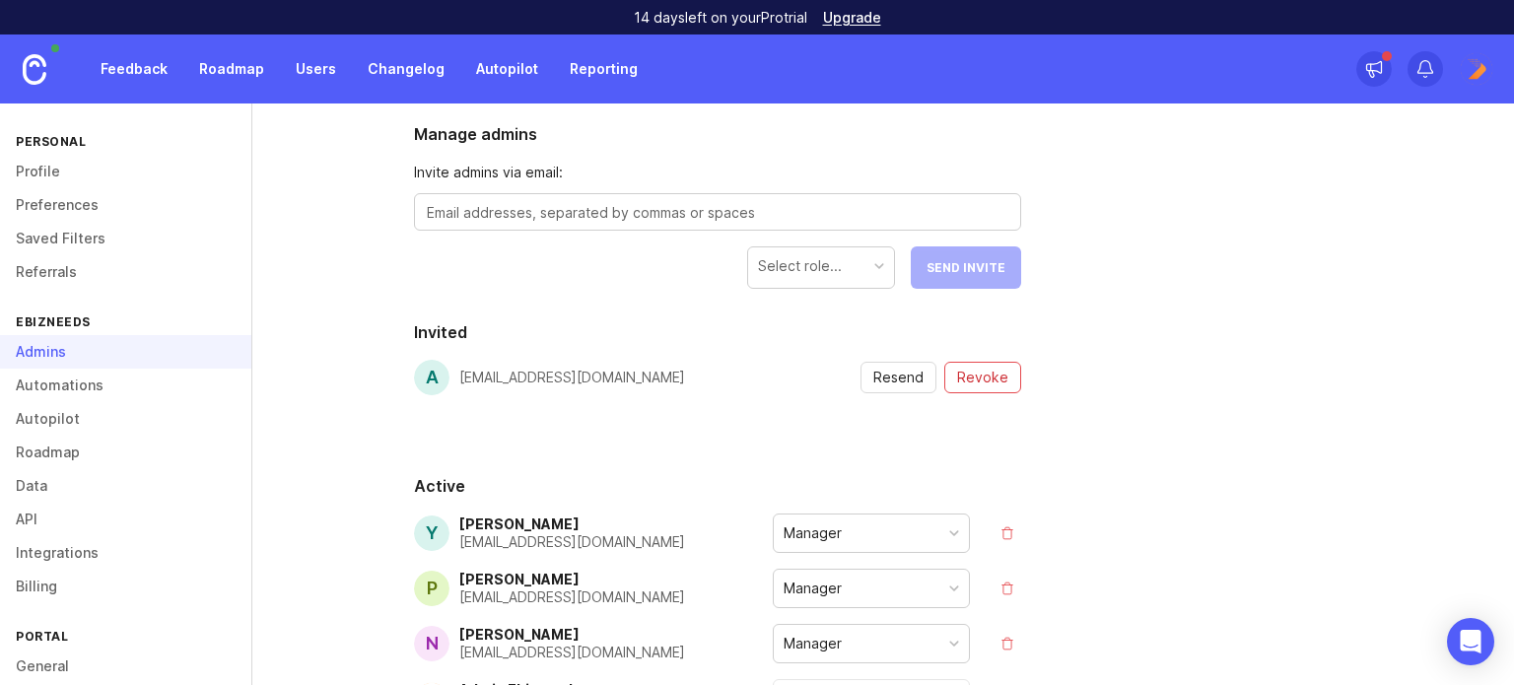
scroll to position [100, 0]
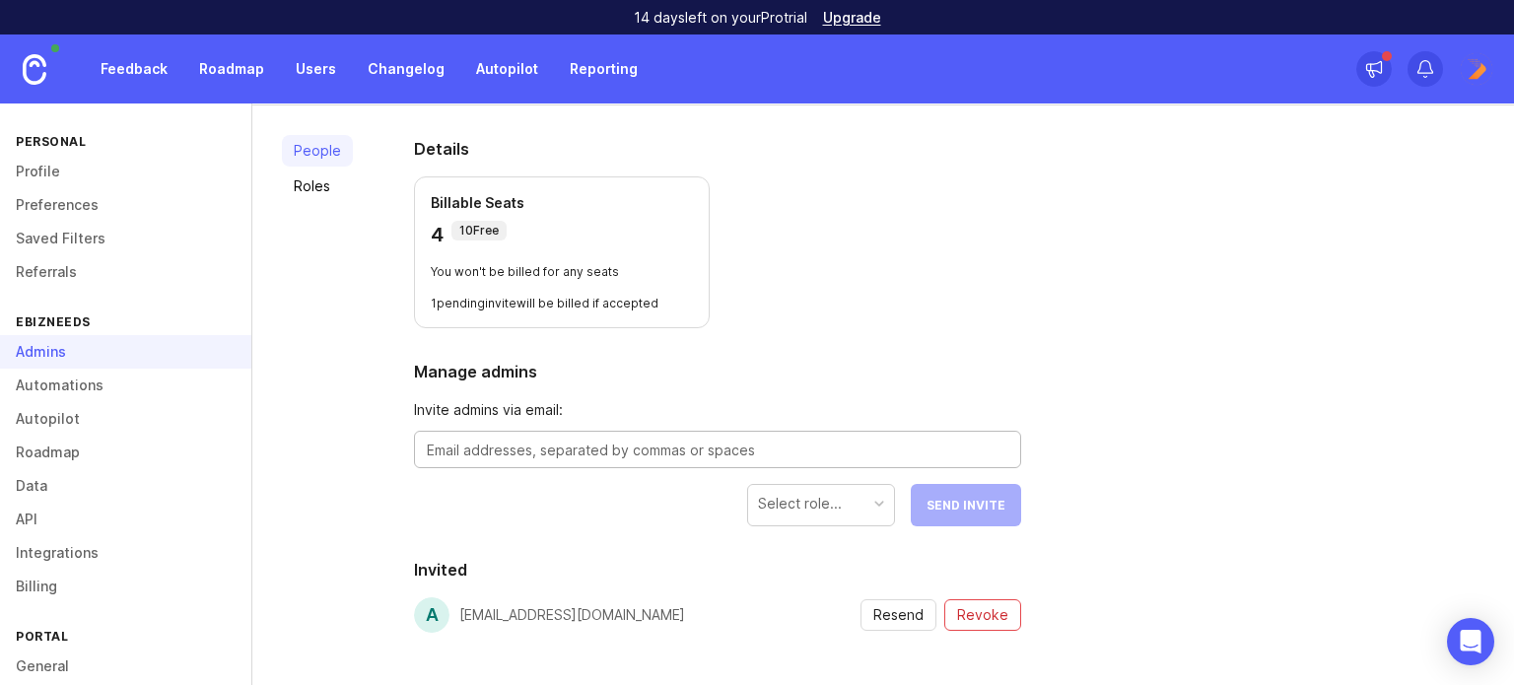
click at [628, 452] on textarea at bounding box center [717, 451] width 581 height 22
paste textarea "[PERSON_NAME][EMAIL_ADDRESS][PERSON_NAME][DOMAIN_NAME]"
type textarea "[PERSON_NAME][EMAIL_ADDRESS][PERSON_NAME][DOMAIN_NAME]"
click at [790, 515] on div "Select role..." at bounding box center [821, 503] width 146 height 37
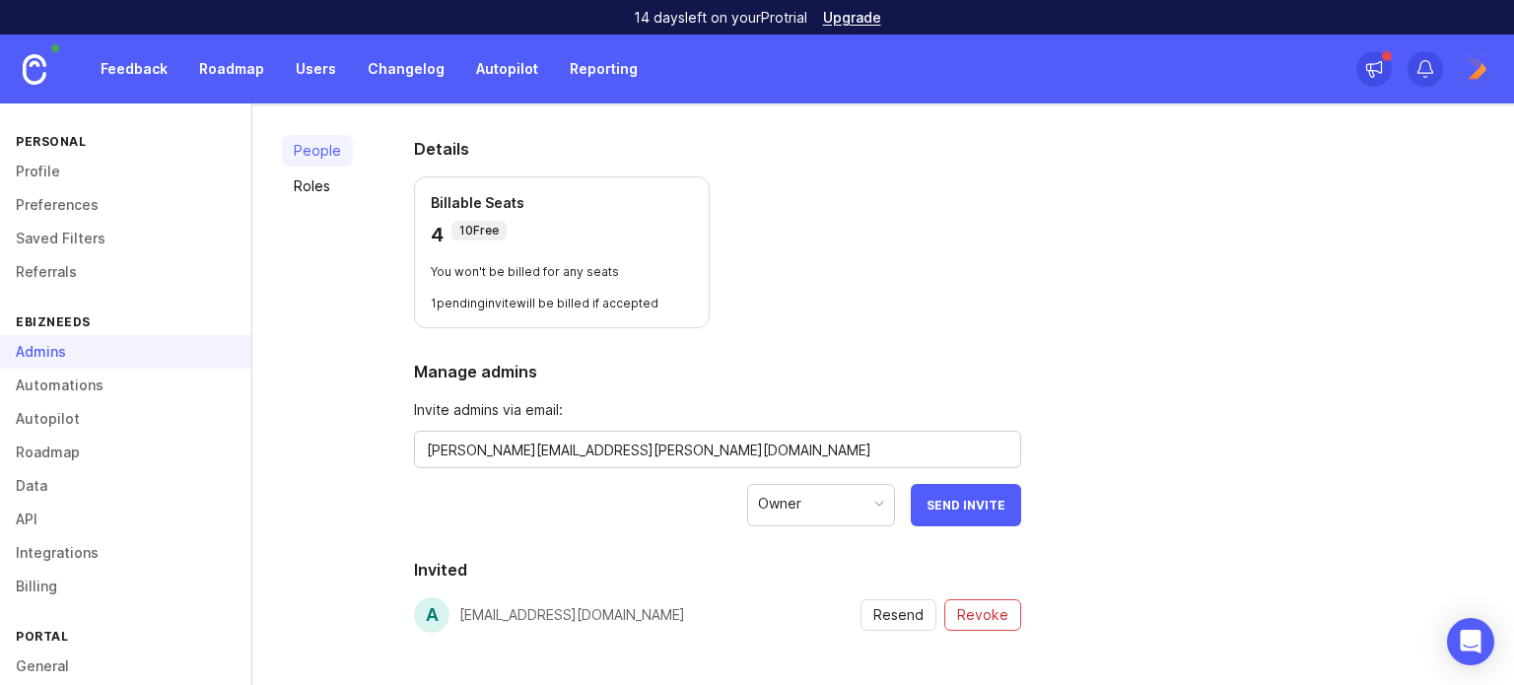
click at [930, 511] on button "Send Invite" at bounding box center [966, 505] width 110 height 42
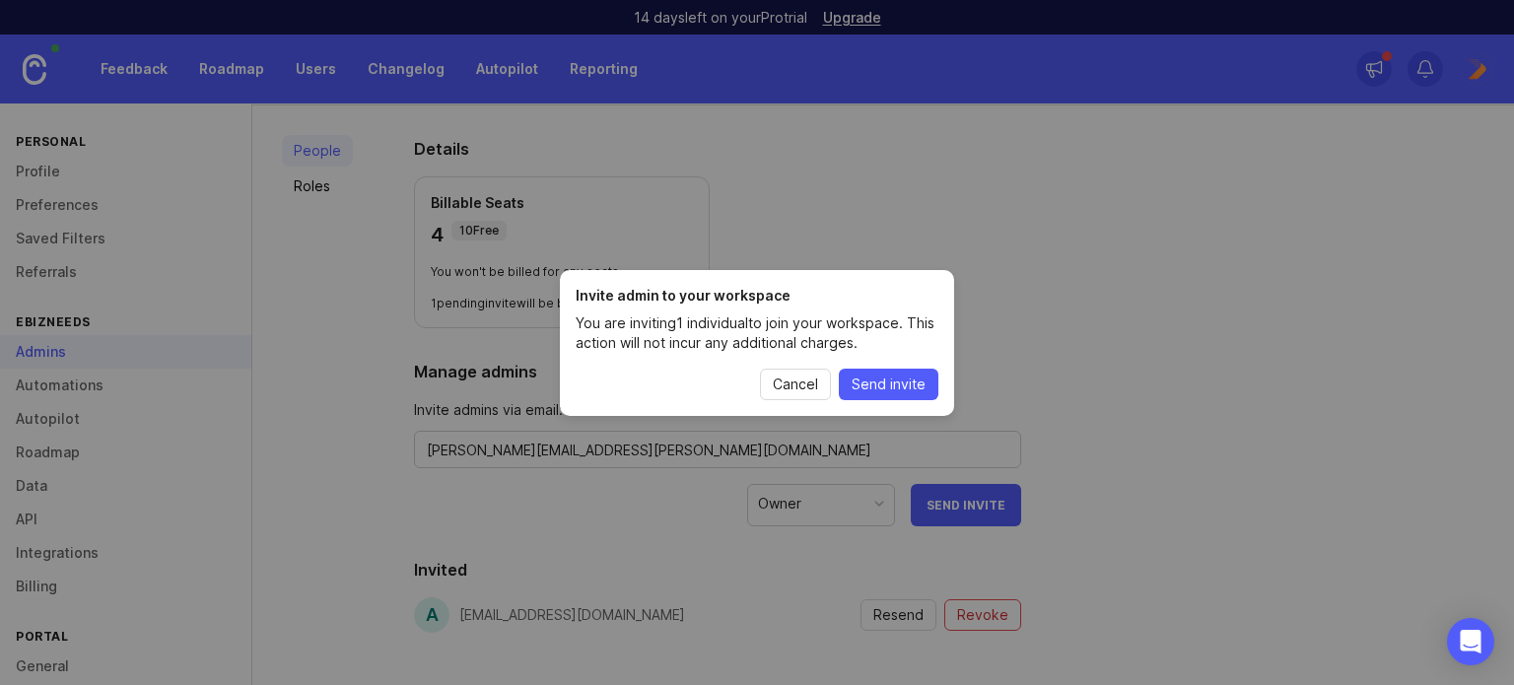
click at [918, 381] on span "Send invite" at bounding box center [889, 385] width 74 height 20
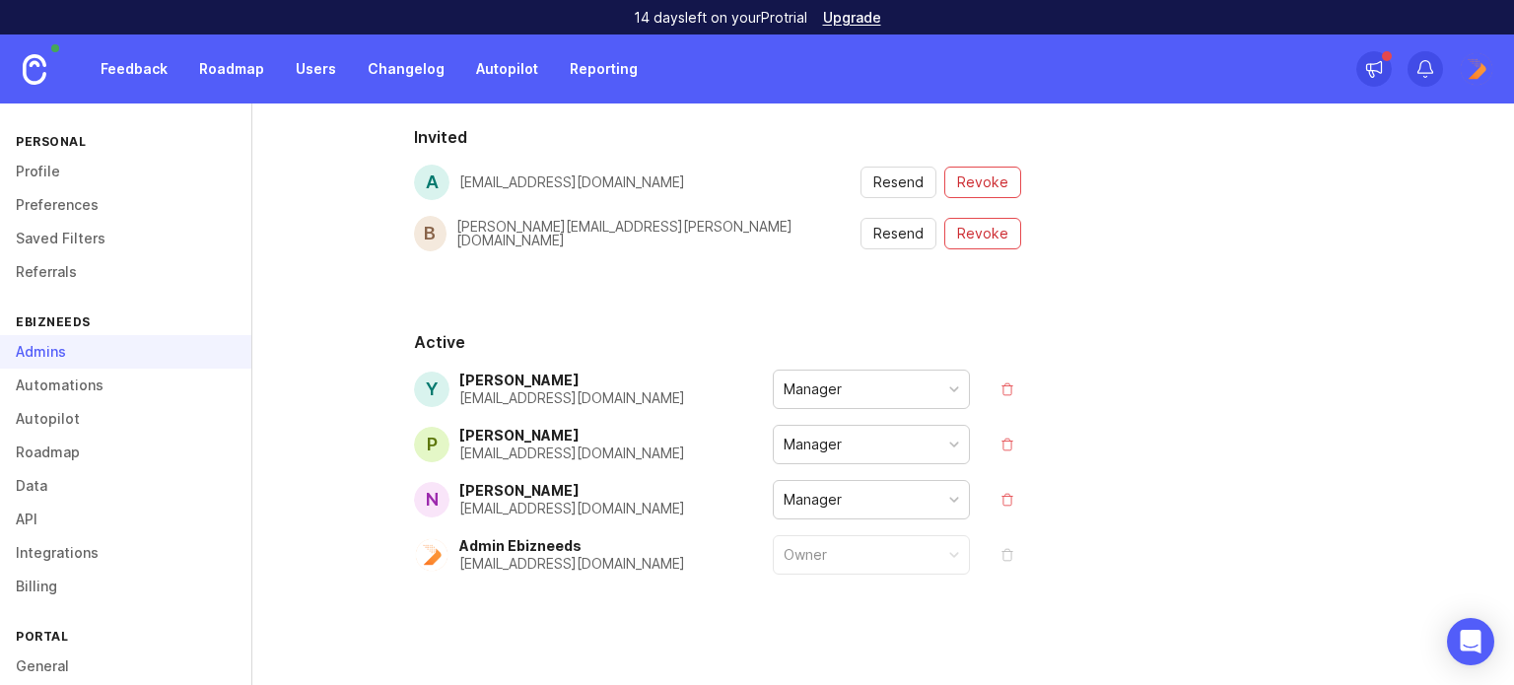
scroll to position [535, 0]
click at [881, 375] on div "Manager" at bounding box center [871, 386] width 195 height 37
click at [1339, 354] on div "People Roles Details Billable Seats 4 10 Free You won't be billed for any seats…" at bounding box center [882, 184] width 1261 height 1028
click at [895, 379] on div "Manager" at bounding box center [871, 386] width 195 height 37
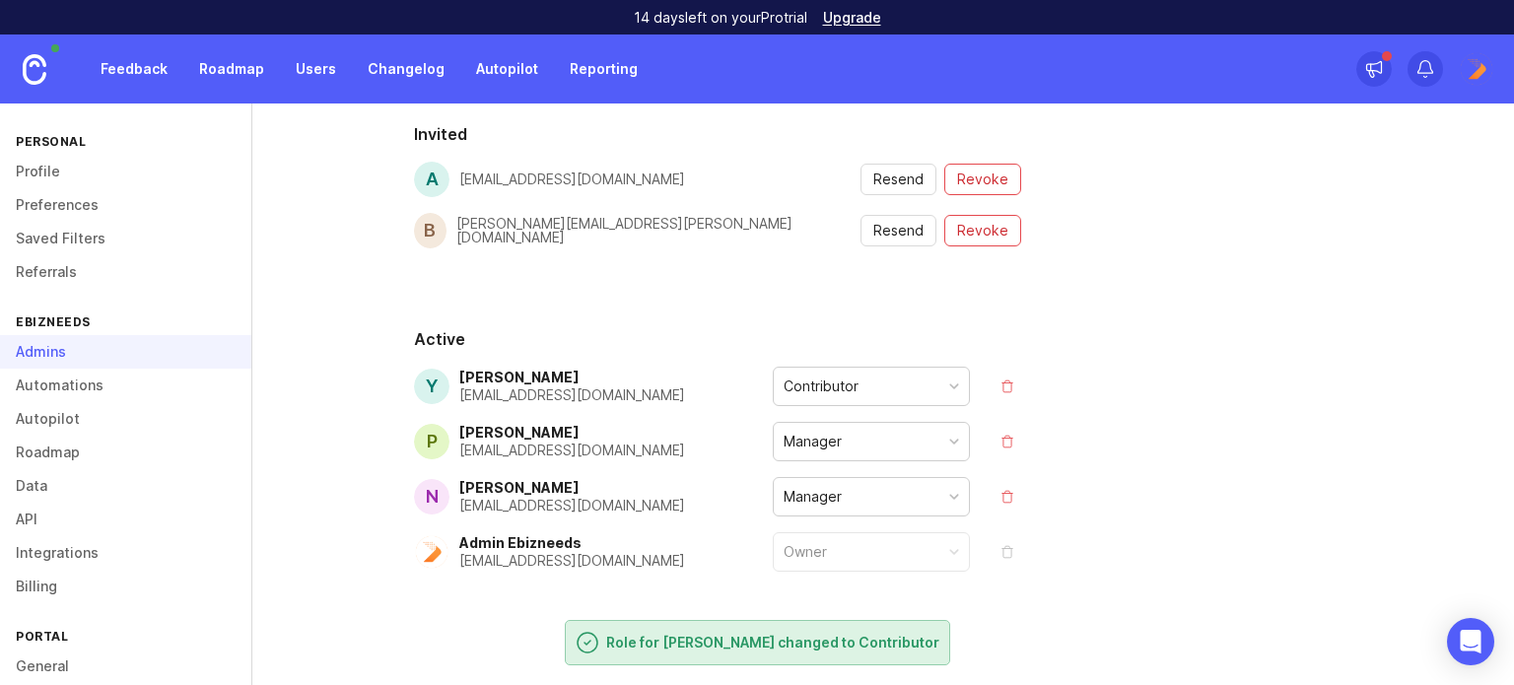
click at [855, 390] on div "Contributor" at bounding box center [821, 386] width 75 height 22
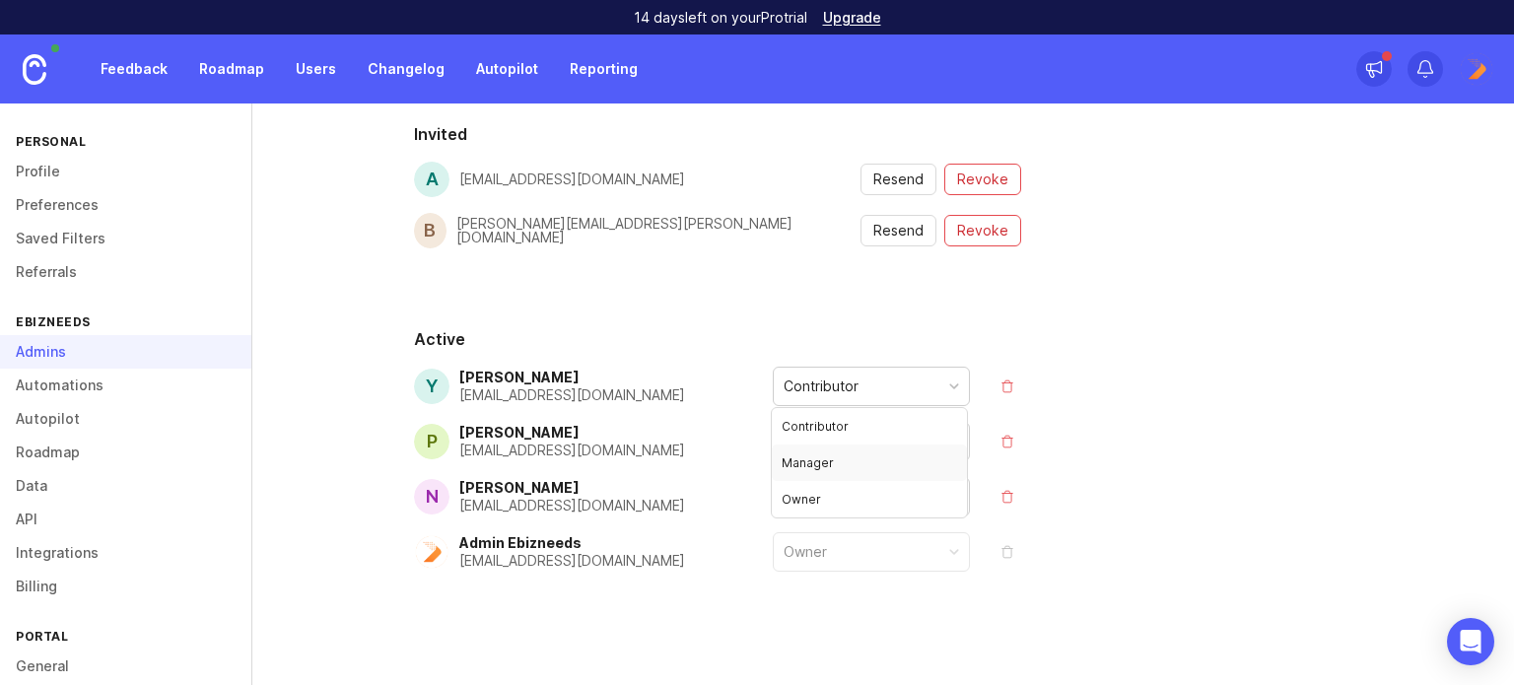
click at [710, 318] on div "Details Billable Seats 3 10 Free You won't be billed for any seats 2 pending in…" at bounding box center [717, 184] width 670 height 1028
click at [864, 373] on div "Contributor" at bounding box center [871, 386] width 195 height 37
click at [1091, 328] on div "People Roles Details Billable Seats 3 10 Free You won't be billed for any seats…" at bounding box center [882, 184] width 1261 height 1028
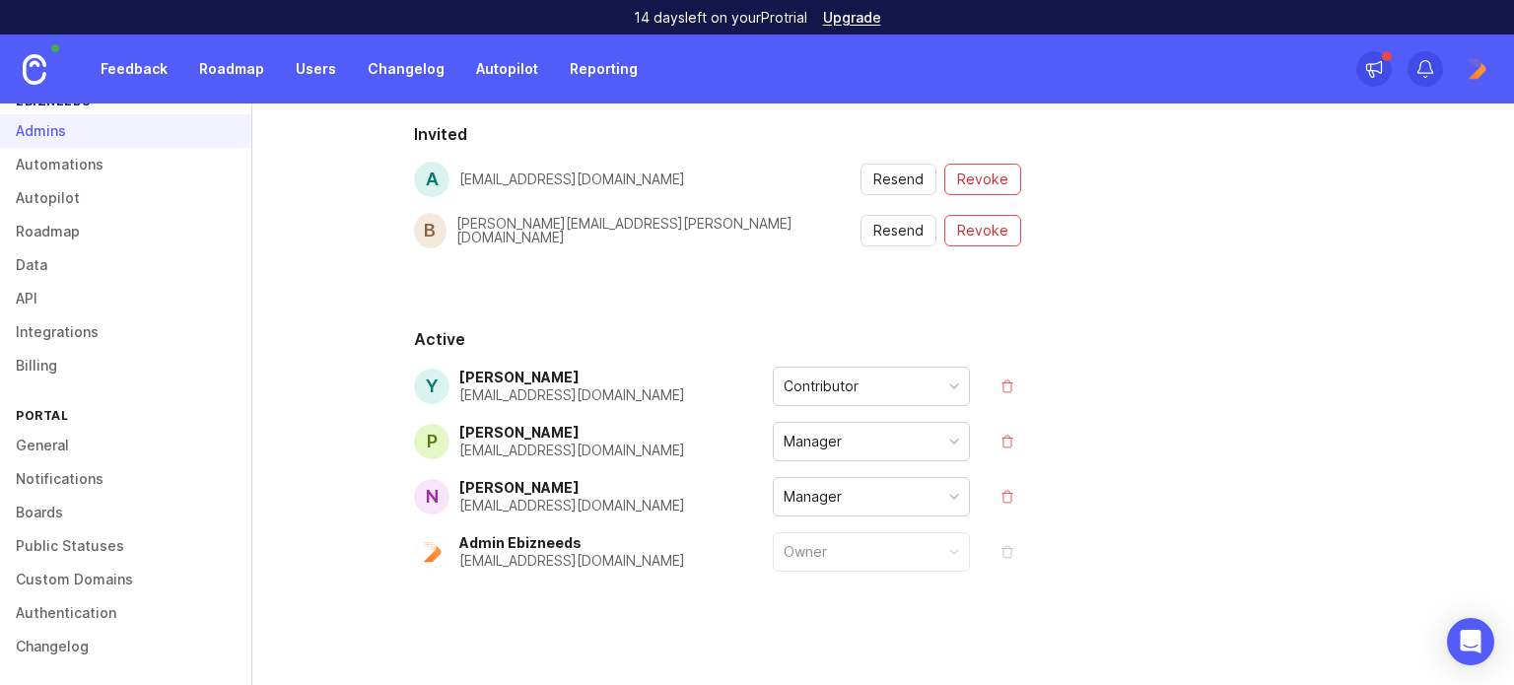
scroll to position [223, 0]
click at [56, 563] on link "Custom Domains" at bounding box center [125, 578] width 251 height 34
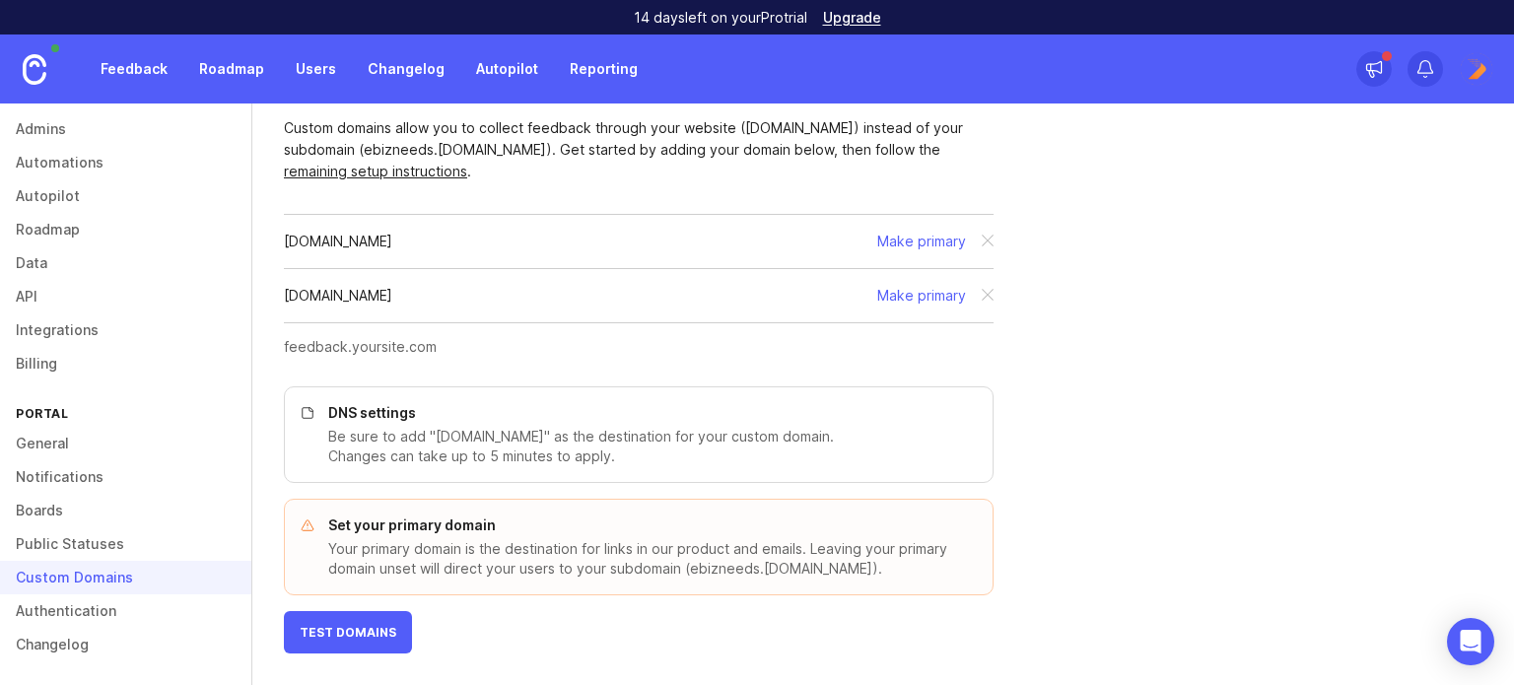
scroll to position [117, 0]
click at [355, 651] on button "Test Domains" at bounding box center [348, 634] width 128 height 42
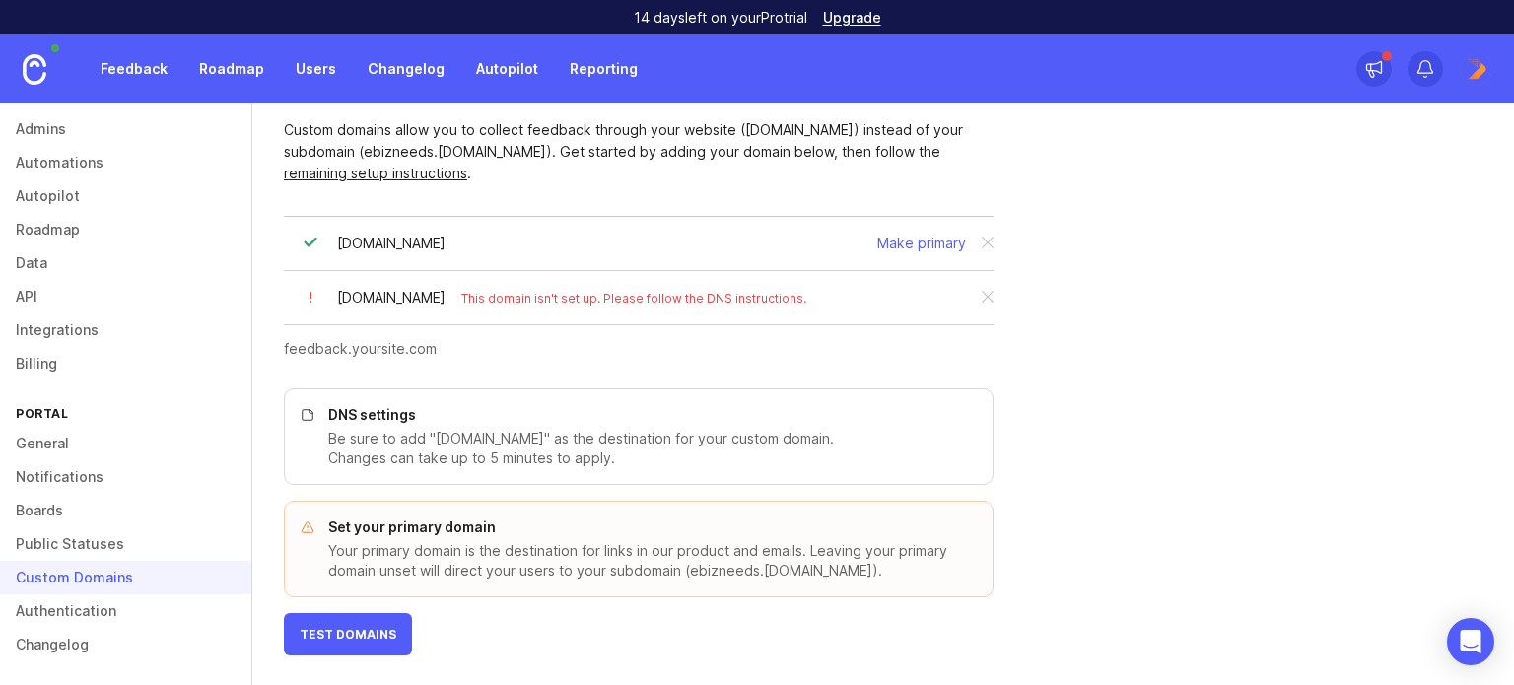
click at [949, 236] on button "Make primary" at bounding box center [921, 244] width 89 height 22
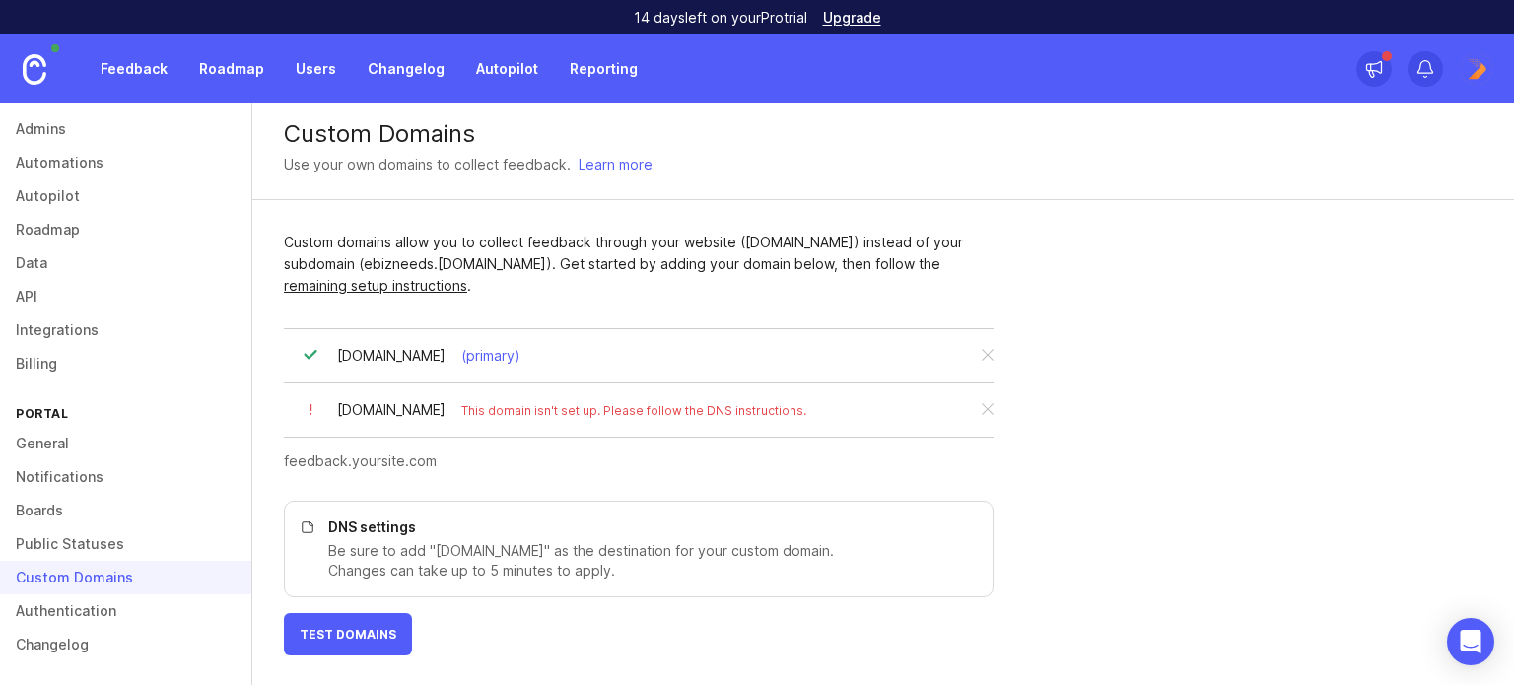
scroll to position [0, 0]
